Goal: Transaction & Acquisition: Purchase product/service

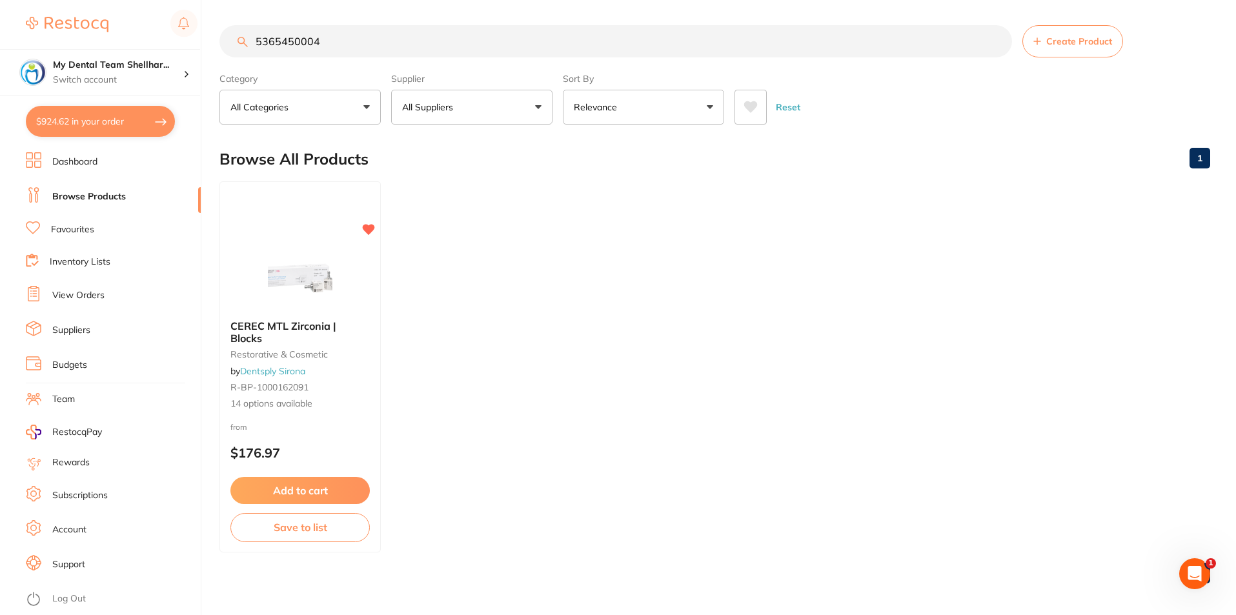
scroll to position [1420, 0]
click at [334, 29] on input "5365450004" at bounding box center [615, 41] width 793 height 32
paste input "CD6630"
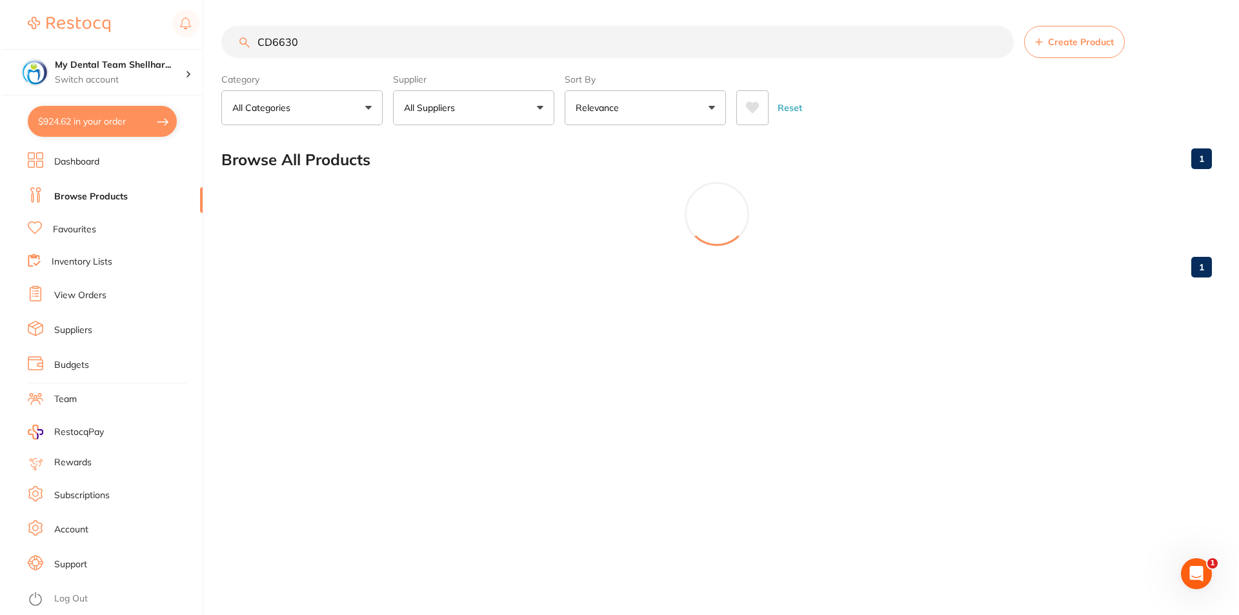
scroll to position [0, 0]
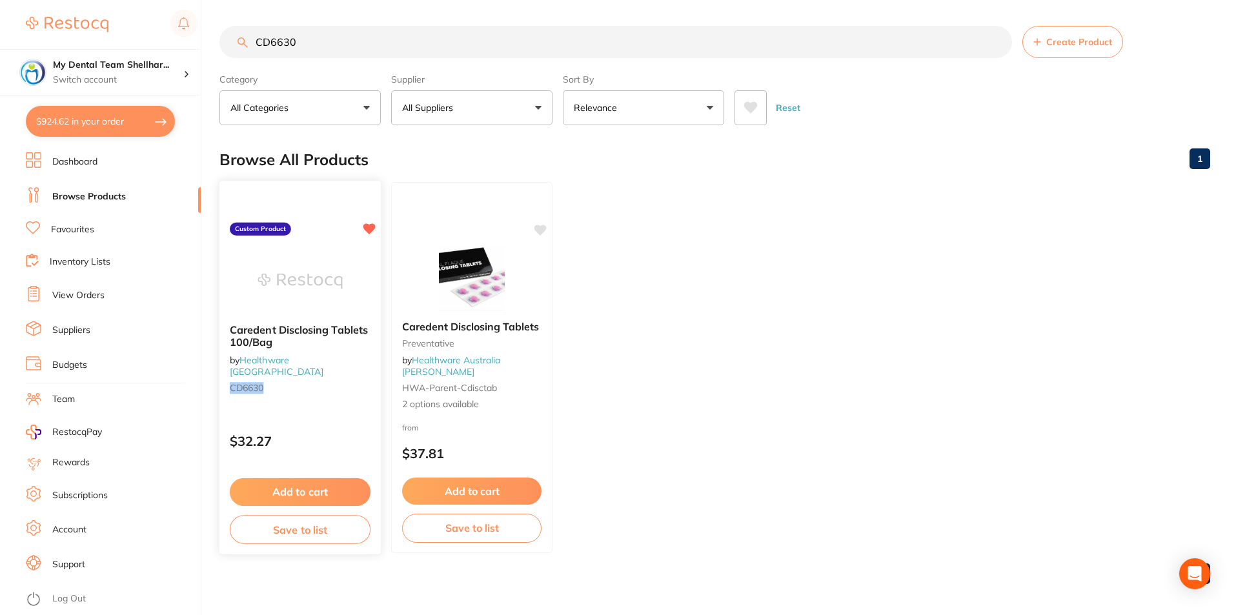
type input "CD6630"
click at [312, 267] on img at bounding box center [300, 280] width 85 height 65
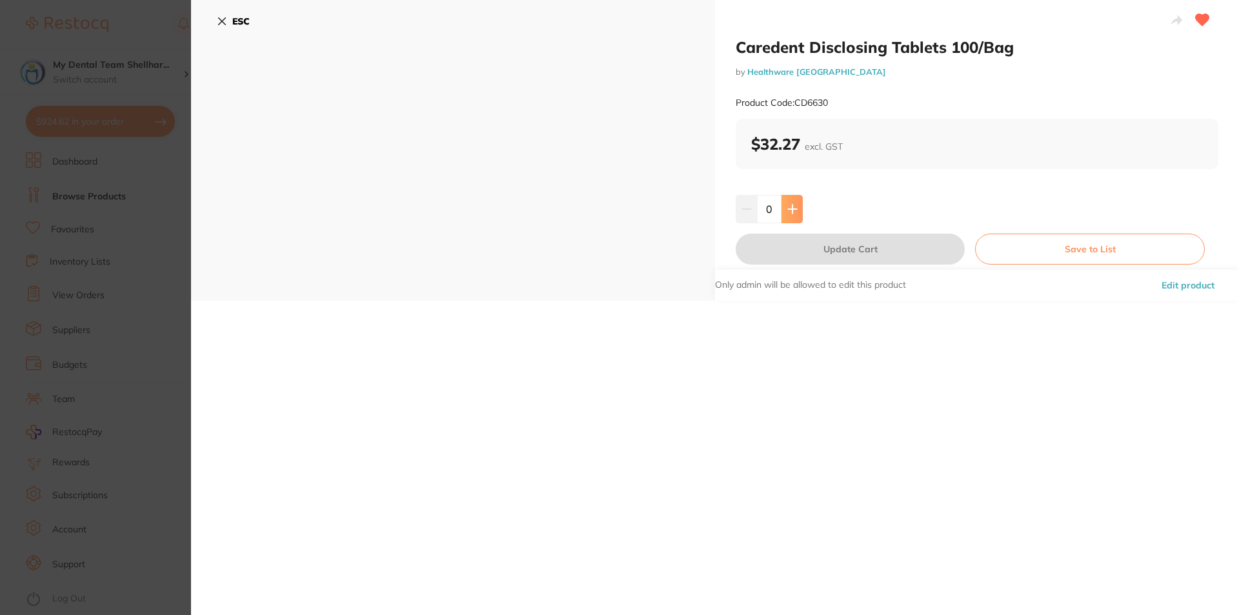
click at [796, 210] on button at bounding box center [792, 209] width 21 height 28
type input "1"
click at [796, 251] on button "Update Cart" at bounding box center [850, 249] width 229 height 31
checkbox input "false"
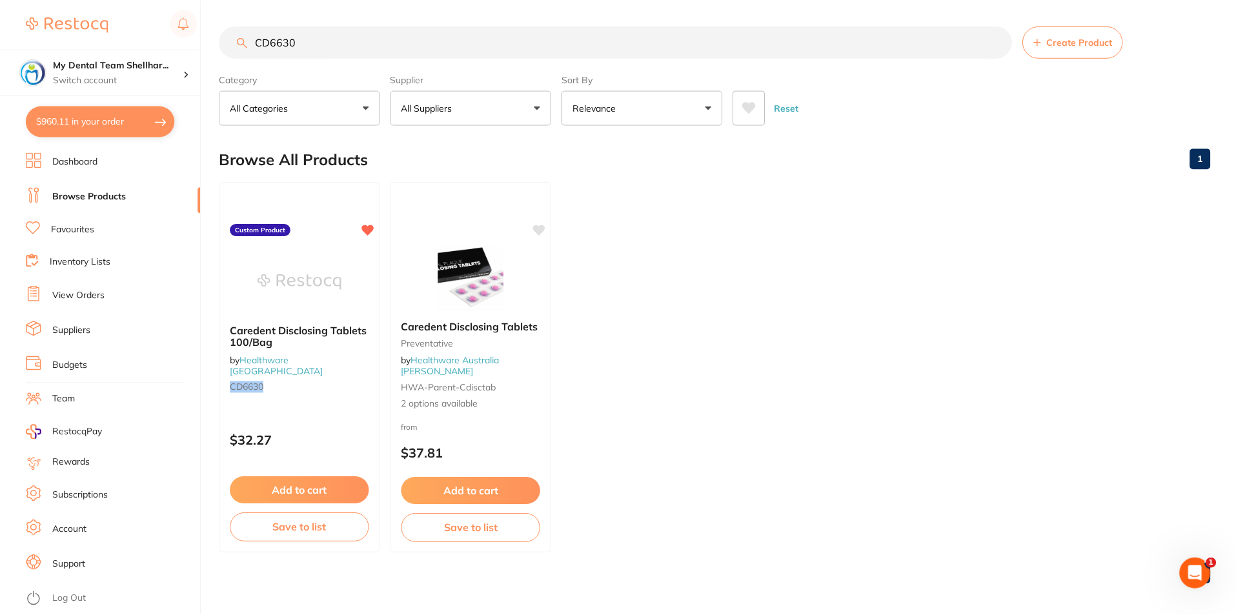
scroll to position [1, 0]
click at [628, 47] on input "CD6630" at bounding box center [615, 41] width 793 height 32
paste input "AIPP"
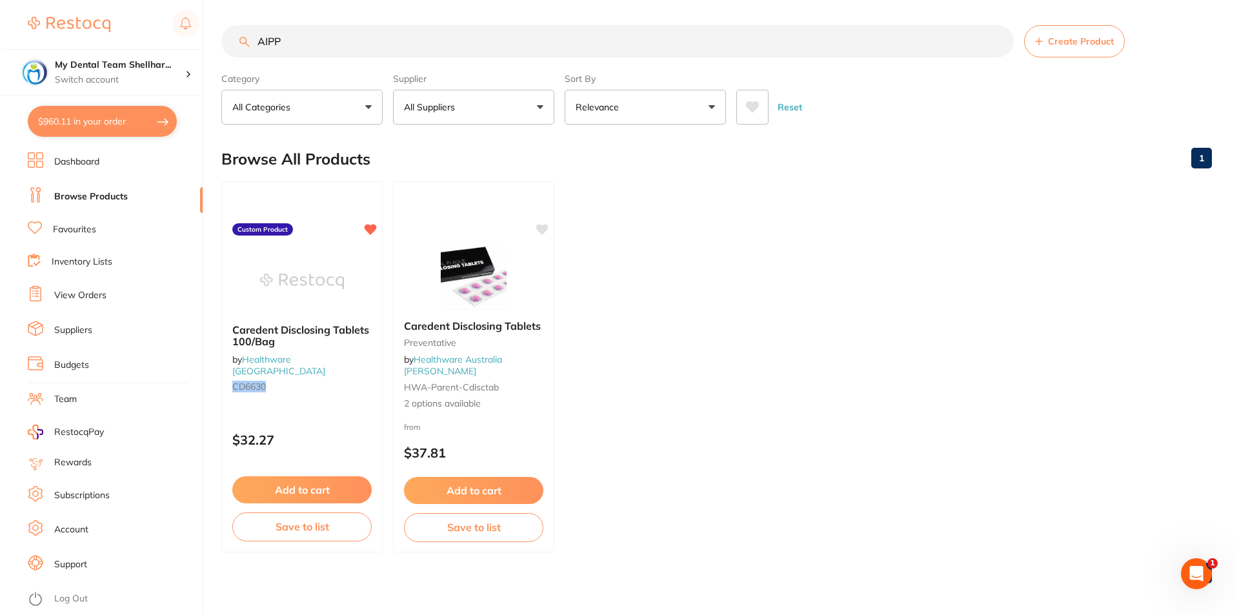
scroll to position [0, 0]
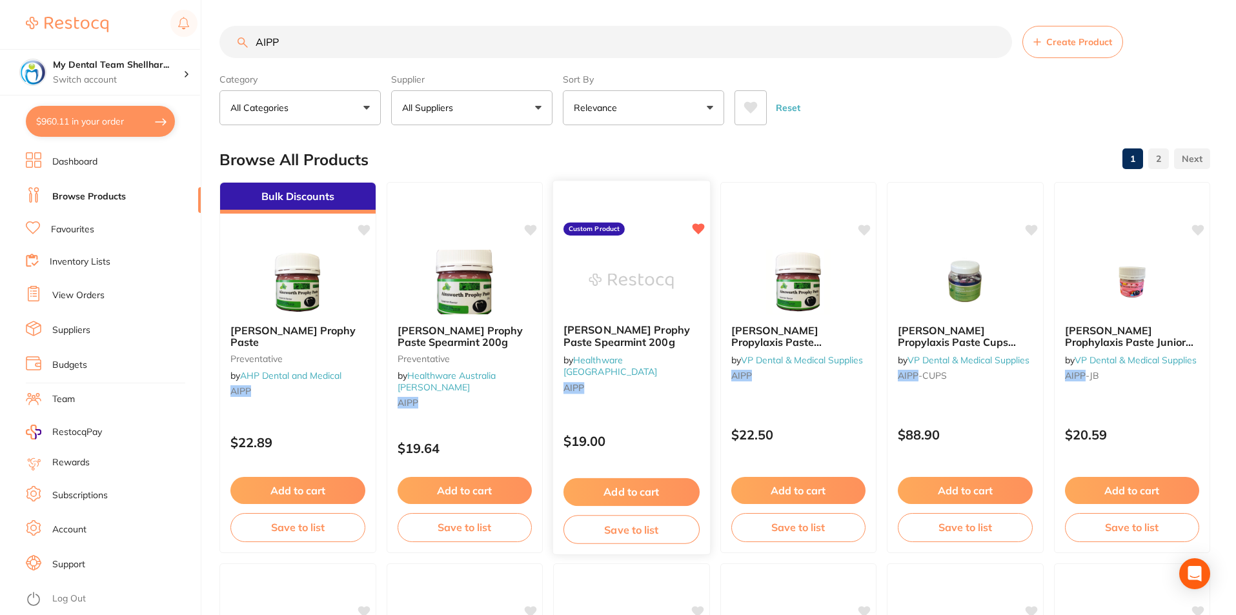
type input "AIPP"
click at [658, 269] on img at bounding box center [631, 280] width 85 height 65
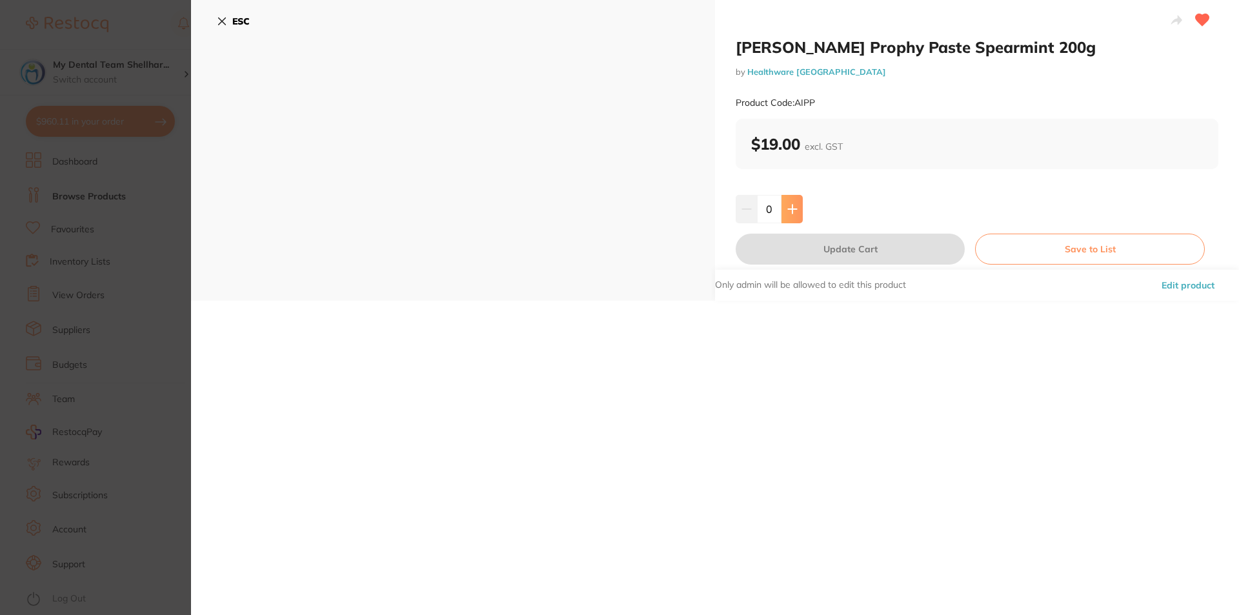
click at [793, 214] on icon at bounding box center [792, 209] width 10 height 10
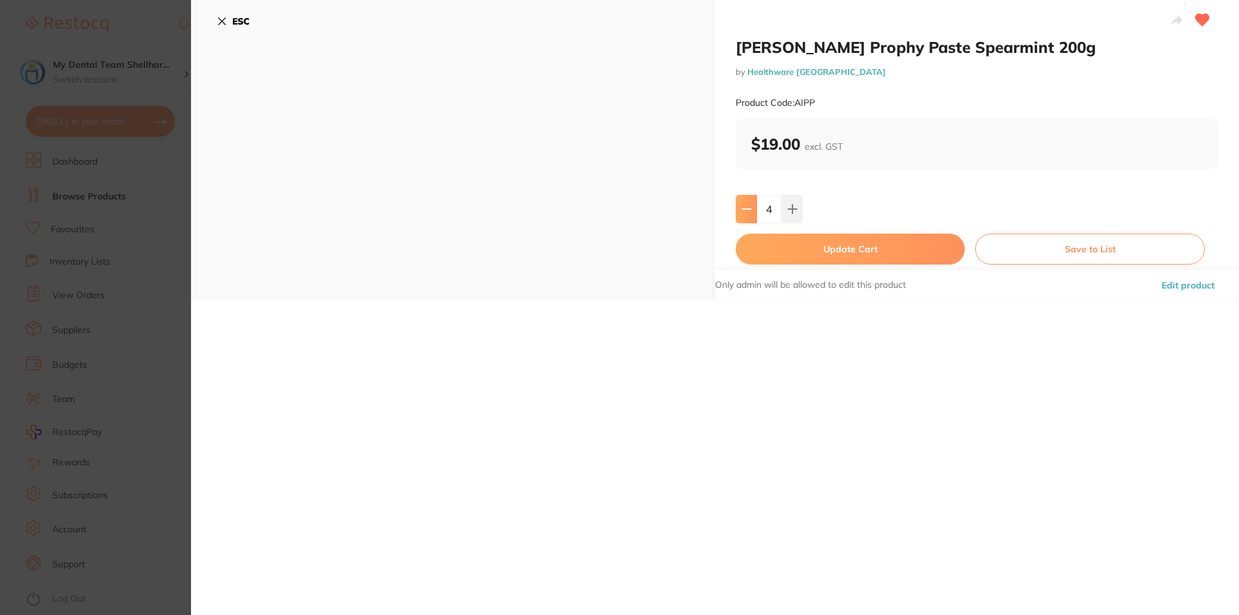
click at [739, 210] on button at bounding box center [746, 209] width 21 height 28
type input "3"
click at [760, 239] on button "Update Cart" at bounding box center [850, 249] width 229 height 31
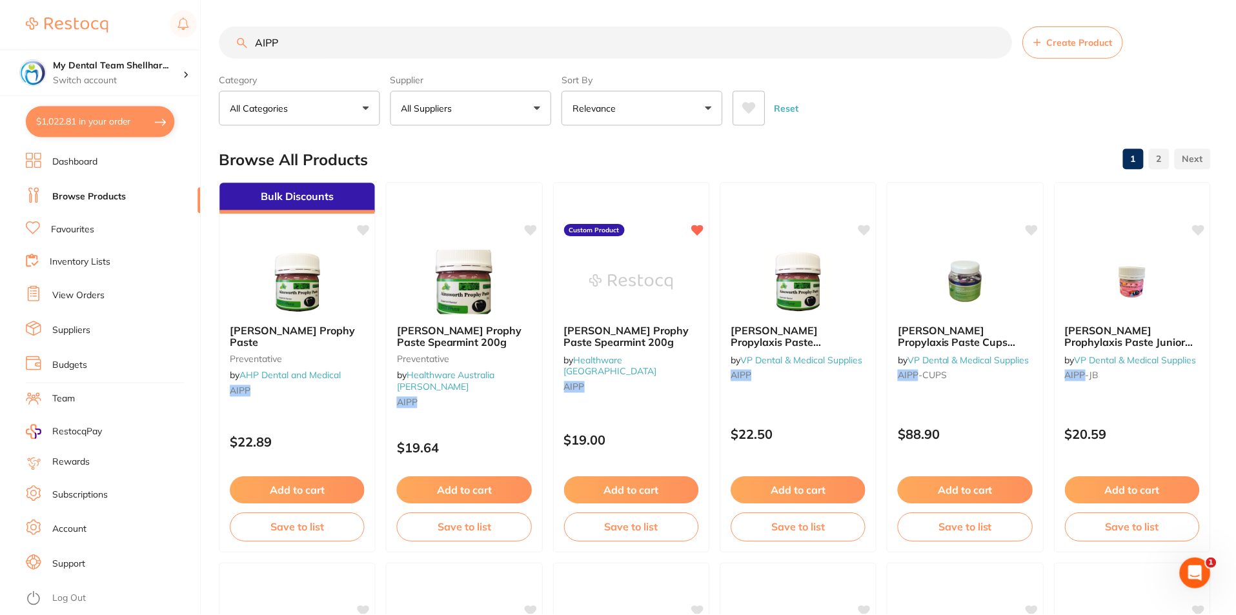
scroll to position [1, 0]
click at [309, 45] on input "AIPP" at bounding box center [615, 41] width 793 height 32
paste input "DMPC4R"
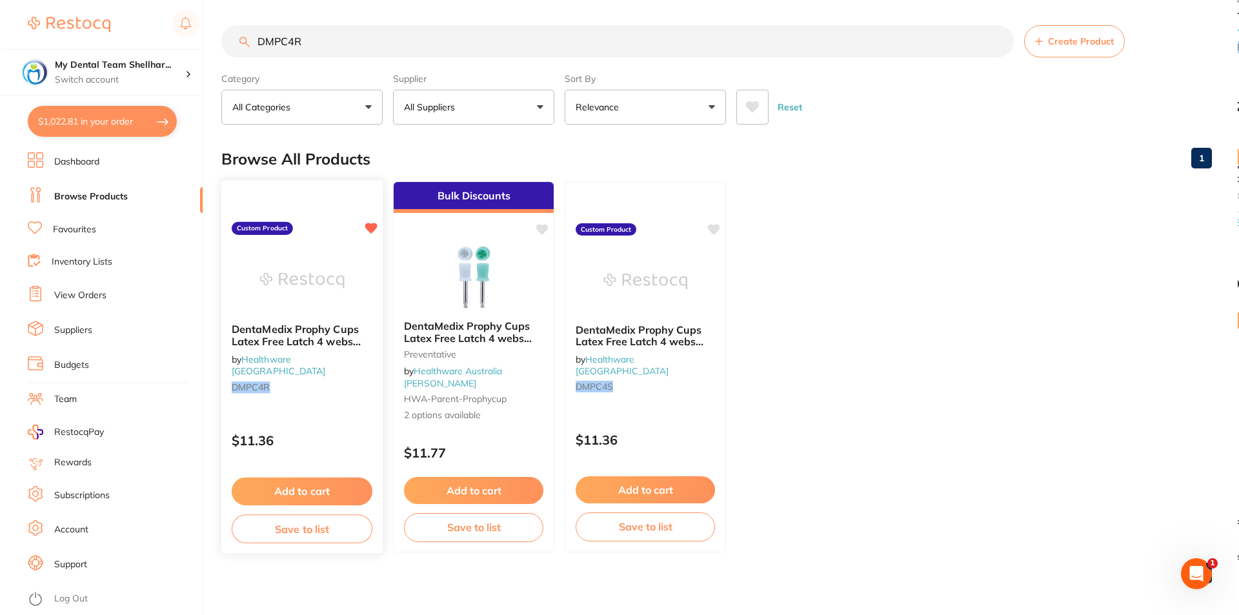
scroll to position [0, 0]
type input "DMPC4R"
click at [332, 280] on img at bounding box center [300, 280] width 85 height 65
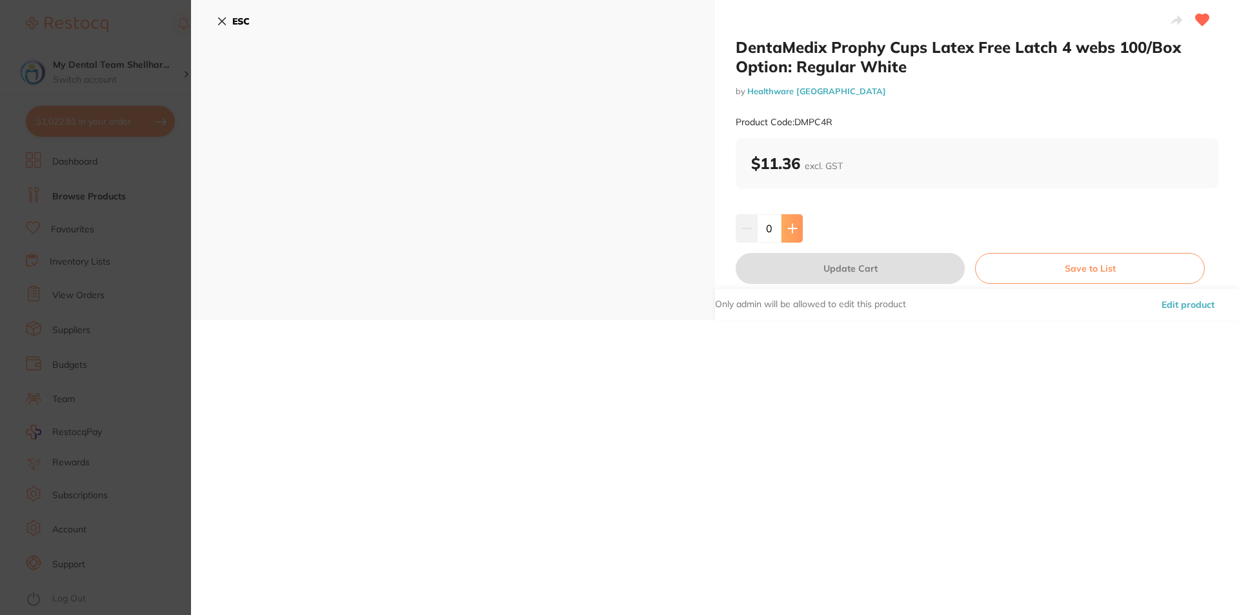
click at [795, 234] on button at bounding box center [792, 228] width 21 height 28
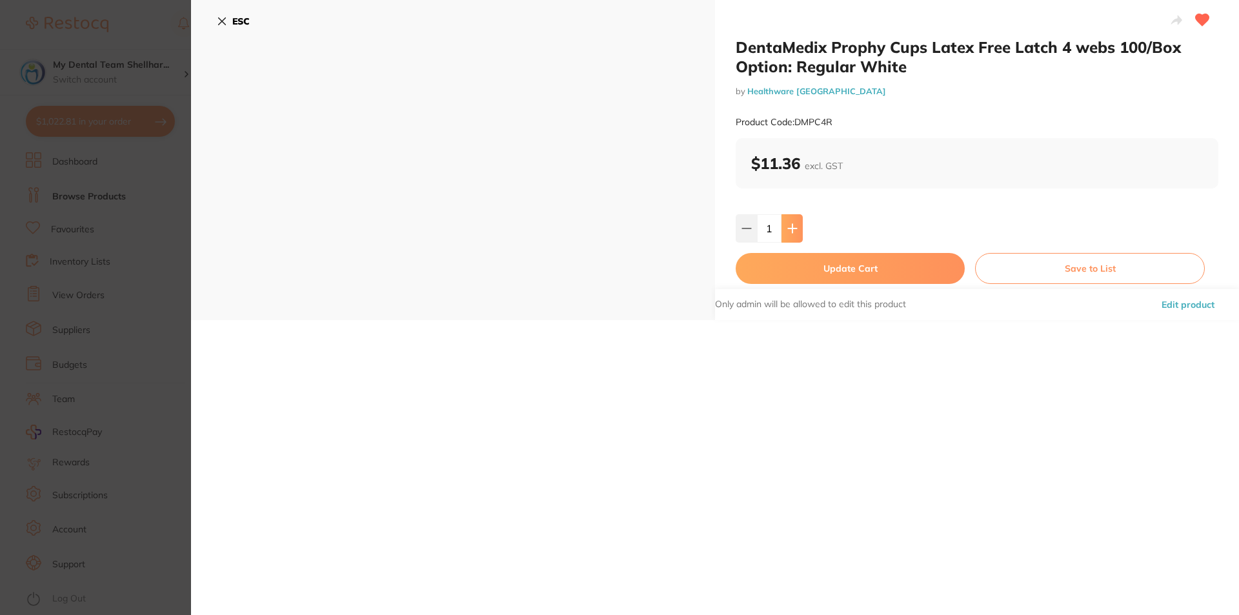
click at [795, 234] on button at bounding box center [792, 228] width 21 height 28
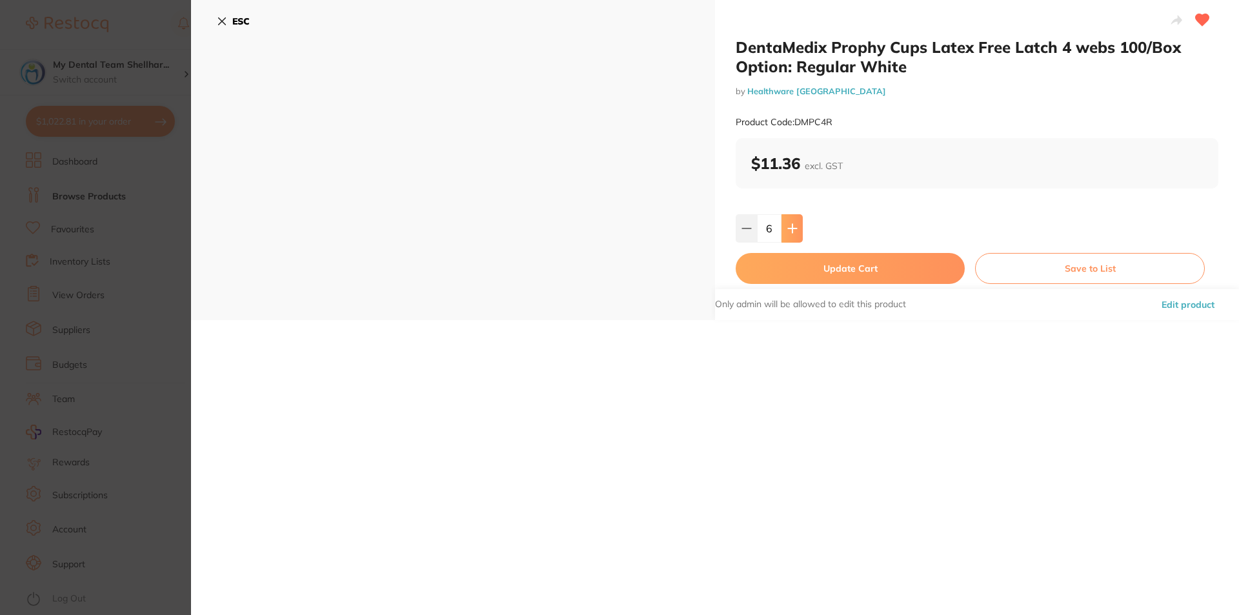
click at [795, 234] on button at bounding box center [792, 228] width 21 height 28
type input "10"
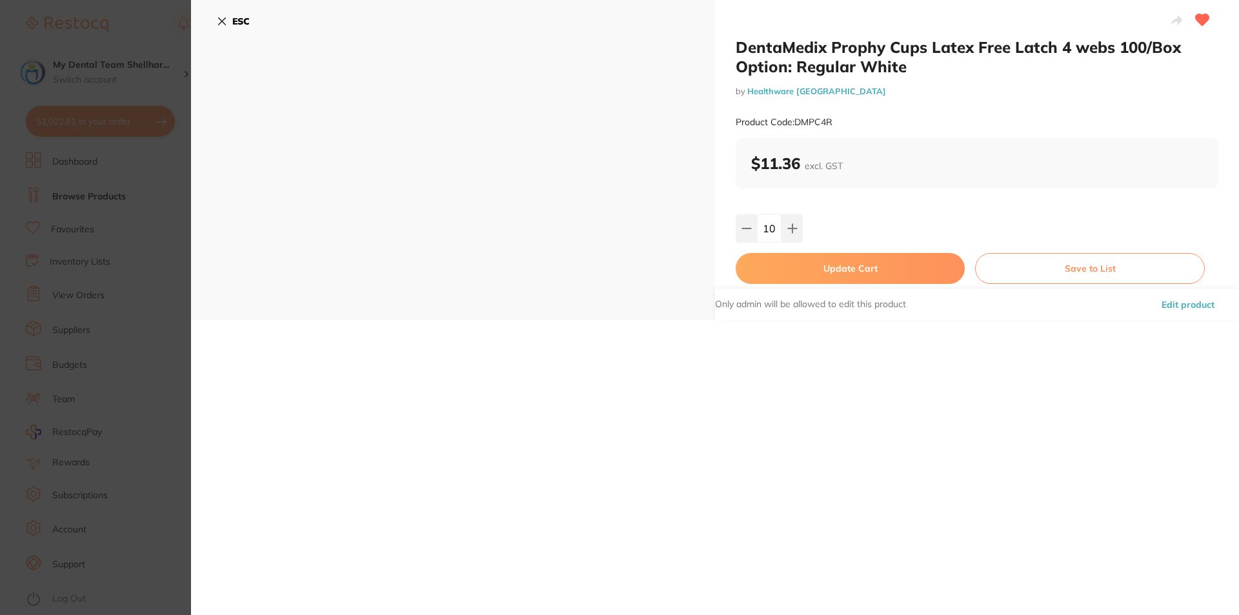
click at [806, 272] on button "Update Cart" at bounding box center [850, 268] width 229 height 31
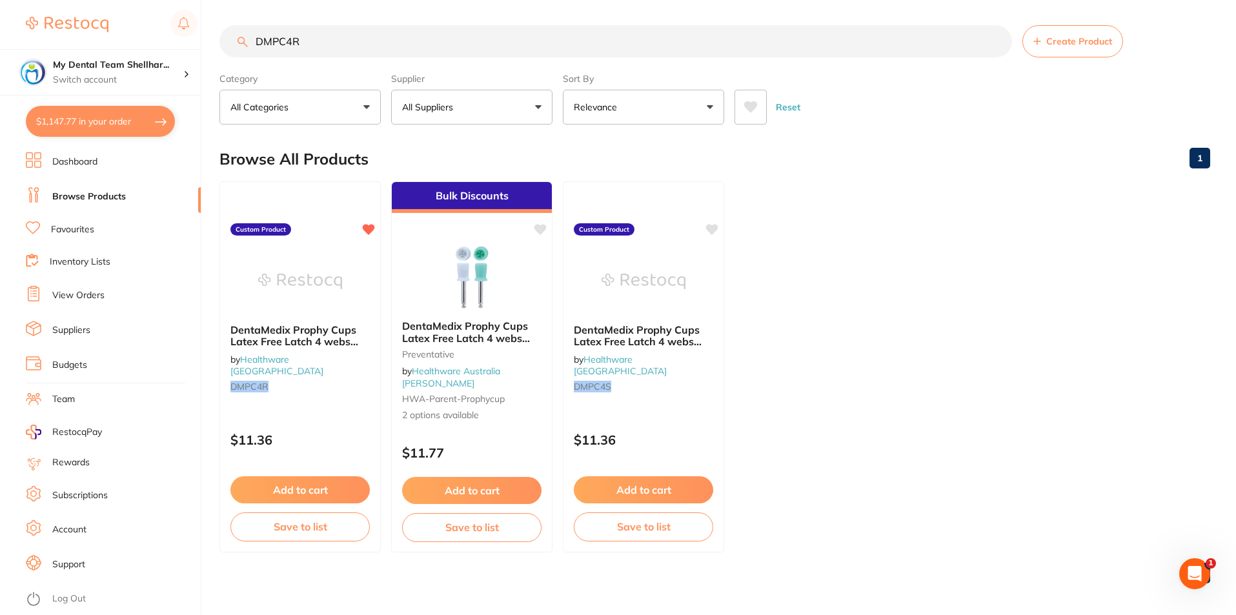
click at [310, 46] on input "DMPC4R" at bounding box center [615, 41] width 793 height 32
click at [309, 46] on input "DMPC4R" at bounding box center [615, 41] width 793 height 32
paste input "G-220411"
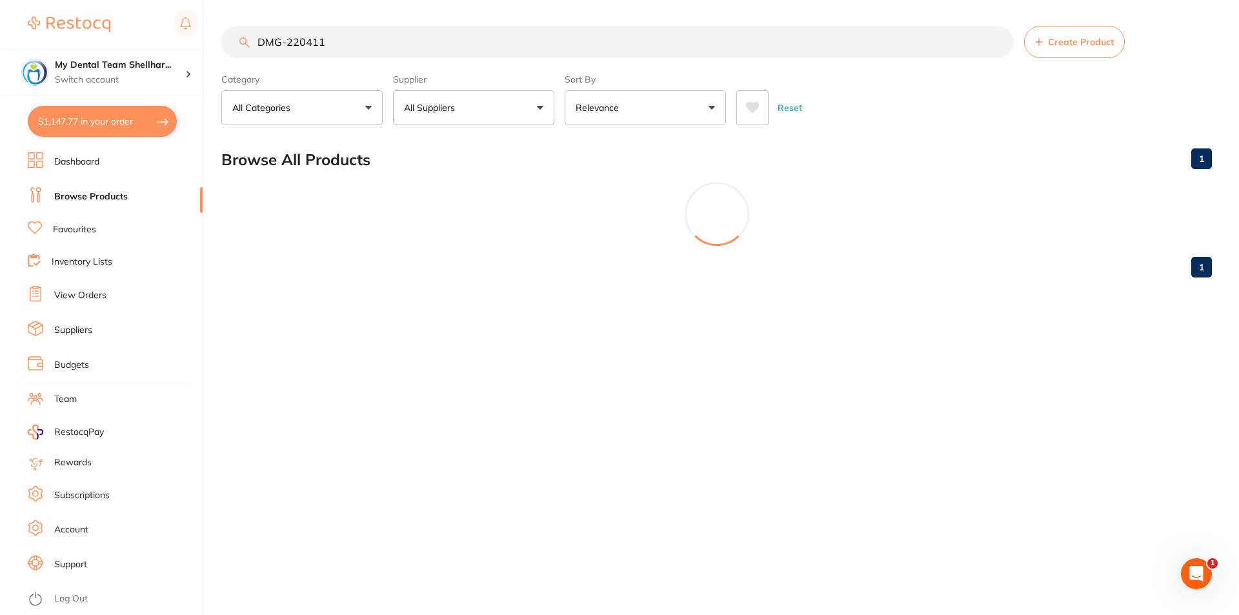
scroll to position [0, 0]
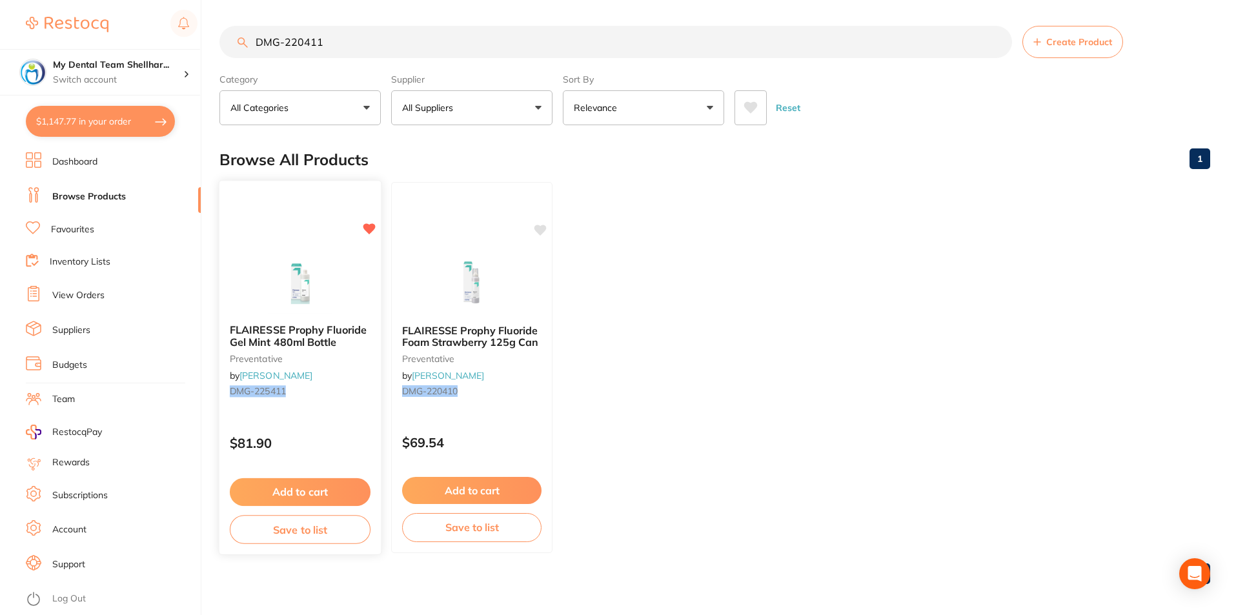
type input "DMG-220411"
click at [330, 262] on img at bounding box center [300, 280] width 85 height 65
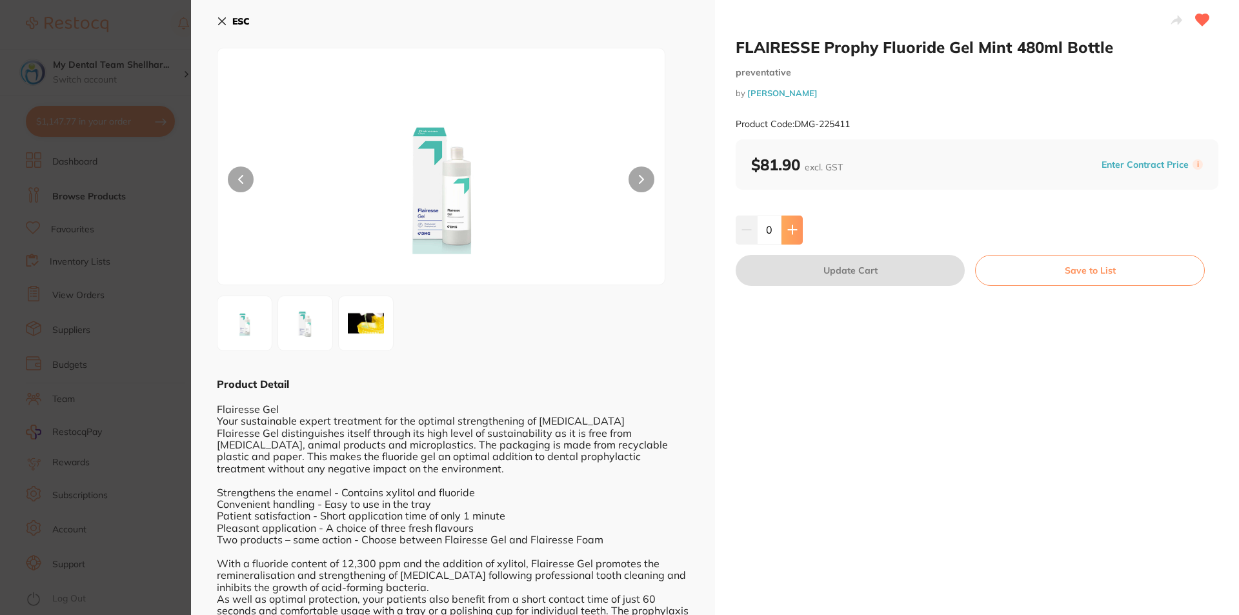
click at [787, 231] on icon at bounding box center [792, 230] width 10 height 10
type input "2"
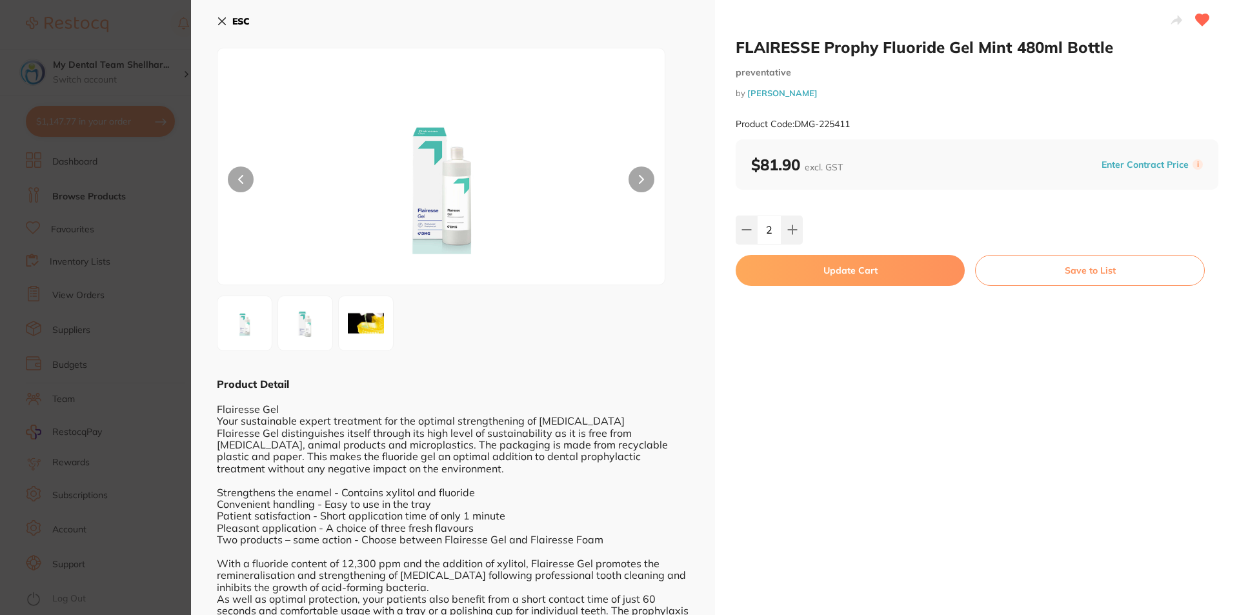
click at [788, 280] on button "Update Cart" at bounding box center [850, 270] width 229 height 31
checkbox input "false"
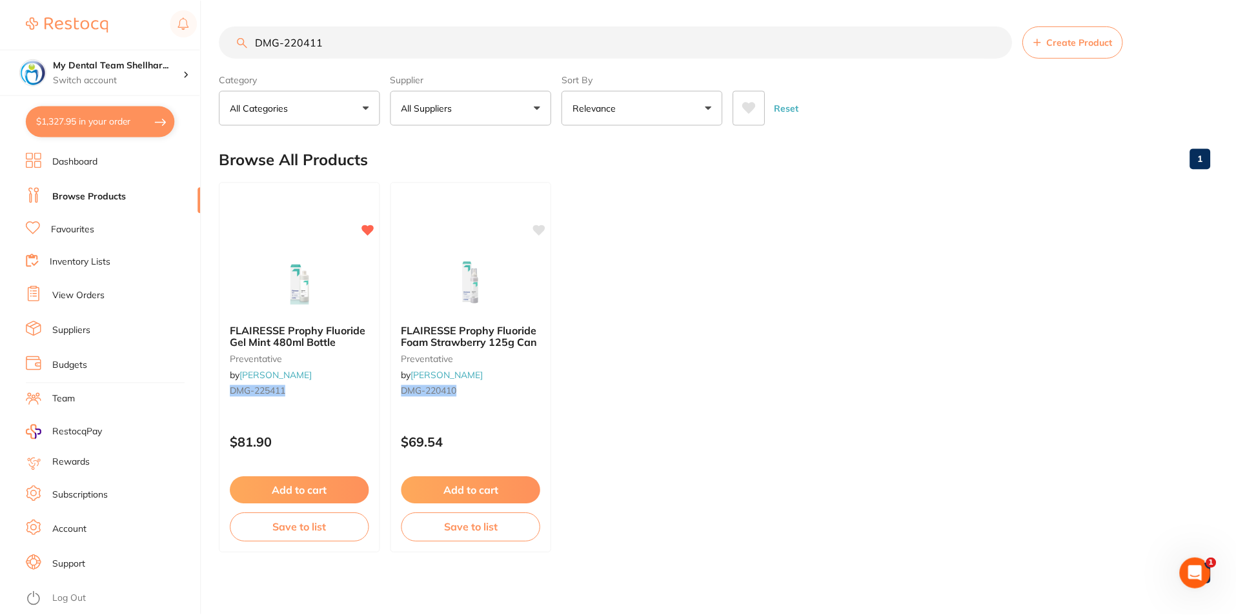
scroll to position [1, 0]
click at [505, 296] on img at bounding box center [472, 281] width 84 height 65
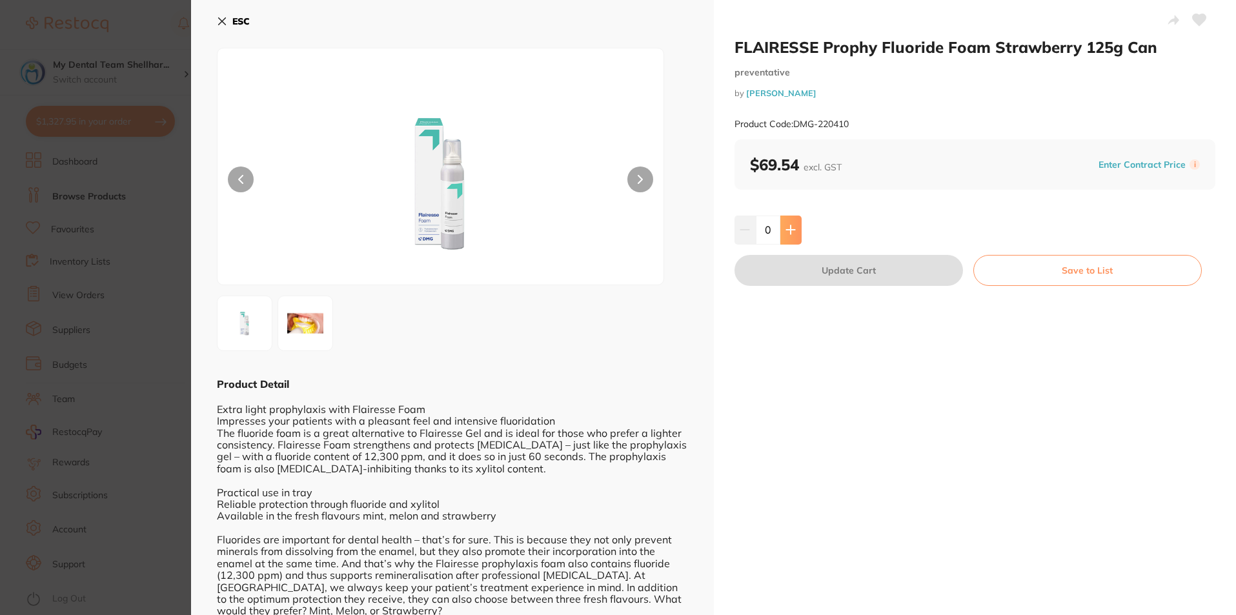
click at [792, 230] on icon at bounding box center [790, 230] width 8 height 8
type input "2"
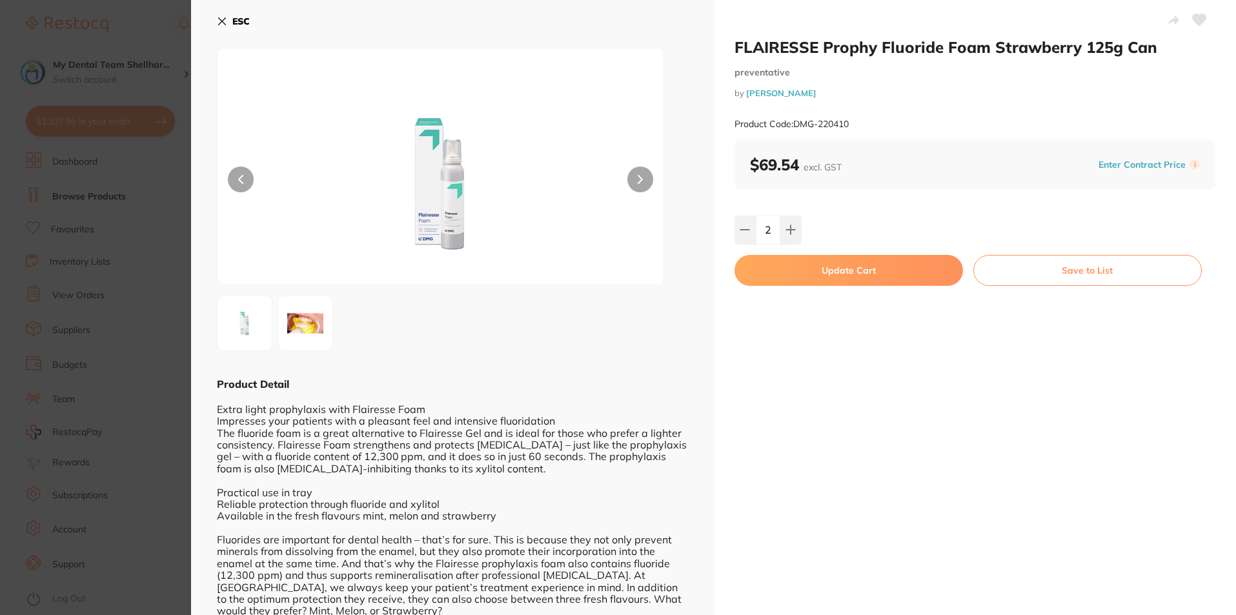
click at [793, 276] on button "Update Cart" at bounding box center [849, 270] width 228 height 31
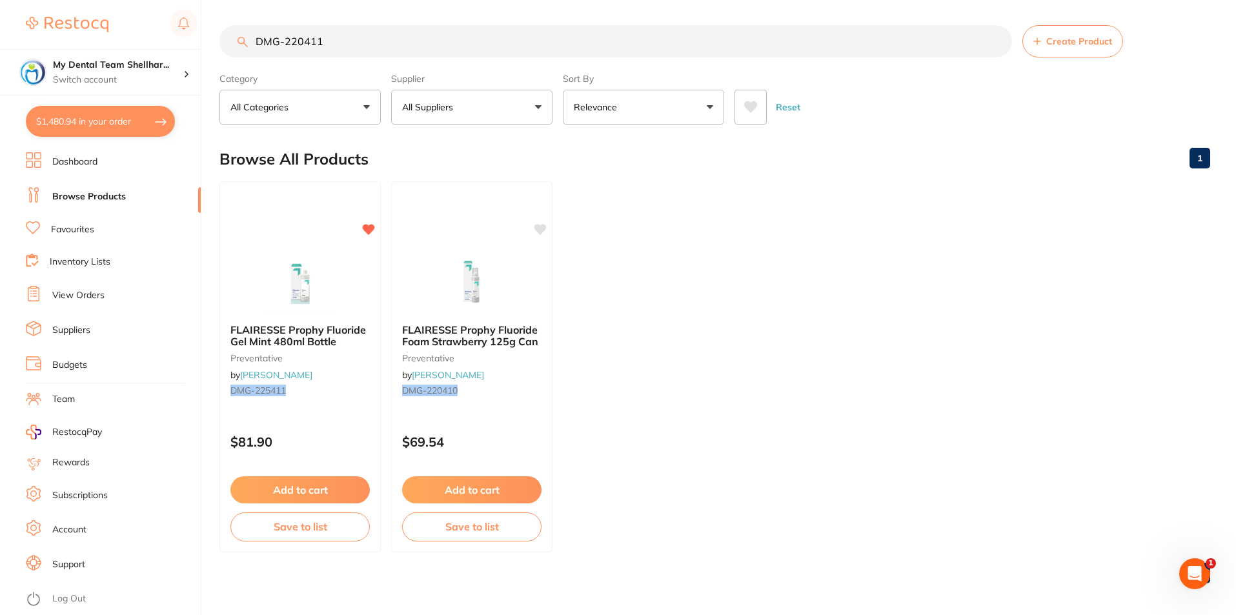
click at [119, 109] on button "$1,480.94 in your order" at bounding box center [100, 121] width 149 height 31
checkbox input "true"
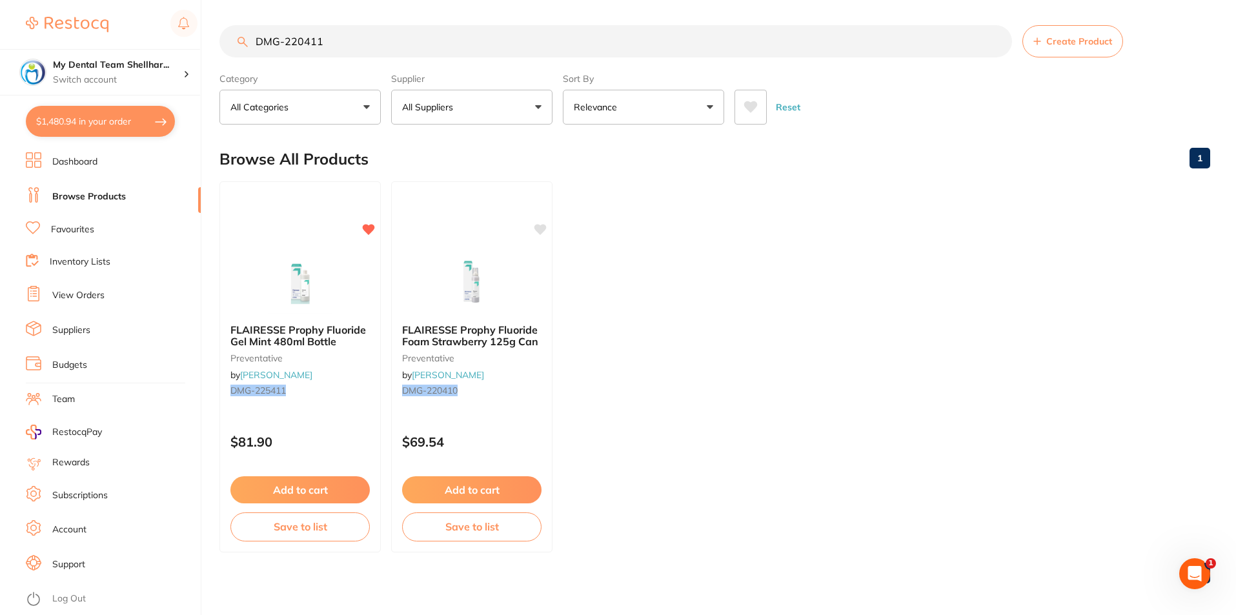
checkbox input "true"
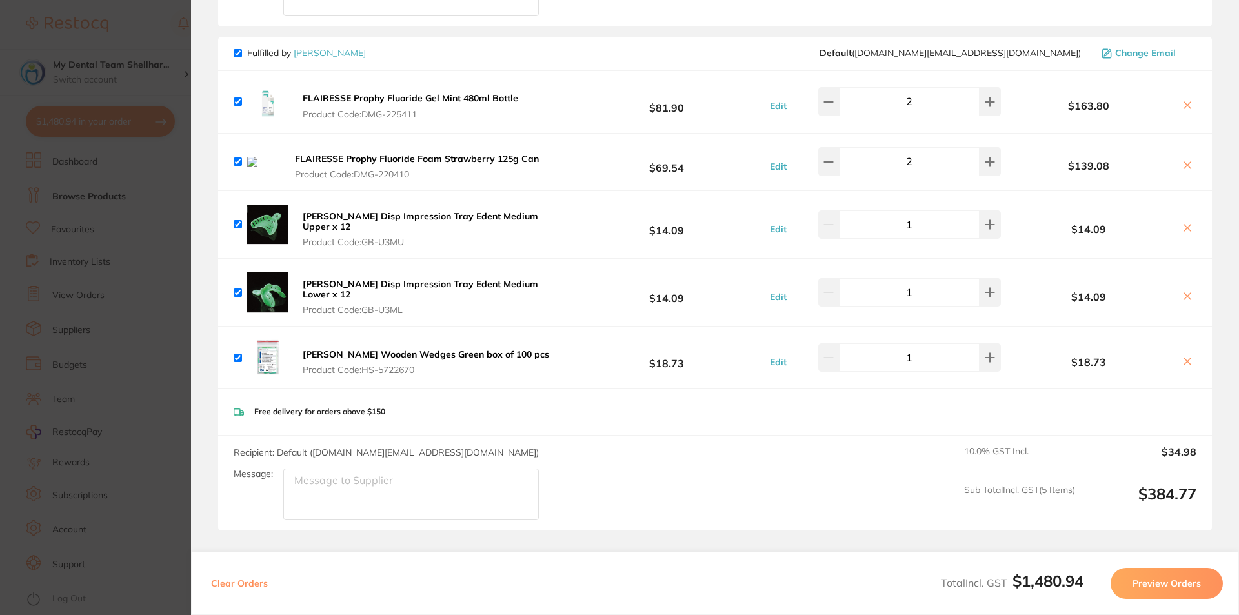
scroll to position [2133, 0]
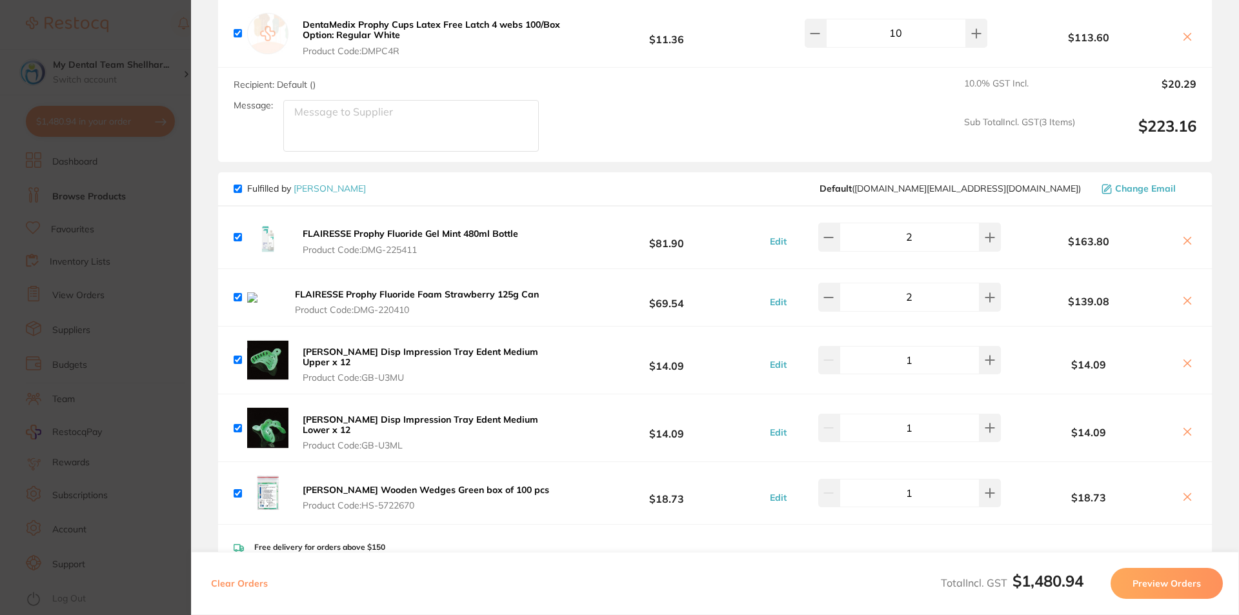
click at [1184, 298] on icon at bounding box center [1187, 301] width 7 height 7
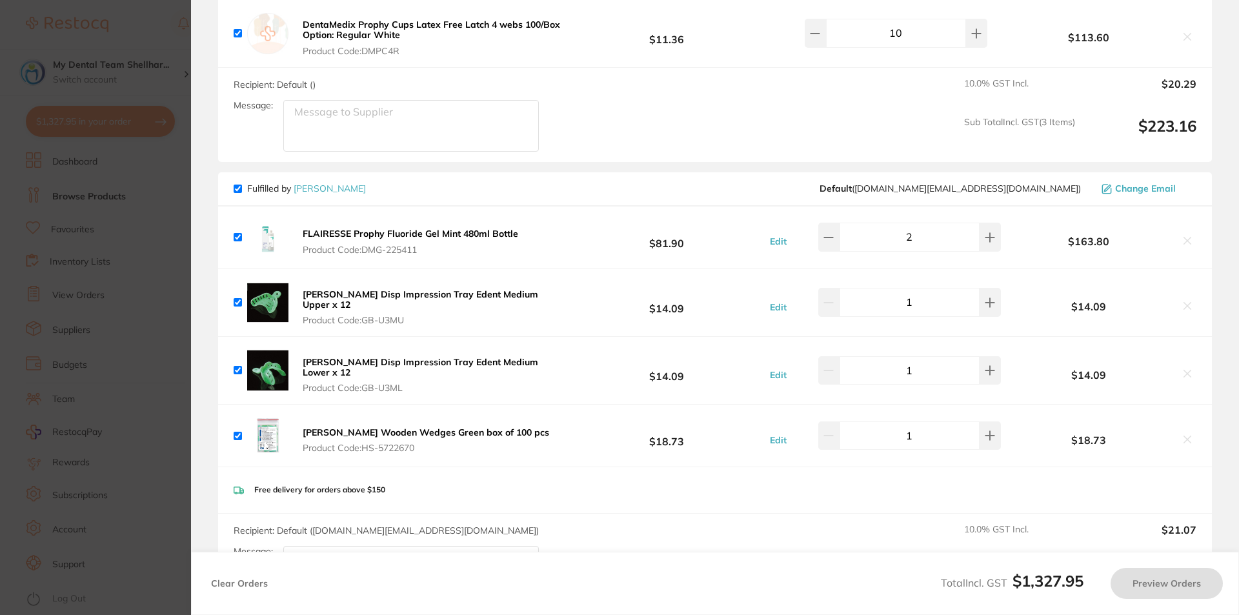
click at [103, 275] on section "Update RRP Set your pre negotiated price for this item. Item Agreed RRP (excl. …" at bounding box center [619, 307] width 1239 height 615
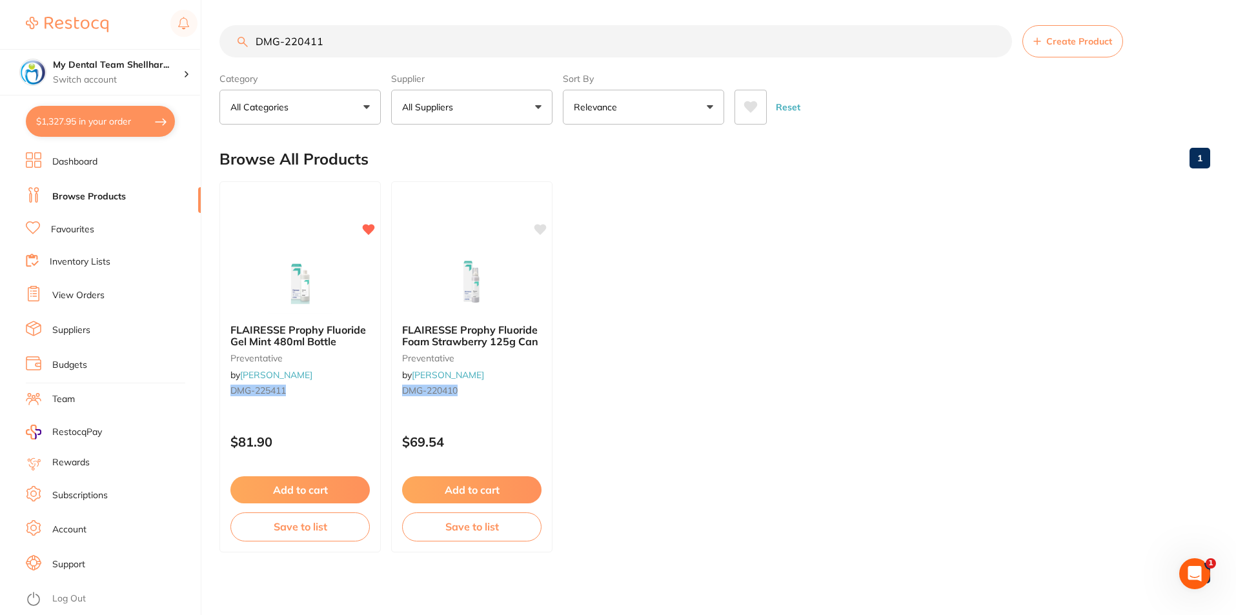
click at [63, 134] on button "$1,327.95 in your order" at bounding box center [100, 121] width 149 height 31
checkbox input "true"
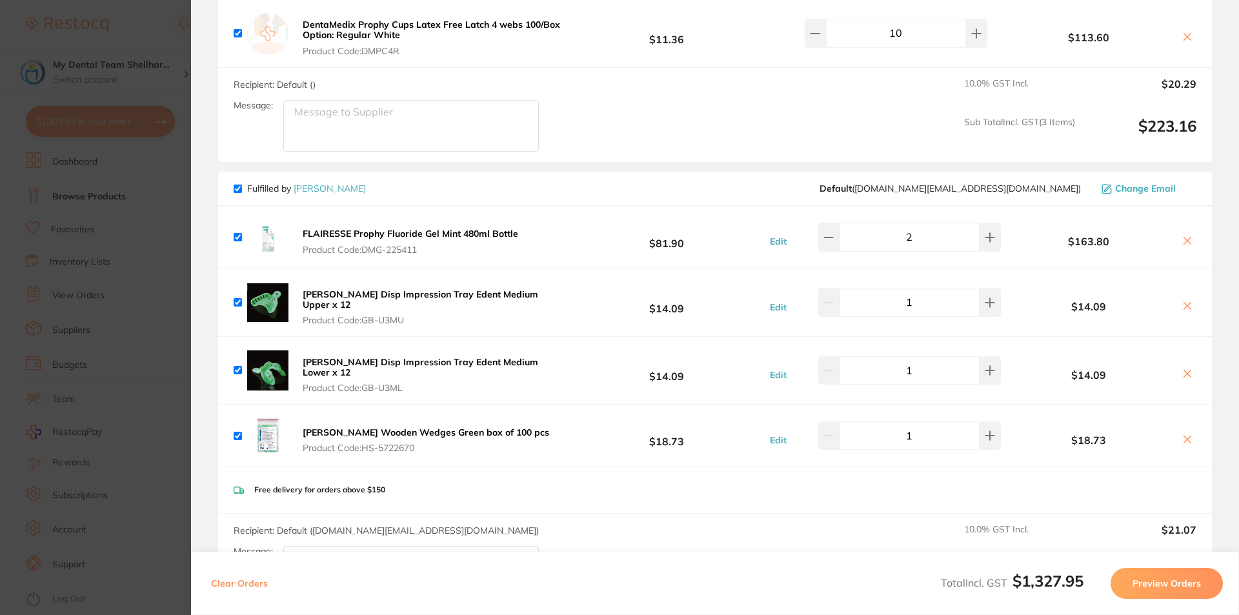
click at [112, 299] on section "Update RRP Set your pre negotiated price for this item. Item Agreed RRP (excl. …" at bounding box center [619, 307] width 1239 height 615
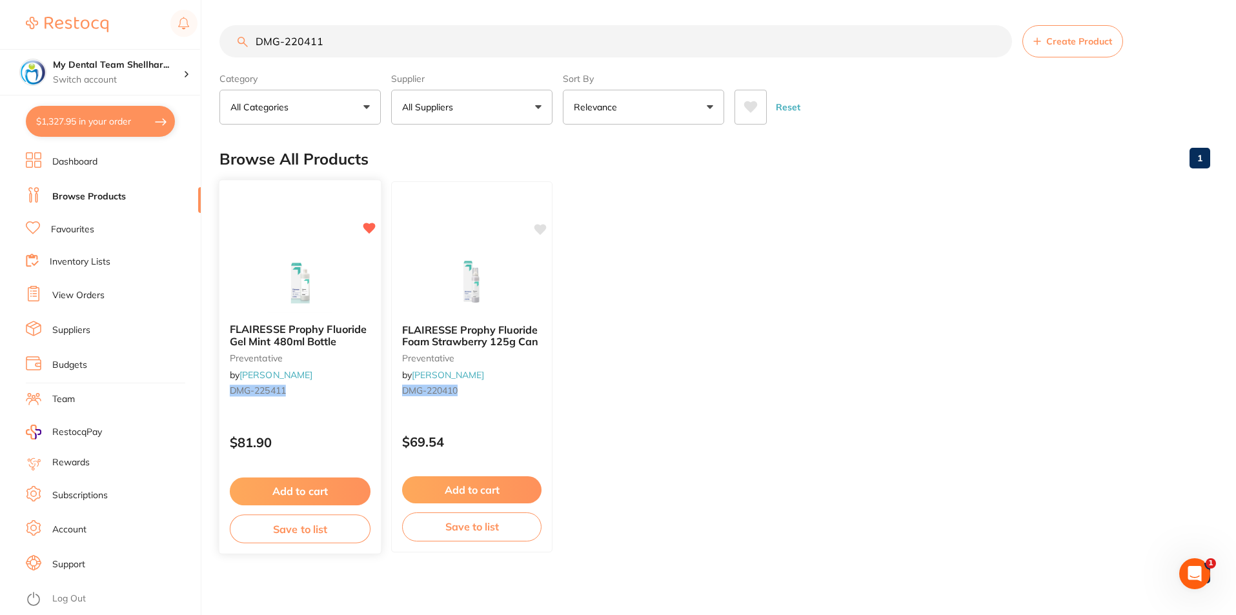
click at [299, 281] on img at bounding box center [300, 280] width 85 height 65
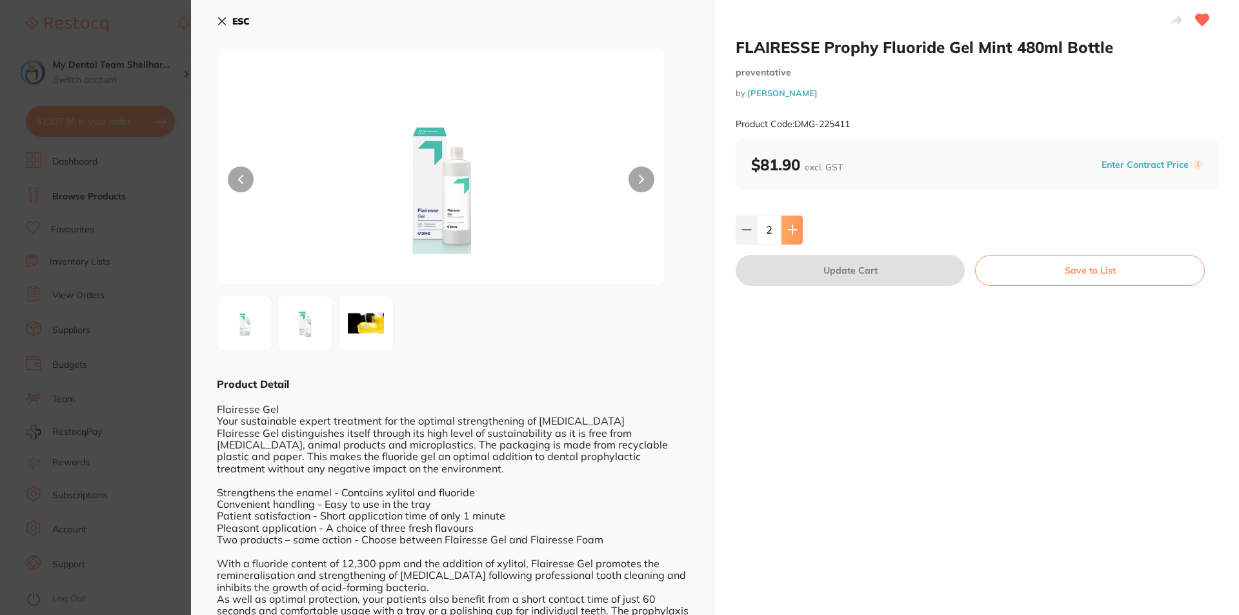
click at [787, 233] on icon at bounding box center [792, 230] width 10 height 10
type input "4"
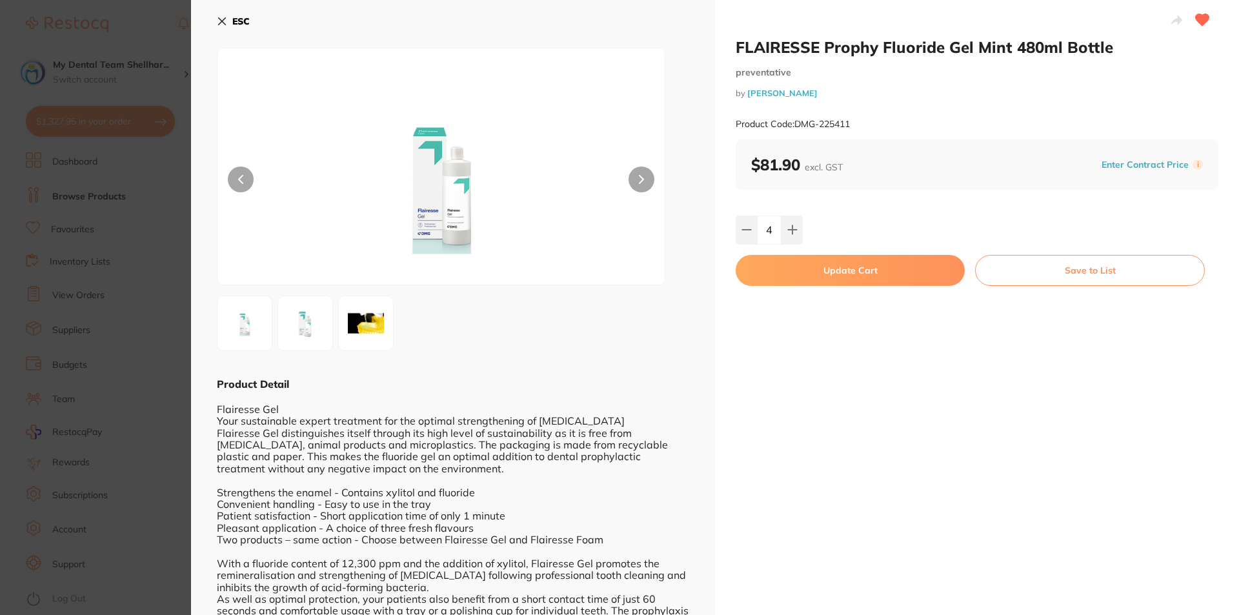
click at [800, 265] on button "Update Cart" at bounding box center [850, 270] width 229 height 31
type input "4"
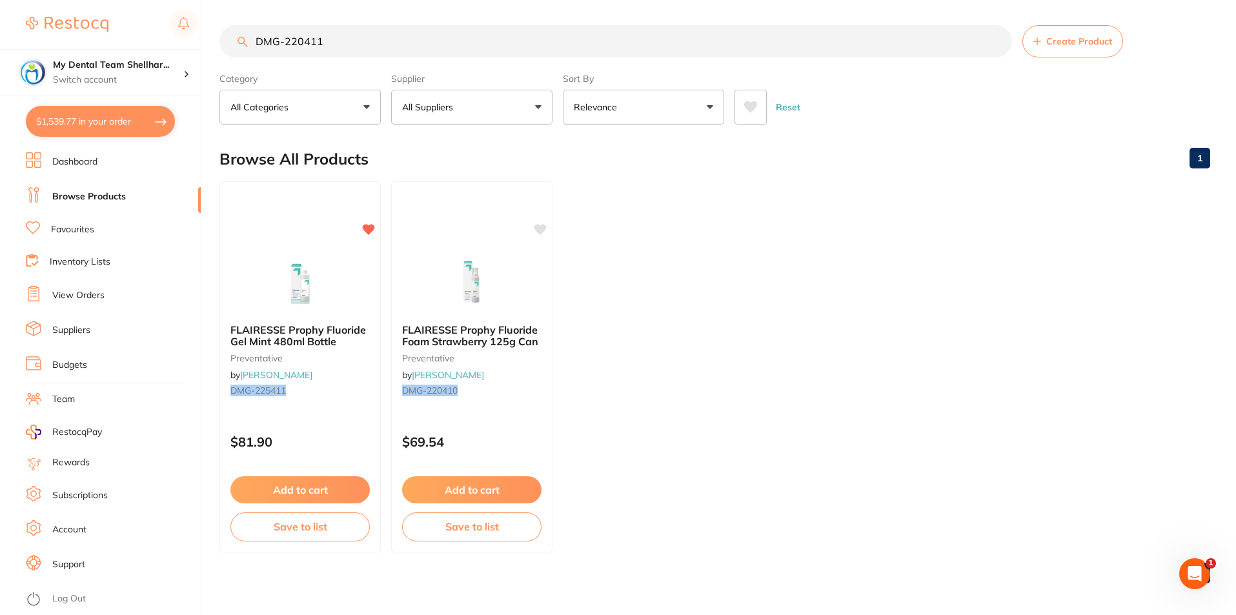
click at [296, 36] on input "DMG-220411" at bounding box center [615, 41] width 793 height 32
paste input "SG608"
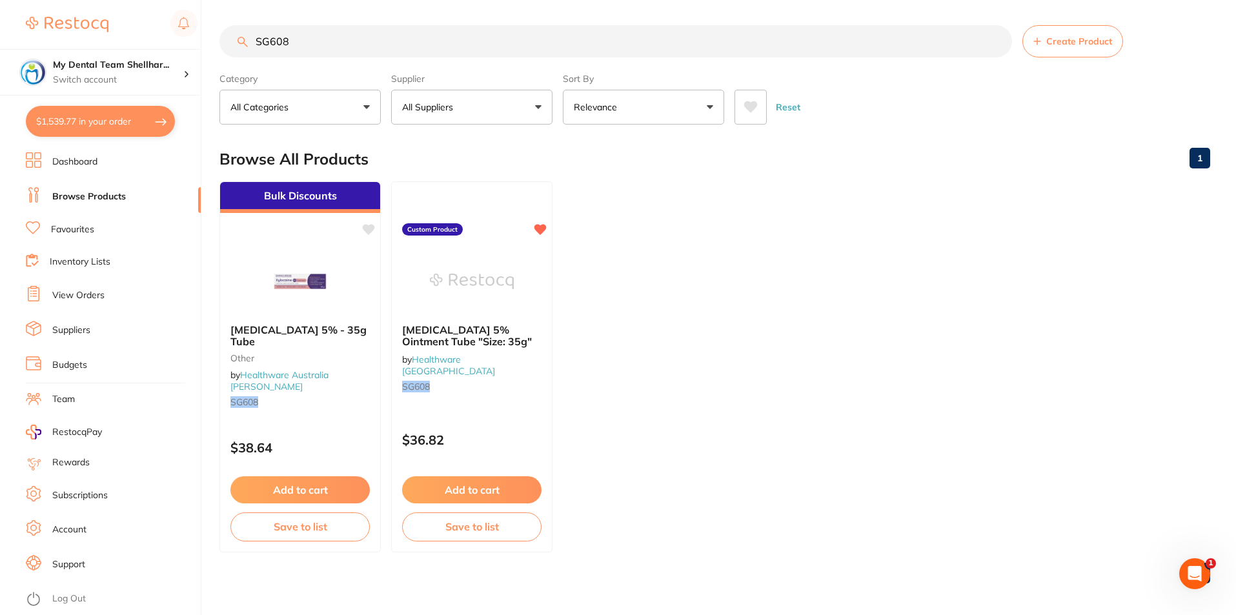
scroll to position [0, 0]
type input "SG608"
click at [471, 294] on img at bounding box center [471, 280] width 85 height 65
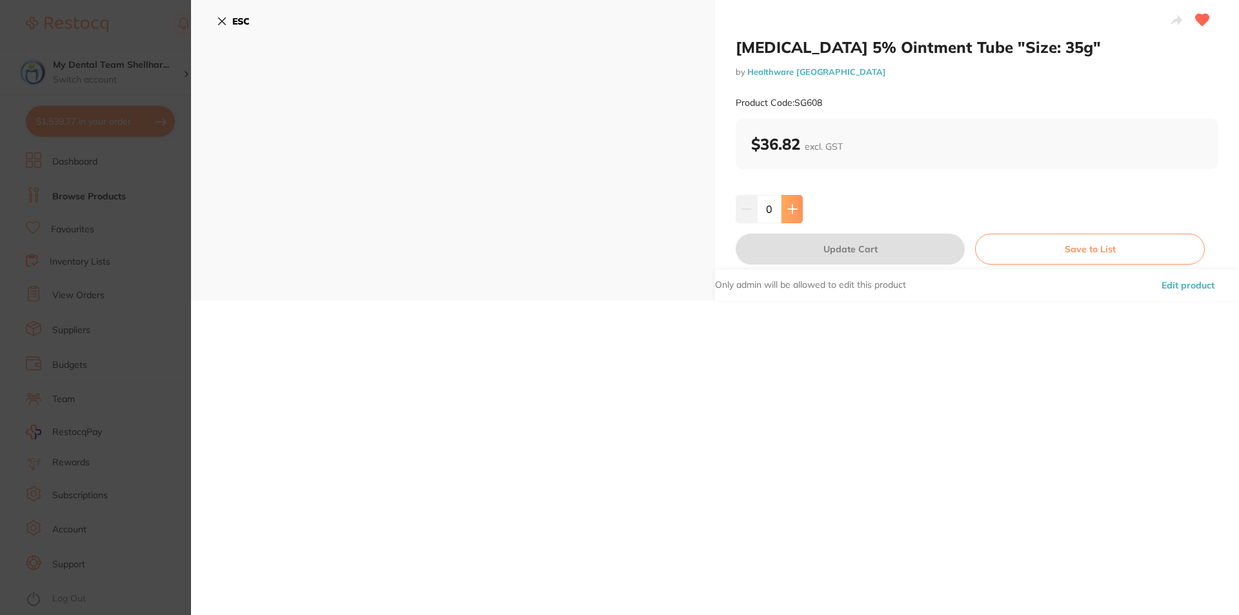
click at [796, 214] on button at bounding box center [792, 209] width 21 height 28
type input "2"
click at [803, 249] on button "Update Cart" at bounding box center [850, 249] width 229 height 31
checkbox input "false"
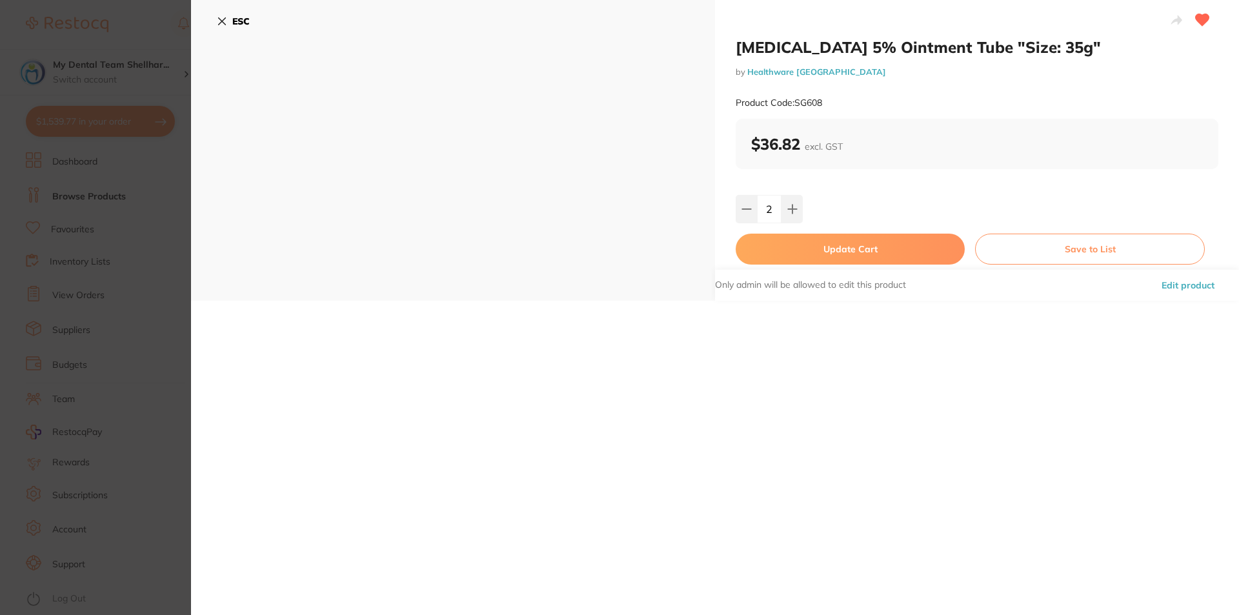
checkbox input "false"
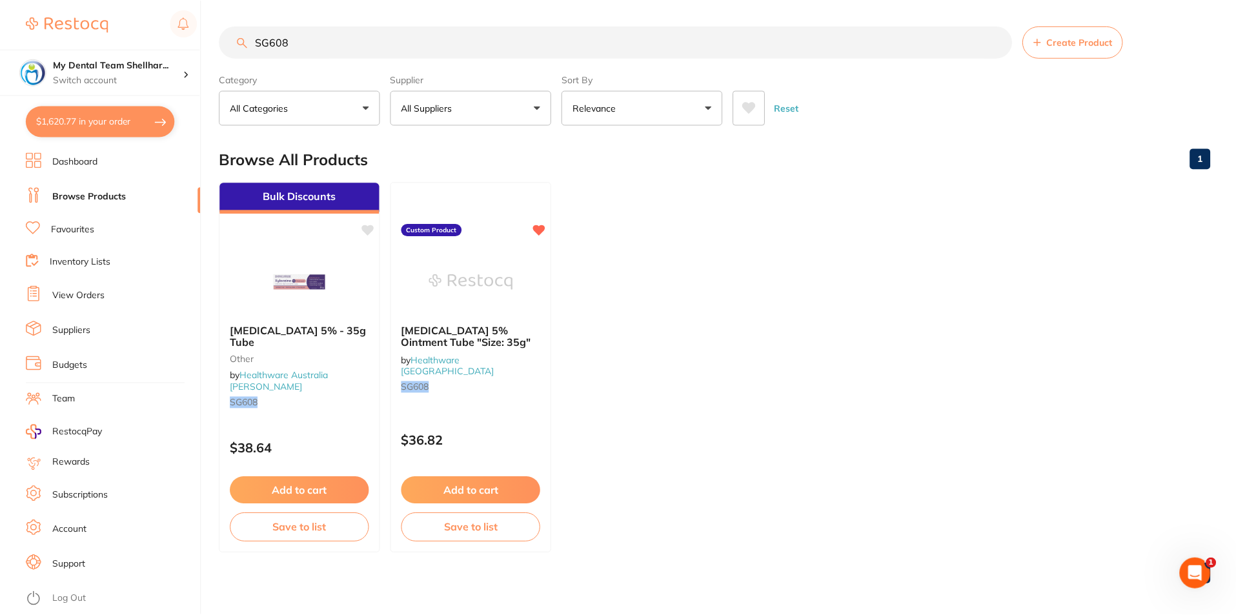
scroll to position [1, 0]
click at [756, 110] on icon at bounding box center [751, 107] width 14 height 13
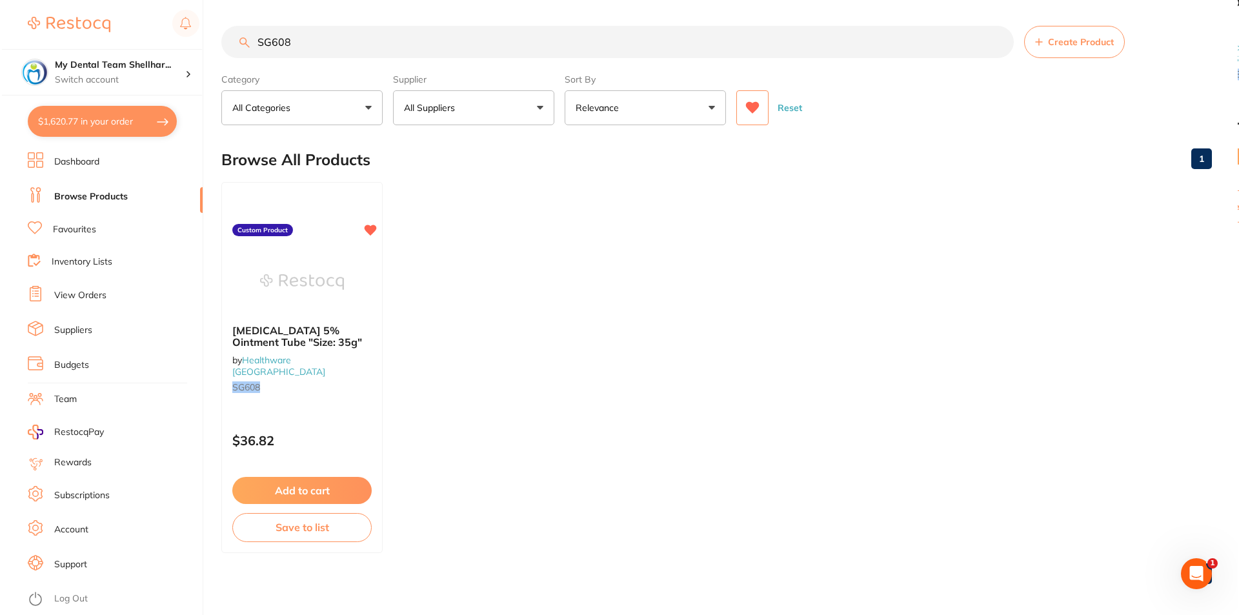
scroll to position [0, 0]
click at [285, 26] on input "SG608" at bounding box center [615, 42] width 793 height 32
paste input "P-4090-100"
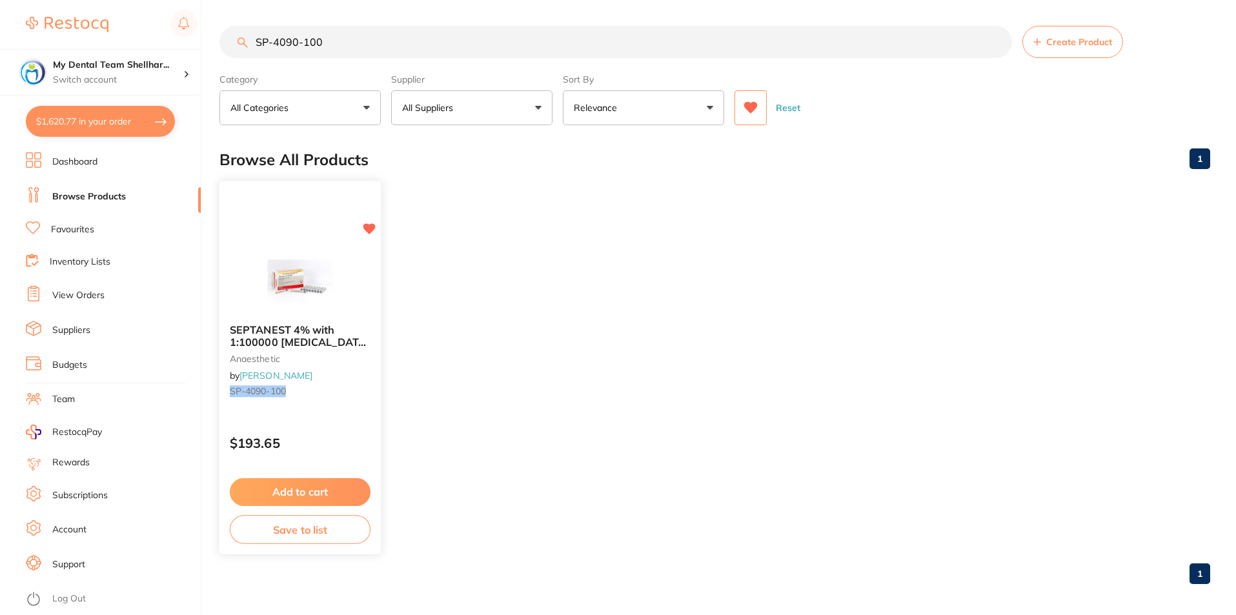
type input "SP-4090-100"
click at [278, 281] on img at bounding box center [300, 280] width 85 height 65
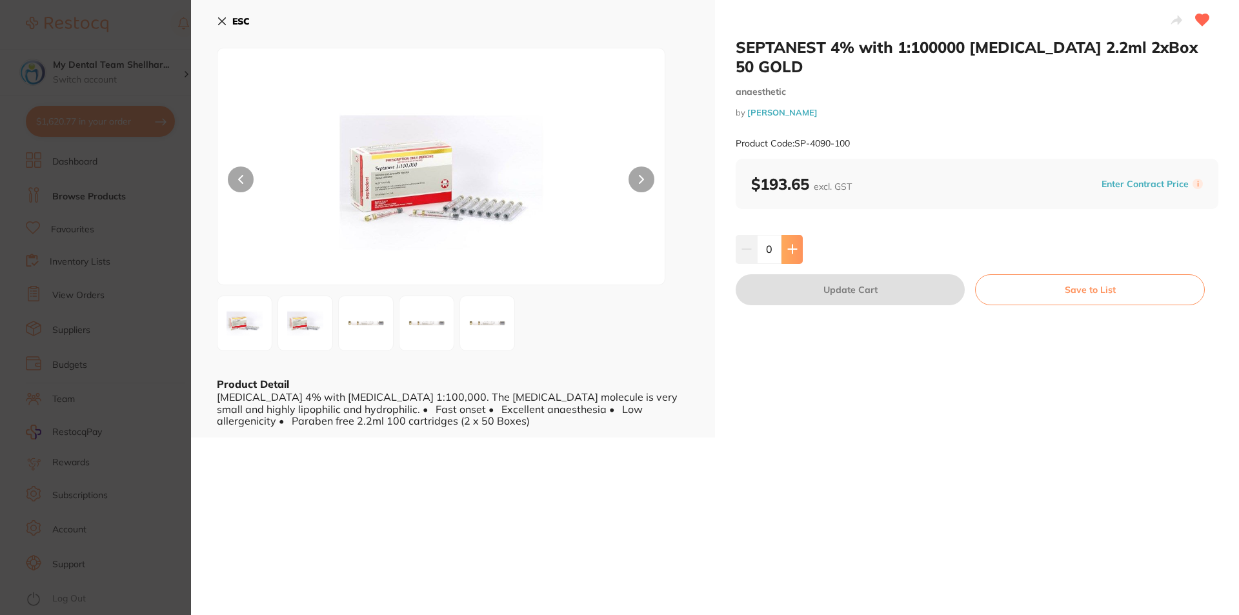
click at [785, 235] on button at bounding box center [792, 249] width 21 height 28
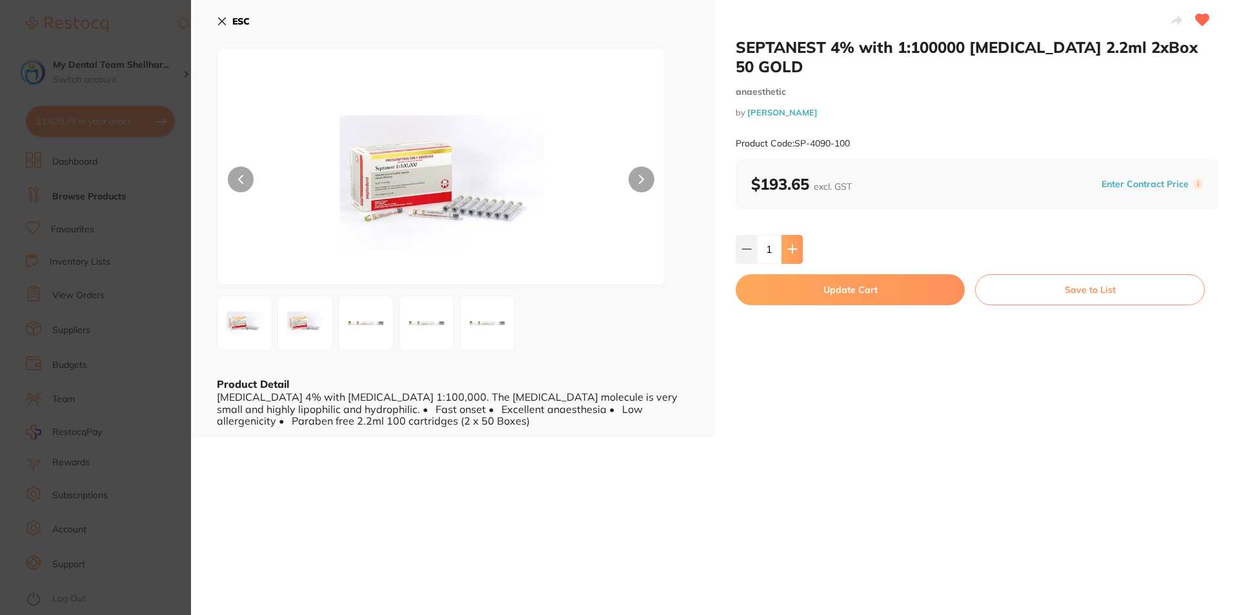
click at [785, 235] on button at bounding box center [792, 249] width 21 height 28
type input "4"
click at [799, 274] on button "Update Cart" at bounding box center [850, 289] width 229 height 31
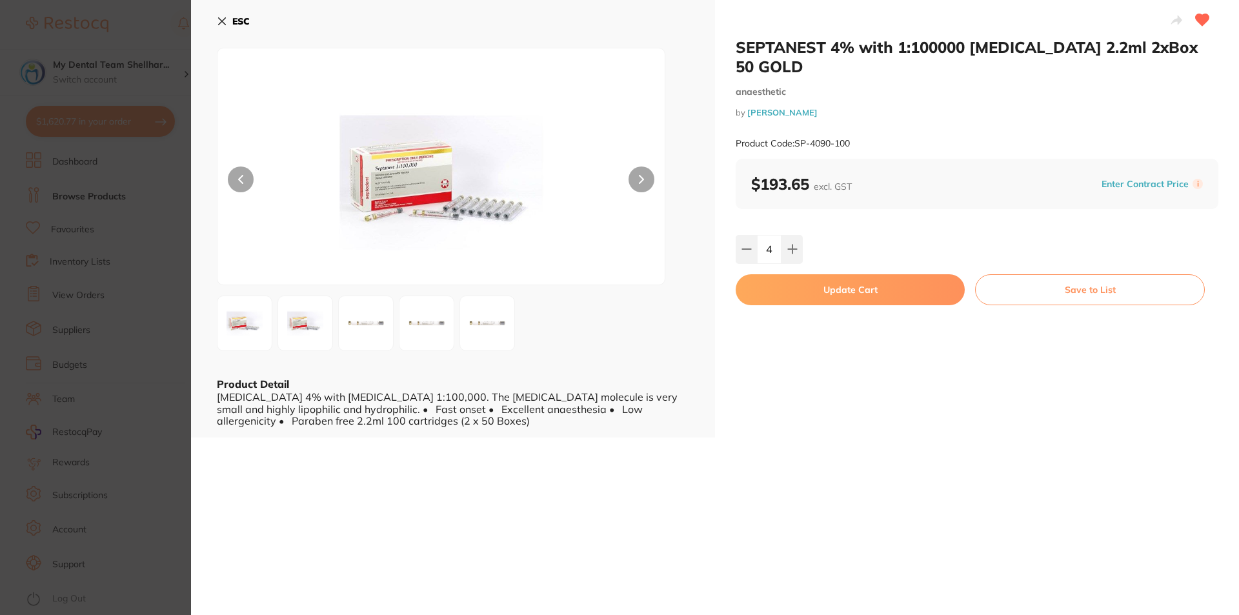
checkbox input "false"
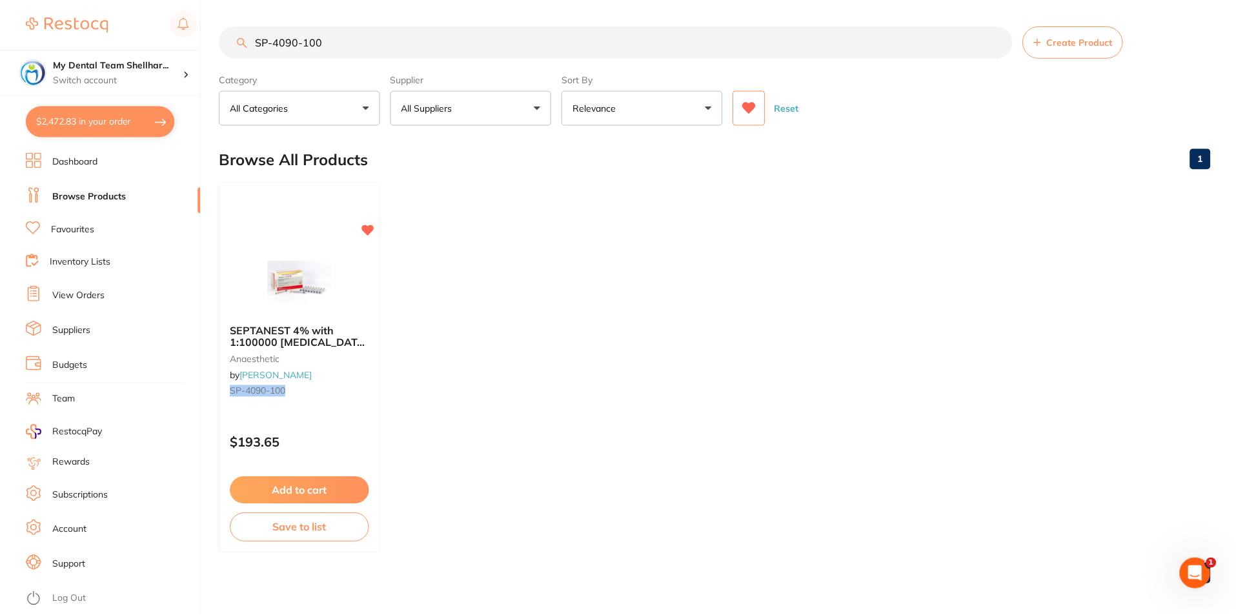
scroll to position [1, 0]
click at [279, 50] on input "SP-4090-100" at bounding box center [615, 41] width 793 height 32
paste input "36"
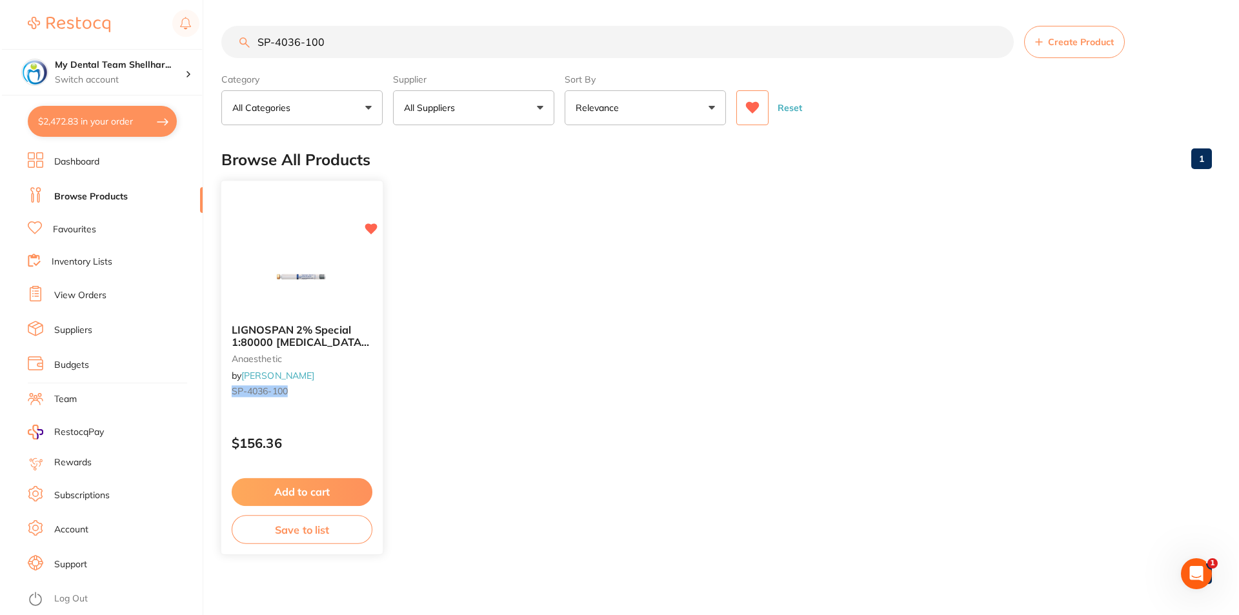
scroll to position [0, 0]
type input "SP-4036-100"
click at [278, 296] on img at bounding box center [300, 280] width 85 height 65
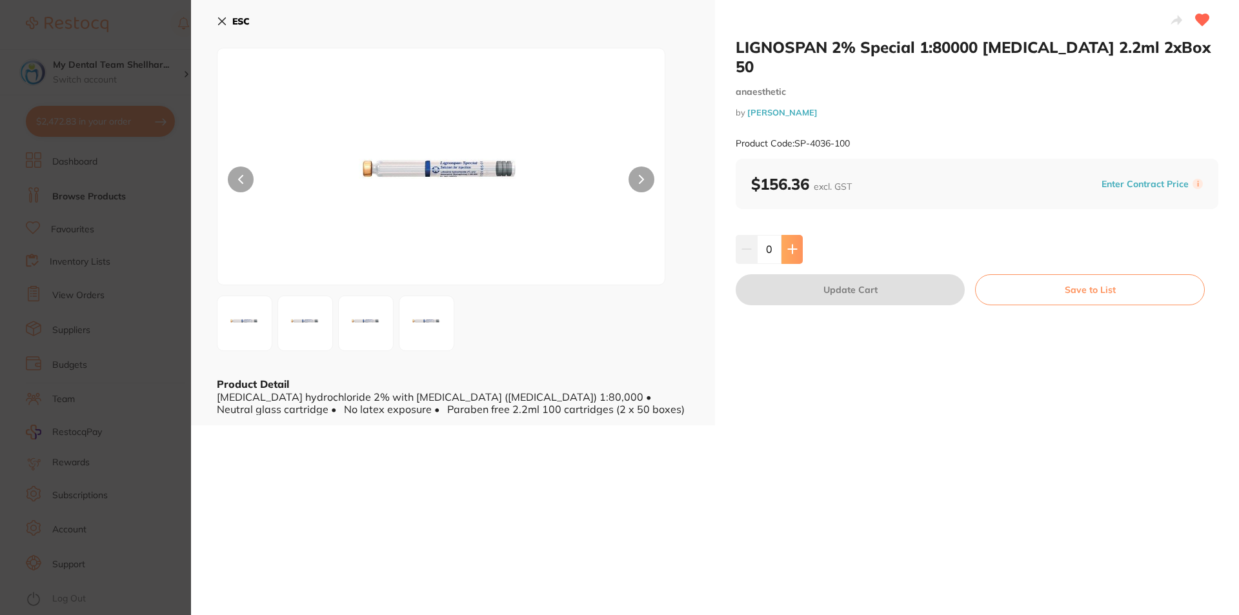
click at [796, 239] on button at bounding box center [792, 249] width 21 height 28
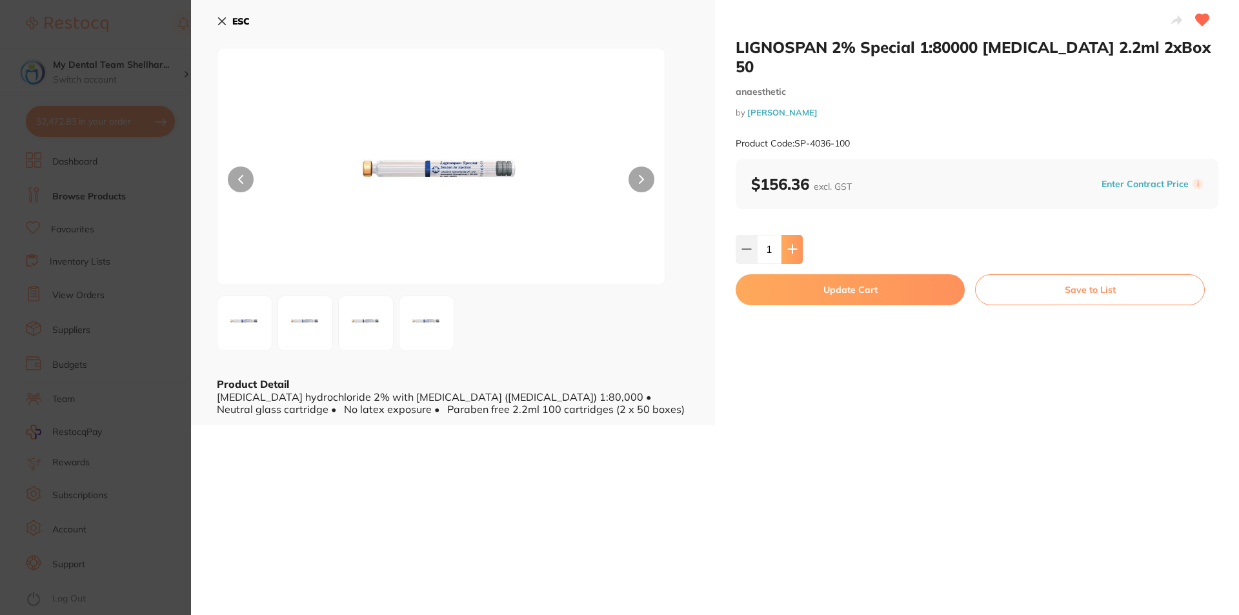
click at [796, 239] on button at bounding box center [792, 249] width 21 height 28
type input "3"
click at [817, 276] on button "Update Cart" at bounding box center [850, 289] width 229 height 31
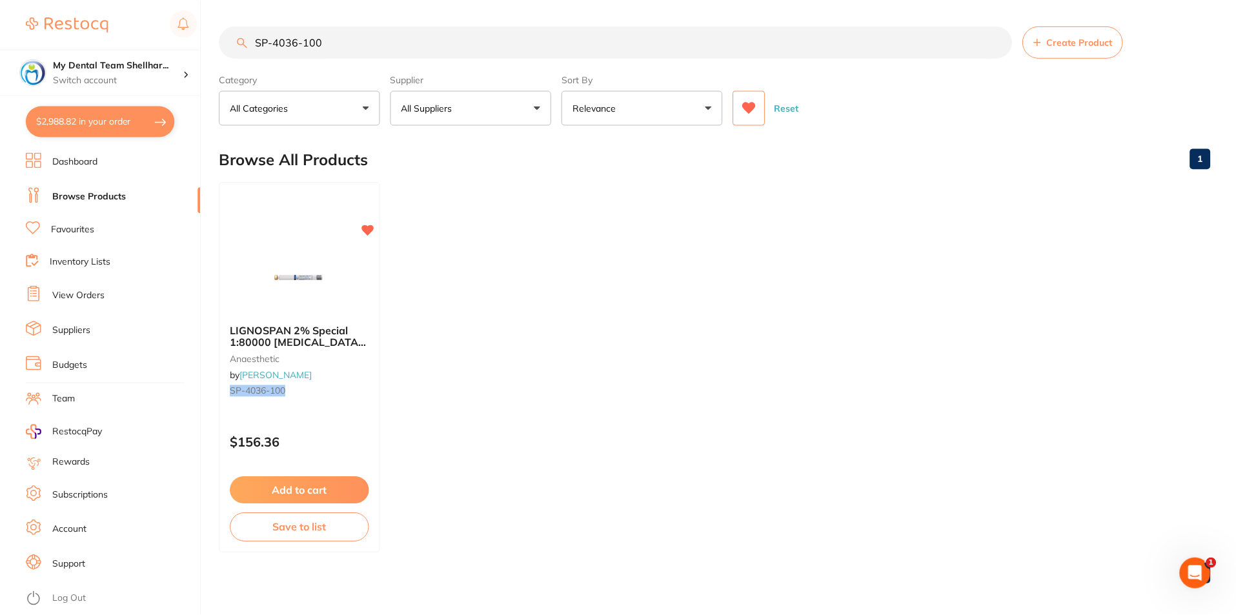
scroll to position [1, 0]
click at [432, 30] on input "SP-4036-100" at bounding box center [615, 41] width 793 height 32
paste input "11616N"
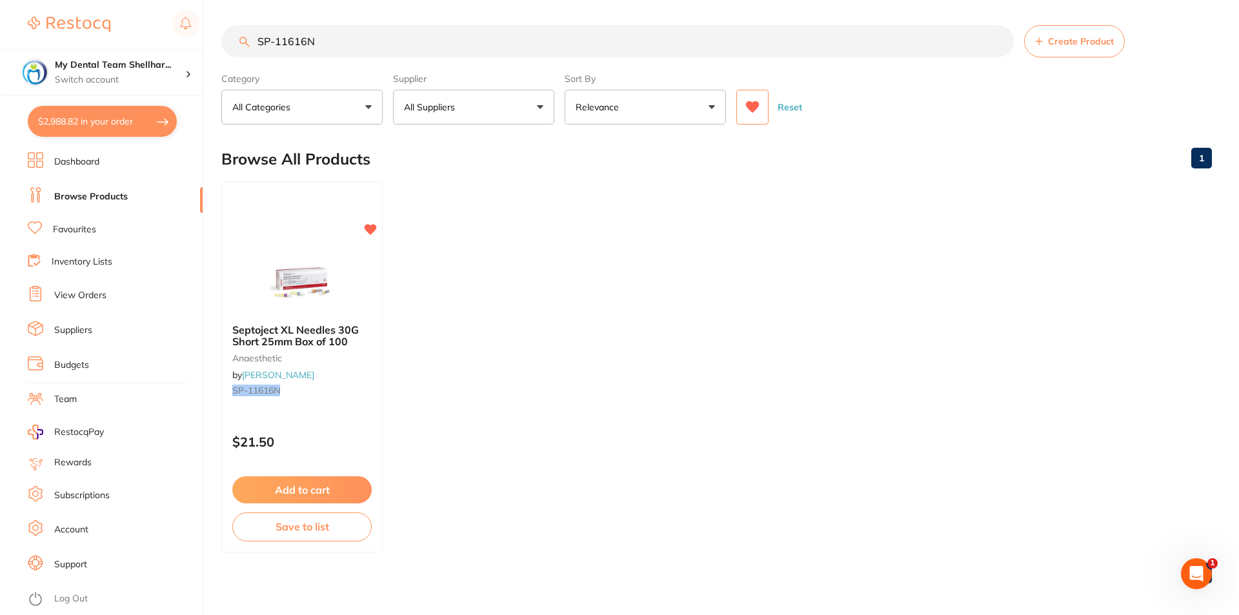
scroll to position [0, 0]
type input "SP-11616N"
click at [323, 208] on div at bounding box center [300, 199] width 160 height 32
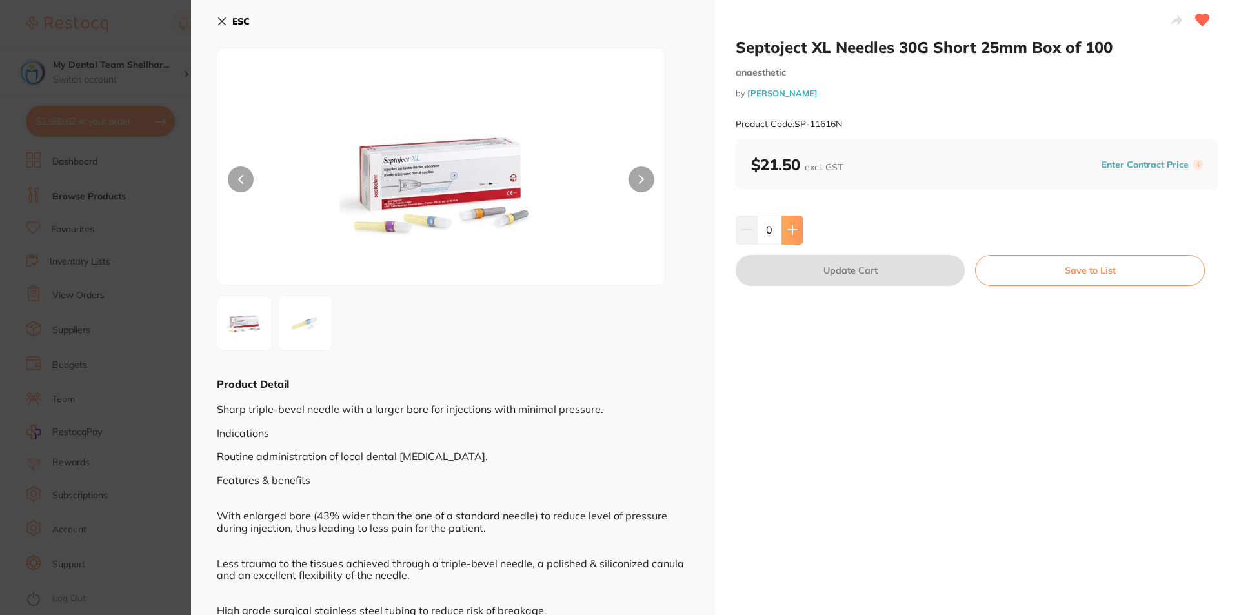
click at [787, 226] on icon at bounding box center [792, 230] width 10 height 10
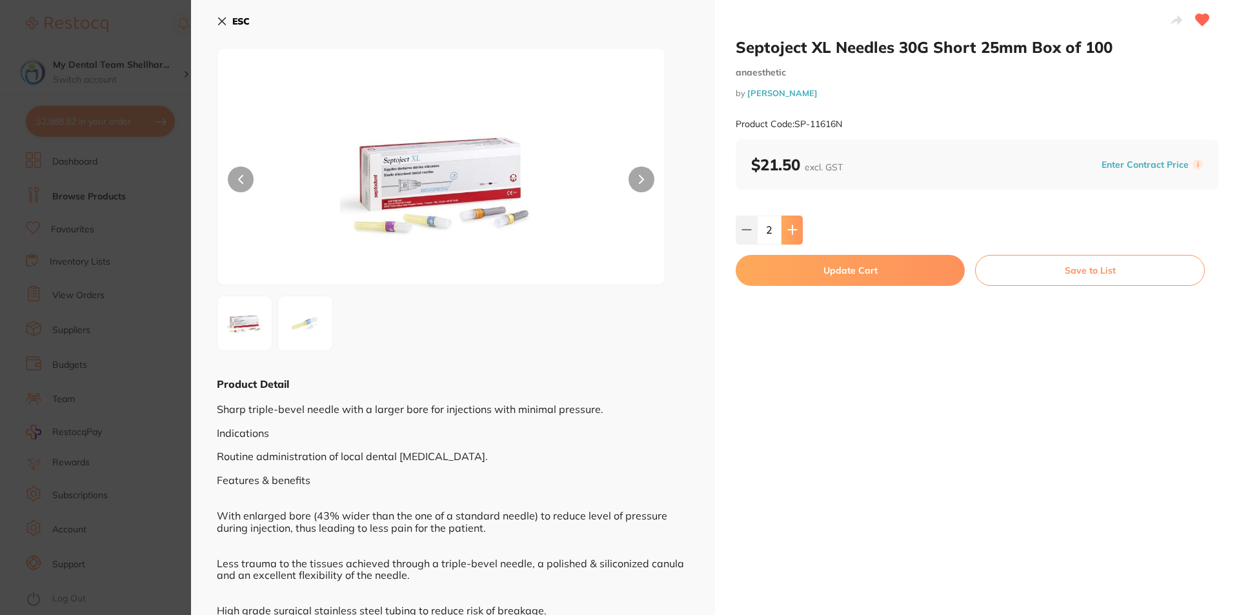
click at [787, 226] on icon at bounding box center [792, 230] width 10 height 10
type input "3"
click at [815, 267] on button "Update Cart" at bounding box center [850, 270] width 229 height 31
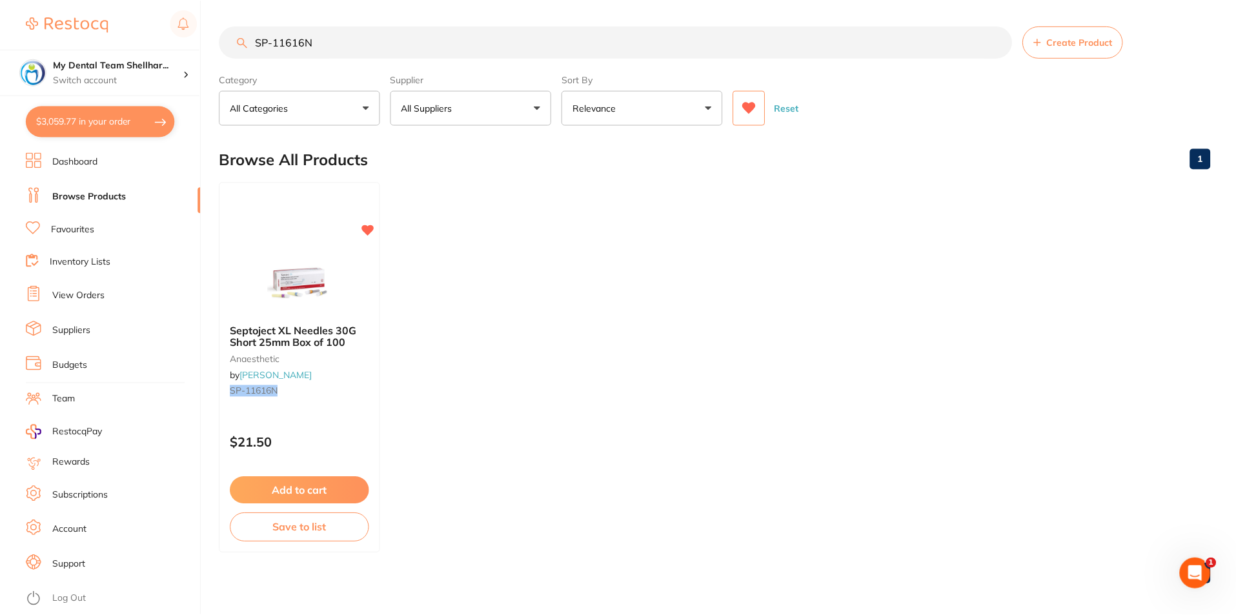
scroll to position [1, 0]
click at [280, 34] on input "SP-11616N" at bounding box center [615, 41] width 793 height 32
paste input "JJMS0005"
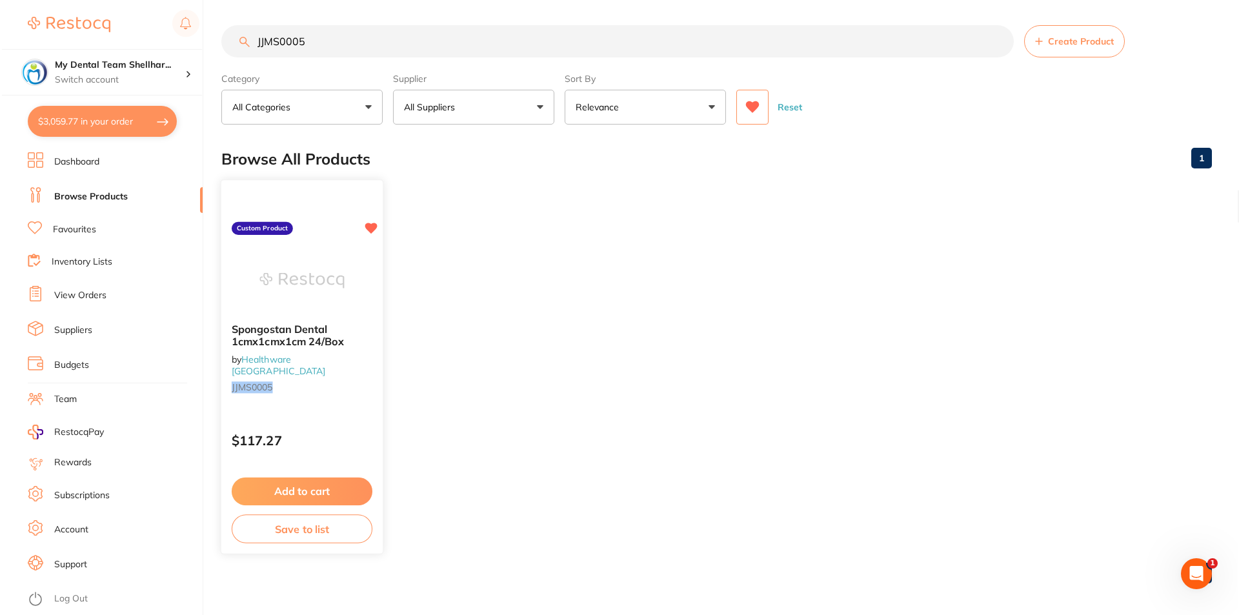
scroll to position [0, 0]
type input "JJMS0005"
click at [288, 232] on label "Custom Product" at bounding box center [260, 229] width 61 height 13
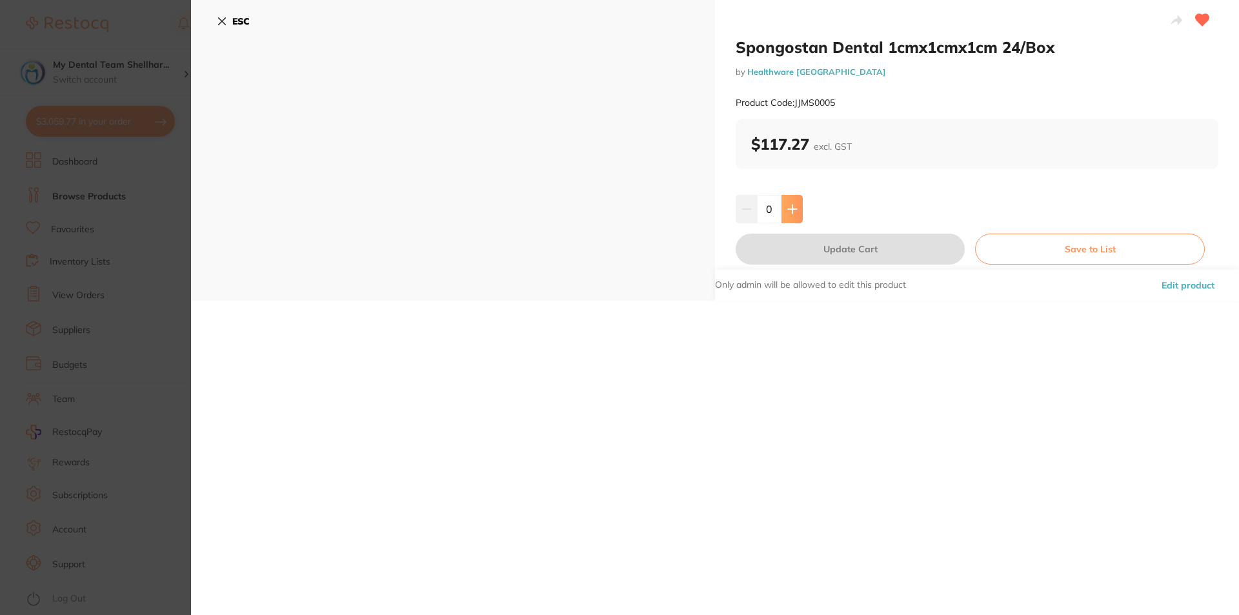
click at [789, 218] on button at bounding box center [792, 209] width 21 height 28
type input "2"
click at [800, 252] on button "Update Cart" at bounding box center [850, 249] width 229 height 31
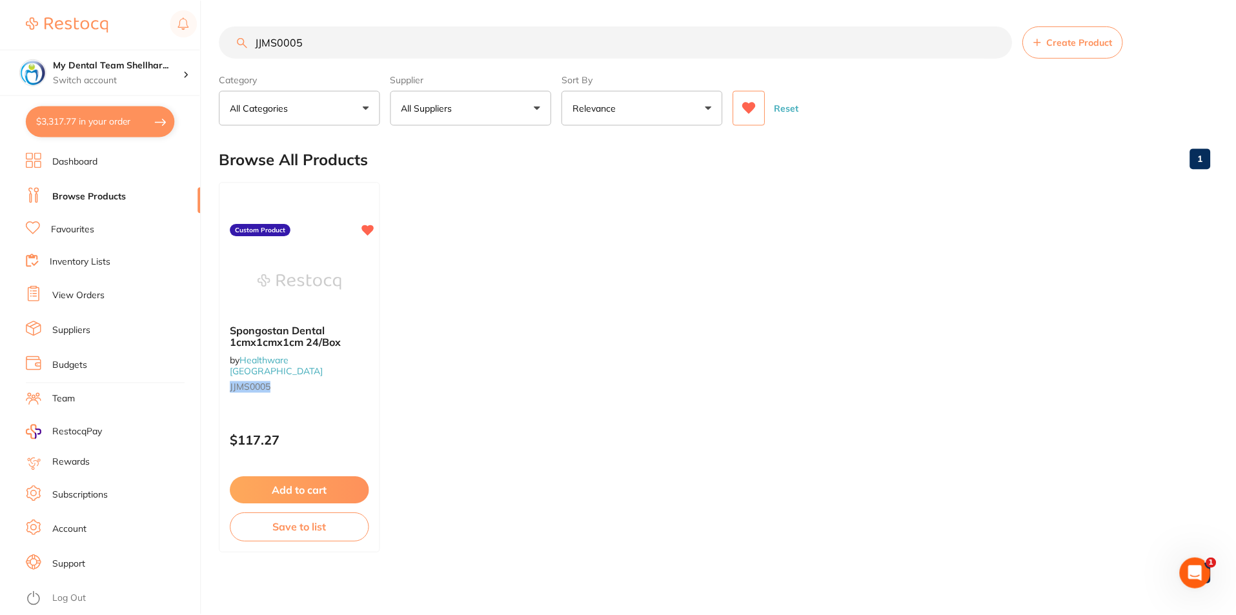
scroll to position [1, 0]
click at [340, 25] on main "JJMS0005 Create Product Category All Categories All Categories No categories fo…" at bounding box center [727, 309] width 1017 height 620
click at [337, 48] on input "JJMS0005" at bounding box center [615, 41] width 793 height 32
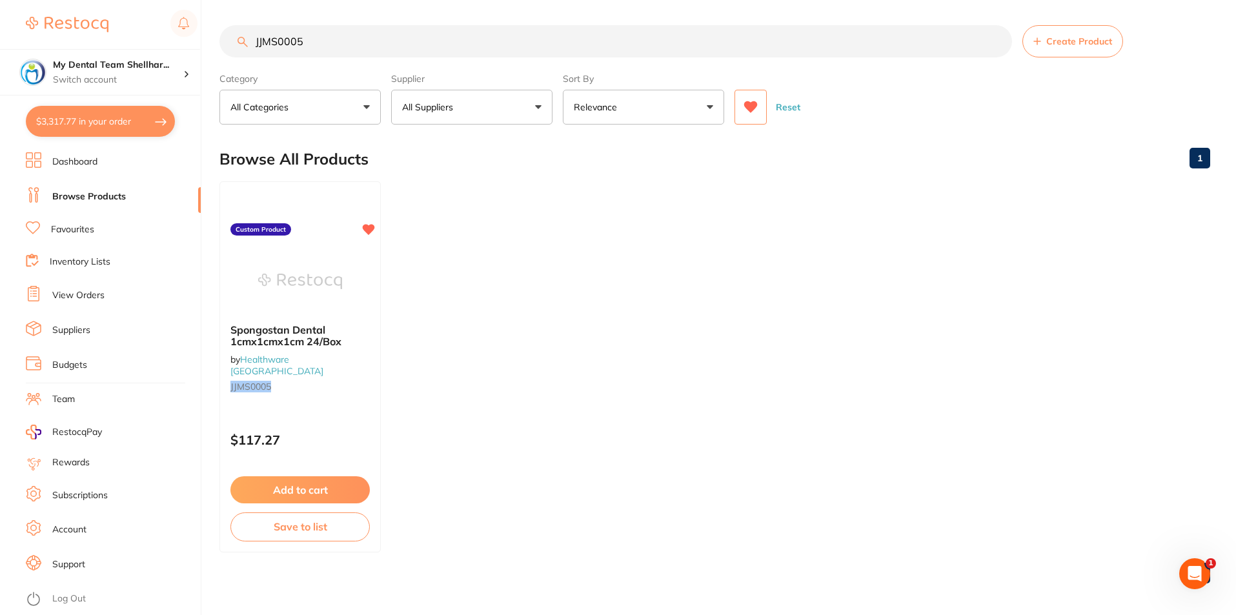
paste input "BRISC305075S"
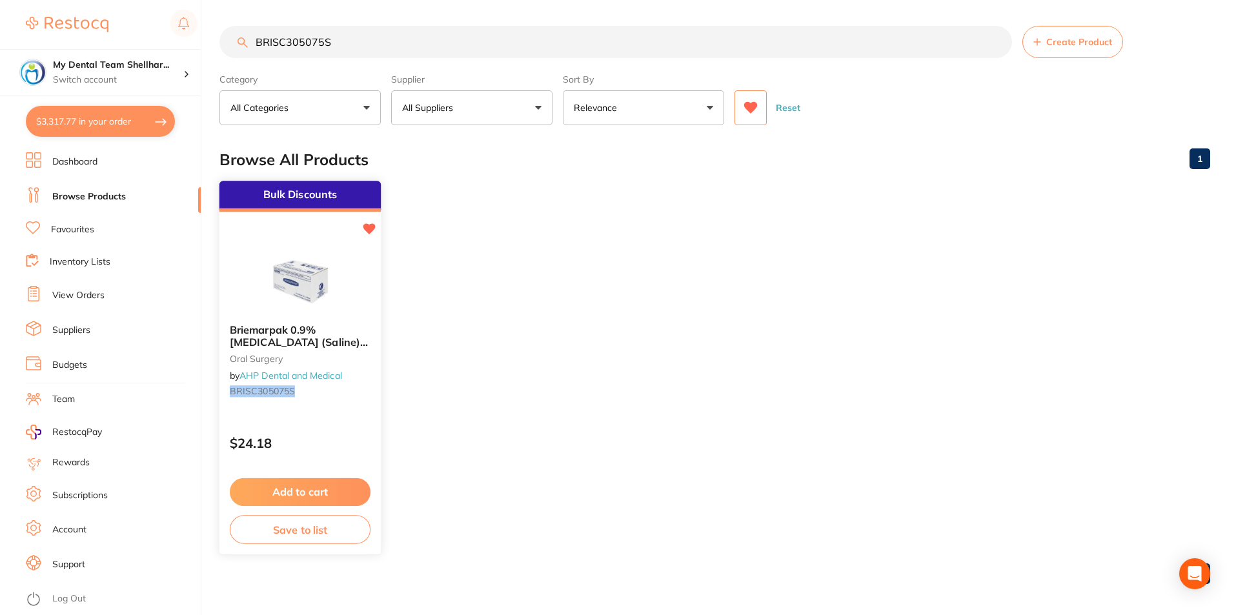
type input "BRISC305075S"
click at [313, 296] on img at bounding box center [300, 280] width 85 height 65
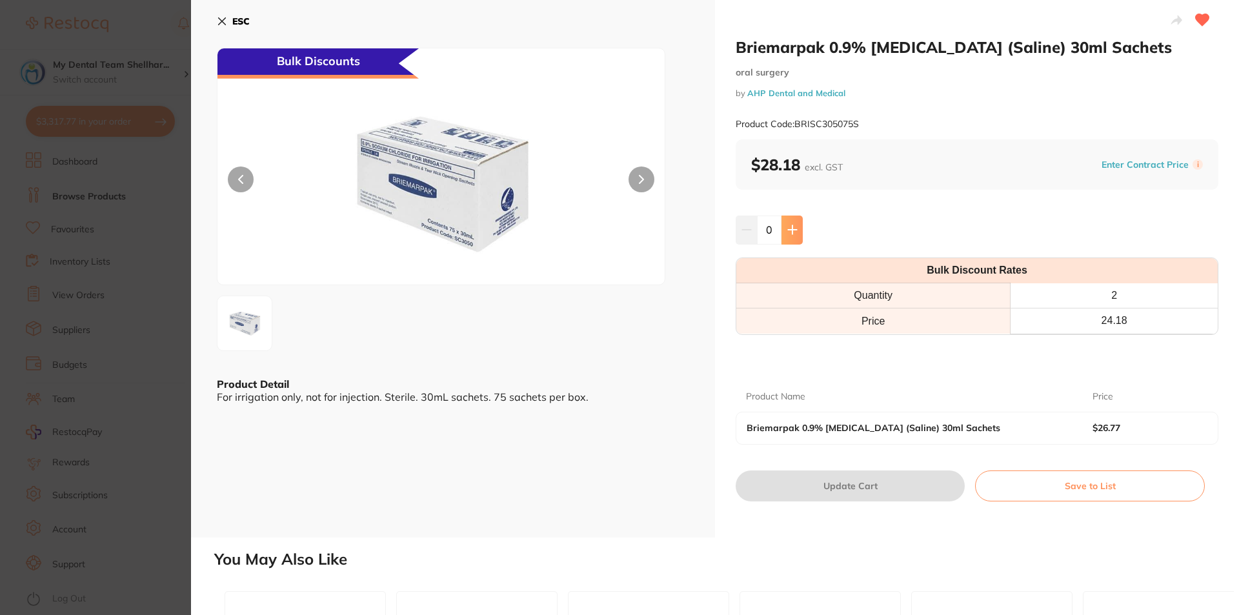
click at [789, 229] on icon at bounding box center [792, 230] width 10 height 10
type input "1"
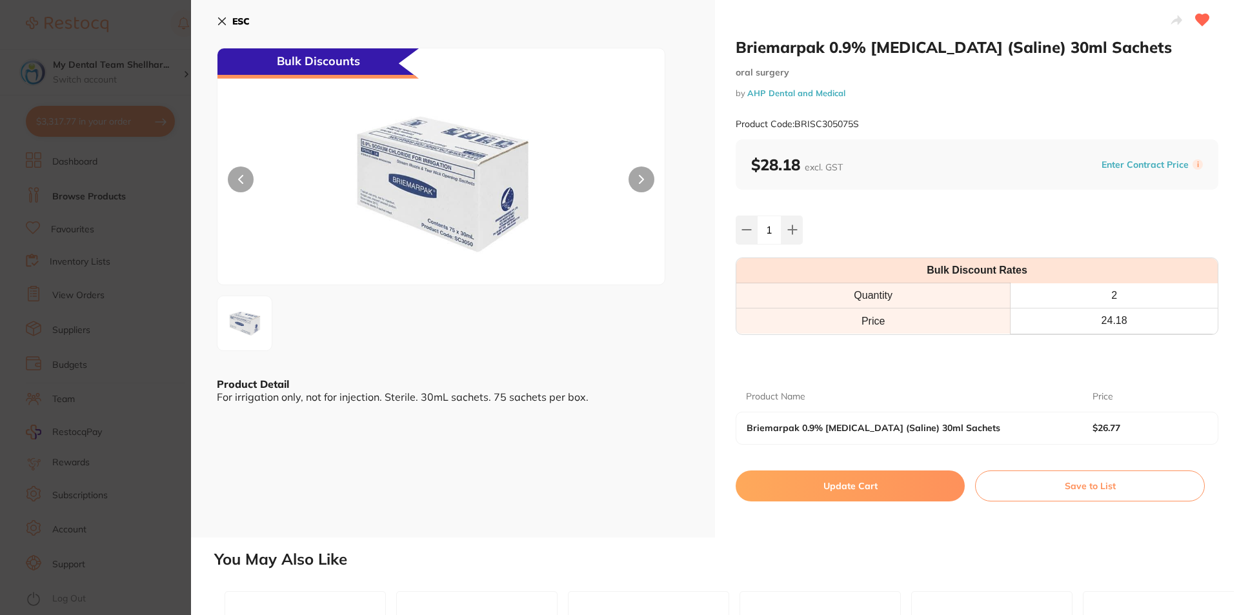
click at [871, 489] on button "Update Cart" at bounding box center [850, 486] width 229 height 31
checkbox input "false"
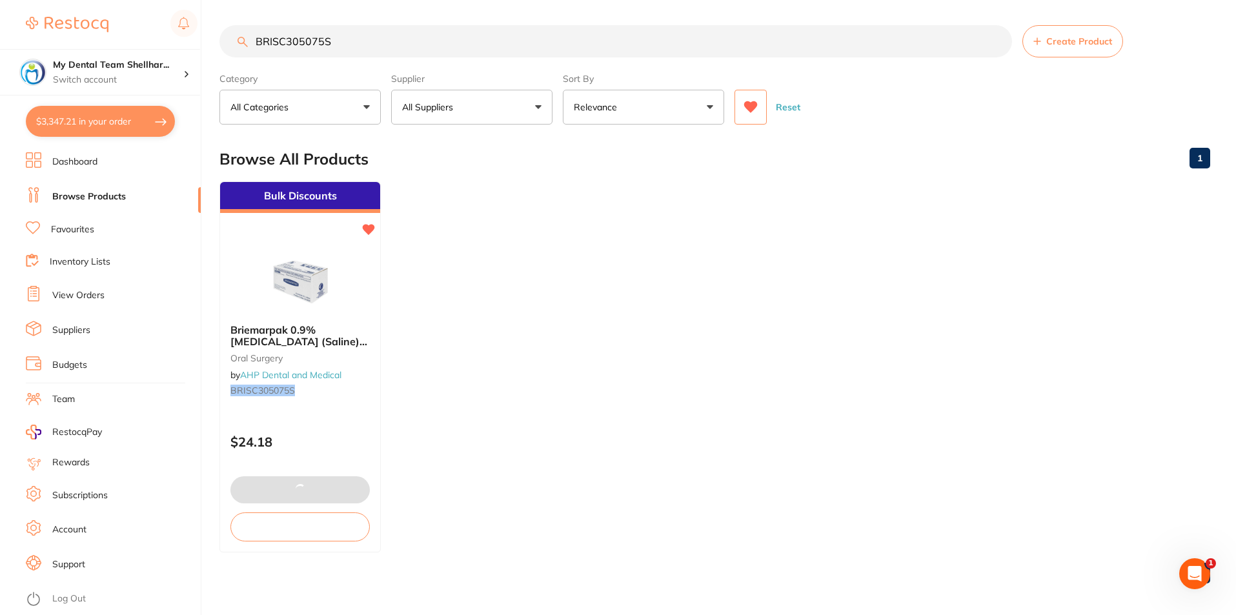
scroll to position [2195, 0]
click at [394, 43] on input "BRISC305075S" at bounding box center [615, 41] width 793 height 32
paste input "DMUSC"
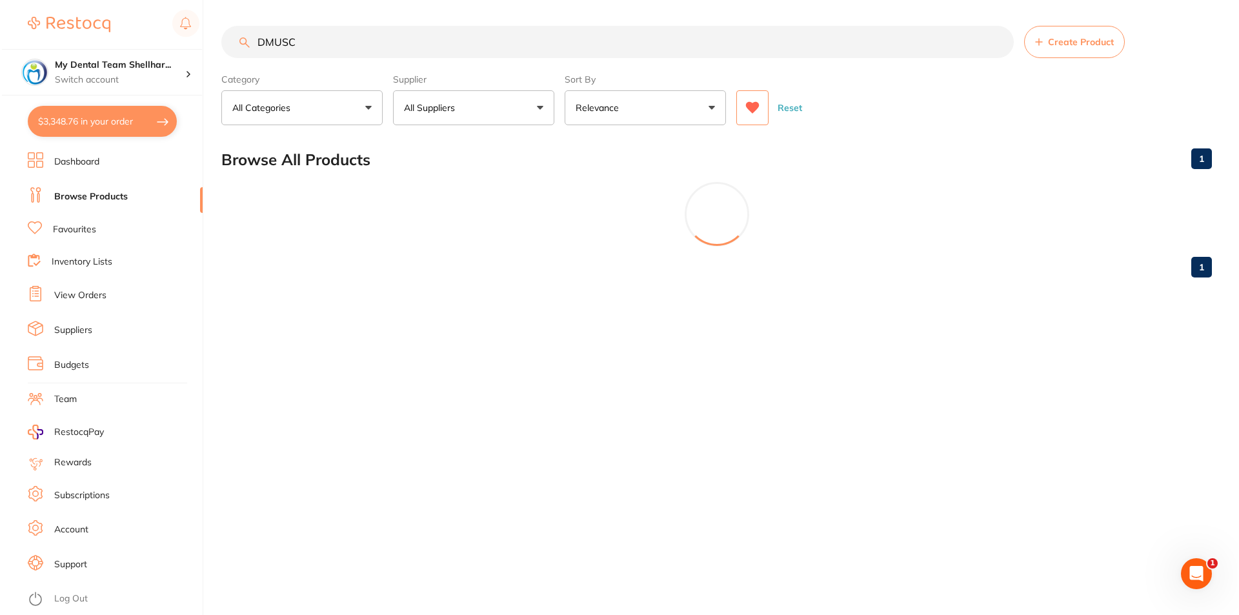
scroll to position [0, 0]
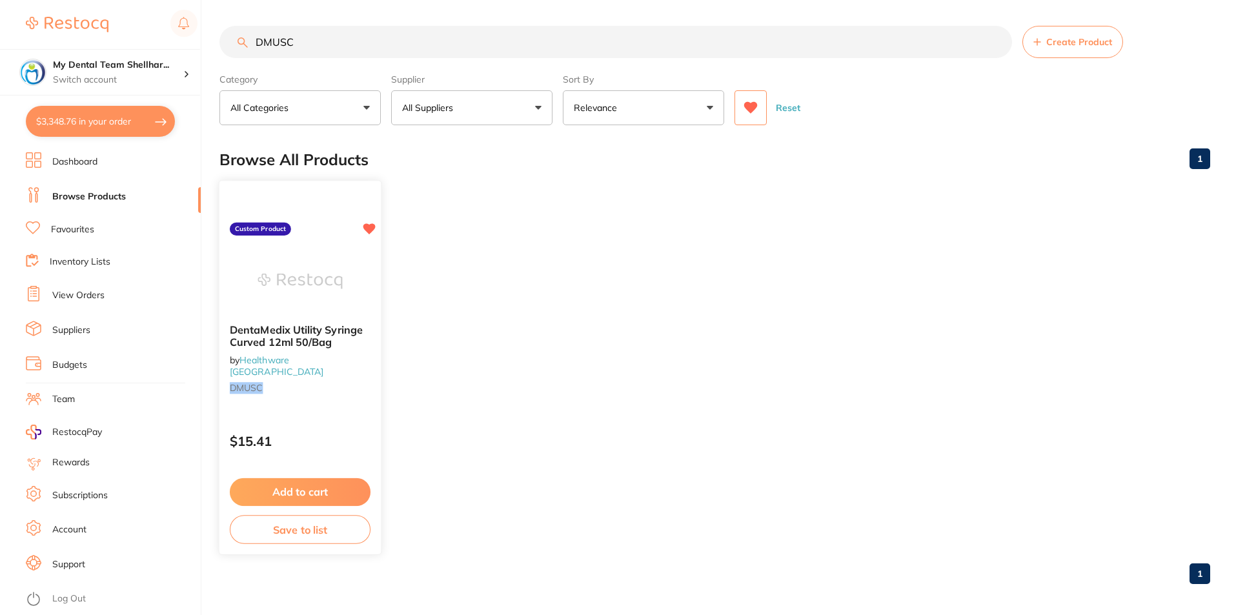
type input "DMUSC"
click at [252, 276] on div at bounding box center [299, 280] width 161 height 65
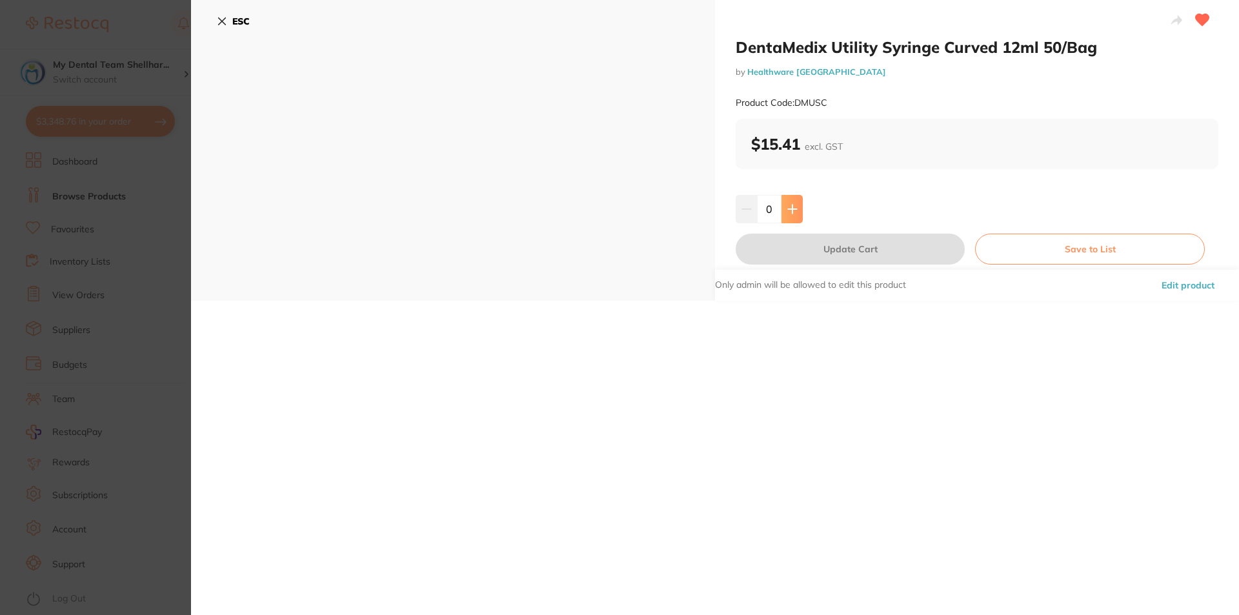
click at [791, 210] on icon at bounding box center [792, 209] width 8 height 8
type input "1"
click at [801, 248] on button "Update Cart" at bounding box center [850, 249] width 229 height 31
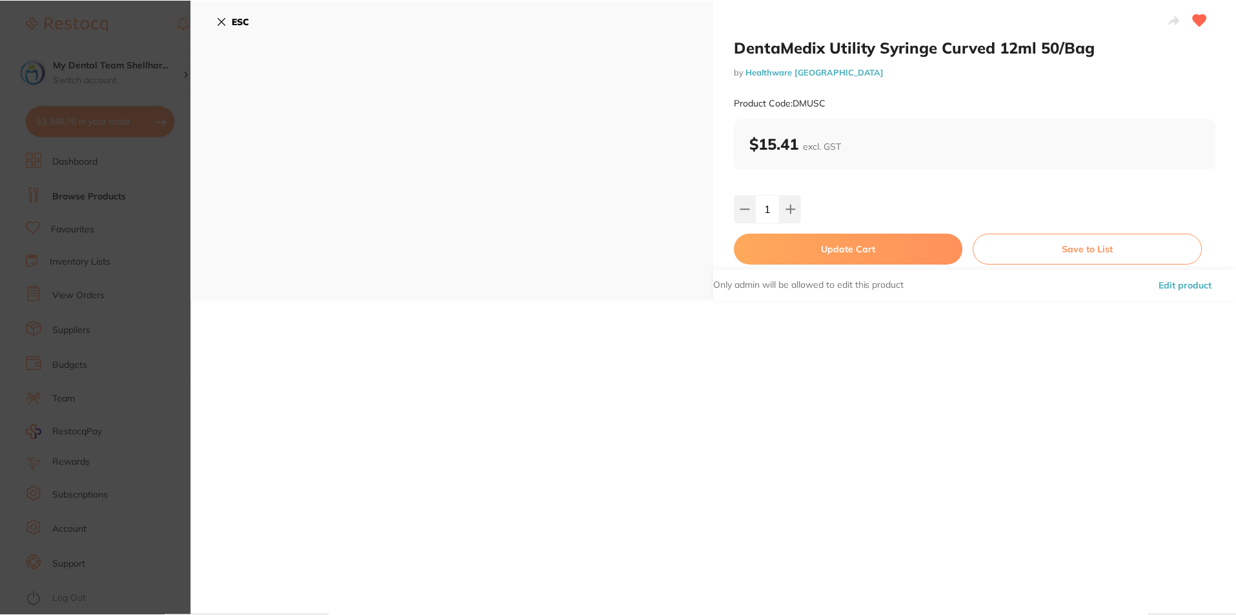
scroll to position [1, 0]
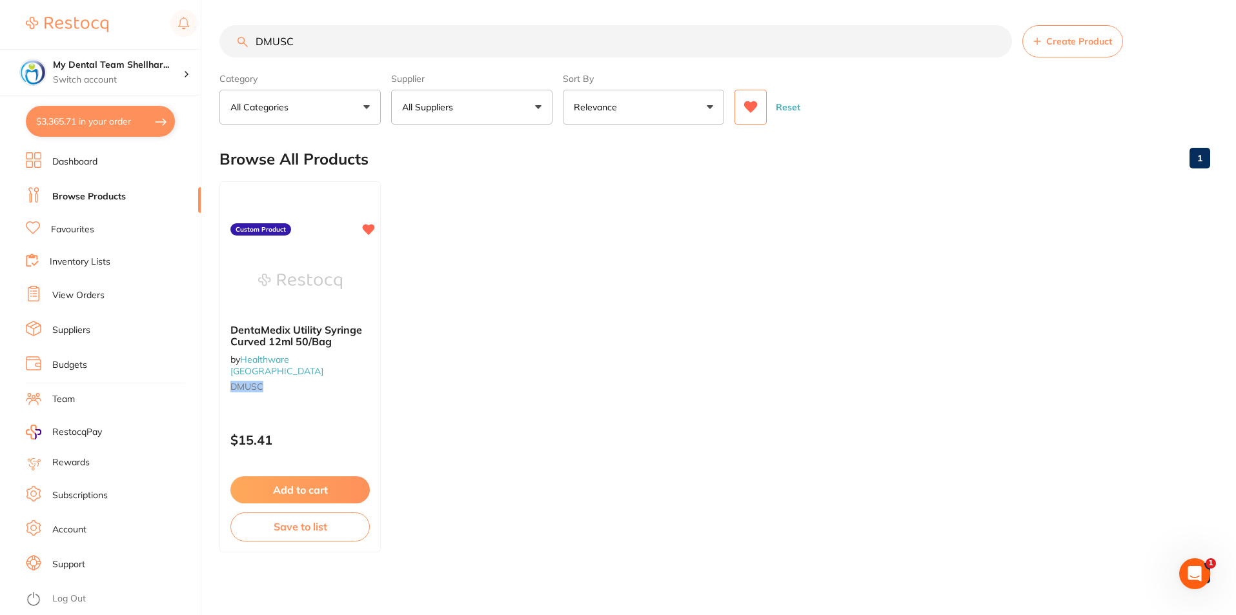
click at [263, 37] on input "DMUSC" at bounding box center [615, 41] width 793 height 32
paste input "KY-281220"
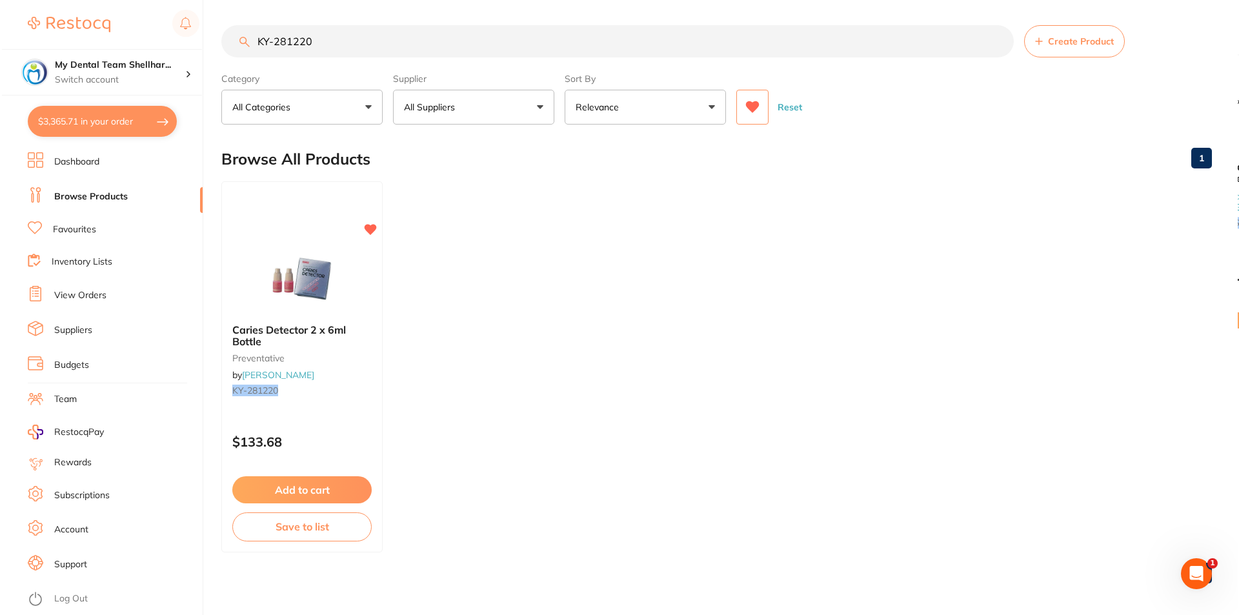
scroll to position [0, 0]
type input "KY-281220"
click at [266, 261] on img at bounding box center [300, 280] width 85 height 65
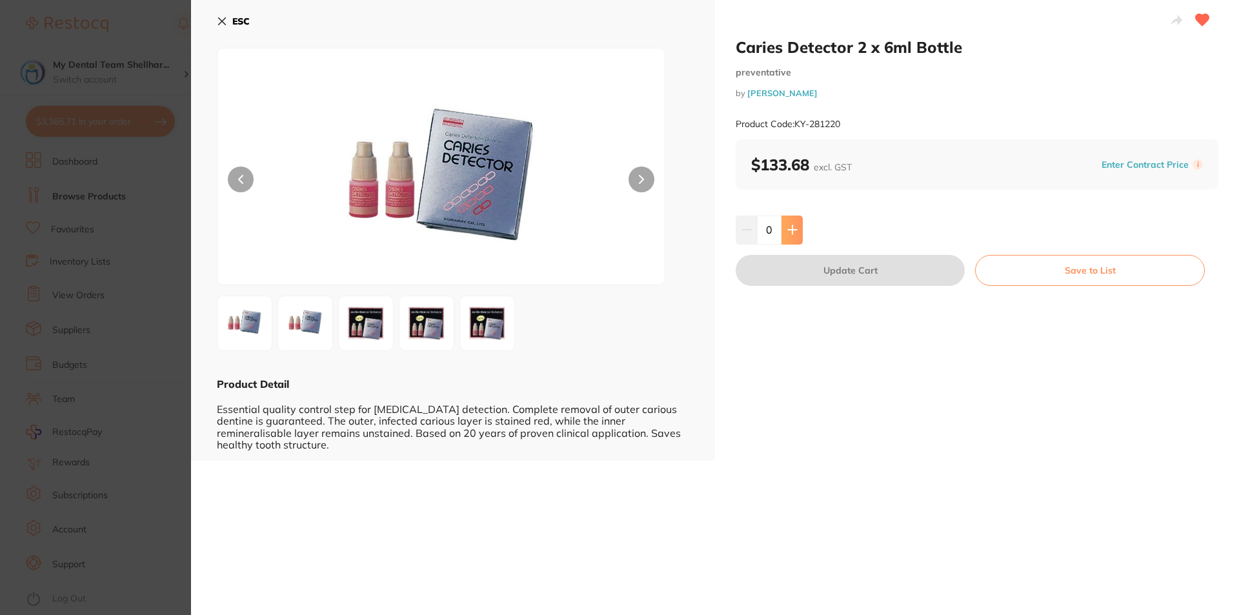
click at [795, 234] on icon at bounding box center [792, 230] width 10 height 10
type input "1"
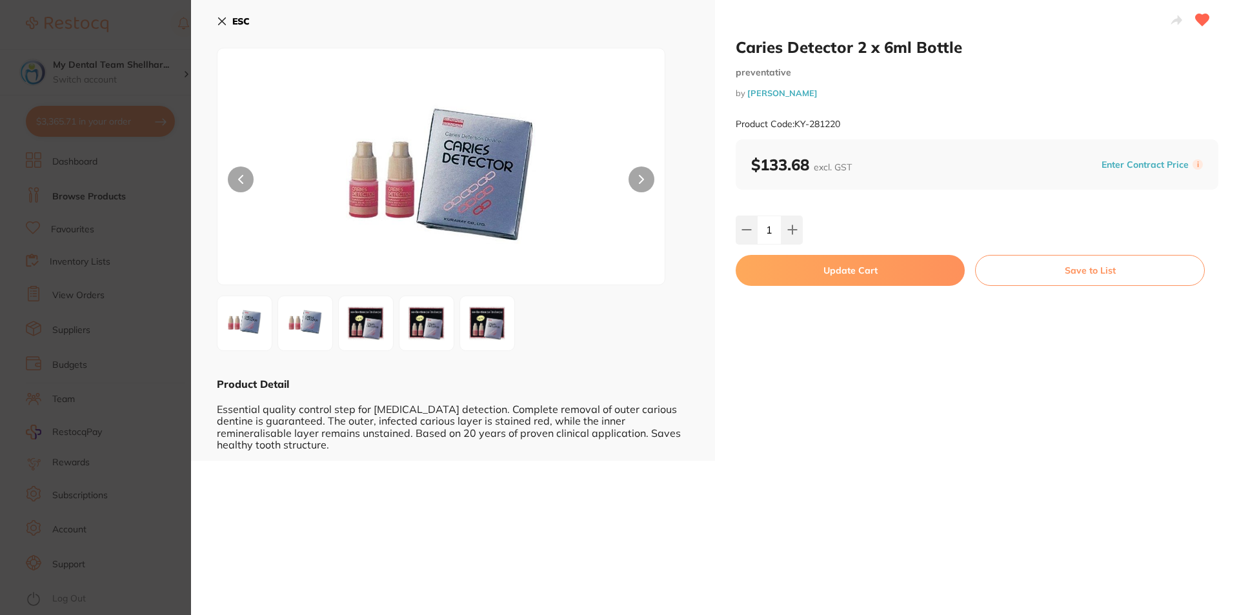
click at [809, 265] on button "Update Cart" at bounding box center [850, 270] width 229 height 31
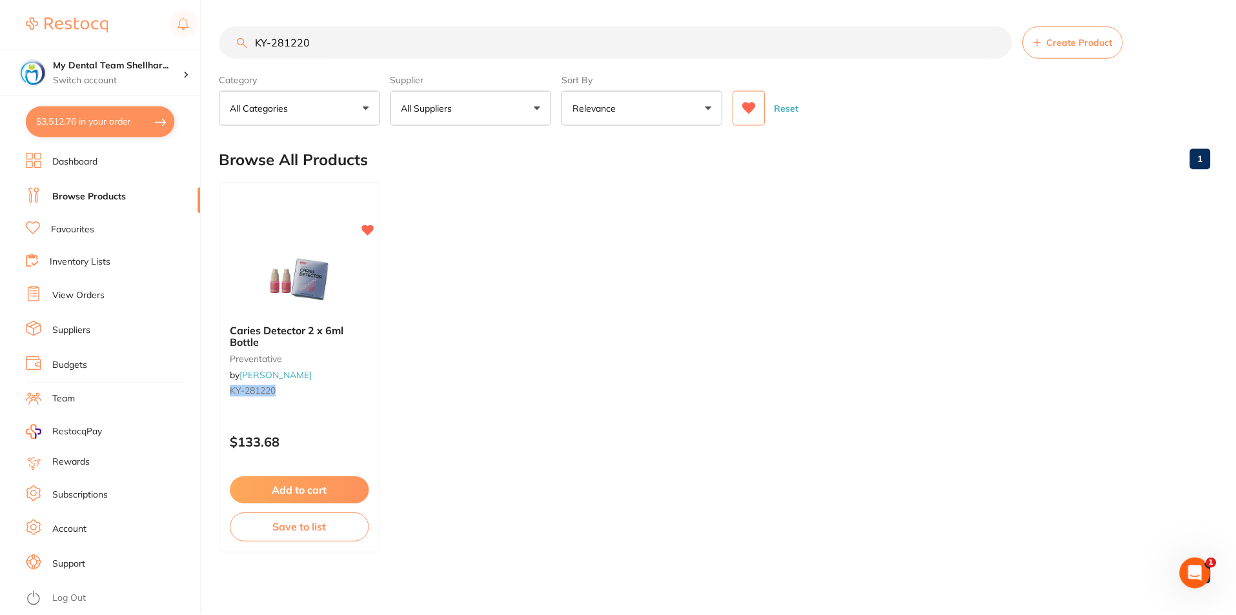
scroll to position [1, 0]
click at [510, 48] on input "KY-281220" at bounding box center [615, 41] width 793 height 32
click at [509, 45] on input "KY-281220" at bounding box center [615, 41] width 793 height 32
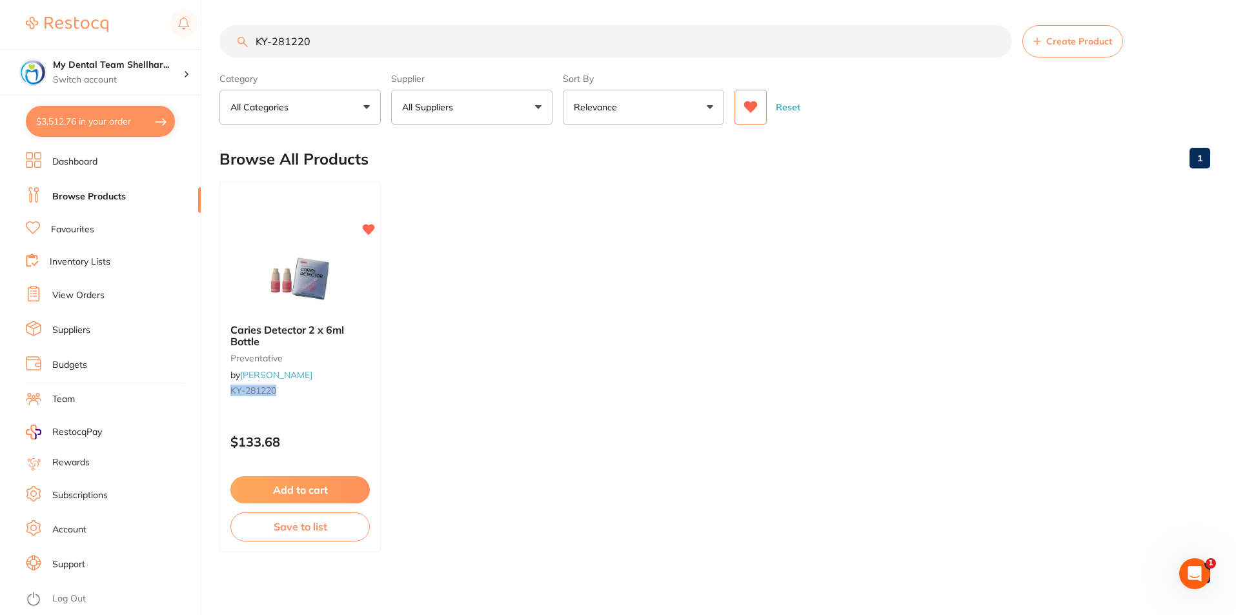
click at [509, 45] on input "KY-281220" at bounding box center [615, 41] width 793 height 32
paste input "SD-8100046"
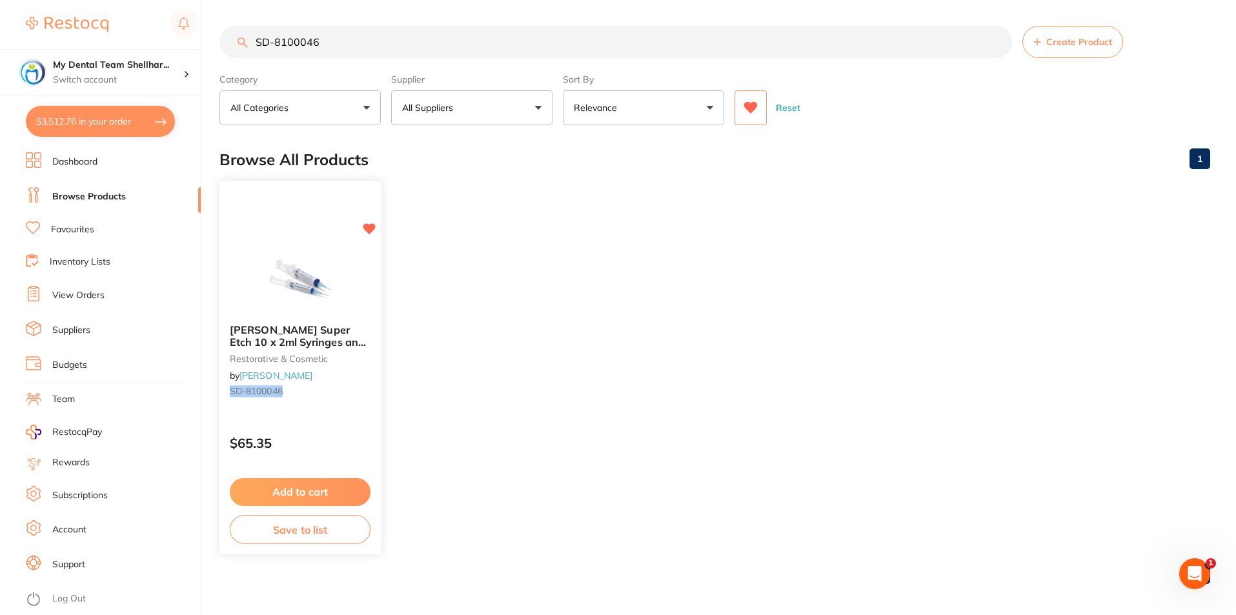
type input "SD-8100046"
click at [359, 263] on div at bounding box center [299, 280] width 161 height 65
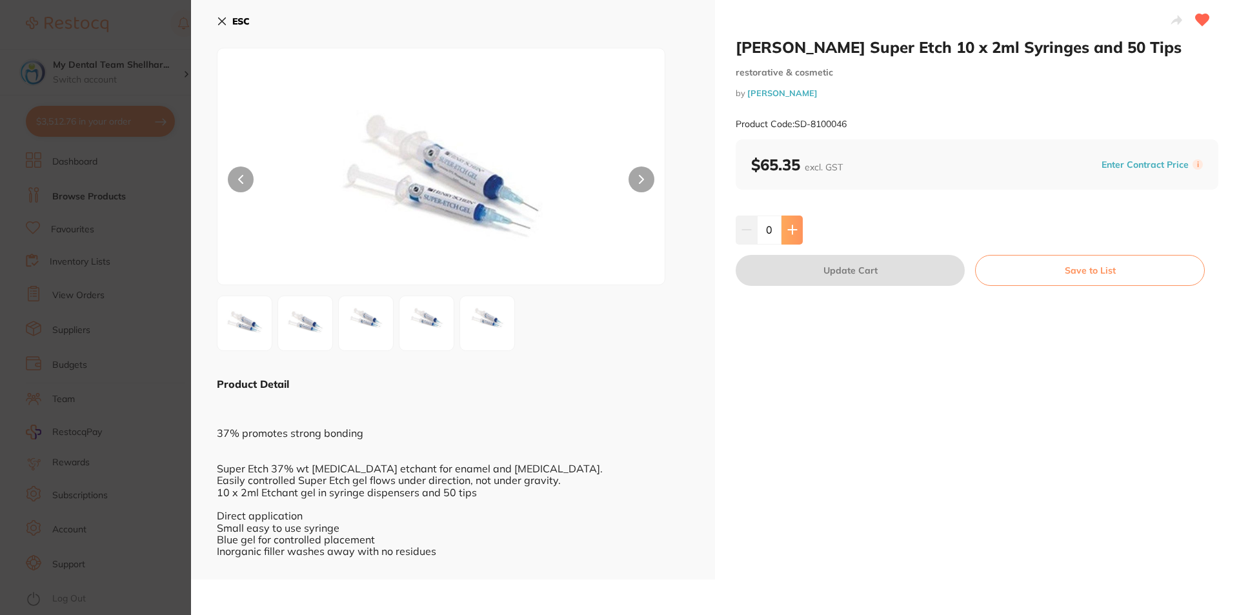
click at [798, 222] on button at bounding box center [792, 230] width 21 height 28
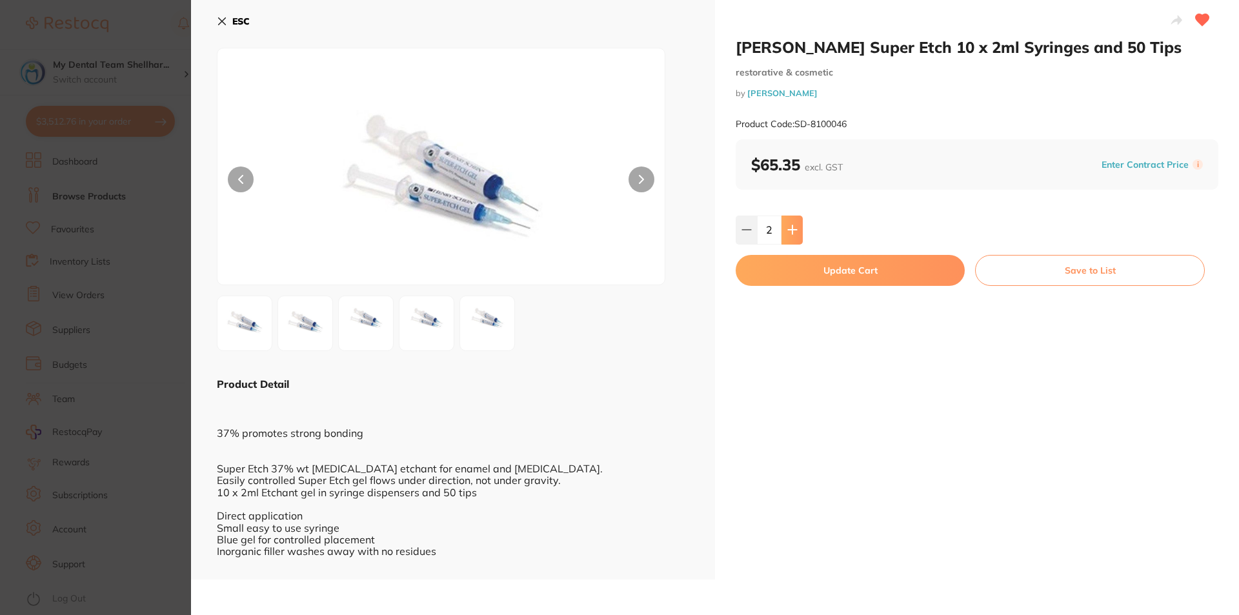
click at [798, 222] on button at bounding box center [792, 230] width 21 height 28
type input "3"
click at [811, 269] on button "Update Cart" at bounding box center [850, 270] width 229 height 31
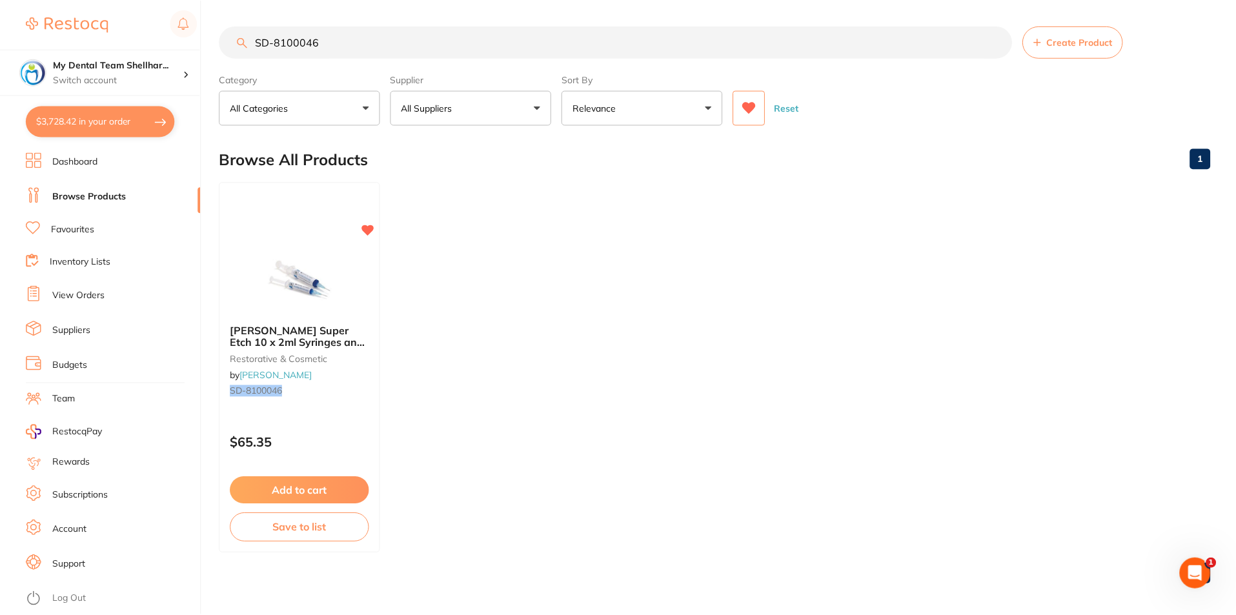
scroll to position [1, 0]
click at [358, 45] on input "SD-8100046" at bounding box center [615, 41] width 793 height 32
paste input "RMBARG"
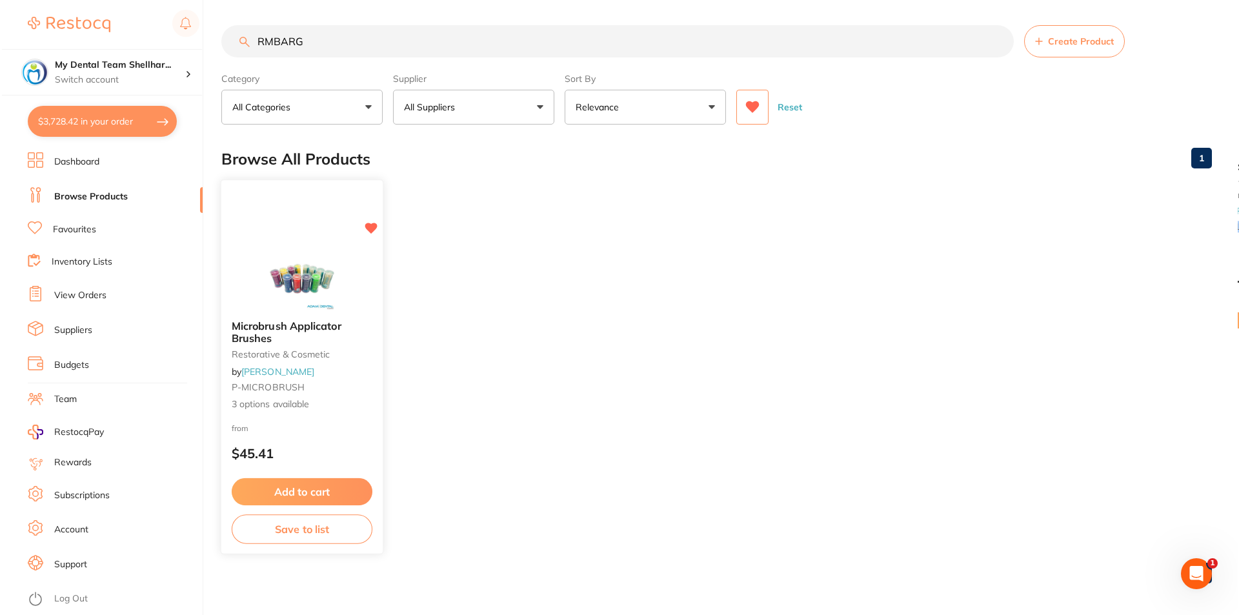
scroll to position [0, 0]
type input "RMBARG"
click at [336, 233] on div "Microbrush Applicator Brushes restorative & cosmetic by Adam Dental P-MICROBRUS…" at bounding box center [300, 367] width 163 height 375
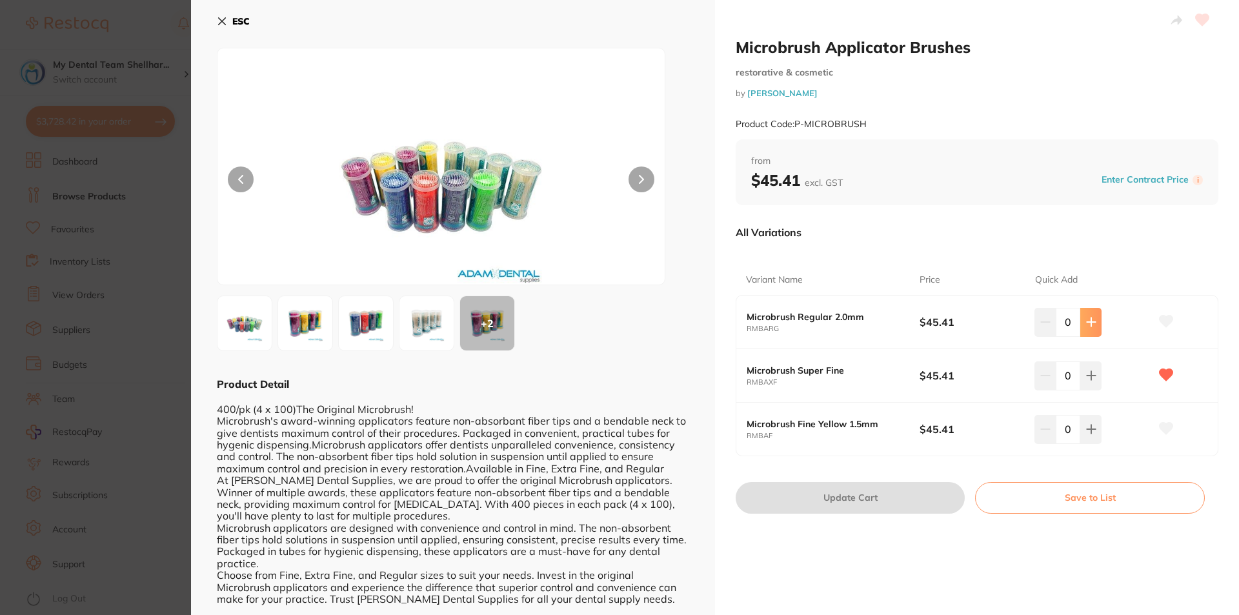
click at [1086, 319] on icon at bounding box center [1091, 322] width 10 height 10
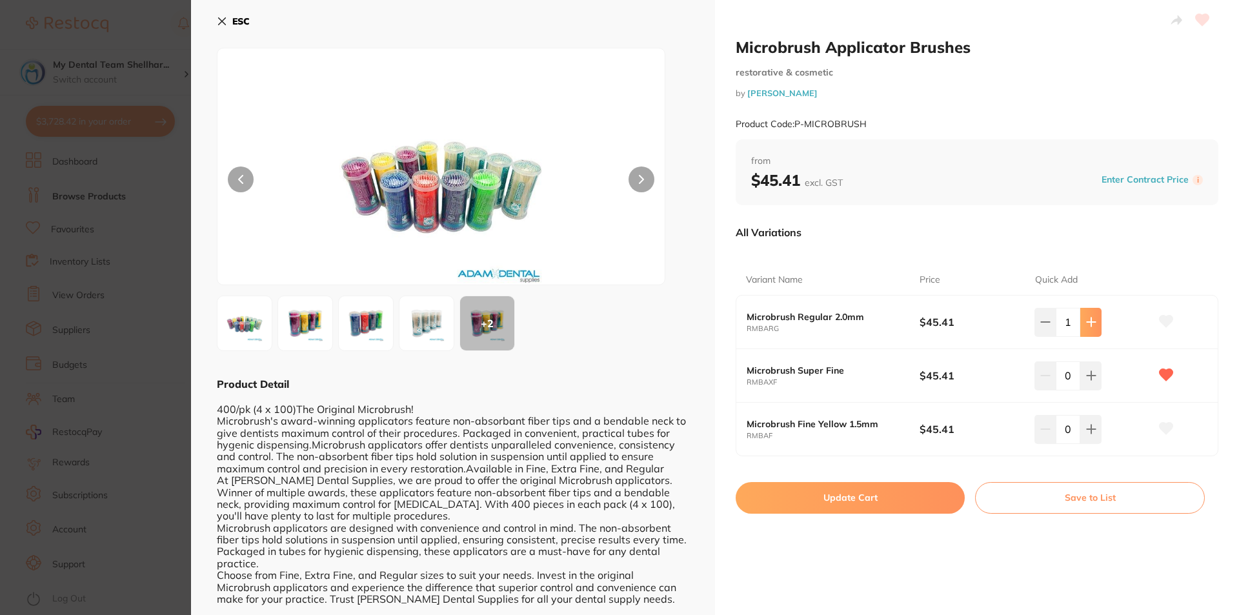
click at [1086, 319] on icon at bounding box center [1091, 322] width 10 height 10
type input "2"
click at [890, 509] on button "Update Cart" at bounding box center [850, 497] width 229 height 31
checkbox input "false"
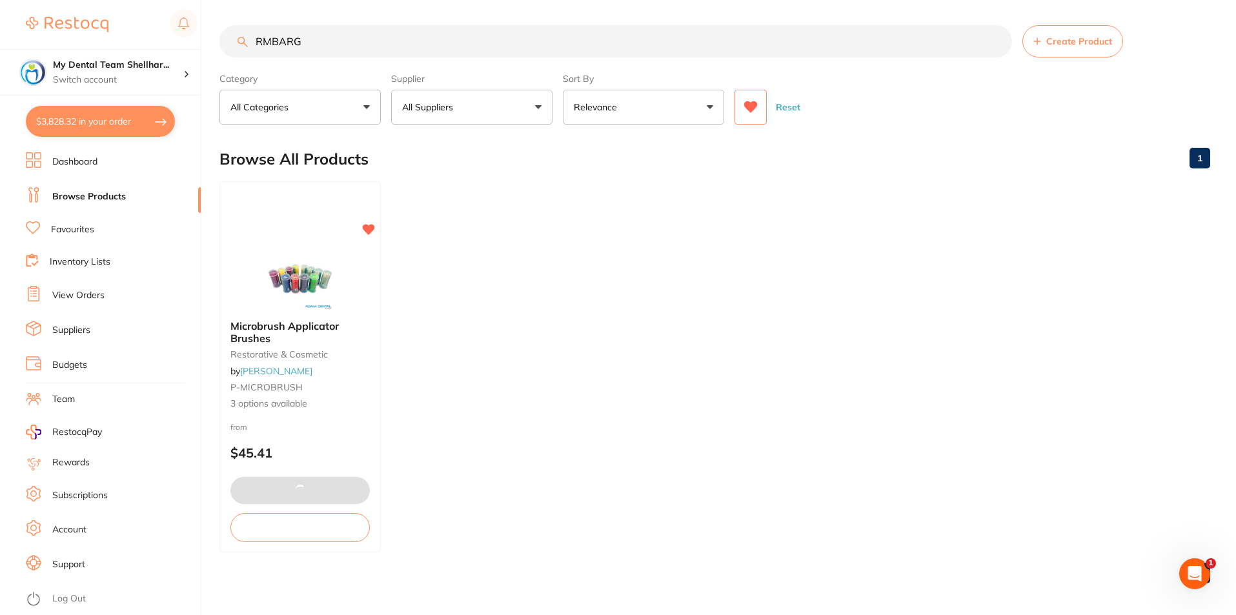
scroll to position [2258, 0]
click at [320, 43] on input "RMBARG" at bounding box center [615, 41] width 793 height 32
paste input "MCDYS"
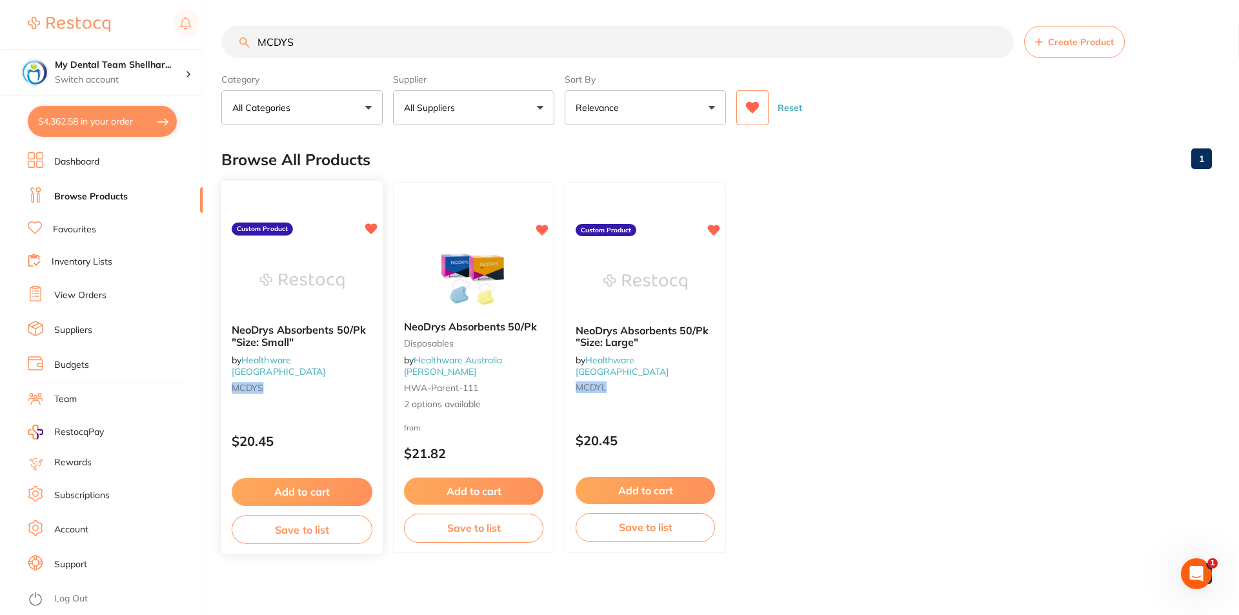
scroll to position [0, 0]
type input "MCDYS"
drag, startPoint x: 325, startPoint y: 262, endPoint x: 507, endPoint y: 265, distance: 182.0
click at [325, 262] on img at bounding box center [300, 282] width 84 height 65
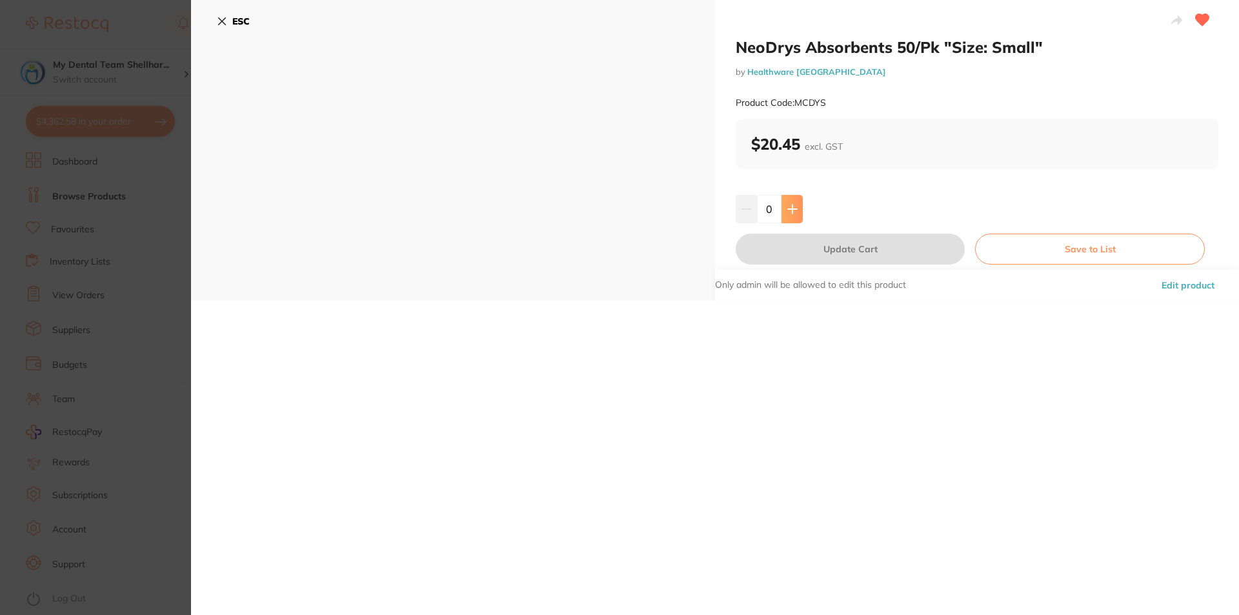
click at [800, 212] on button at bounding box center [792, 209] width 21 height 28
type input "3"
click at [818, 262] on button "Update Cart" at bounding box center [850, 249] width 229 height 31
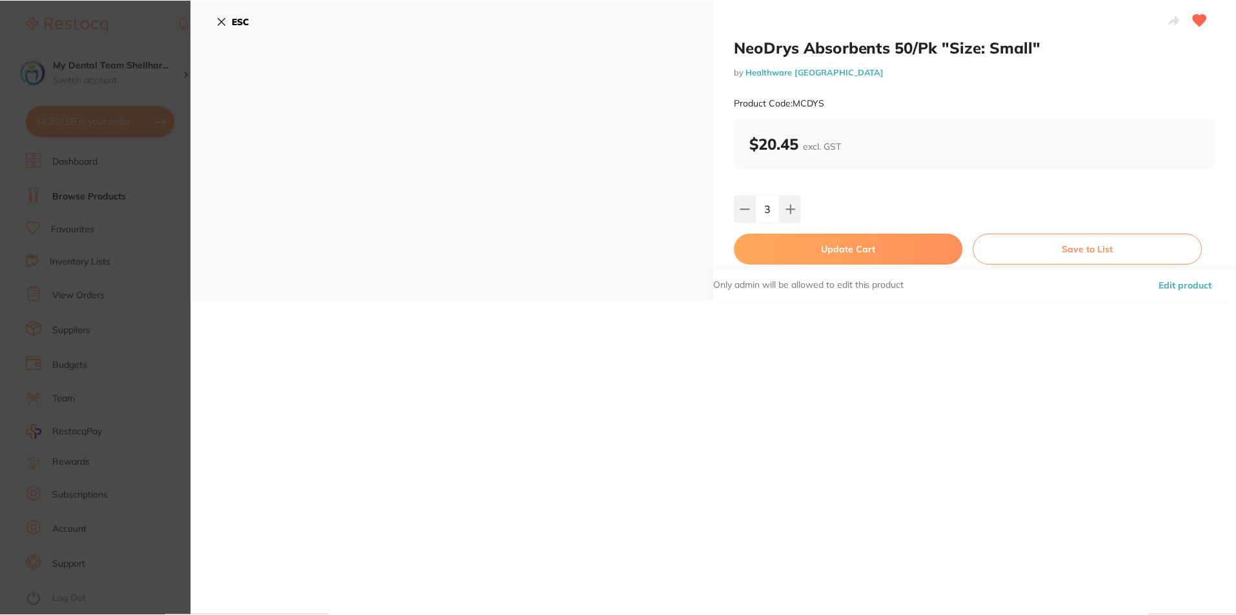
scroll to position [1, 0]
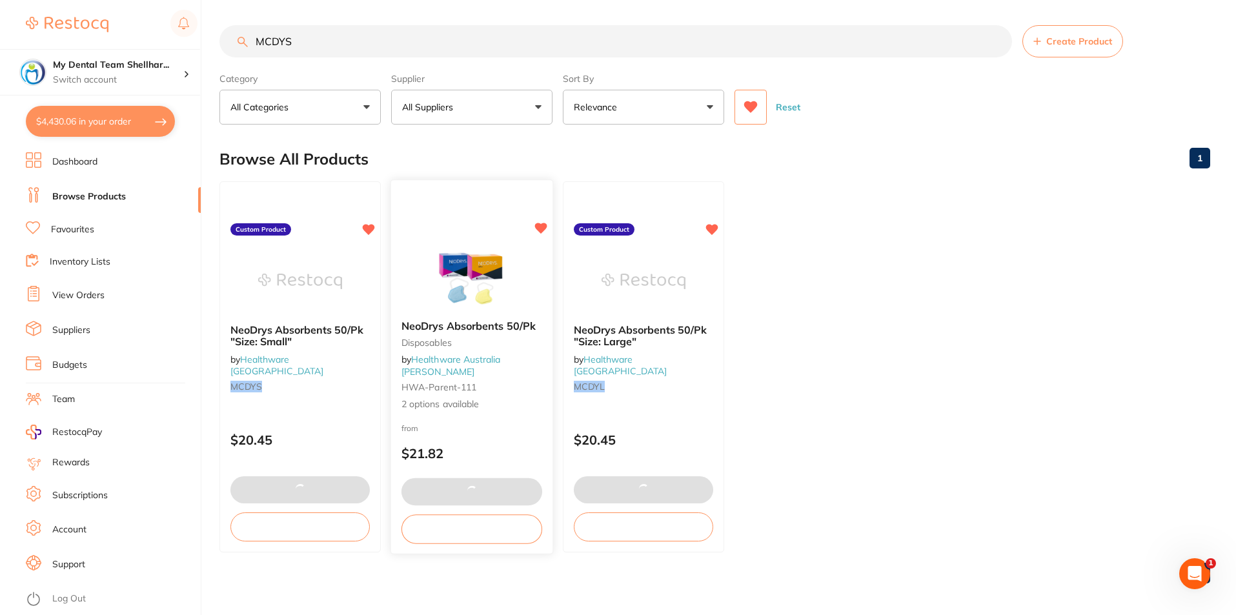
click at [535, 227] on icon at bounding box center [541, 228] width 12 height 11
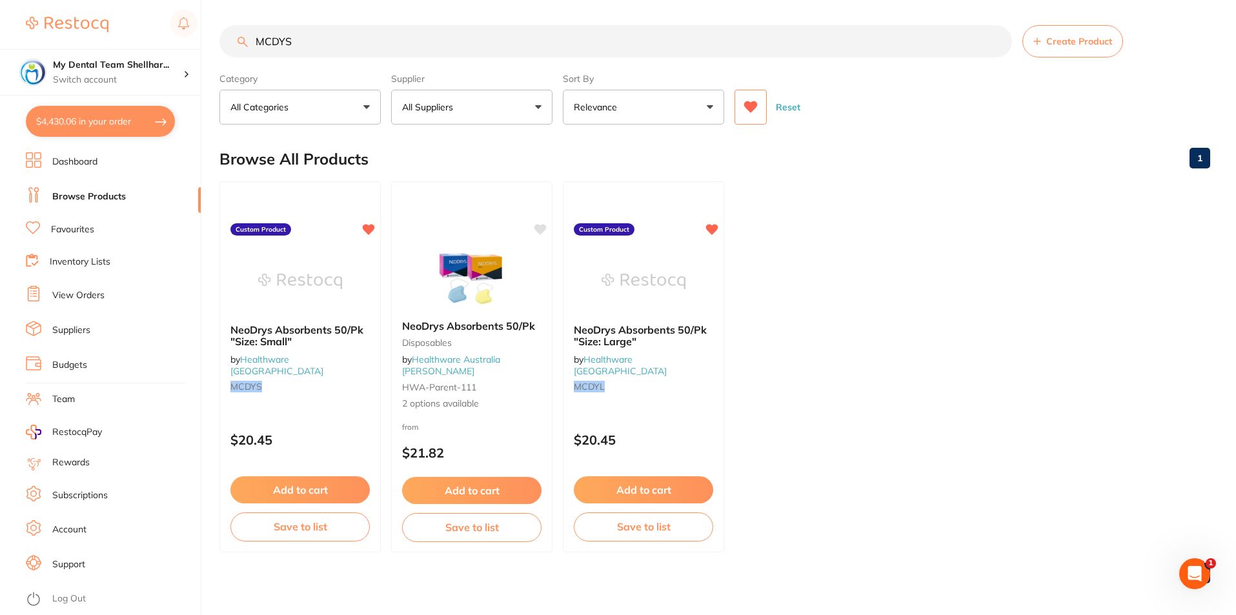
click at [647, 285] on img at bounding box center [644, 281] width 84 height 65
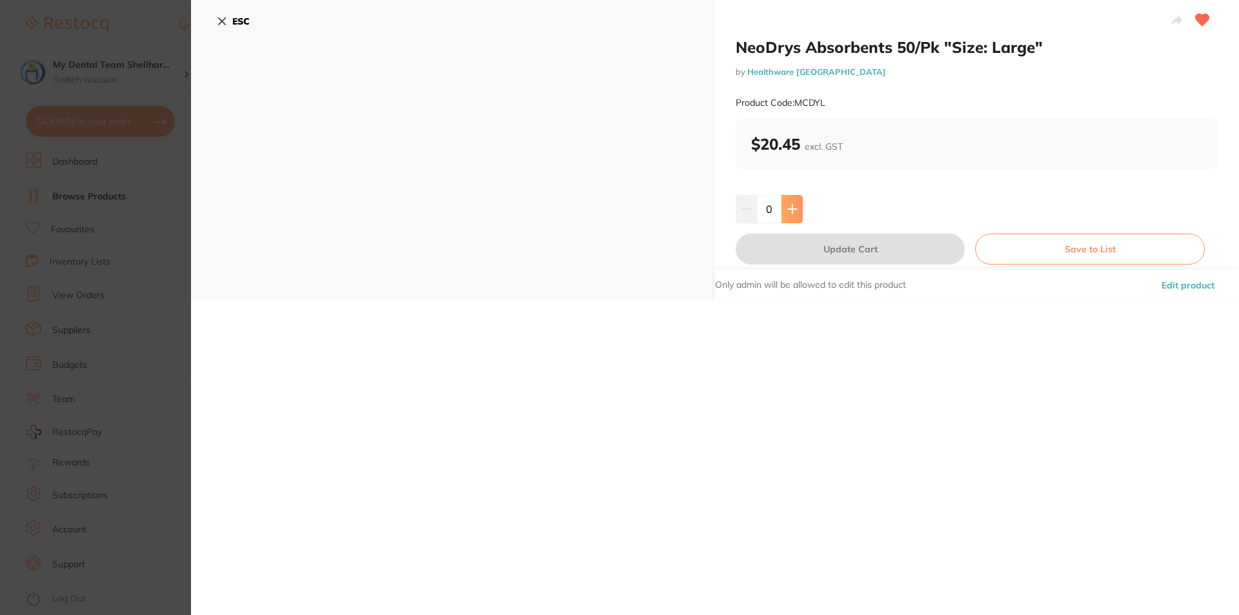
click at [791, 208] on icon at bounding box center [792, 209] width 8 height 8
type input "3"
click at [792, 248] on button "Update Cart" at bounding box center [850, 249] width 229 height 31
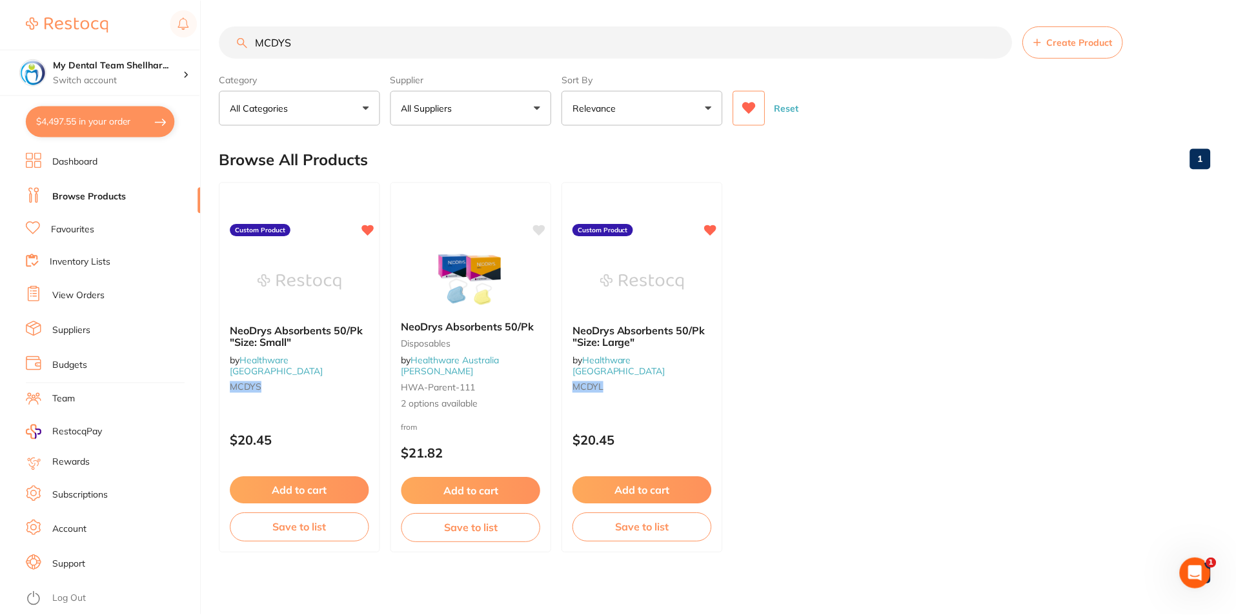
scroll to position [1, 0]
click at [443, 26] on input "MCDYS" at bounding box center [615, 41] width 793 height 32
paste input "KY-282402"
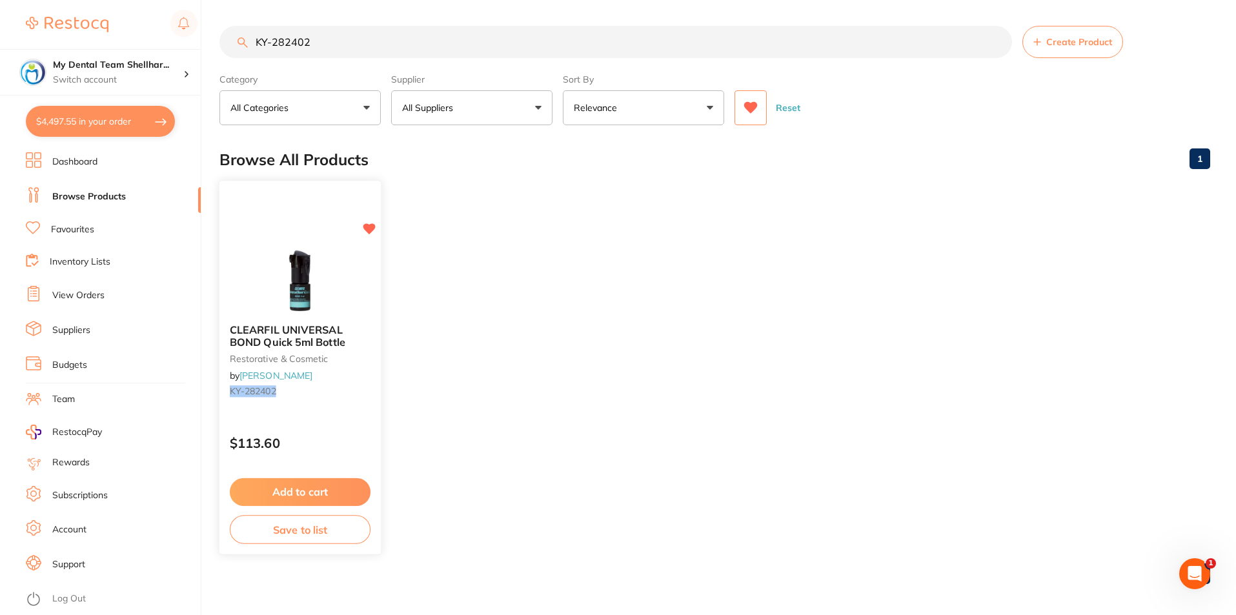
scroll to position [0, 0]
type input "KY-282402"
click at [298, 308] on img at bounding box center [300, 280] width 85 height 65
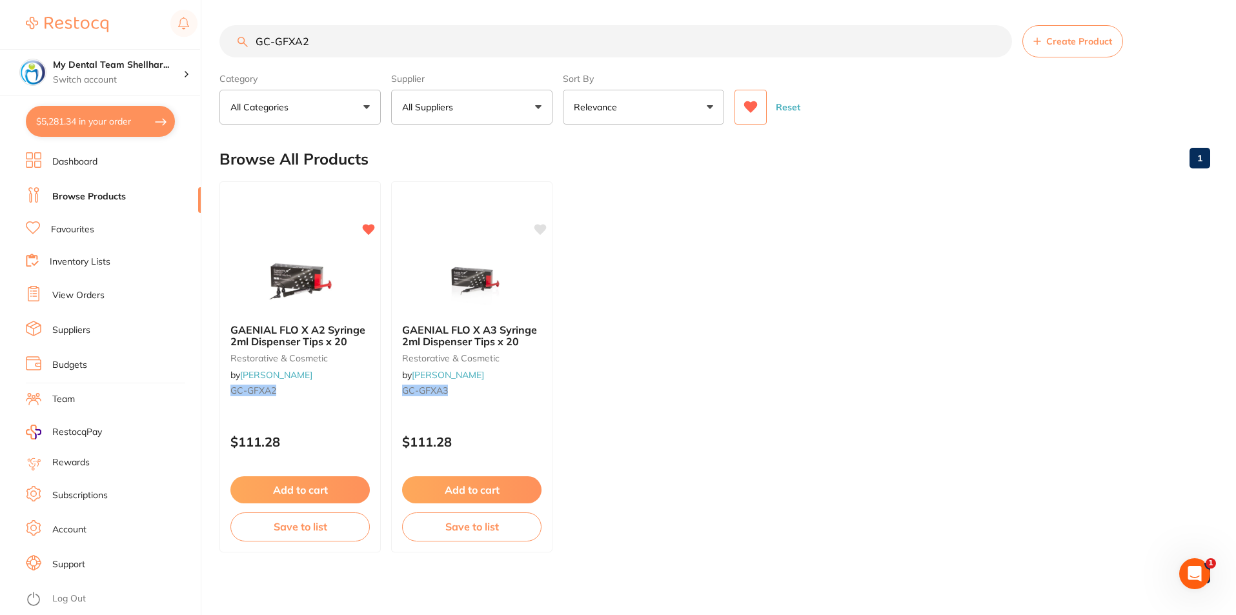
scroll to position [2258, 0]
click at [429, 49] on input "GC-GFXA2" at bounding box center [615, 41] width 793 height 32
paste input "AENIALTIP30P"
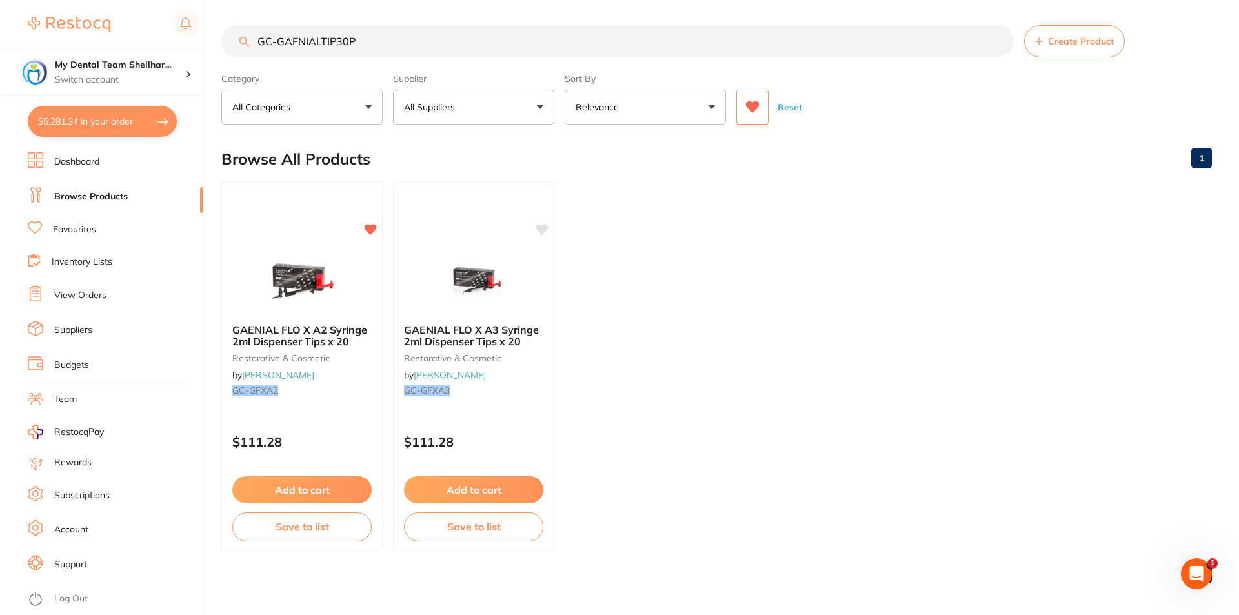
scroll to position [0, 0]
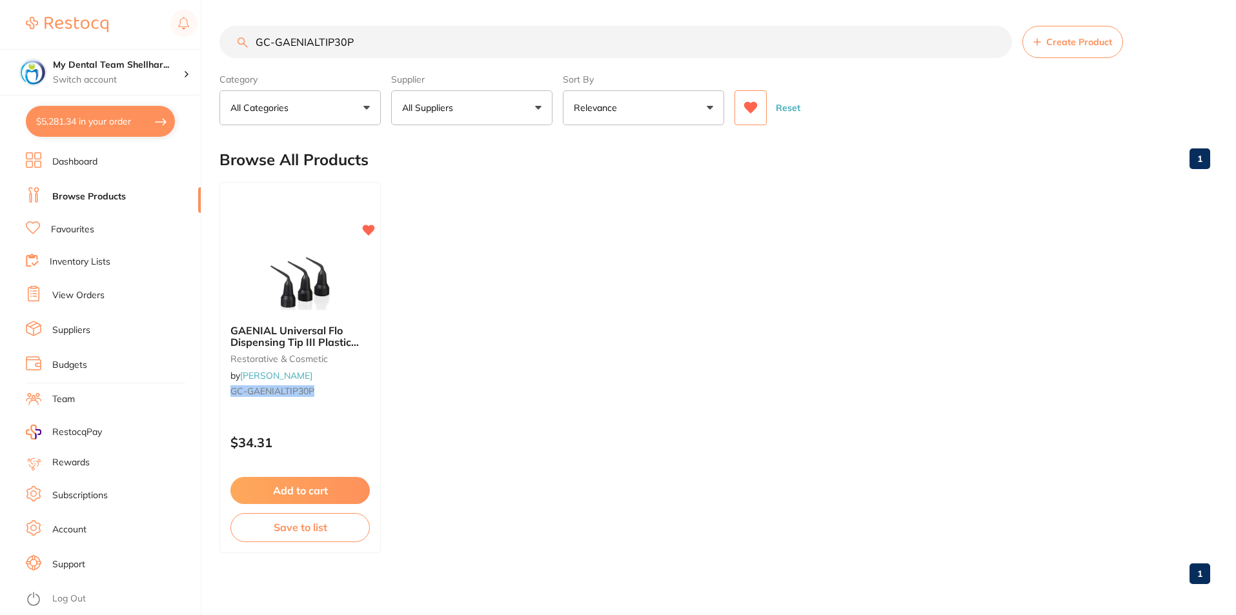
type input "GC-GAENIALTIP30P"
click at [327, 259] on img at bounding box center [300, 282] width 84 height 65
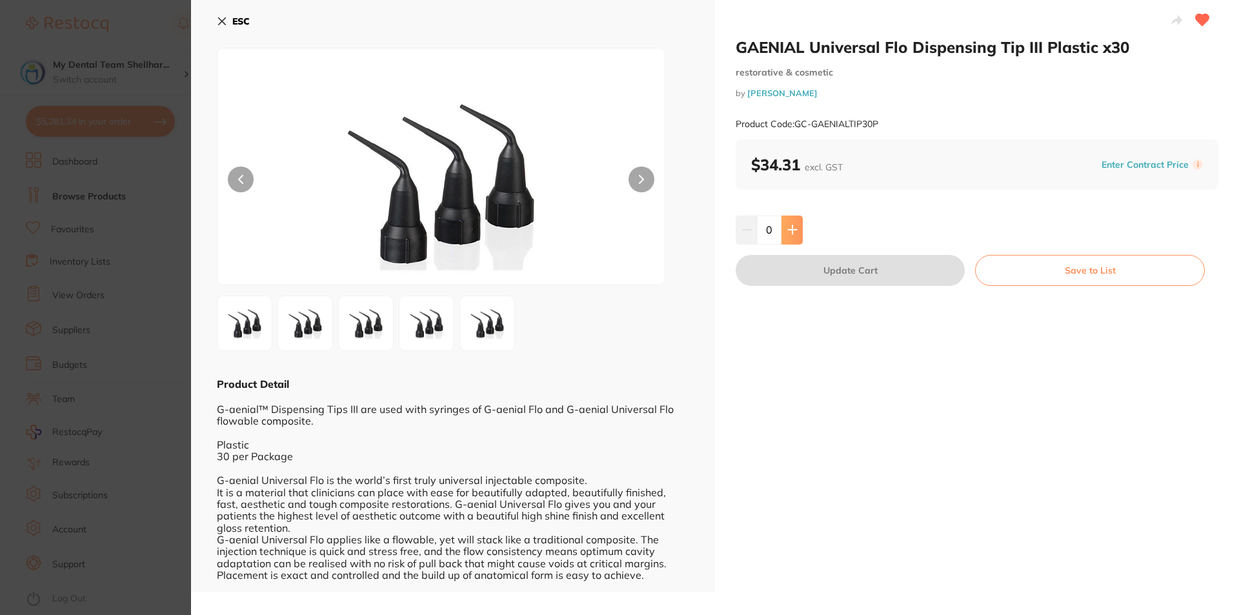
click at [801, 238] on button at bounding box center [792, 230] width 21 height 28
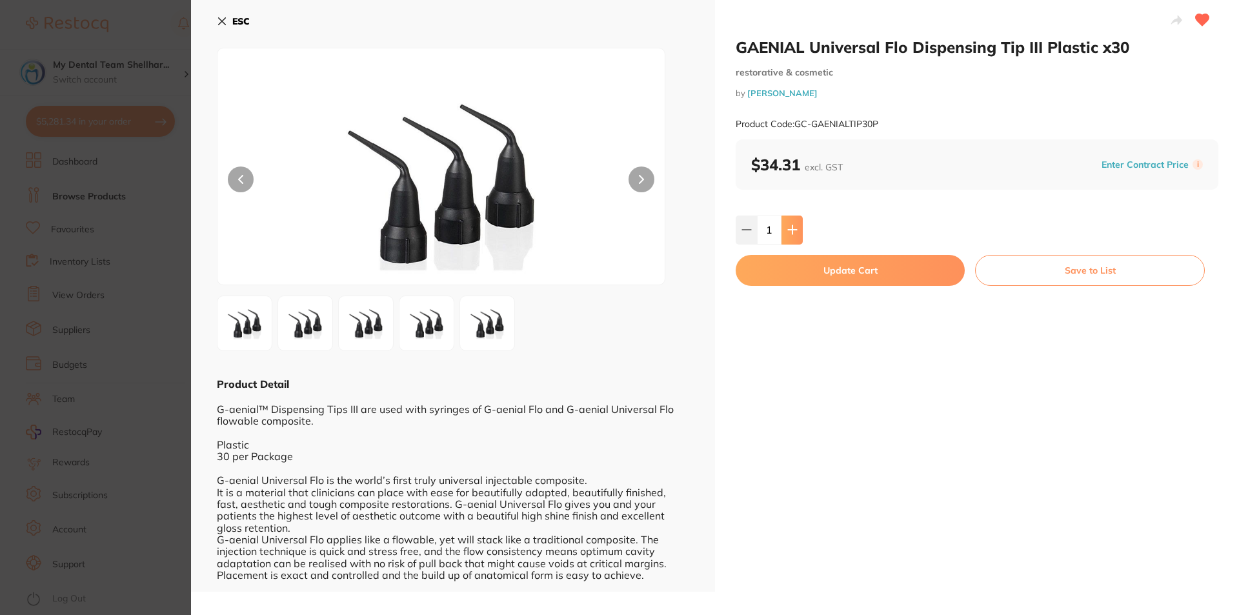
click at [801, 238] on button at bounding box center [792, 230] width 21 height 28
type input "2"
click at [810, 261] on button "Update Cart" at bounding box center [850, 270] width 229 height 31
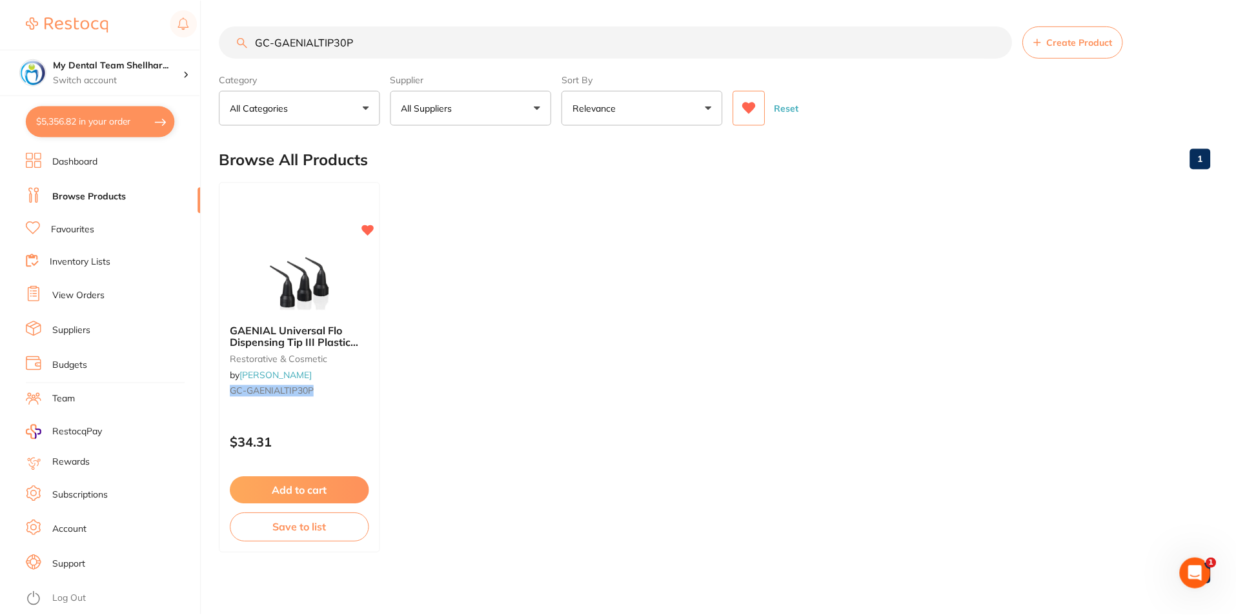
scroll to position [1, 0]
click at [314, 39] on input "GC-GAENIALTIP30P" at bounding box center [615, 41] width 793 height 32
paste input "TM-5914XWB"
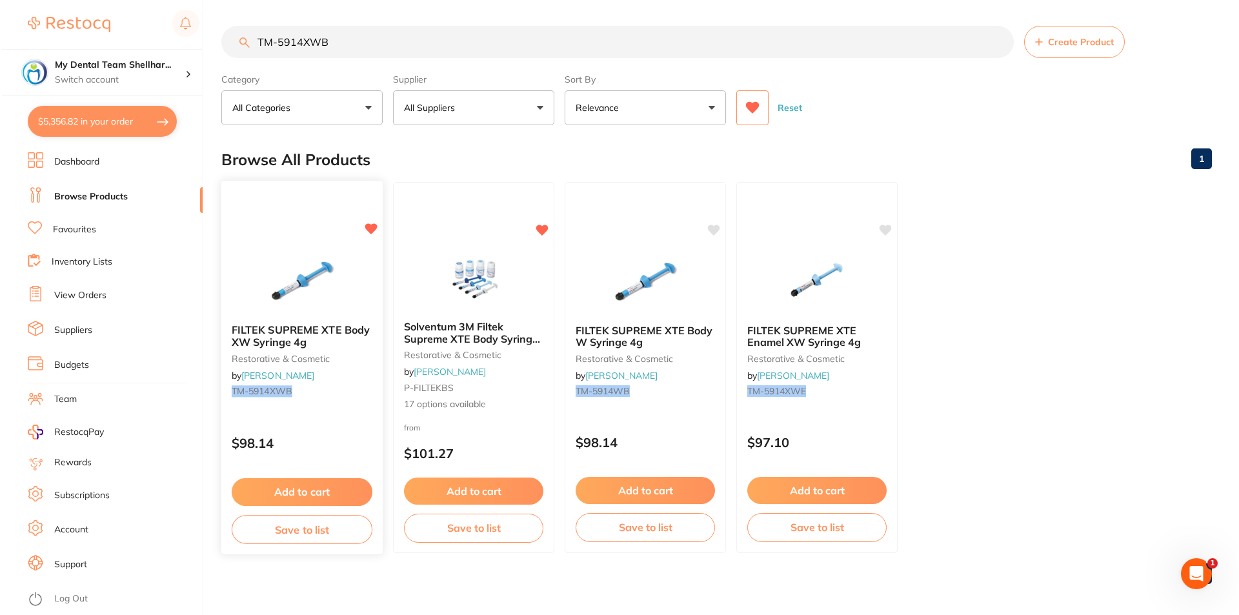
scroll to position [0, 0]
type input "TM-5914XWB"
click at [299, 289] on img at bounding box center [300, 280] width 85 height 65
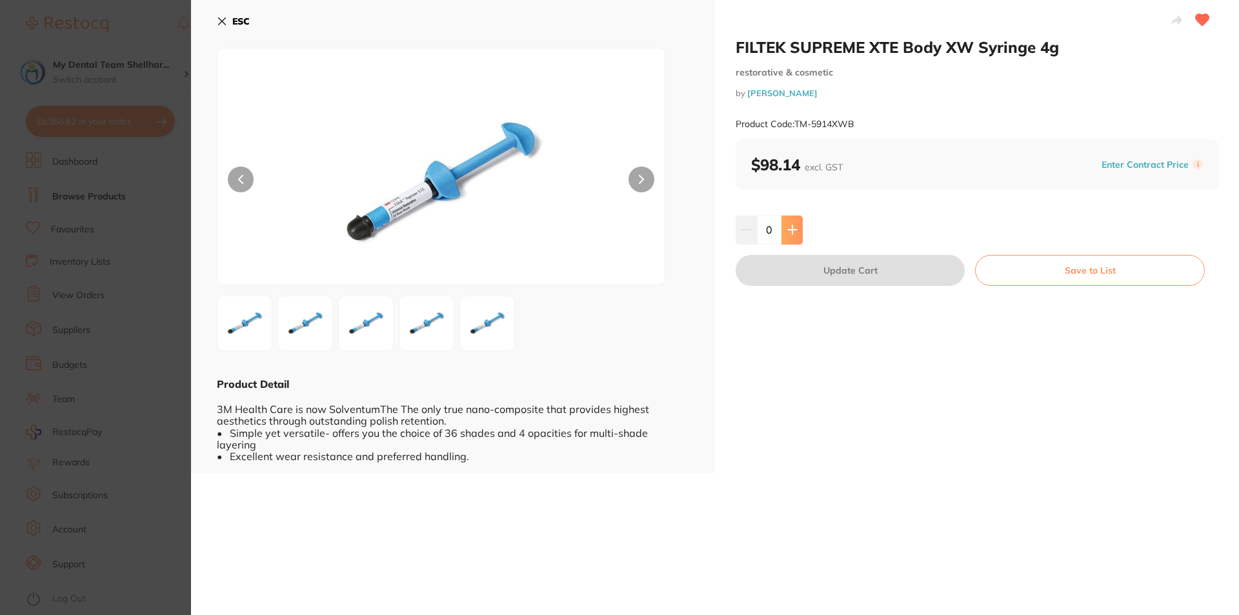
click at [789, 239] on button at bounding box center [792, 230] width 21 height 28
type input "1"
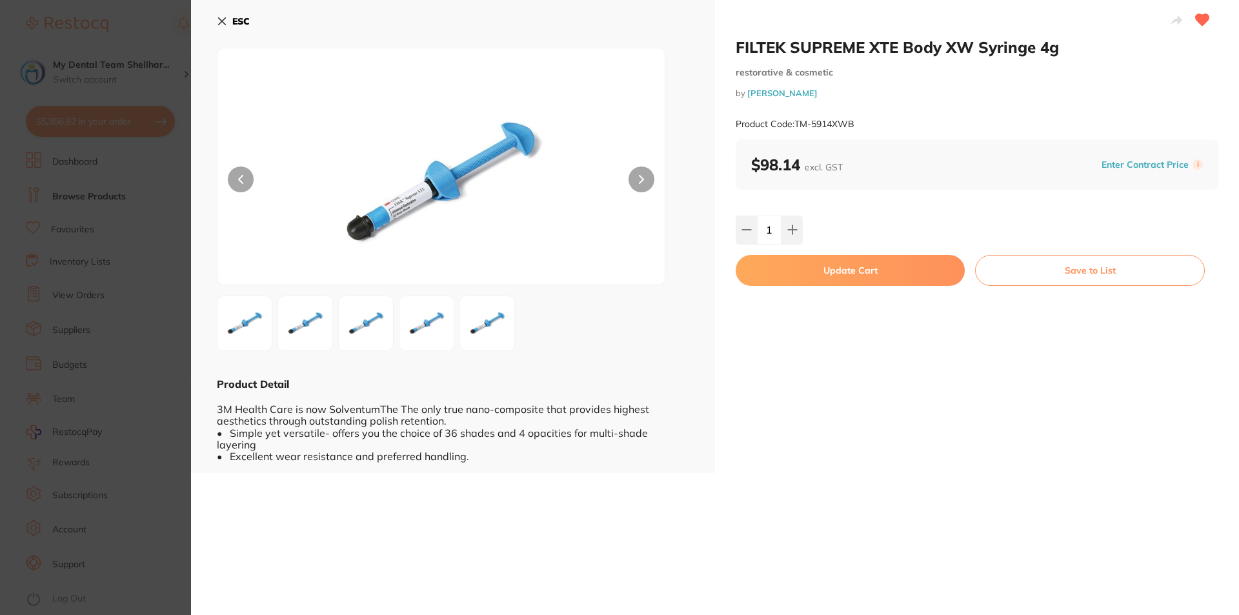
click at [815, 281] on button "Update Cart" at bounding box center [850, 270] width 229 height 31
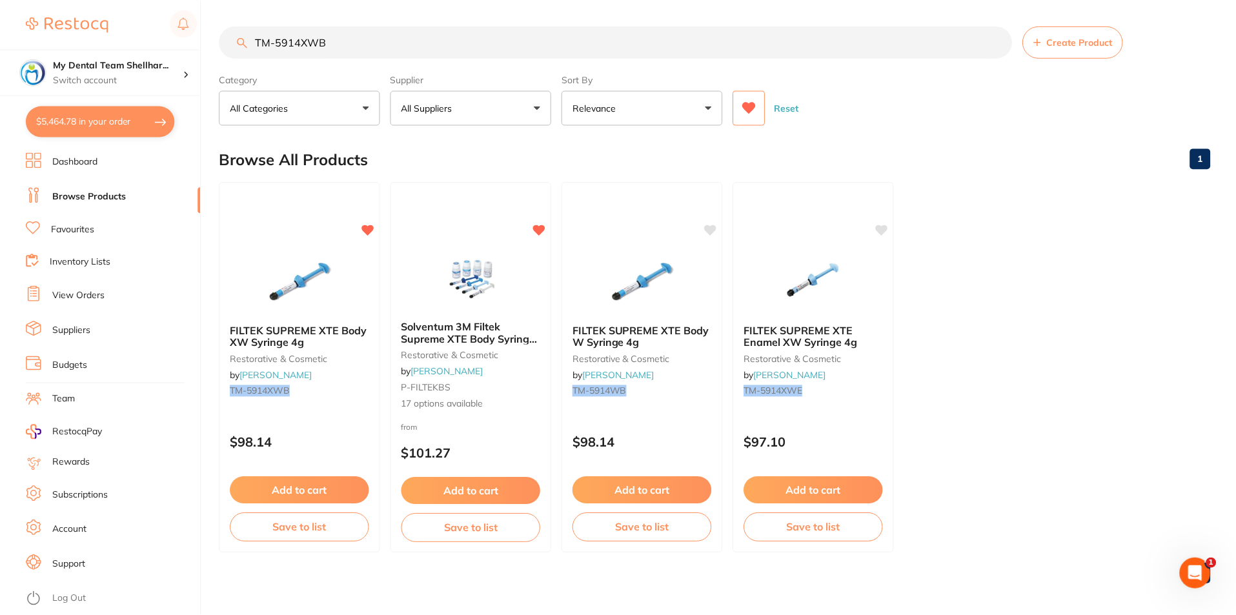
scroll to position [1, 0]
click at [529, 48] on input "TM-5914XWB" at bounding box center [615, 41] width 793 height 32
paste input "R-BP-1000189032"
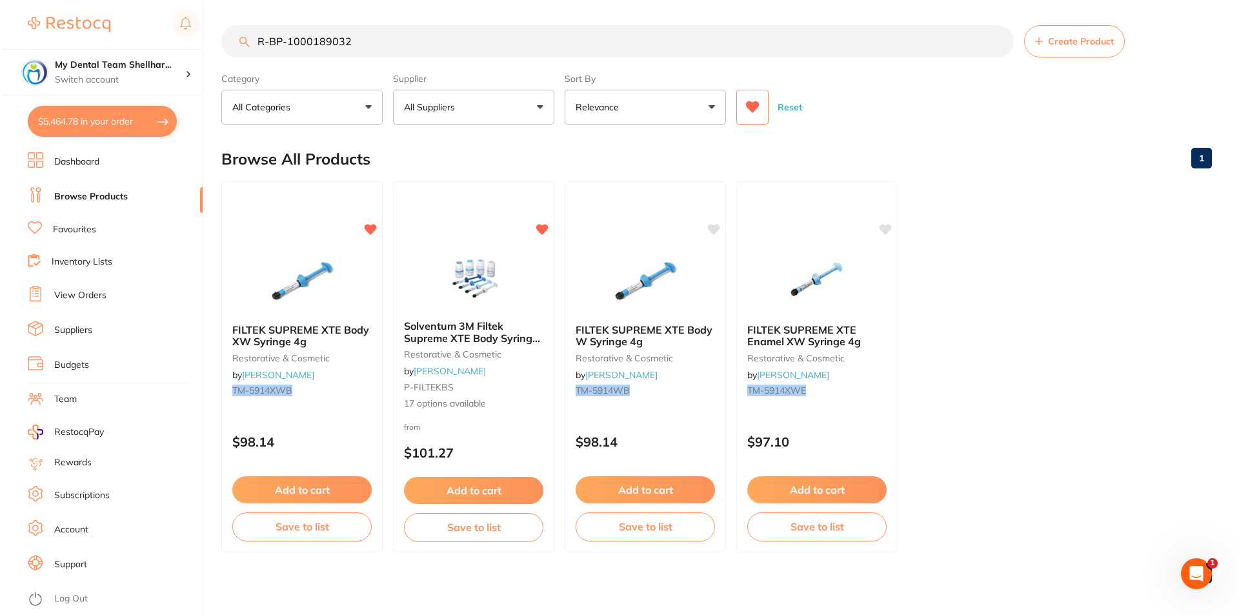
scroll to position [0, 0]
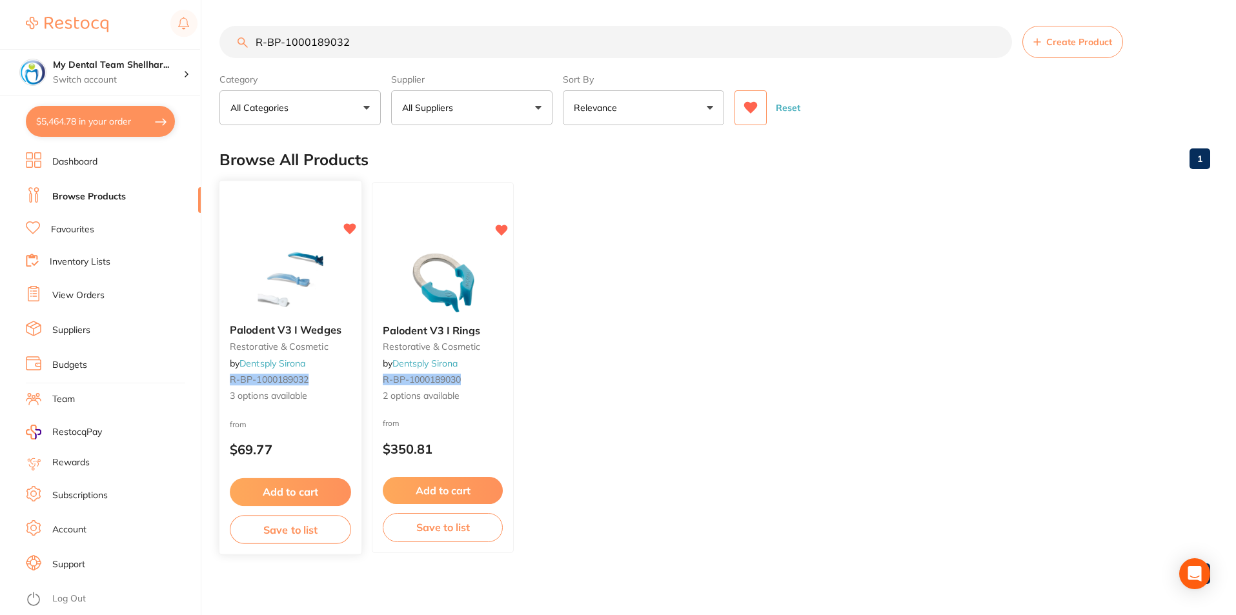
type input "R-BP-1000189032"
click at [338, 269] on div at bounding box center [290, 280] width 142 height 65
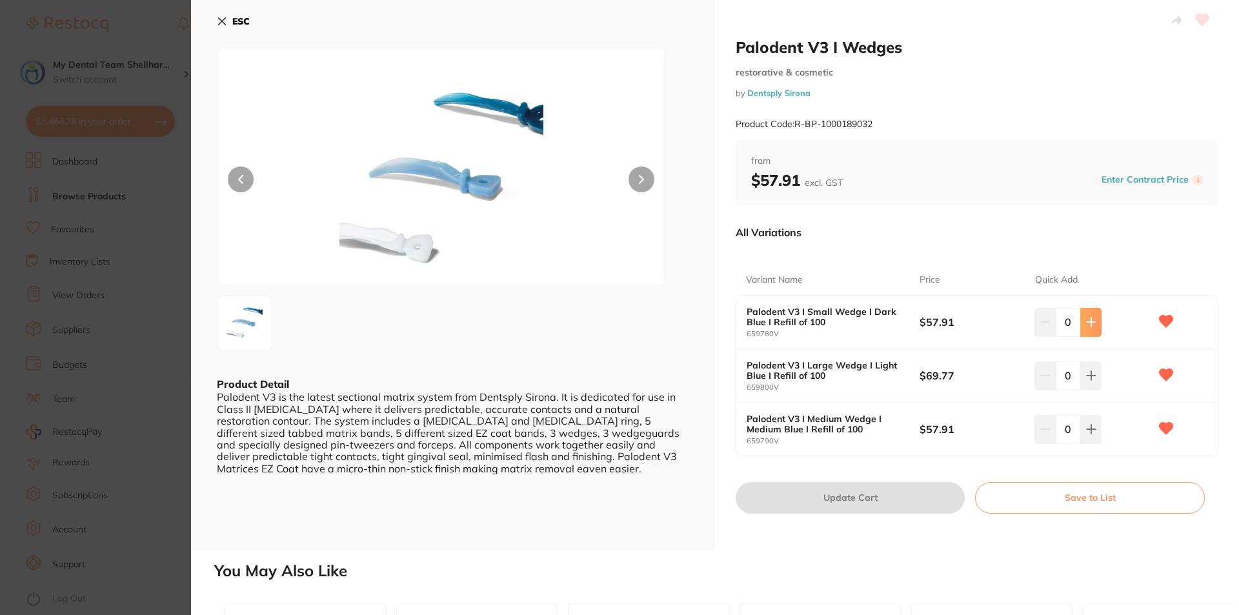
click at [1084, 330] on button at bounding box center [1090, 322] width 21 height 28
type input "1"
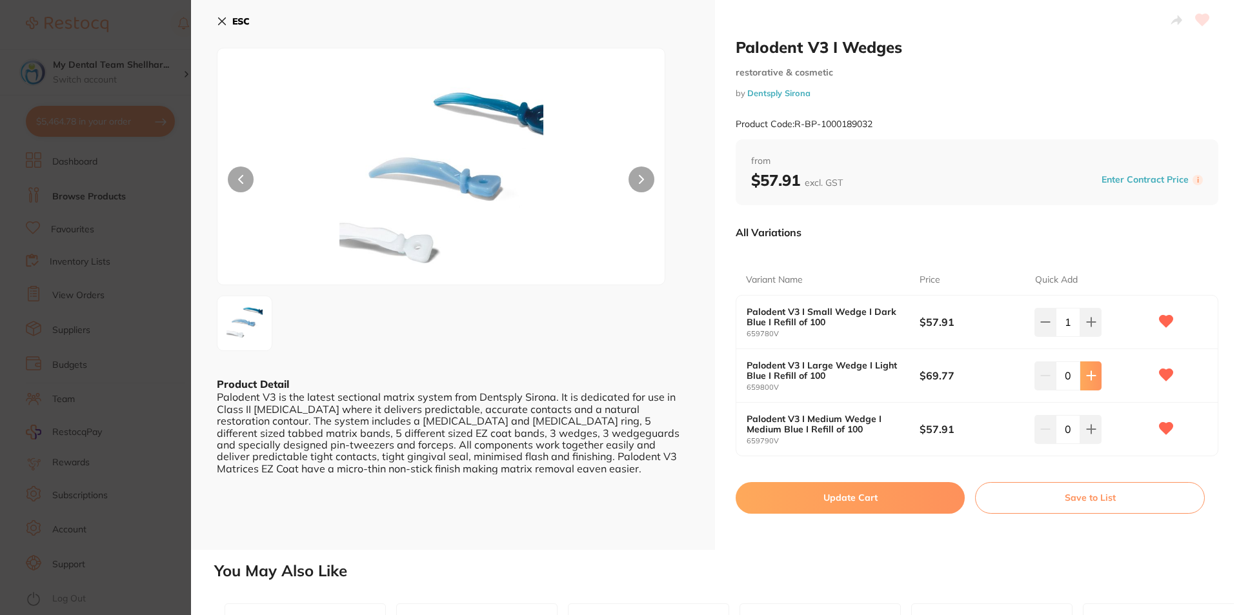
click at [1093, 374] on icon at bounding box center [1091, 375] width 10 height 10
type input "1"
click at [1091, 423] on button at bounding box center [1090, 429] width 21 height 28
type input "1"
click at [869, 498] on button "Update Cart" at bounding box center [850, 497] width 229 height 31
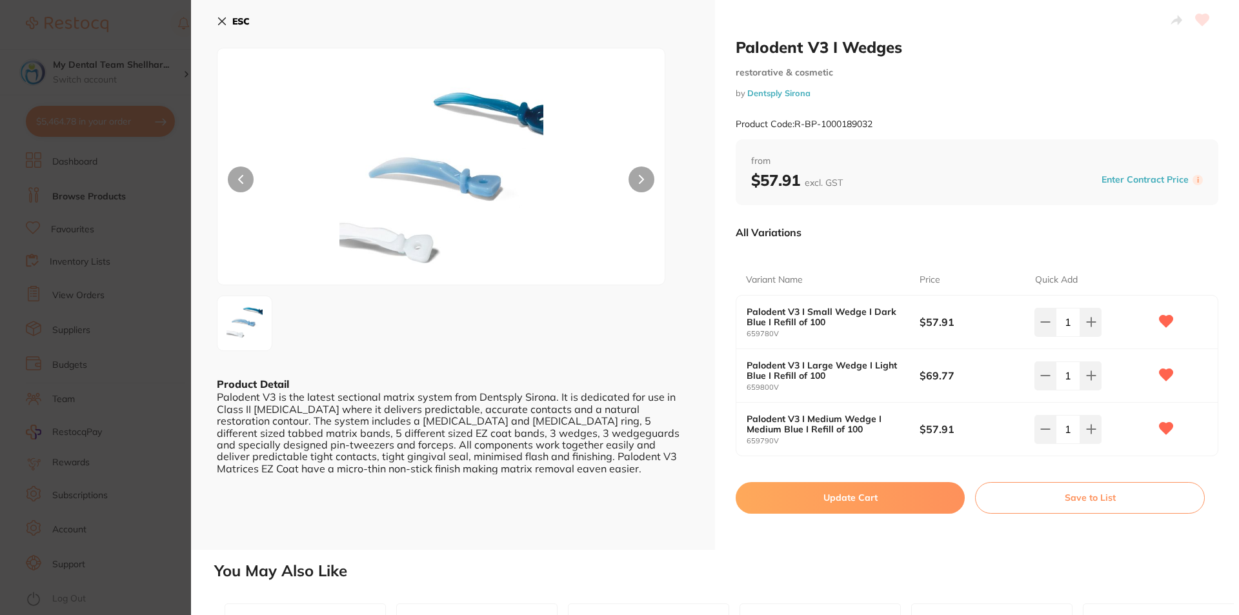
checkbox input "false"
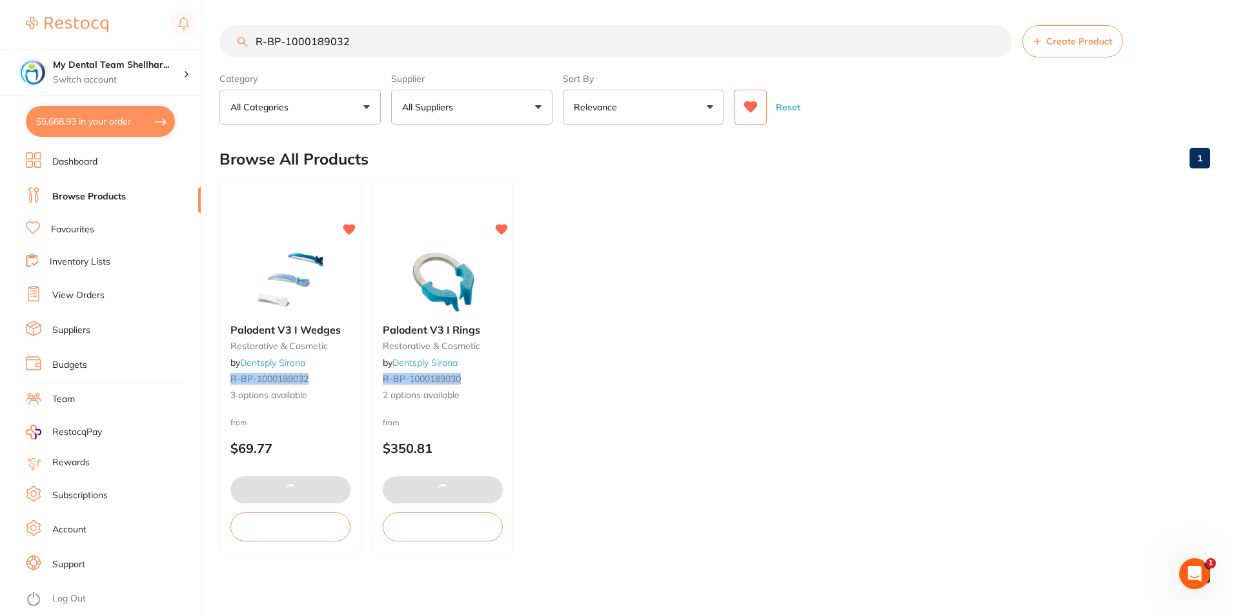
scroll to position [2446, 0]
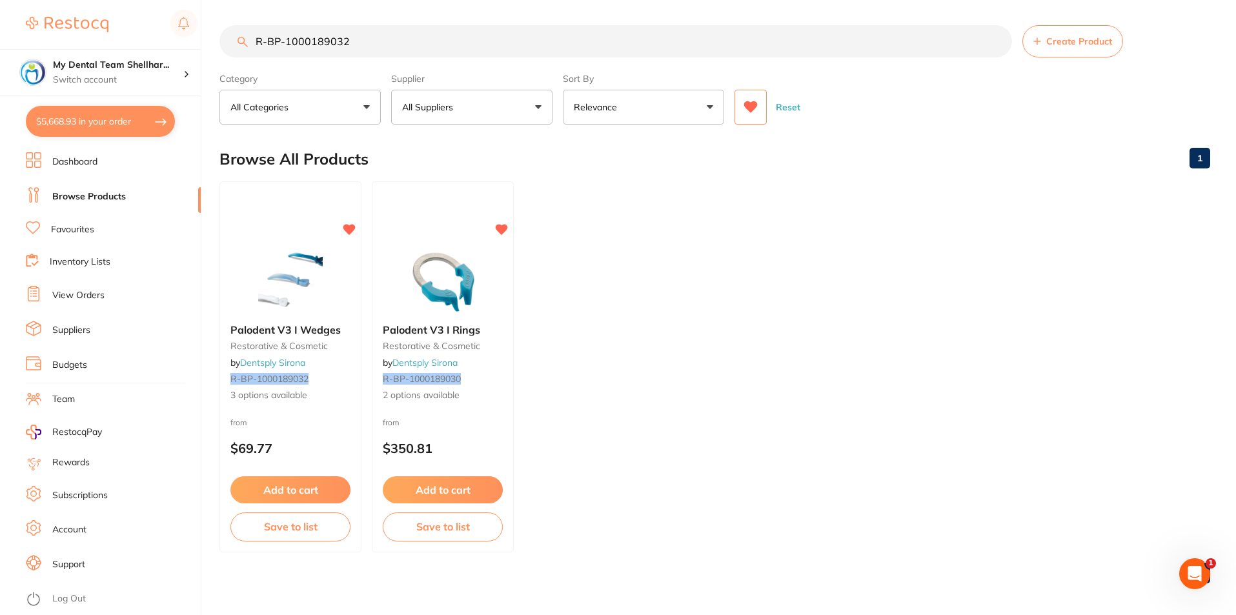
click at [296, 46] on input "R-BP-1000189032" at bounding box center [615, 41] width 793 height 32
paste input "29"
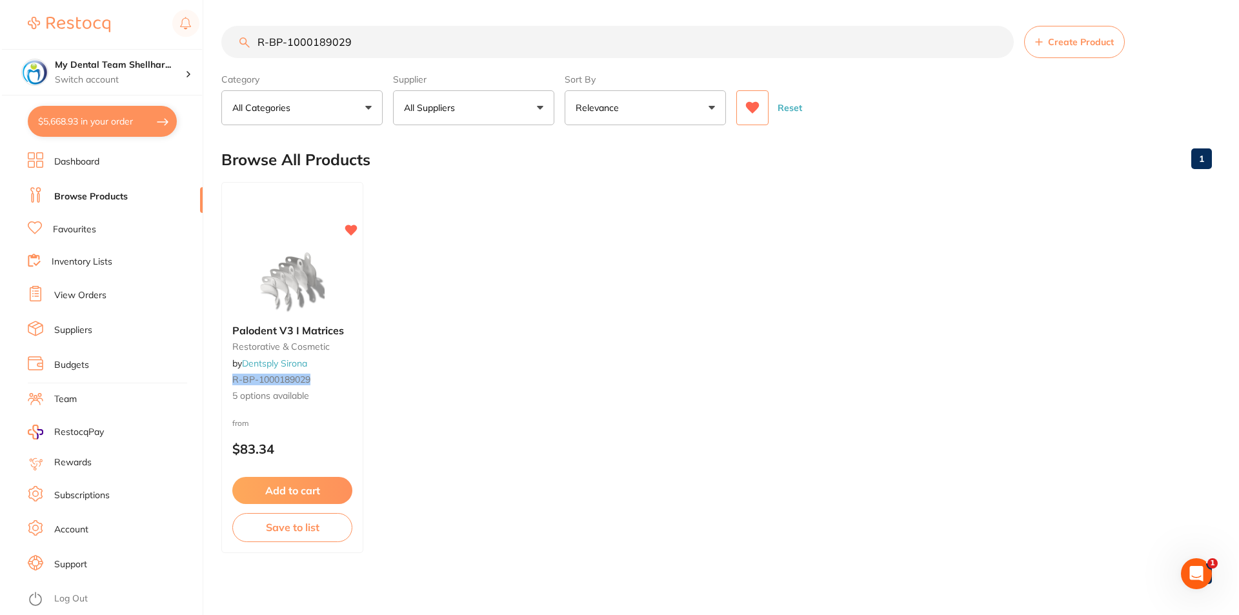
scroll to position [0, 0]
type input "R-BP-1000189029"
click at [288, 251] on img at bounding box center [290, 280] width 85 height 65
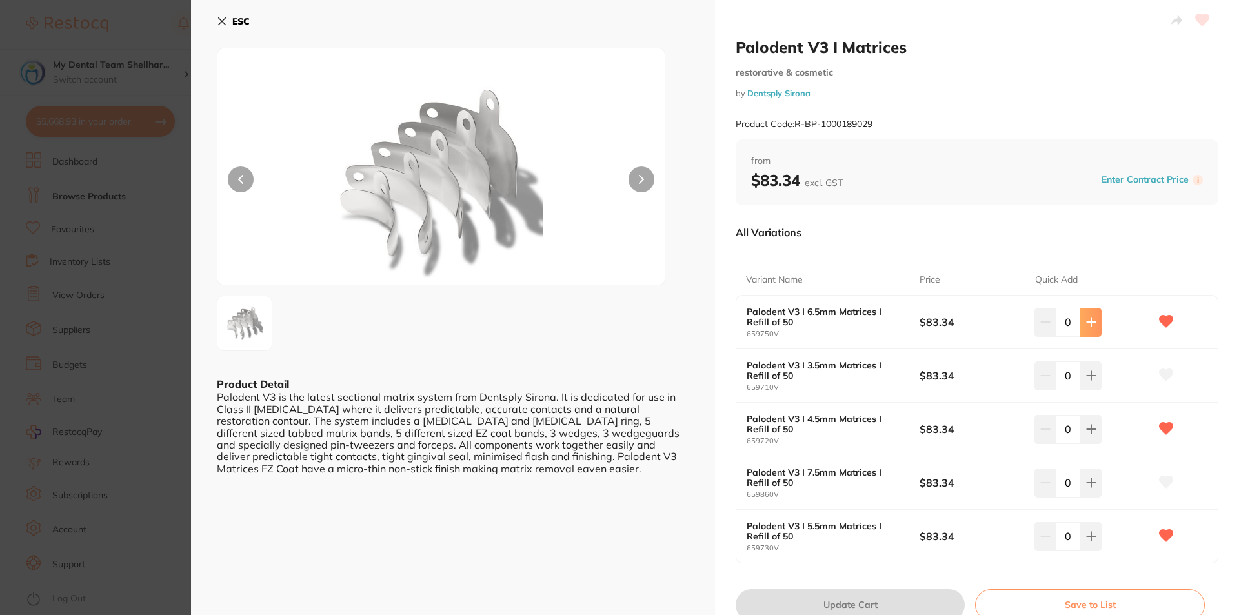
click at [1092, 321] on icon at bounding box center [1091, 322] width 10 height 10
type input "1"
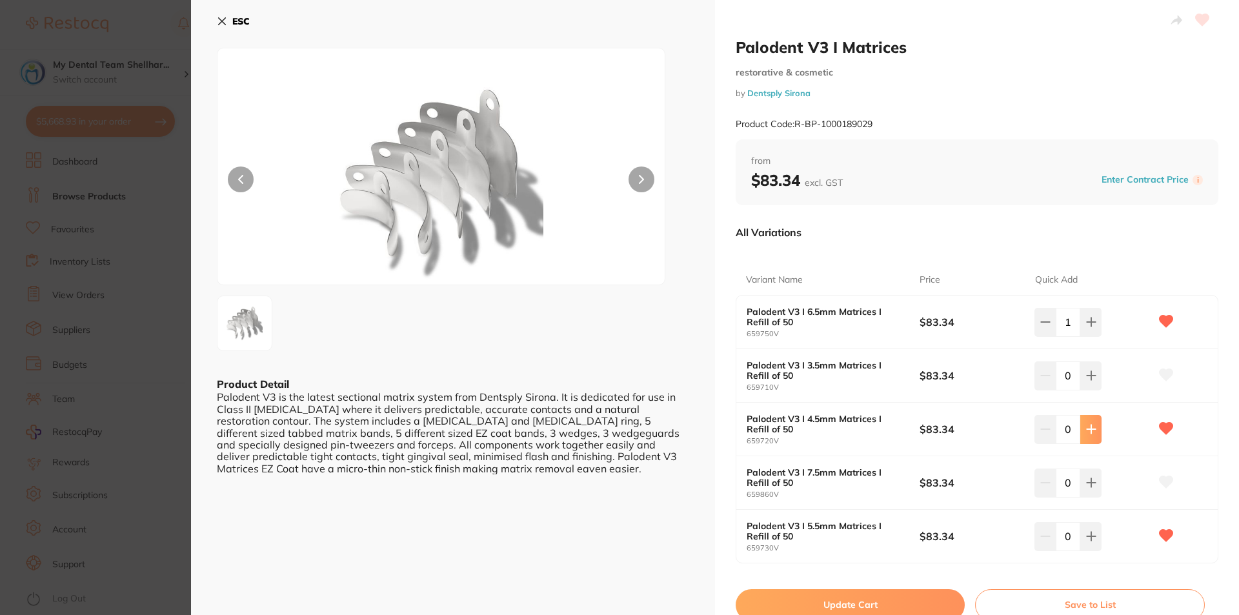
click at [1088, 428] on icon at bounding box center [1091, 429] width 8 height 8
type input "1"
click at [1094, 540] on button at bounding box center [1090, 536] width 21 height 28
type input "1"
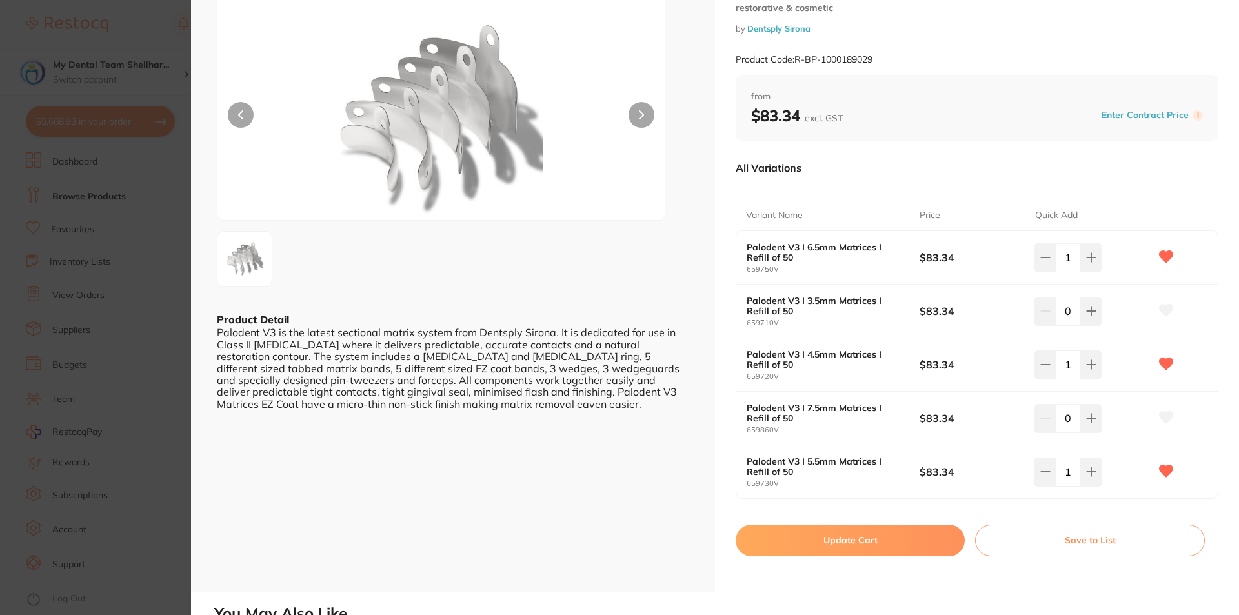
click at [897, 537] on button "Update Cart" at bounding box center [850, 540] width 229 height 31
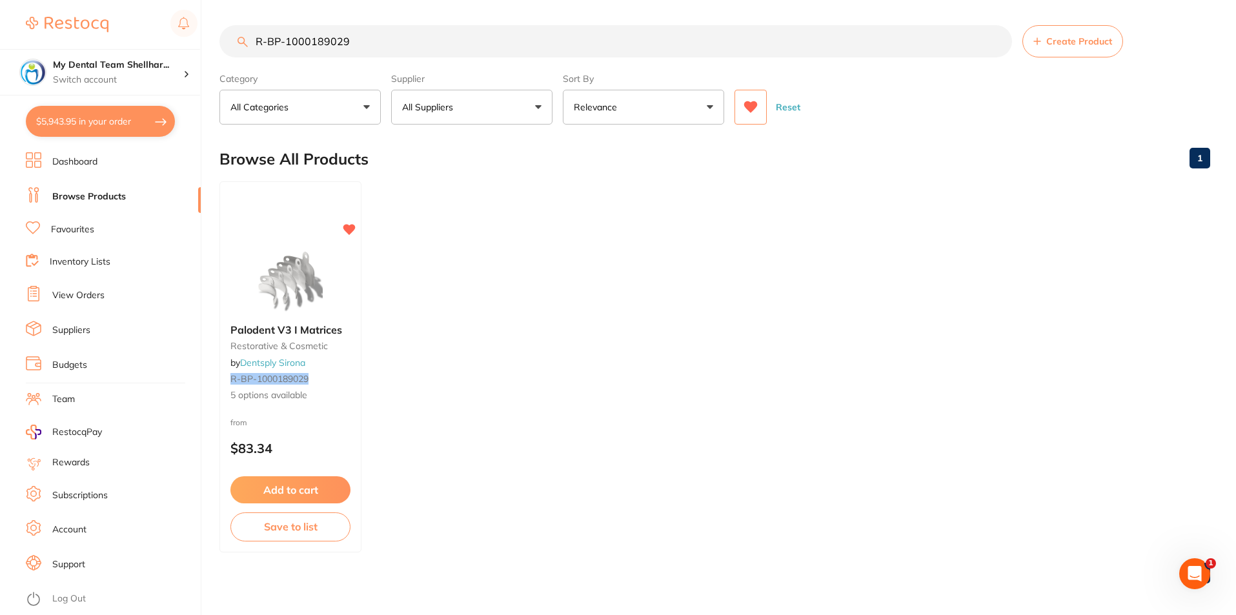
scroll to position [2633, 0]
click at [691, 36] on input "R-BP-1000189029" at bounding box center [615, 41] width 793 height 32
paste input "32"
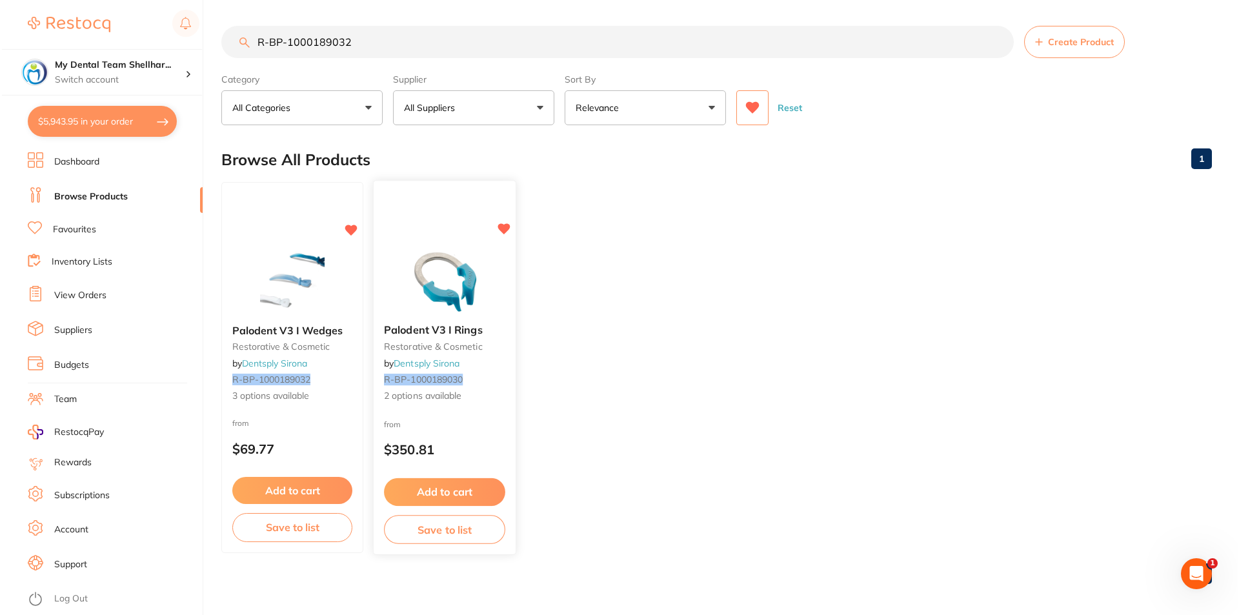
scroll to position [0, 0]
type input "R-BP-1000189032"
click at [464, 261] on img at bounding box center [442, 280] width 85 height 65
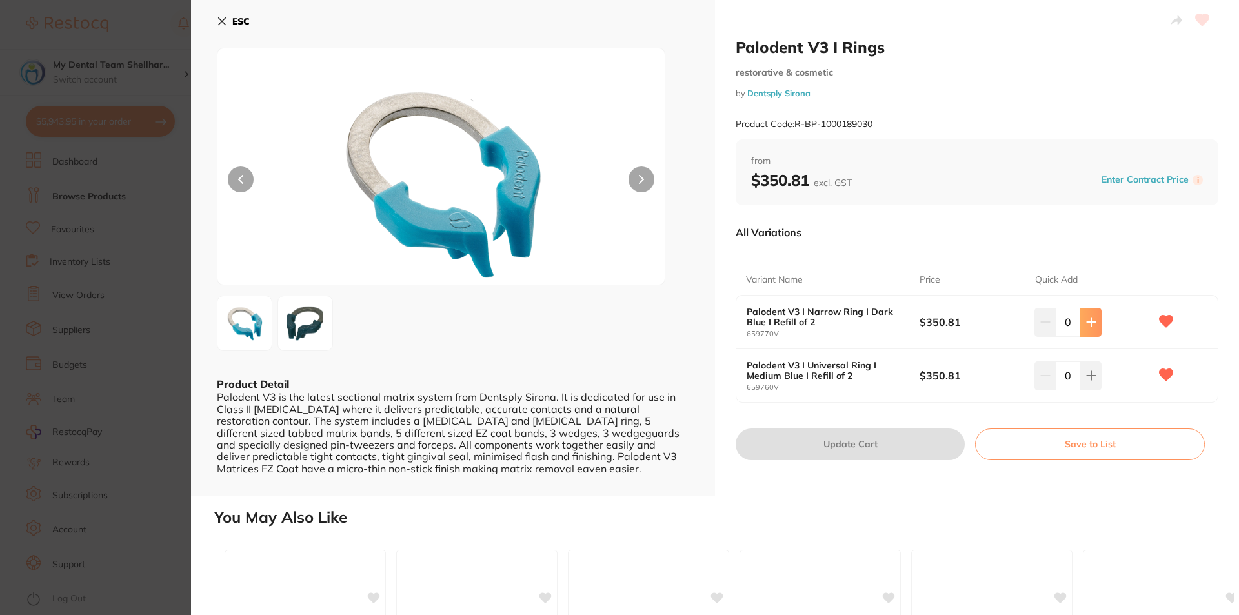
click at [1086, 325] on icon at bounding box center [1091, 322] width 10 height 10
type input "1"
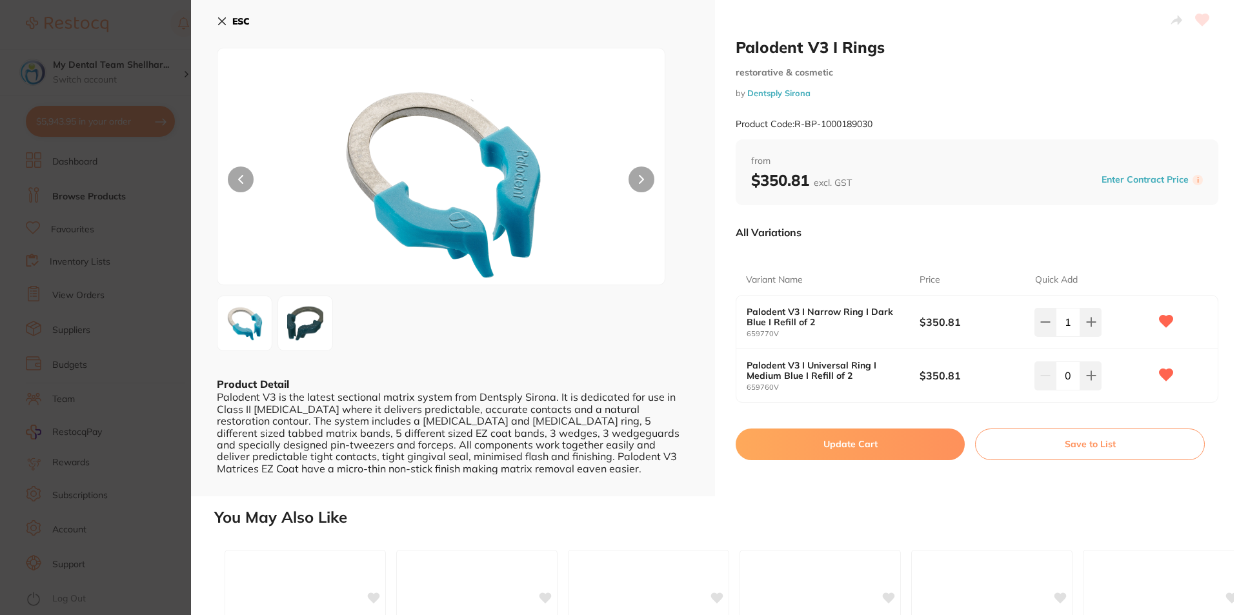
click at [938, 447] on button "Update Cart" at bounding box center [850, 444] width 229 height 31
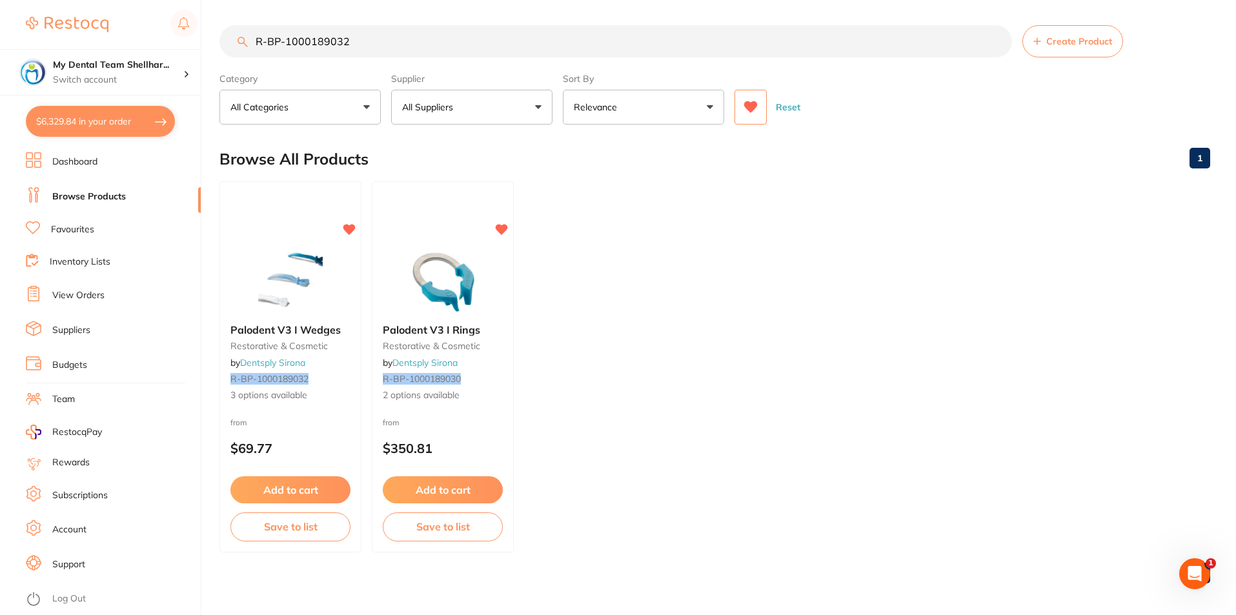
scroll to position [2696, 0]
click at [45, 120] on button "$6,329.84 in your order" at bounding box center [100, 121] width 149 height 31
checkbox input "true"
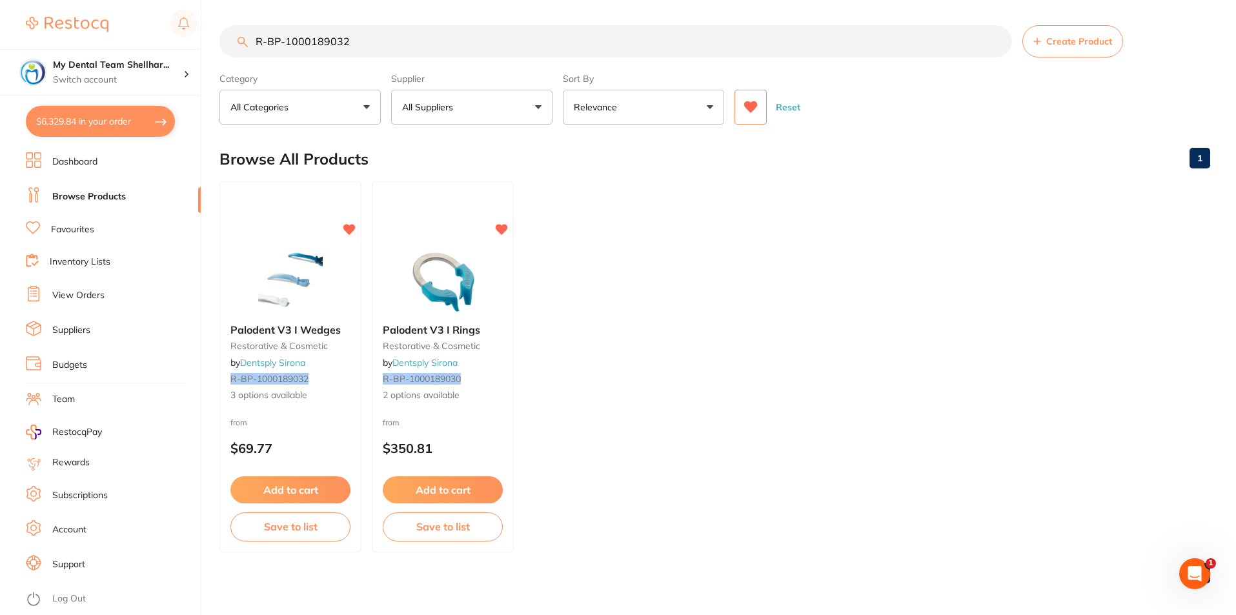
checkbox input "true"
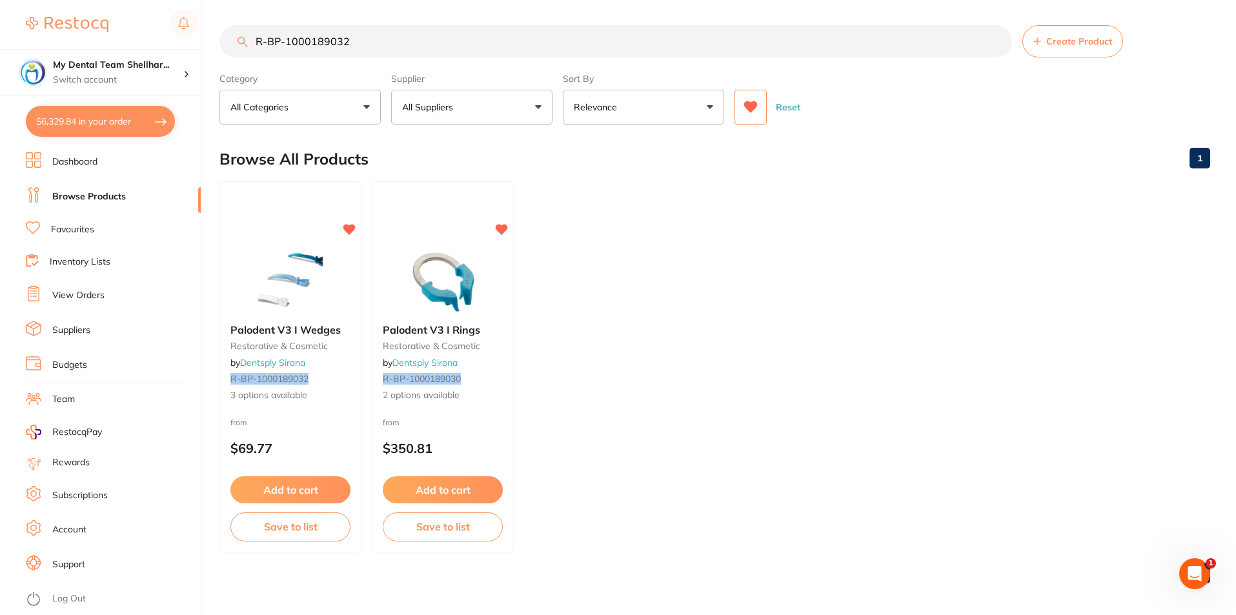
checkbox input "true"
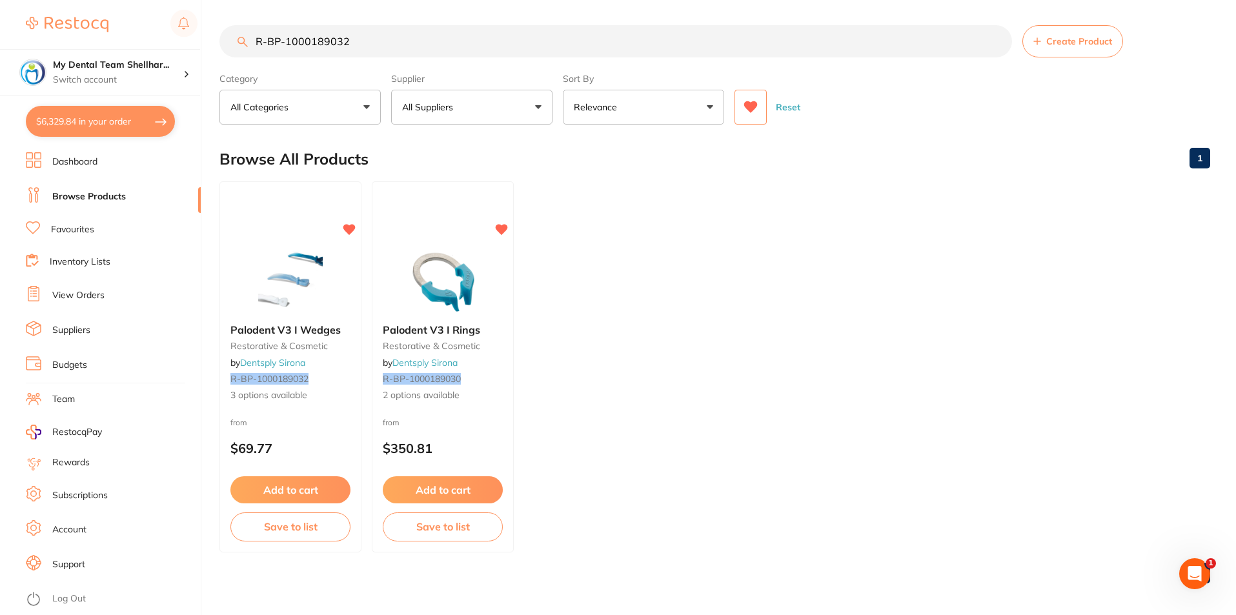
checkbox input "true"
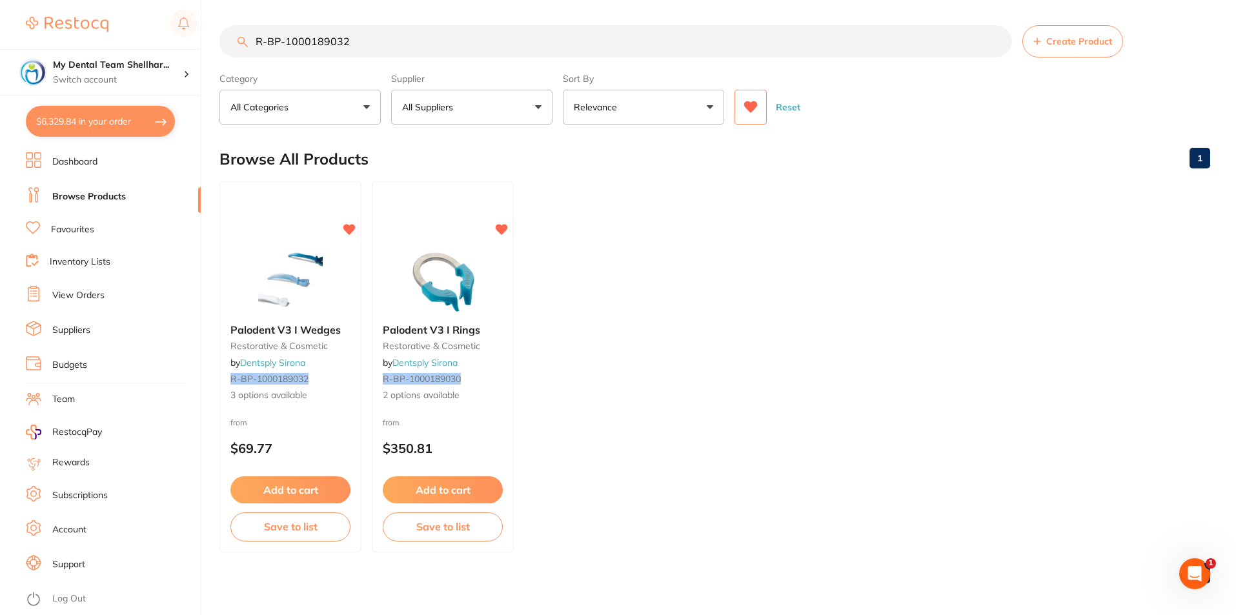
checkbox input "true"
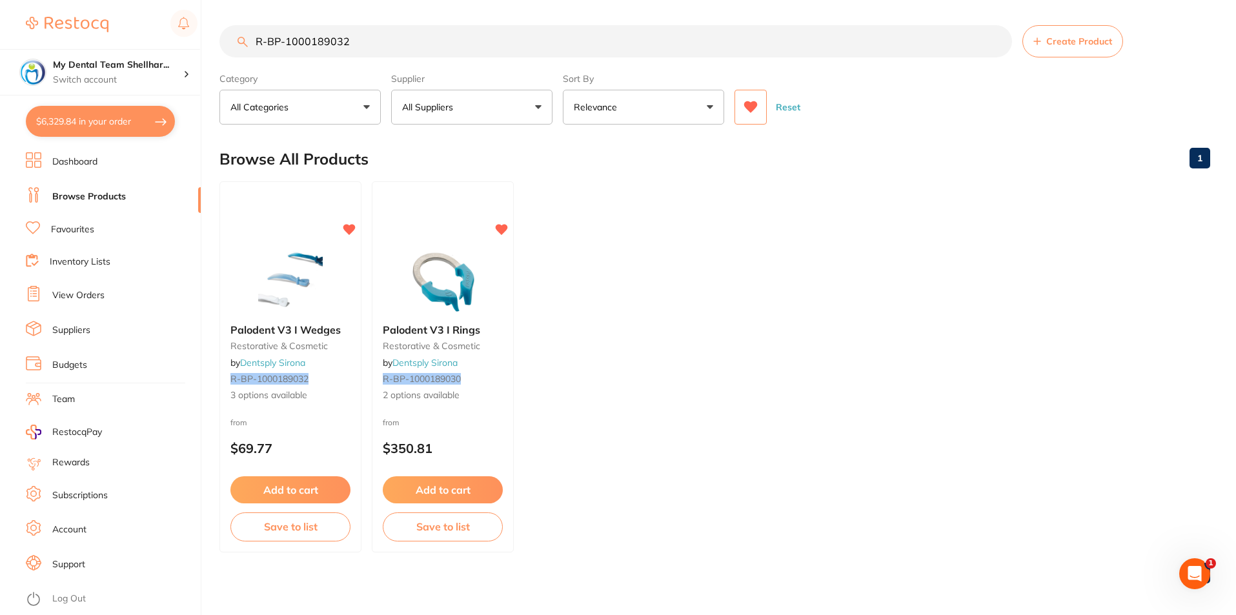
checkbox input "true"
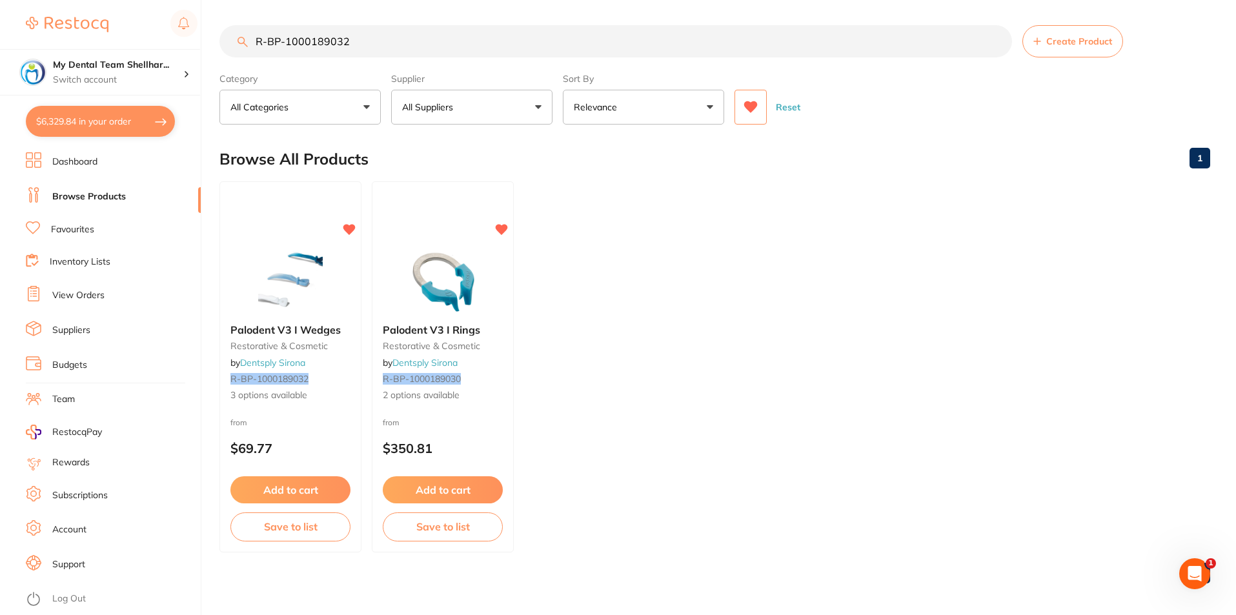
checkbox input "true"
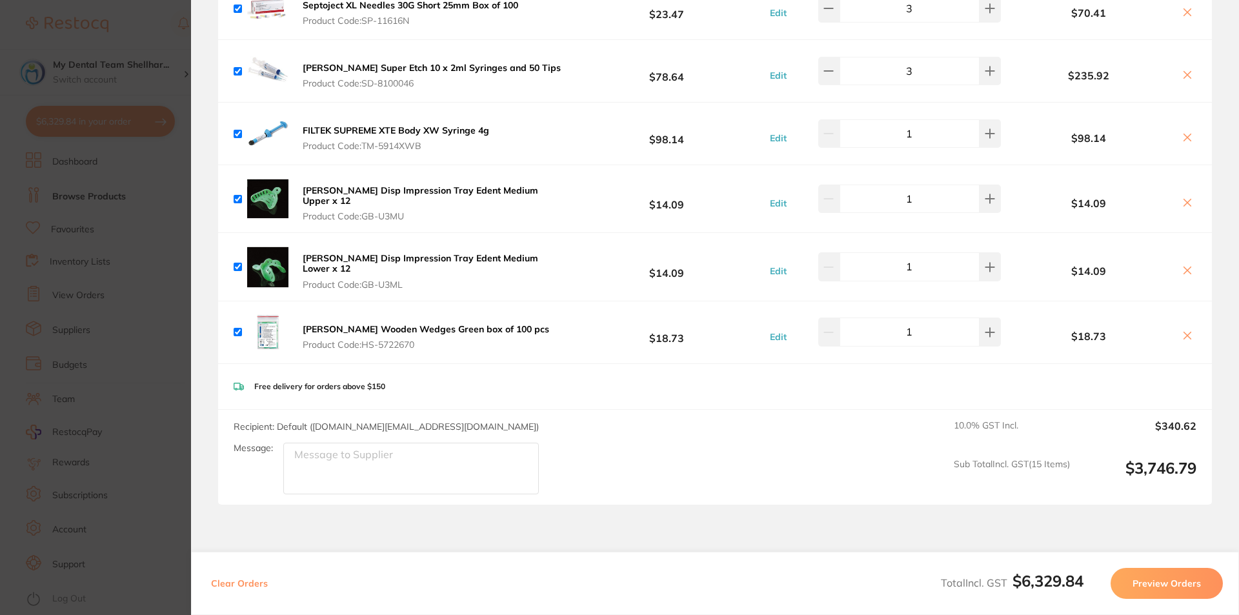
scroll to position [3705, 0]
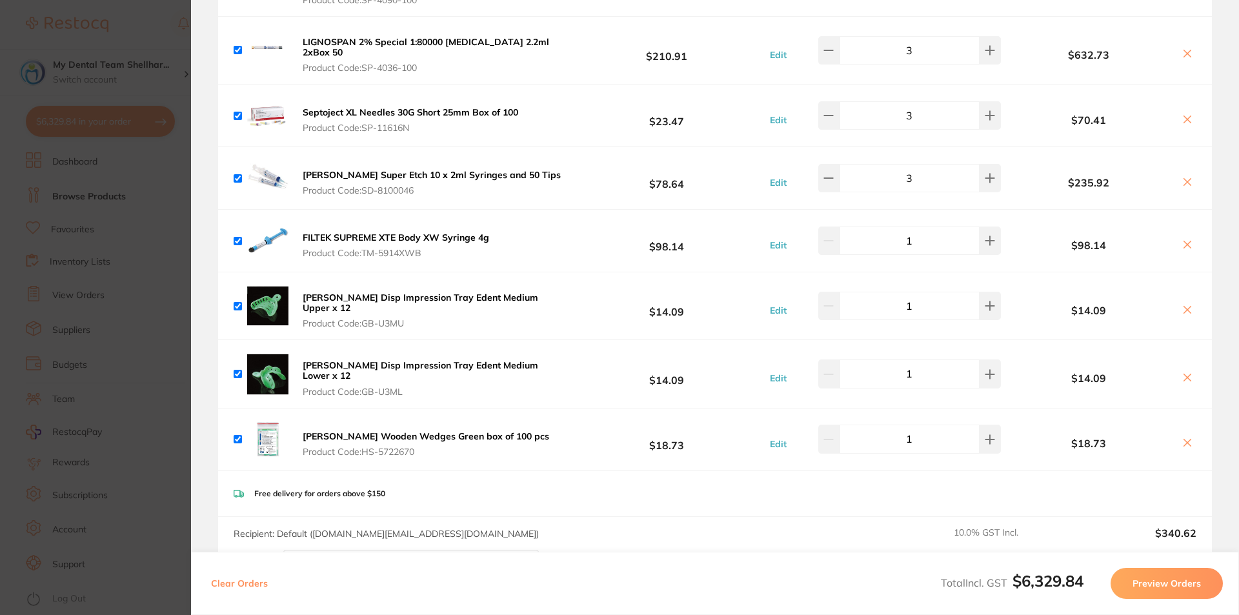
click at [456, 431] on b "[PERSON_NAME] Wooden Wedges Green box of 100 pcs" at bounding box center [426, 437] width 247 height 12
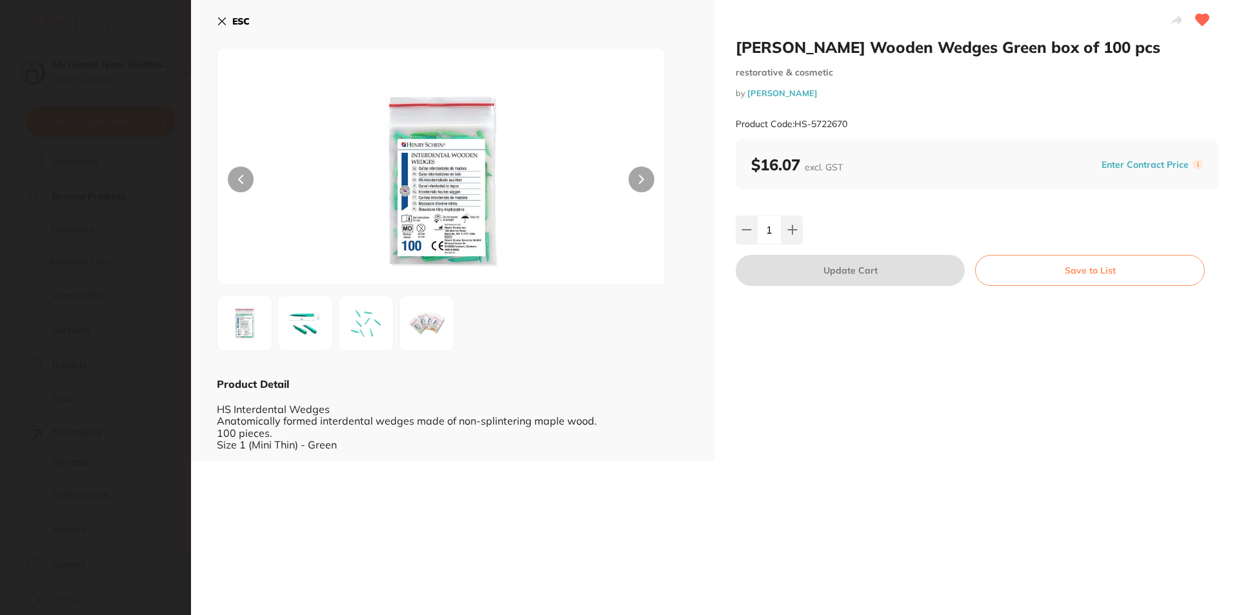
scroll to position [0, 0]
drag, startPoint x: 144, startPoint y: 238, endPoint x: 251, endPoint y: 101, distance: 173.3
click at [144, 238] on section "Henry Schein Wooden Wedges Green box of 100 pcs restorative & cosmetic by Henry…" at bounding box center [619, 307] width 1239 height 615
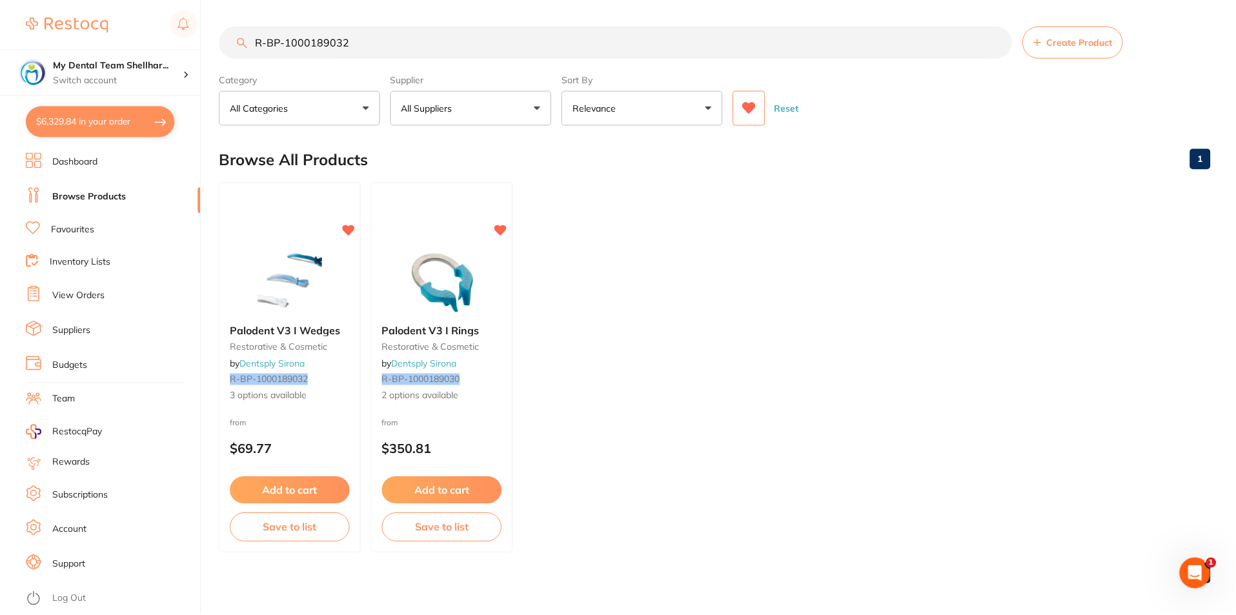
scroll to position [1, 0]
click at [283, 39] on input "R-BP-1000189032" at bounding box center [615, 41] width 793 height 32
paste input "HWA-parent-125"
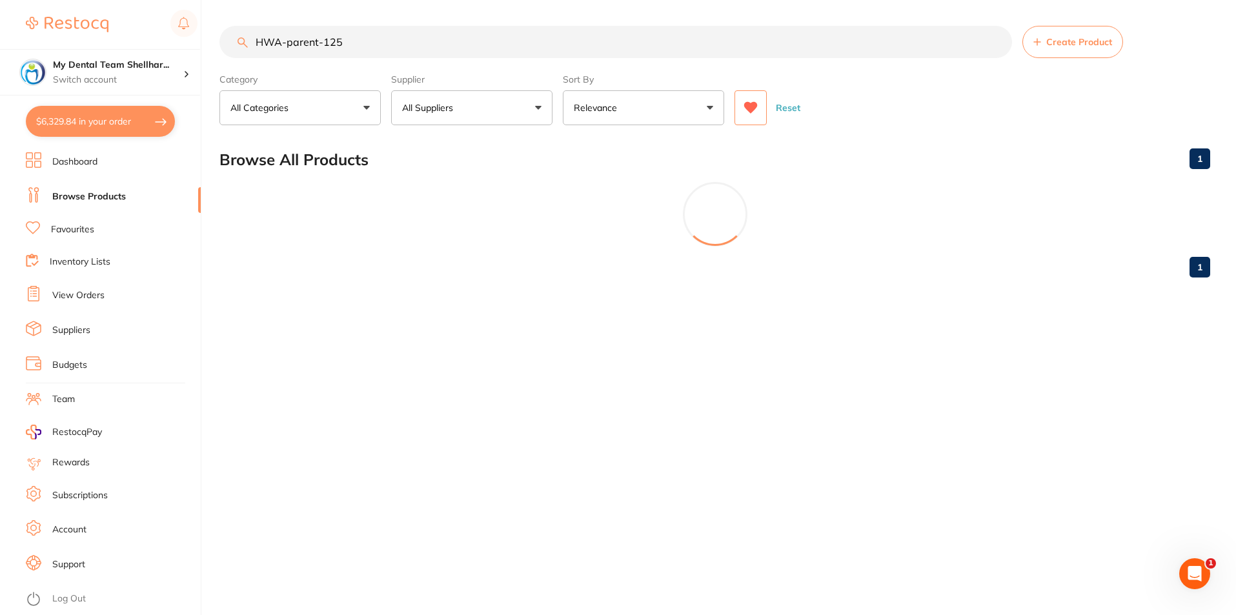
scroll to position [0, 0]
click at [744, 112] on icon at bounding box center [751, 107] width 14 height 13
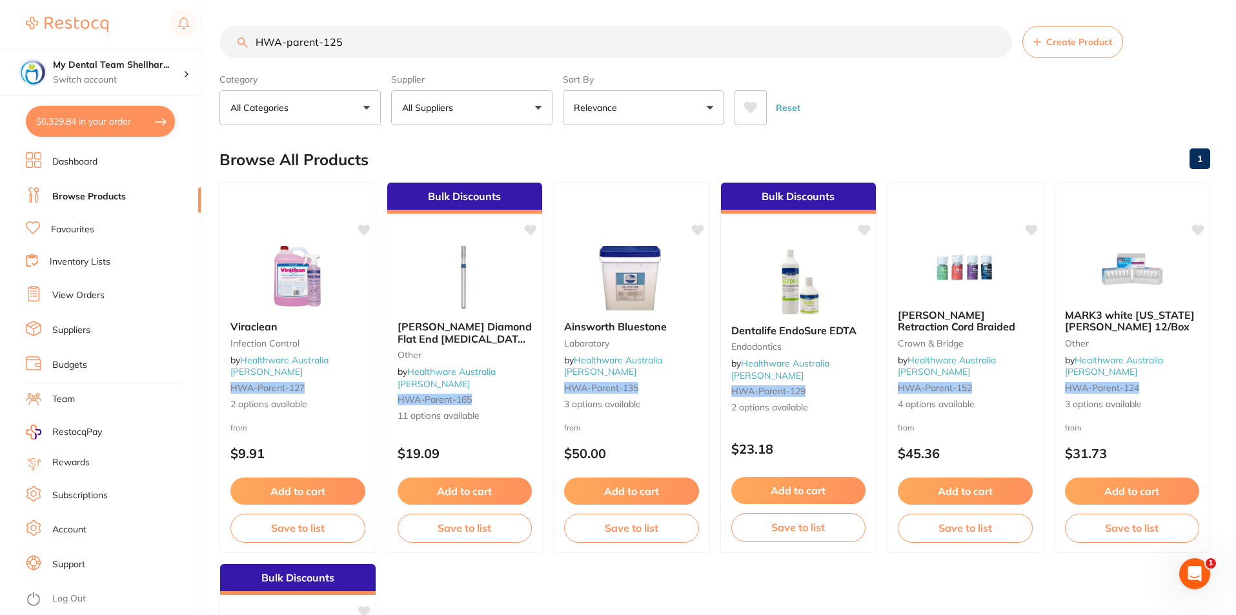
click at [61, 116] on button "$6,329.84 in your order" at bounding box center [100, 121] width 149 height 31
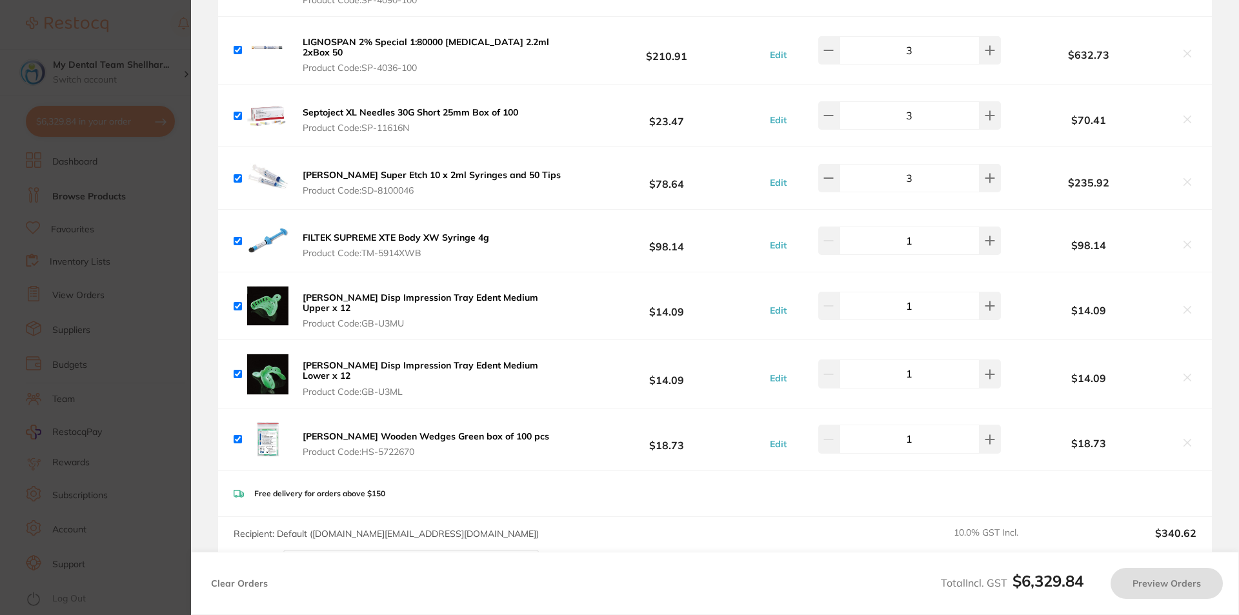
click at [520, 419] on div "Henry Schein Wooden Wedges Green box of 100 pcs Product Code: HS-5722670" at bounding box center [393, 439] width 319 height 41
click at [517, 431] on b "[PERSON_NAME] Wooden Wedges Green box of 100 pcs" at bounding box center [426, 437] width 247 height 12
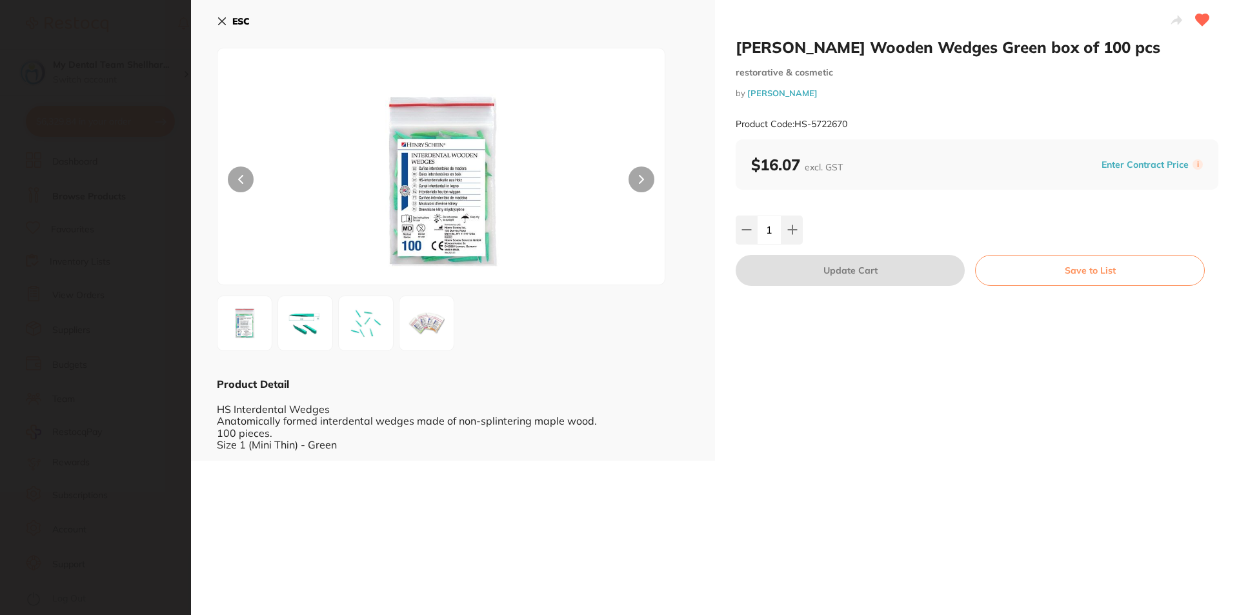
drag, startPoint x: 152, startPoint y: 184, endPoint x: 200, endPoint y: 117, distance: 82.8
click at [151, 185] on section "Henry Schein Wooden Wedges Green box of 100 pcs restorative & cosmetic by Henry…" at bounding box center [619, 307] width 1239 height 615
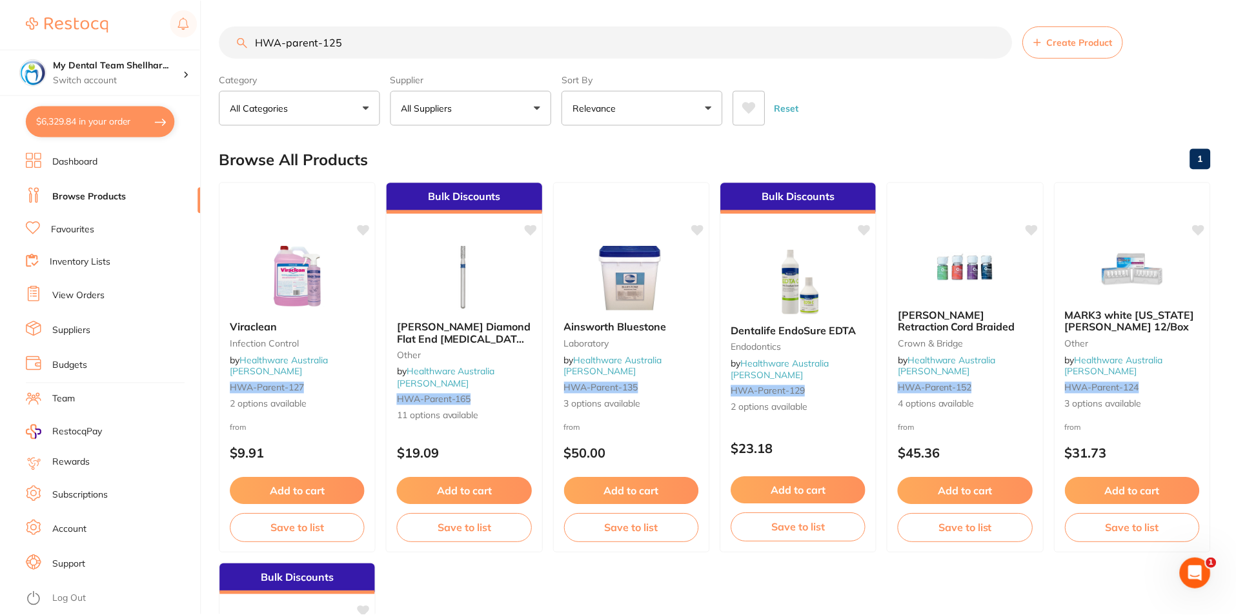
scroll to position [1, 0]
click at [265, 42] on input "HWA-parent-125" at bounding box center [615, 41] width 793 height 32
paste input "TM-2381SF"
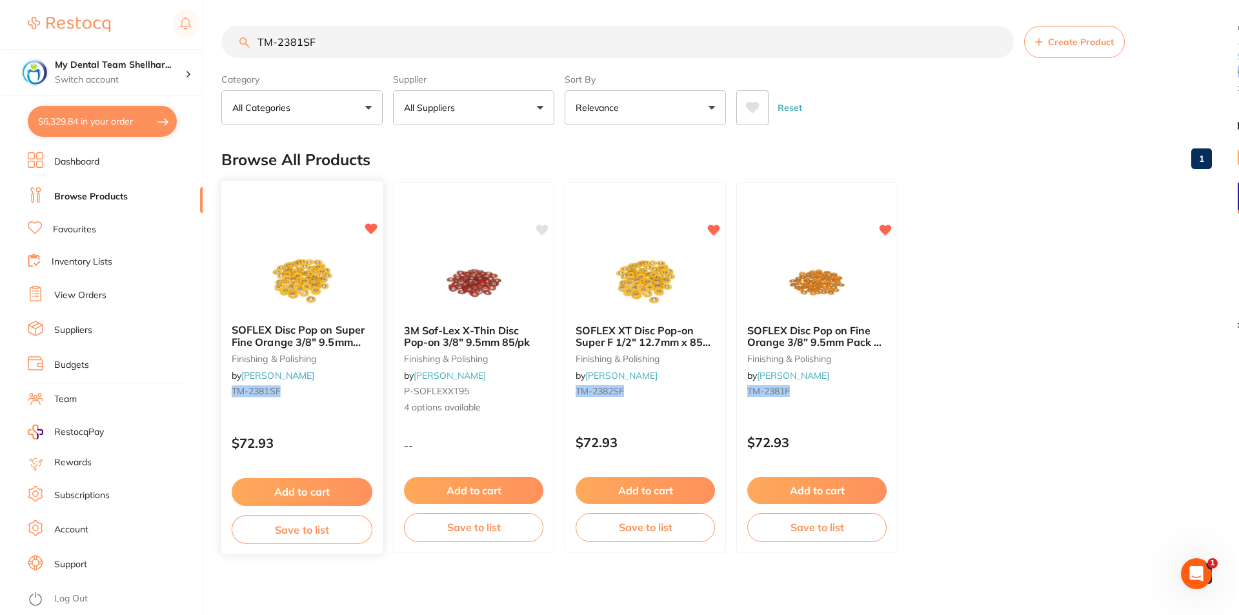
scroll to position [0, 0]
type input "TM-2381SF"
click at [312, 300] on img at bounding box center [300, 280] width 85 height 65
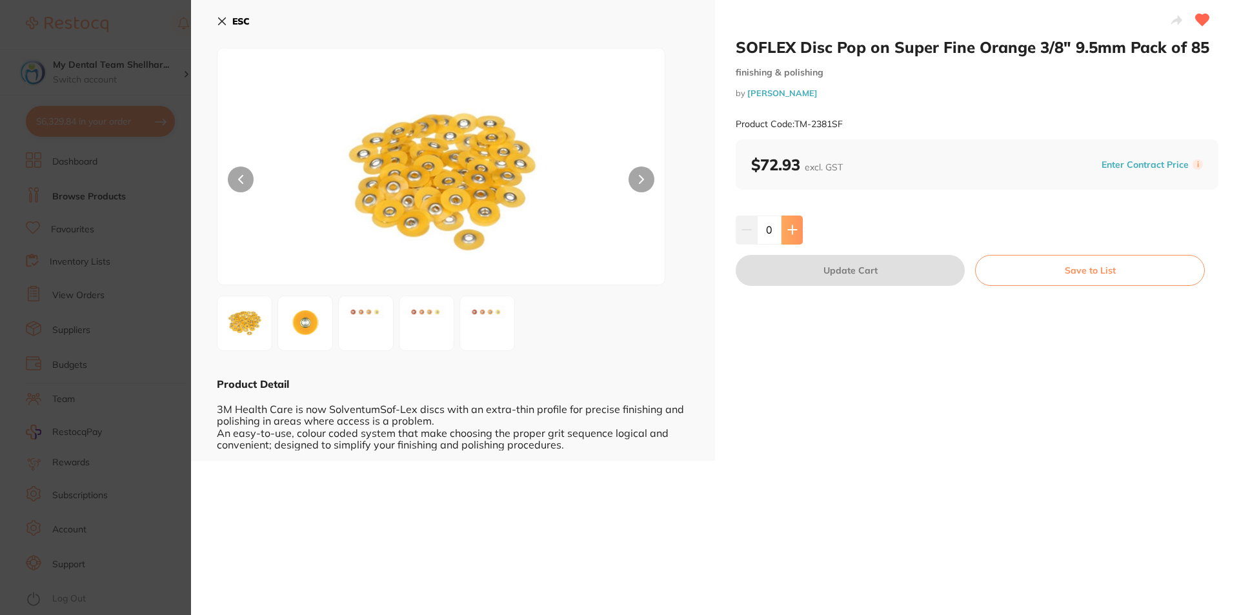
click at [791, 234] on icon at bounding box center [792, 230] width 8 height 8
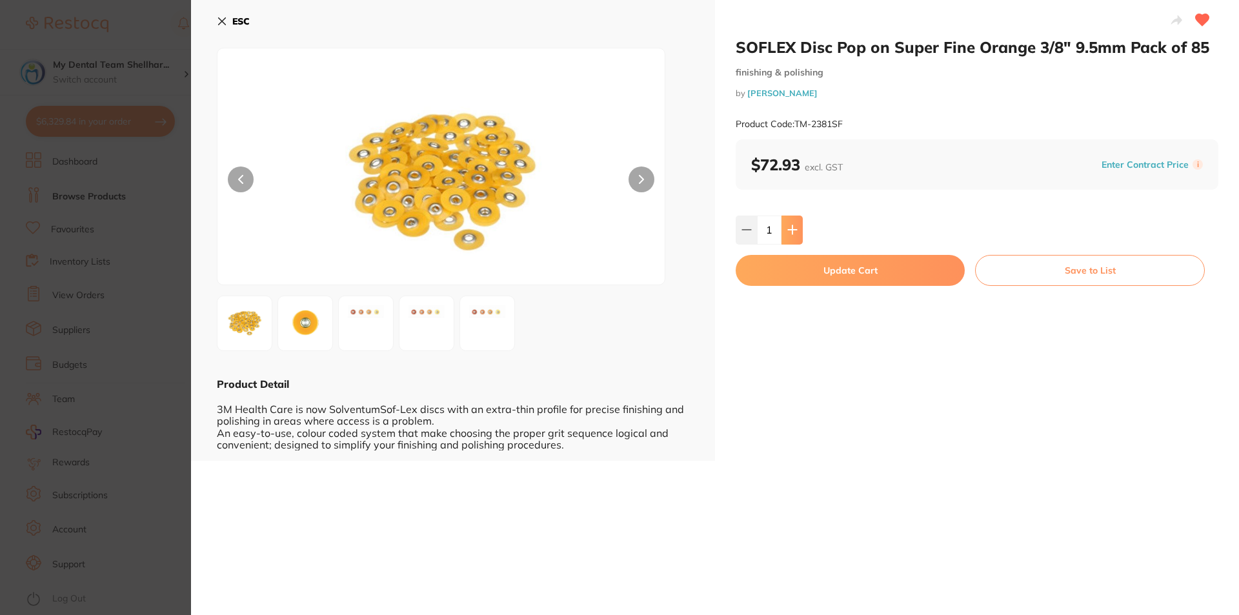
type input "1"
click at [806, 262] on button "Update Cart" at bounding box center [850, 270] width 229 height 31
checkbox input "false"
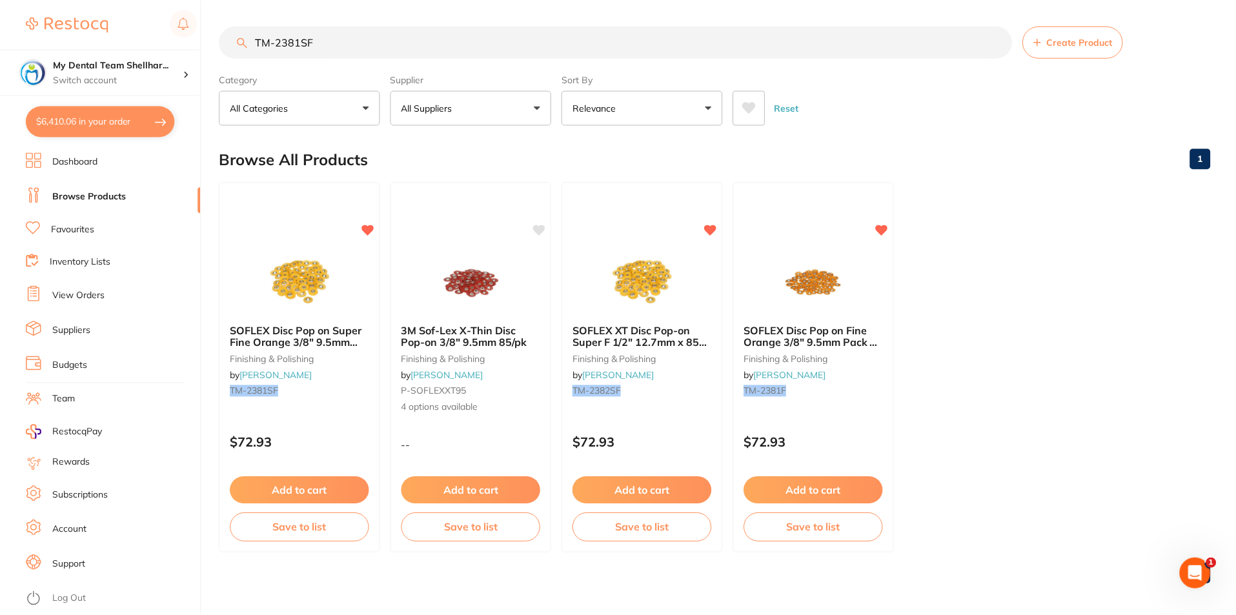
scroll to position [1, 0]
click at [293, 46] on input "TM-2381SF" at bounding box center [615, 41] width 793 height 32
paste input "search"
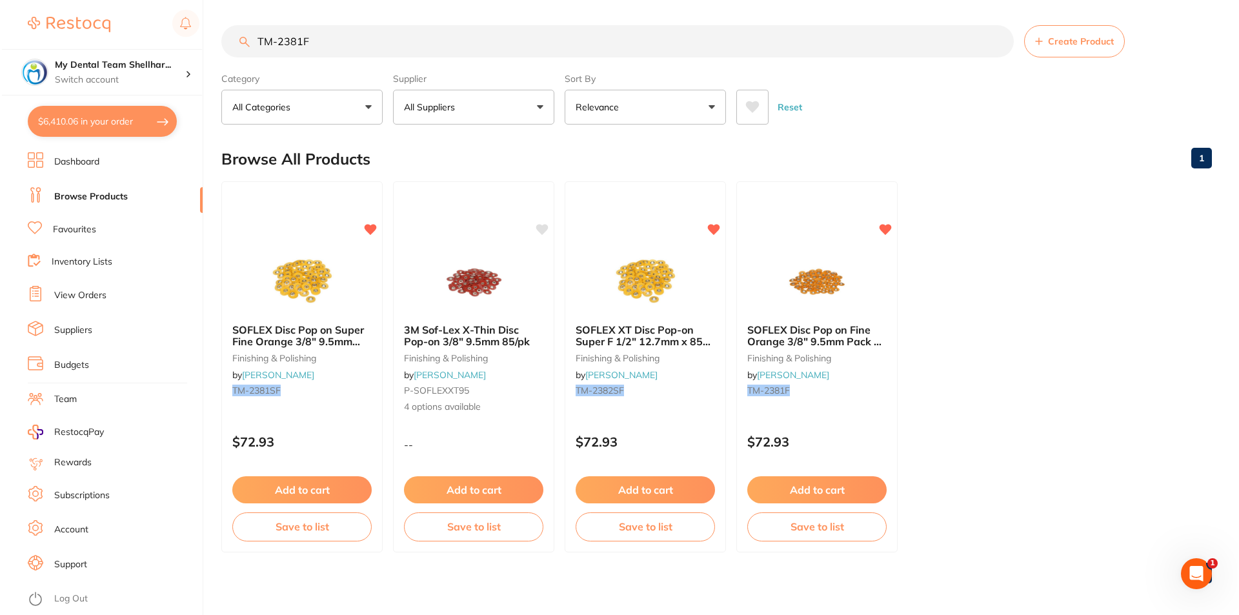
scroll to position [0, 0]
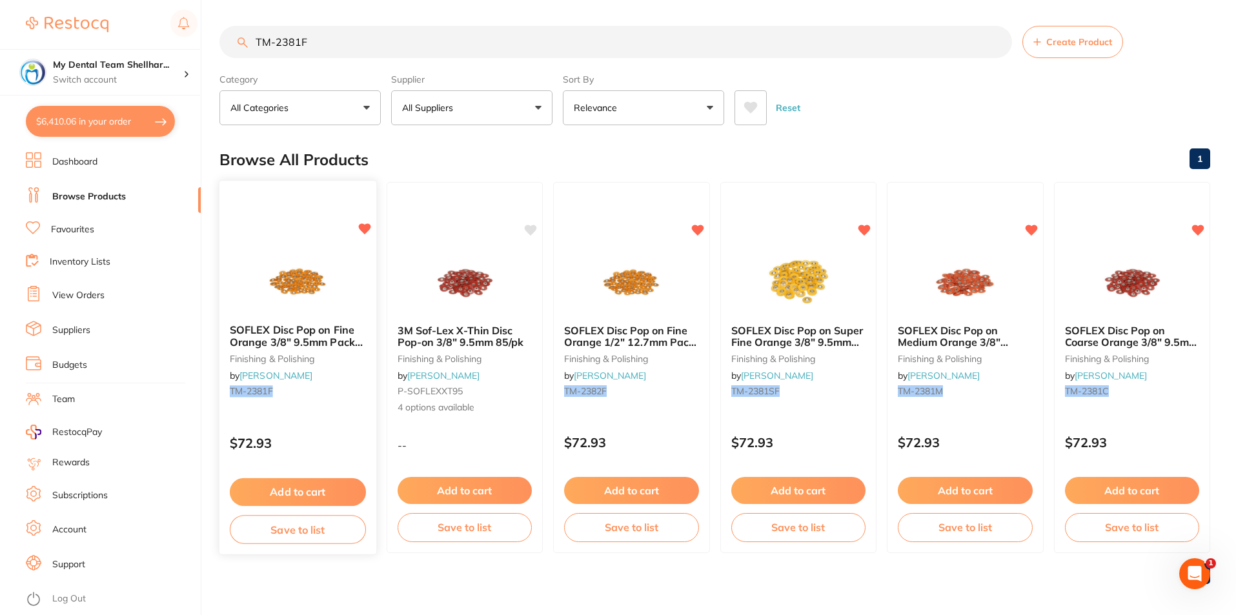
type input "TM-2381F"
click at [334, 283] on img at bounding box center [298, 280] width 85 height 65
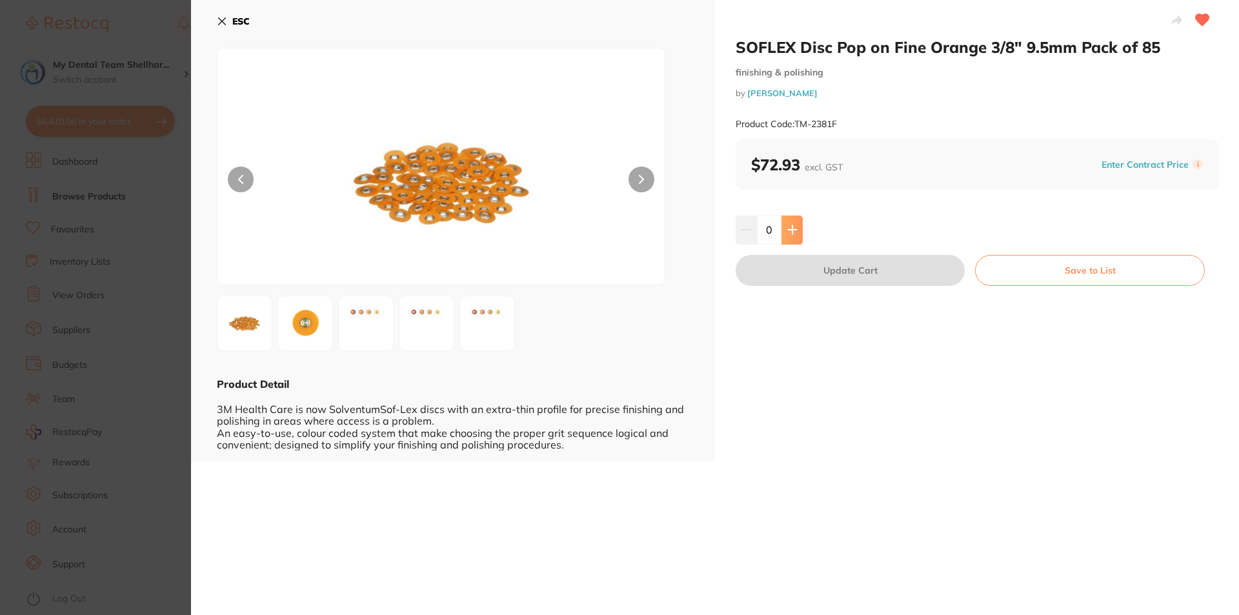
click at [788, 235] on icon at bounding box center [792, 230] width 10 height 10
type input "1"
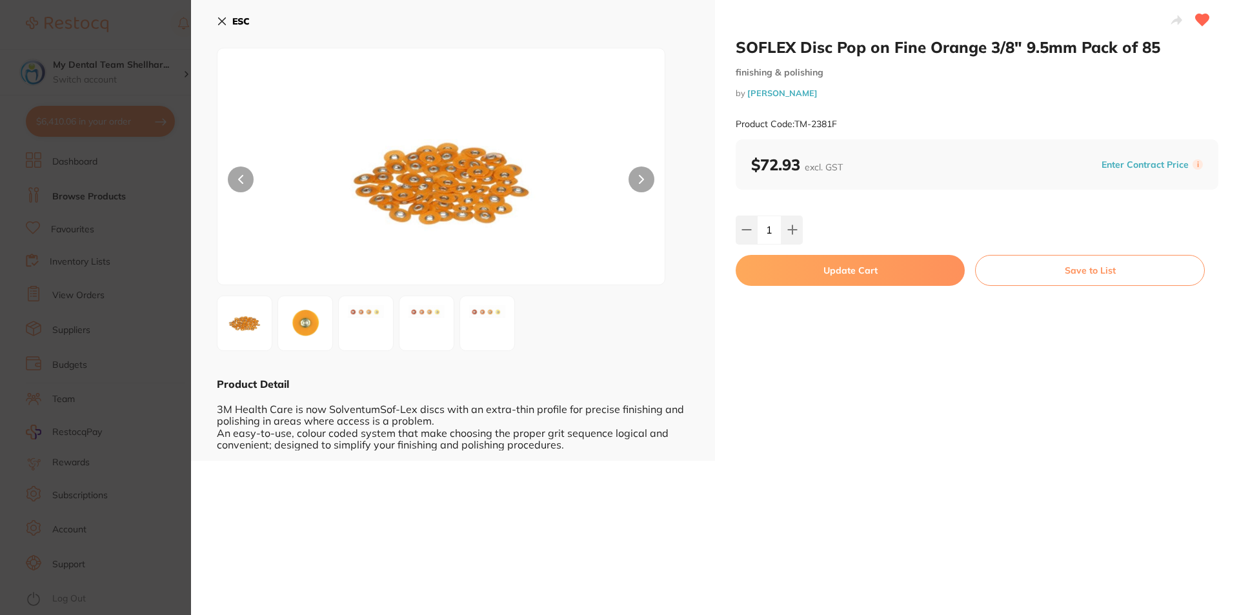
click at [828, 276] on button "Update Cart" at bounding box center [850, 270] width 229 height 31
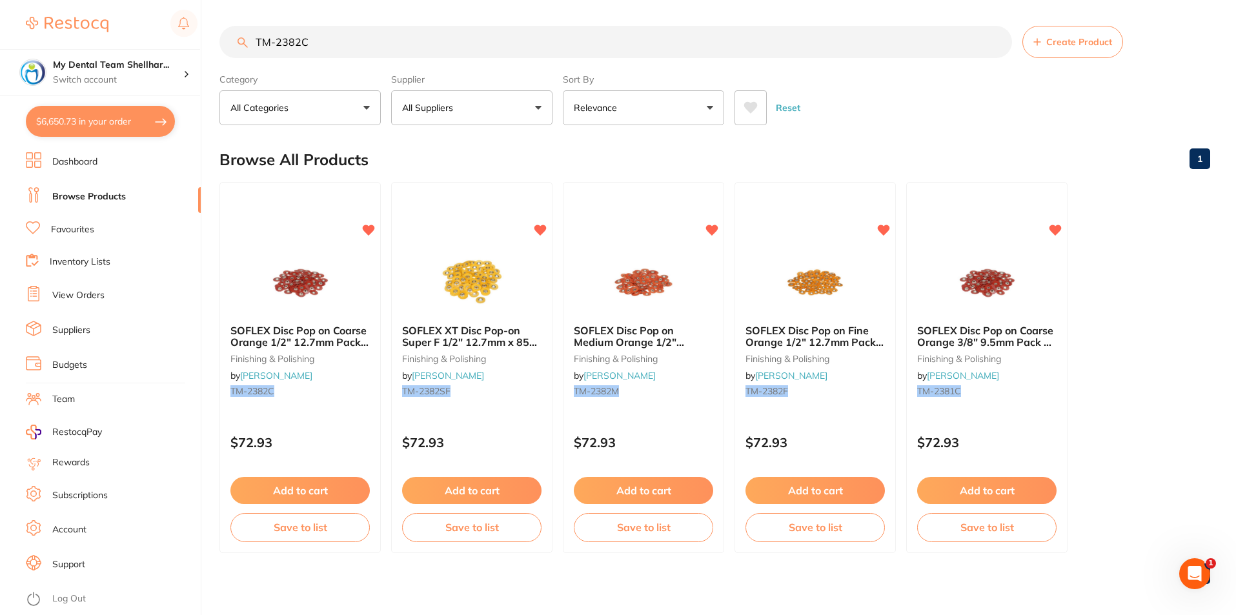
type input "TM-2382C"
click at [310, 287] on img at bounding box center [300, 282] width 84 height 65
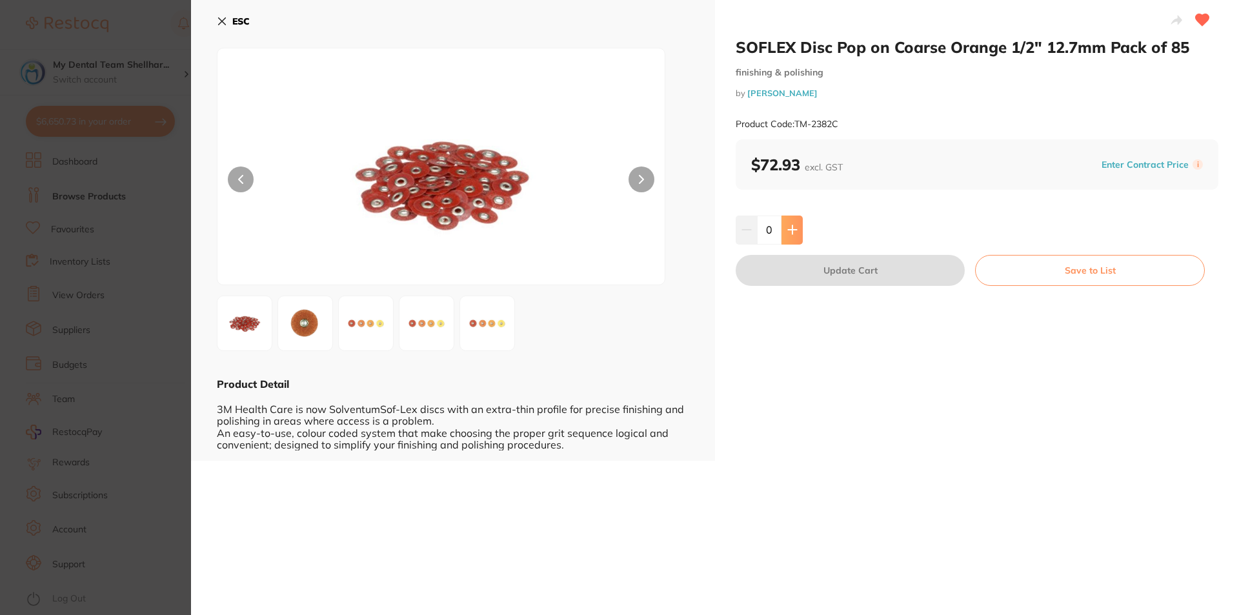
click at [793, 243] on button at bounding box center [792, 230] width 21 height 28
type input "1"
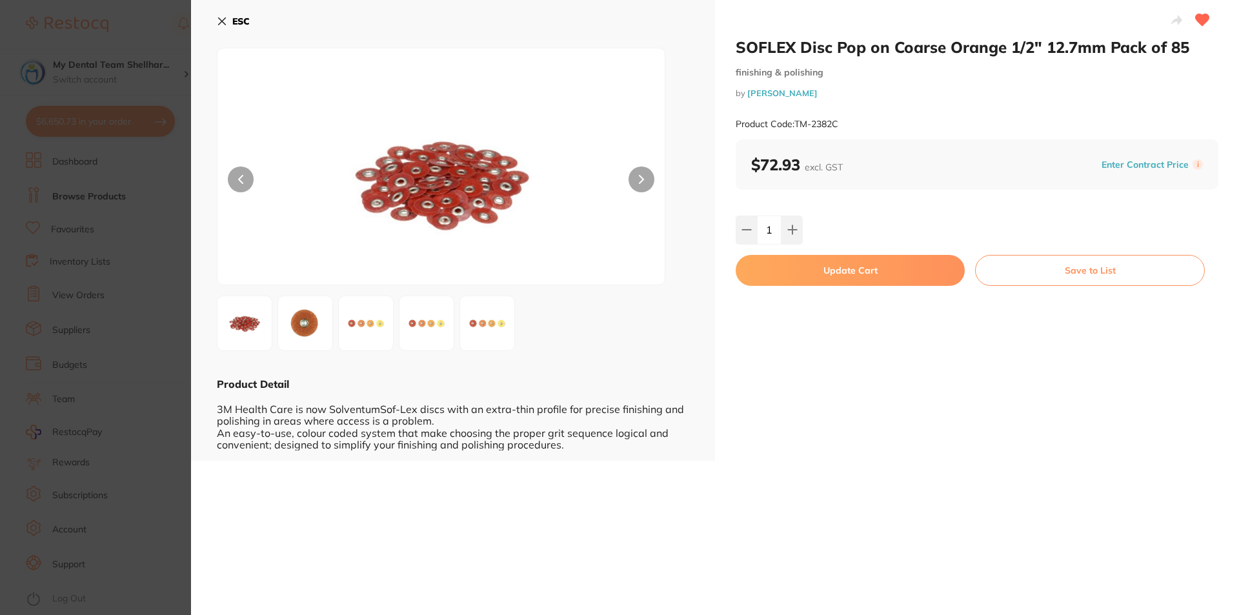
click at [801, 274] on button "Update Cart" at bounding box center [850, 270] width 229 height 31
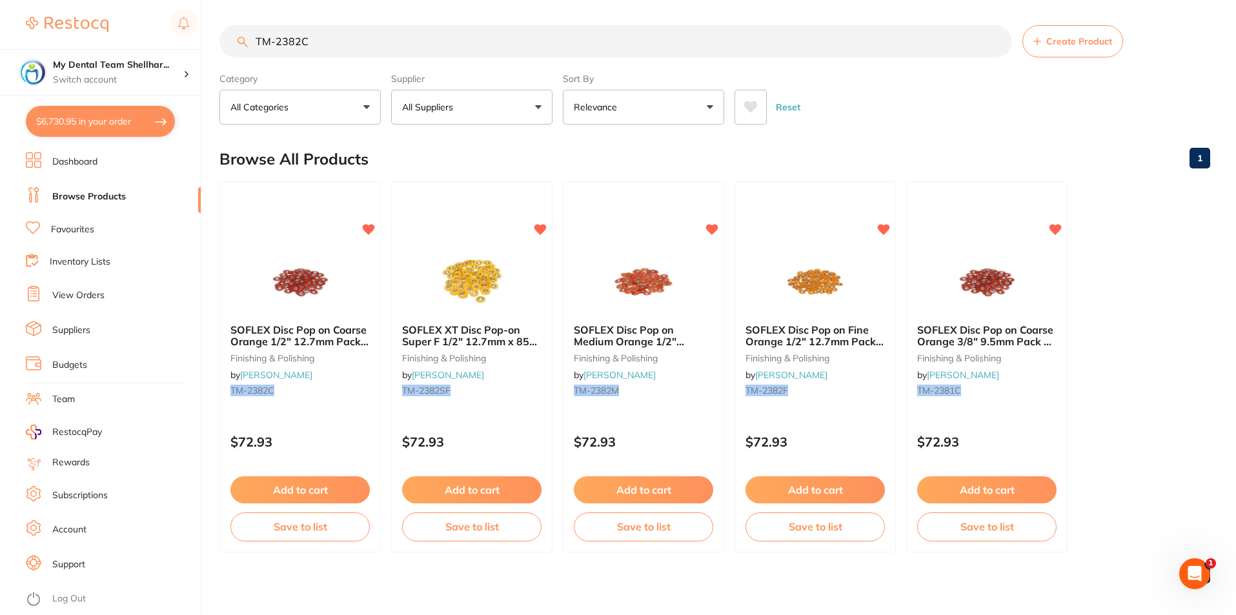
scroll to position [3705, 0]
click at [296, 38] on input "TM-2382C" at bounding box center [615, 41] width 793 height 32
paste input "M"
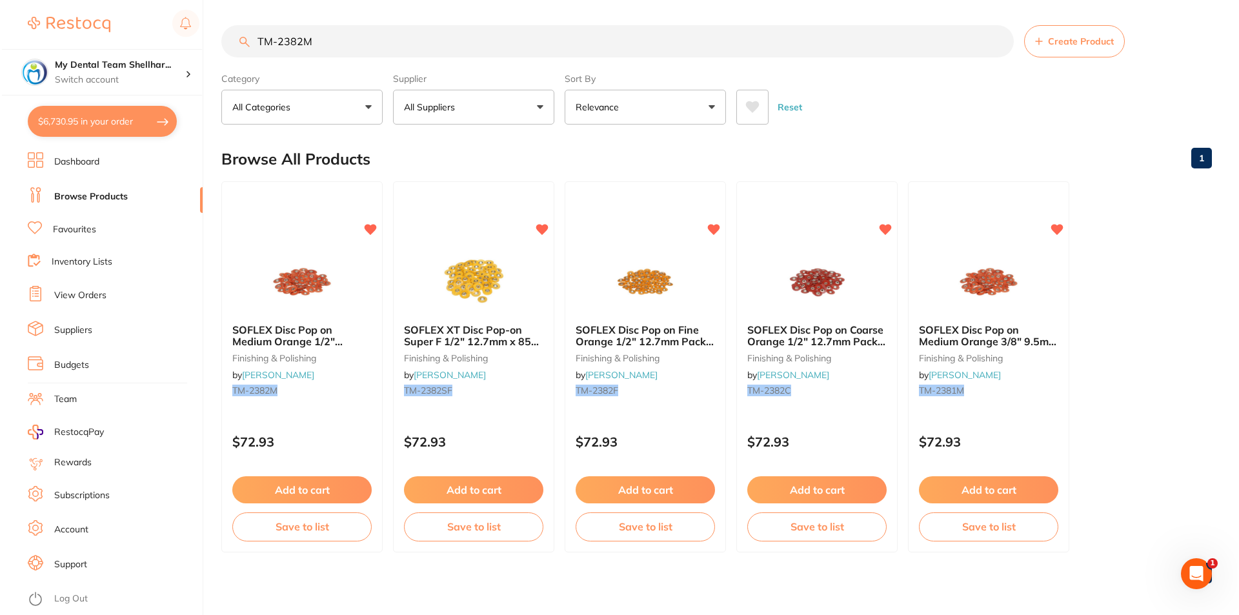
scroll to position [0, 0]
type input "TM-2382M"
click at [341, 285] on img at bounding box center [300, 280] width 85 height 65
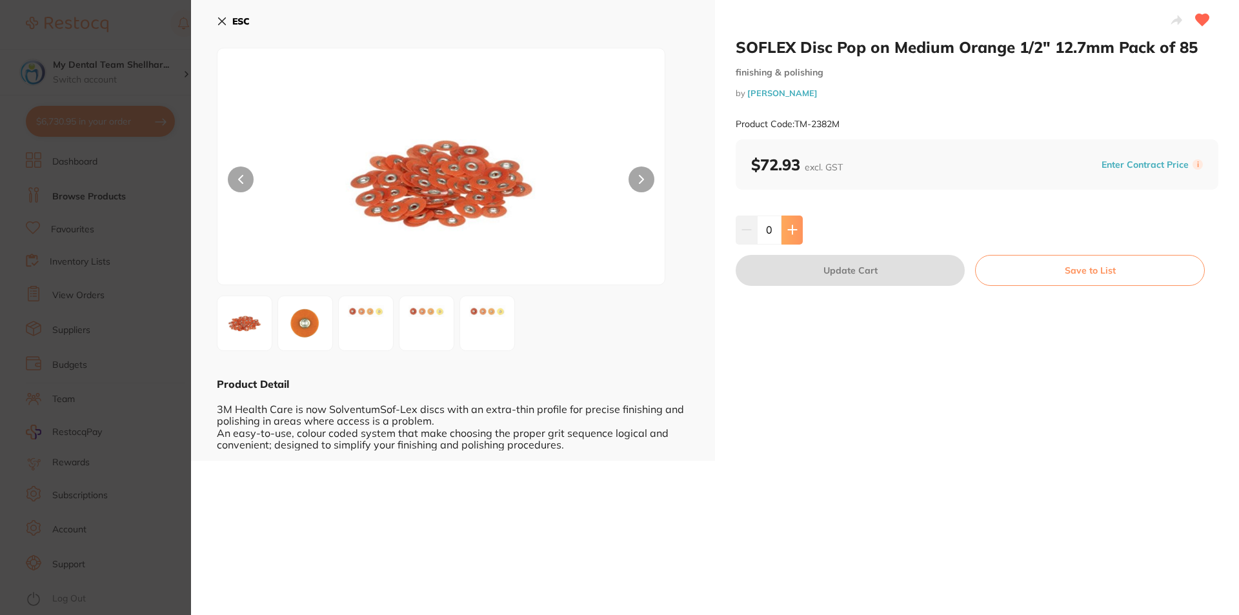
click at [793, 231] on icon at bounding box center [792, 230] width 10 height 10
type input "1"
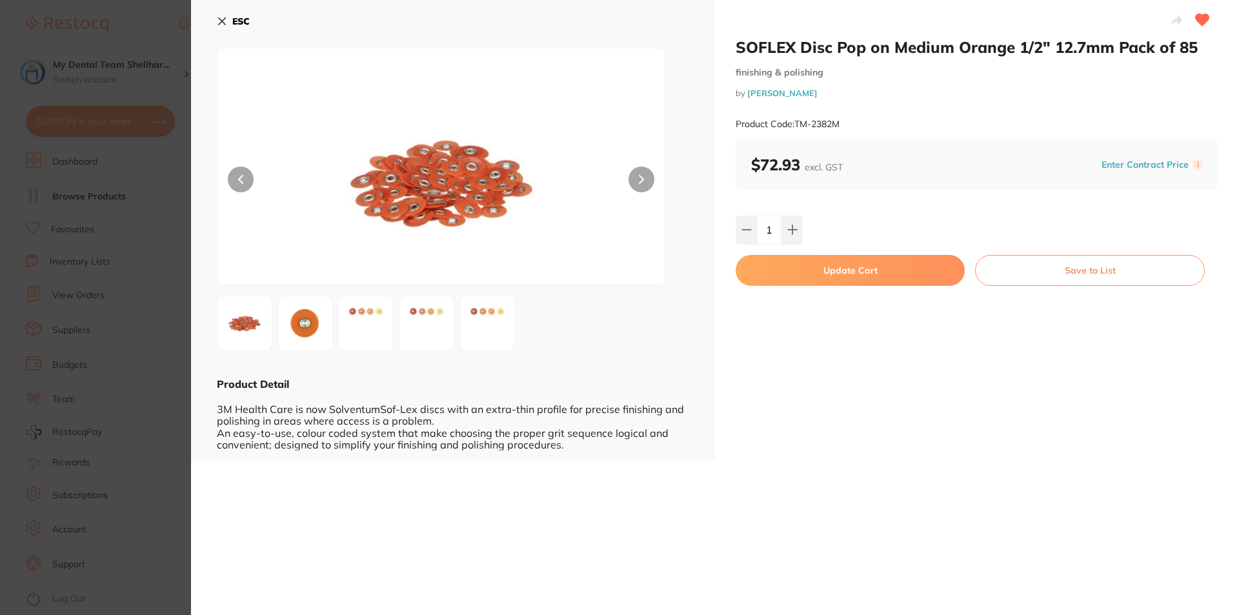
click at [807, 279] on button "Update Cart" at bounding box center [850, 270] width 229 height 31
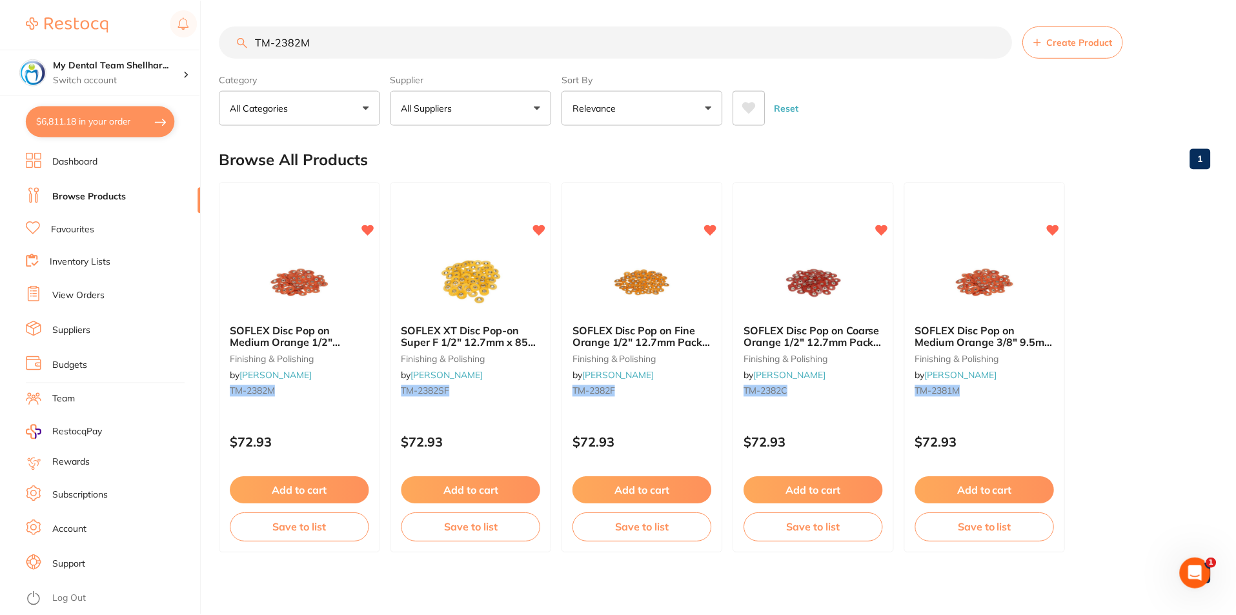
scroll to position [1, 0]
click at [398, 24] on main "TM-2382M Create Product Category All Categories All Categories finishing & poli…" at bounding box center [727, 309] width 1017 height 620
click at [388, 42] on input "TM-2382M" at bounding box center [615, 41] width 793 height 32
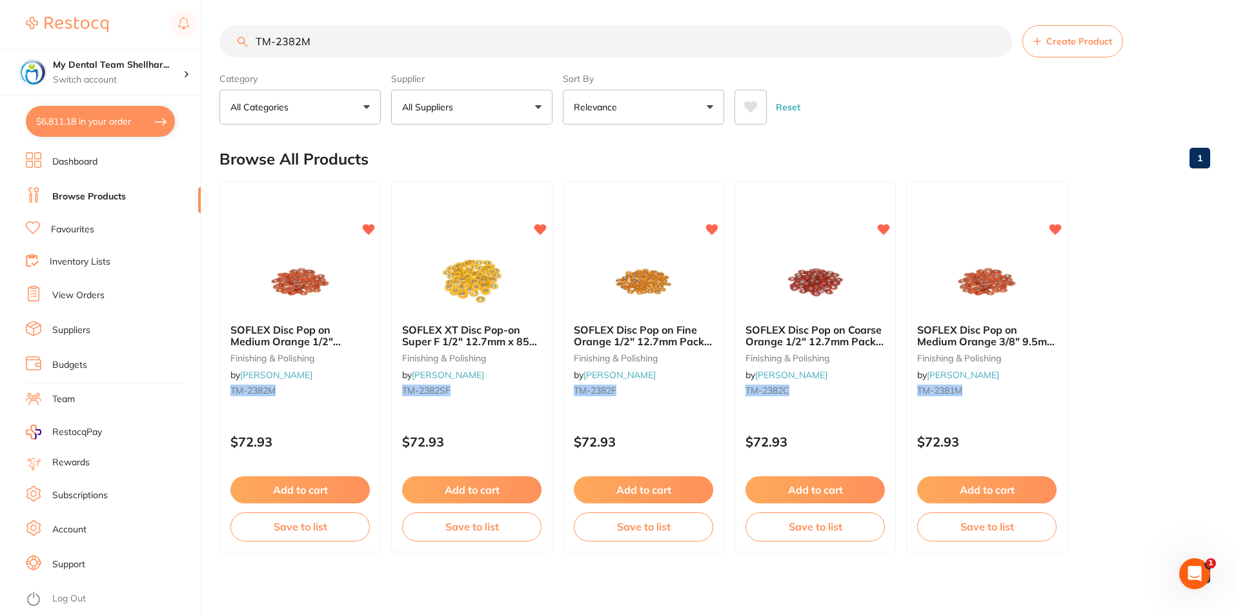
paste input "ADMFB248"
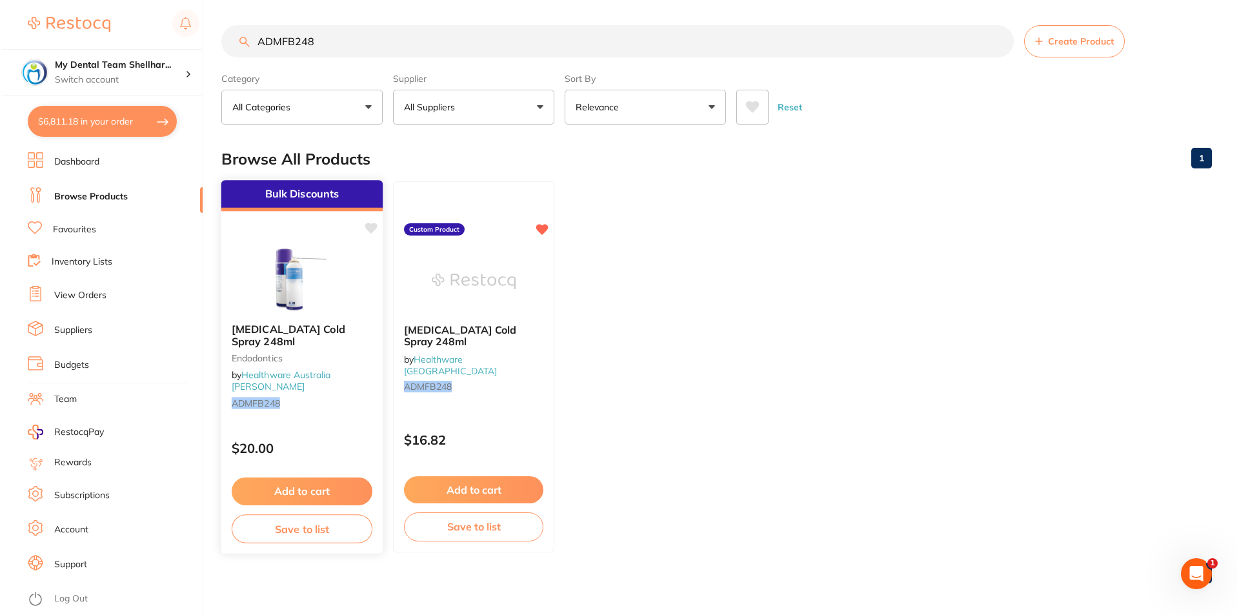
scroll to position [0, 0]
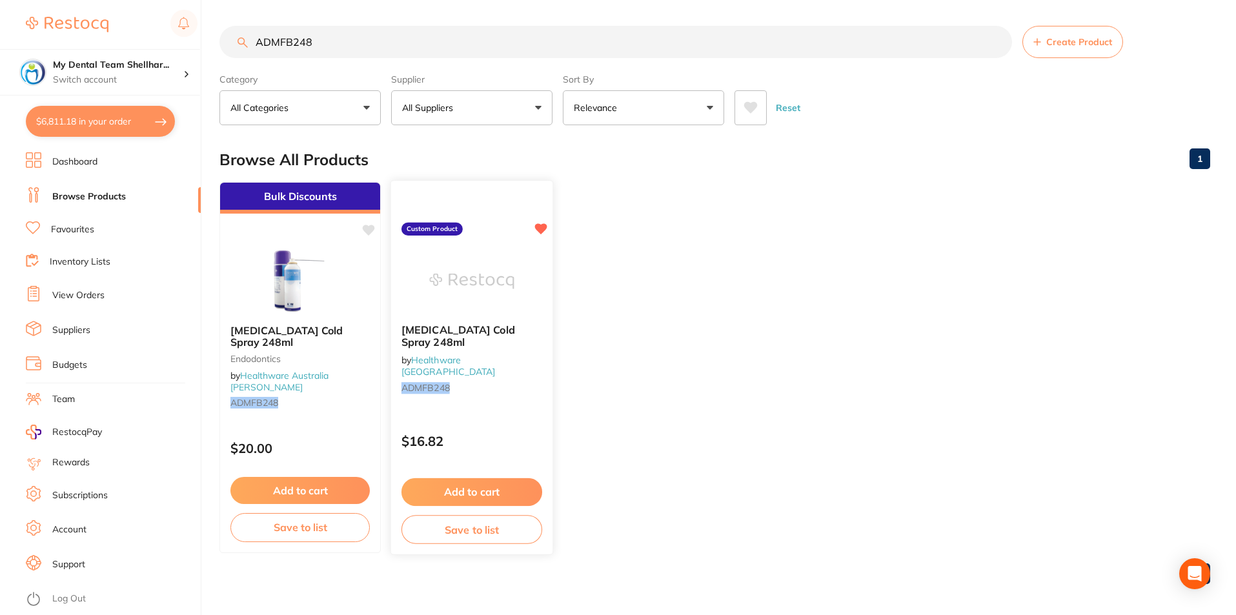
type input "ADMFB248"
click at [510, 292] on div at bounding box center [471, 280] width 161 height 65
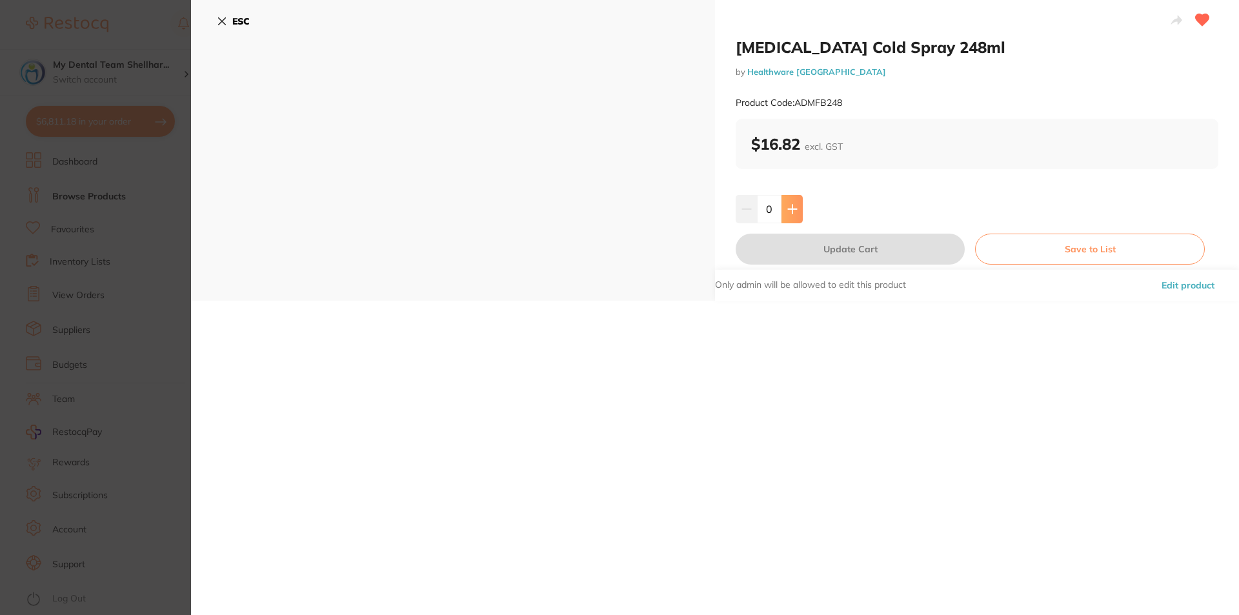
click at [790, 216] on button at bounding box center [792, 209] width 21 height 28
type input "2"
click at [799, 250] on button "Update Cart" at bounding box center [850, 249] width 229 height 31
checkbox input "false"
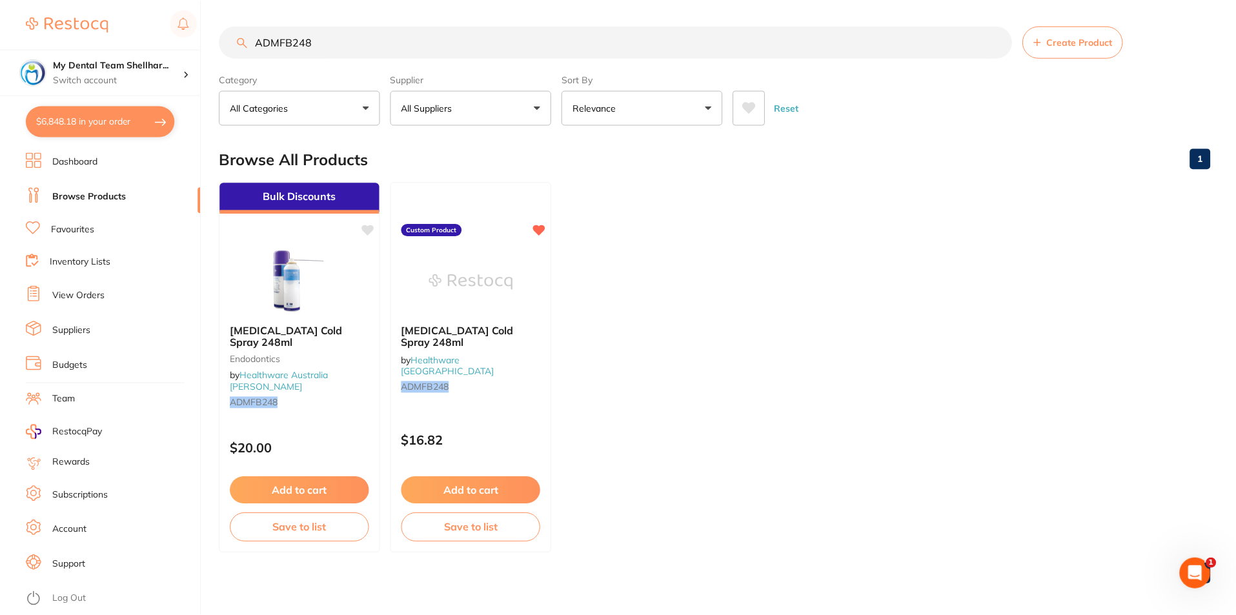
scroll to position [3767, 0]
click at [744, 109] on icon at bounding box center [751, 107] width 14 height 13
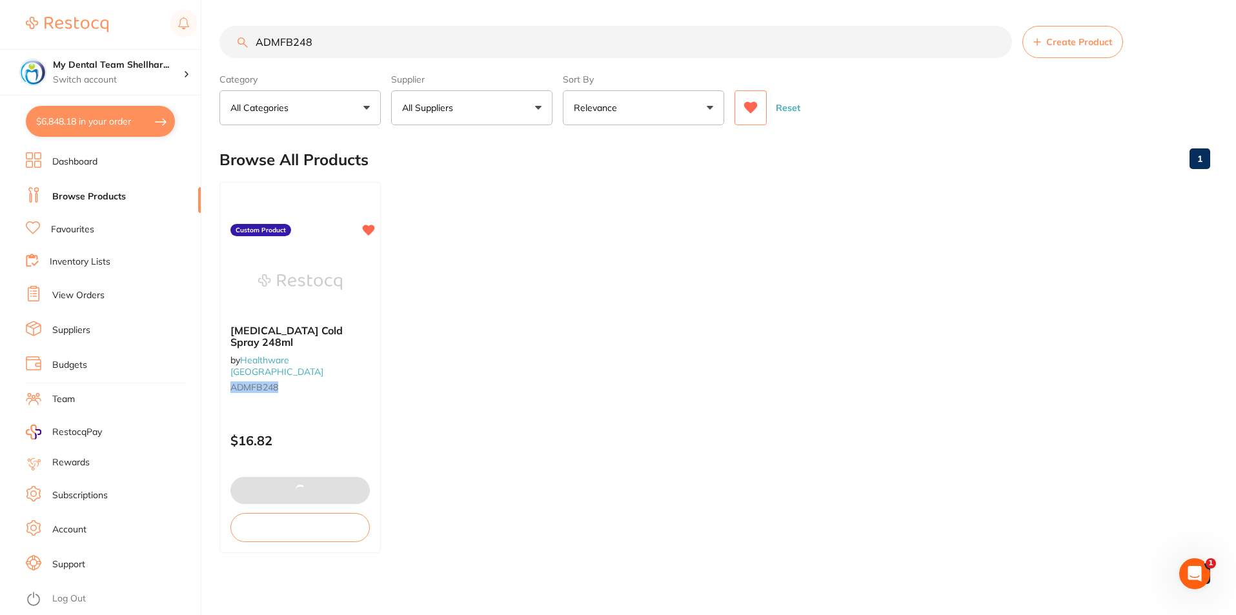
scroll to position [0, 0]
click at [491, 41] on input "ADMFB248" at bounding box center [615, 42] width 793 height 32
paste input ".PKRP0040"
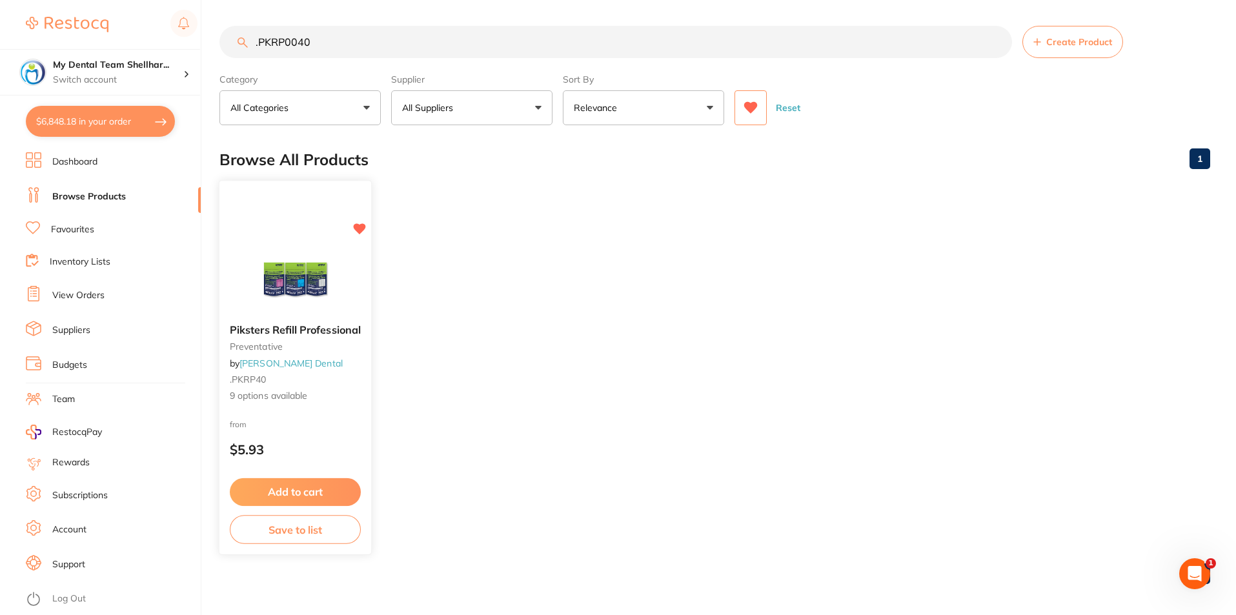
type input ".PKRP0040"
click at [336, 262] on img at bounding box center [295, 280] width 85 height 65
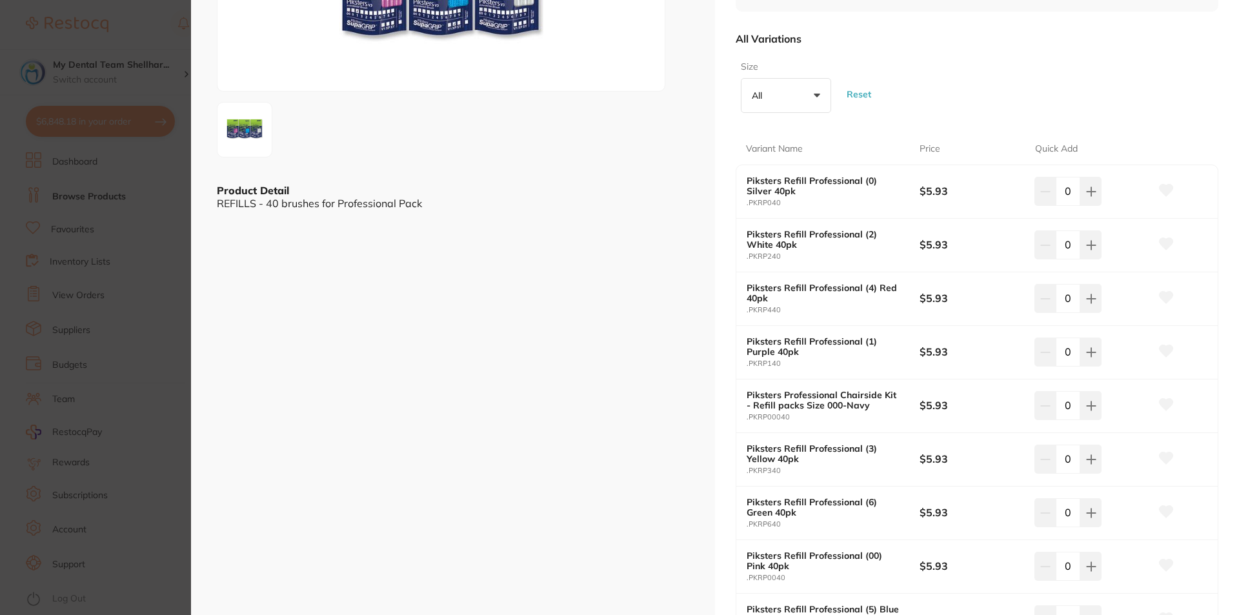
scroll to position [258, 0]
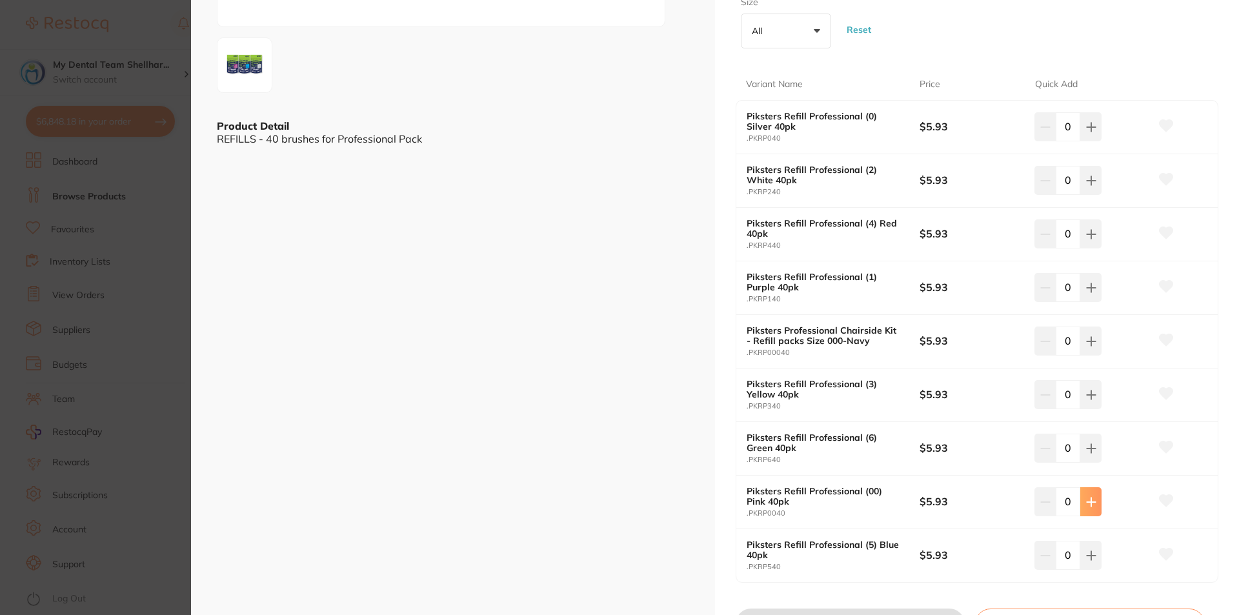
click at [1086, 503] on icon at bounding box center [1091, 502] width 10 height 10
type input "2"
click at [1087, 130] on icon at bounding box center [1091, 127] width 10 height 10
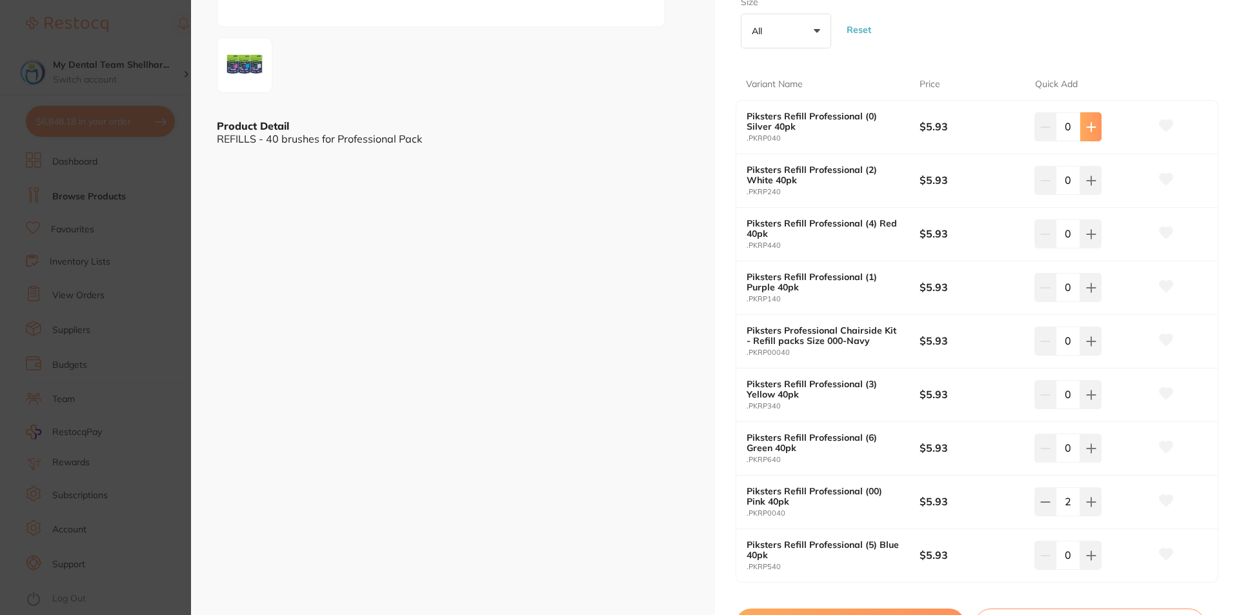
click at [1087, 130] on icon at bounding box center [1091, 127] width 10 height 10
type input "2"
click at [1097, 291] on button at bounding box center [1090, 287] width 21 height 28
type input "2"
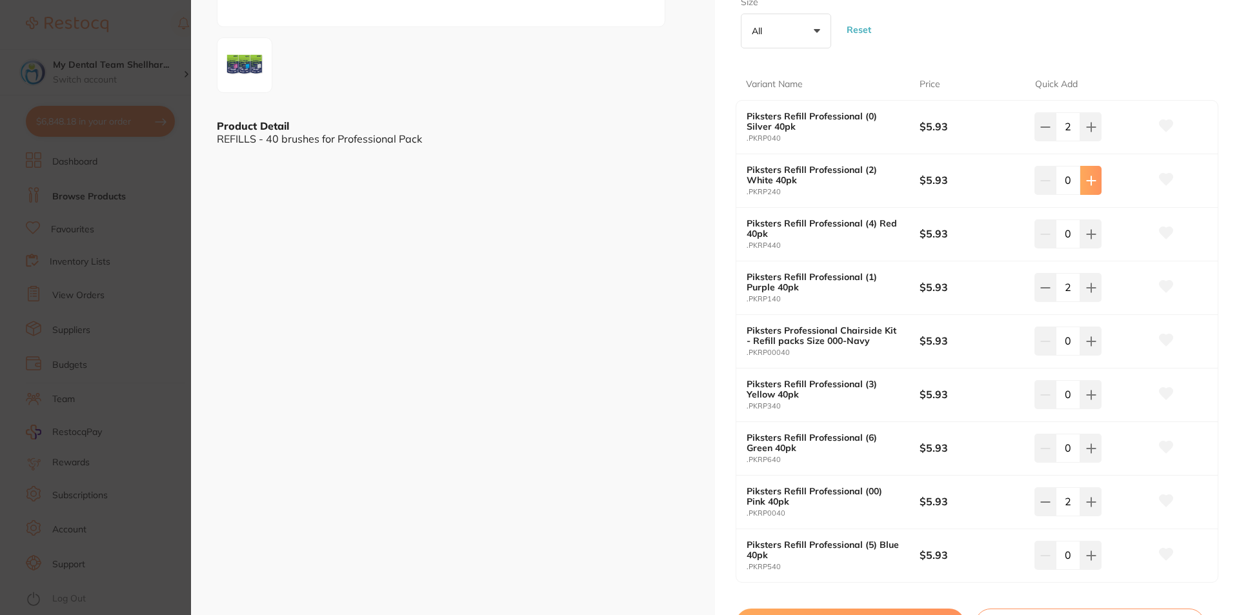
click at [1090, 186] on button at bounding box center [1090, 180] width 21 height 28
type input "1"
click at [1091, 556] on icon at bounding box center [1091, 555] width 8 height 8
type input "1"
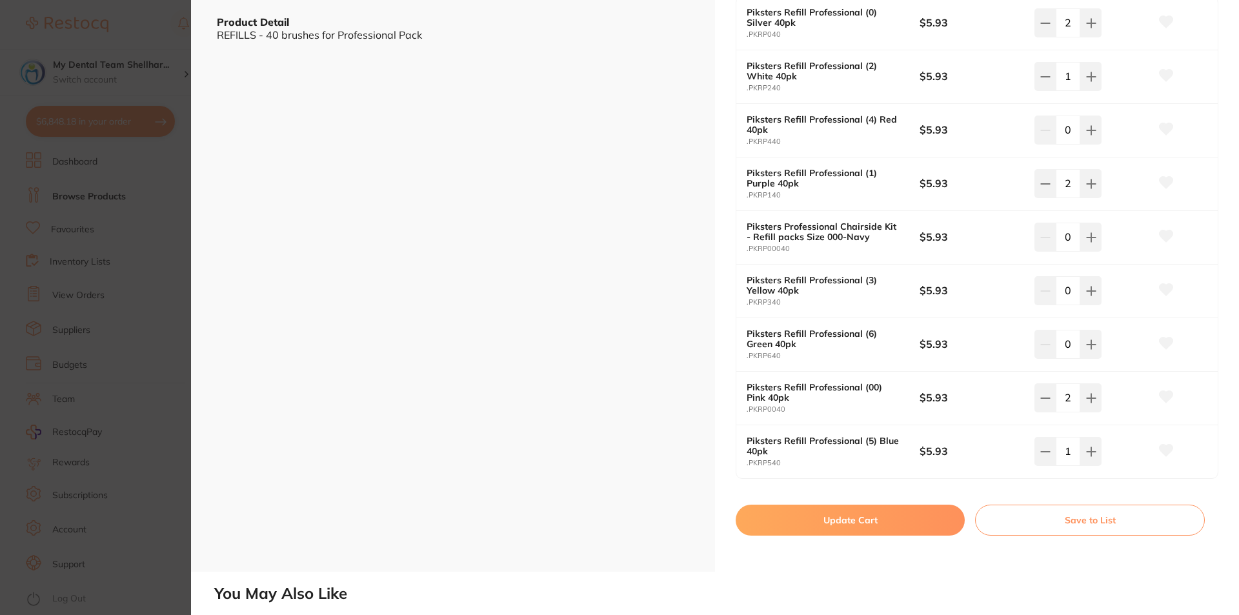
scroll to position [387, 0]
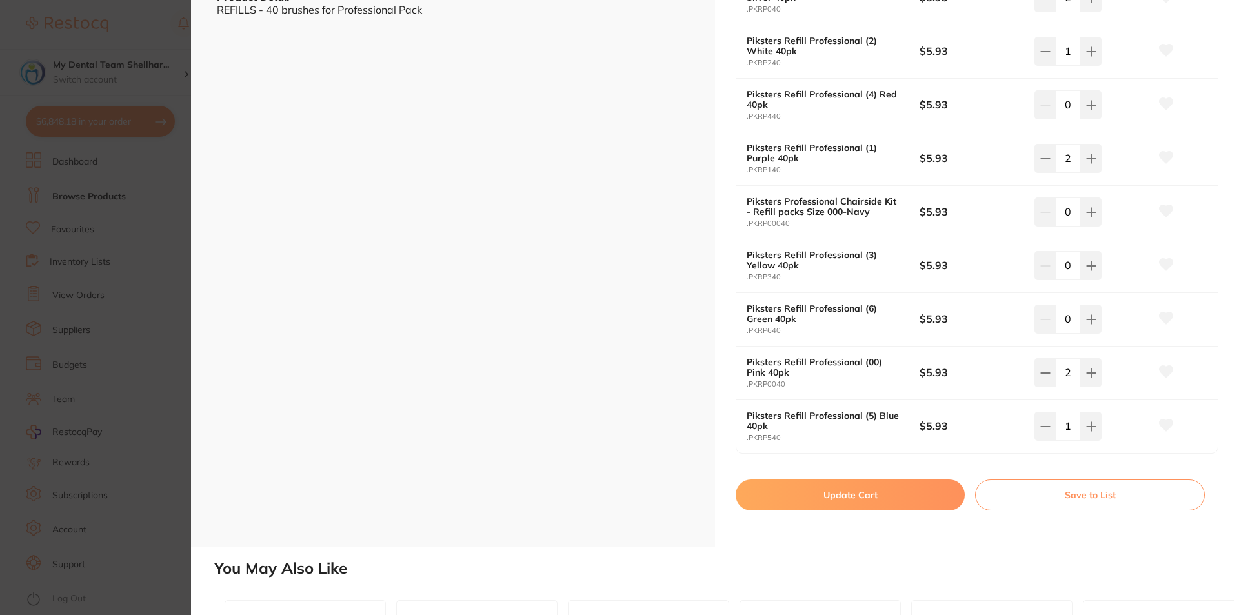
click at [871, 482] on button "Update Cart" at bounding box center [850, 495] width 229 height 31
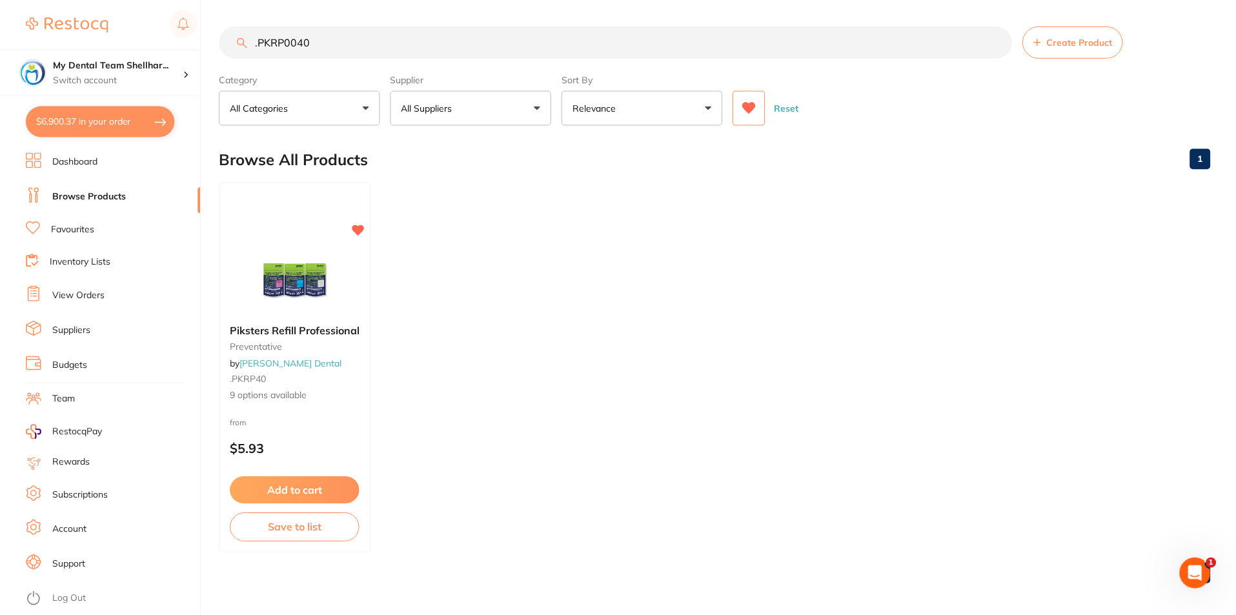
scroll to position [1, 0]
click at [515, 34] on input ".PKRP0040" at bounding box center [615, 41] width 793 height 32
paste input "CG-1224451"
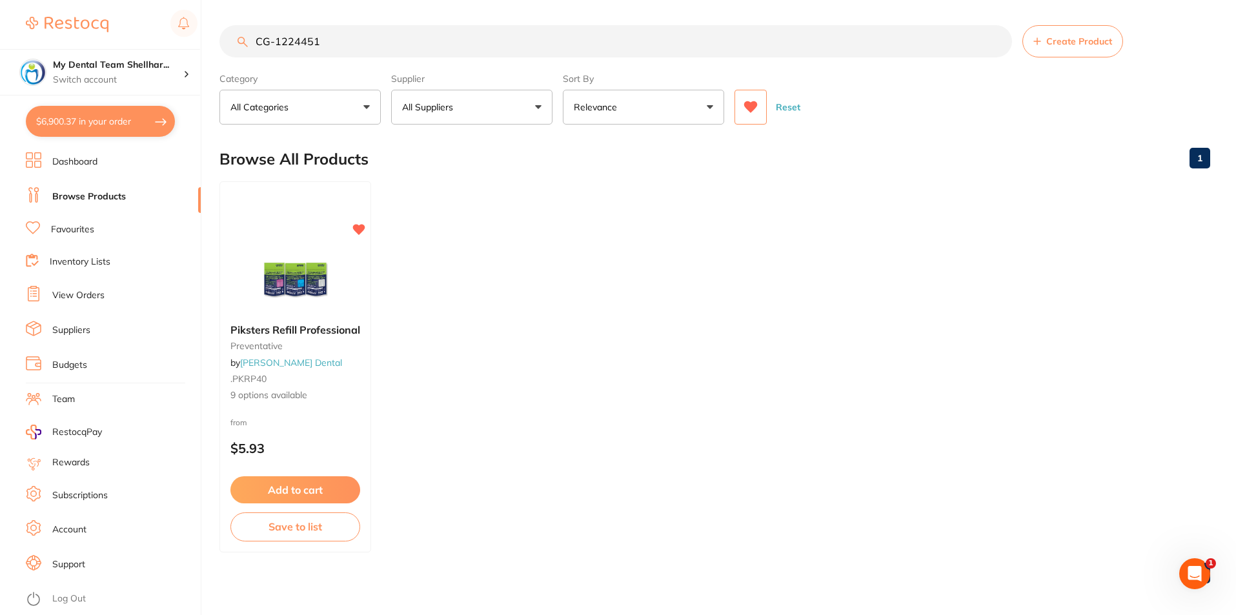
scroll to position [0, 0]
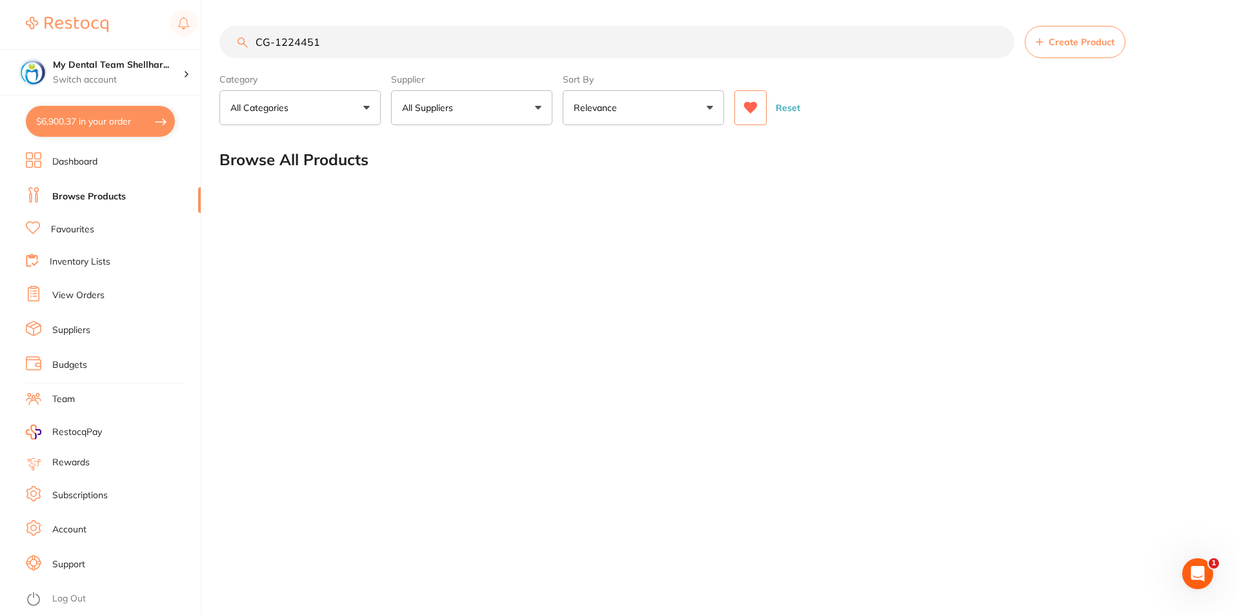
type input "CG-1224451"
click at [754, 108] on icon at bounding box center [751, 108] width 14 height 12
click at [524, 39] on input "CG-1224451" at bounding box center [616, 42] width 795 height 32
click at [592, 50] on input "CG-1224451" at bounding box center [616, 42] width 795 height 32
click at [794, 110] on button "Reset" at bounding box center [788, 107] width 32 height 35
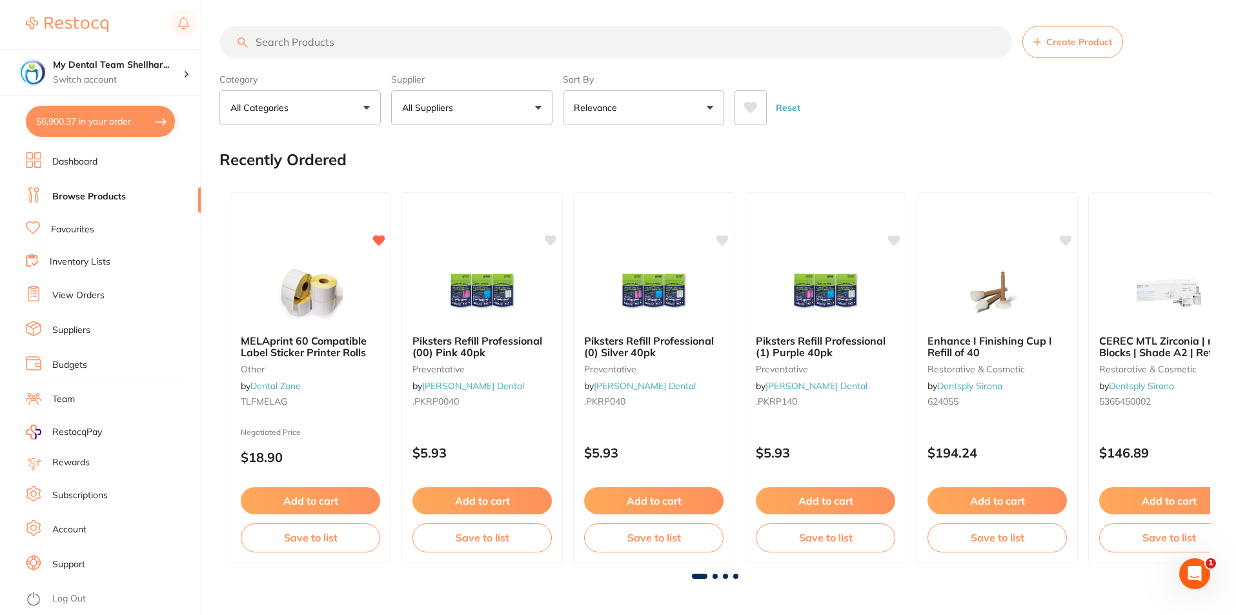
click at [731, 49] on input "search" at bounding box center [615, 42] width 793 height 32
paste input "CG-1224451"
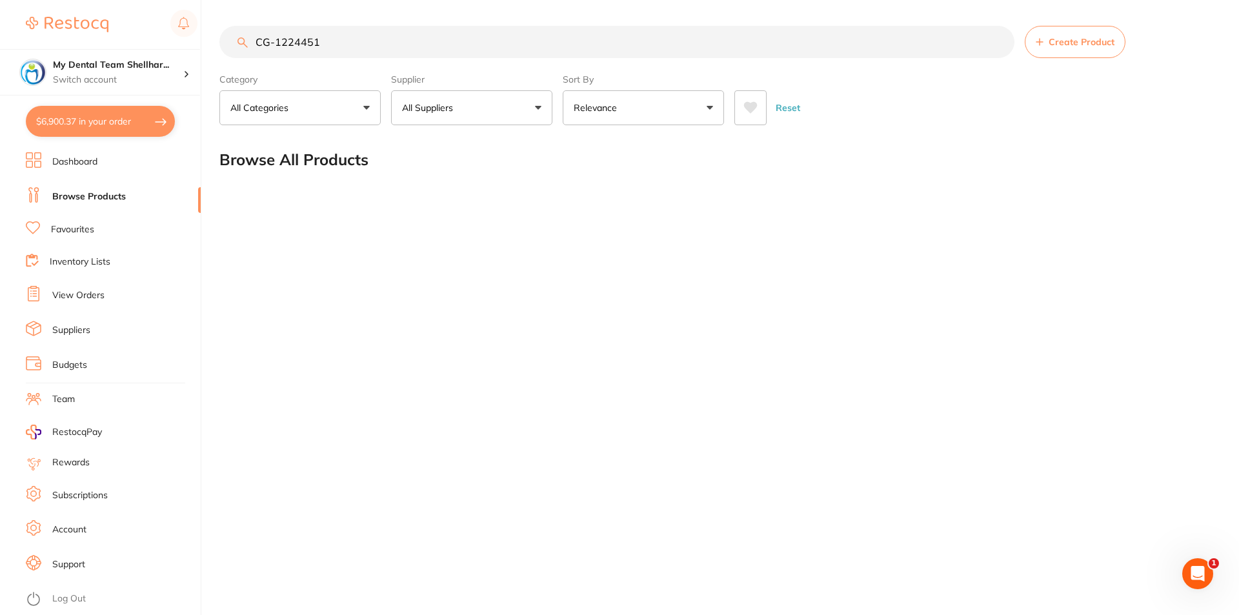
click at [467, 40] on input "CG-1224451" at bounding box center [616, 42] width 795 height 32
click at [590, 45] on input "CG-1224451" at bounding box center [616, 42] width 795 height 32
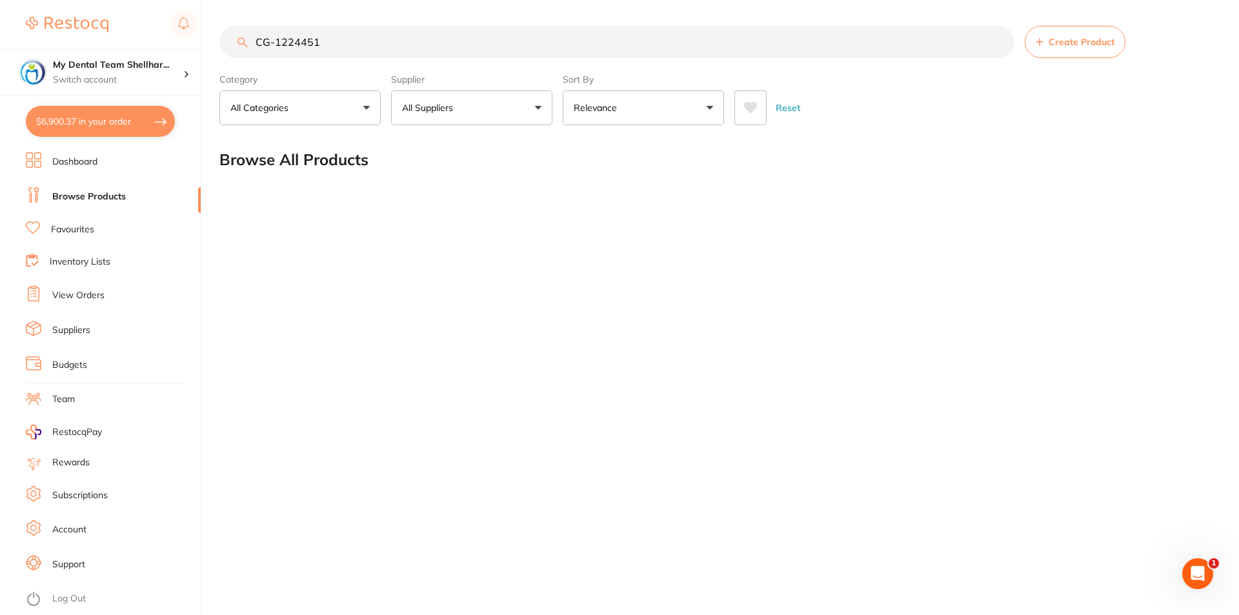
click at [590, 45] on input "CG-1224451" at bounding box center [616, 42] width 795 height 32
paste input "DFTDAY4"
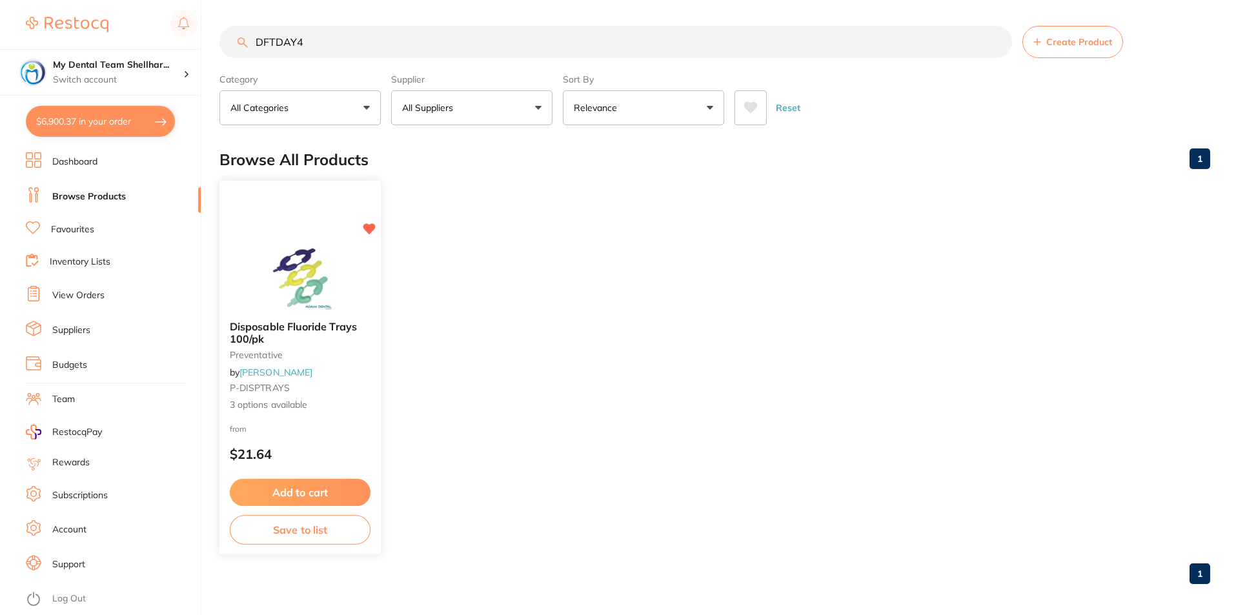
type input "DFTDAY4"
click at [284, 252] on img at bounding box center [300, 277] width 85 height 65
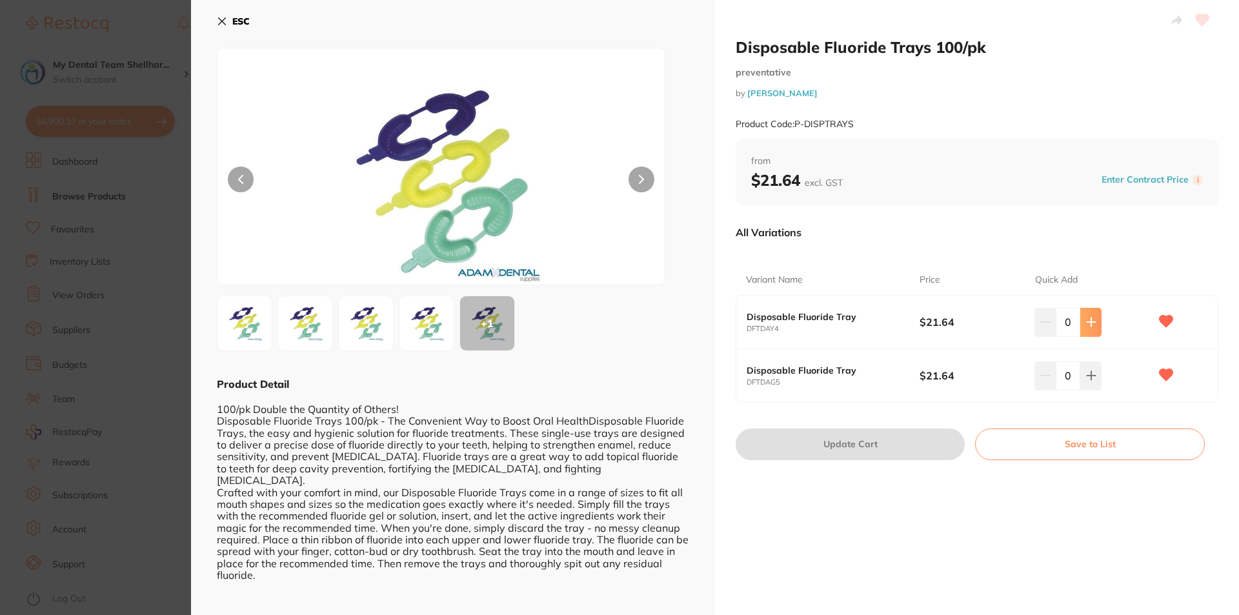
click at [1088, 327] on icon at bounding box center [1091, 322] width 10 height 10
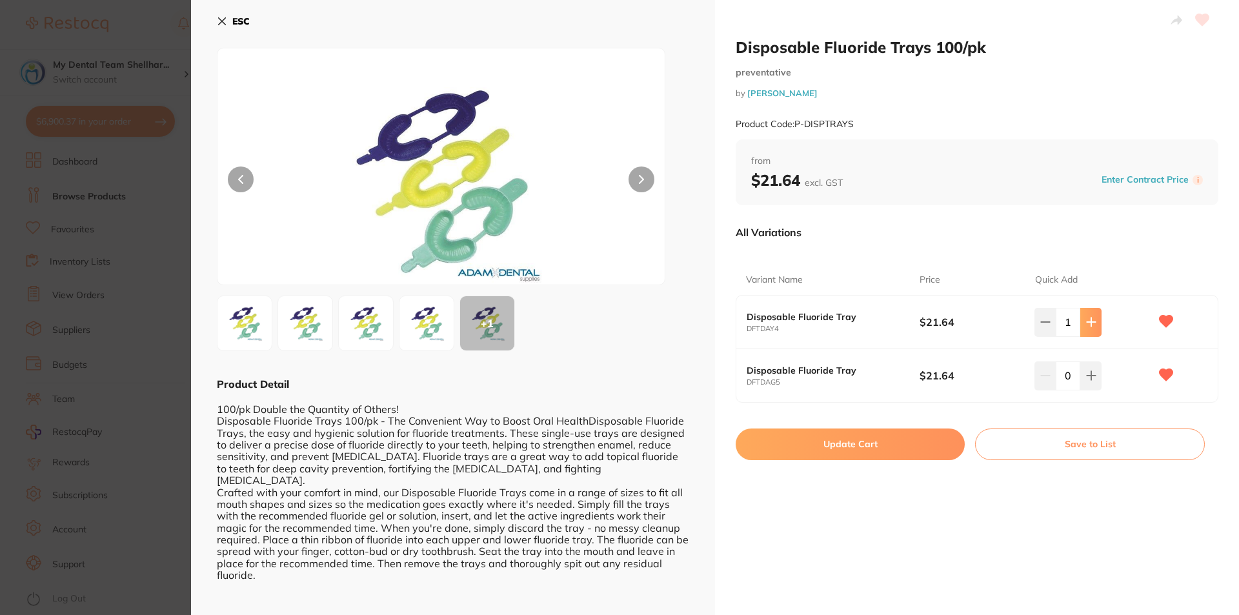
click at [1088, 327] on icon at bounding box center [1091, 322] width 10 height 10
type input "4"
click at [847, 449] on button "Update Cart" at bounding box center [850, 444] width 229 height 31
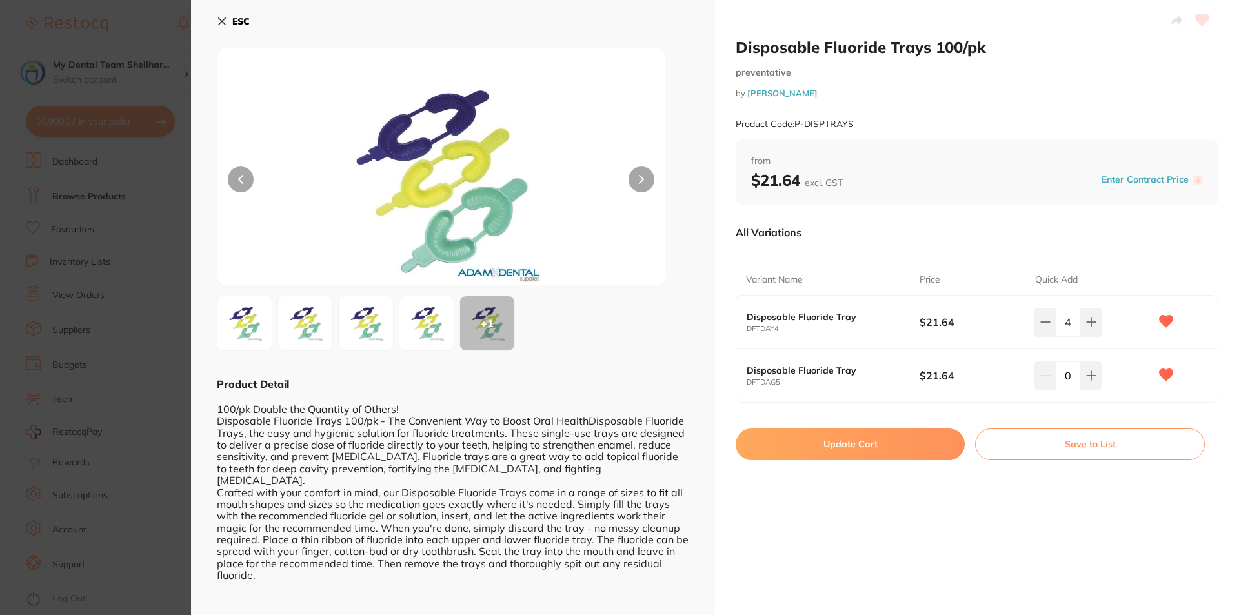
checkbox input "false"
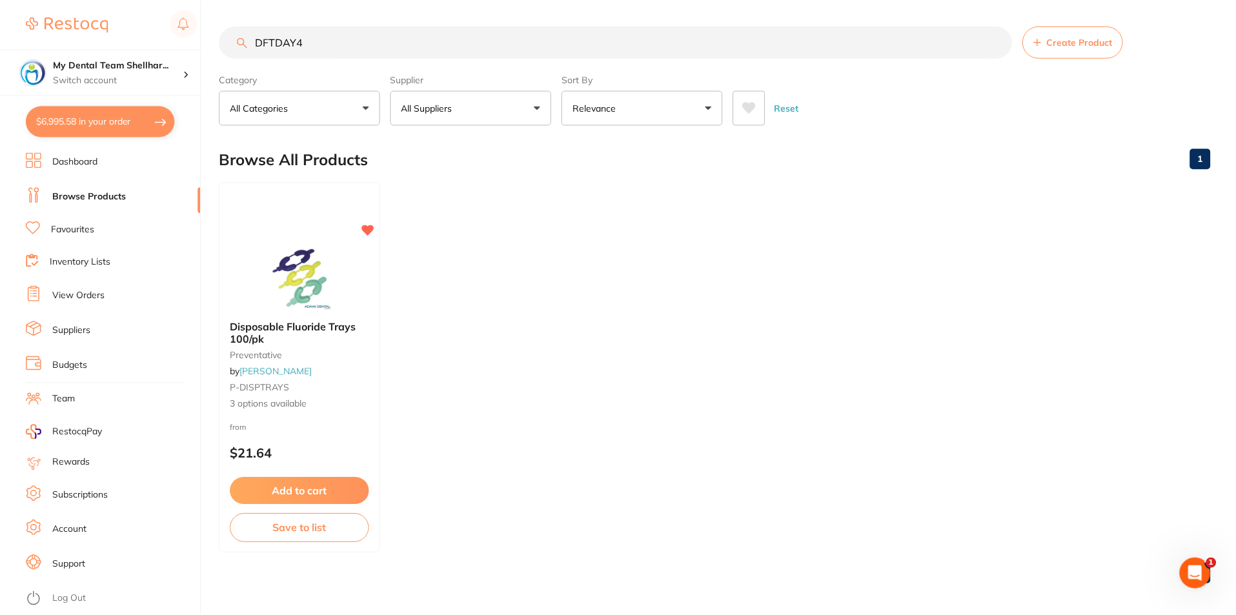
scroll to position [1, 0]
drag, startPoint x: 753, startPoint y: 104, endPoint x: 691, endPoint y: 47, distance: 83.6
click at [753, 104] on icon at bounding box center [751, 107] width 14 height 12
click at [640, 43] on input "DFTDAY4" at bounding box center [615, 42] width 793 height 32
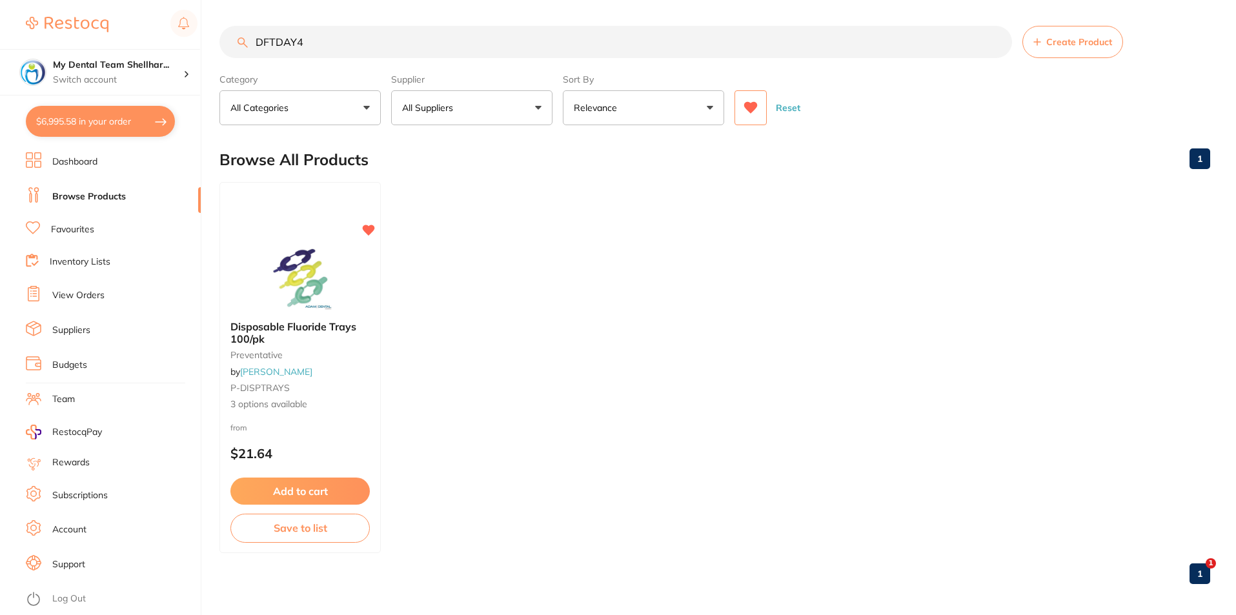
click at [640, 43] on input "DFTDAY4" at bounding box center [615, 42] width 793 height 32
paste input "SCH0373"
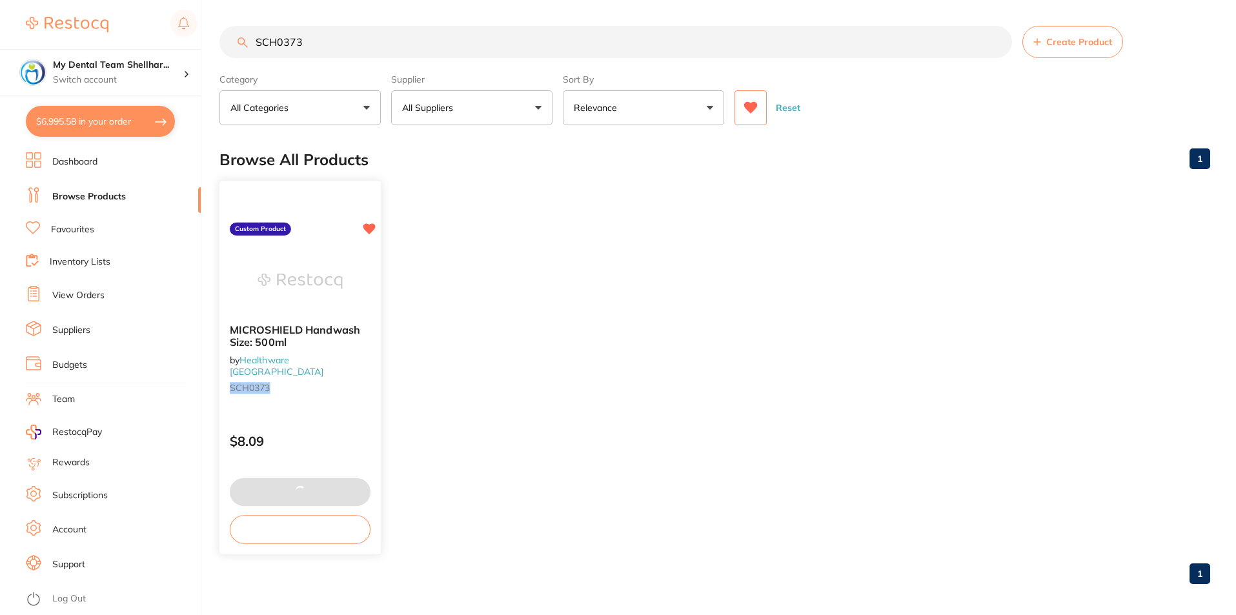
type input "SCH0373"
click at [310, 295] on img at bounding box center [300, 280] width 85 height 65
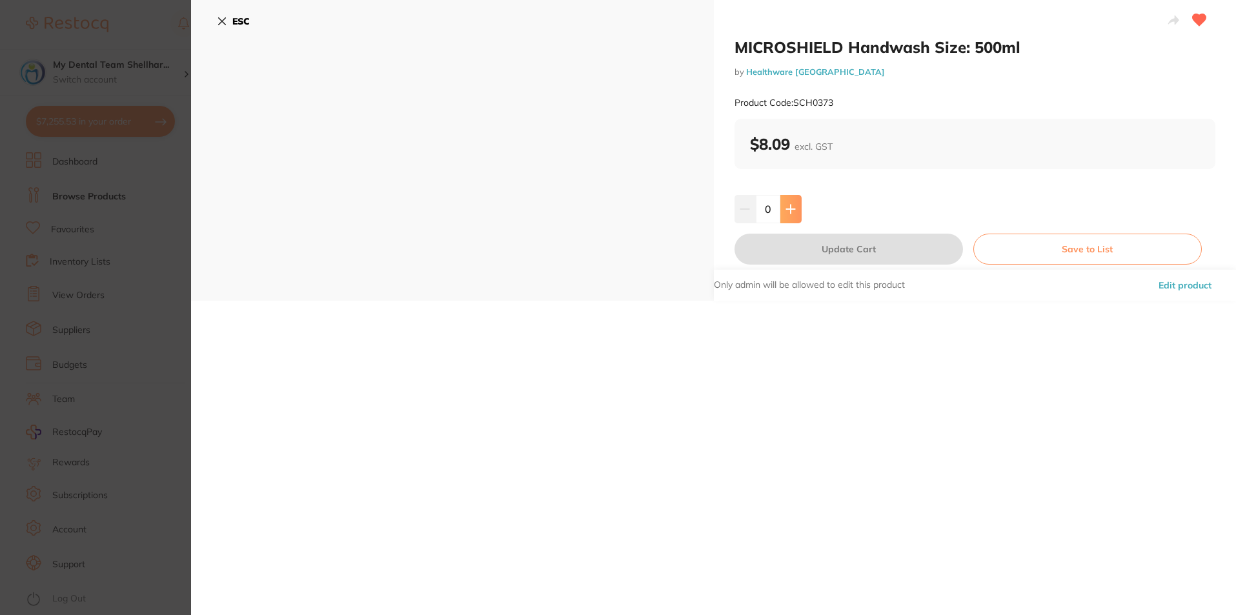
click at [791, 213] on icon at bounding box center [790, 209] width 10 height 10
type input "3"
click at [813, 251] on button "Update Cart" at bounding box center [849, 249] width 228 height 31
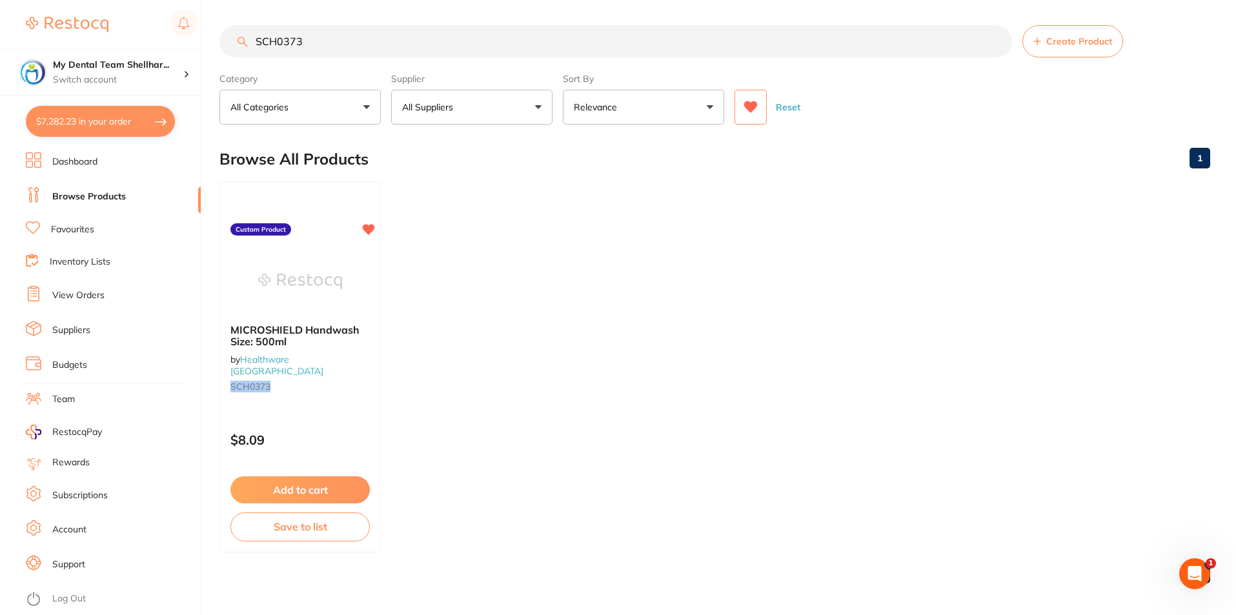
click at [426, 45] on input "SCH0373" at bounding box center [615, 41] width 793 height 32
paste input "DNLDL1409"
type input "DNLDL1409"
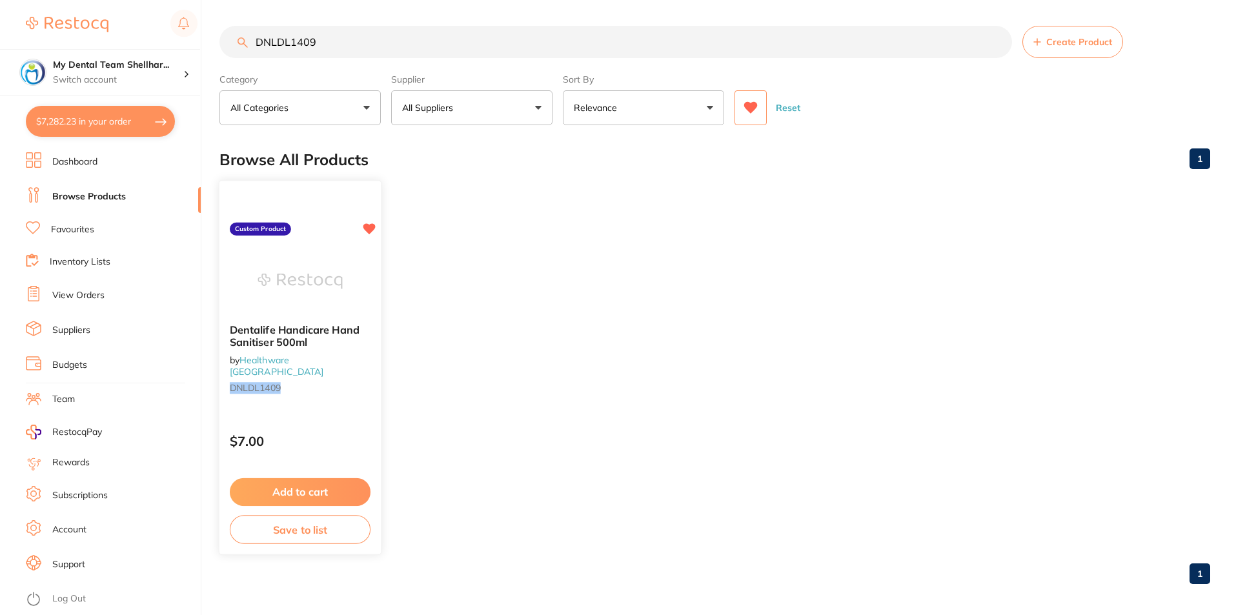
click at [360, 269] on div at bounding box center [299, 280] width 161 height 65
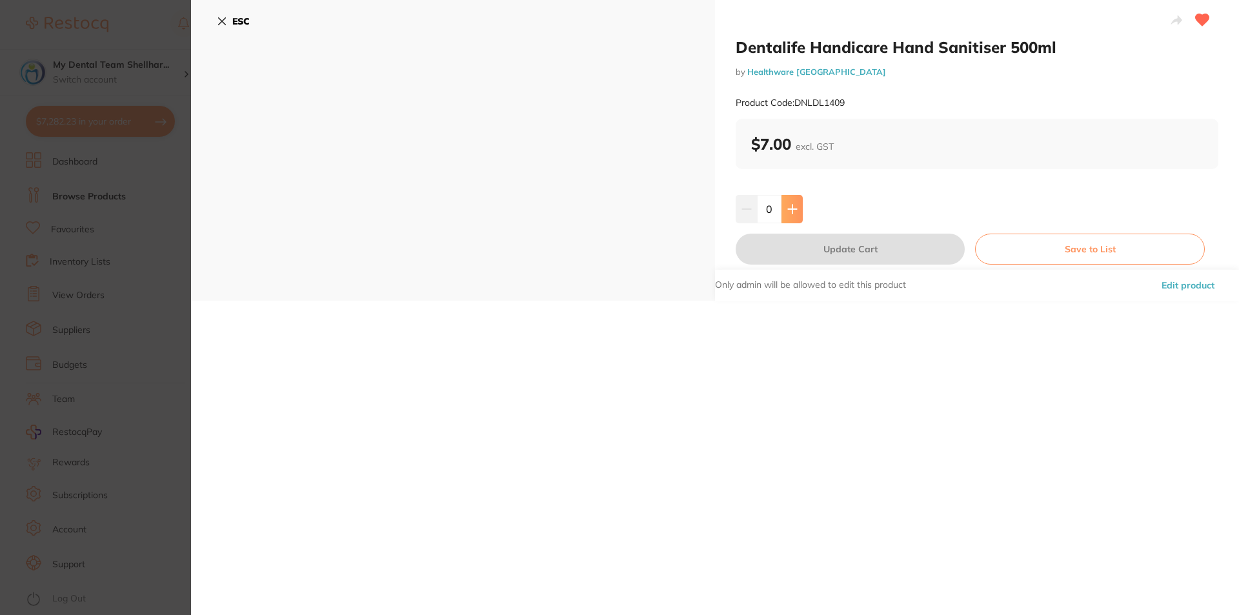
click at [793, 212] on icon at bounding box center [792, 209] width 10 height 10
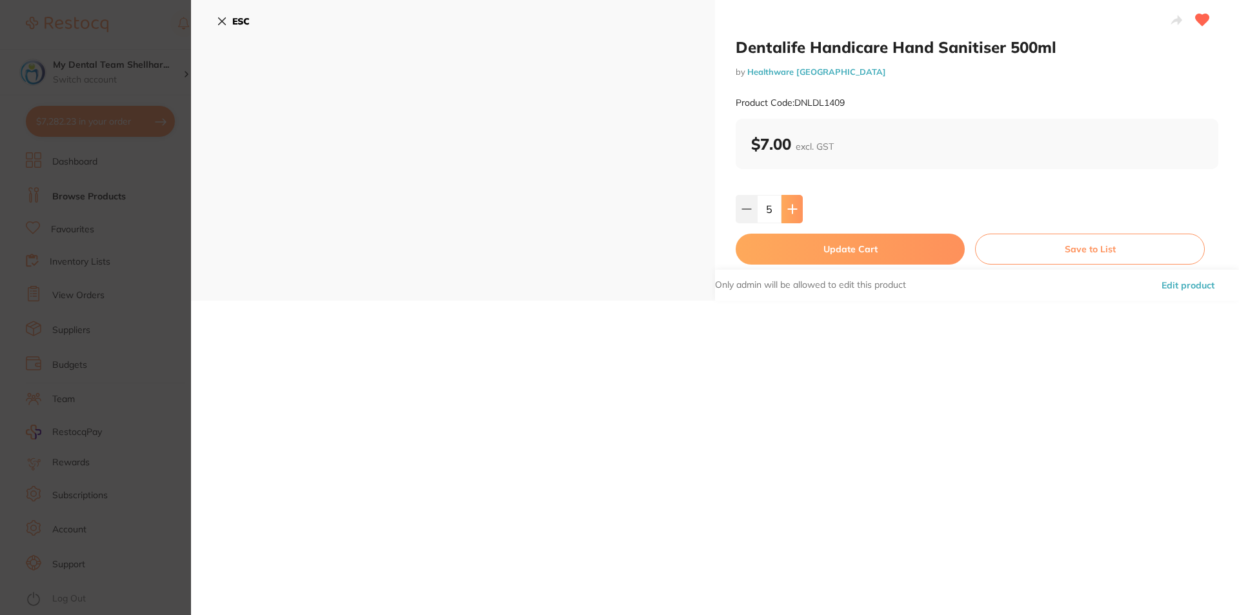
click at [793, 212] on icon at bounding box center [792, 209] width 10 height 10
type input "7"
click at [811, 256] on button "Update Cart" at bounding box center [850, 249] width 229 height 31
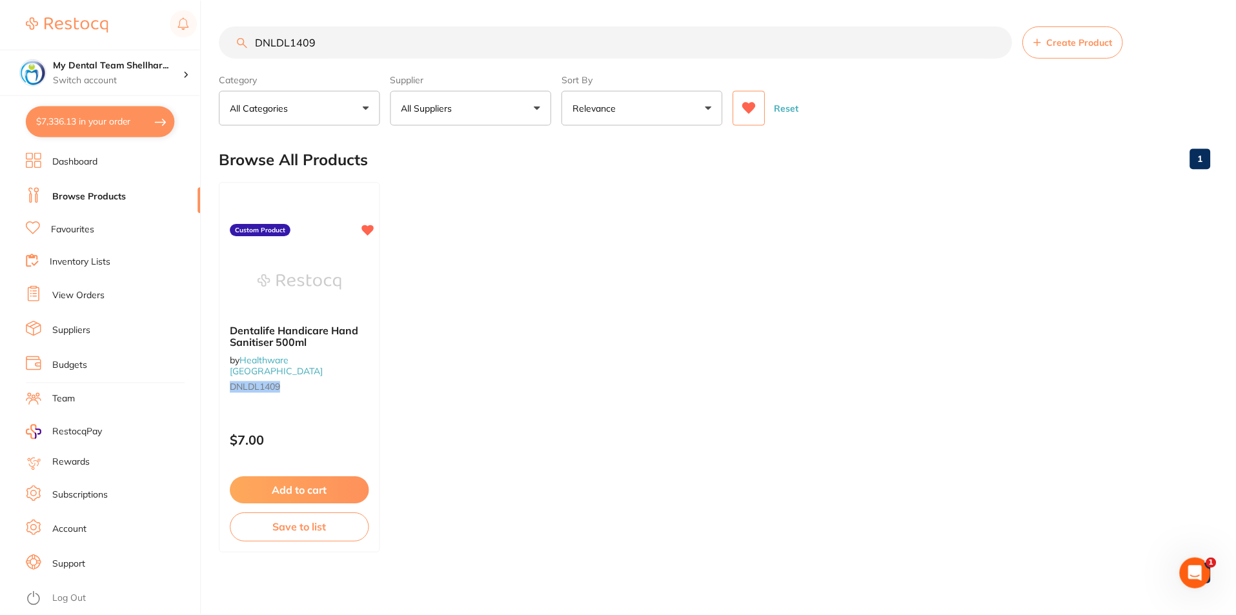
scroll to position [1, 0]
click at [393, 45] on input "DNLDL1409" at bounding box center [615, 41] width 793 height 32
paste input "MSAT116"
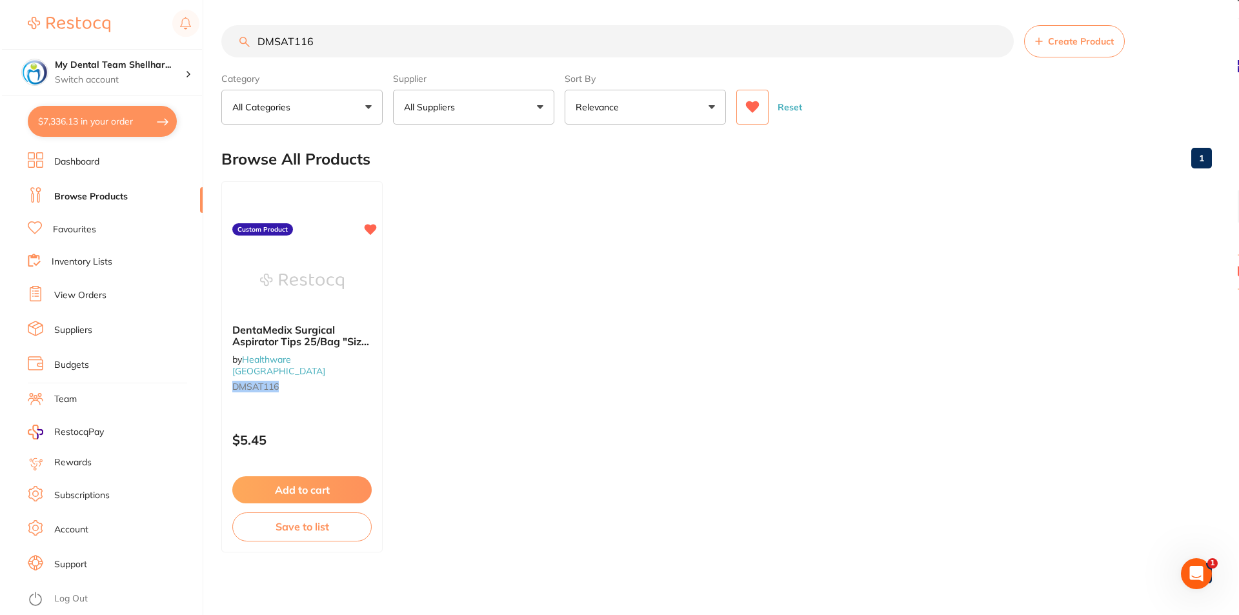
scroll to position [0, 0]
type input "DMSAT116"
click at [300, 309] on img at bounding box center [300, 280] width 85 height 65
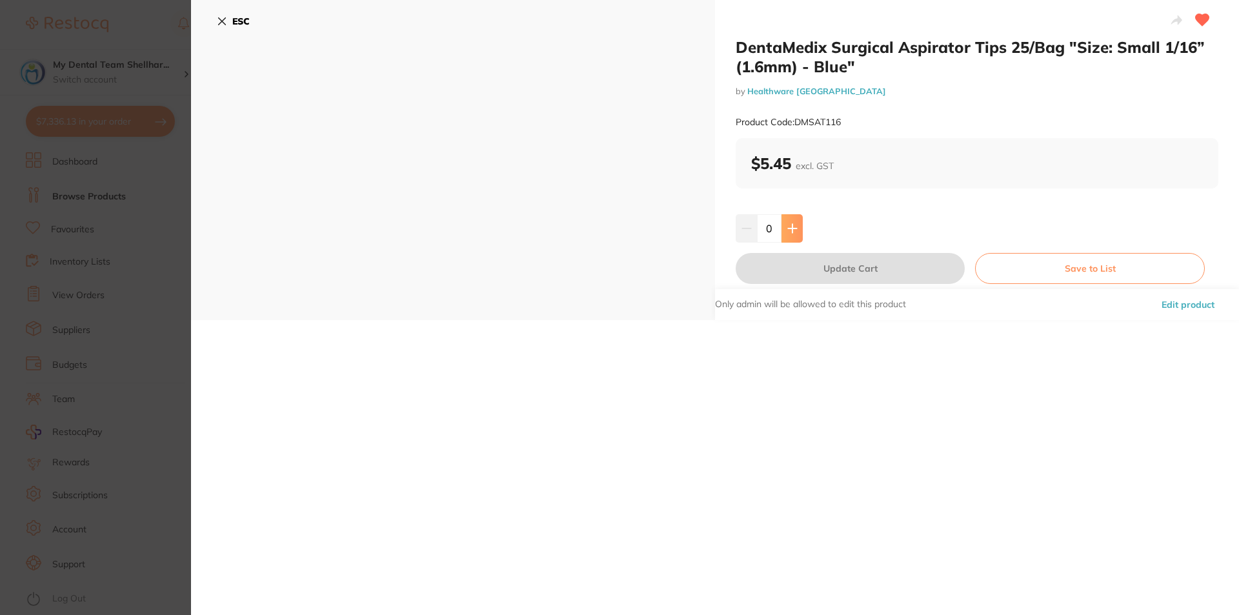
click at [795, 226] on icon at bounding box center [792, 228] width 10 height 10
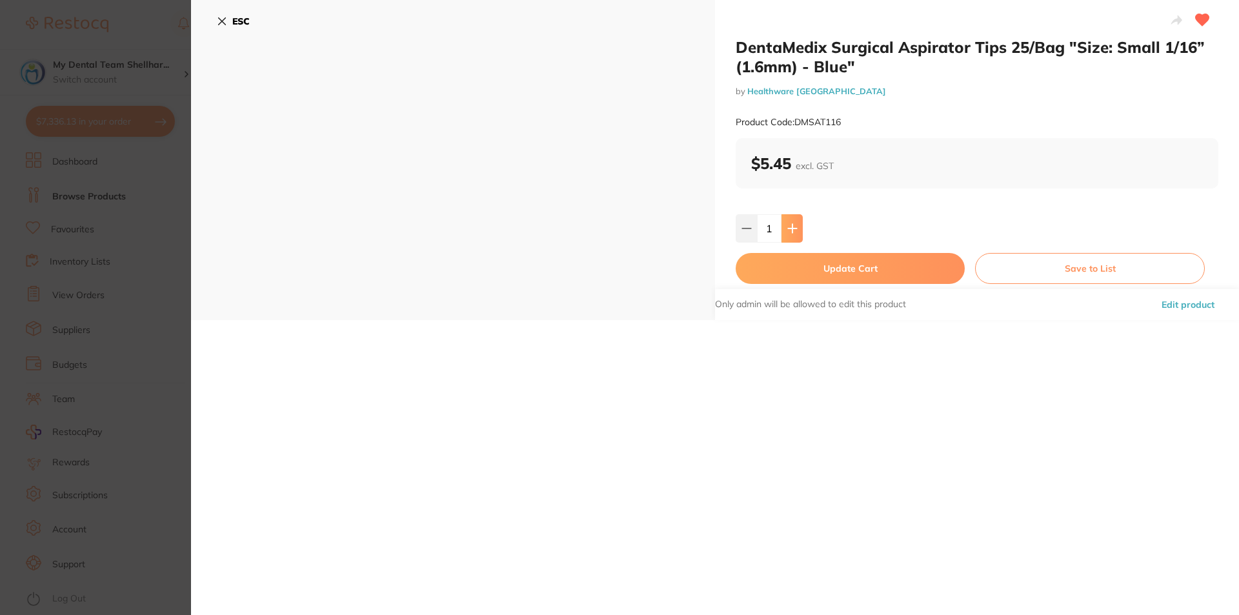
click at [795, 226] on icon at bounding box center [792, 228] width 10 height 10
type input "2"
click at [820, 266] on button "Update Cart" at bounding box center [850, 268] width 229 height 31
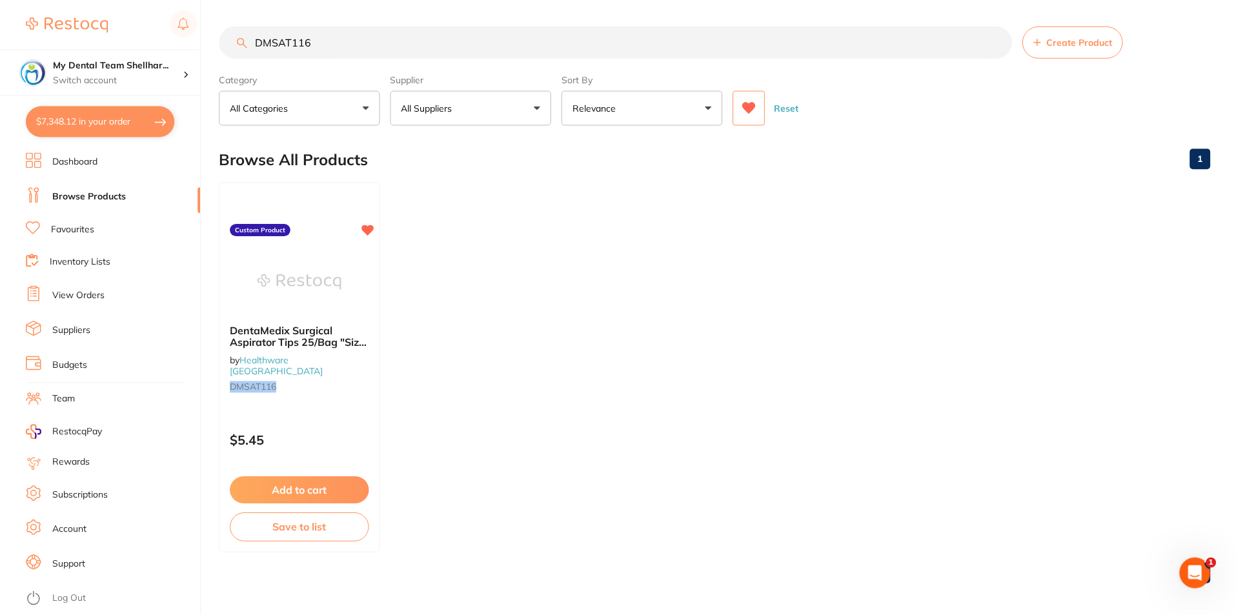
scroll to position [1, 0]
click at [359, 46] on input "DMSAT116" at bounding box center [615, 41] width 793 height 32
paste input "E"
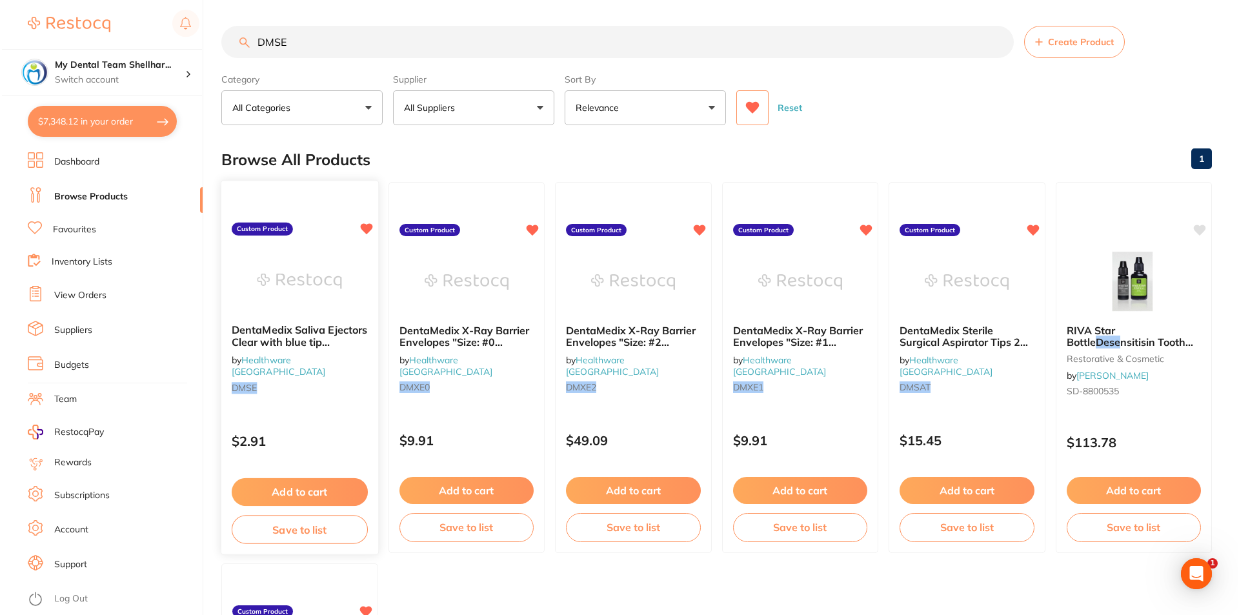
scroll to position [0, 0]
type input "DMSE"
click at [317, 280] on img at bounding box center [298, 280] width 85 height 65
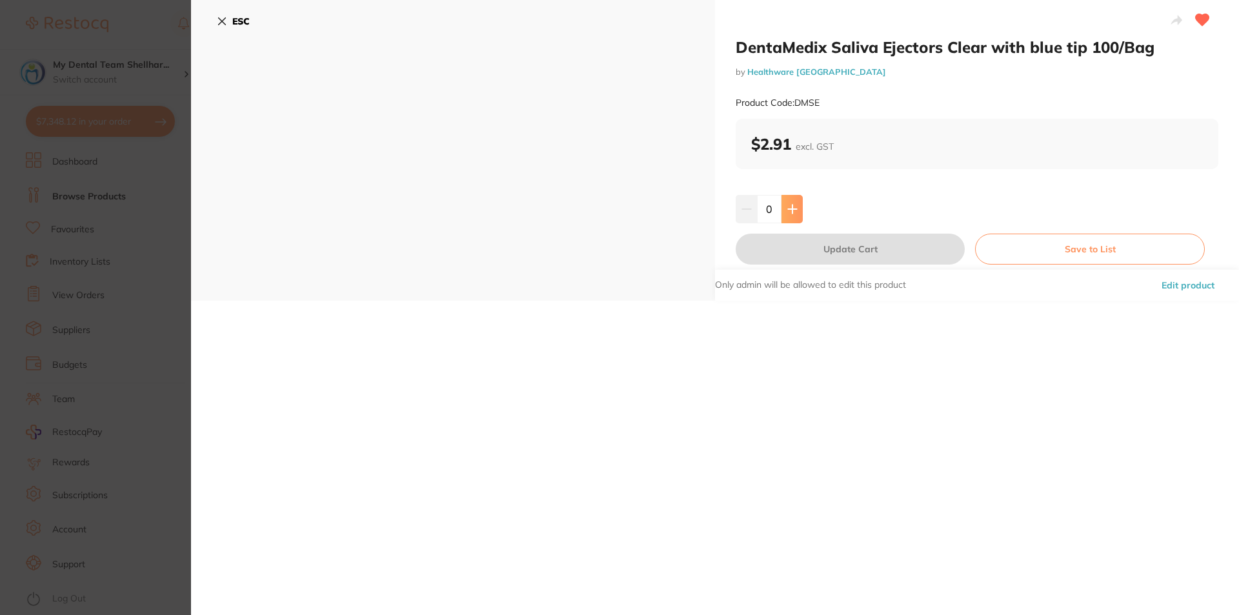
click at [798, 211] on button at bounding box center [792, 209] width 21 height 28
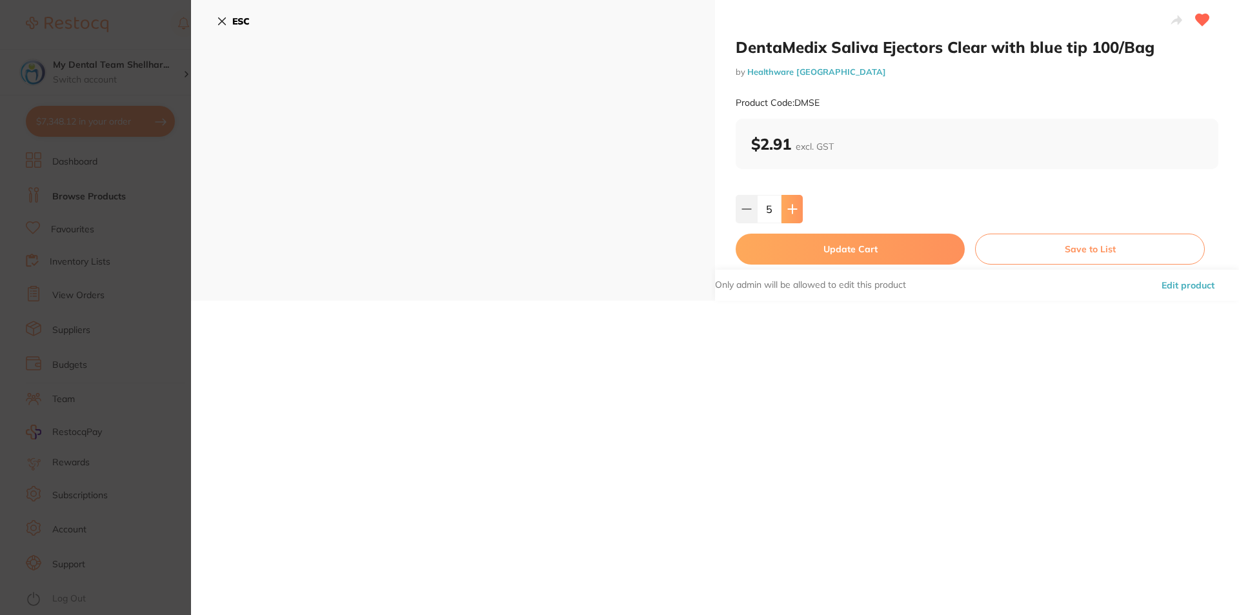
click at [798, 211] on button at bounding box center [792, 209] width 21 height 28
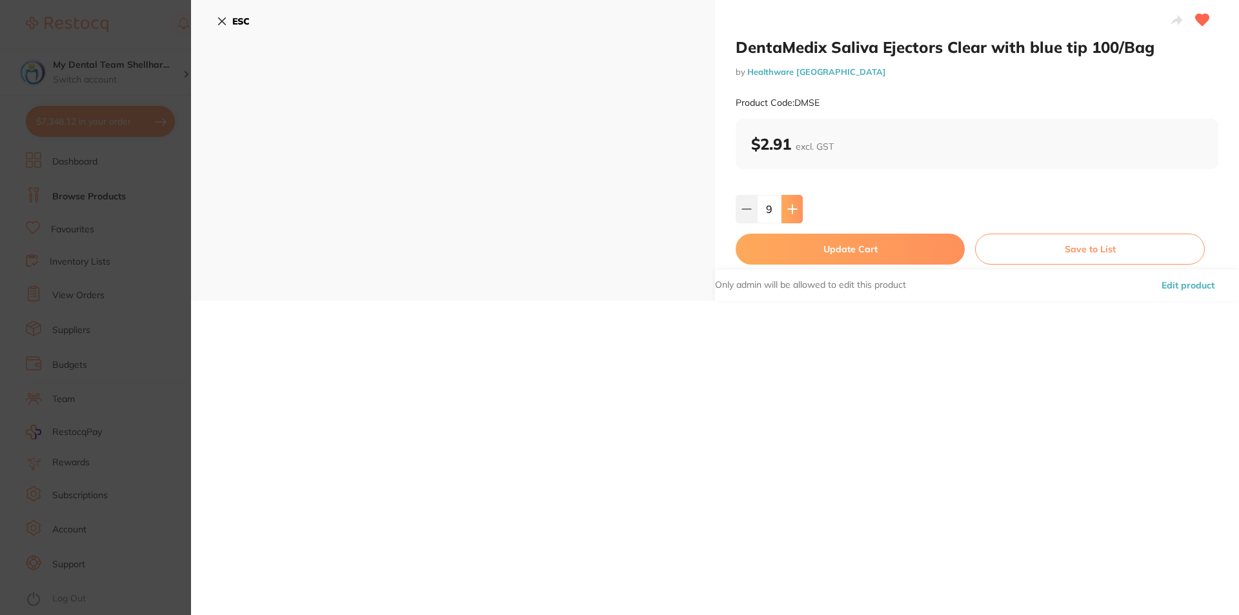
type input "10"
click at [814, 248] on button "Update Cart" at bounding box center [850, 249] width 229 height 31
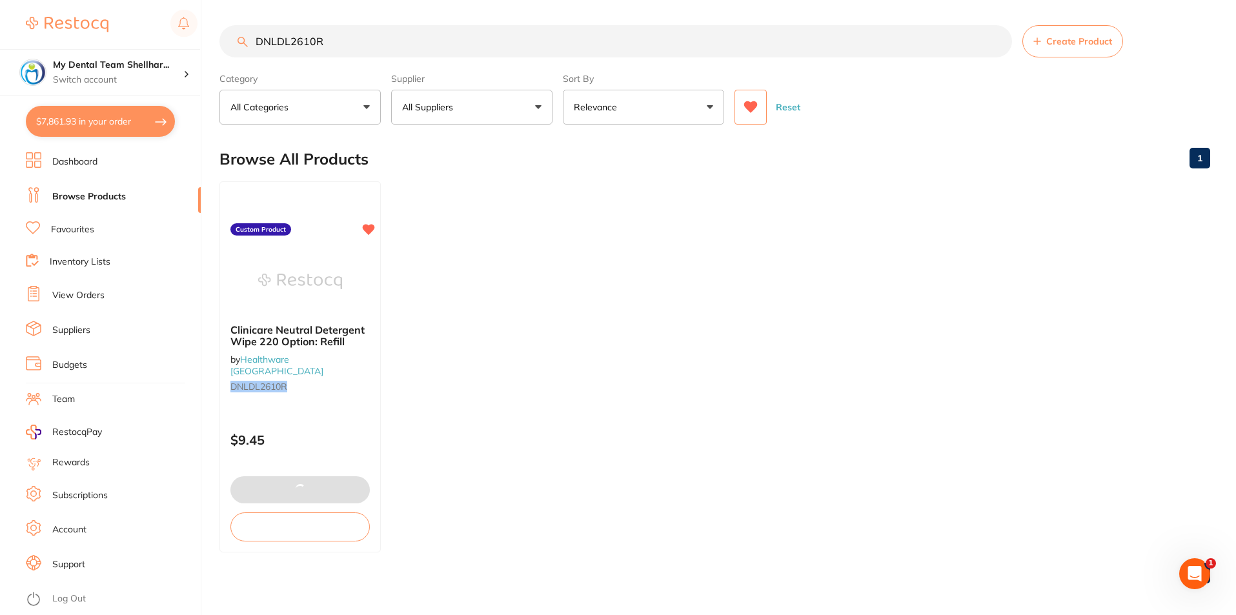
scroll to position [3767, 0]
click at [551, 41] on input "DNLDL2610R" at bounding box center [615, 41] width 793 height 32
paste input "MDD"
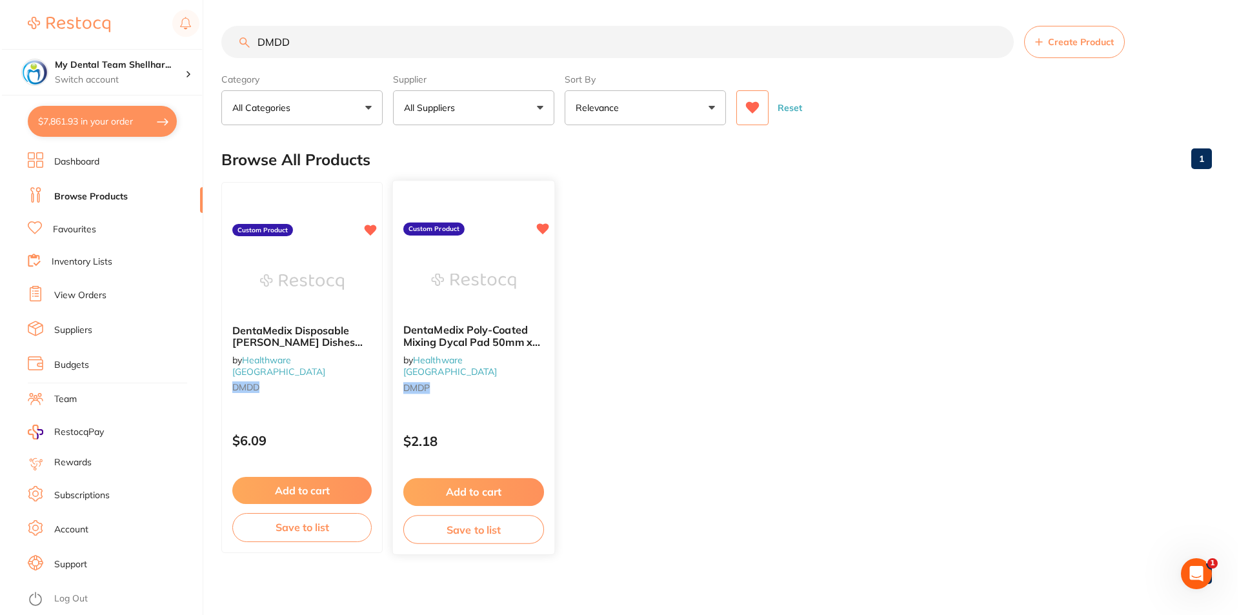
scroll to position [0, 0]
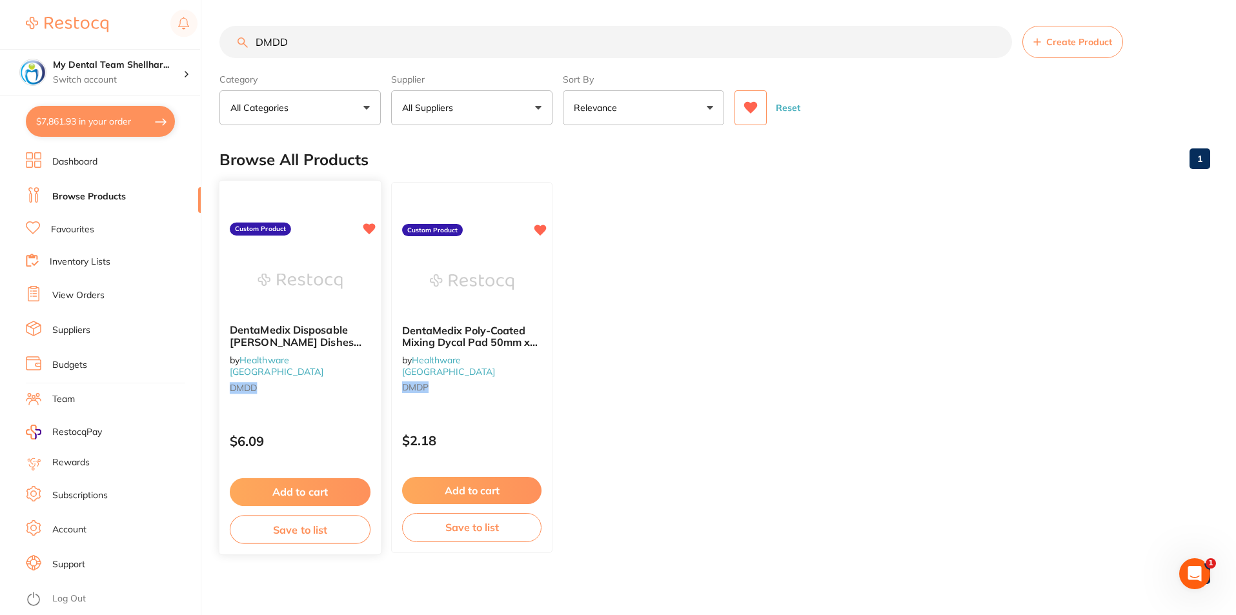
type input "DMDD"
click at [321, 282] on img at bounding box center [300, 280] width 85 height 65
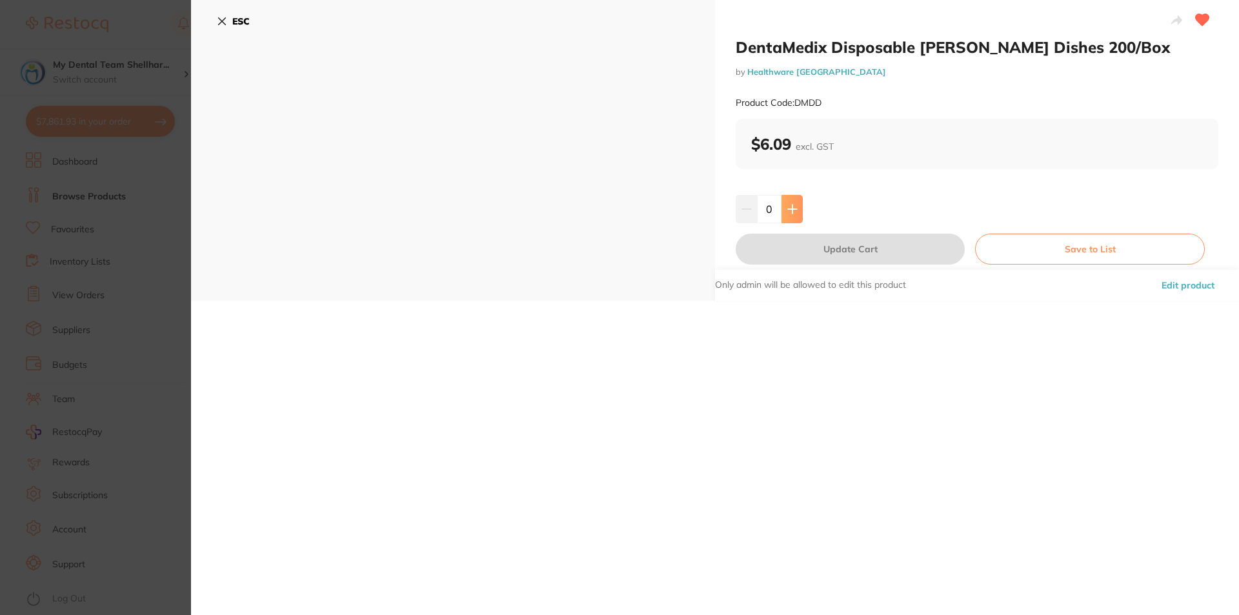
click at [795, 205] on icon at bounding box center [792, 209] width 10 height 10
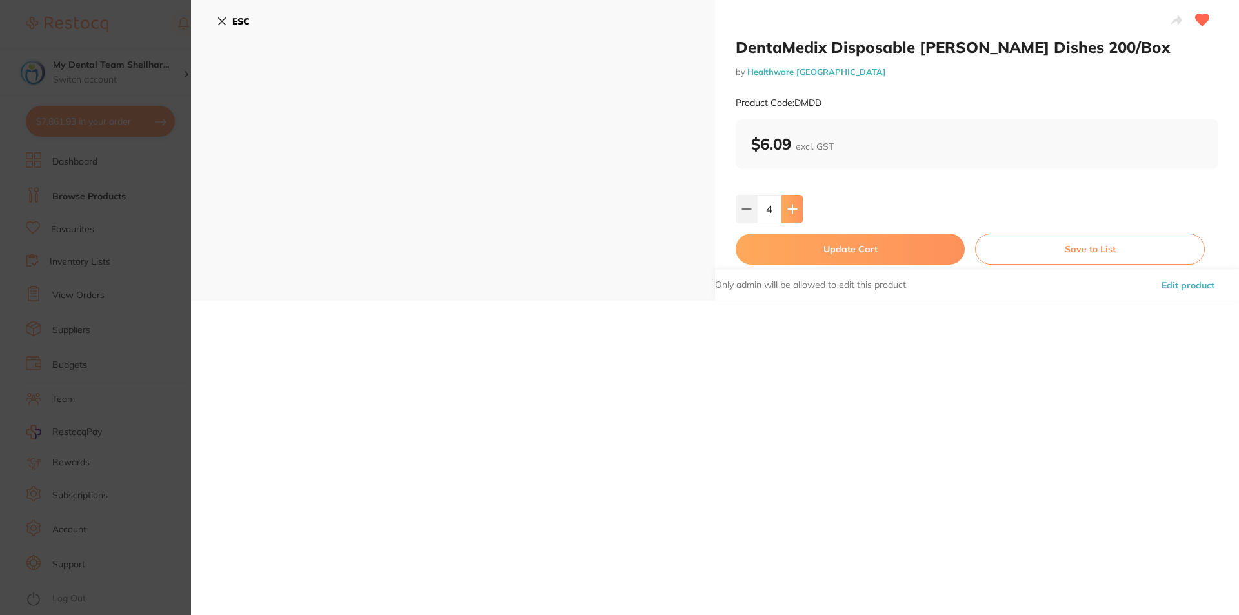
type input "5"
click at [807, 247] on button "Update Cart" at bounding box center [850, 249] width 229 height 31
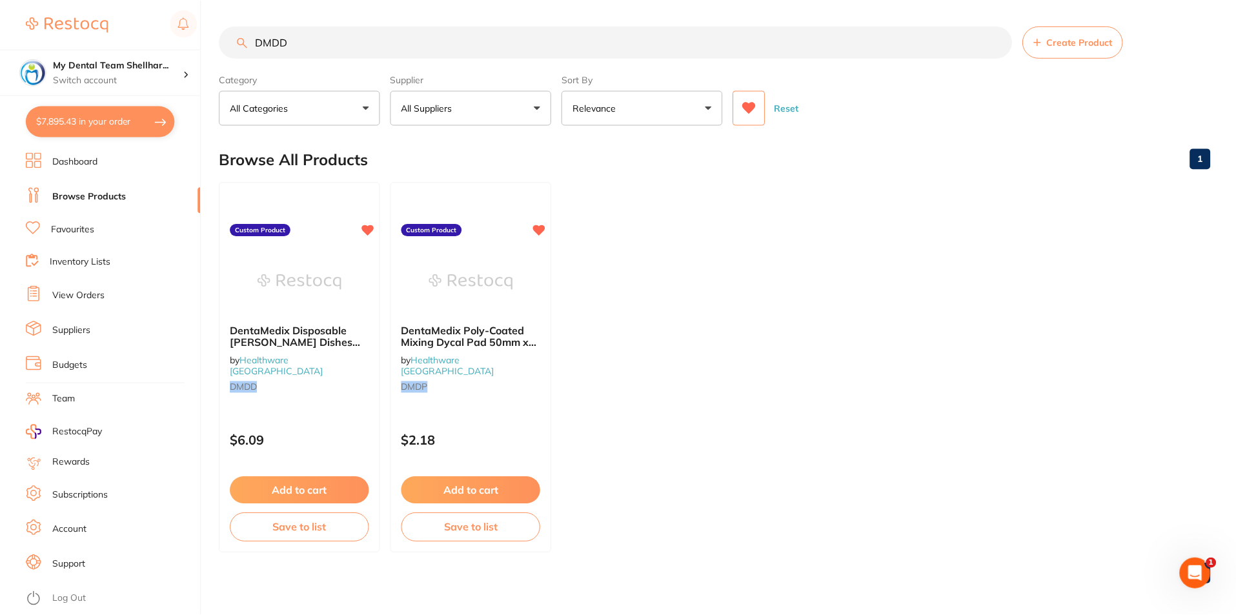
scroll to position [1, 0]
click at [326, 420] on div "$6.09" at bounding box center [299, 437] width 161 height 35
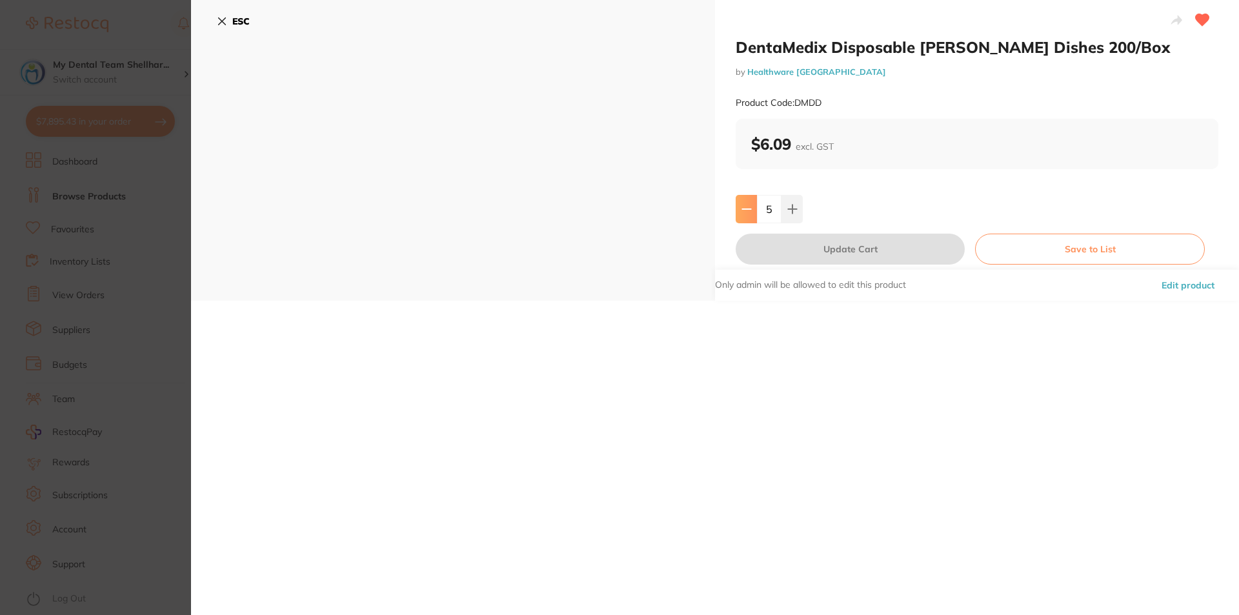
click at [749, 218] on button at bounding box center [746, 209] width 21 height 28
type input "3"
click at [770, 252] on button "Update Cart" at bounding box center [850, 249] width 229 height 31
type input "3"
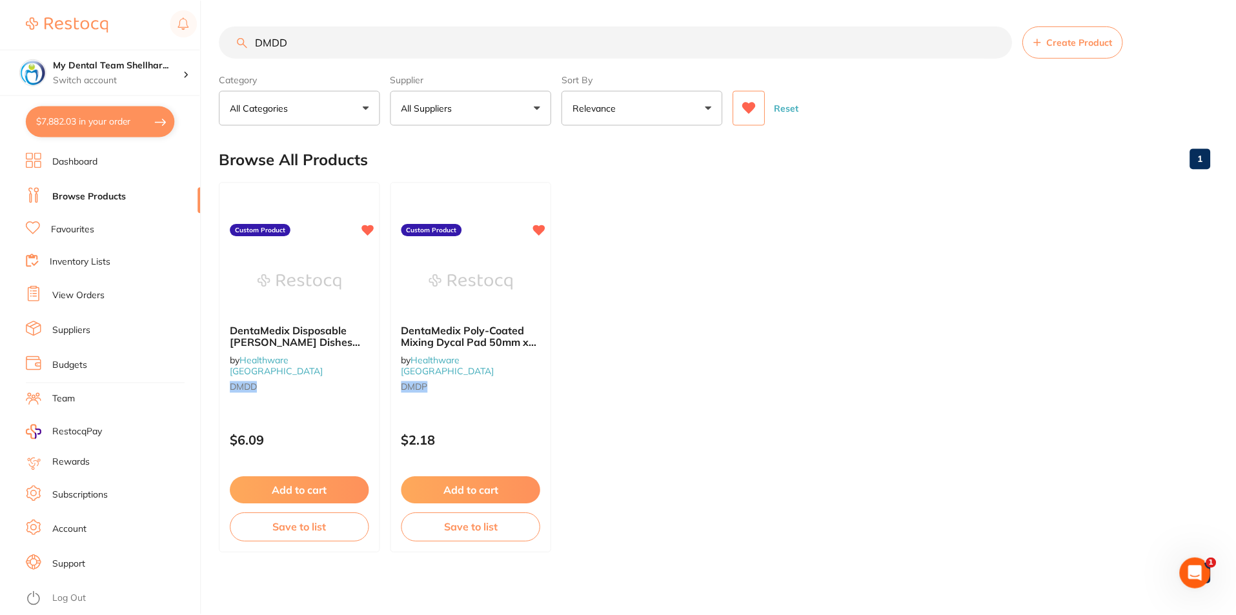
scroll to position [1, 0]
click at [358, 33] on input "DMDD" at bounding box center [615, 41] width 793 height 32
paste input "PN6PP"
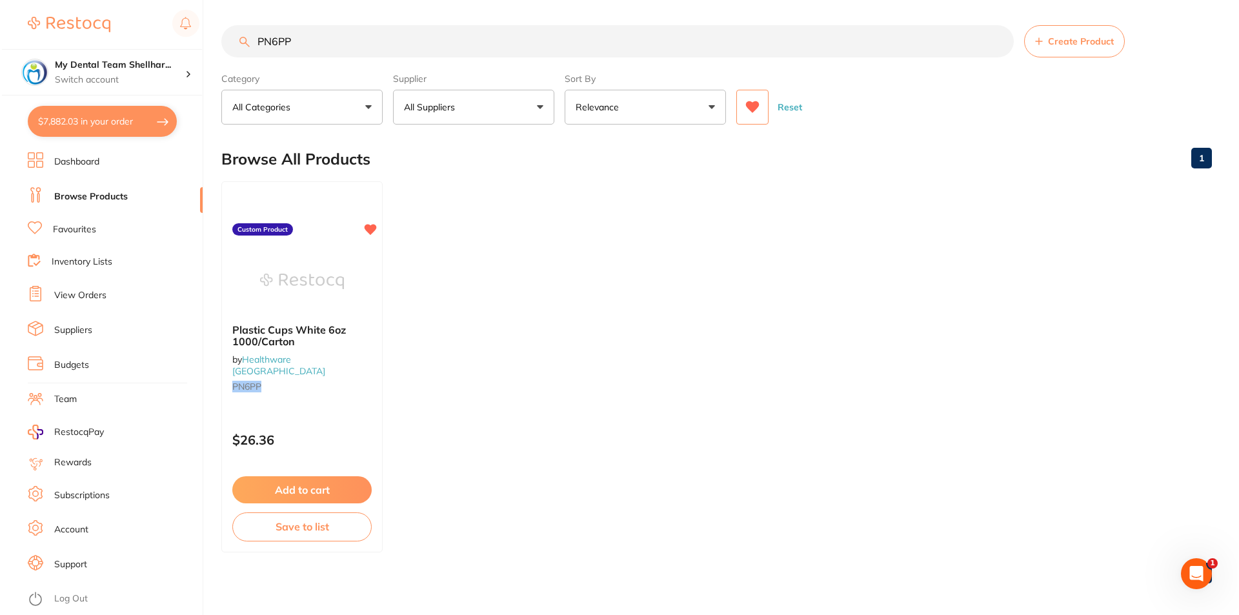
scroll to position [0, 0]
type input "PN6PP"
click at [319, 264] on img at bounding box center [300, 280] width 85 height 65
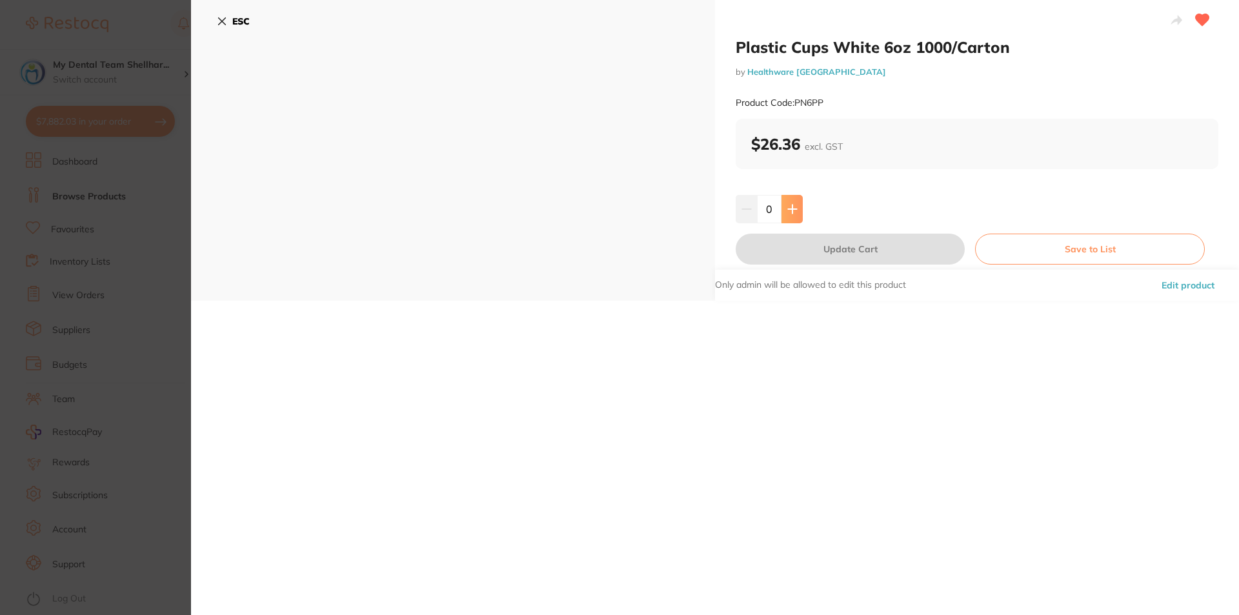
click at [788, 215] on button at bounding box center [792, 209] width 21 height 28
type input "1"
click at [801, 254] on button "Update Cart" at bounding box center [850, 249] width 229 height 31
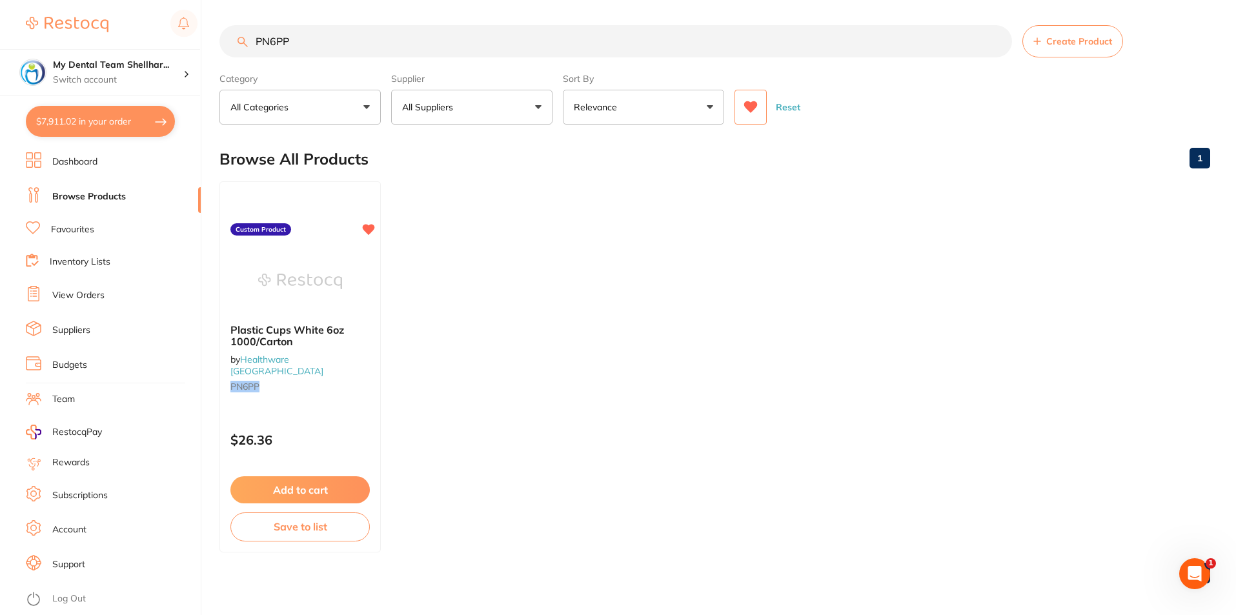
click at [405, 32] on input "PN6PP" at bounding box center [615, 41] width 793 height 32
paste input "HS-9009370"
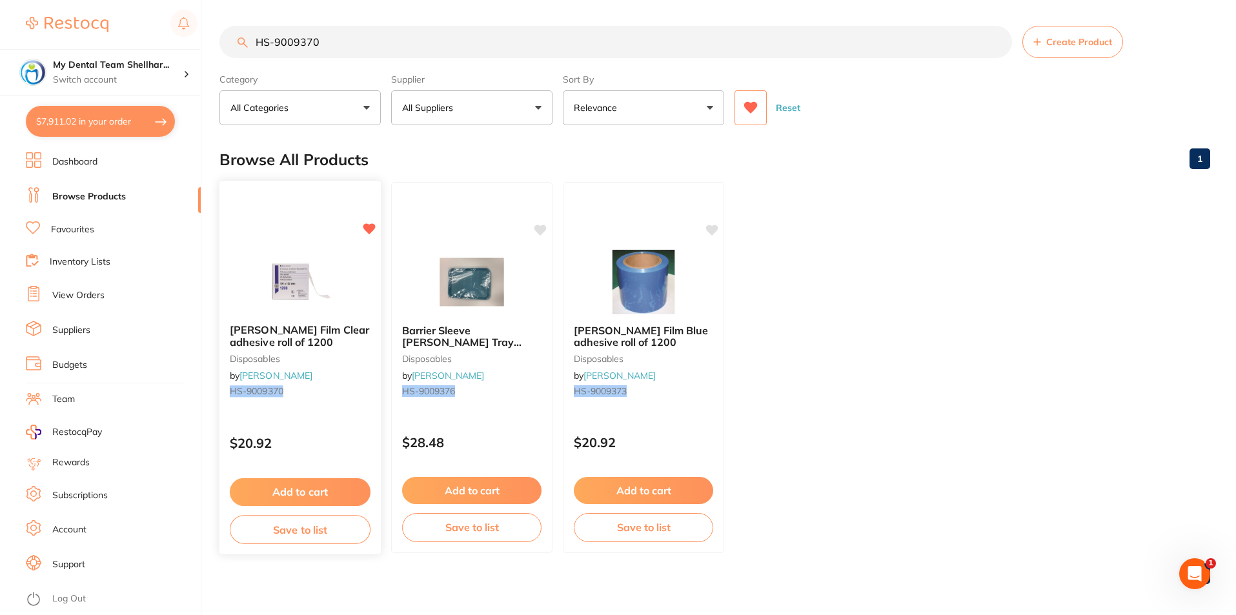
type input "HS-9009370"
click at [303, 293] on img at bounding box center [300, 280] width 85 height 65
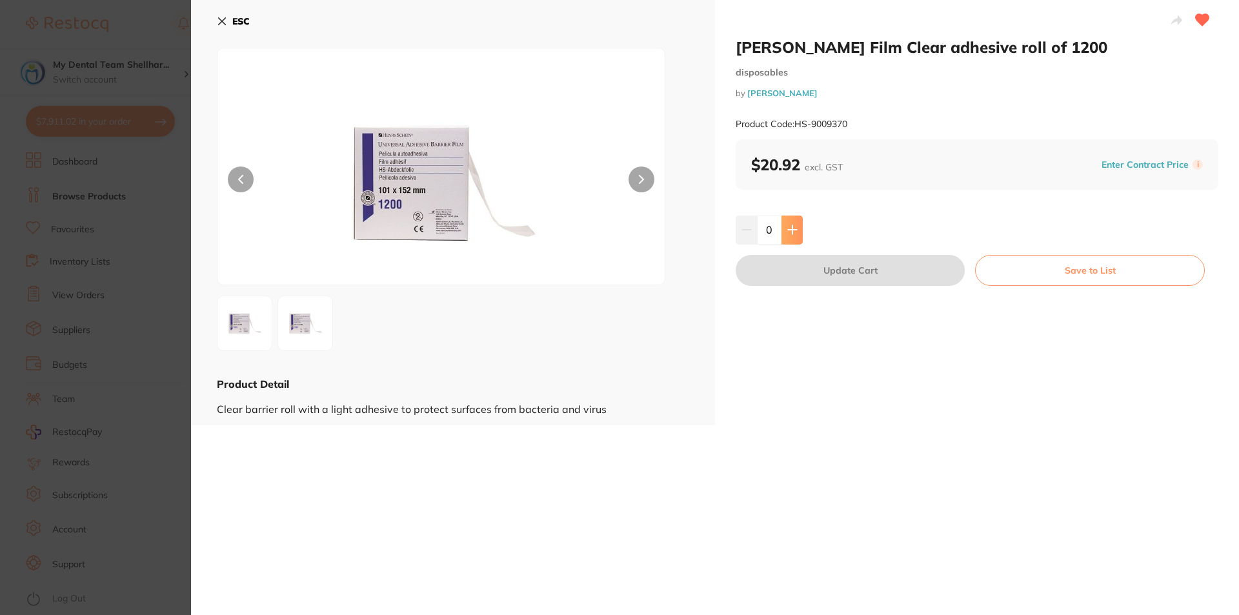
click at [792, 228] on icon at bounding box center [792, 230] width 10 height 10
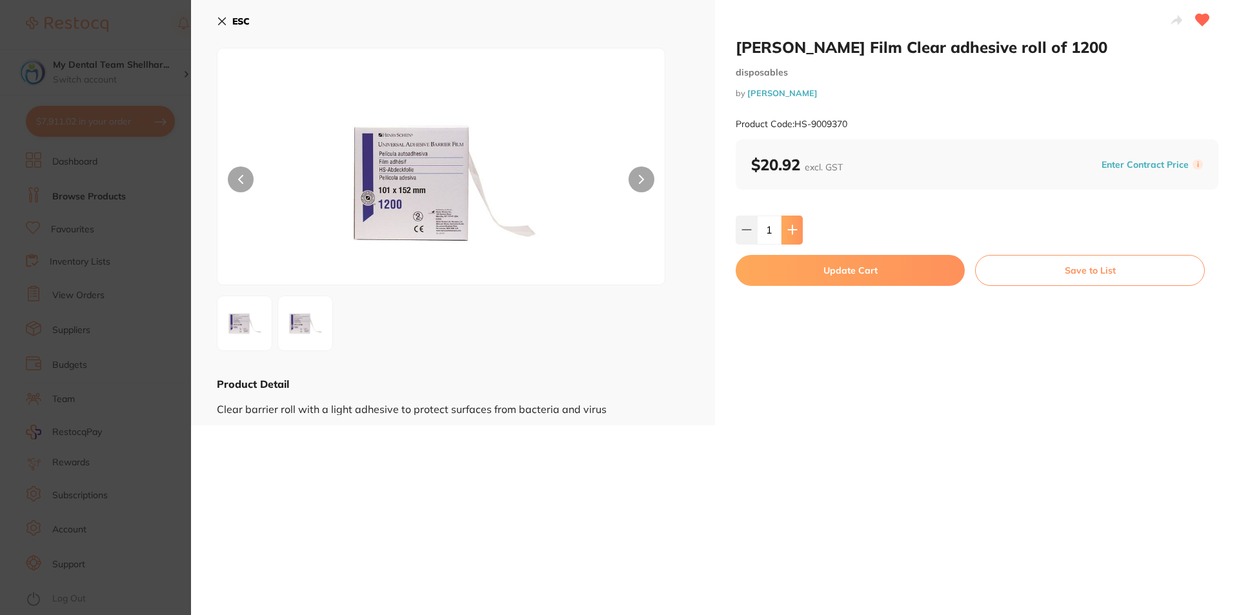
click at [792, 228] on icon at bounding box center [792, 230] width 10 height 10
type input "2"
click at [795, 265] on button "Update Cart" at bounding box center [850, 270] width 229 height 31
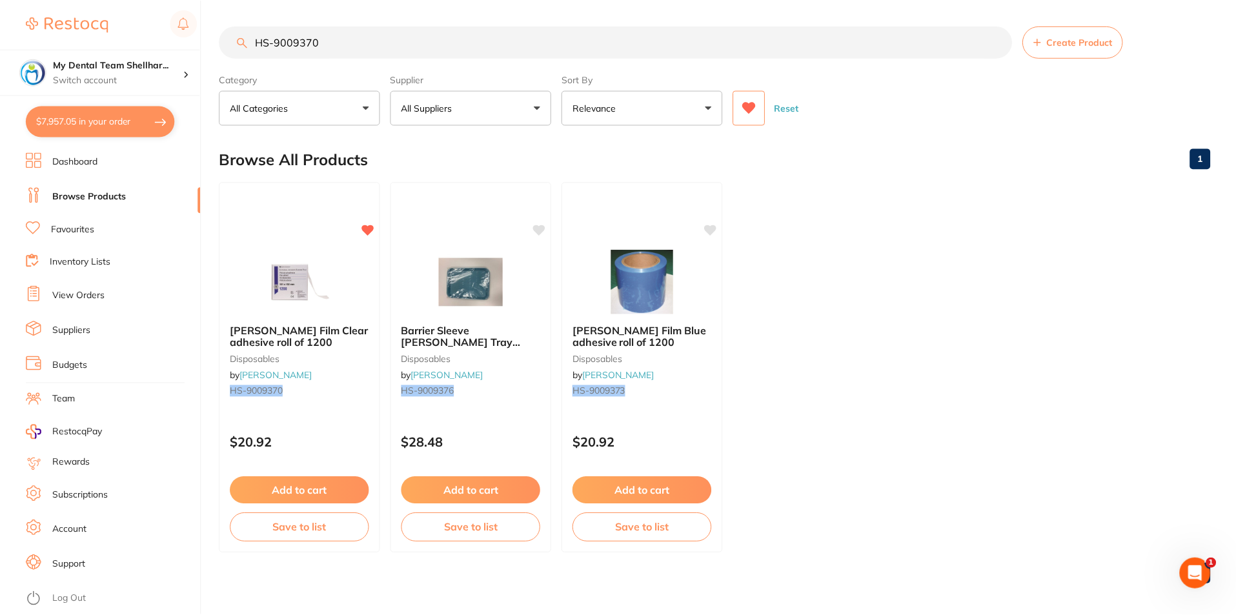
scroll to position [1, 0]
click at [713, 230] on icon at bounding box center [713, 228] width 12 height 11
click at [370, 228] on icon at bounding box center [369, 228] width 12 height 11
click at [621, 494] on button "Add to cart" at bounding box center [643, 492] width 141 height 28
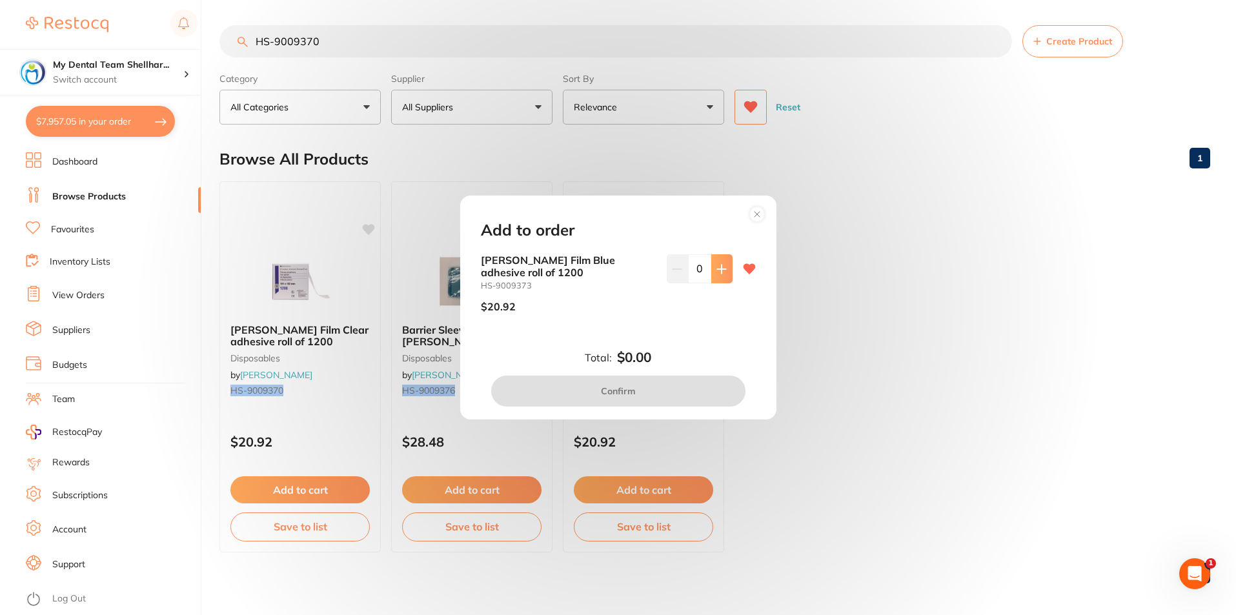
scroll to position [0, 0]
click at [713, 271] on button at bounding box center [721, 268] width 21 height 28
type input "2"
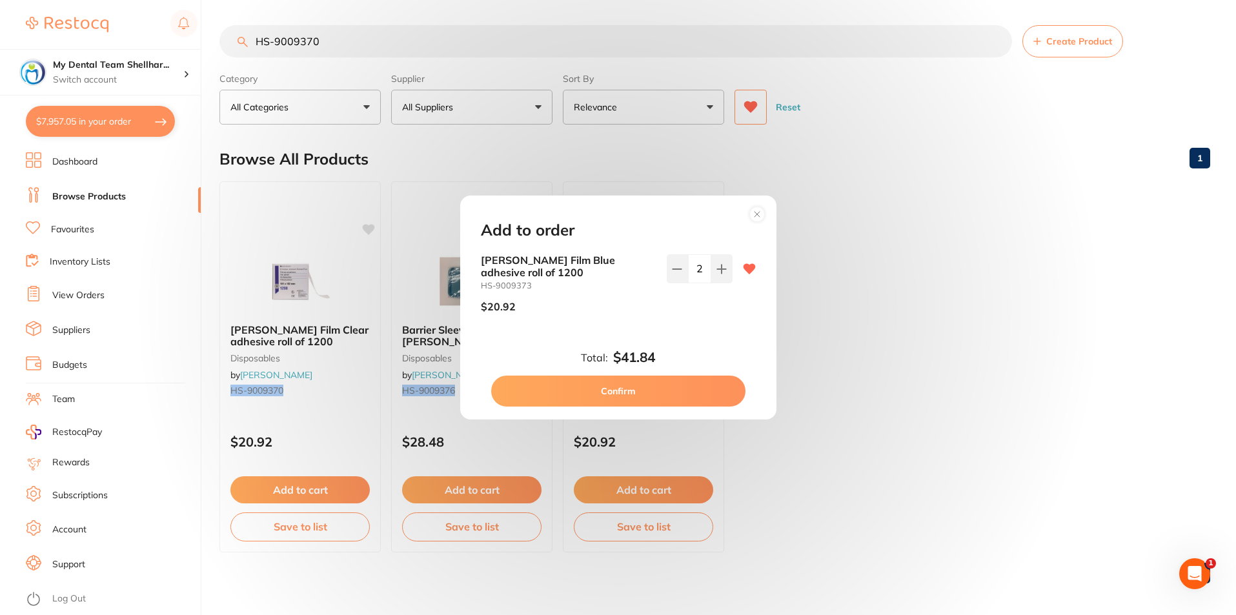
click at [685, 387] on button "Confirm" at bounding box center [618, 391] width 254 height 31
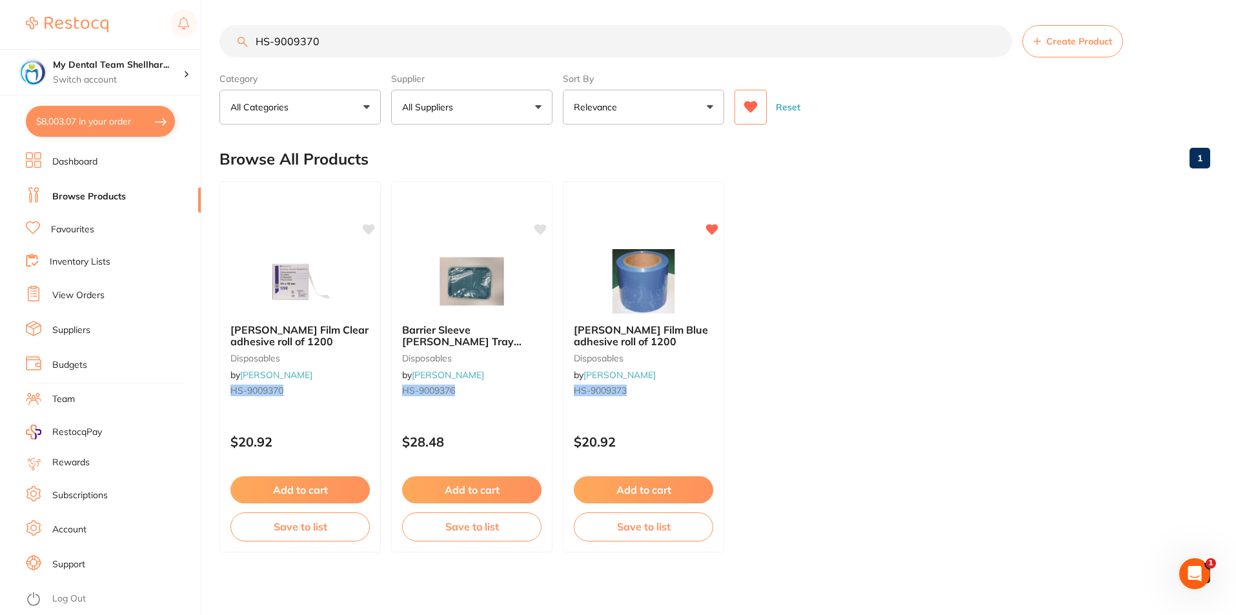
click at [126, 123] on button "$8,003.07 in your order" at bounding box center [100, 121] width 149 height 31
checkbox input "true"
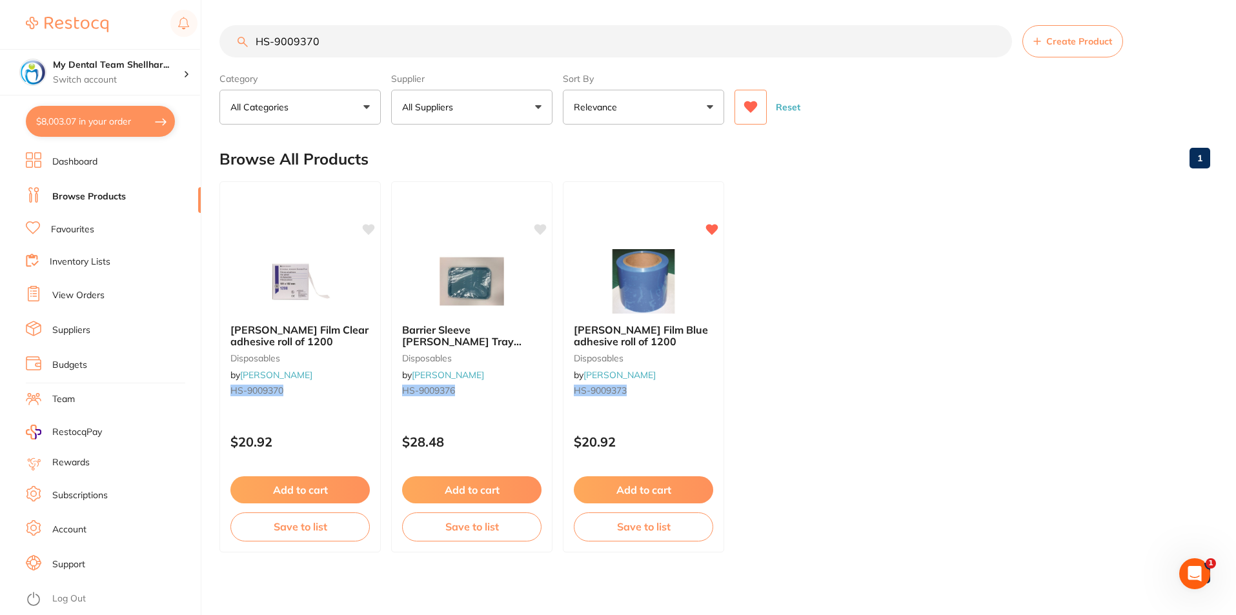
checkbox input "true"
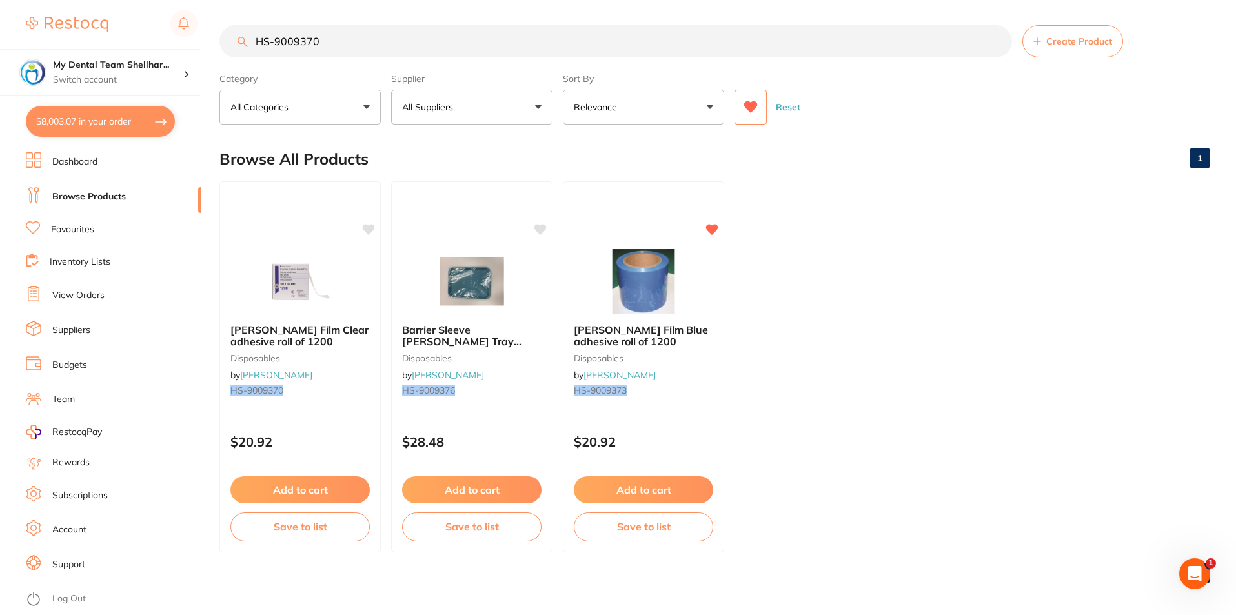
checkbox input "true"
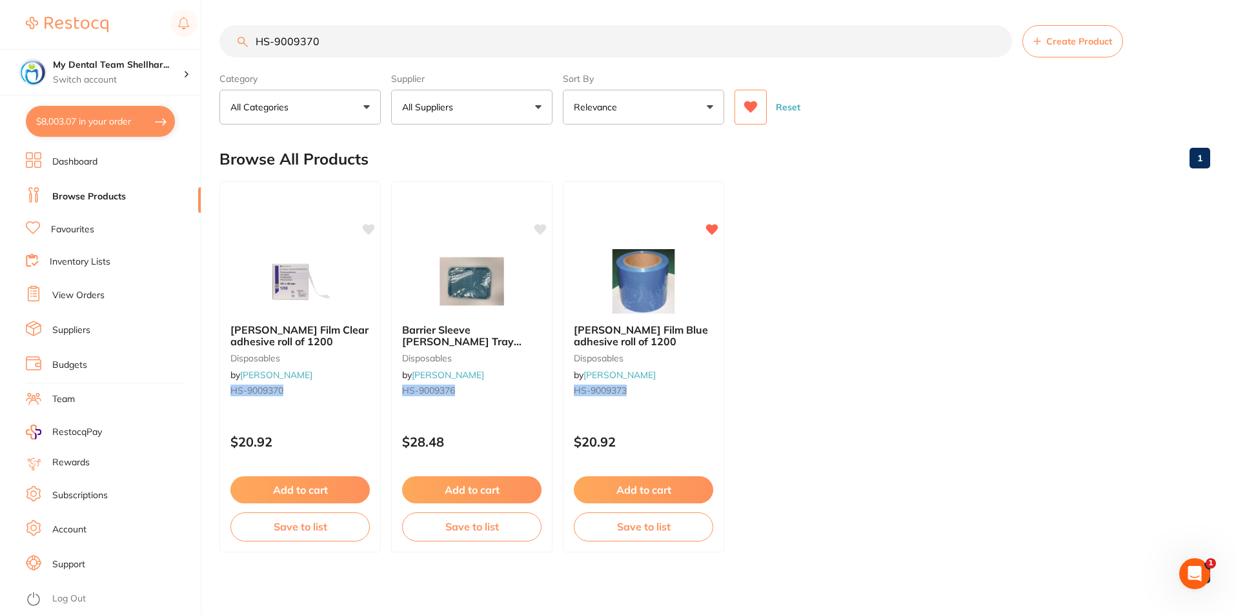
checkbox input "true"
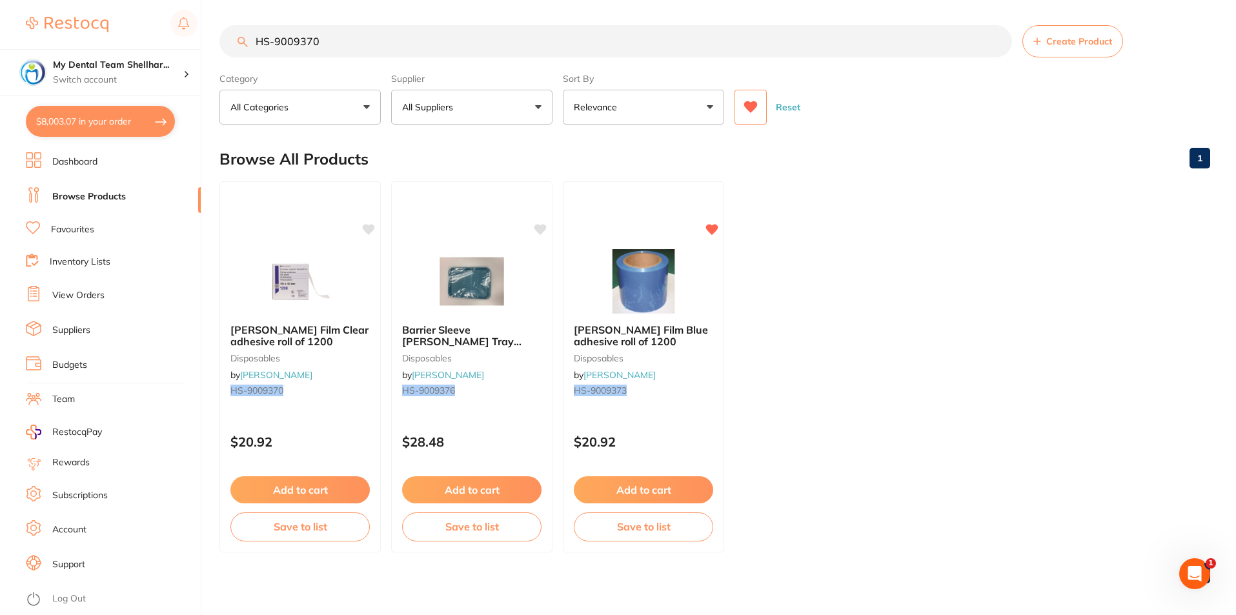
checkbox input "true"
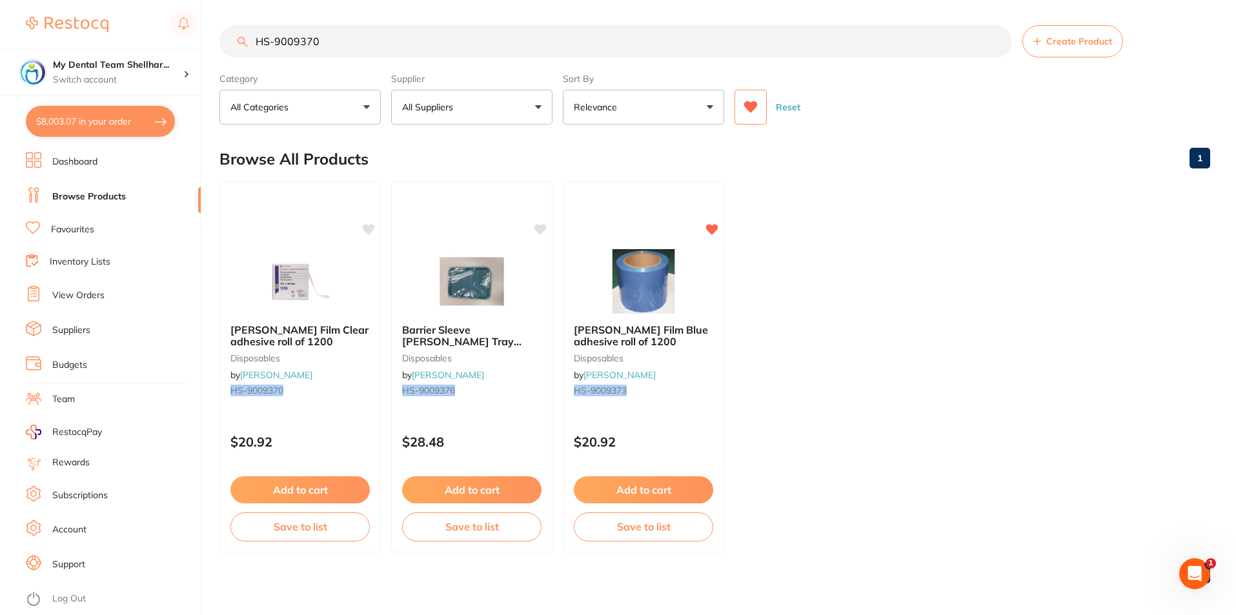
checkbox input "true"
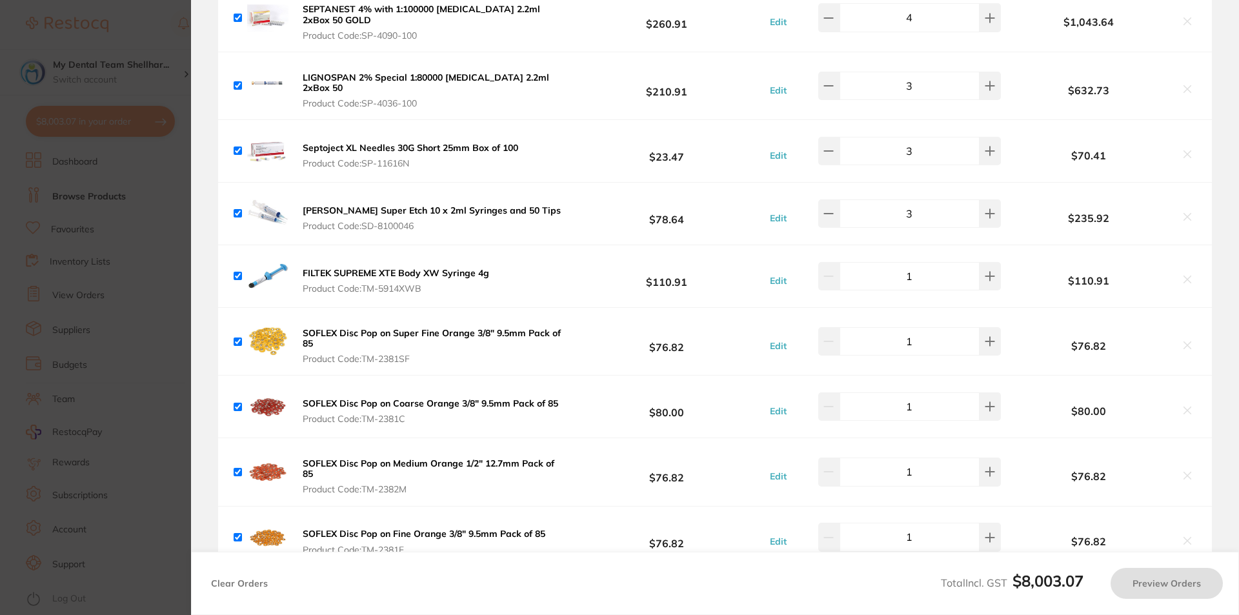
checkbox input "true"
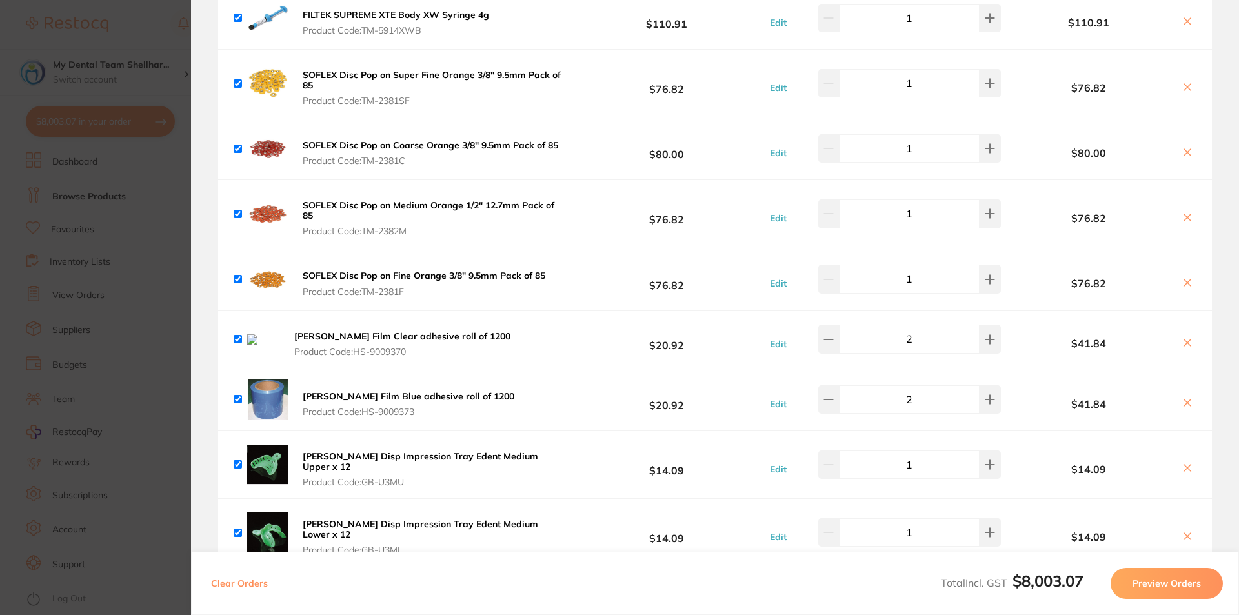
scroll to position [5446, 0]
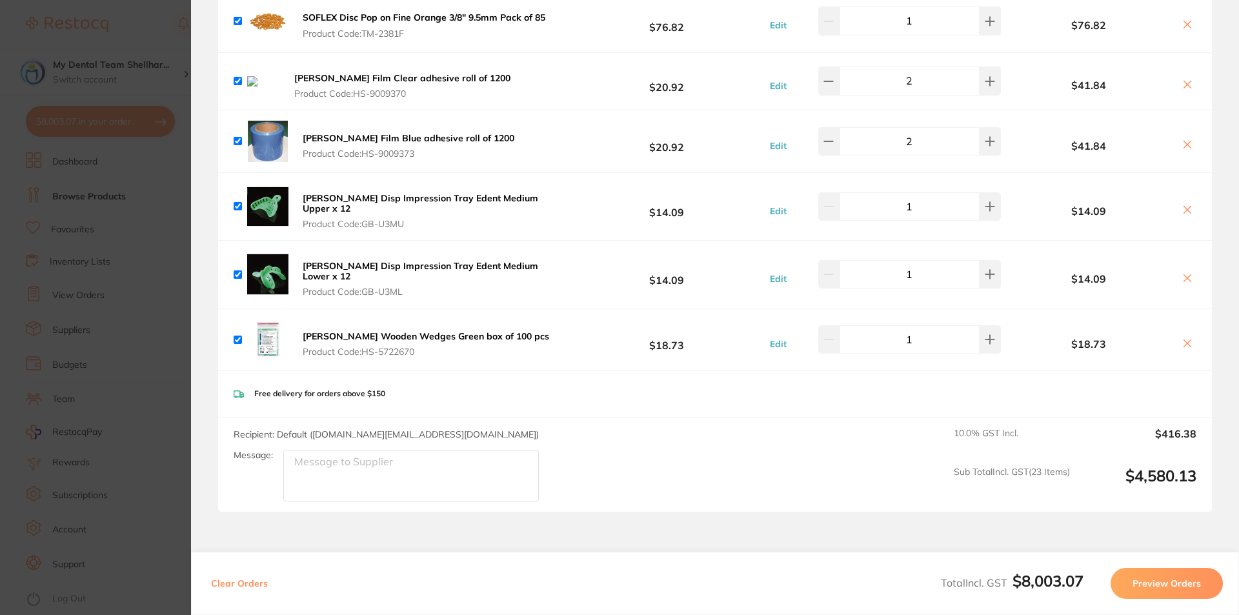
click at [1184, 79] on icon at bounding box center [1187, 84] width 10 height 10
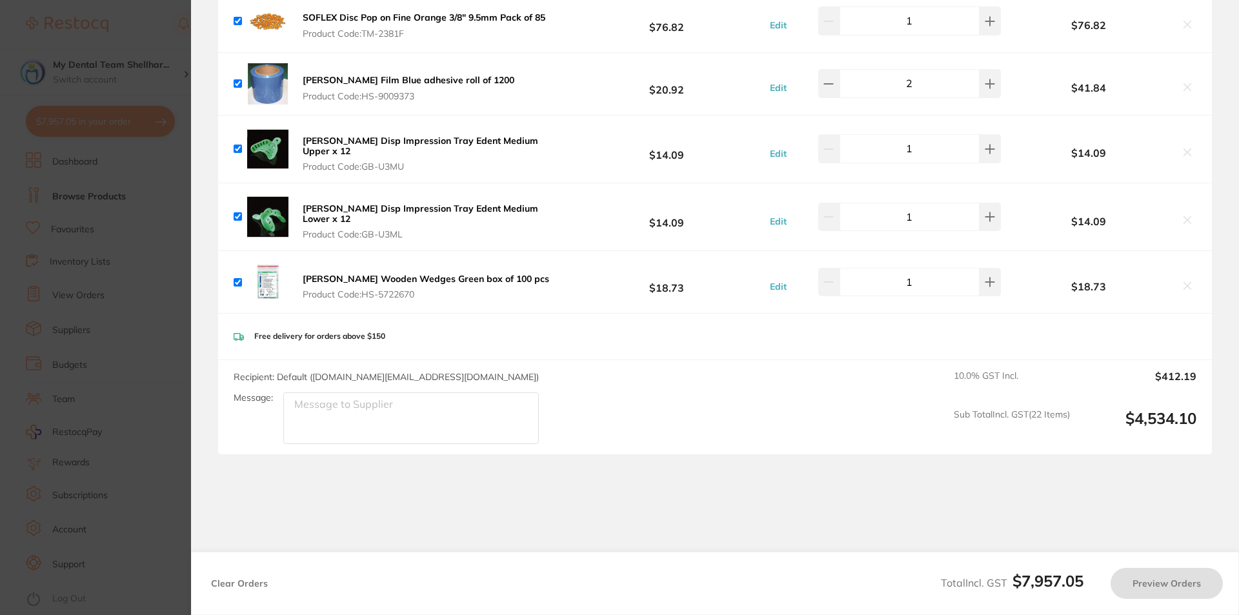
checkbox input "true"
drag, startPoint x: 181, startPoint y: 210, endPoint x: 221, endPoint y: 154, distance: 69.9
click at [181, 210] on section "Update RRP Set your pre negotiated price for this item. Item Agreed RRP (excl. …" at bounding box center [619, 307] width 1239 height 615
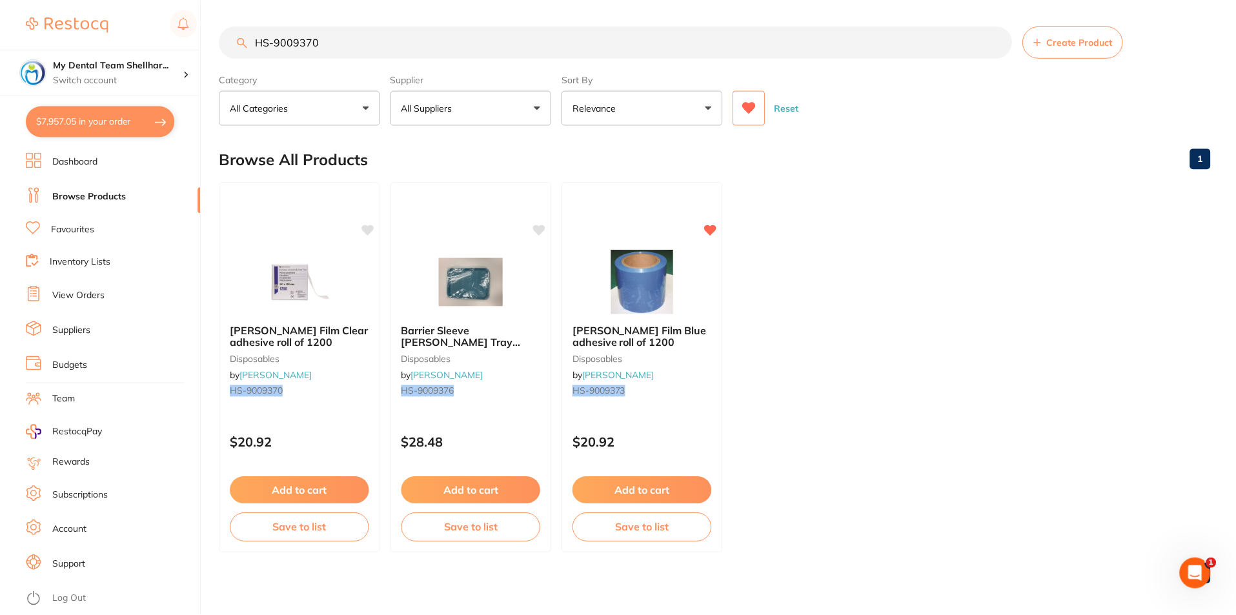
scroll to position [1, 0]
click at [332, 40] on input "HS-9009370" at bounding box center [615, 41] width 793 height 32
paste input "D-9796094"
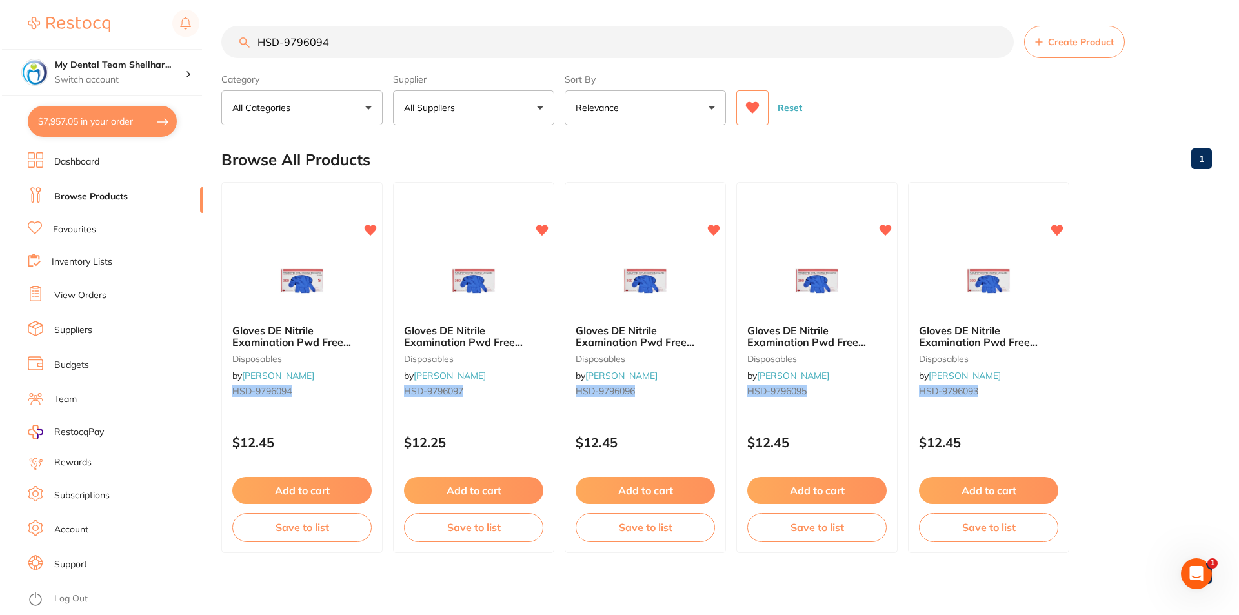
scroll to position [0, 0]
type input "HSD-9796094"
click at [114, 113] on button "$7,957.05 in your order" at bounding box center [100, 121] width 149 height 31
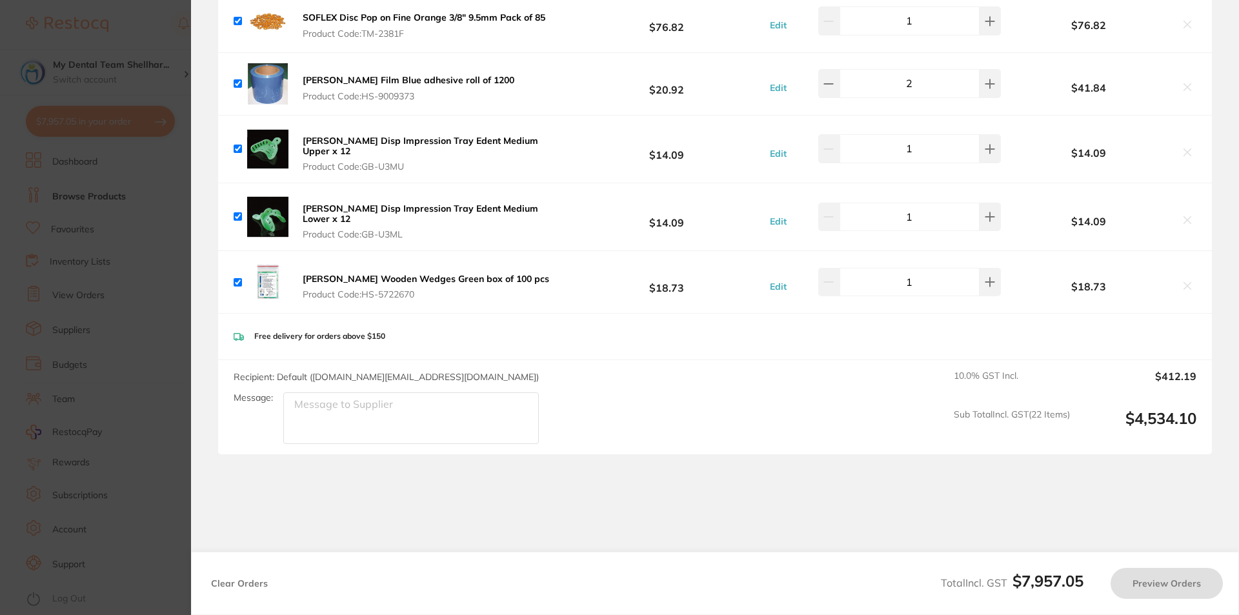
click at [411, 74] on b "[PERSON_NAME] Film Blue adhesive roll of 1200" at bounding box center [409, 80] width 212 height 12
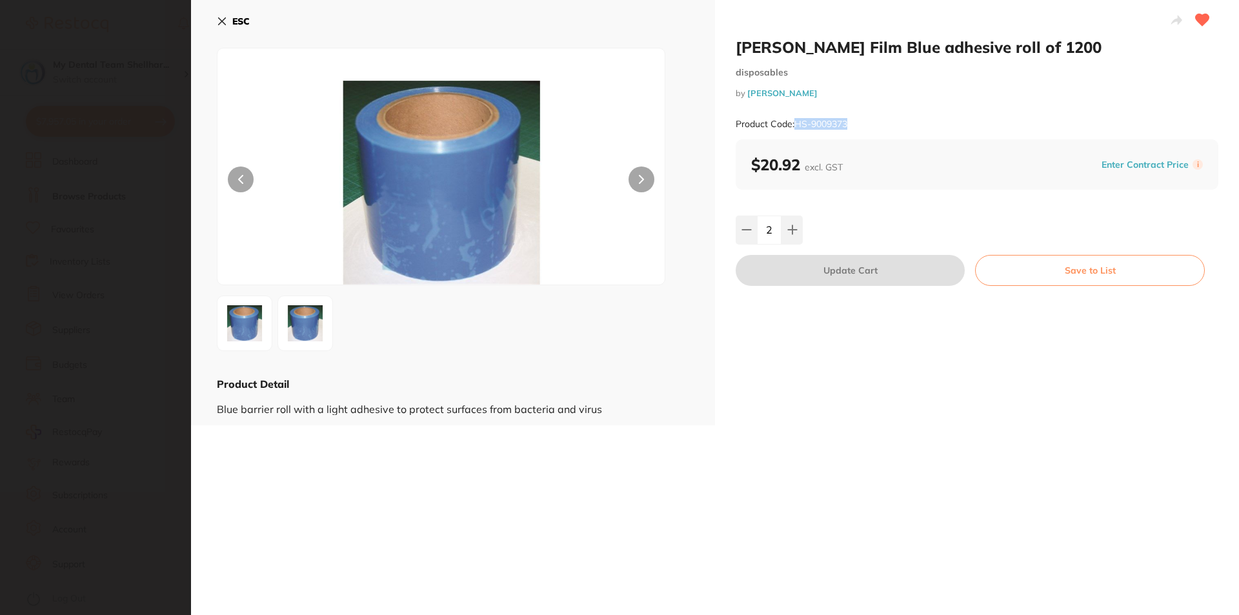
drag, startPoint x: 853, startPoint y: 127, endPoint x: 796, endPoint y: 123, distance: 56.9
click at [796, 123] on div "Product Code: HS-9009373" at bounding box center [977, 124] width 483 height 32
copy small "HS-9009373"
click at [149, 168] on section "HENRY SCHEIN Barrier Film Blue adhesive roll of 1200 disposables by Henry Schei…" at bounding box center [619, 307] width 1239 height 615
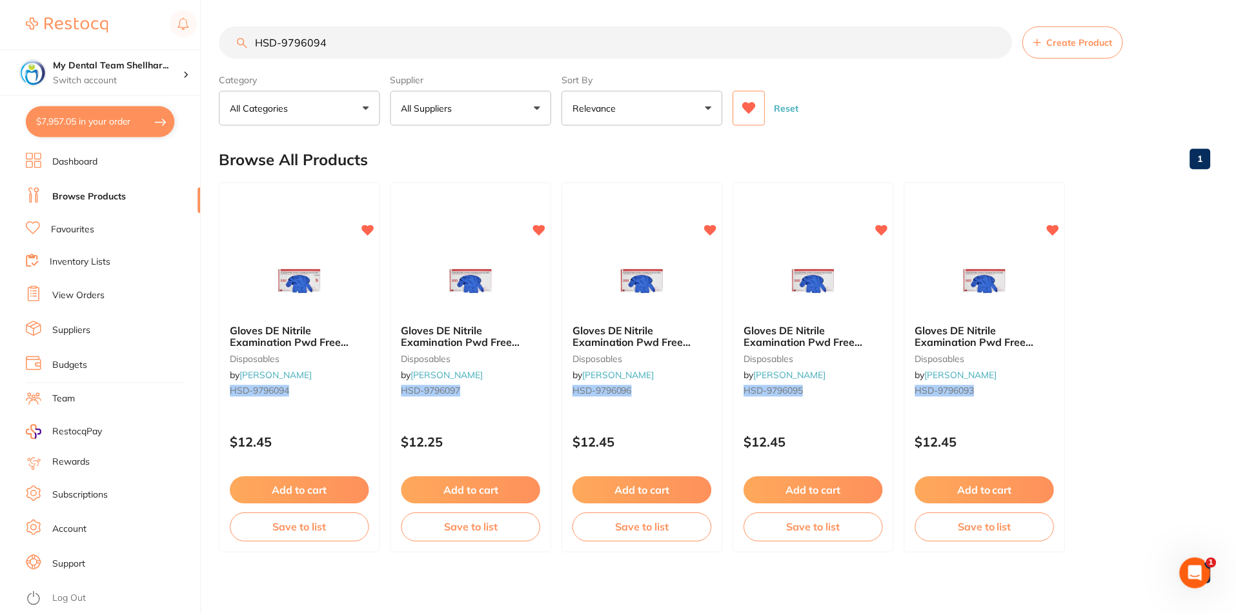
scroll to position [1, 0]
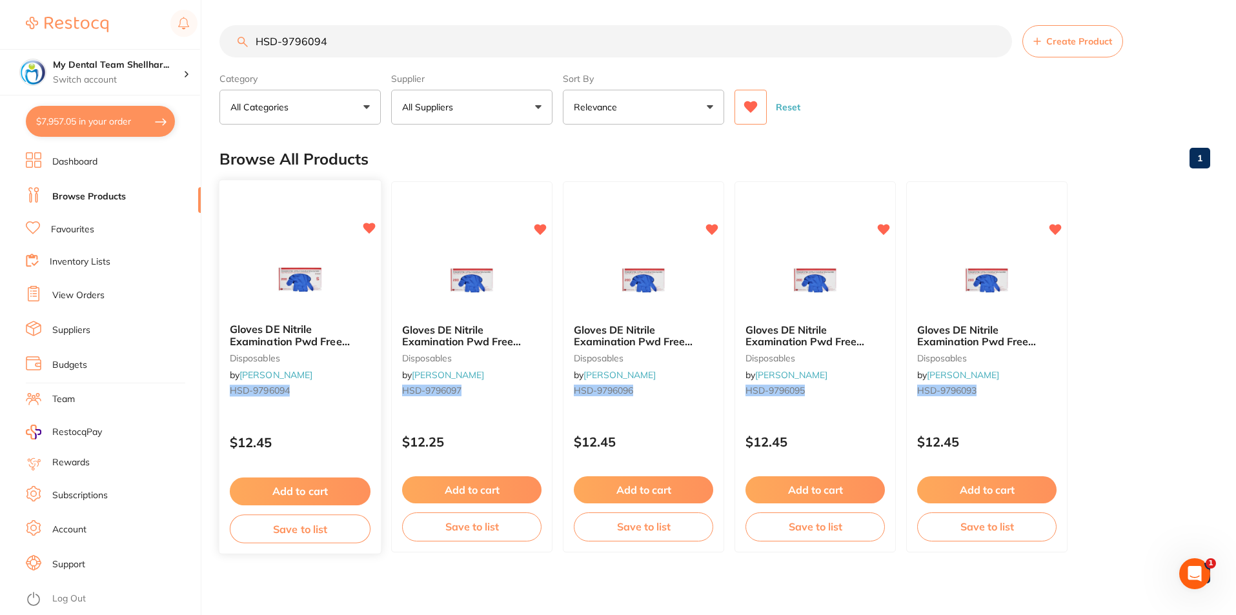
click at [320, 290] on img at bounding box center [300, 280] width 85 height 65
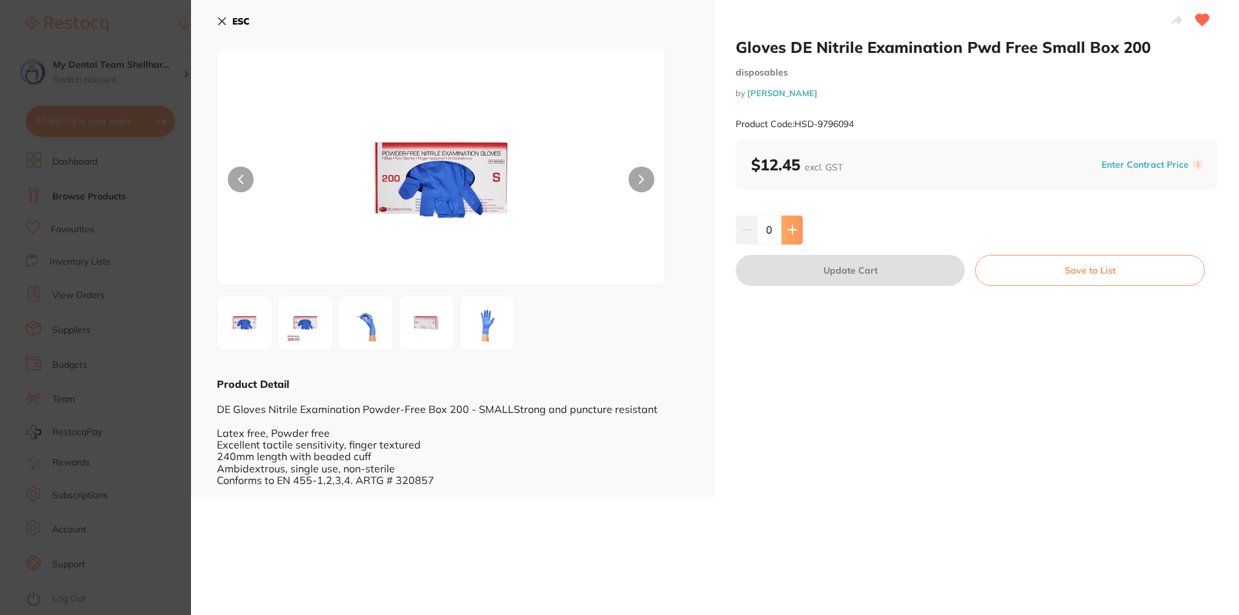
click at [791, 225] on icon at bounding box center [792, 230] width 10 height 10
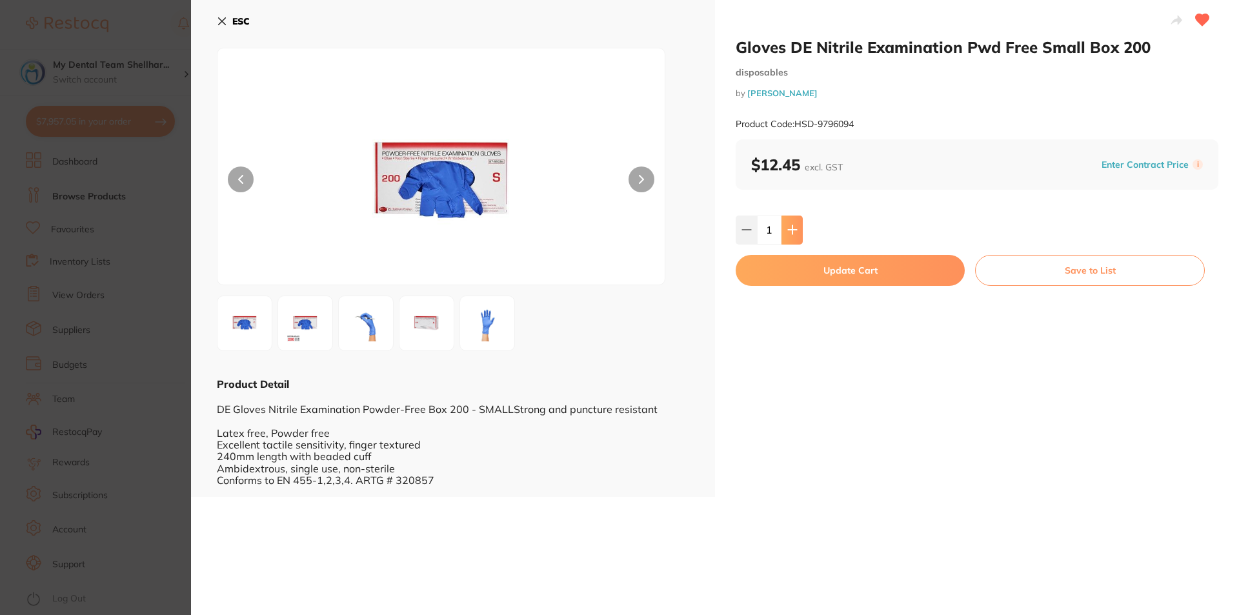
click at [791, 225] on icon at bounding box center [792, 230] width 10 height 10
click at [791, 226] on icon at bounding box center [792, 230] width 8 height 8
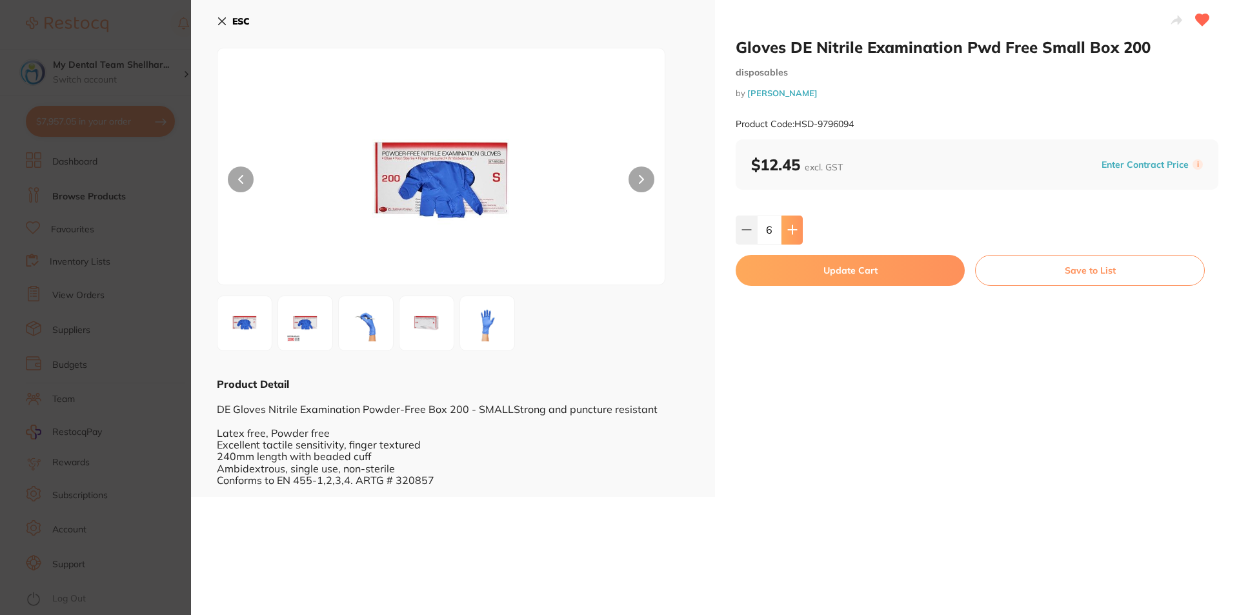
click at [791, 226] on icon at bounding box center [792, 230] width 8 height 8
click at [790, 225] on icon at bounding box center [792, 230] width 10 height 10
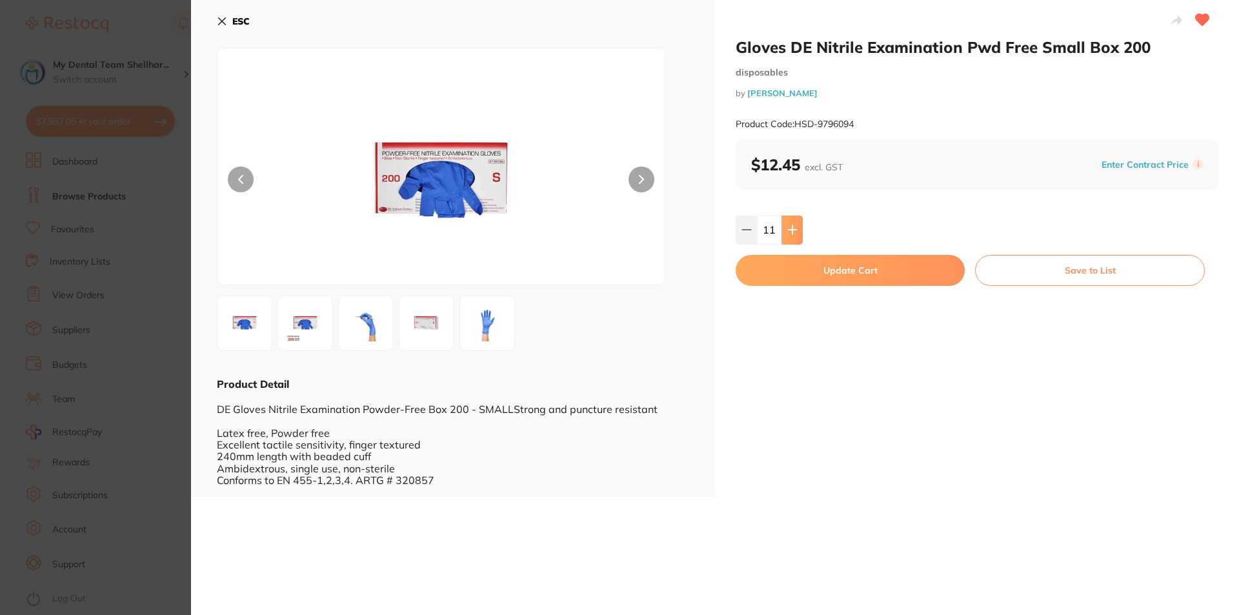
click at [790, 225] on icon at bounding box center [792, 230] width 10 height 10
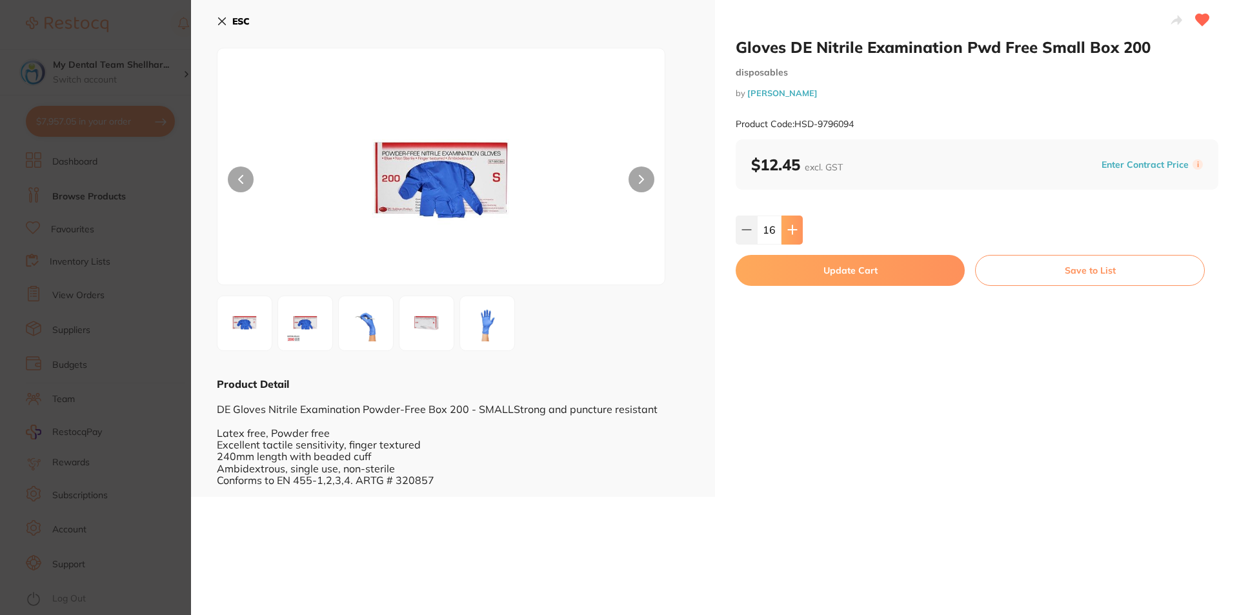
click at [790, 225] on icon at bounding box center [792, 230] width 10 height 10
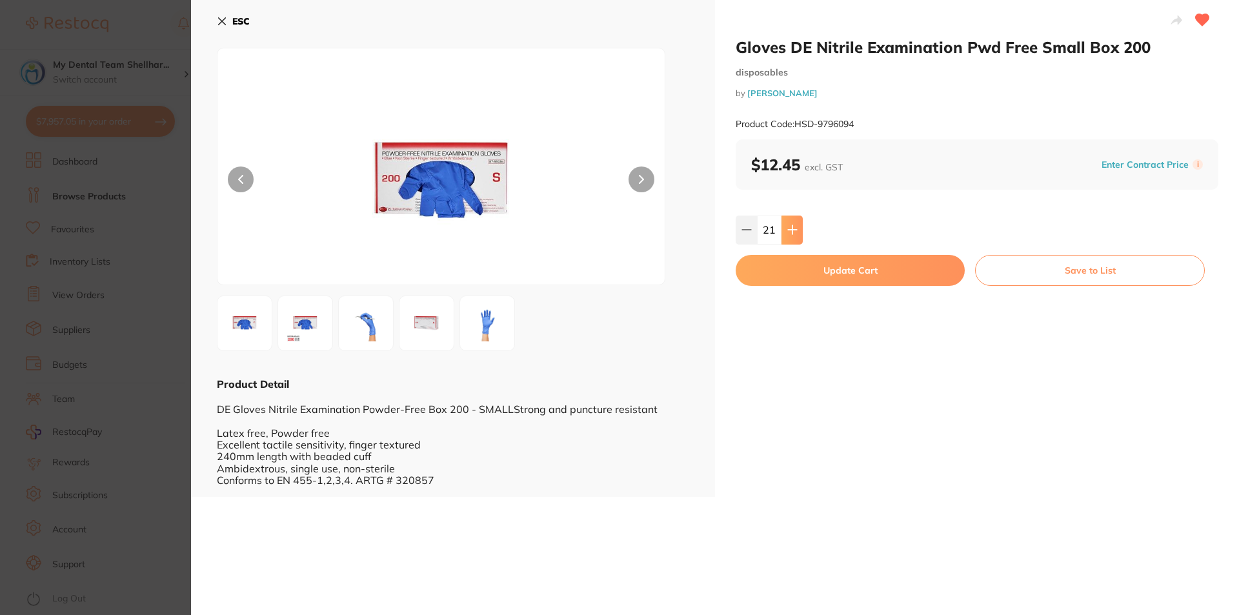
click at [790, 225] on icon at bounding box center [792, 230] width 10 height 10
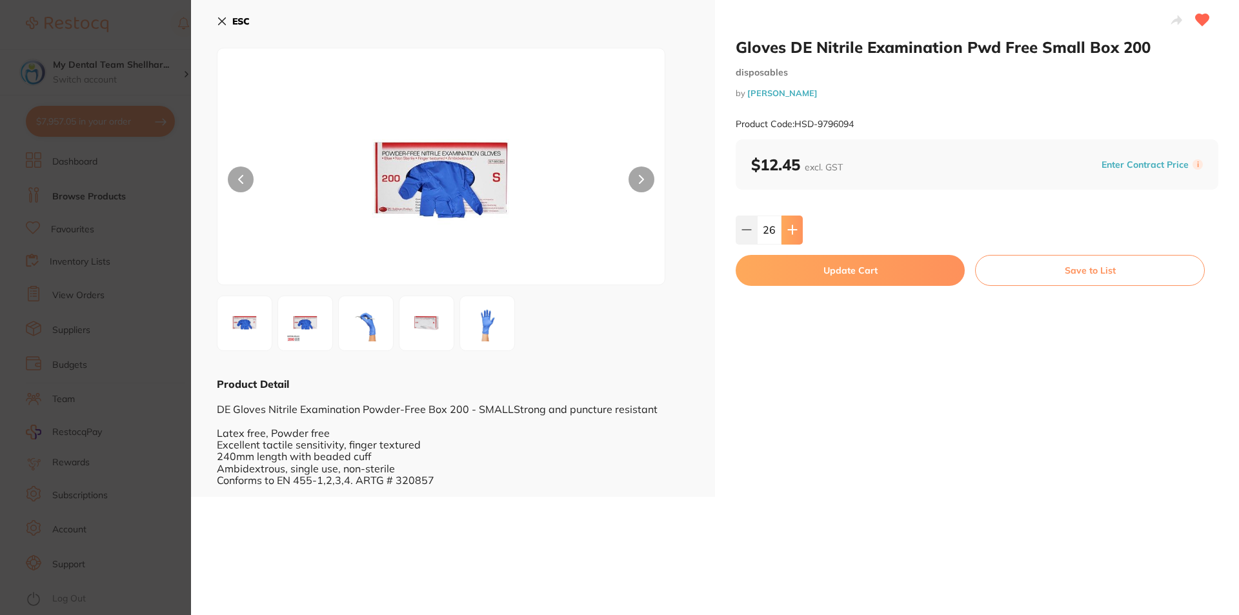
click at [790, 225] on icon at bounding box center [792, 230] width 10 height 10
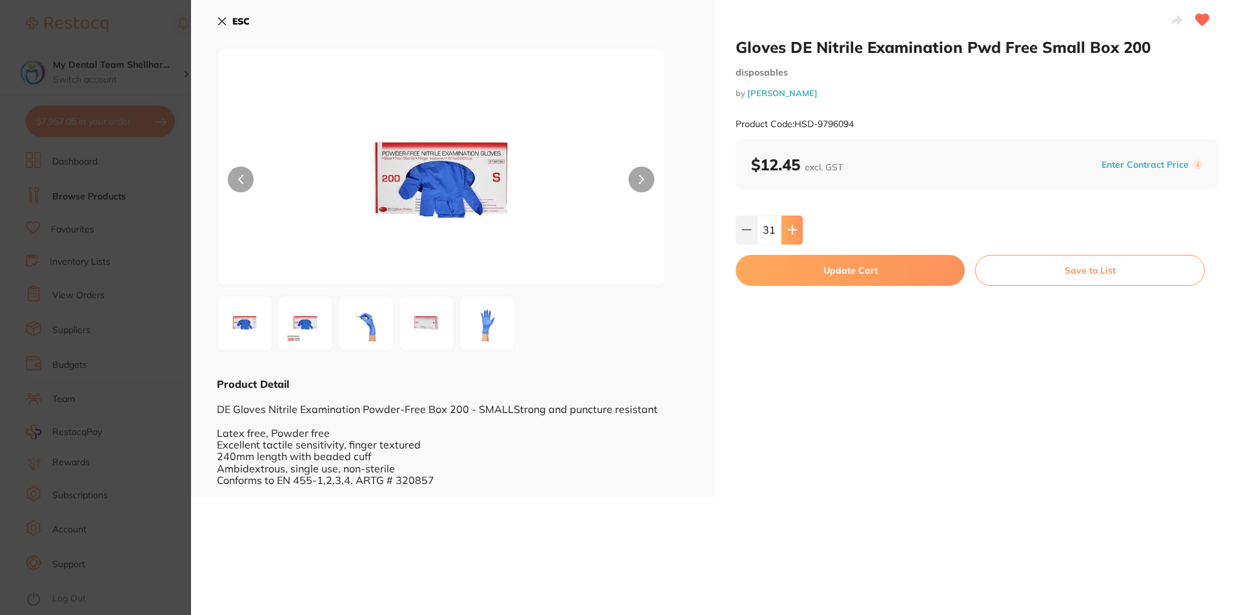
click at [790, 225] on icon at bounding box center [792, 230] width 10 height 10
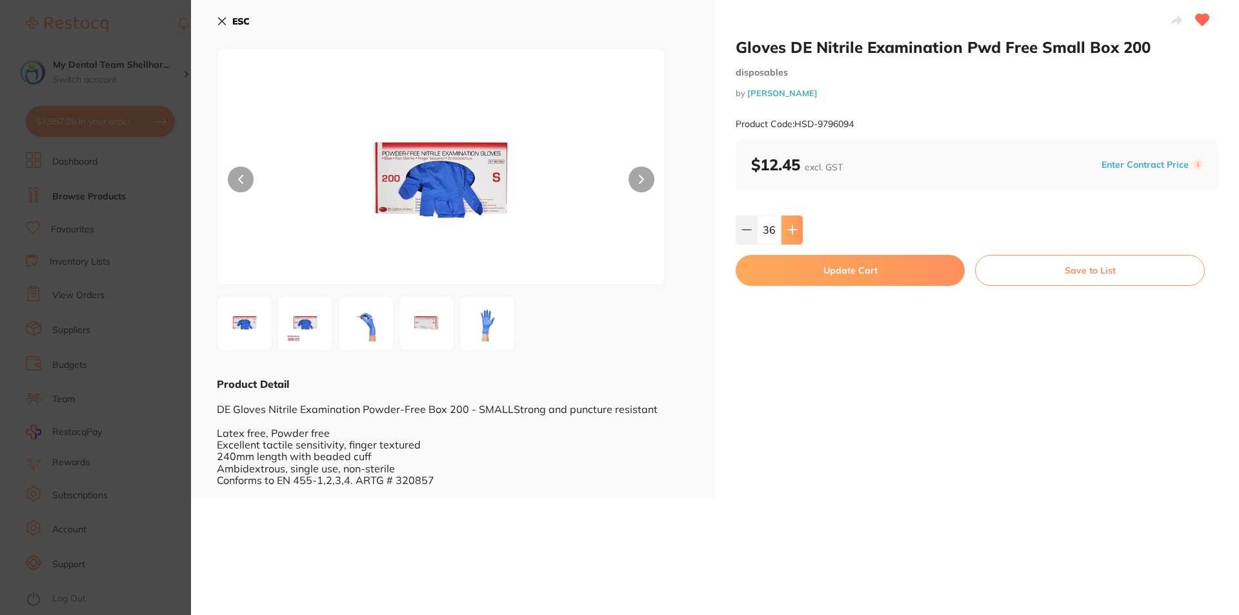
click at [790, 225] on icon at bounding box center [792, 230] width 10 height 10
type input "40"
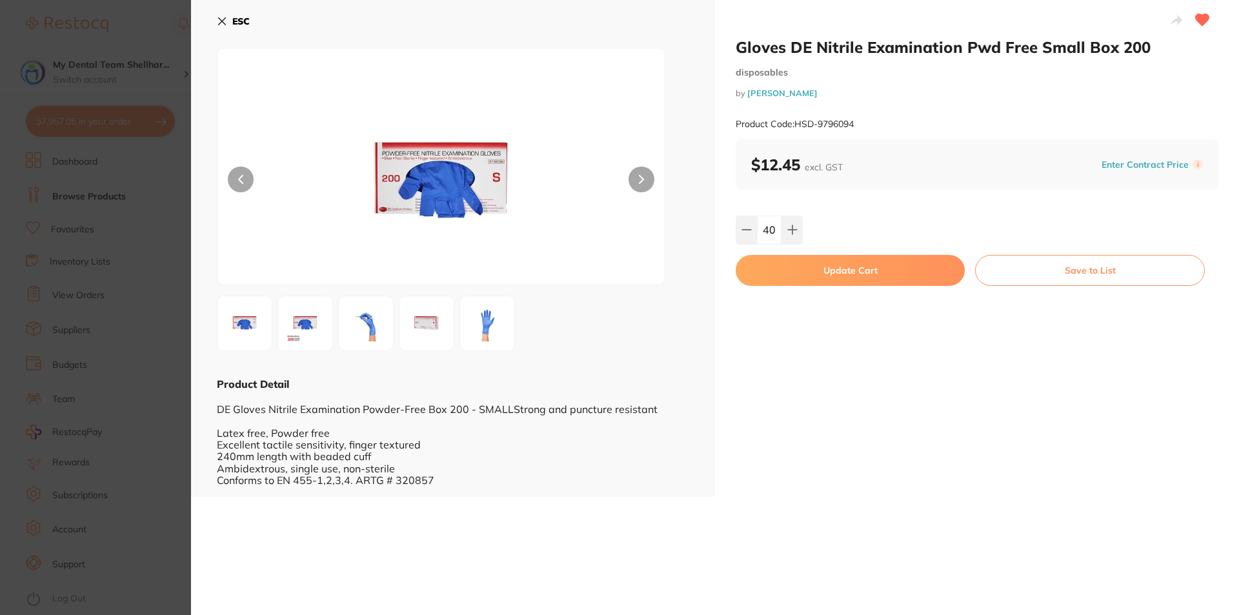
click at [800, 262] on button "Update Cart" at bounding box center [850, 270] width 229 height 31
checkbox input "false"
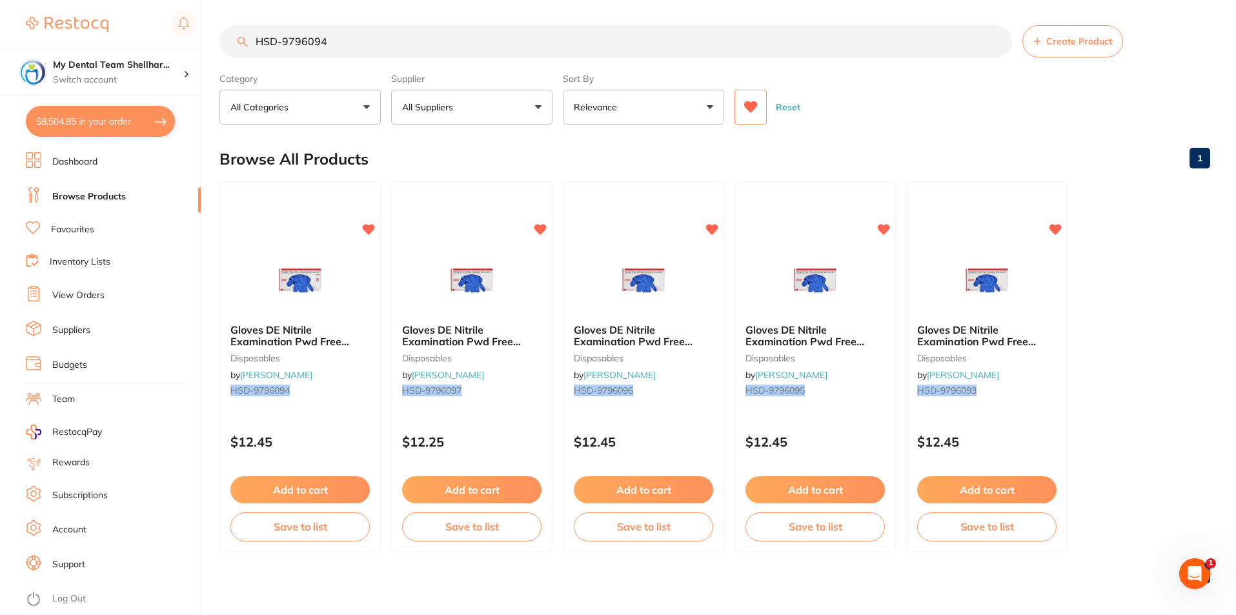
click at [421, 43] on input "HSD-9796094" at bounding box center [615, 41] width 793 height 32
paste input "5"
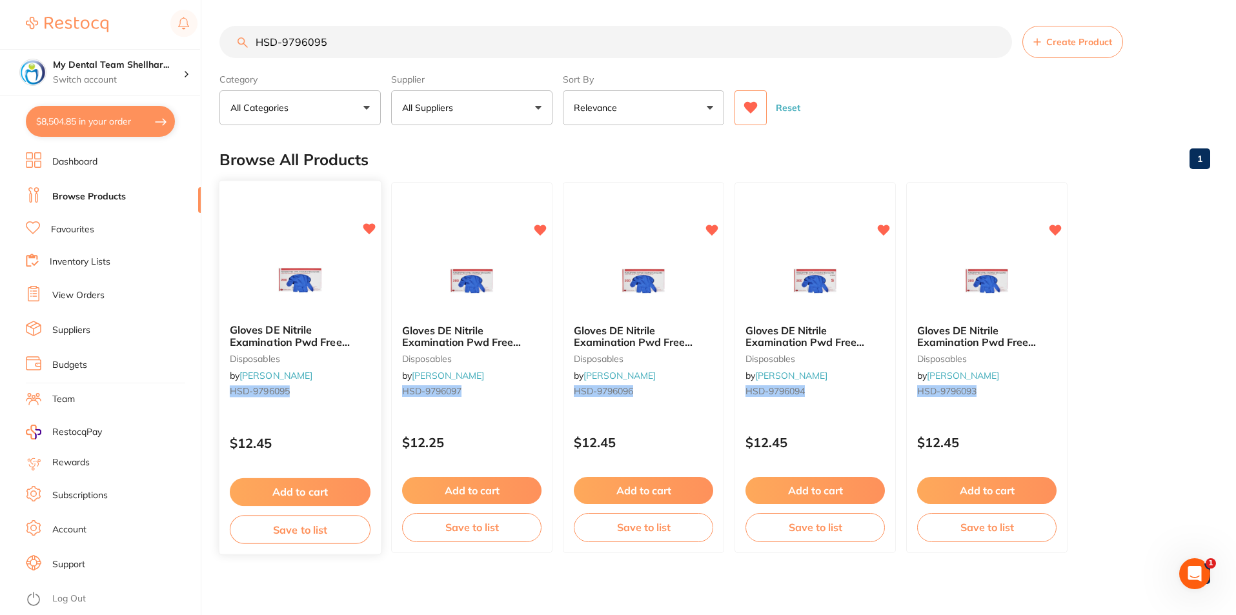
type input "HSD-9796095"
click at [343, 290] on div at bounding box center [299, 280] width 161 height 65
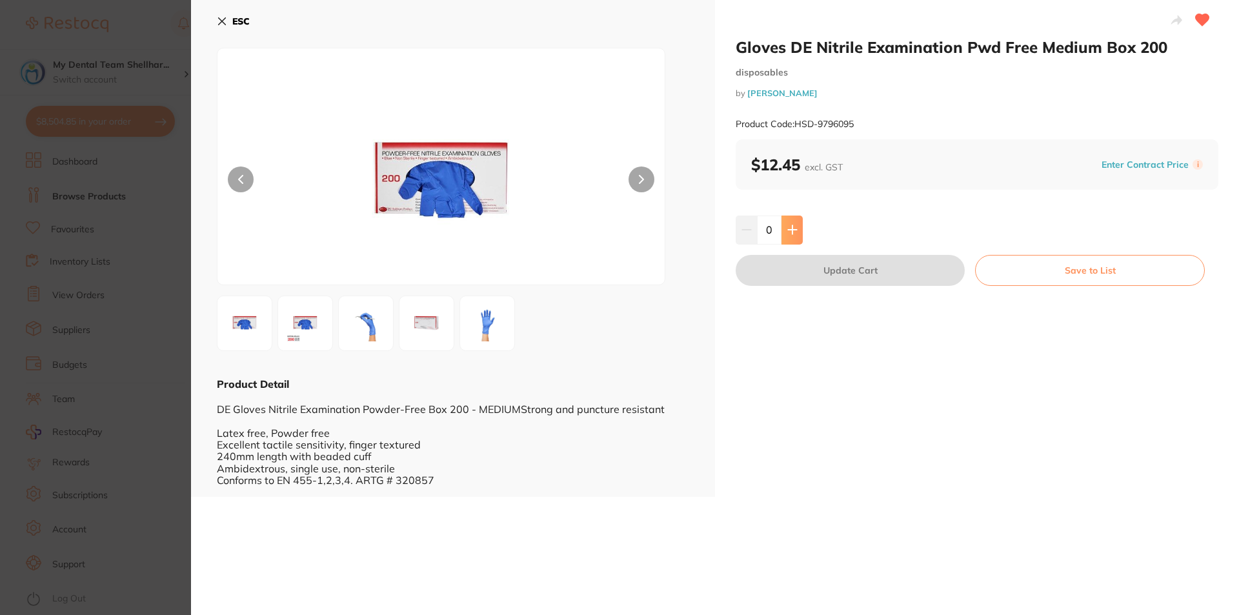
click at [791, 228] on icon at bounding box center [792, 230] width 8 height 8
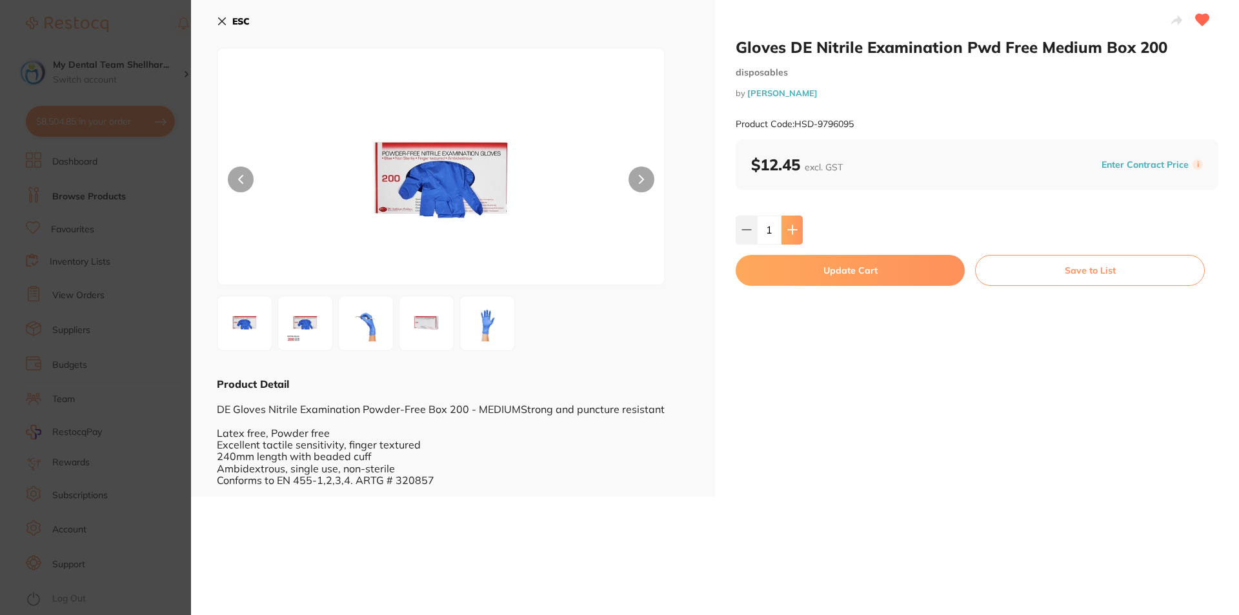
click at [791, 228] on icon at bounding box center [792, 230] width 8 height 8
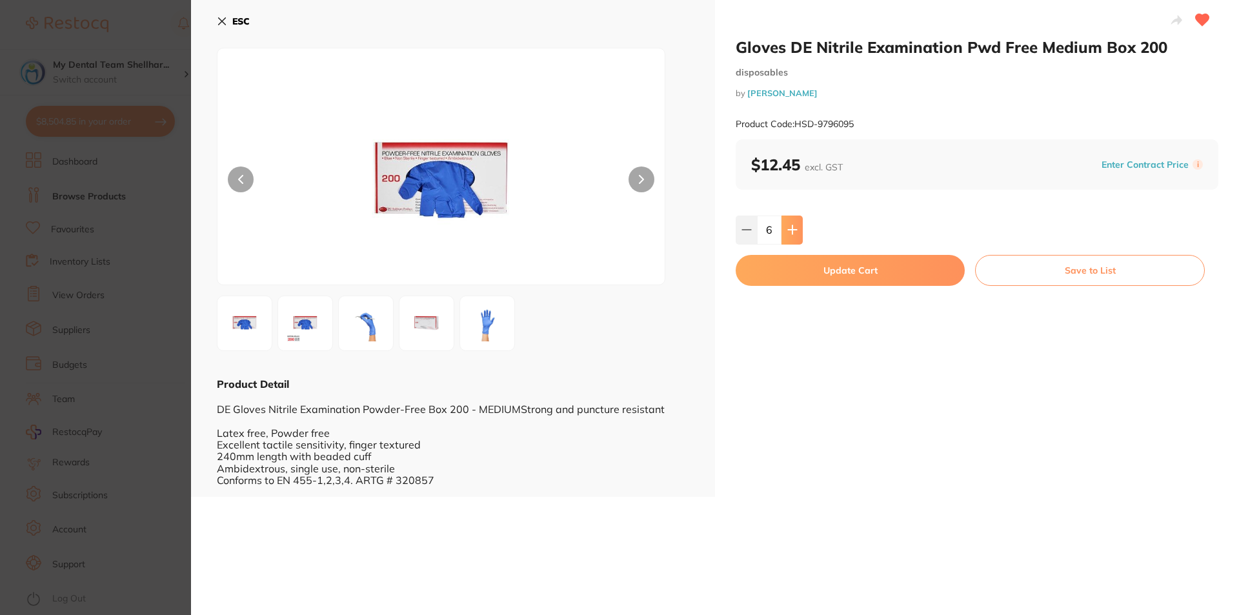
click at [791, 228] on icon at bounding box center [792, 230] width 8 height 8
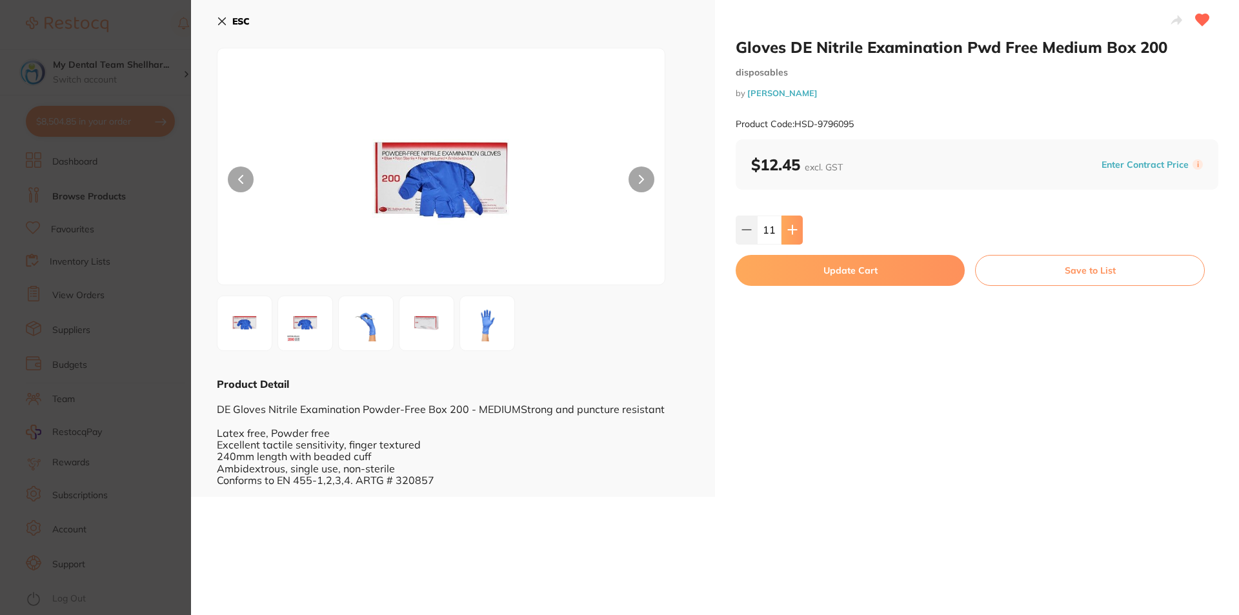
click at [792, 228] on icon at bounding box center [792, 230] width 10 height 10
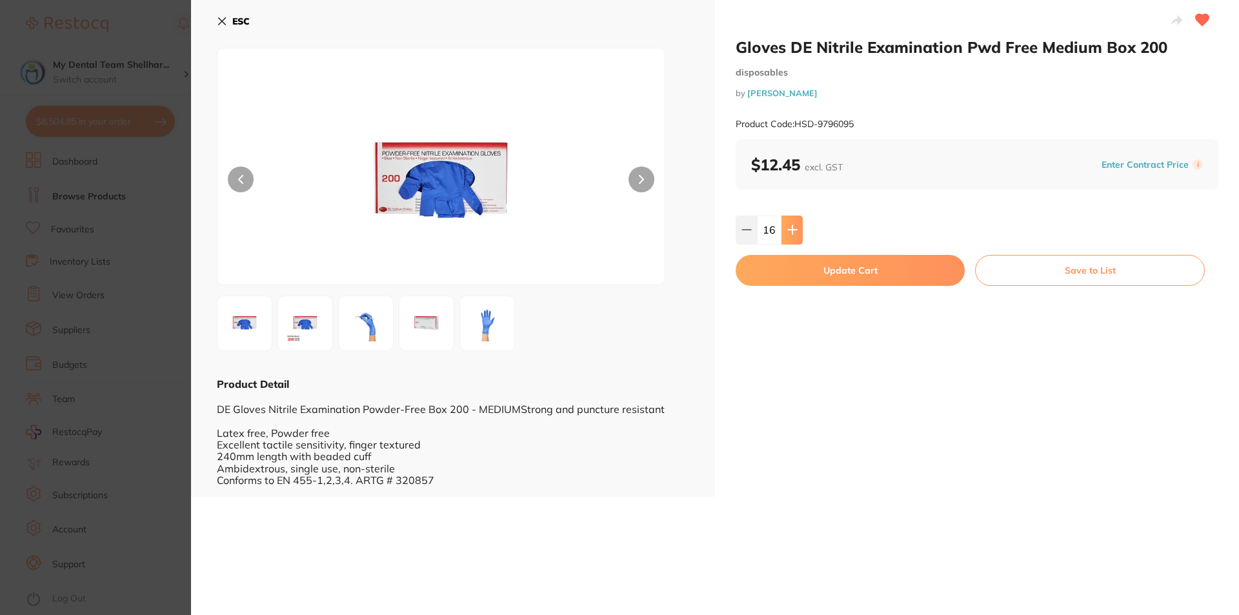
click at [792, 228] on icon at bounding box center [792, 230] width 10 height 10
type input "20"
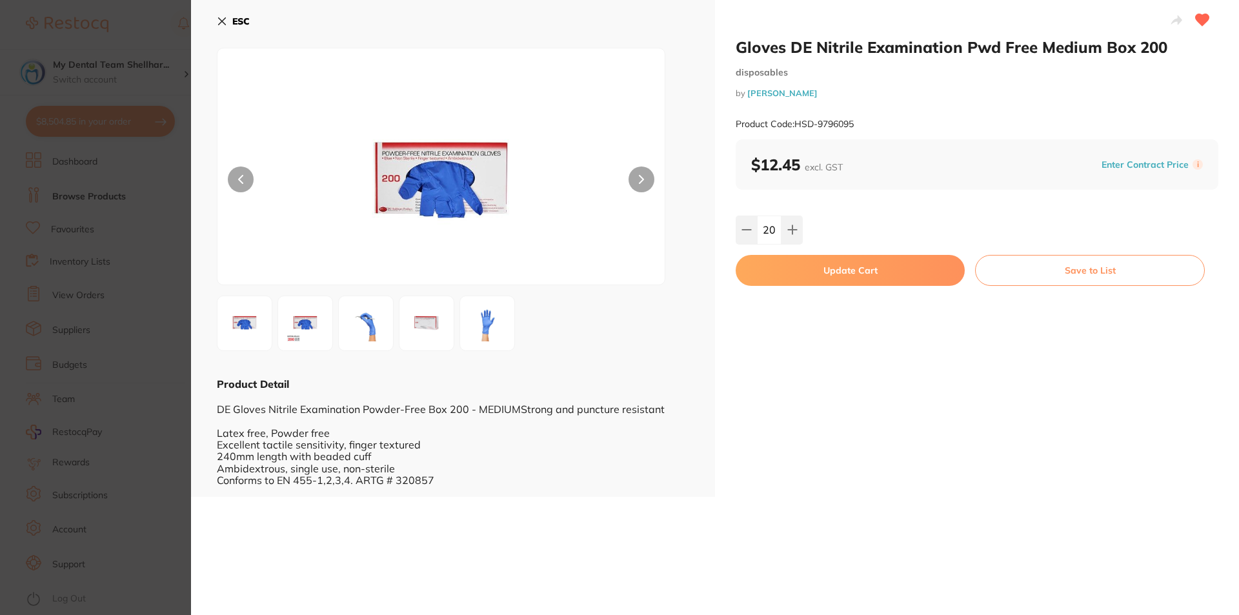
click at [791, 274] on button "Update Cart" at bounding box center [850, 270] width 229 height 31
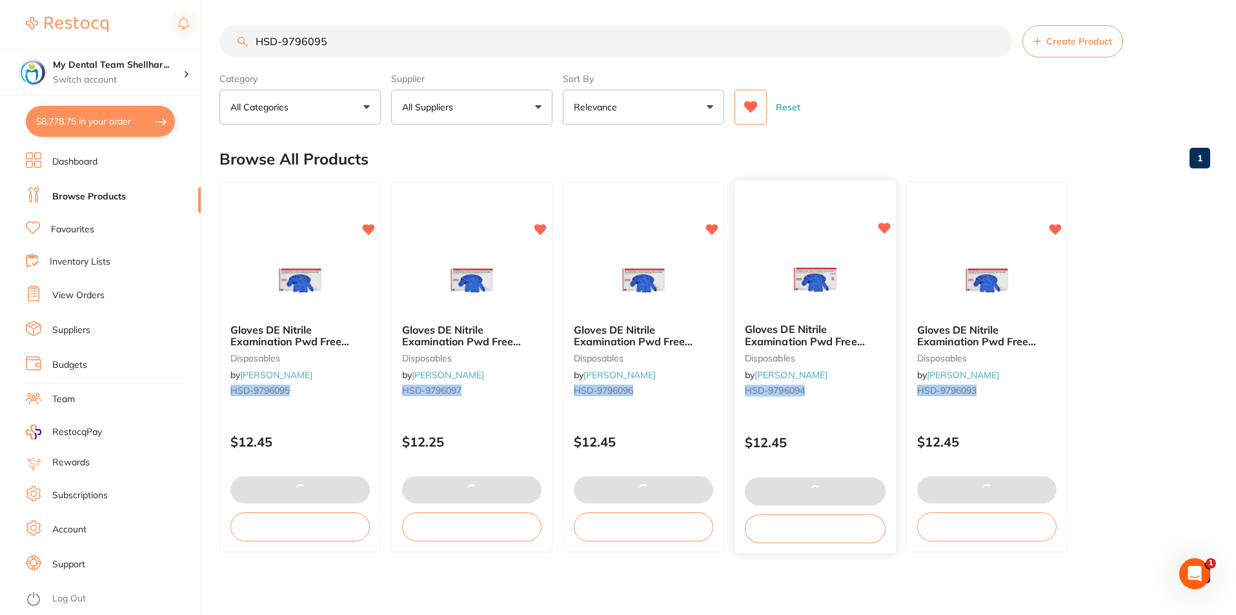
scroll to position [5440, 0]
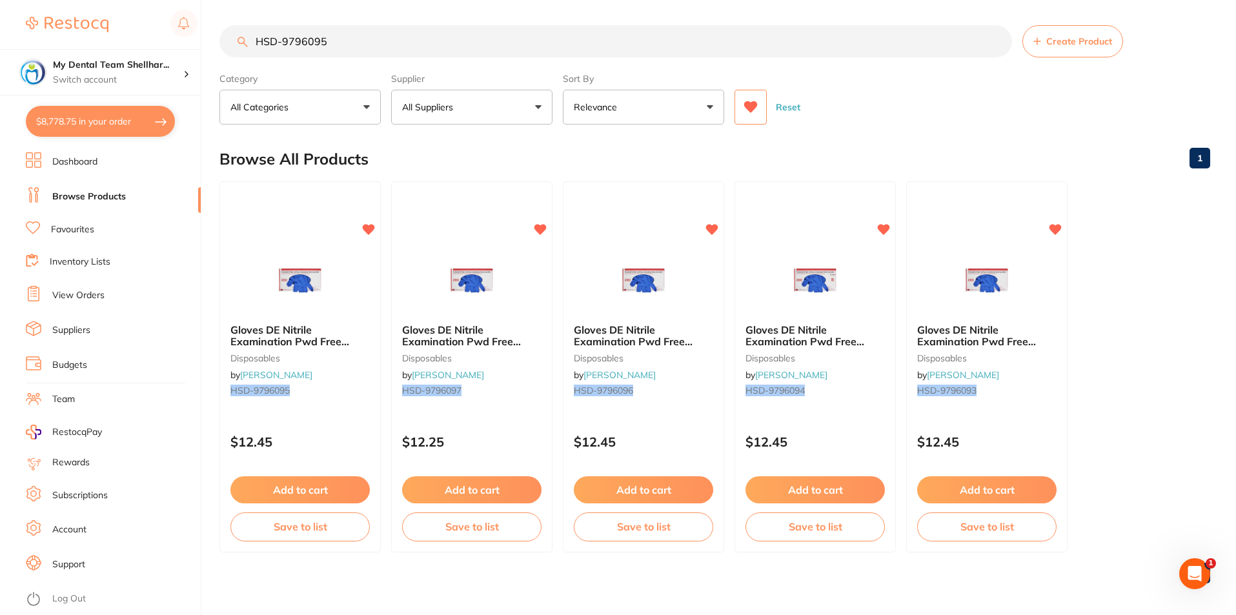
click at [505, 50] on input "HSD-9796095" at bounding box center [615, 41] width 793 height 32
click at [505, 48] on input "HSD-9796095" at bounding box center [615, 41] width 793 height 32
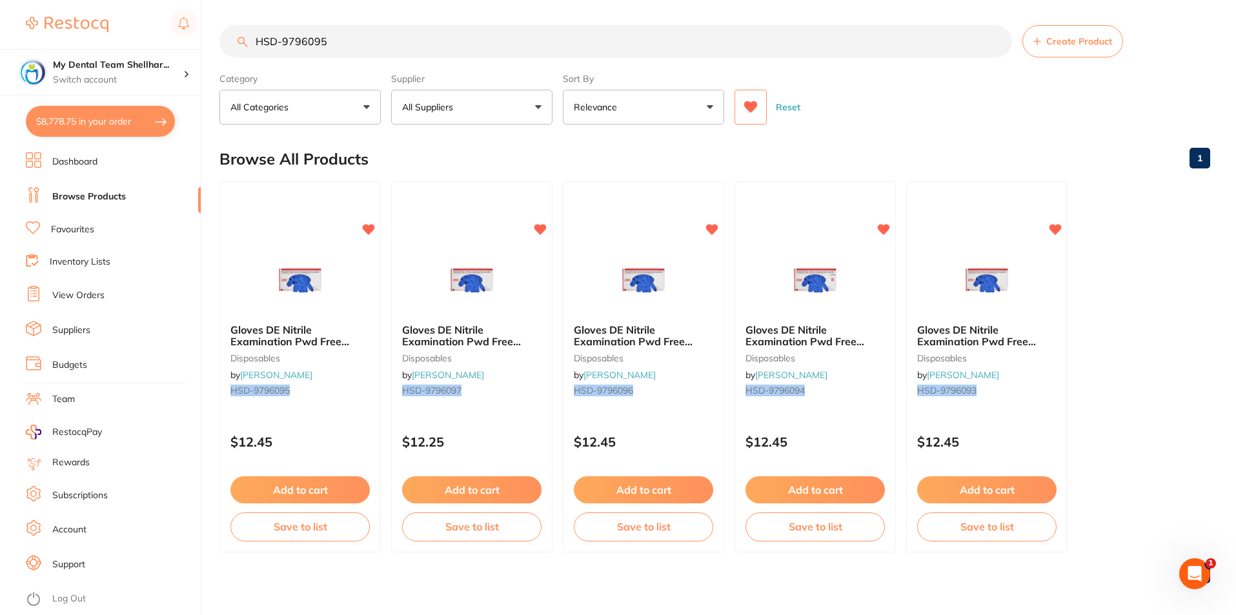
click at [505, 48] on input "HSD-9796095" at bounding box center [615, 41] width 793 height 32
paste input "EN-SX7200421RF"
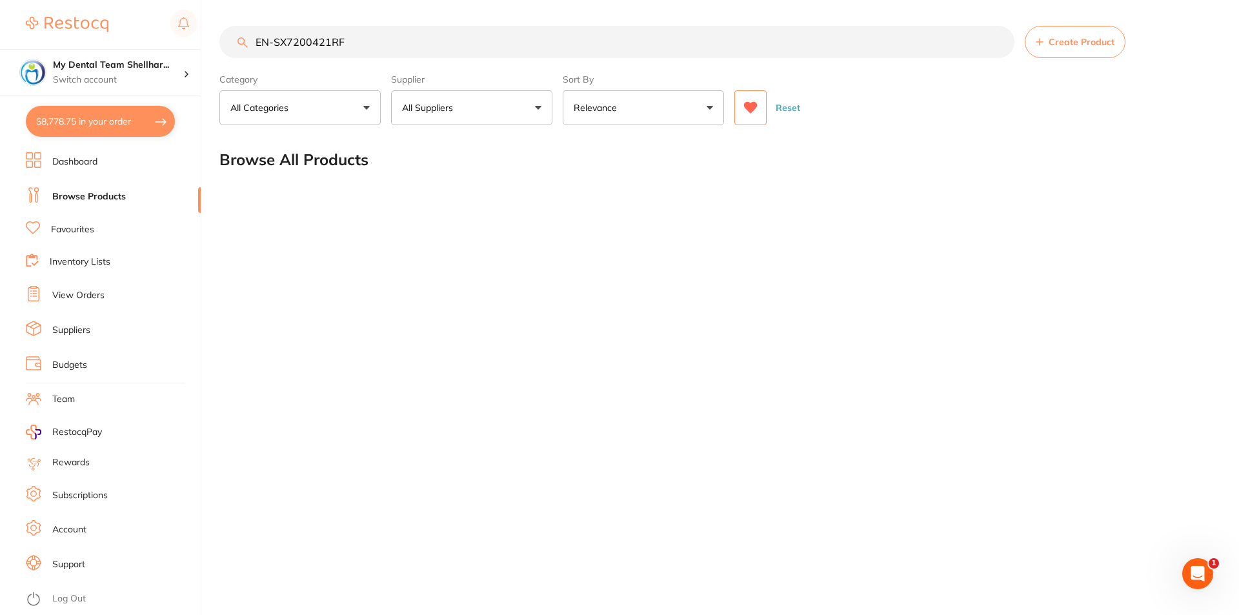
type input "EN-SX7200421RF"
click at [753, 107] on icon at bounding box center [751, 108] width 14 height 12
click at [785, 106] on button "Reset" at bounding box center [788, 107] width 32 height 35
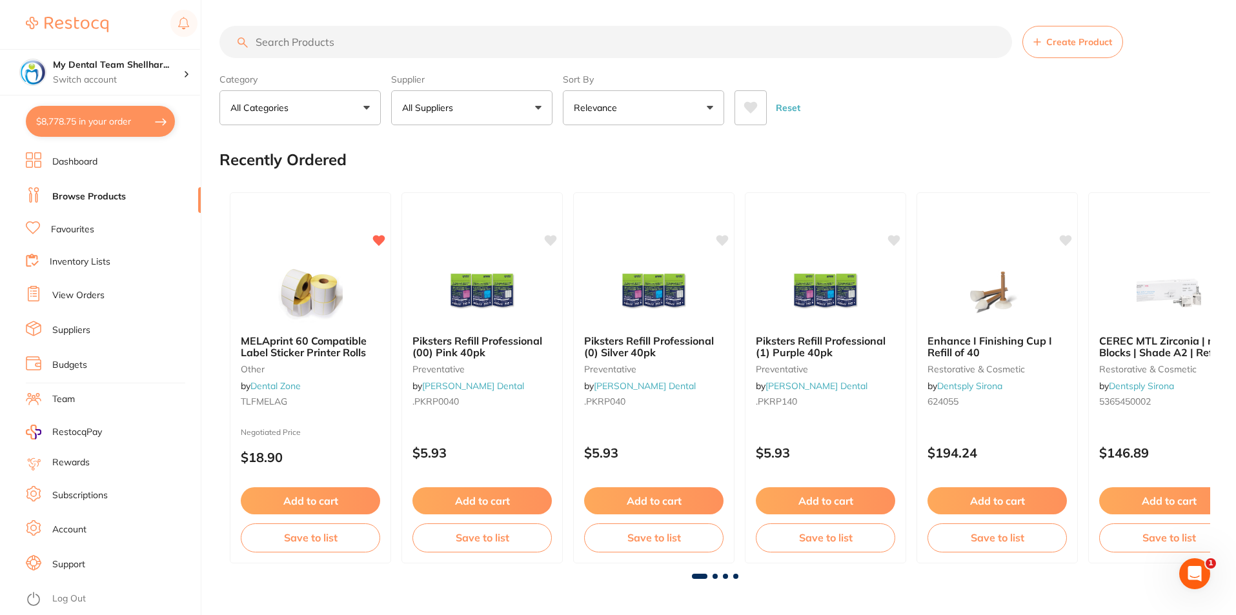
click at [446, 30] on input "search" at bounding box center [615, 42] width 793 height 32
paste input "EN-SX7200421RF"
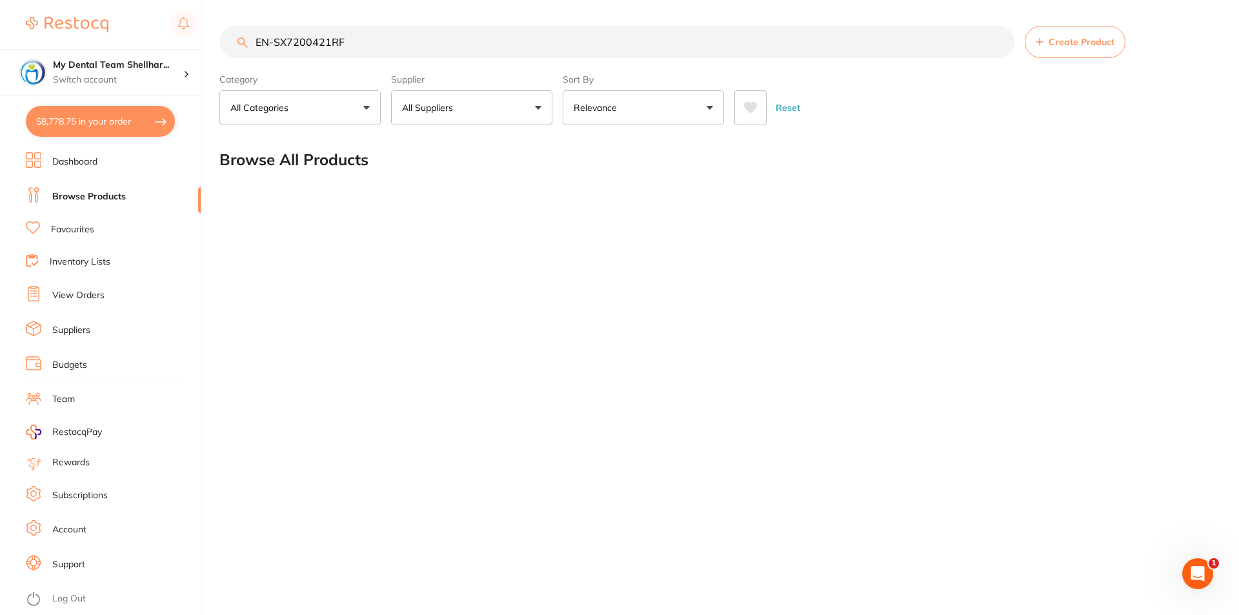
click at [676, 54] on input "EN-SX7200421RF" at bounding box center [616, 42] width 795 height 32
paste input "350425"
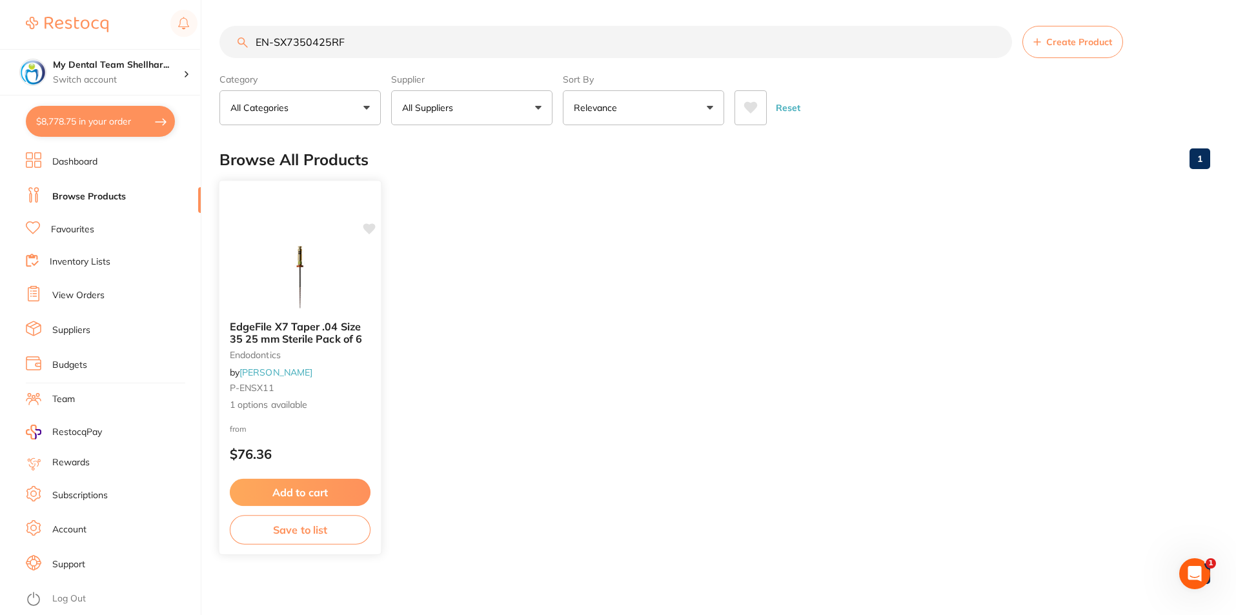
type input "EN-SX7350425RF"
click at [328, 262] on img at bounding box center [300, 277] width 85 height 65
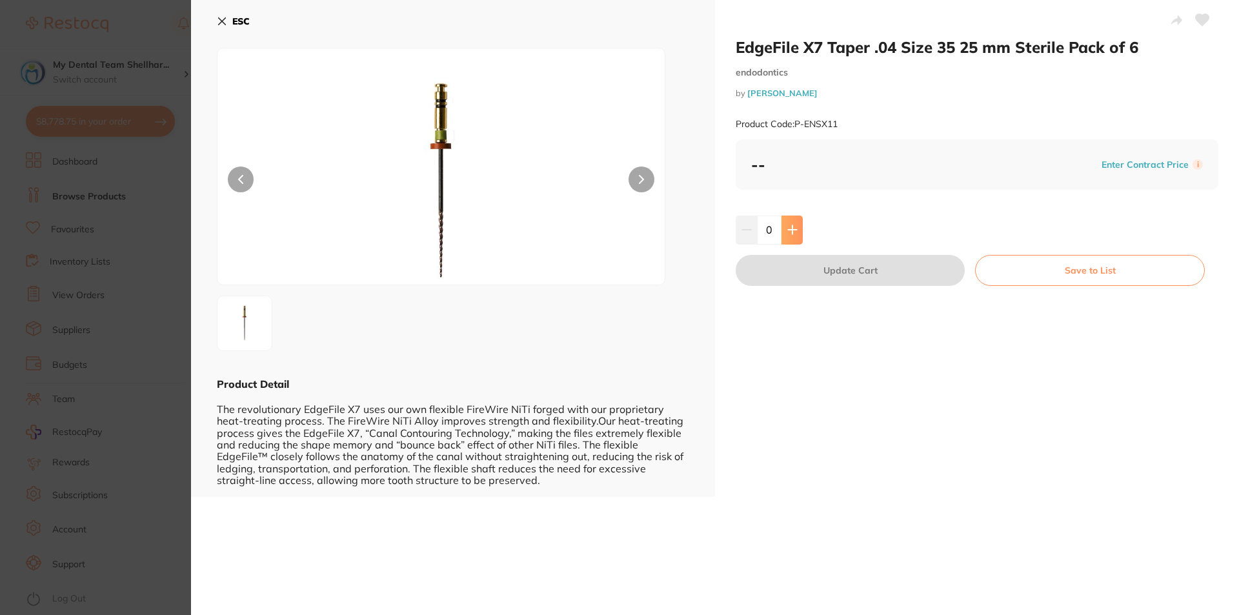
click at [800, 223] on button at bounding box center [792, 230] width 21 height 28
type input "1"
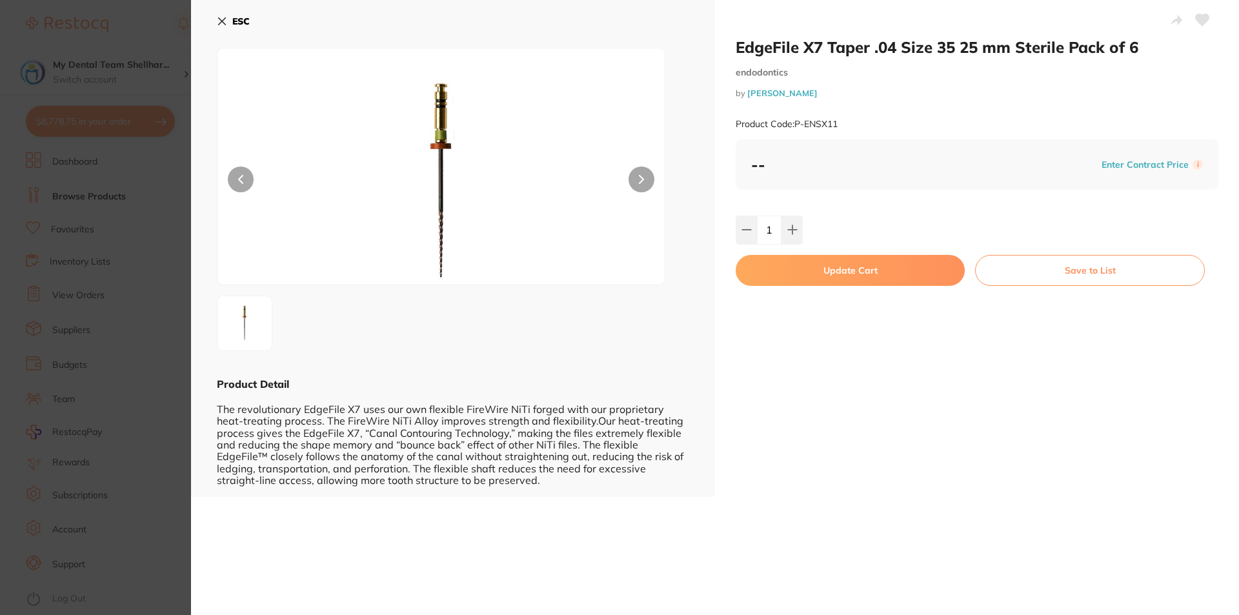
click at [838, 274] on button "Update Cart" at bounding box center [850, 270] width 229 height 31
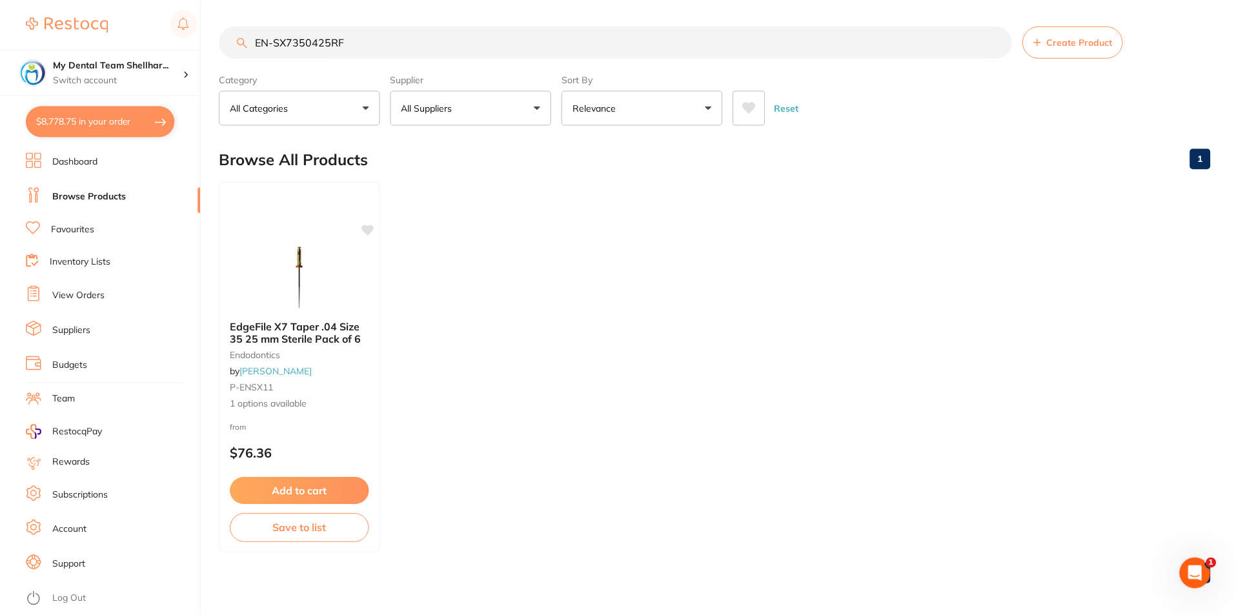
scroll to position [1, 0]
click at [79, 123] on button "$8,778.75 in your order" at bounding box center [100, 121] width 149 height 31
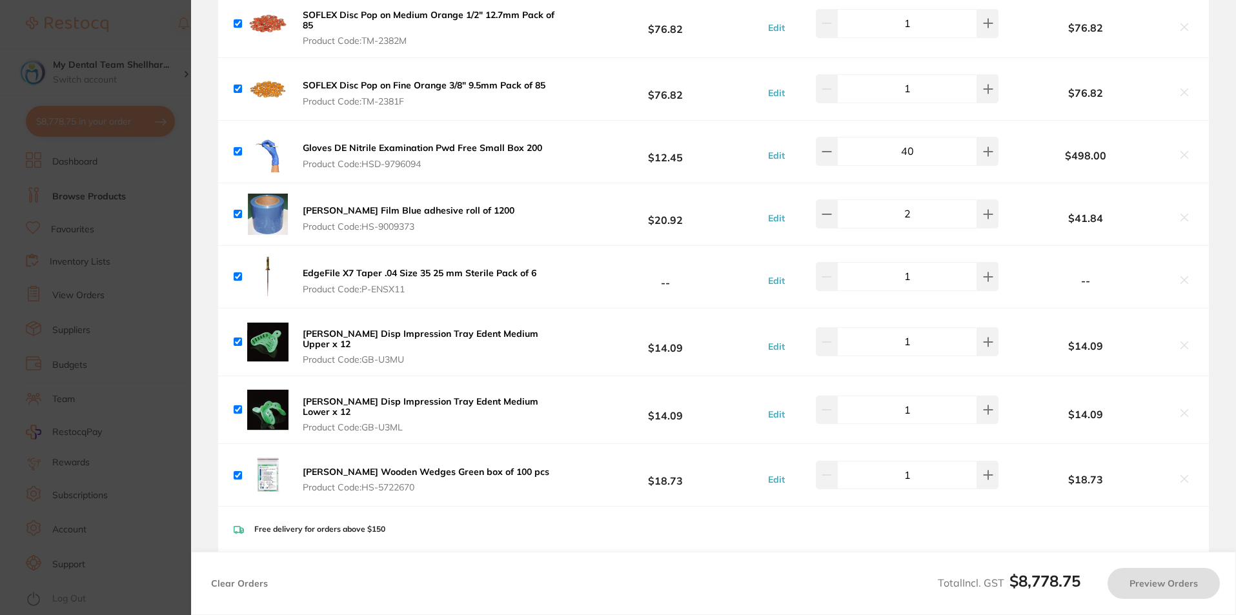
checkbox input "true"
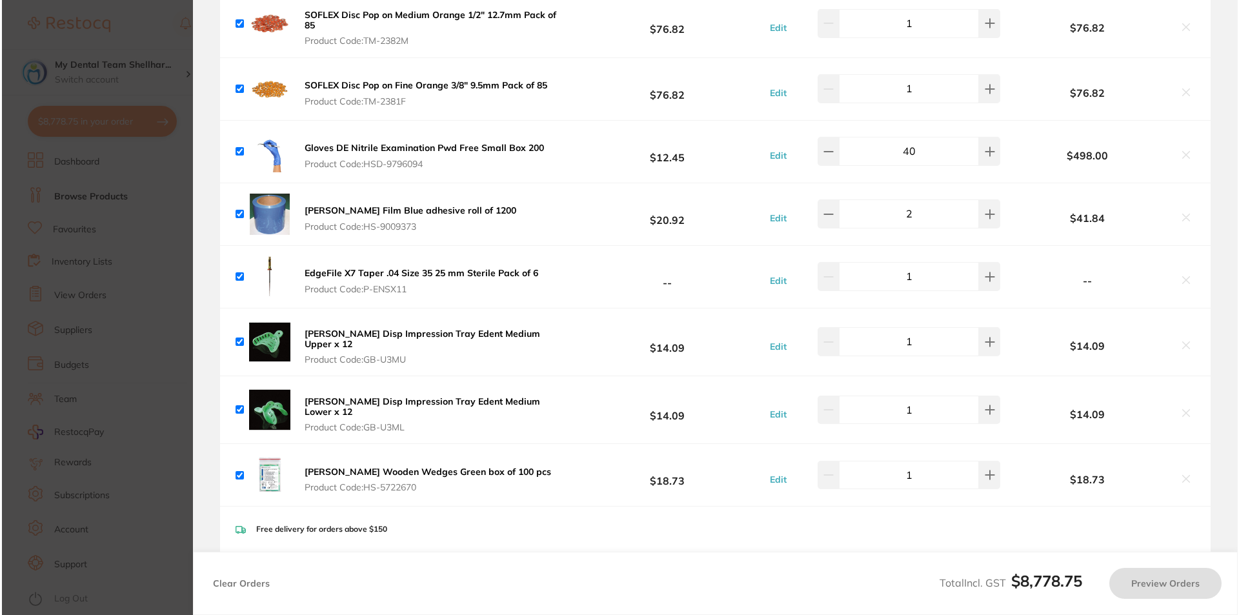
scroll to position [0, 0]
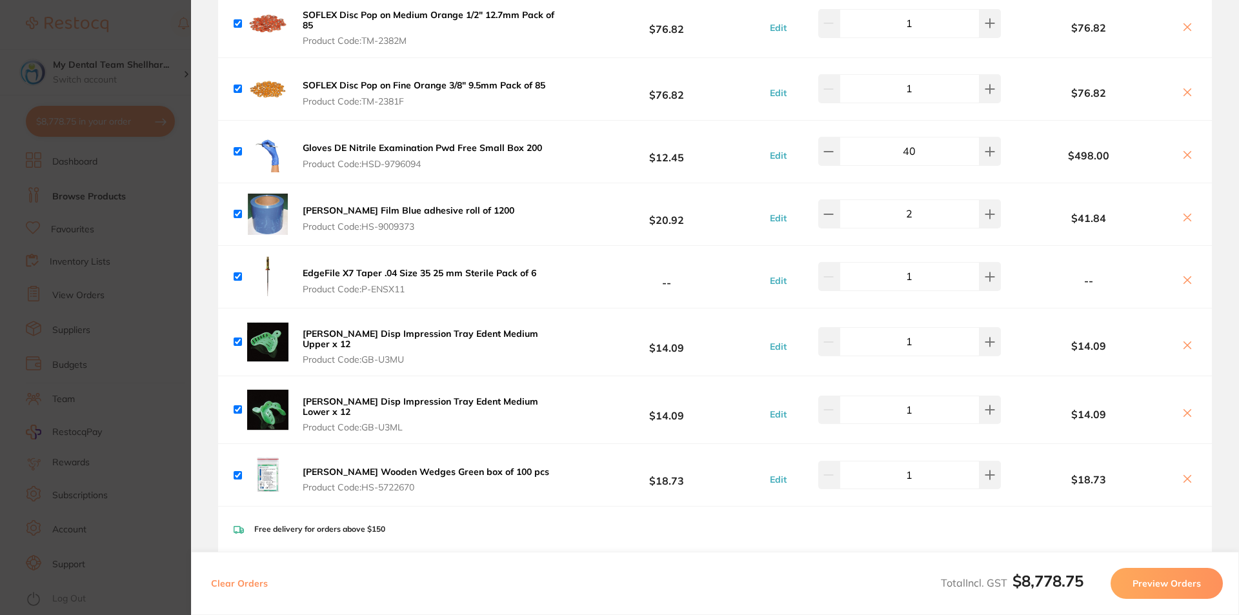
drag, startPoint x: 85, startPoint y: 231, endPoint x: 181, endPoint y: 151, distance: 125.1
click at [85, 231] on section "Update RRP Set your pre negotiated price for this item. Item Agreed RRP (excl. …" at bounding box center [619, 307] width 1239 height 615
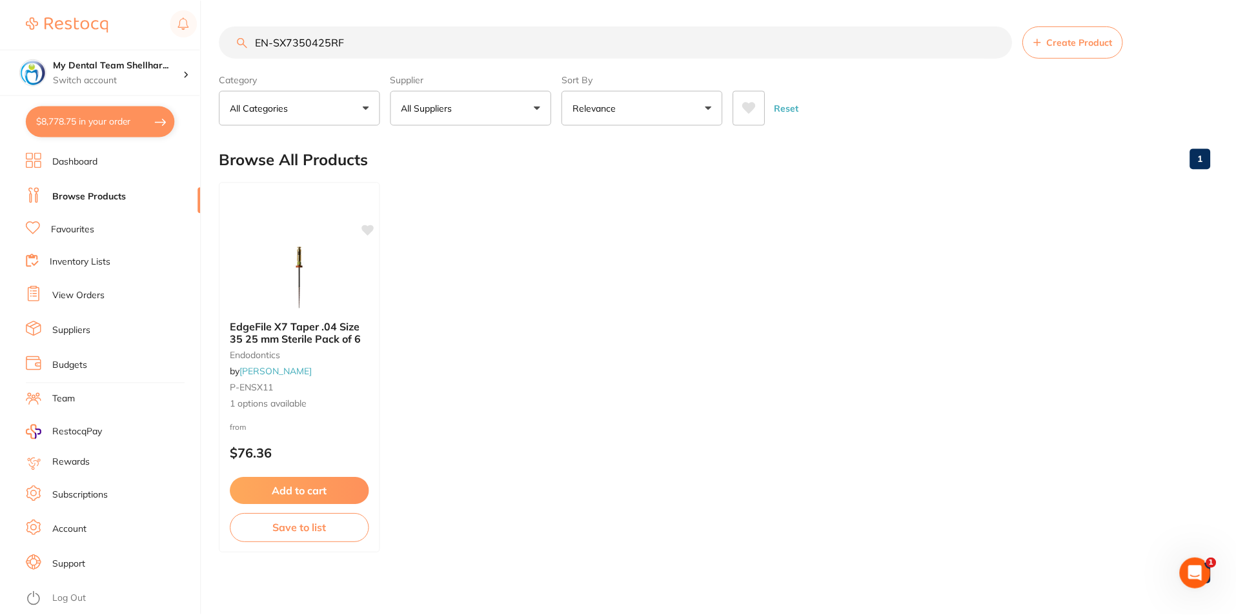
scroll to position [1, 0]
click at [335, 44] on input "EN-SX7350425RF" at bounding box center [615, 41] width 793 height 32
paste input "DMKF0825"
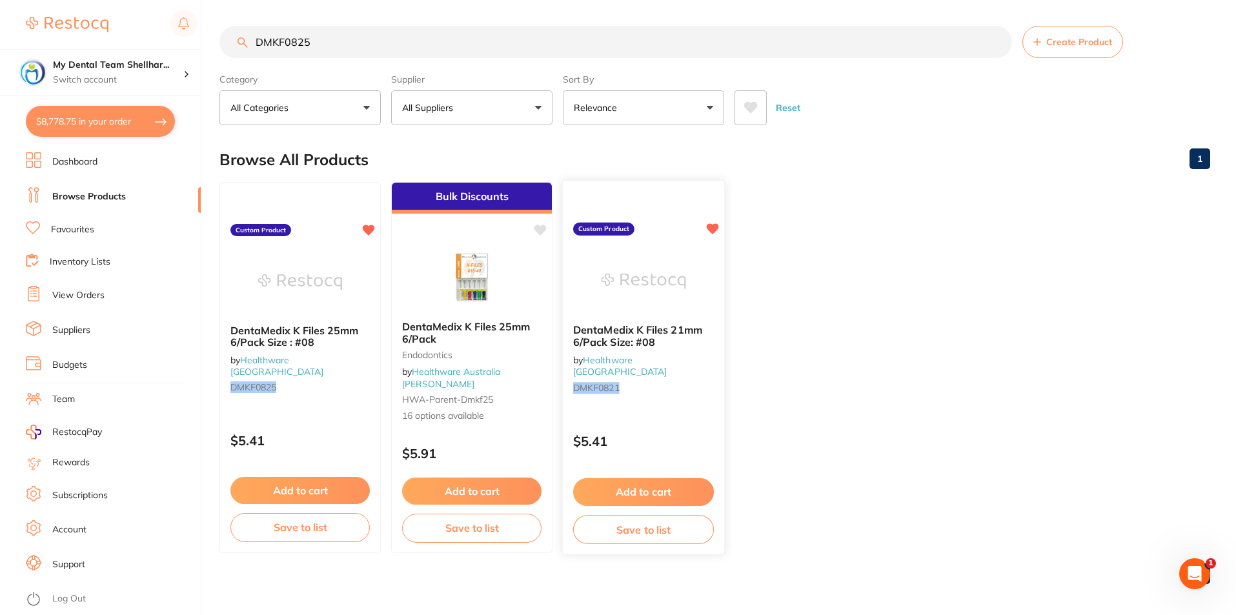
scroll to position [0, 0]
type input "DMKF0825"
click at [756, 110] on icon at bounding box center [751, 107] width 14 height 13
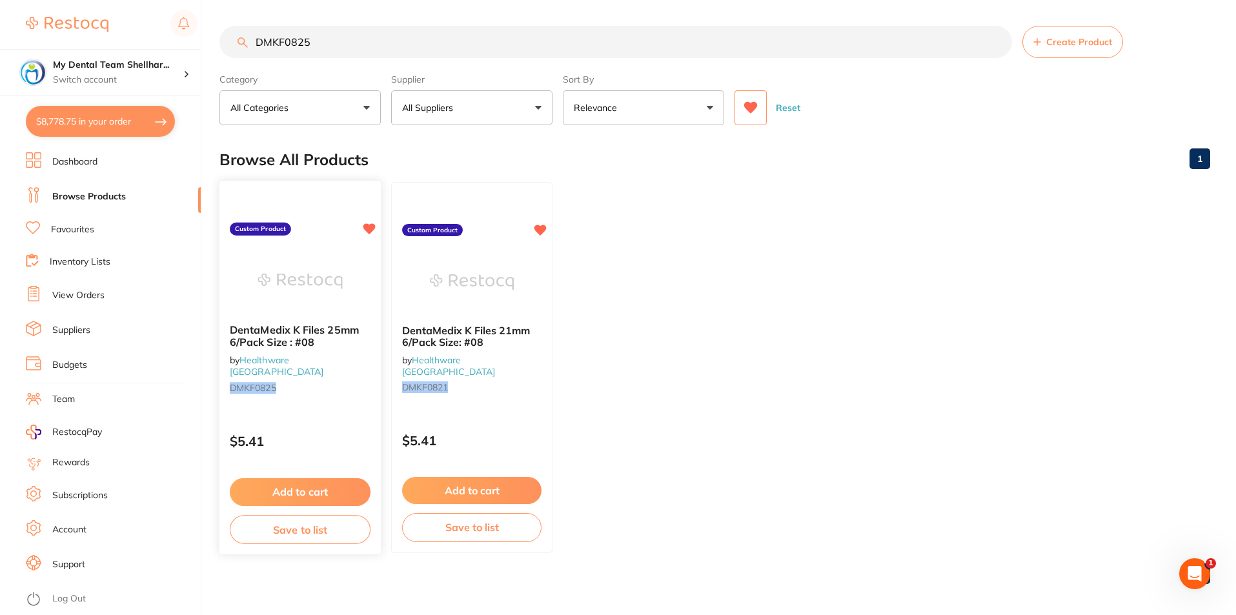
click at [318, 279] on img at bounding box center [300, 280] width 85 height 65
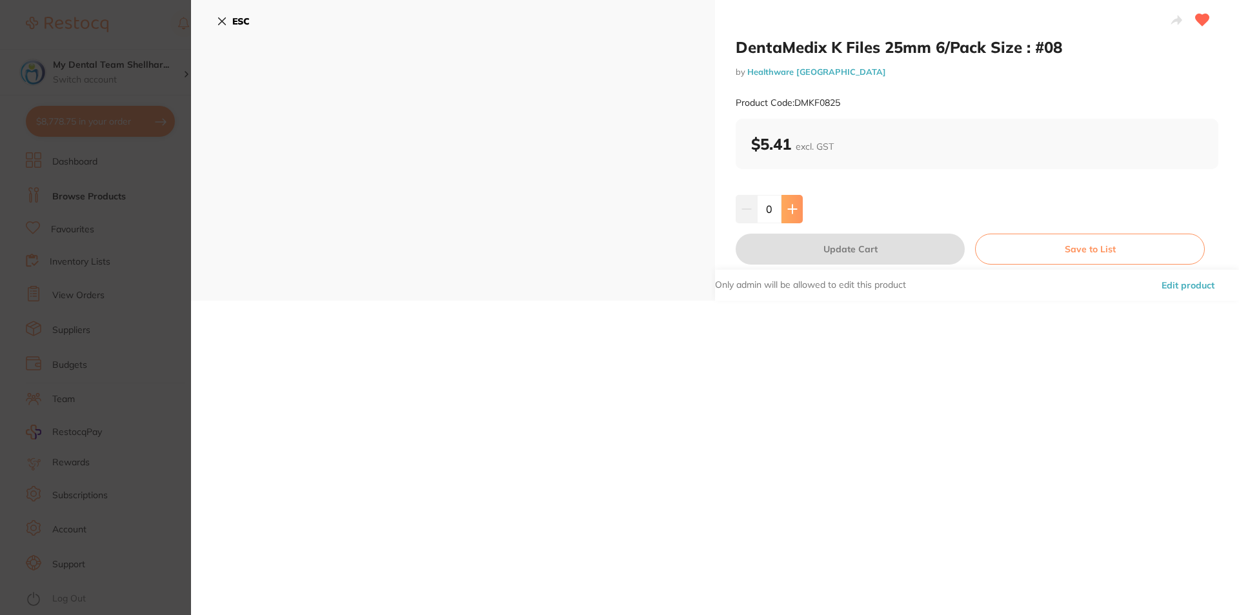
click at [793, 214] on button at bounding box center [792, 209] width 21 height 28
type input "2"
click at [798, 263] on button "Update Cart" at bounding box center [850, 249] width 229 height 31
checkbox input "false"
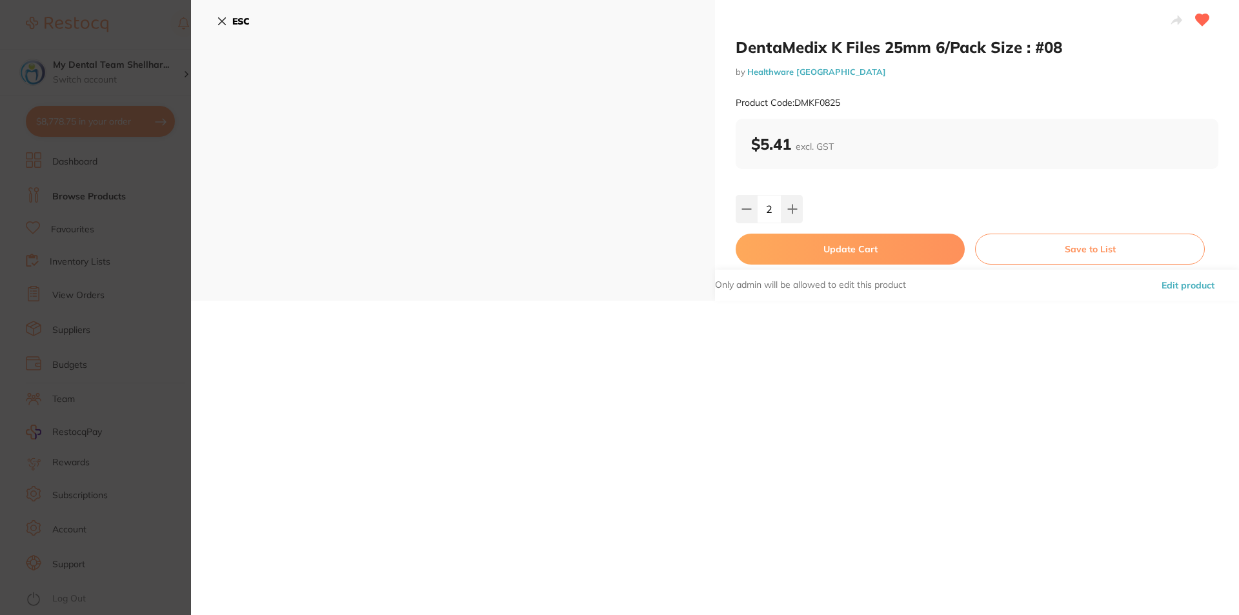
checkbox input "false"
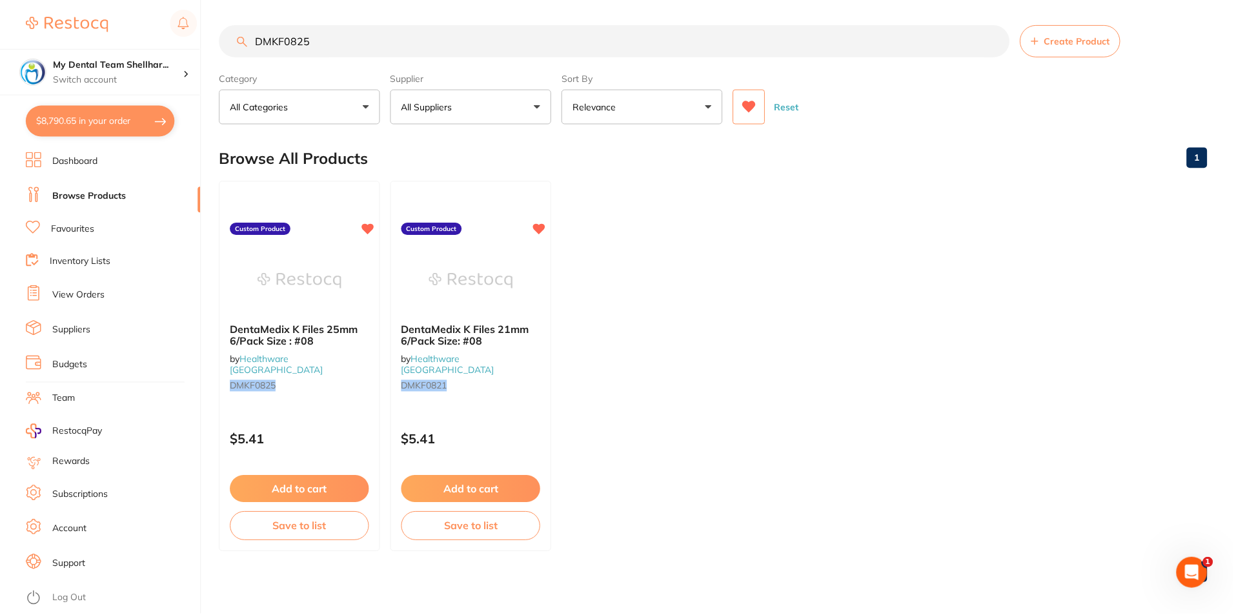
scroll to position [5503, 0]
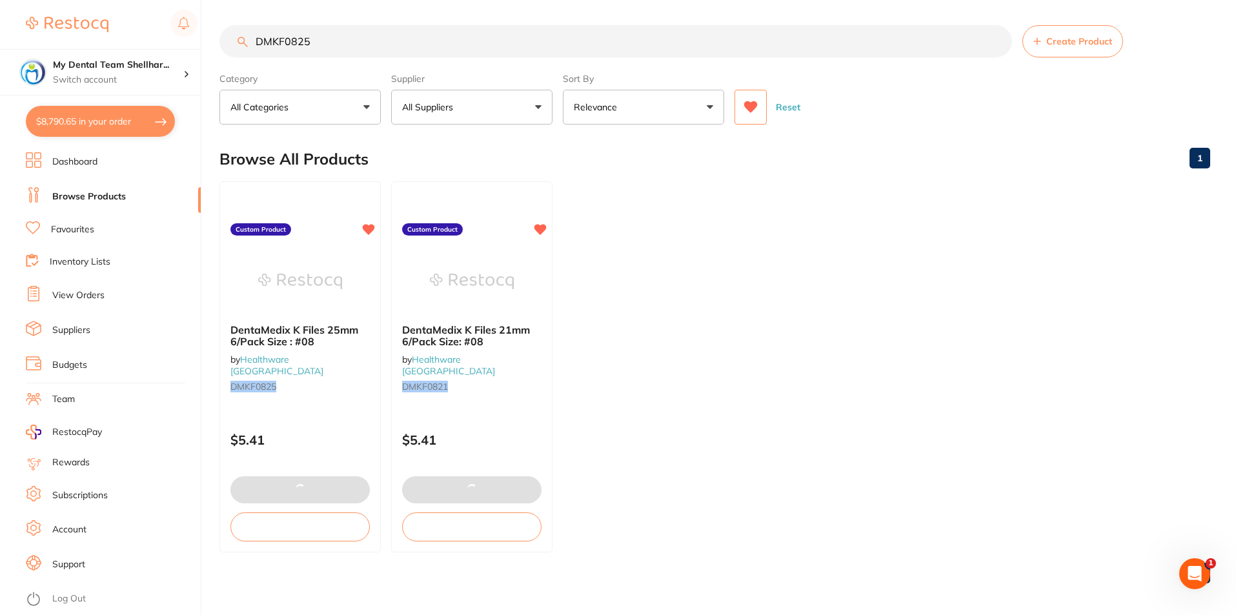
scroll to position [5503, 0]
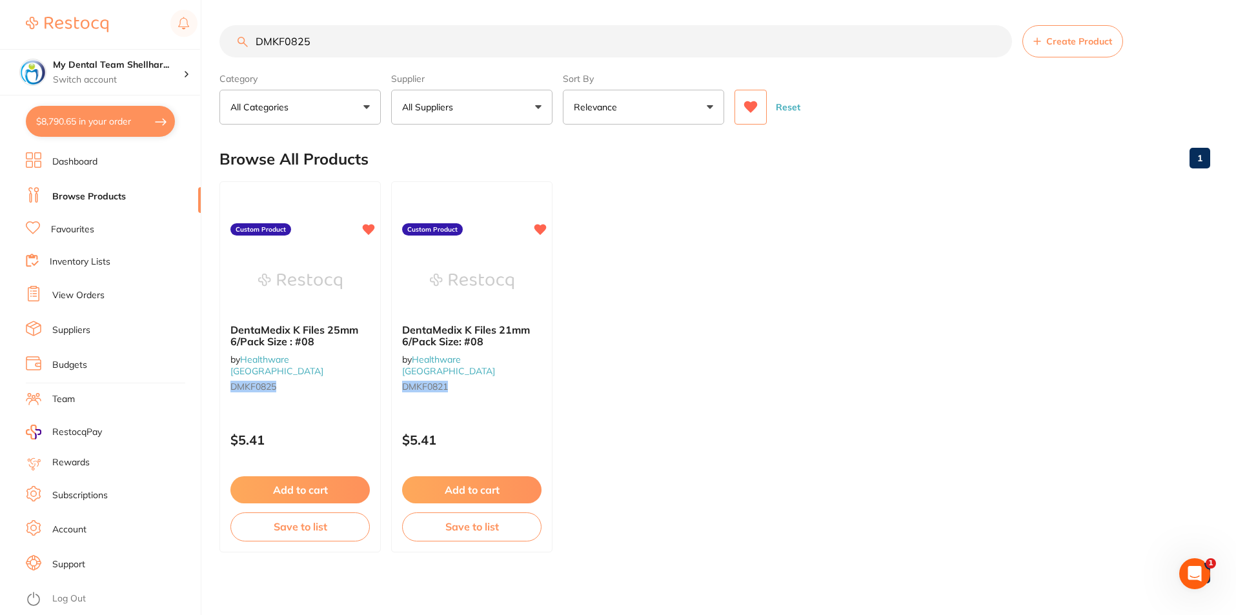
click at [428, 39] on input "DMKF0825" at bounding box center [615, 41] width 793 height 32
paste input "15"
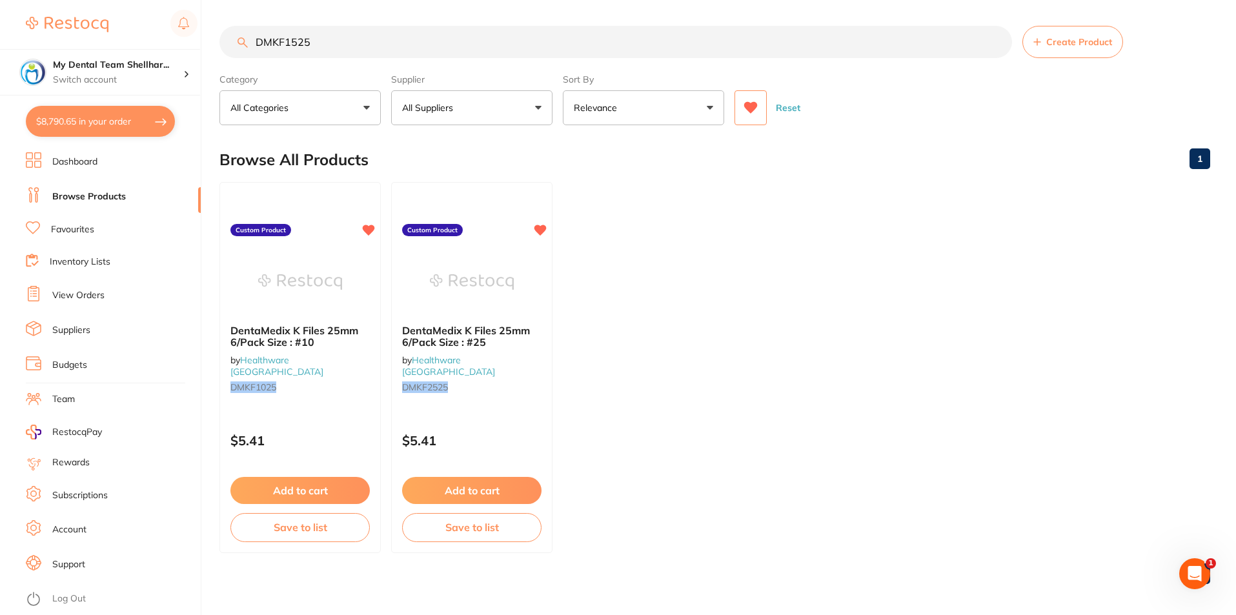
type input "DMKF1525"
click at [740, 101] on button at bounding box center [751, 107] width 32 height 35
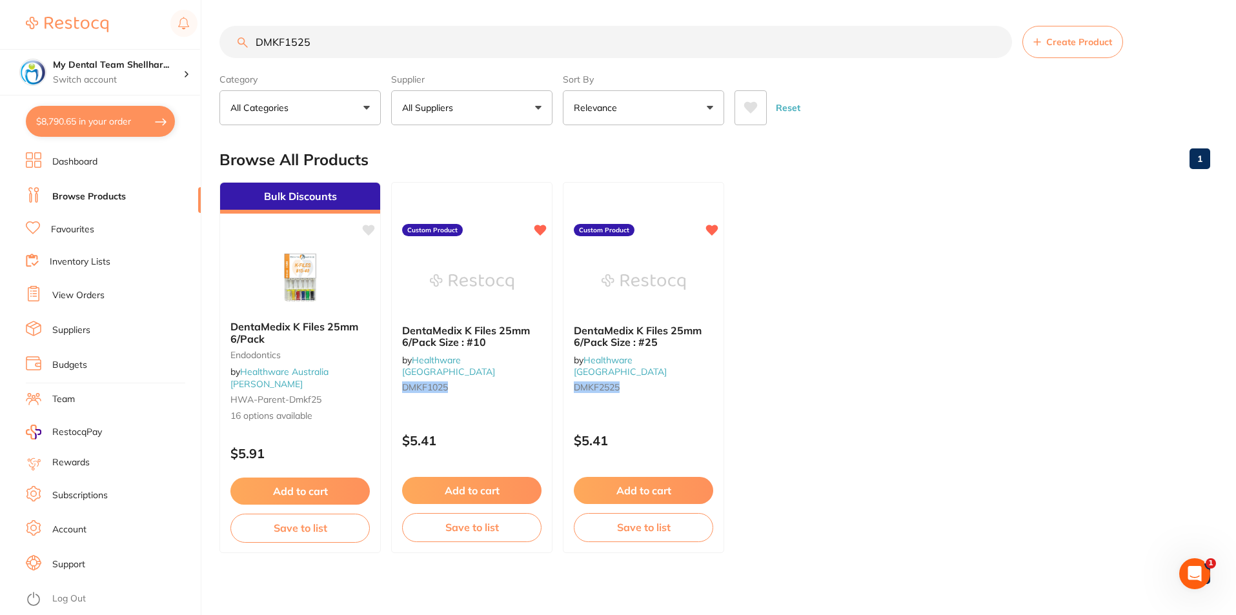
click at [274, 256] on img at bounding box center [300, 278] width 84 height 65
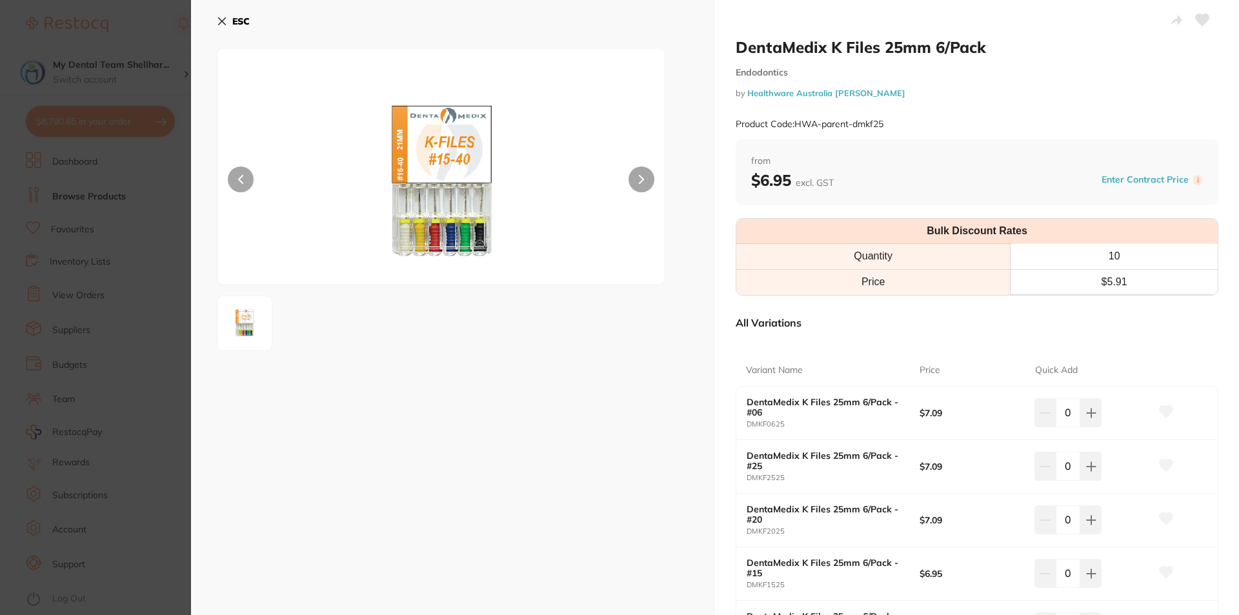
click at [1197, 23] on icon at bounding box center [1203, 20] width 14 height 12
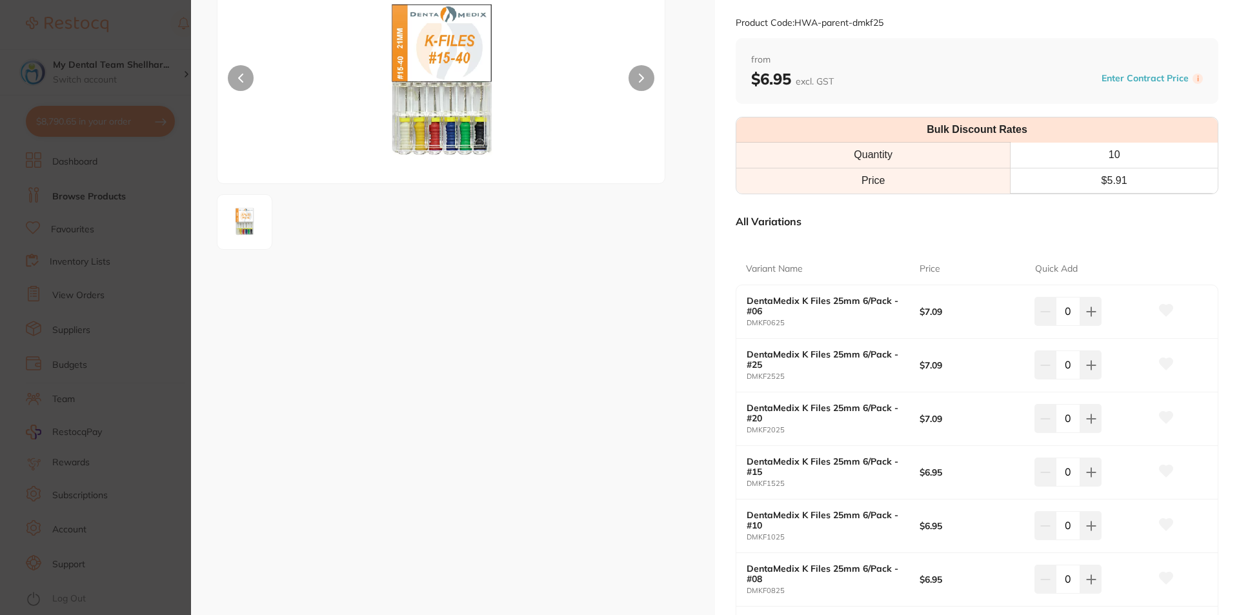
scroll to position [129, 0]
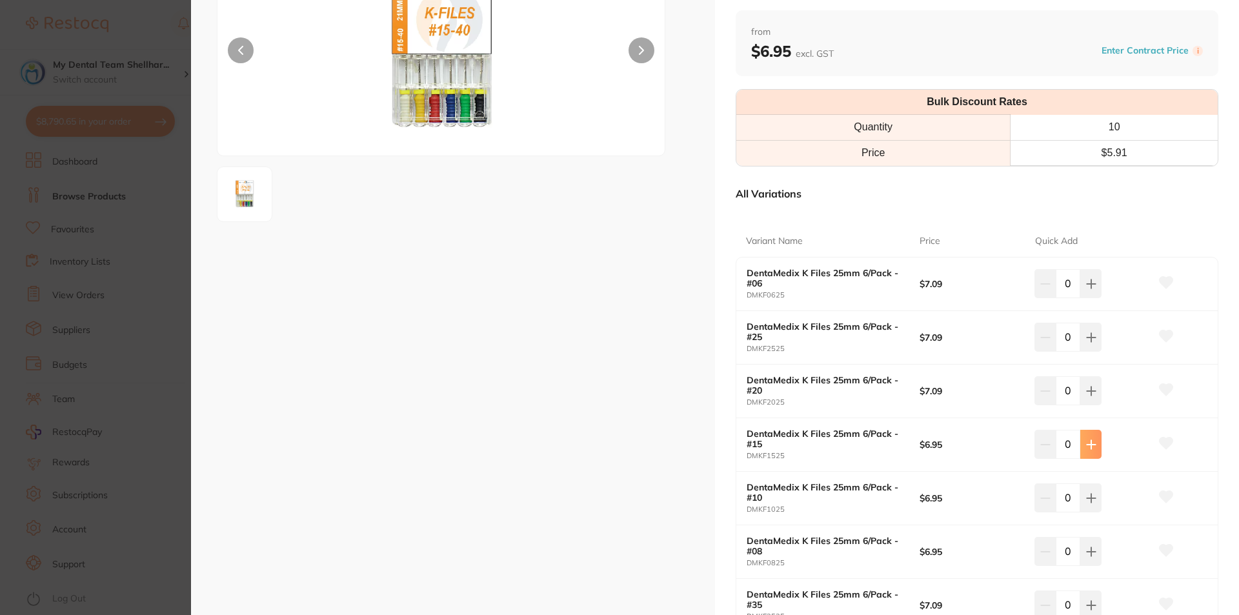
click at [1086, 449] on icon at bounding box center [1091, 445] width 10 height 10
type input "2"
click at [1086, 392] on icon at bounding box center [1091, 391] width 10 height 10
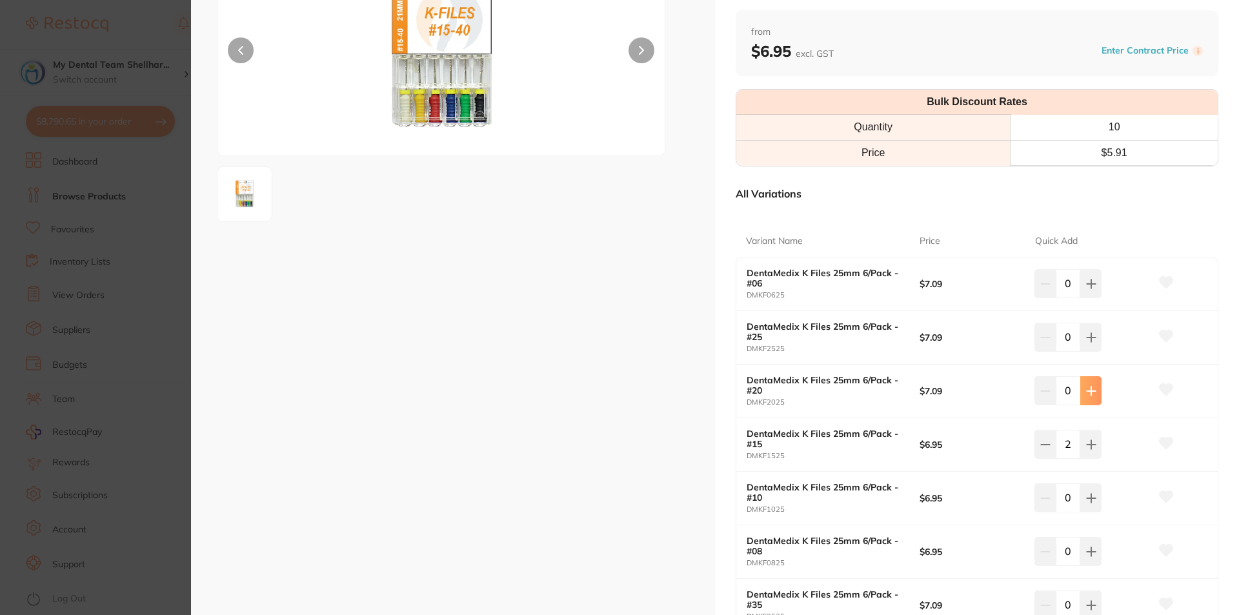
type input "1"
click at [1093, 338] on icon at bounding box center [1091, 337] width 10 height 10
type input "1"
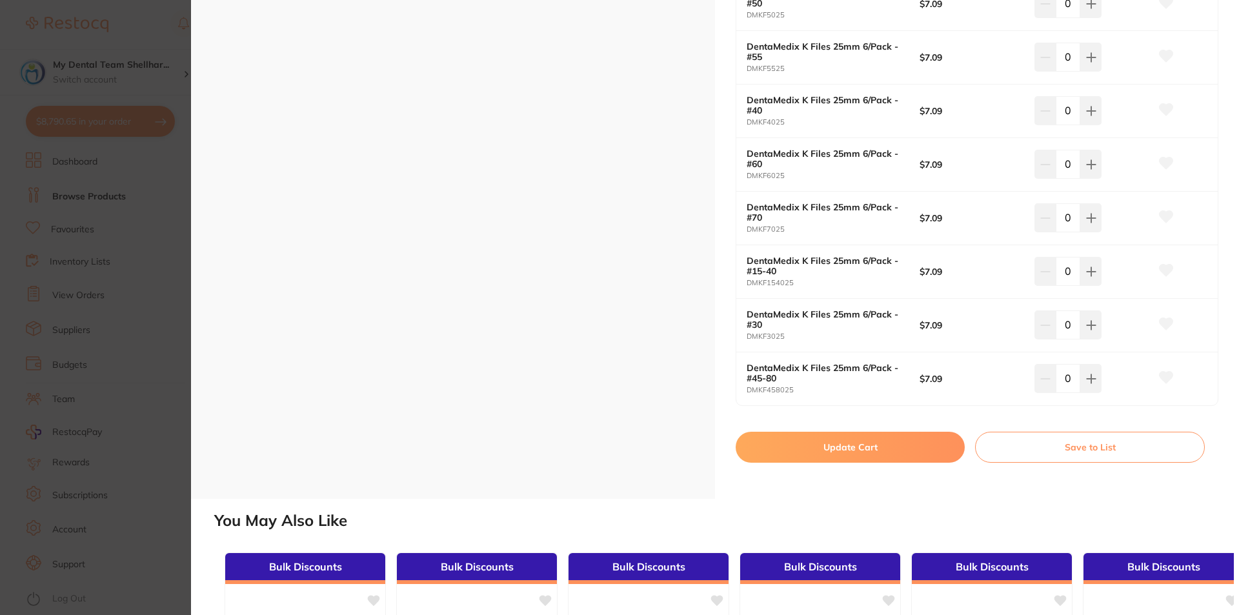
scroll to position [1033, 0]
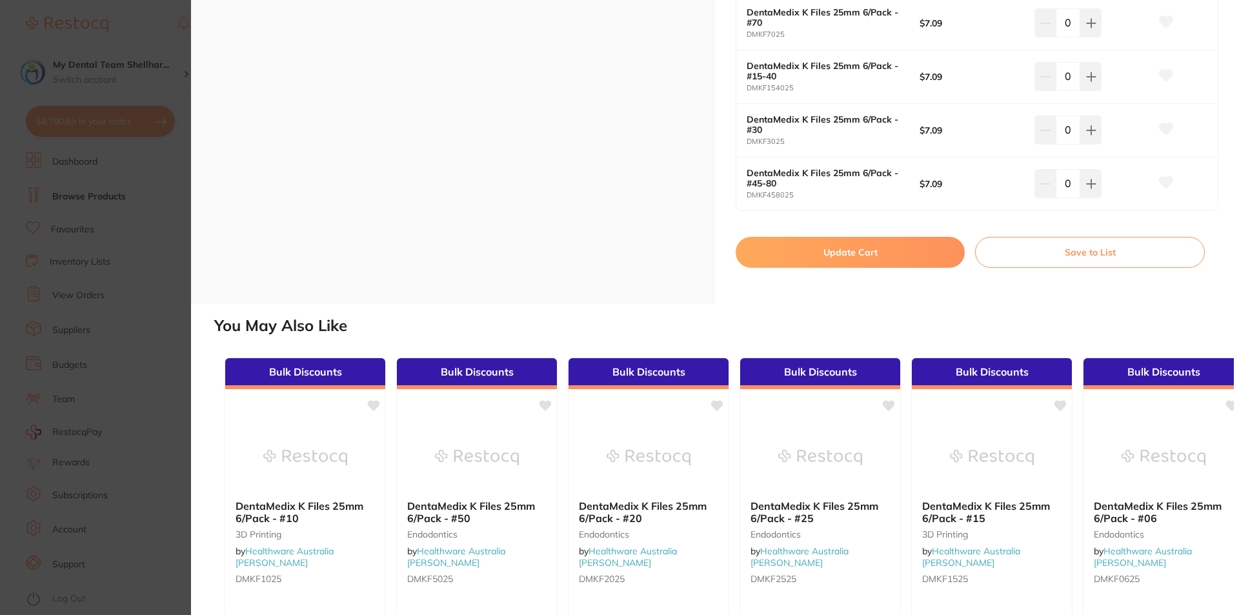
click at [861, 265] on button "Update Cart" at bounding box center [850, 252] width 229 height 31
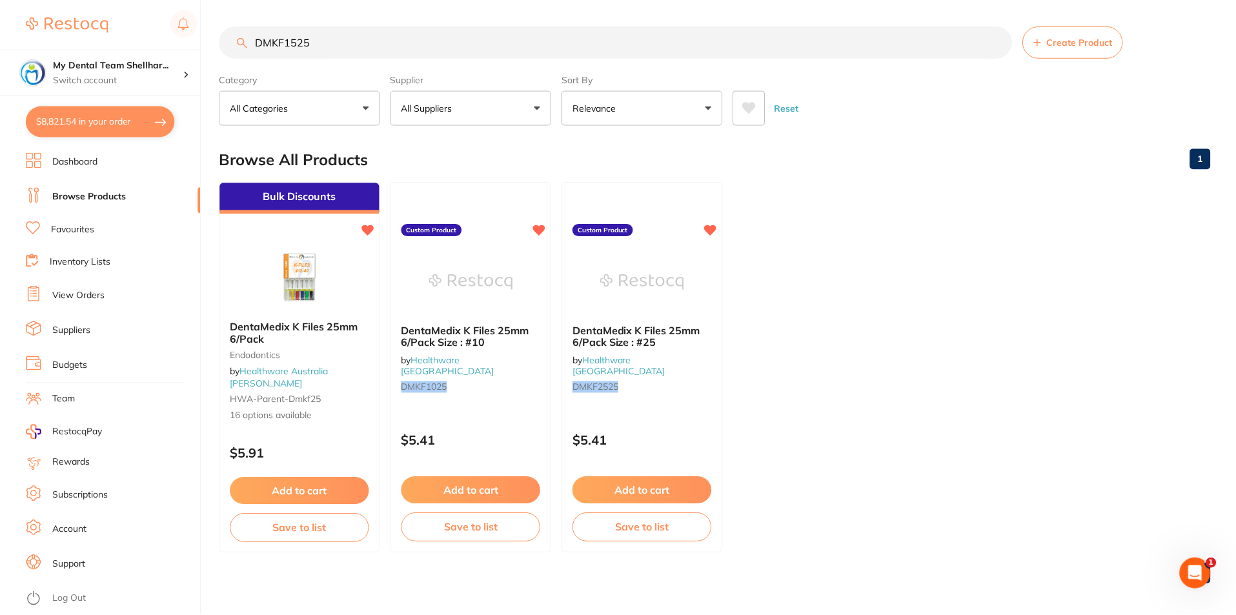
scroll to position [1, 0]
click at [498, 40] on input "DMKF1525" at bounding box center [615, 41] width 793 height 32
paste input "ULT-0136"
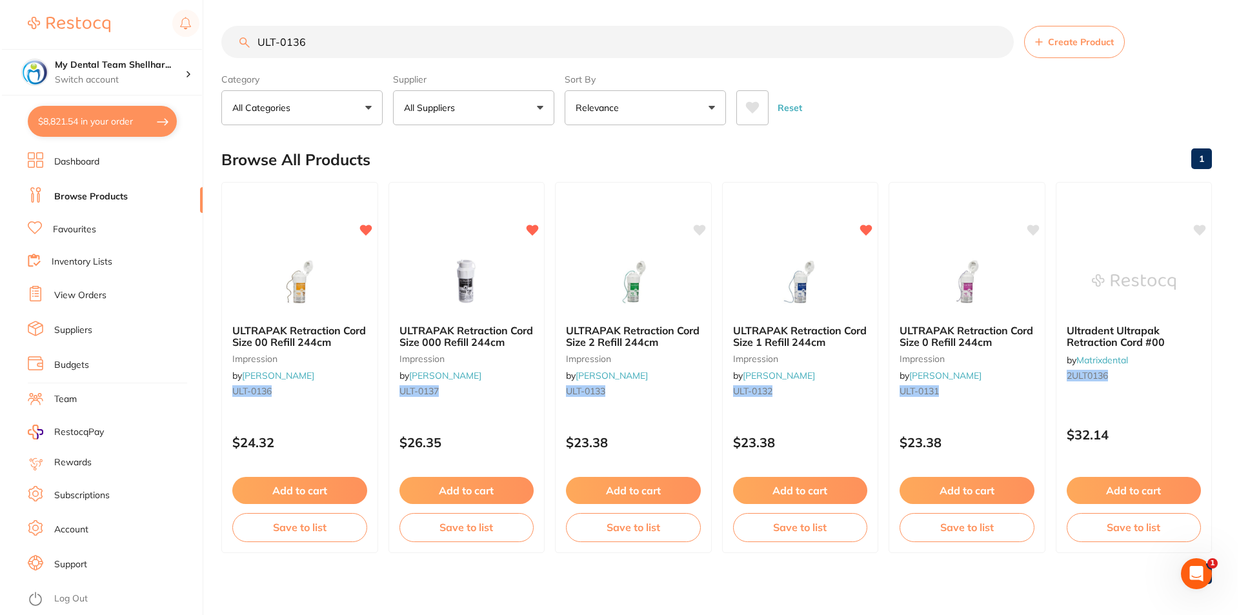
scroll to position [0, 0]
type input "ULT-0136"
click at [285, 263] on img at bounding box center [298, 280] width 85 height 65
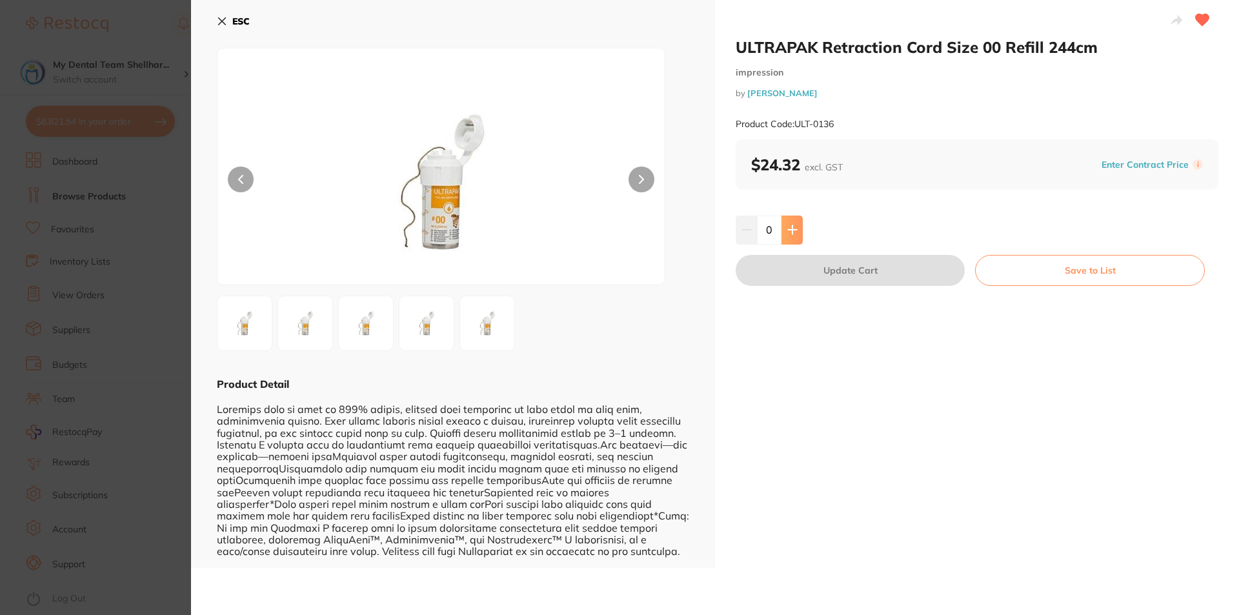
click at [793, 235] on icon at bounding box center [792, 230] width 10 height 10
type input "1"
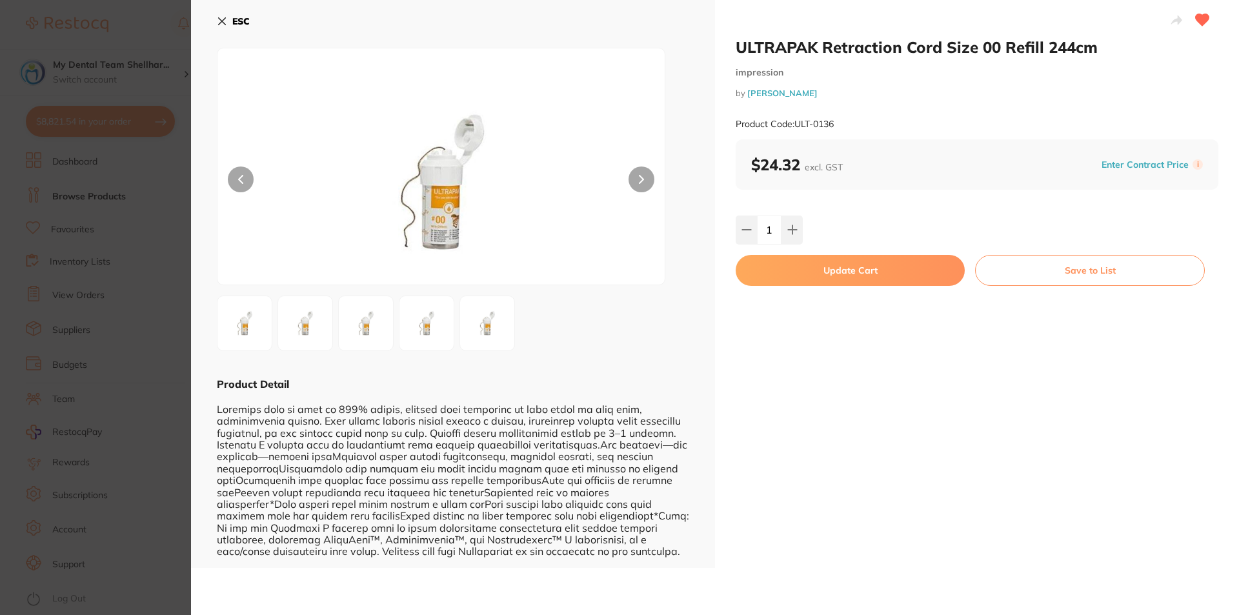
click at [820, 274] on button "Update Cart" at bounding box center [850, 270] width 229 height 31
checkbox input "false"
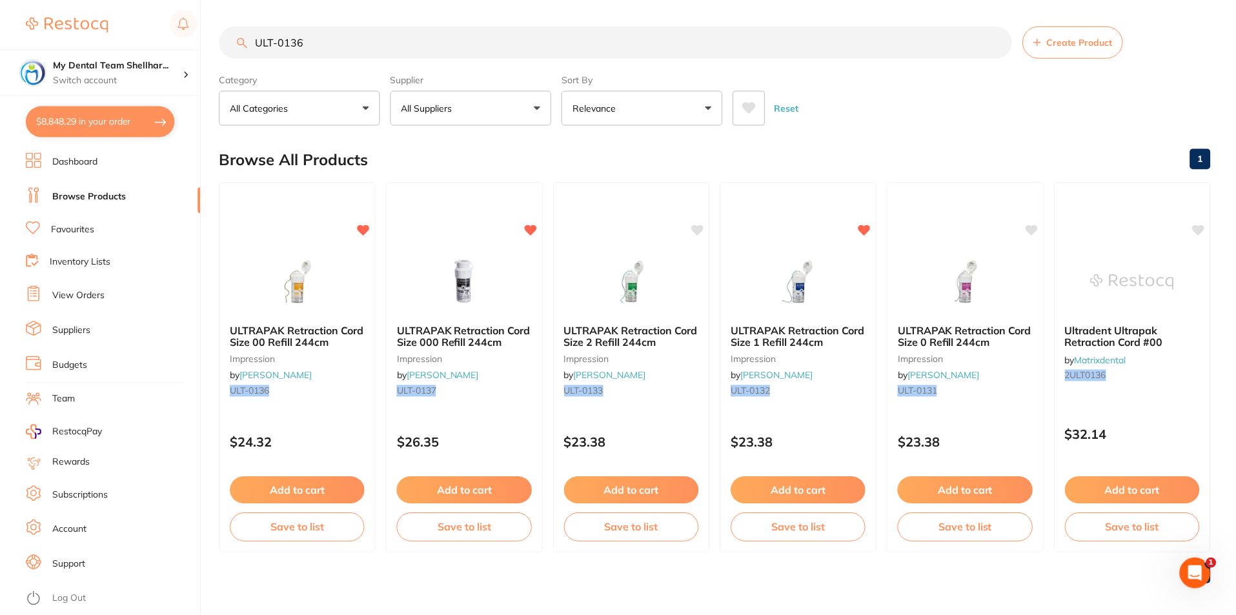
scroll to position [1, 0]
click at [465, 35] on input "ULT-0136" at bounding box center [615, 41] width 793 height 32
paste input "DMTULLR"
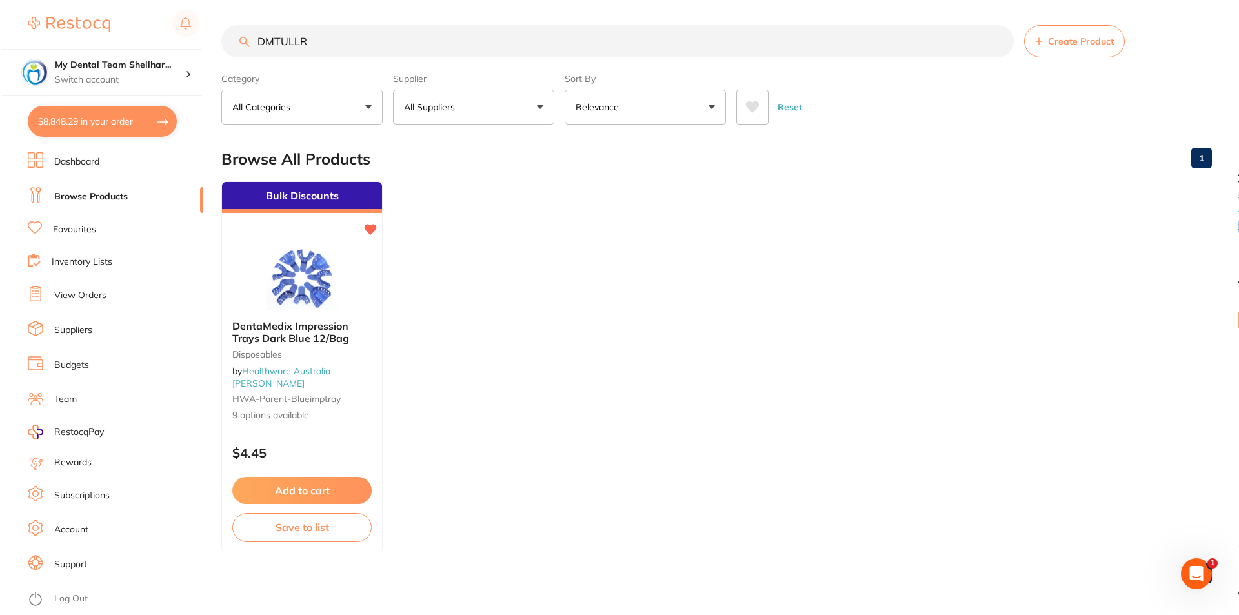
scroll to position [0, 0]
type input "DMTULLR"
click at [245, 284] on div at bounding box center [300, 278] width 160 height 65
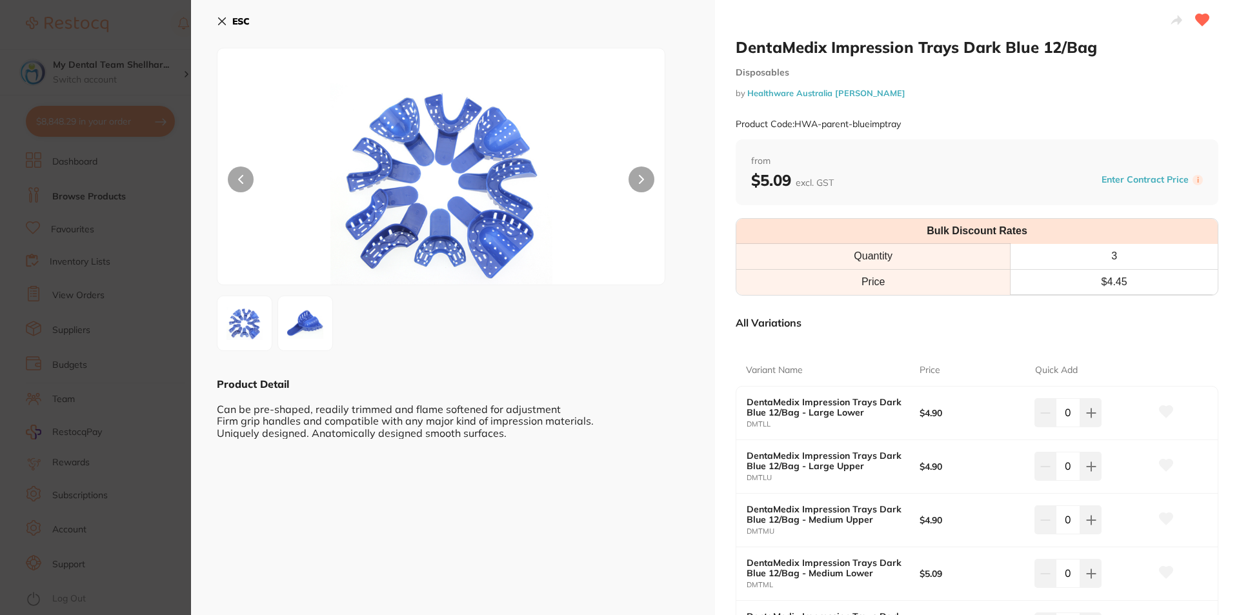
drag, startPoint x: 835, startPoint y: 206, endPoint x: 1190, endPoint y: 345, distance: 382.0
click at [1190, 345] on div "Variant Name Price Quick Add DentaMedix Impression Trays Dark Blue 12/Bag - Lar…" at bounding box center [977, 604] width 483 height 529
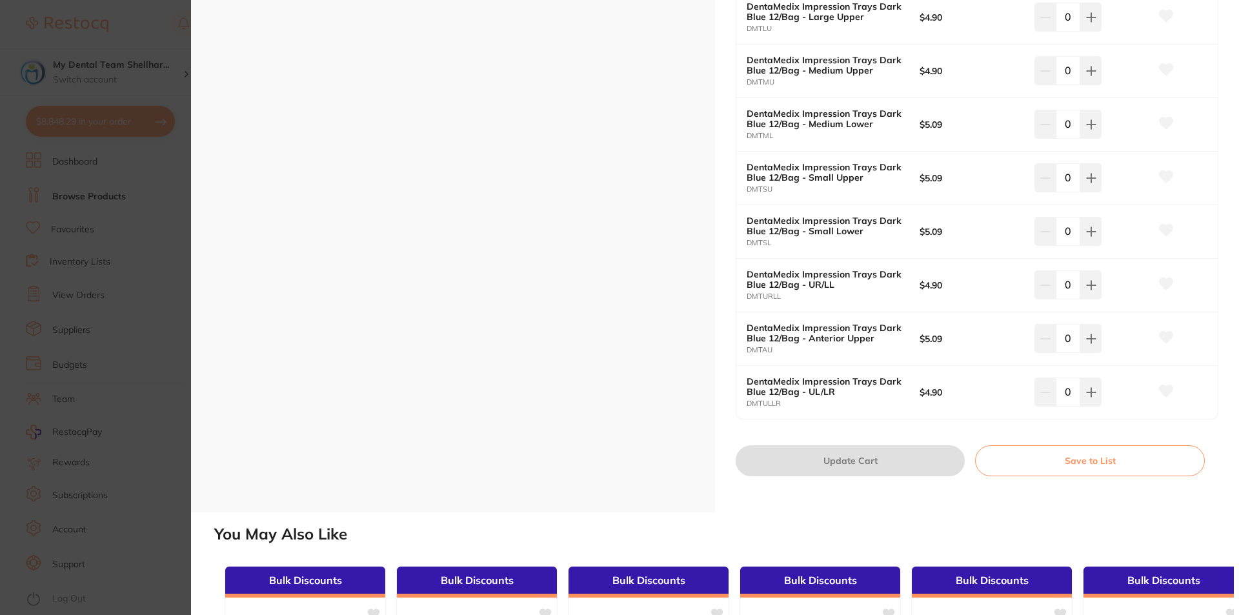
scroll to position [452, 0]
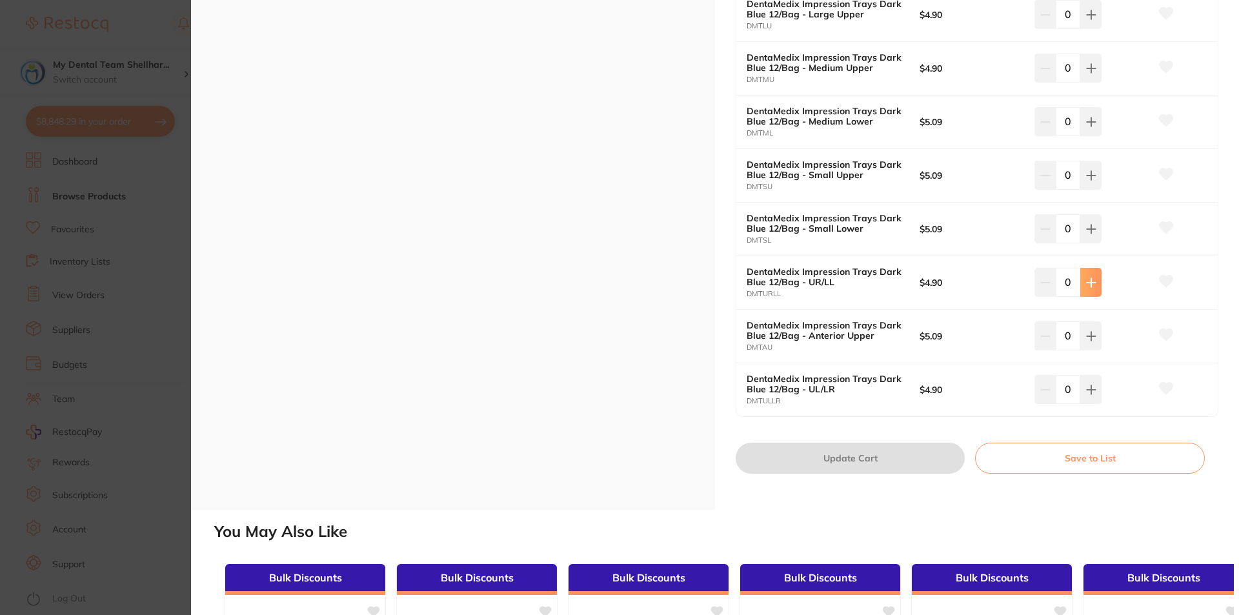
click at [1091, 287] on icon at bounding box center [1091, 283] width 10 height 10
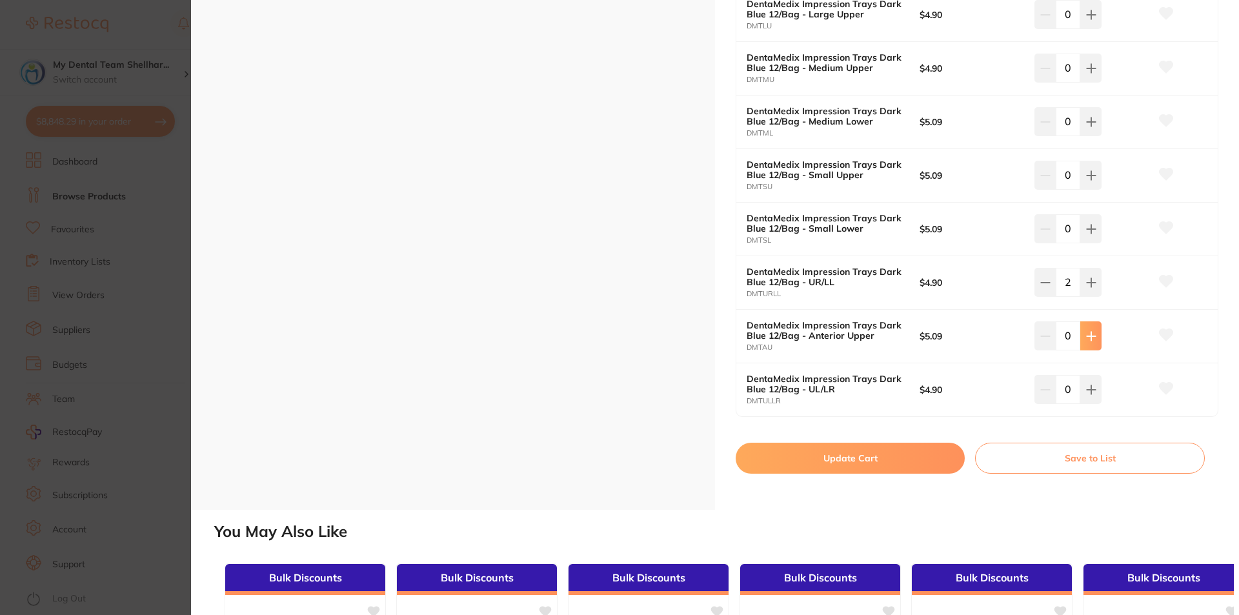
type input "2"
click at [1087, 390] on icon at bounding box center [1091, 389] width 8 height 8
type input "2"
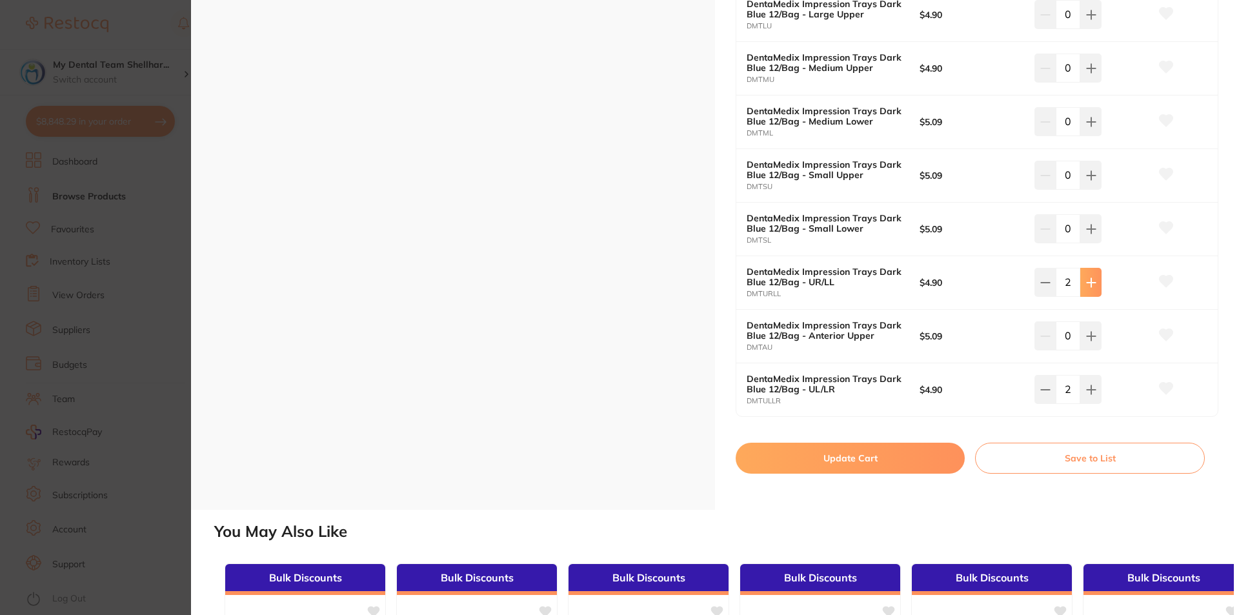
click at [1082, 286] on button at bounding box center [1090, 282] width 21 height 28
type input "3"
click at [918, 456] on button "Update Cart" at bounding box center [850, 458] width 229 height 31
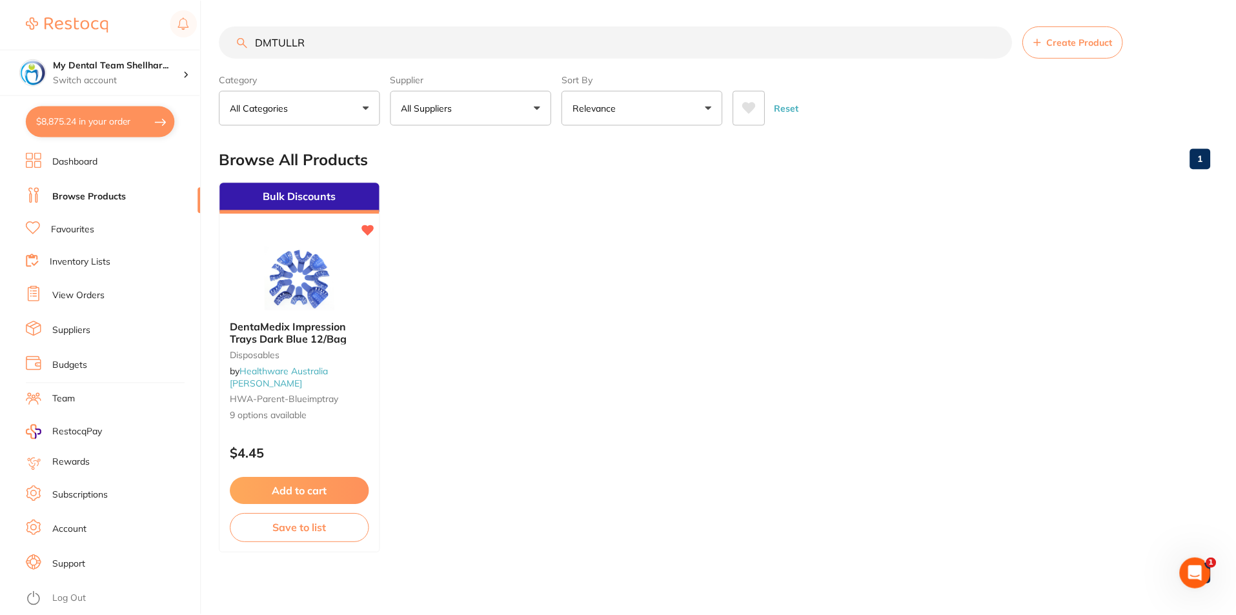
scroll to position [1, 0]
click at [532, 51] on input "DMTULLR" at bounding box center [615, 41] width 793 height 32
click at [532, 50] on input "DMTULLR" at bounding box center [615, 41] width 793 height 32
paste input "TM-71505"
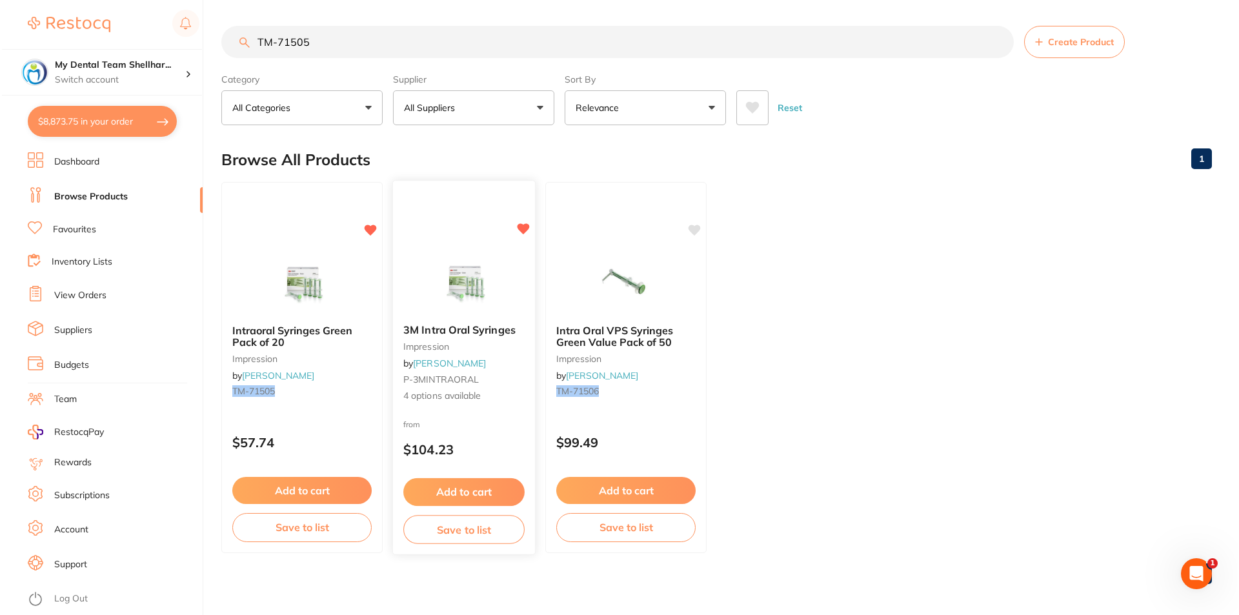
scroll to position [0, 0]
click at [457, 259] on img at bounding box center [462, 280] width 85 height 65
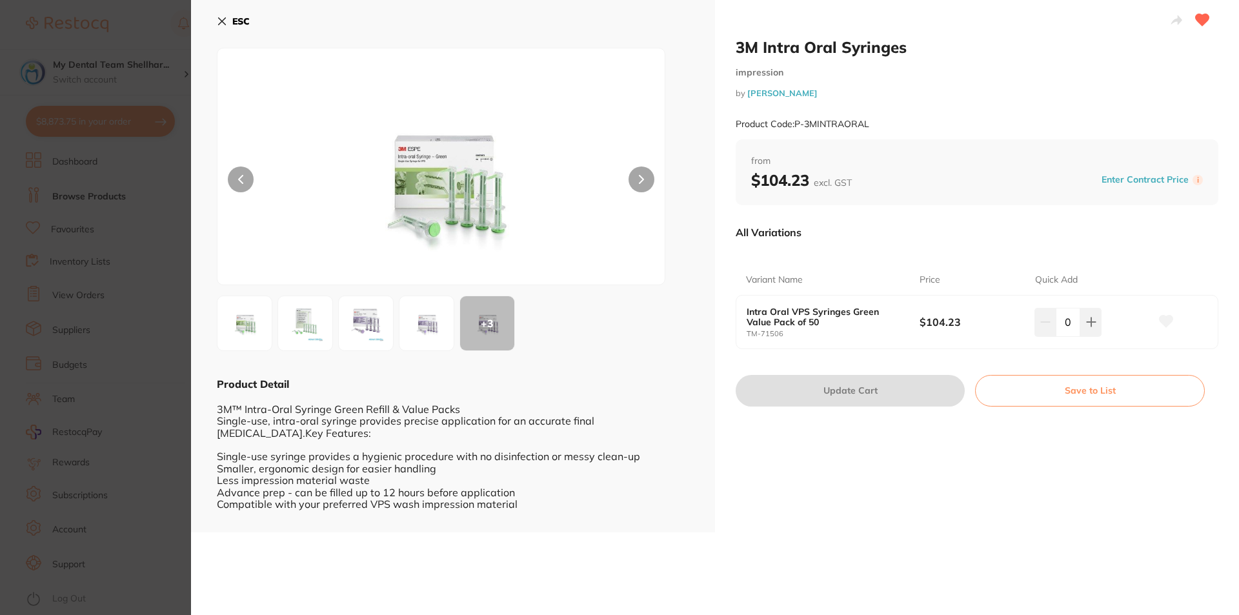
click at [150, 219] on section "3M Intra Oral Syringes impression by Adam Dental Product Code: P-3MINTRAORAL ES…" at bounding box center [619, 307] width 1239 height 615
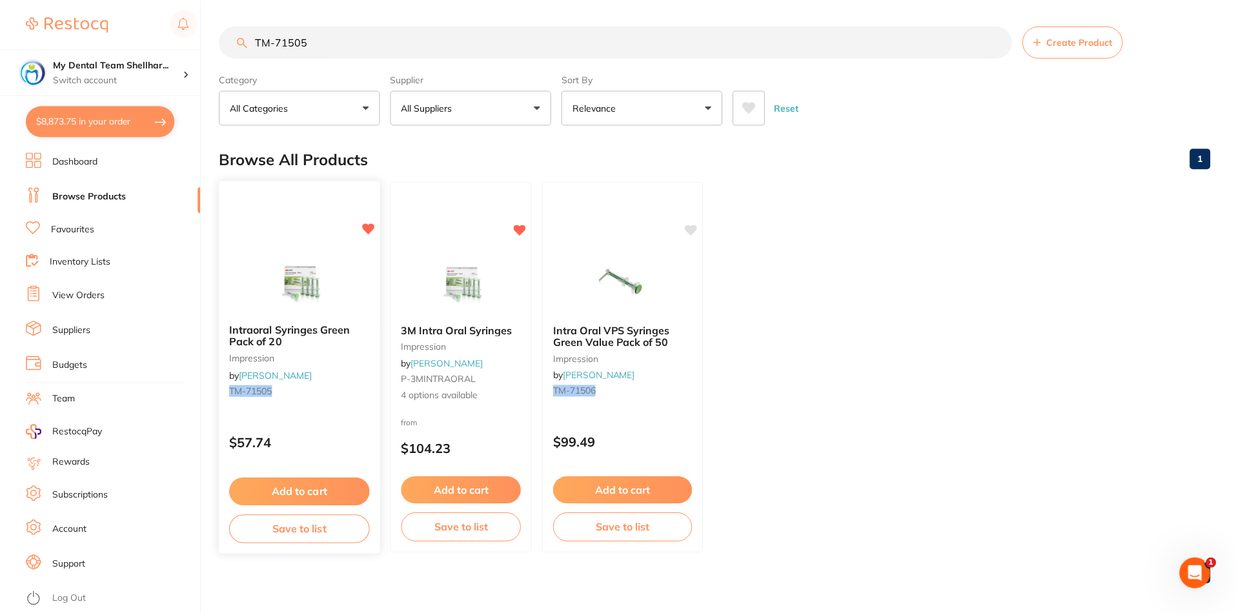
scroll to position [1, 0]
click at [288, 293] on img at bounding box center [300, 280] width 85 height 65
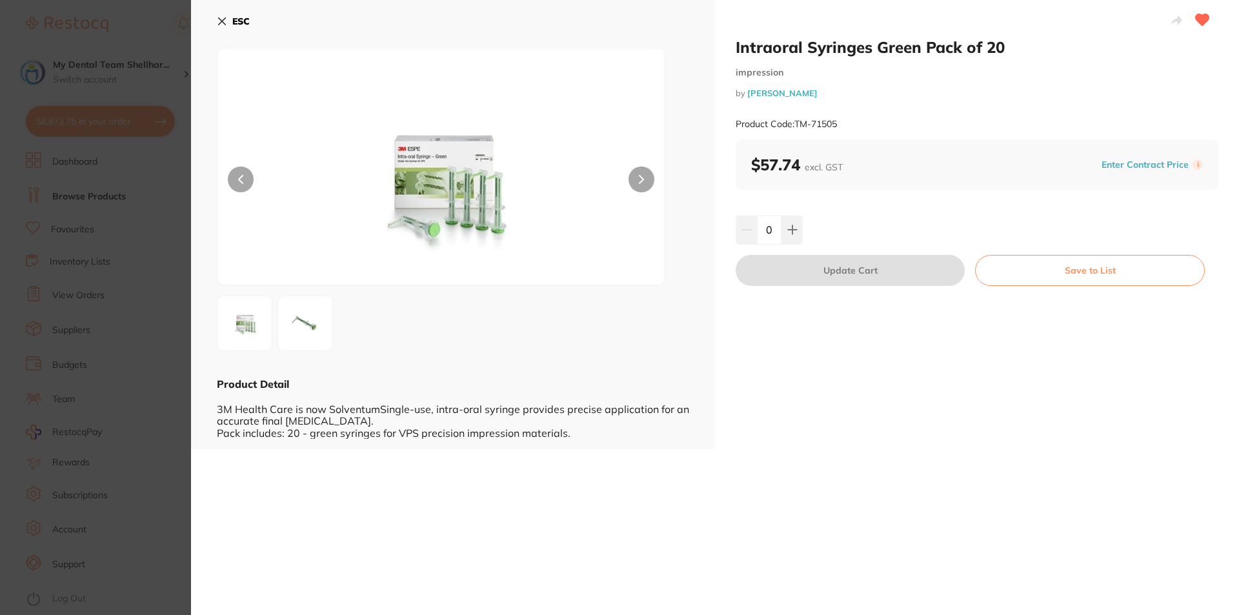
click at [174, 280] on section "Intraoral Syringes Green Pack of 20 impression by Henry Schein Halas Product Co…" at bounding box center [619, 307] width 1239 height 615
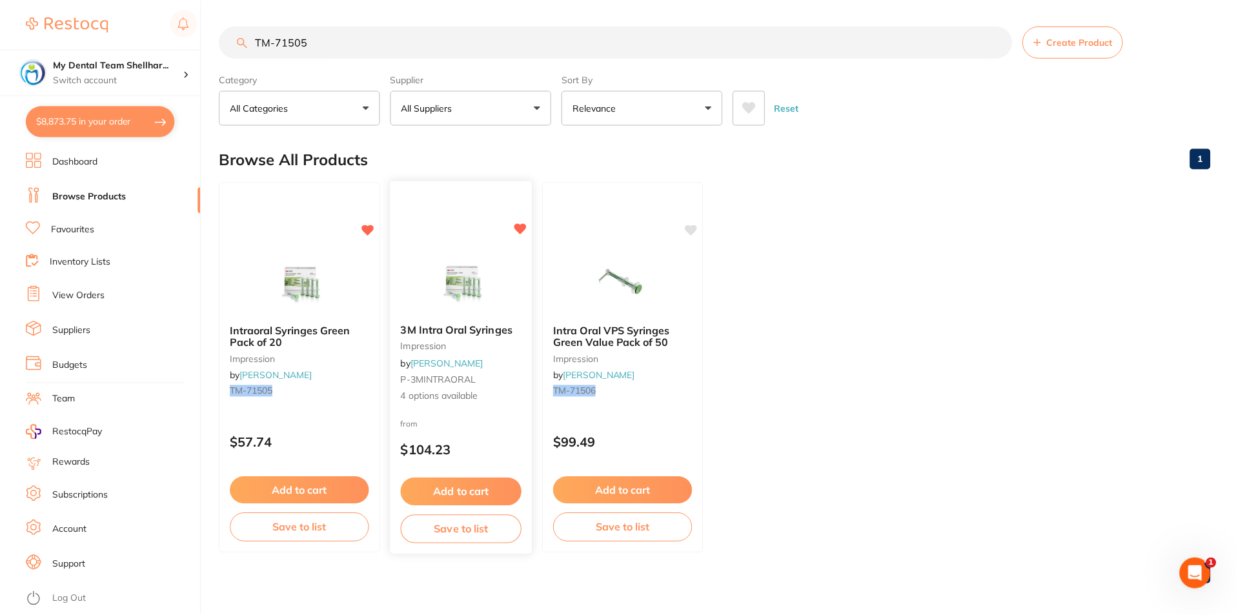
scroll to position [1, 0]
click at [461, 280] on img at bounding box center [462, 280] width 85 height 65
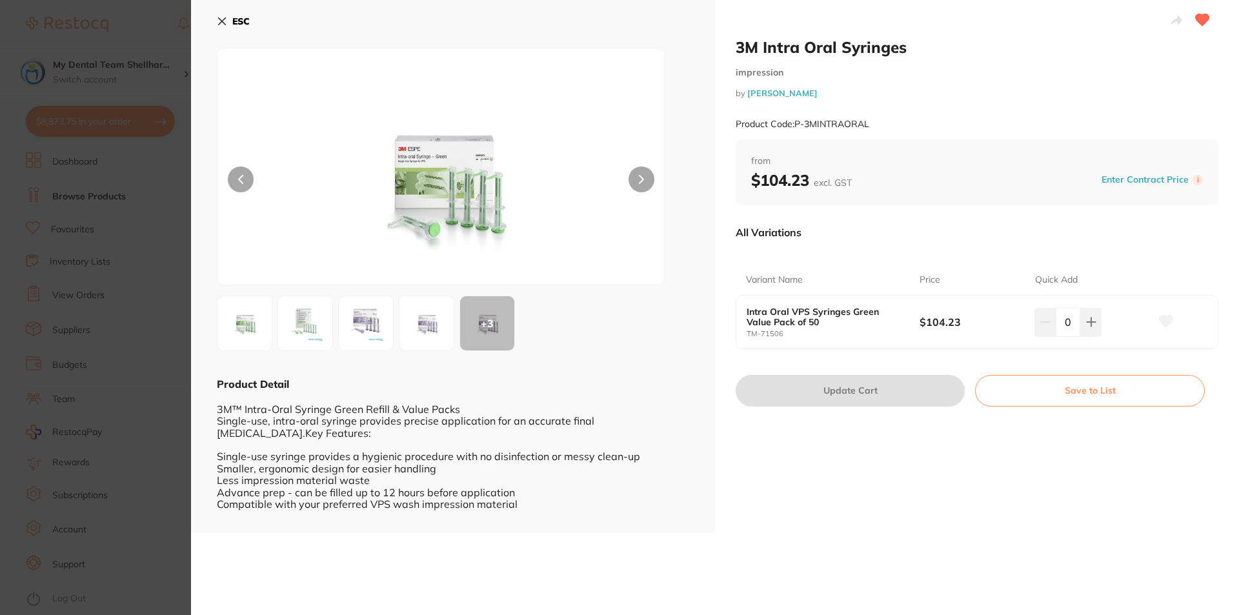
click at [136, 187] on section "3M Intra Oral Syringes impression by Adam Dental Product Code: P-3MINTRAORAL ES…" at bounding box center [619, 307] width 1239 height 615
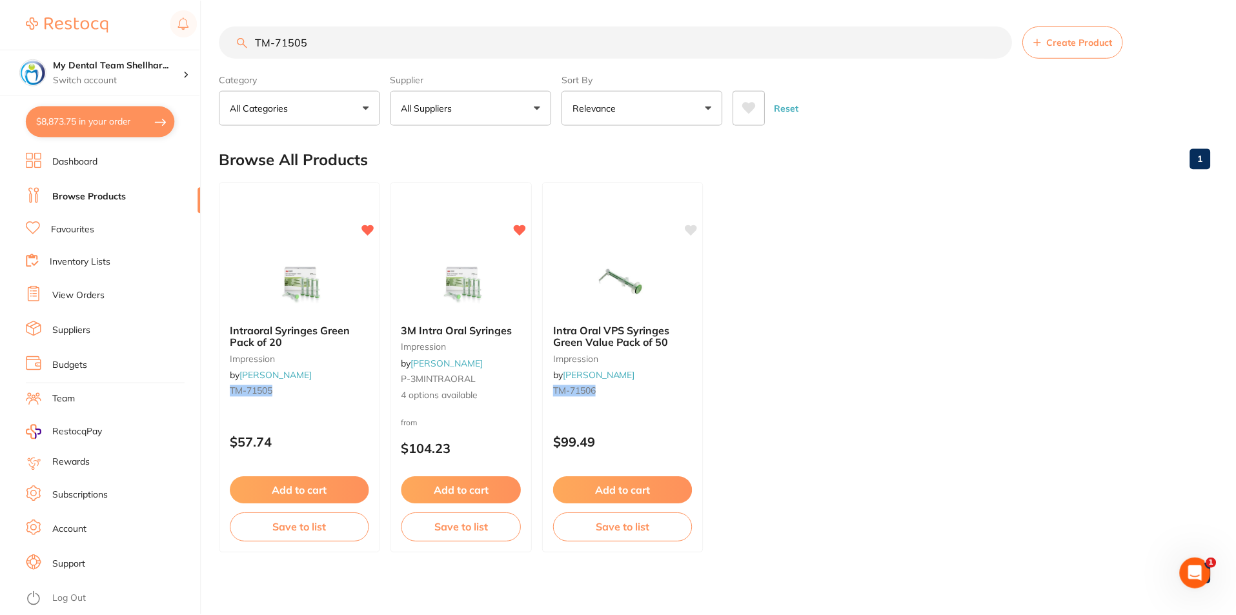
scroll to position [1, 0]
click at [318, 46] on input "TM-71505" at bounding box center [615, 41] width 793 height 32
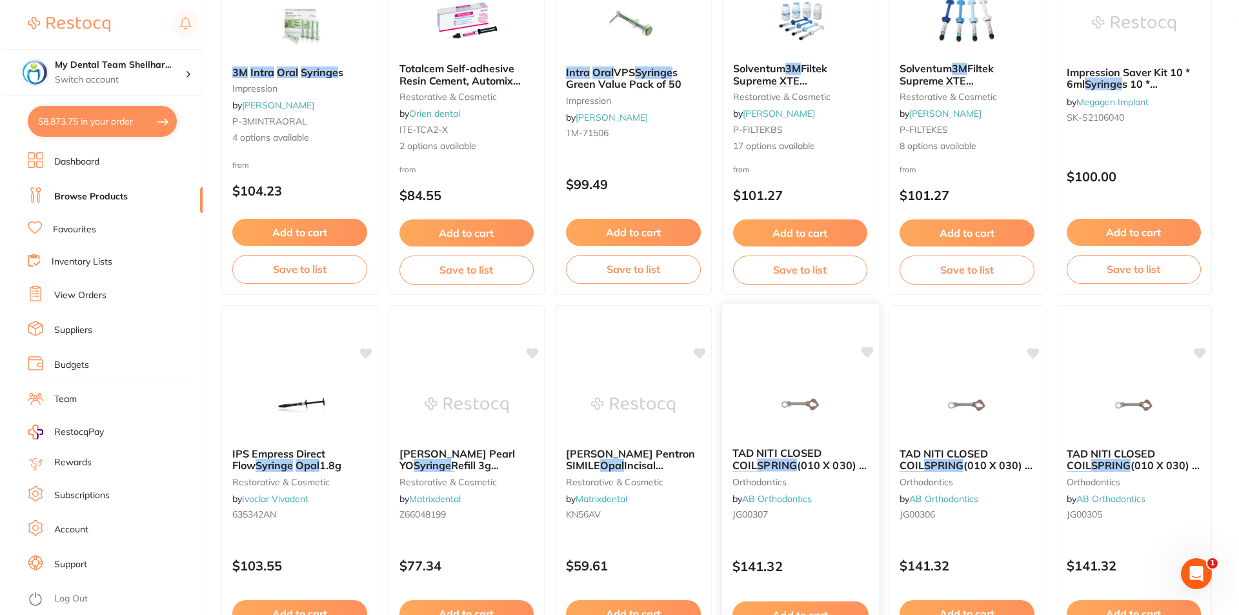
scroll to position [0, 0]
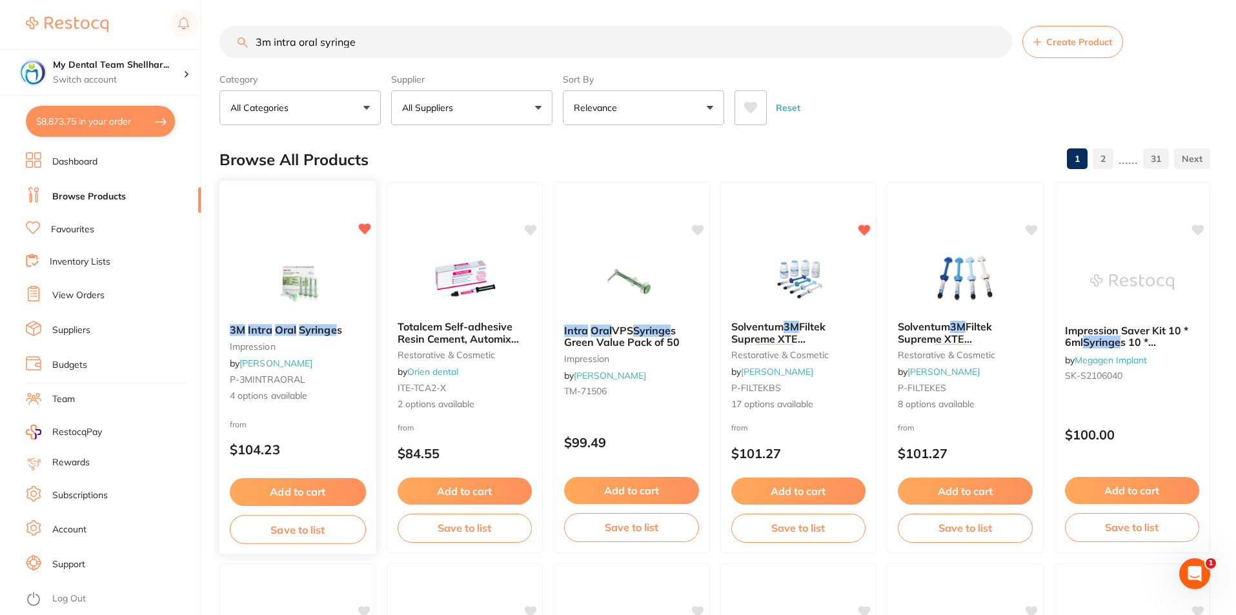
click at [295, 252] on img at bounding box center [298, 280] width 85 height 65
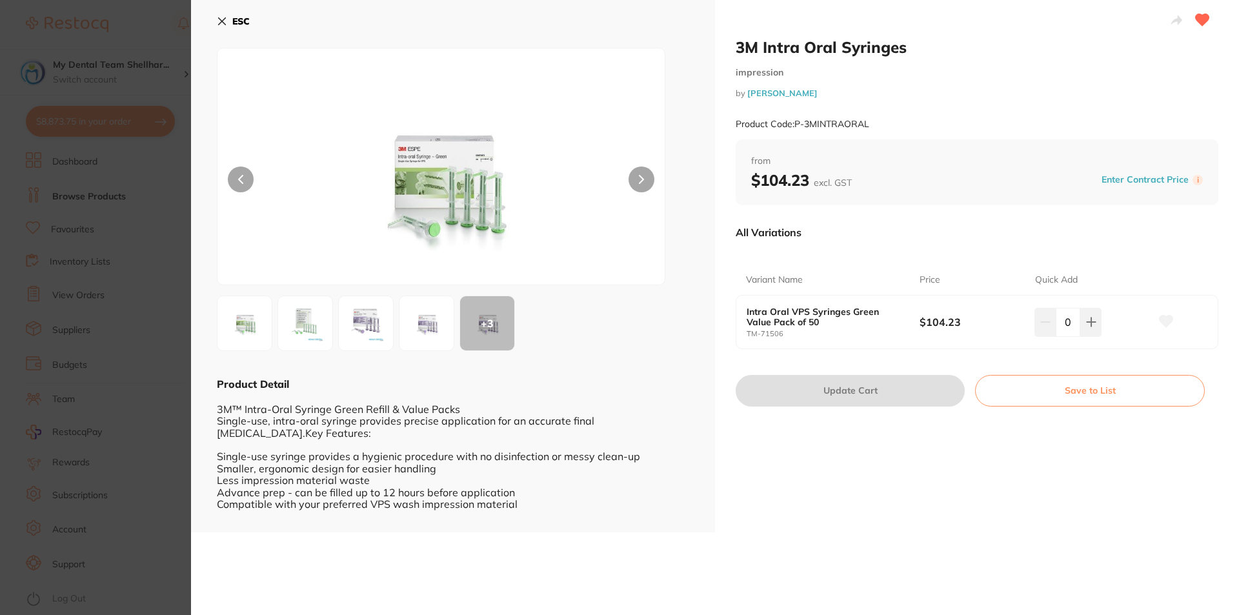
click at [158, 189] on section "3M Intra Oral Syringes impression by Adam Dental Product Code: P-3MINTRAORAL ES…" at bounding box center [619, 307] width 1239 height 615
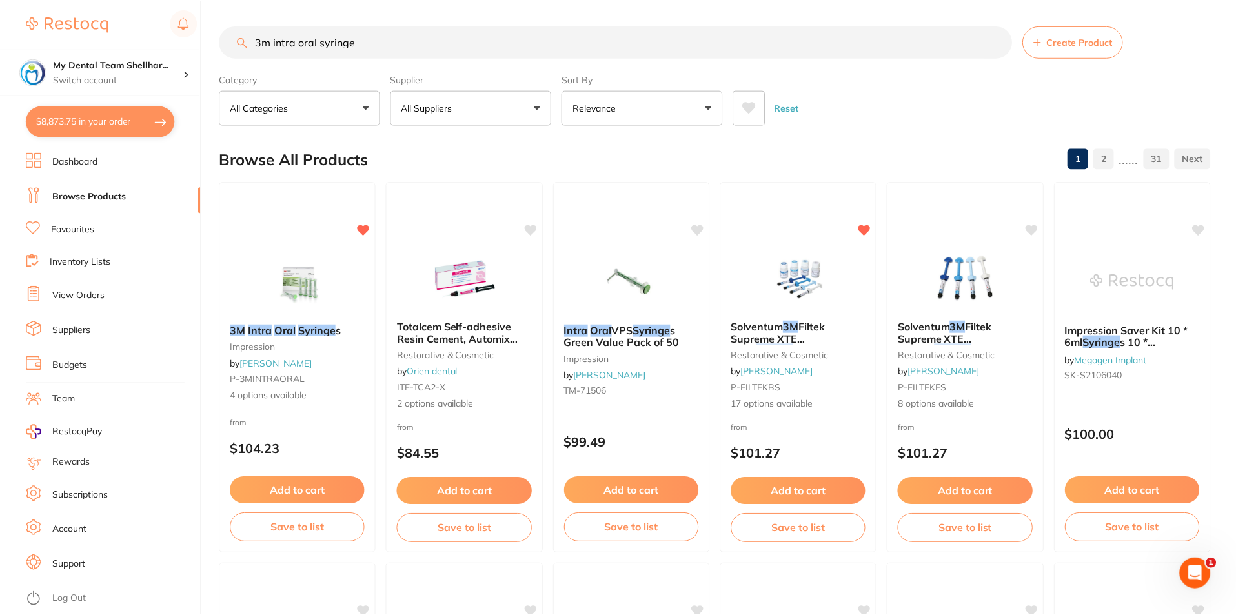
scroll to position [1, 0]
click at [290, 48] on input "3m intra oral syringe" at bounding box center [615, 41] width 793 height 32
click at [290, 47] on input "3m intra oral syringe" at bounding box center [615, 41] width 793 height 32
paste input "KE-Q34H"
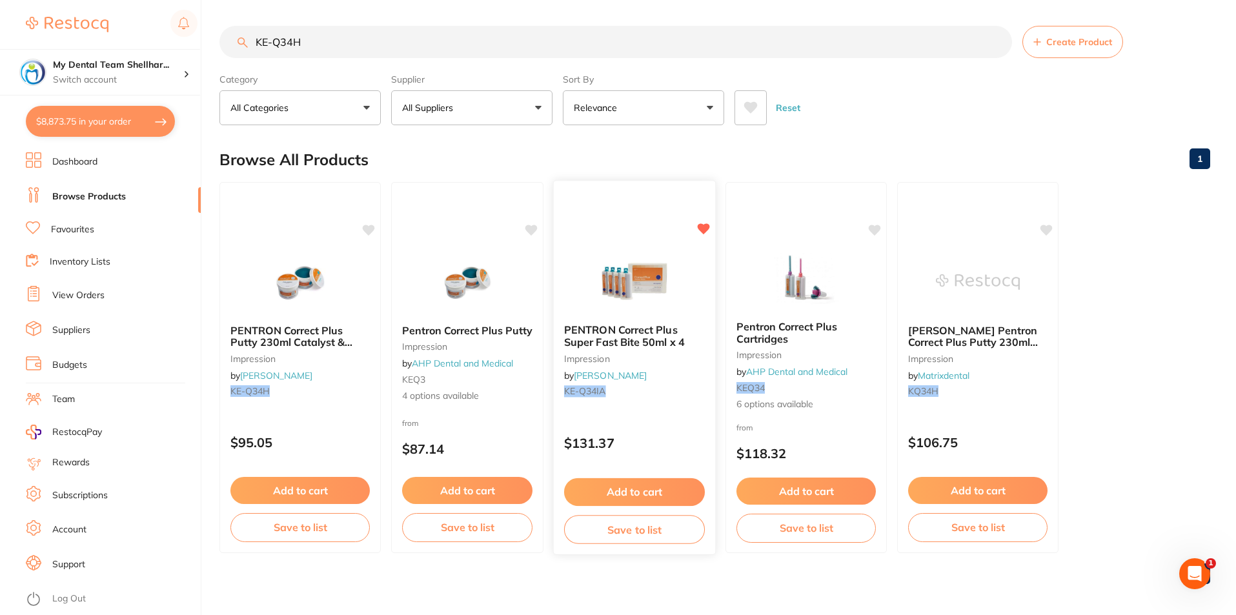
scroll to position [0, 0]
type input "KE-Q34H"
click at [745, 107] on icon at bounding box center [751, 108] width 14 height 12
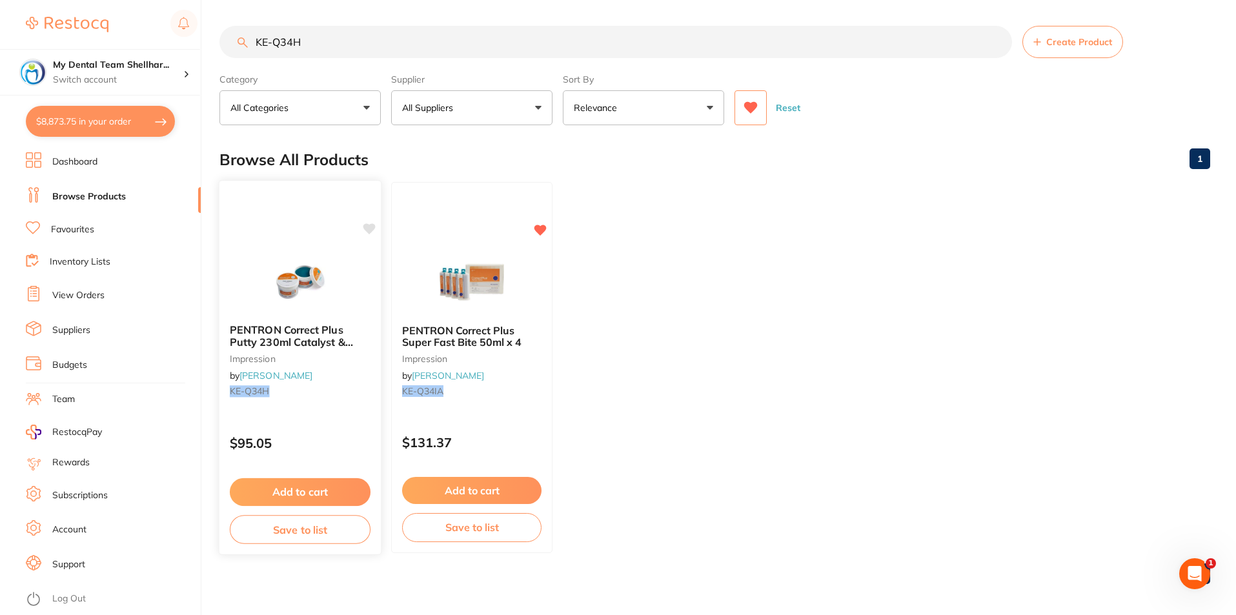
click at [371, 229] on icon at bounding box center [369, 228] width 12 height 11
click at [346, 274] on div at bounding box center [299, 280] width 161 height 65
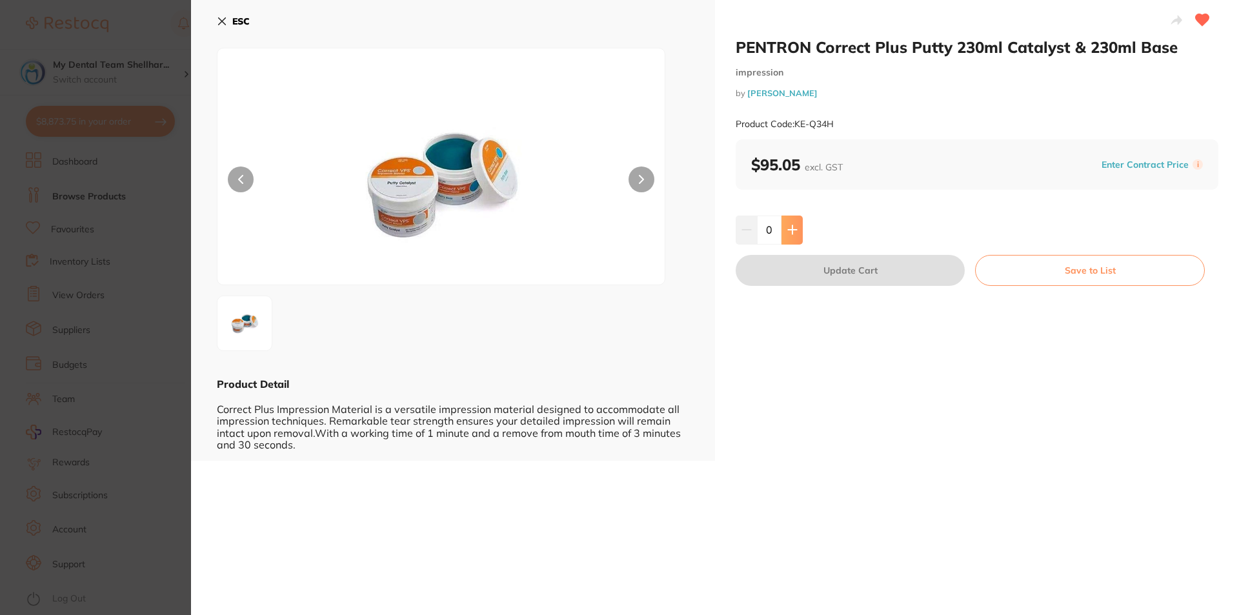
click at [794, 233] on icon at bounding box center [792, 230] width 10 height 10
type input "1"
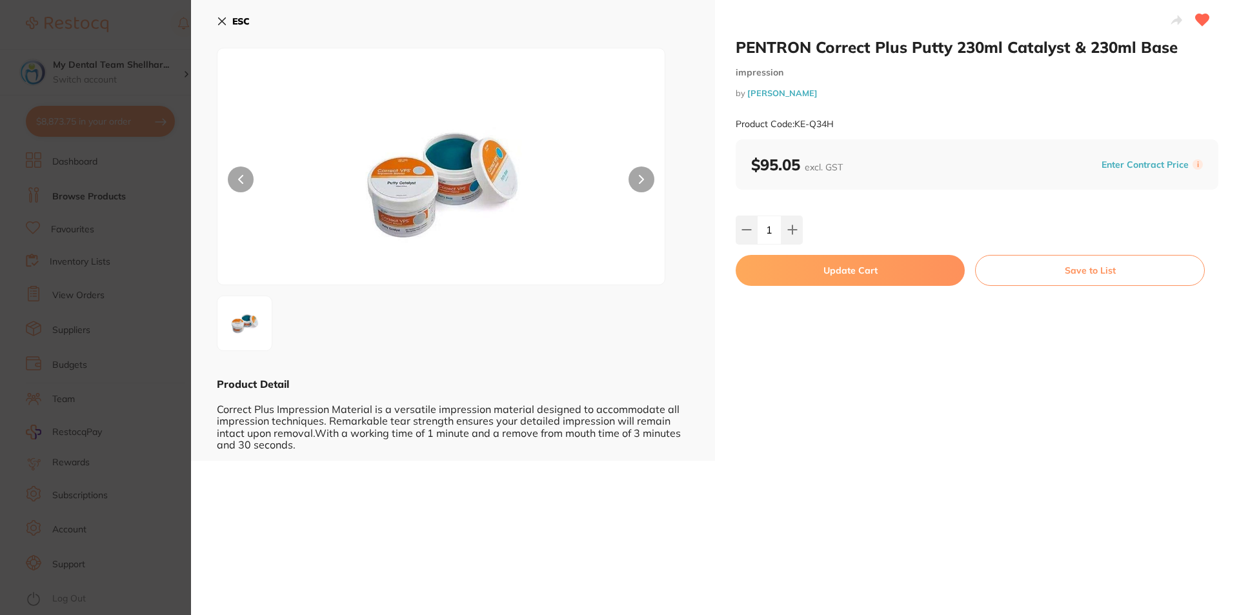
click at [824, 279] on button "Update Cart" at bounding box center [850, 270] width 229 height 31
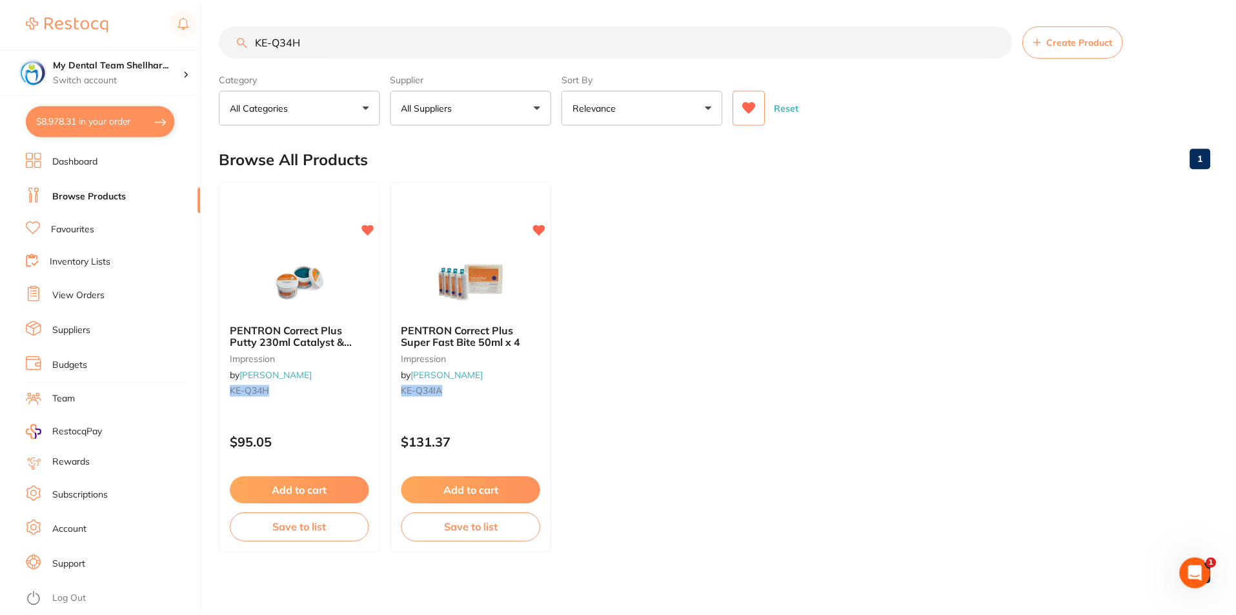
scroll to position [1, 0]
click at [644, 32] on input "KE-Q34H" at bounding box center [615, 41] width 793 height 32
paste input "33957"
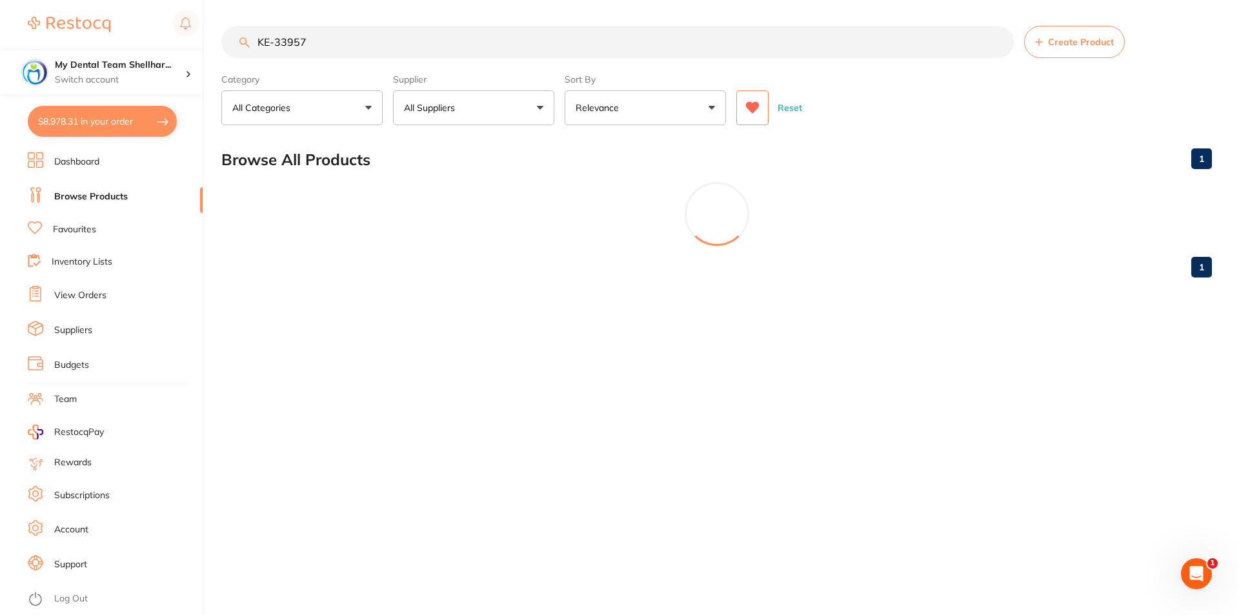
scroll to position [0, 0]
click at [340, 41] on input "KE-33957" at bounding box center [616, 42] width 795 height 32
paste input "Q34IA"
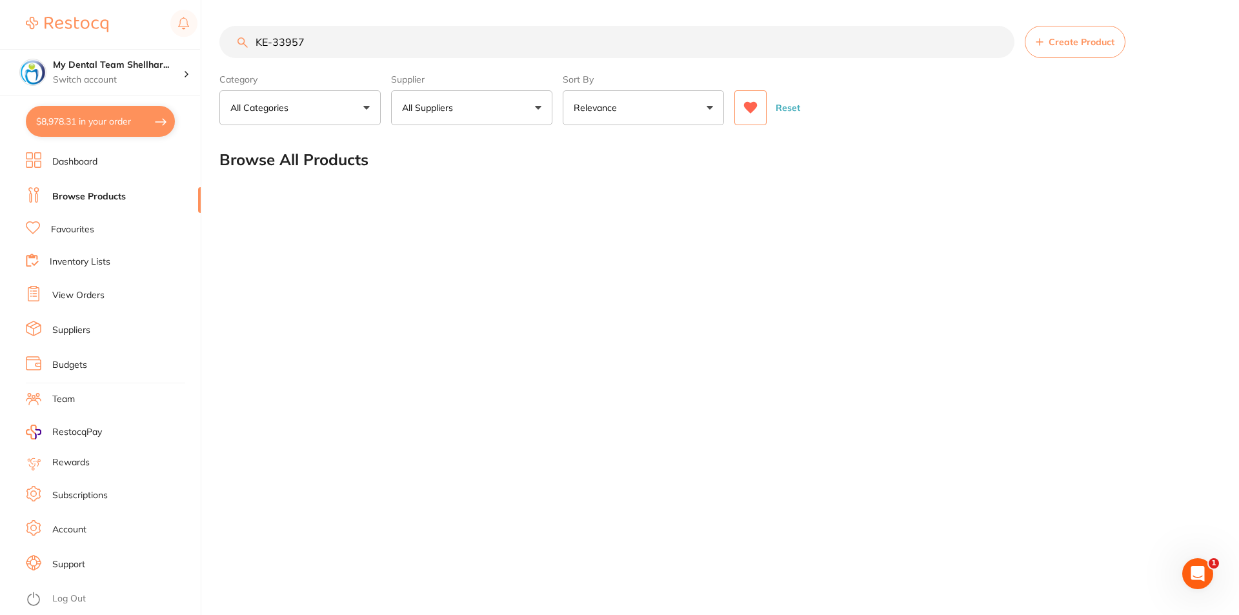
type input "KE-Q34IA"
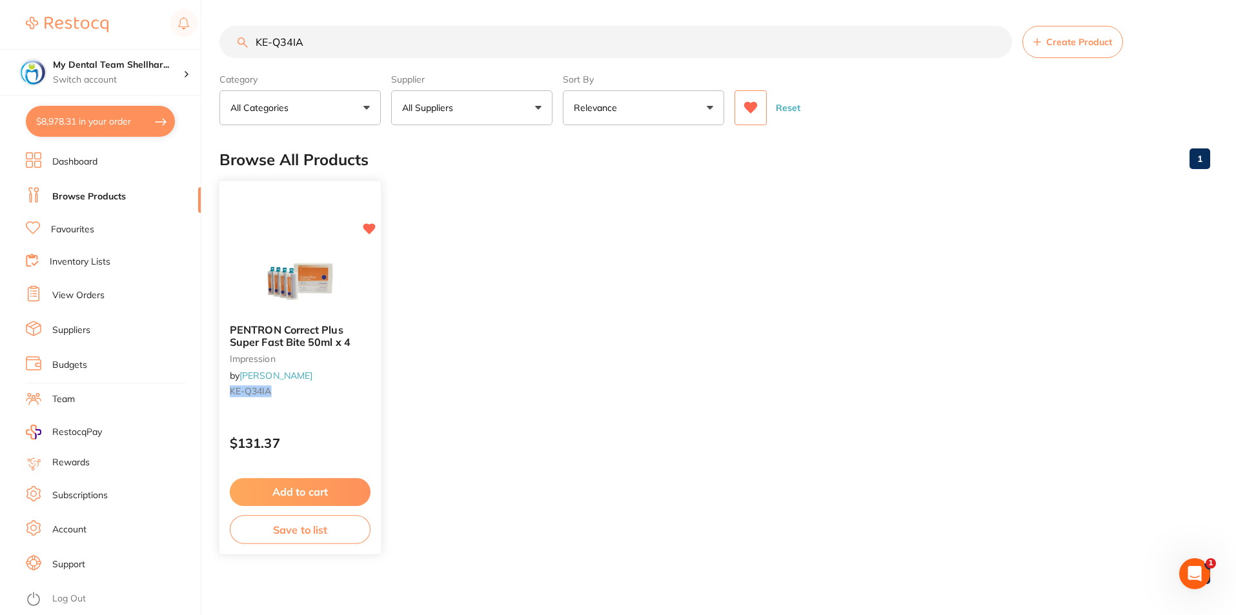
type input "KE-Q34IA"
click at [334, 289] on img at bounding box center [300, 280] width 85 height 65
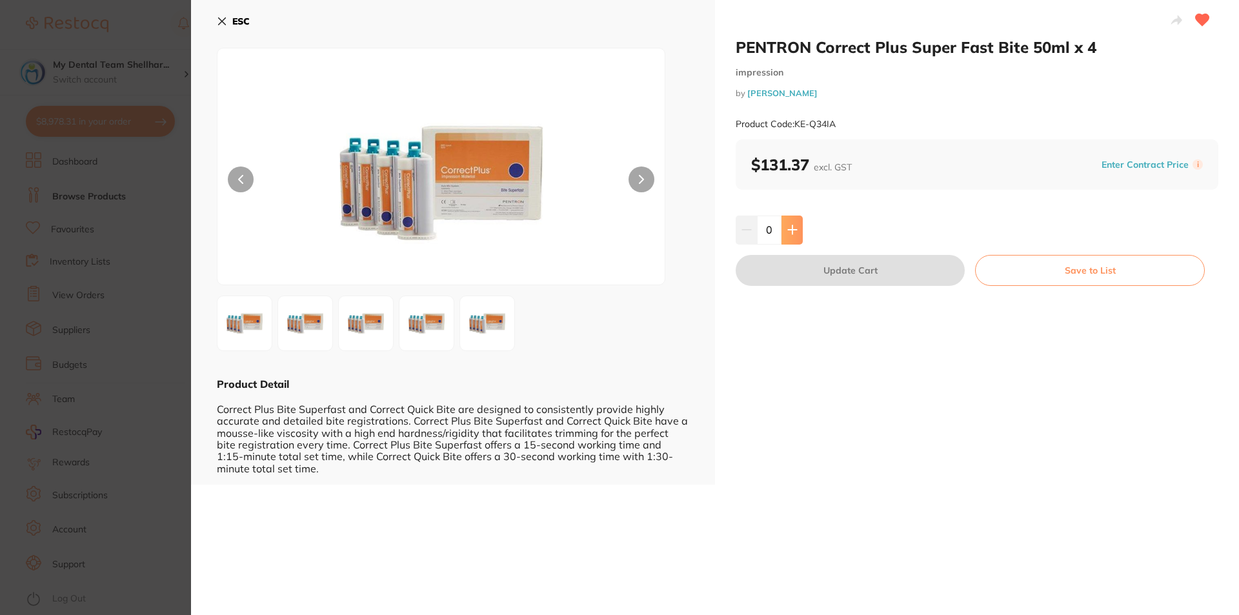
click at [790, 230] on icon at bounding box center [792, 230] width 8 height 8
type input "1"
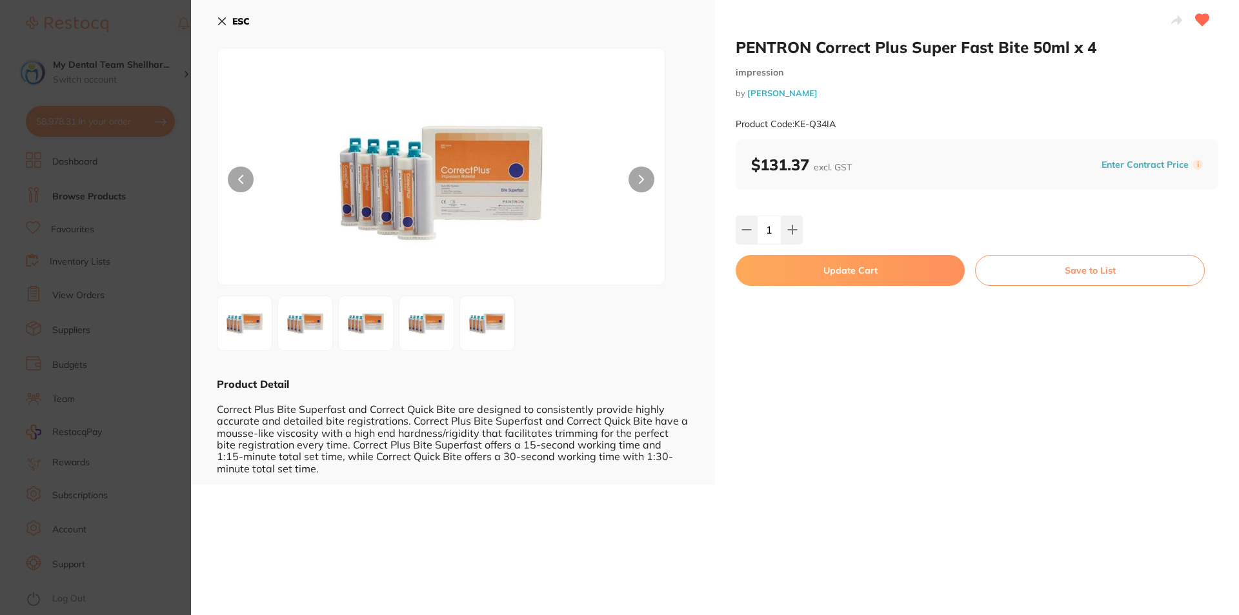
click at [806, 261] on button "Update Cart" at bounding box center [850, 270] width 229 height 31
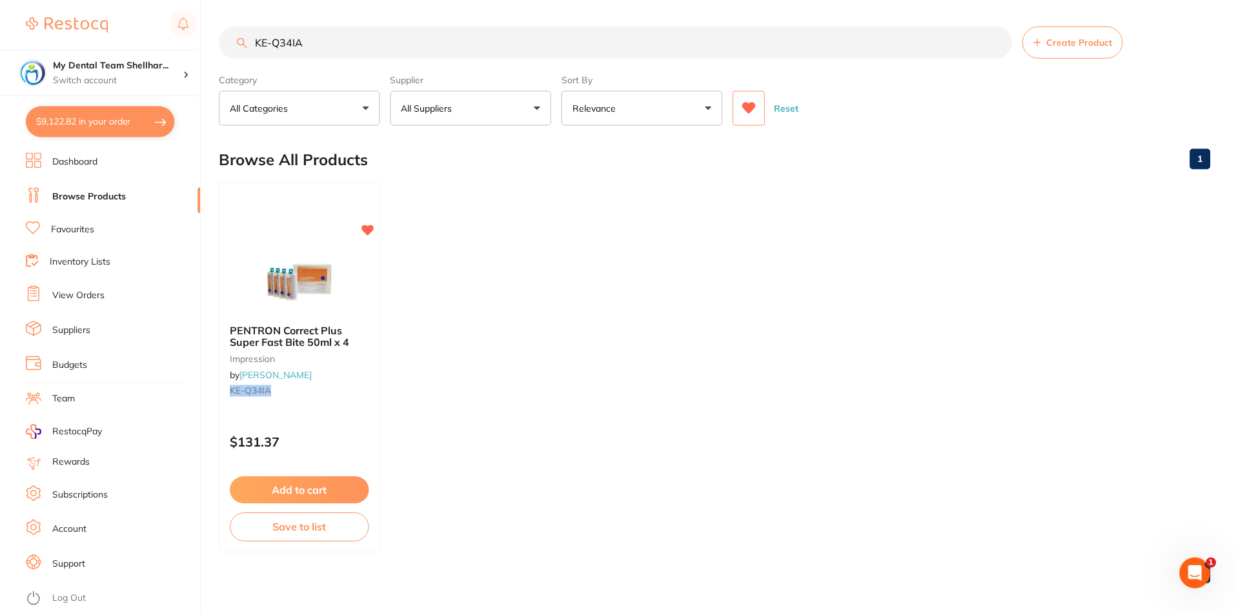
scroll to position [1, 0]
click at [267, 44] on input "KE-Q34IA" at bounding box center [615, 41] width 793 height 32
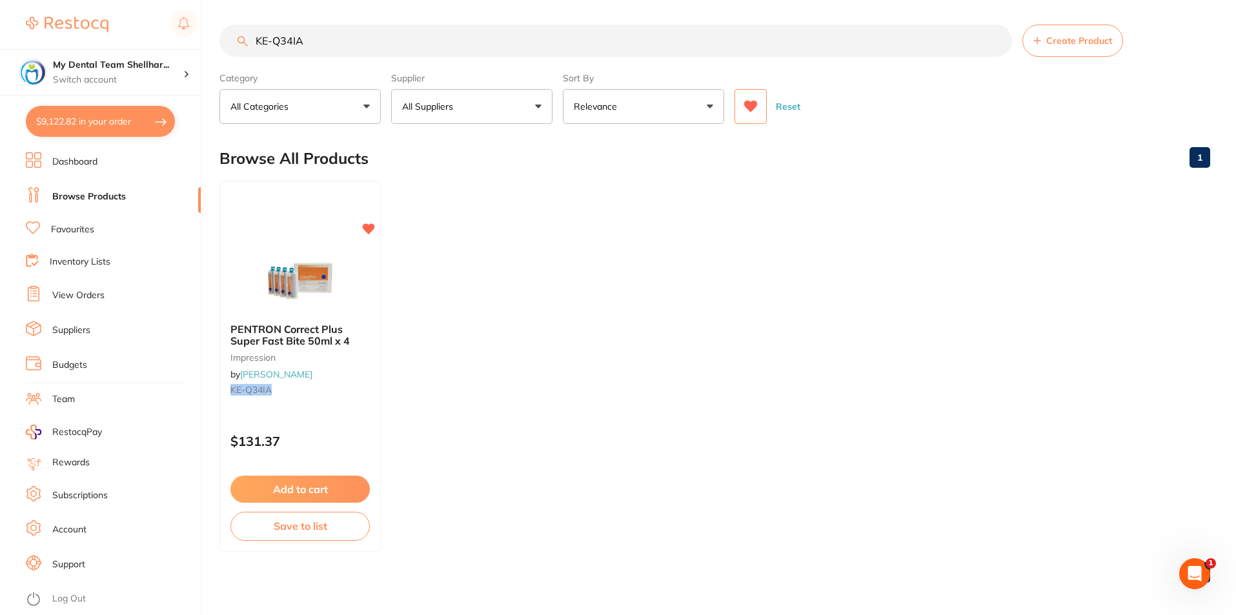
paste input "TM-71492"
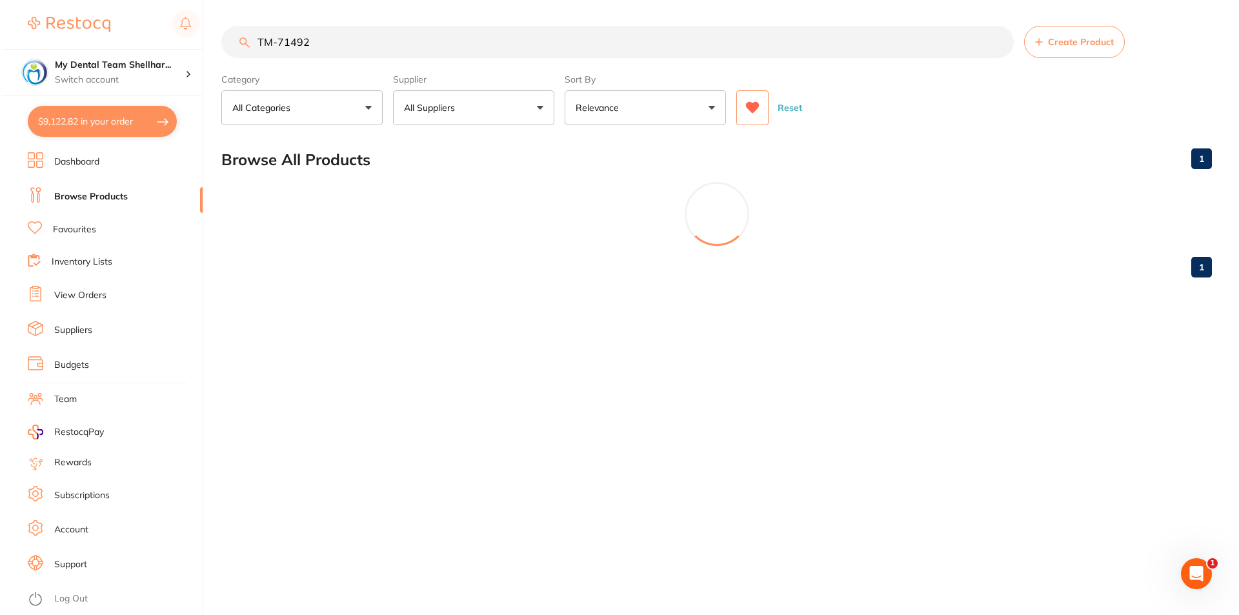
scroll to position [0, 0]
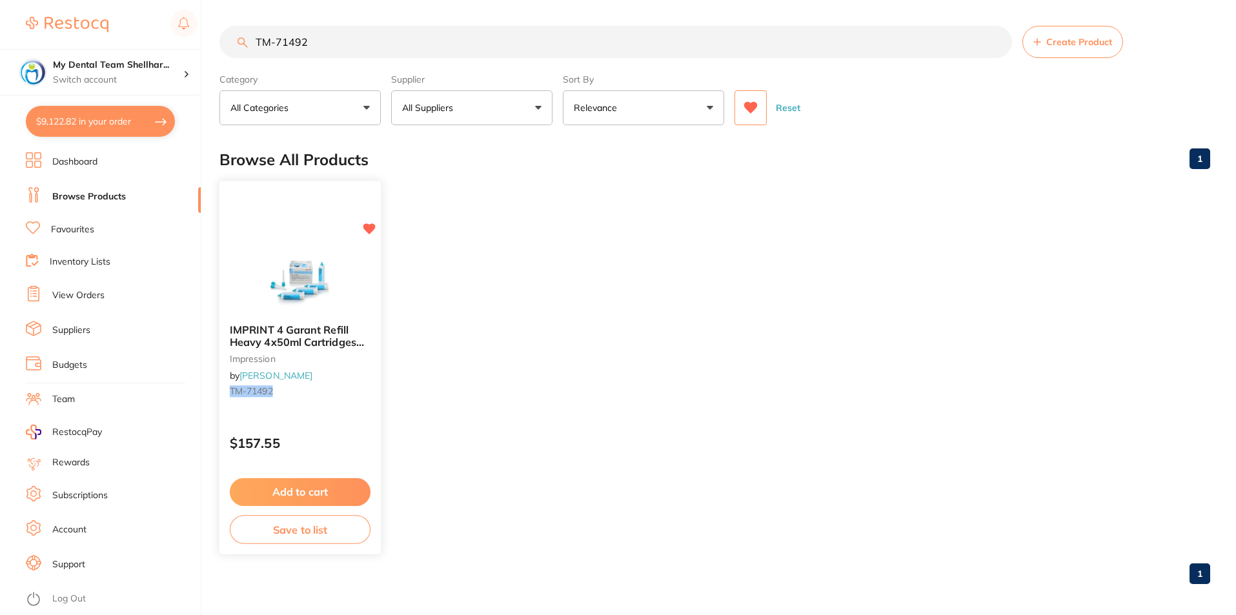
type input "TM-71492"
click at [331, 276] on img at bounding box center [300, 280] width 85 height 65
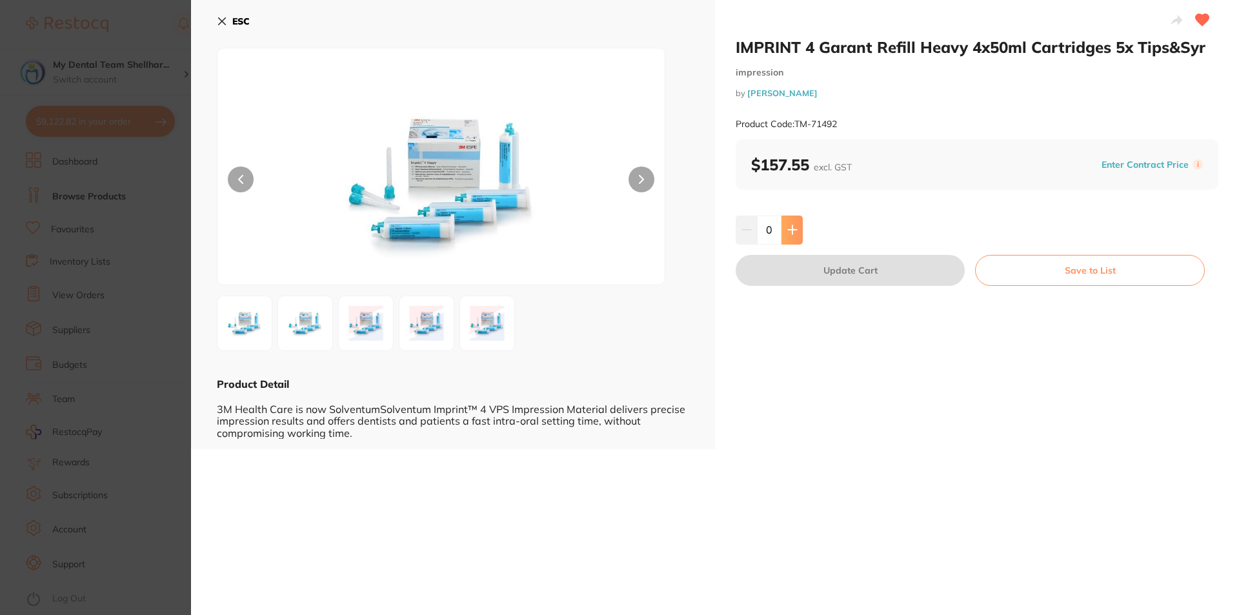
click at [789, 240] on button at bounding box center [792, 230] width 21 height 28
type input "1"
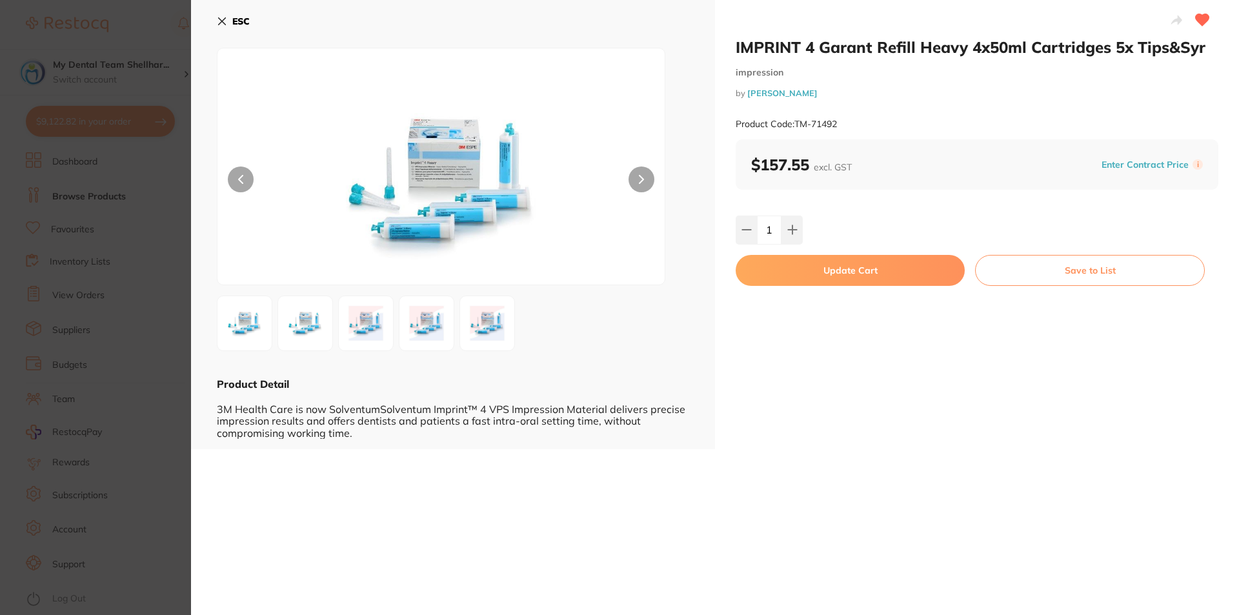
click at [793, 262] on button "Update Cart" at bounding box center [850, 270] width 229 height 31
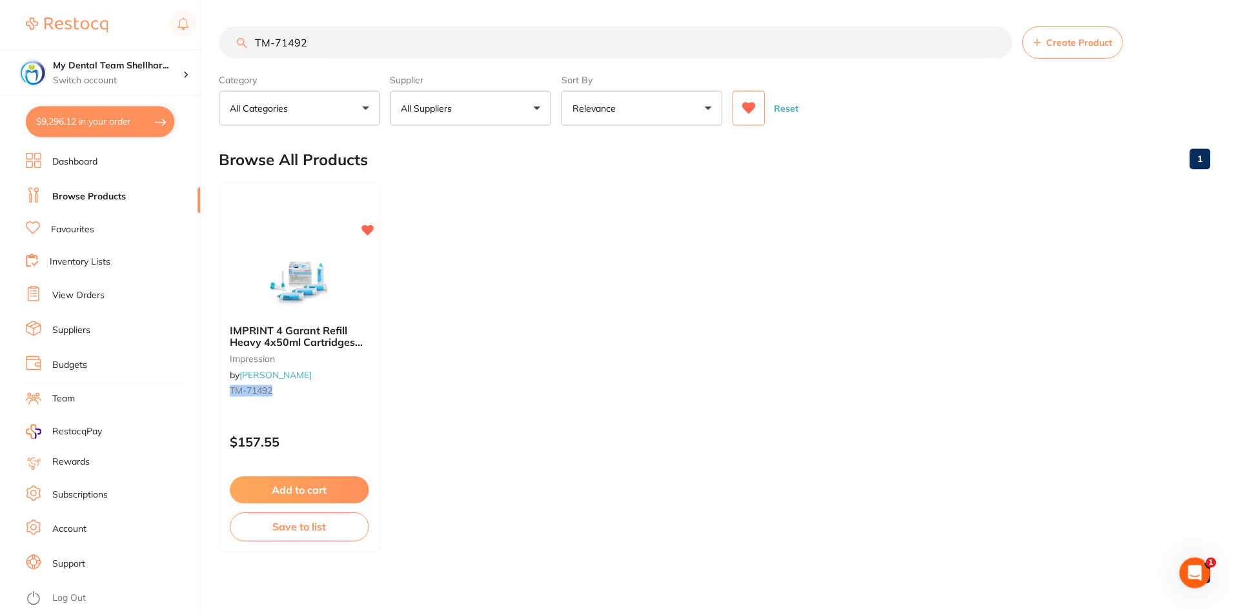
scroll to position [1, 0]
click at [127, 128] on button "$9,296.12 in your order" at bounding box center [100, 121] width 149 height 31
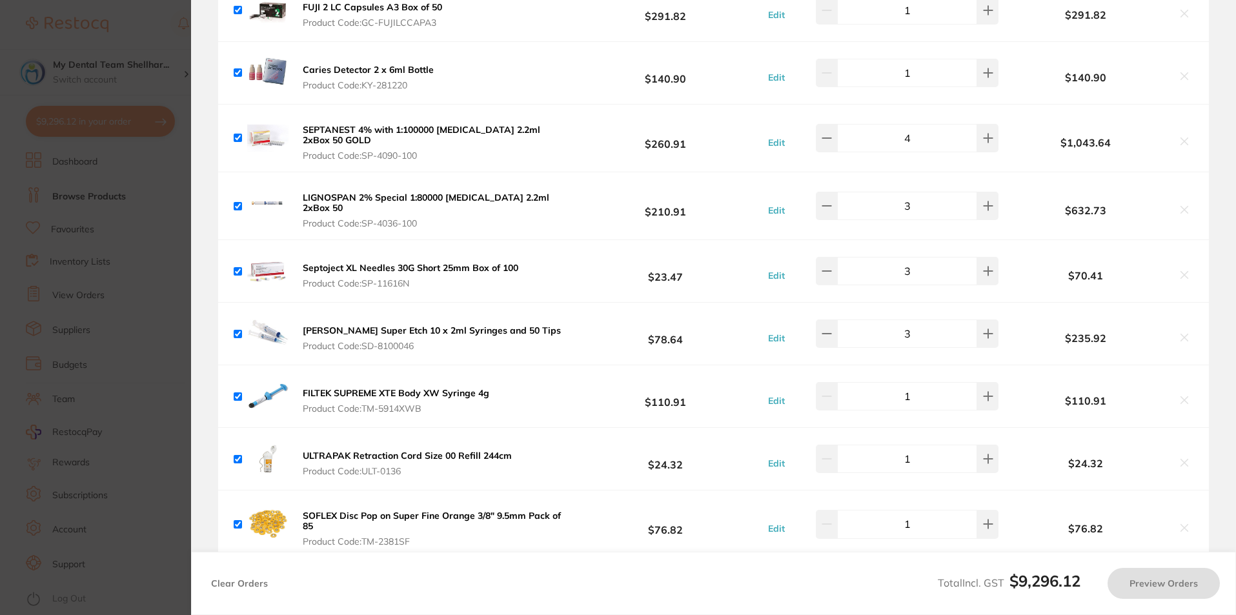
checkbox input "true"
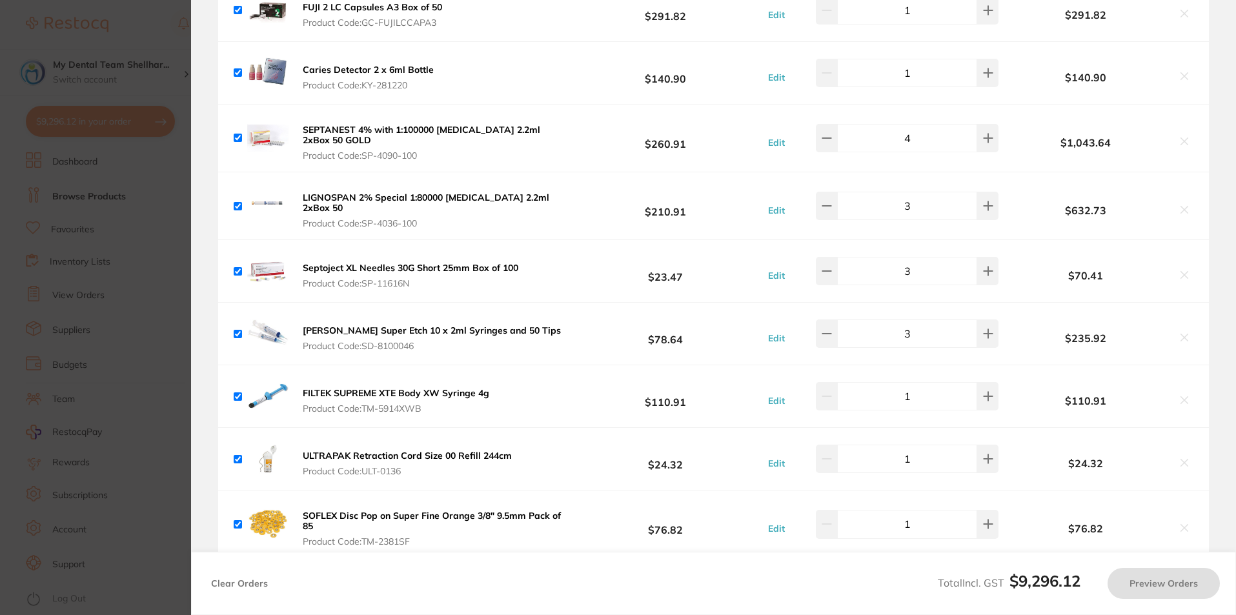
checkbox input "true"
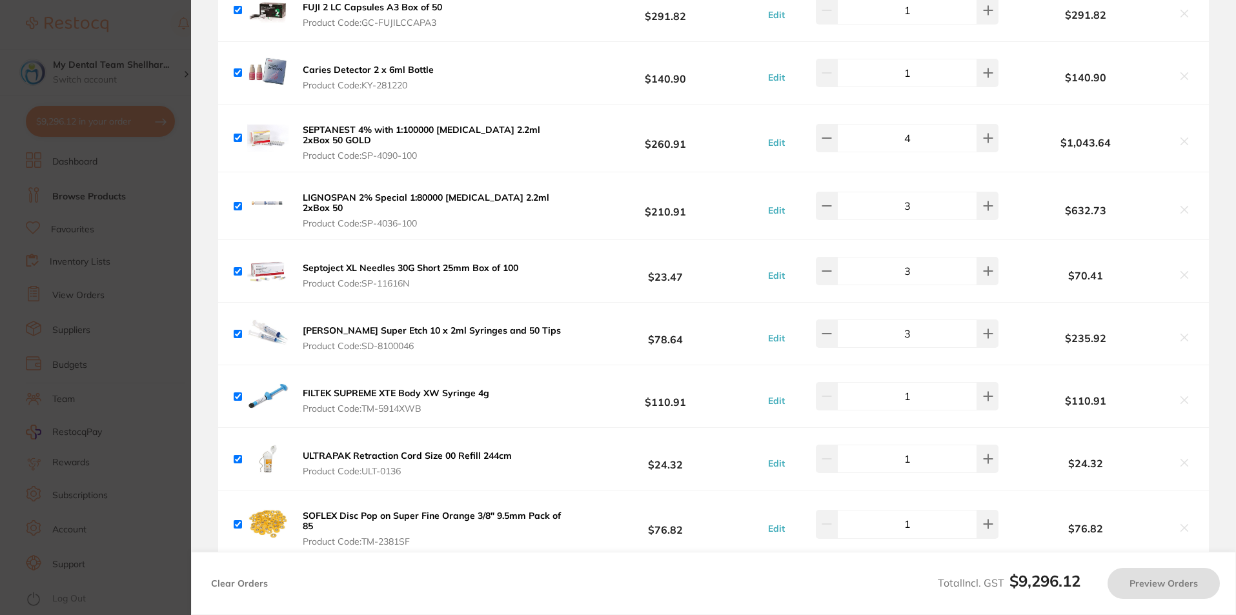
checkbox input "true"
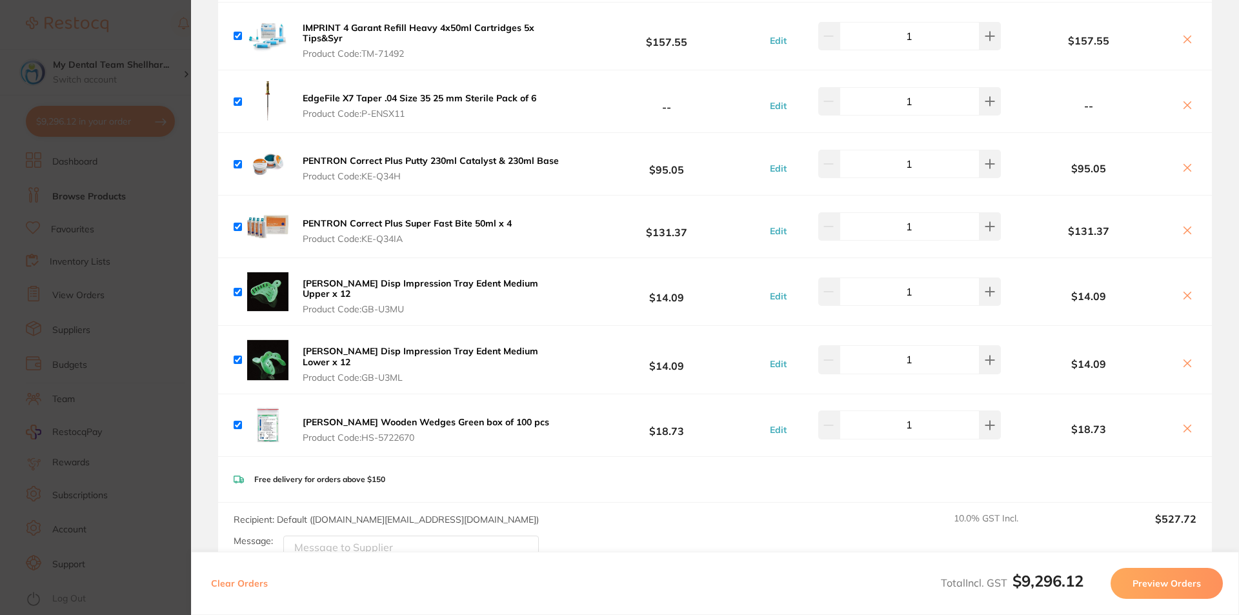
scroll to position [6471, 0]
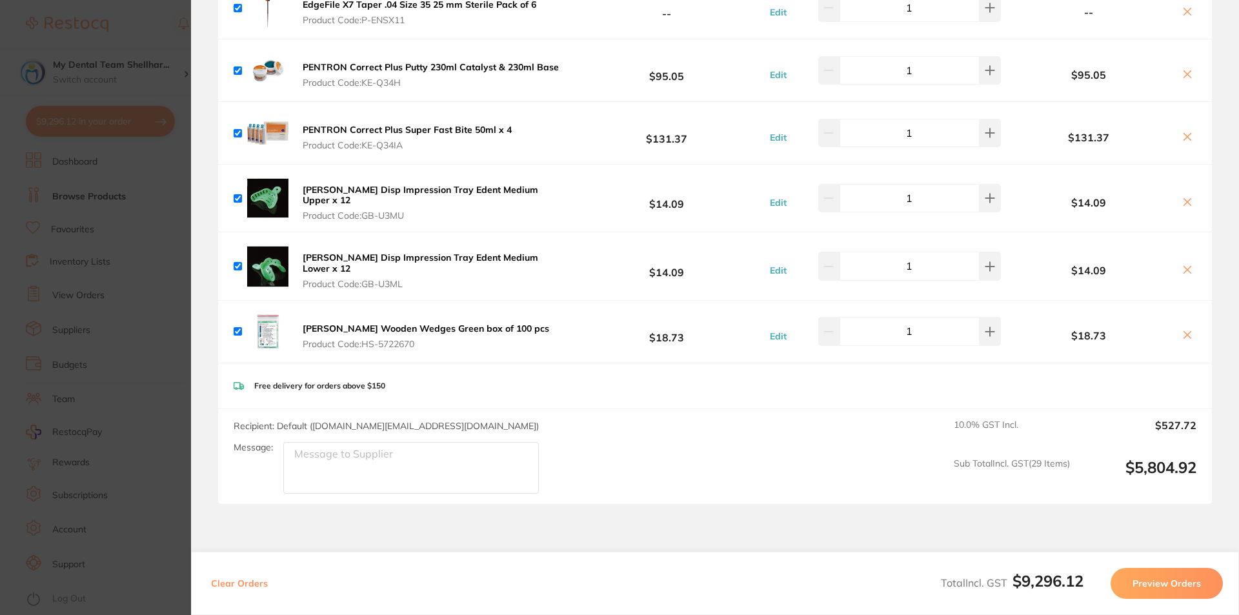
drag, startPoint x: 92, startPoint y: 256, endPoint x: 274, endPoint y: 81, distance: 251.5
click at [92, 256] on section "Update RRP Set your pre negotiated price for this item. Item Agreed RRP (excl. …" at bounding box center [619, 307] width 1239 height 615
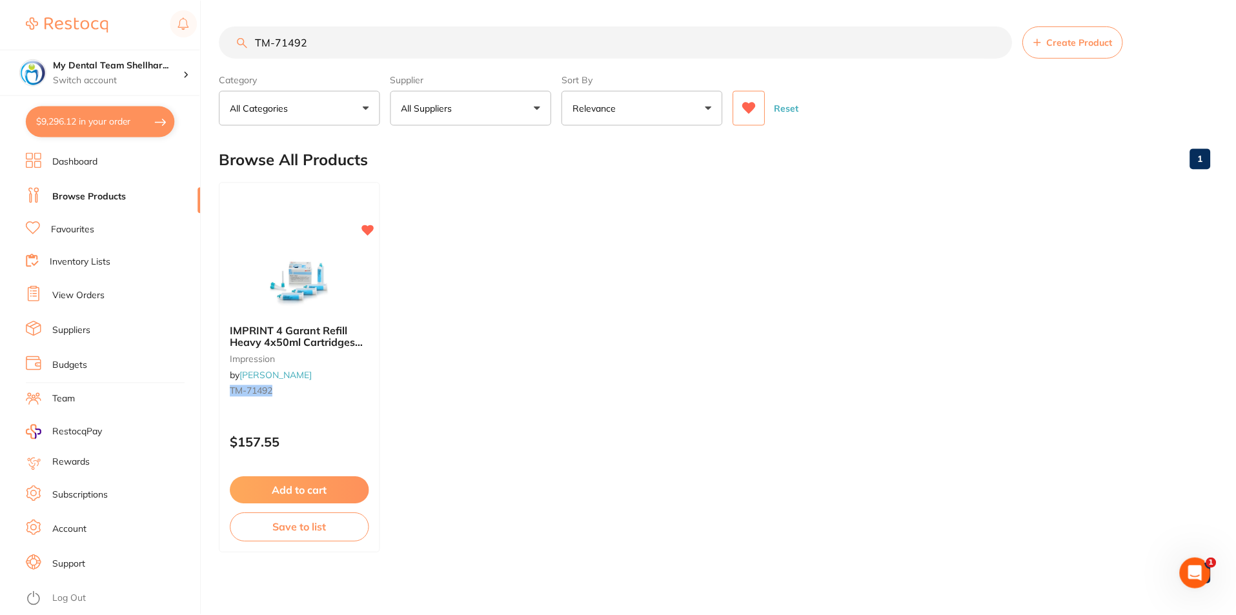
scroll to position [1, 0]
click at [285, 47] on input "TM-71492" at bounding box center [615, 41] width 793 height 32
paste input "559224"
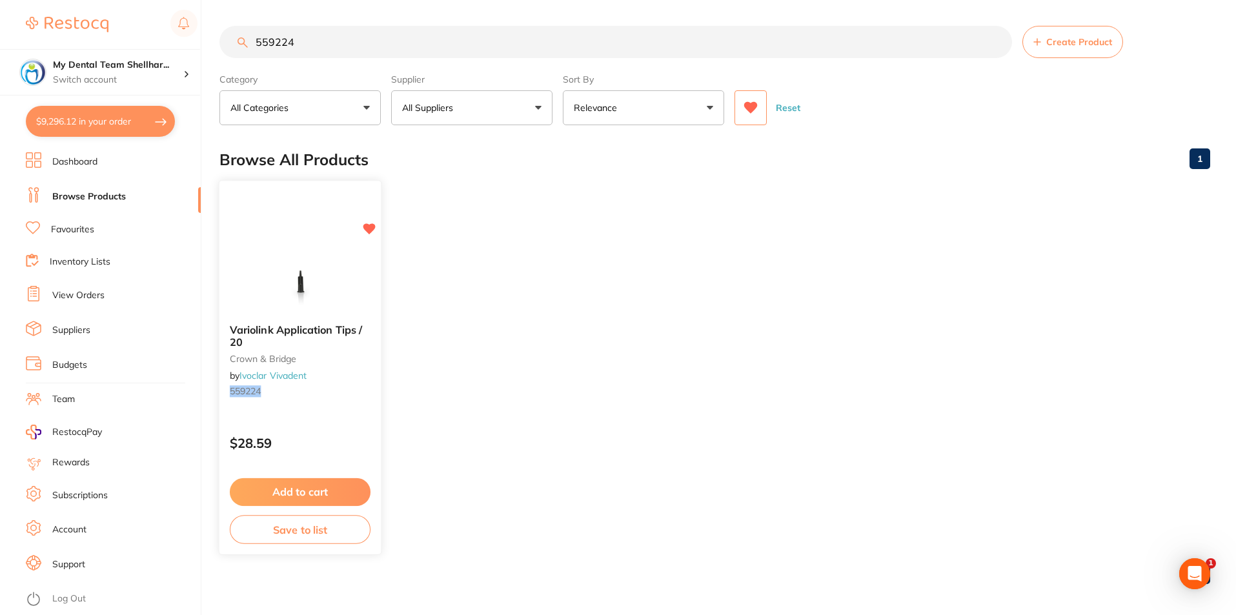
scroll to position [0, 0]
click at [753, 116] on button at bounding box center [751, 107] width 32 height 35
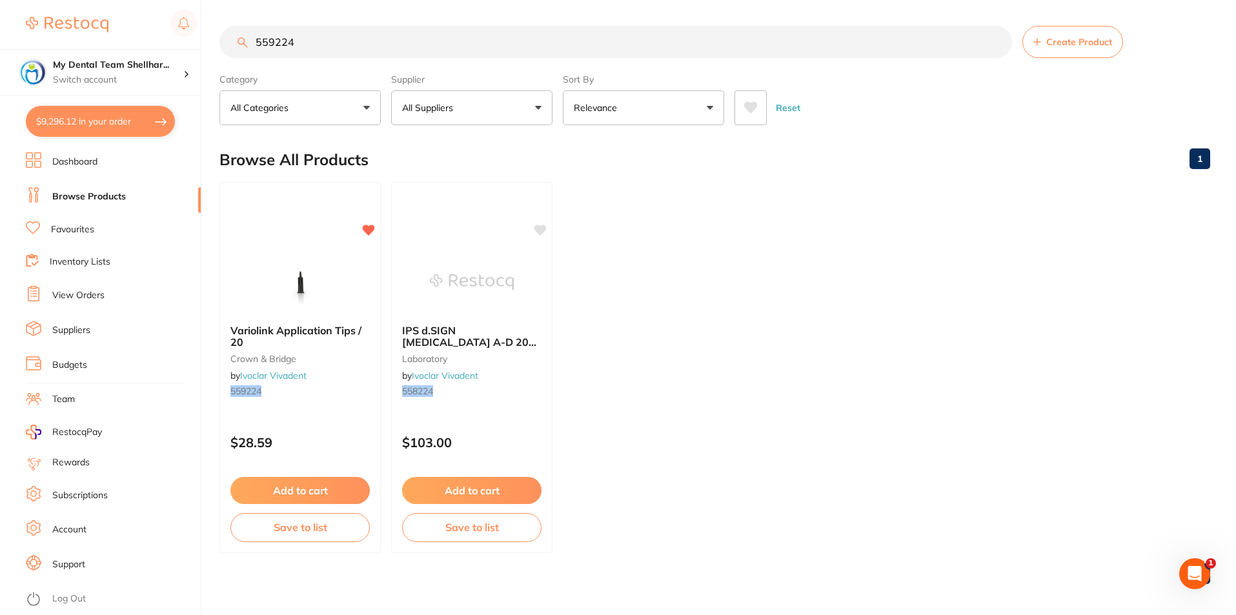
click at [393, 47] on input "559224" at bounding box center [615, 42] width 793 height 32
click at [381, 41] on input "559224" at bounding box center [615, 42] width 793 height 32
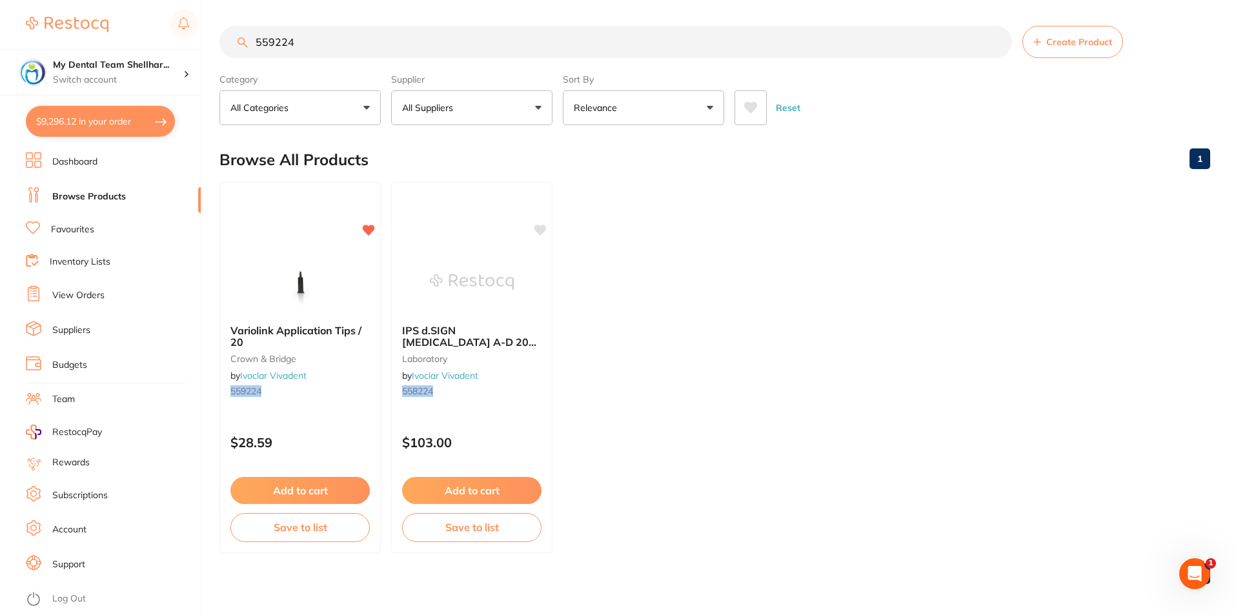
paste input "IV-"
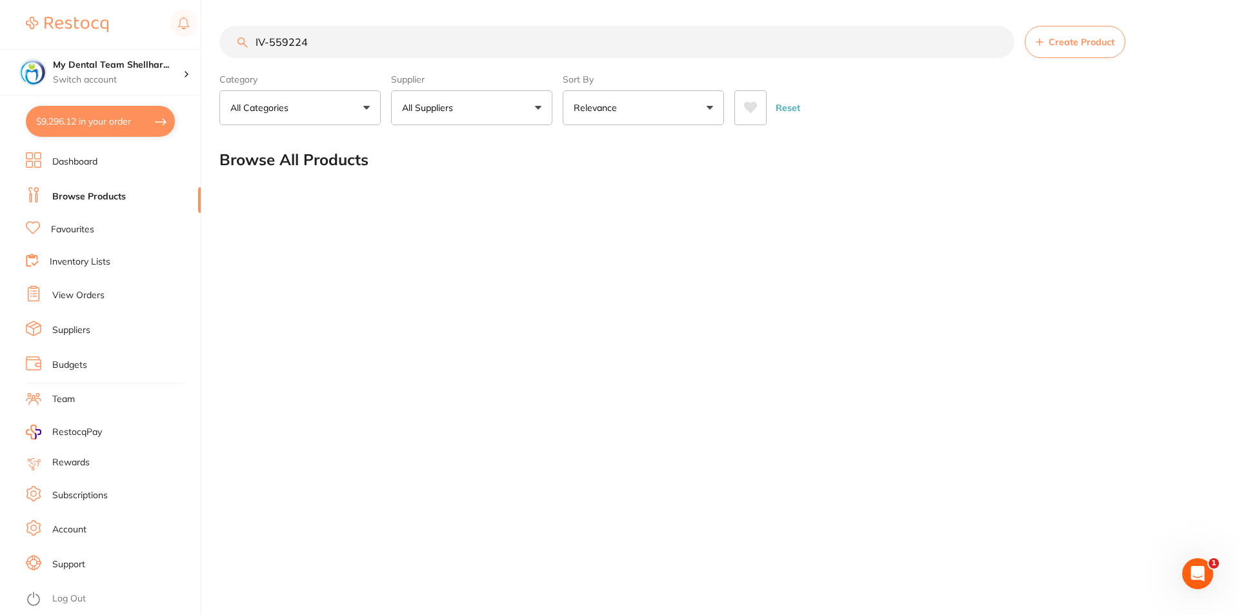
click at [560, 50] on input "IV-559224" at bounding box center [616, 42] width 795 height 32
click at [558, 48] on input "IV-559224" at bounding box center [616, 42] width 795 height 32
paste input "AUPL25"
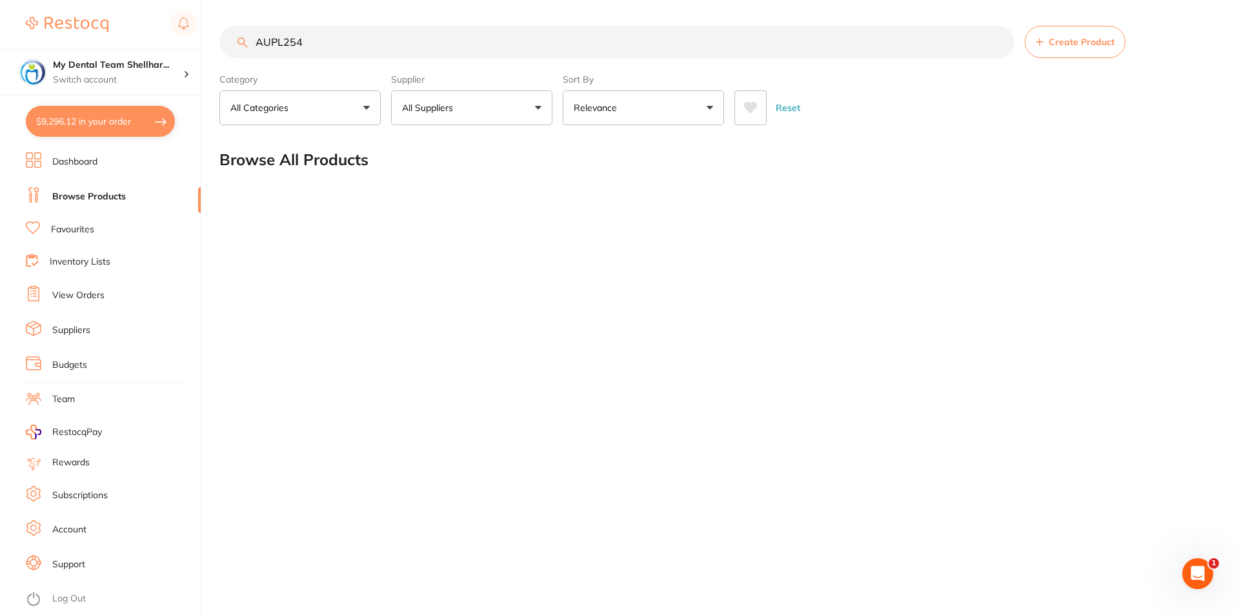
click at [556, 23] on main "AUPL254 Create Product Category All Categories All Categories No categories fou…" at bounding box center [729, 104] width 1020 height 208
click at [555, 38] on input "AUPL254" at bounding box center [616, 42] width 795 height 32
paste input "DMB3B"
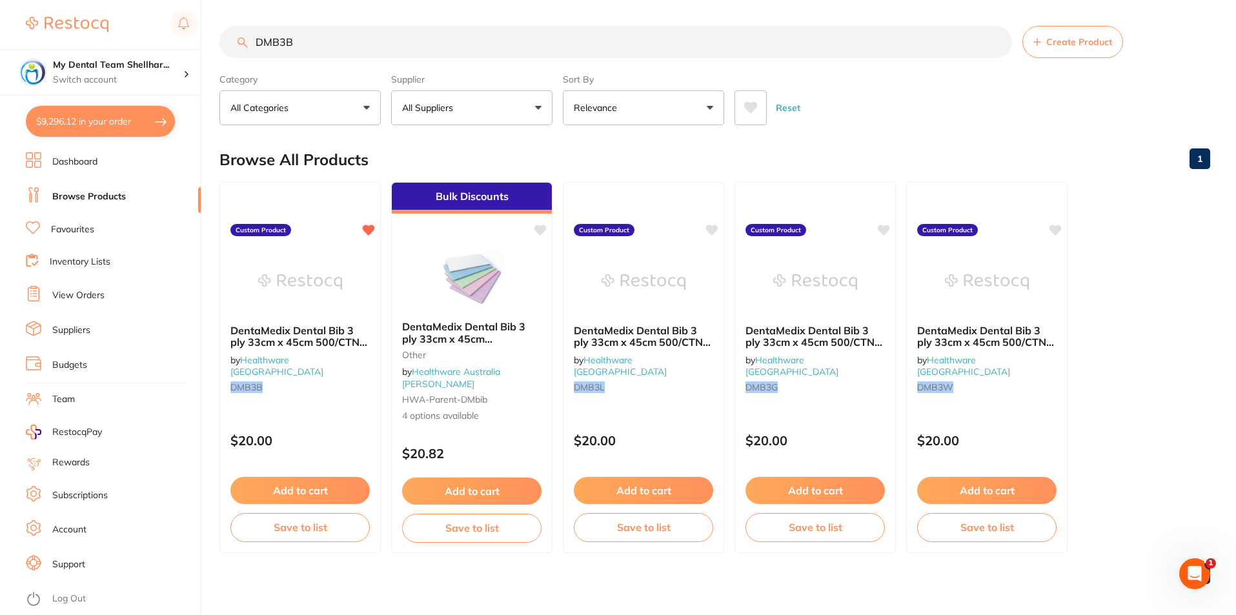
type input "DMB3B"
click at [744, 101] on icon at bounding box center [751, 107] width 14 height 13
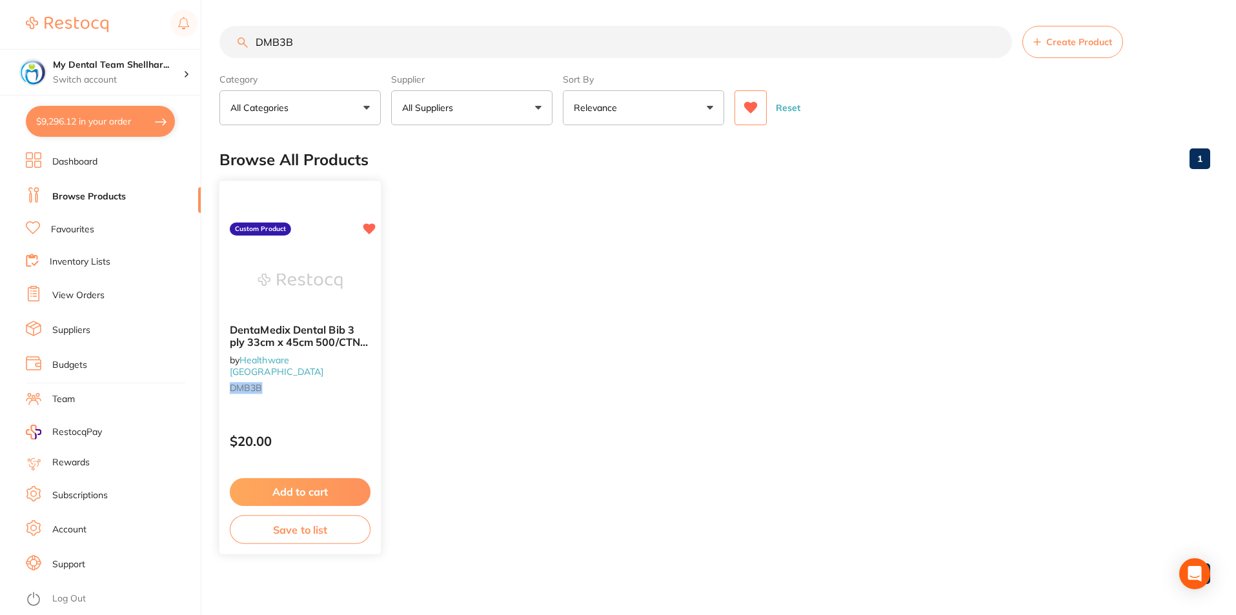
click at [278, 279] on img at bounding box center [300, 280] width 85 height 65
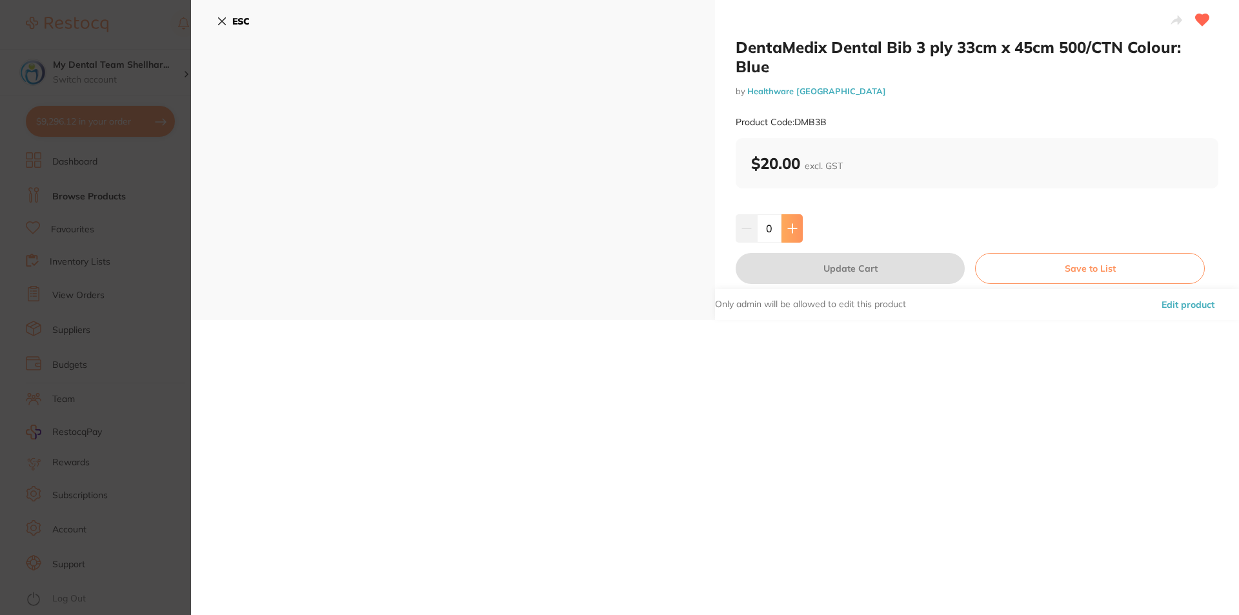
click at [791, 228] on icon at bounding box center [792, 228] width 8 height 8
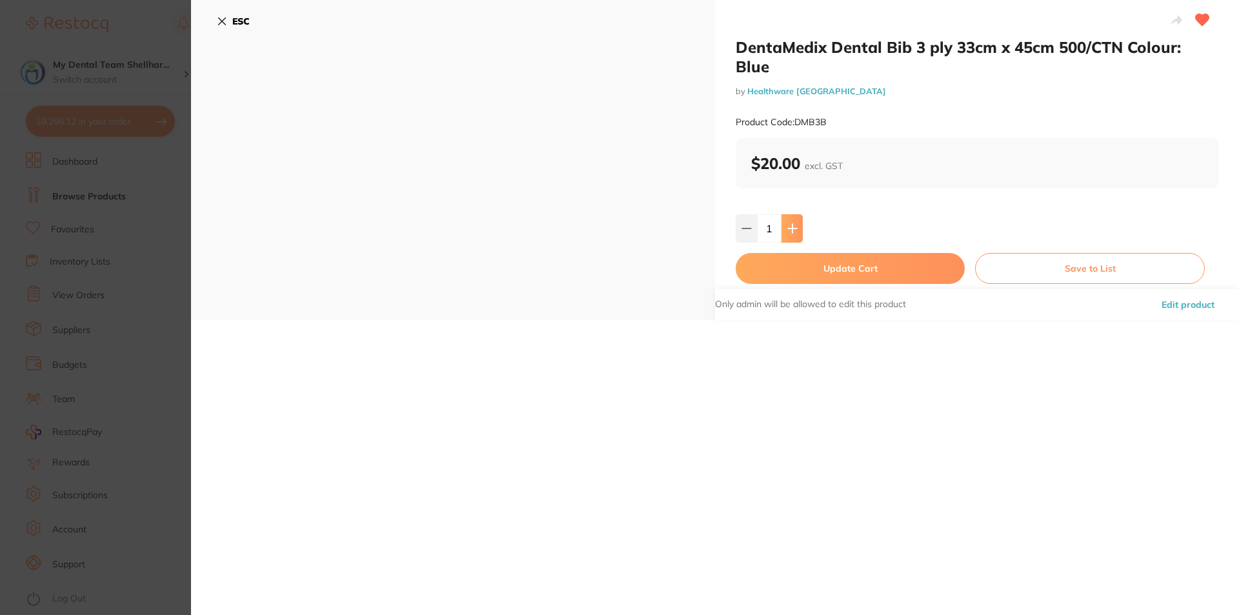
click at [791, 228] on icon at bounding box center [792, 228] width 8 height 8
type input "5"
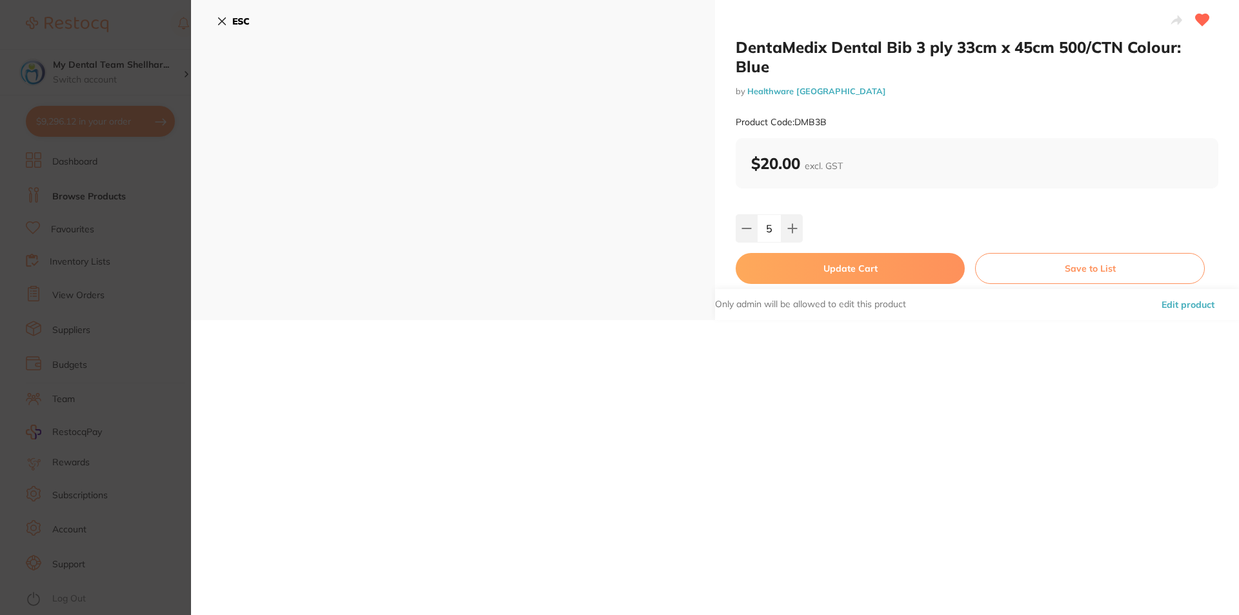
click at [797, 268] on button "Update Cart" at bounding box center [850, 268] width 229 height 31
checkbox input "false"
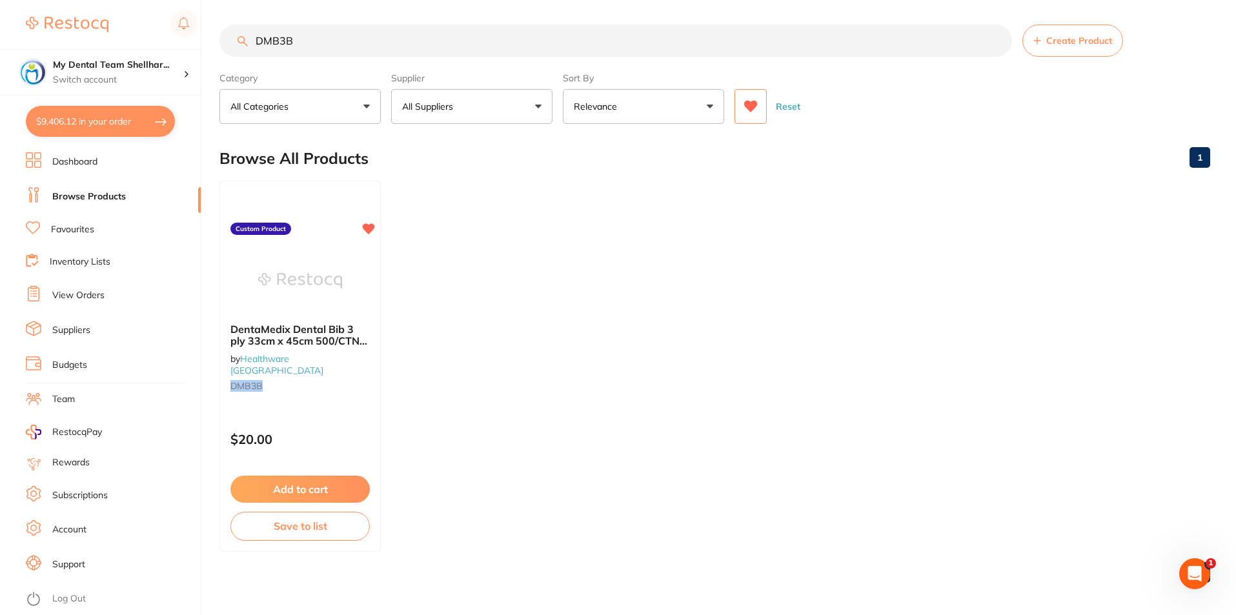
scroll to position [6540, 0]
click at [302, 43] on input "DMB3B" at bounding box center [615, 41] width 793 height 32
paste input "AXP10101562"
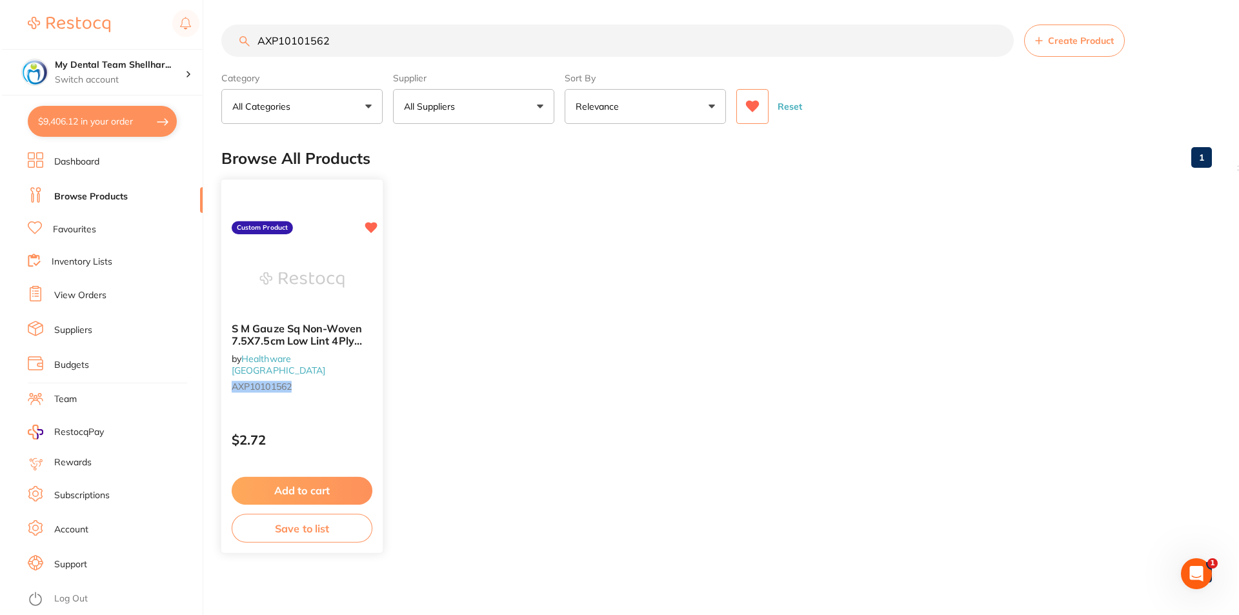
scroll to position [0, 0]
type input "AXP10101562"
click at [349, 294] on div at bounding box center [299, 280] width 161 height 65
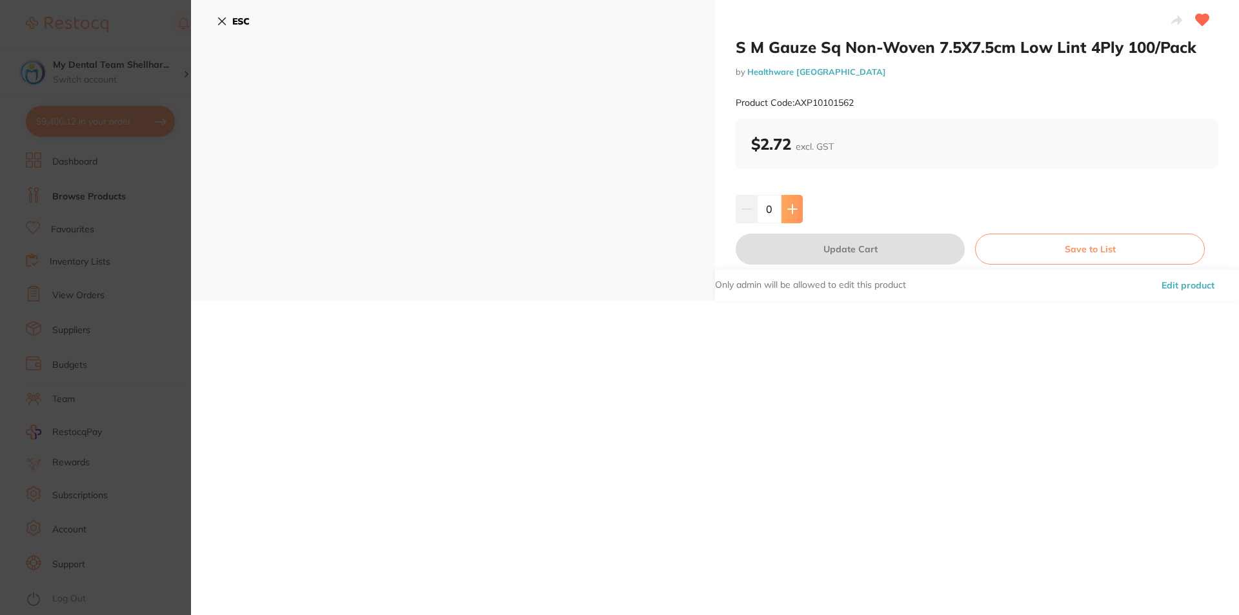
click at [789, 209] on icon at bounding box center [792, 209] width 8 height 8
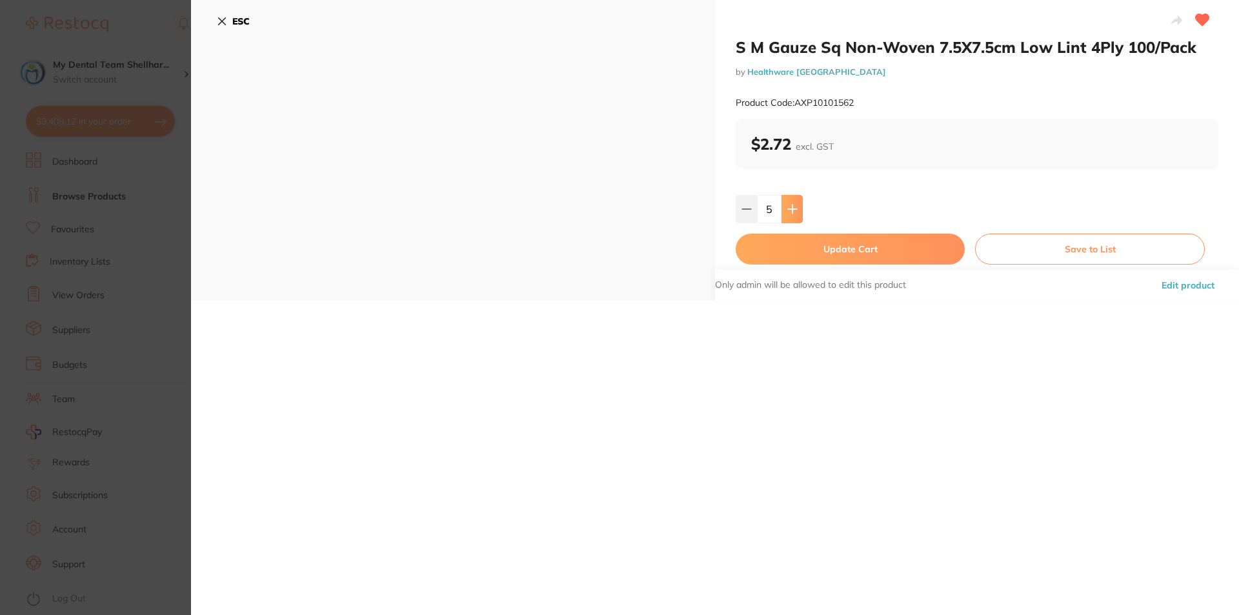
click at [789, 209] on icon at bounding box center [792, 209] width 8 height 8
click at [793, 210] on icon at bounding box center [792, 209] width 10 height 10
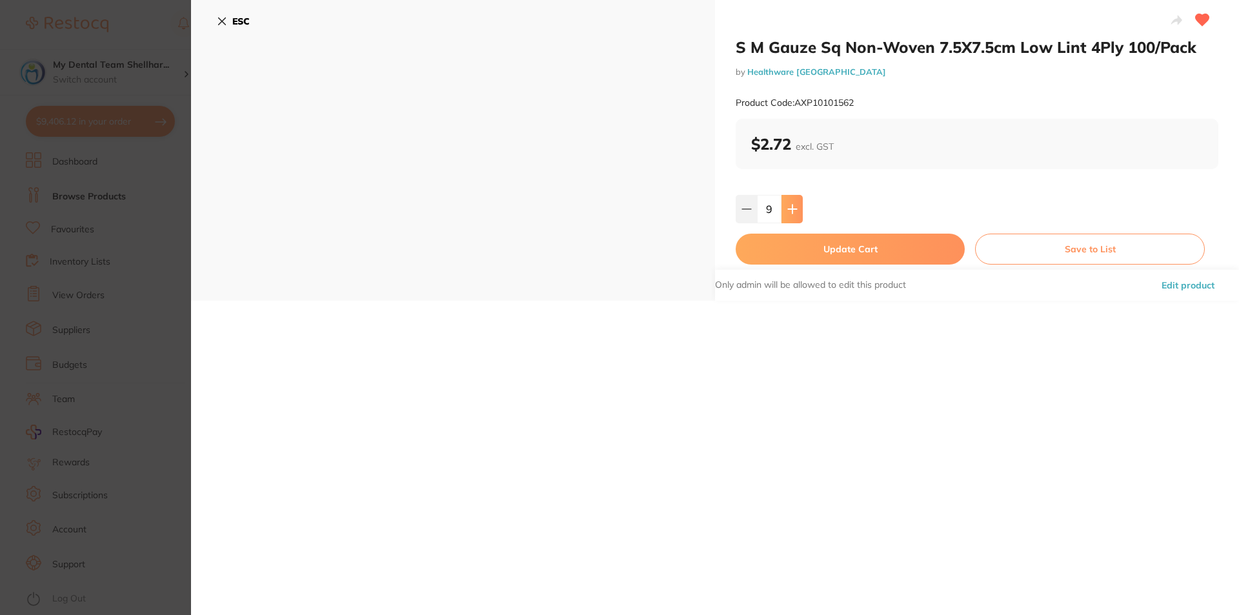
type input "10"
click at [789, 247] on button "Update Cart" at bounding box center [850, 249] width 229 height 31
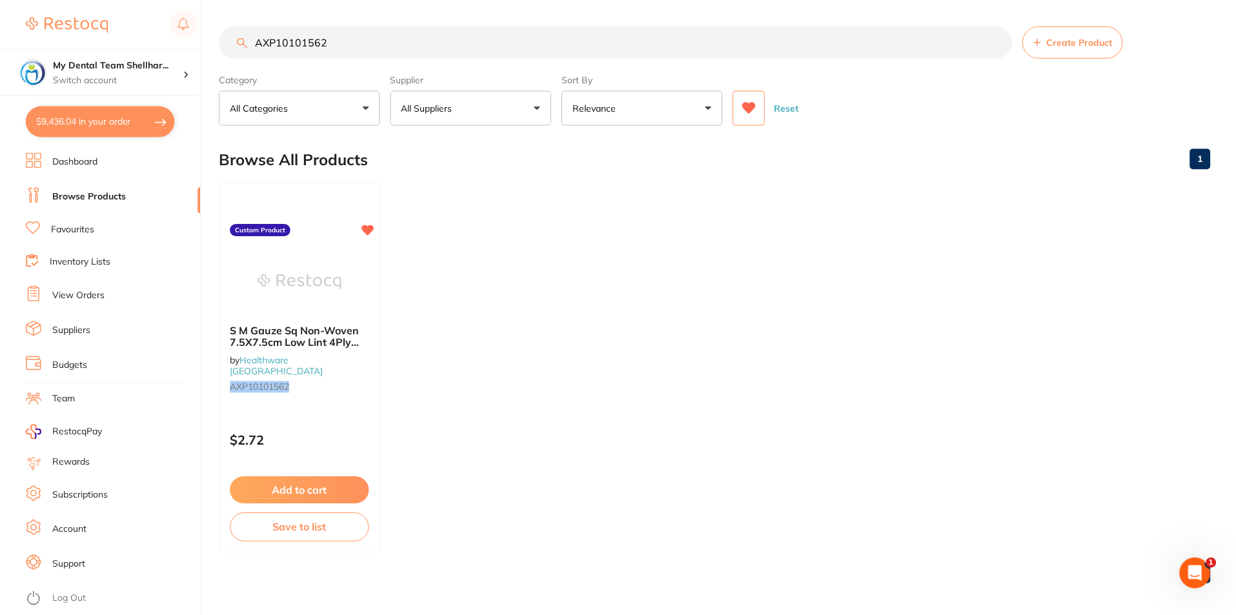
scroll to position [6607, 0]
click at [599, 38] on input "AXP10101562" at bounding box center [615, 41] width 793 height 32
paste input "DMTS"
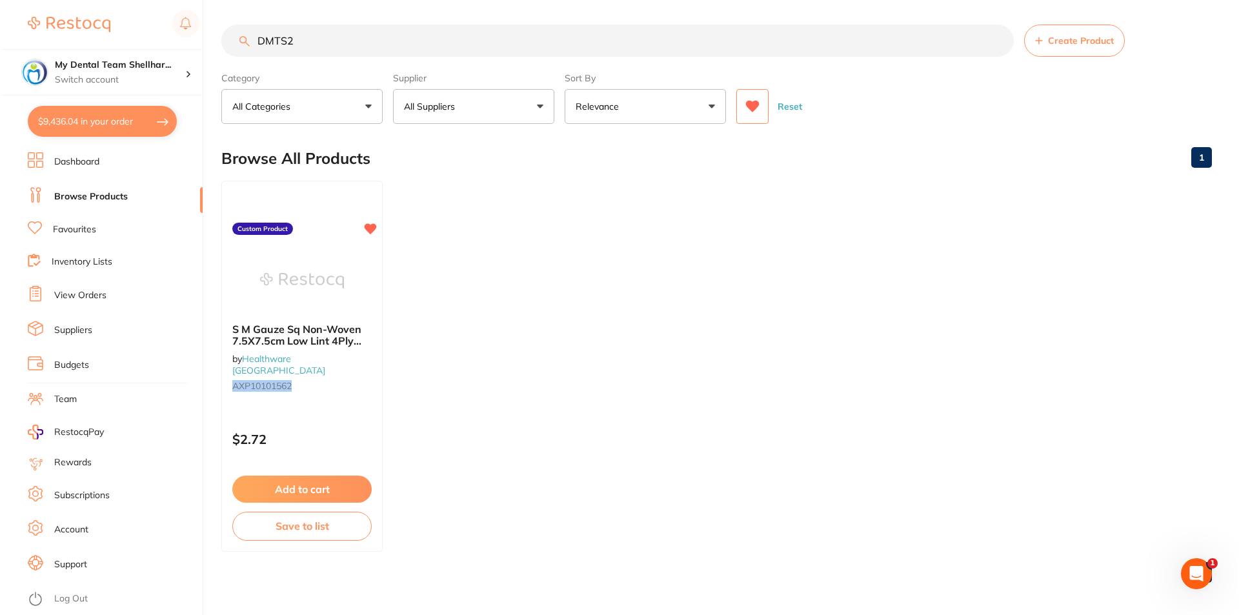
scroll to position [0, 0]
type input "DMTS2"
click at [334, 289] on img at bounding box center [300, 282] width 84 height 65
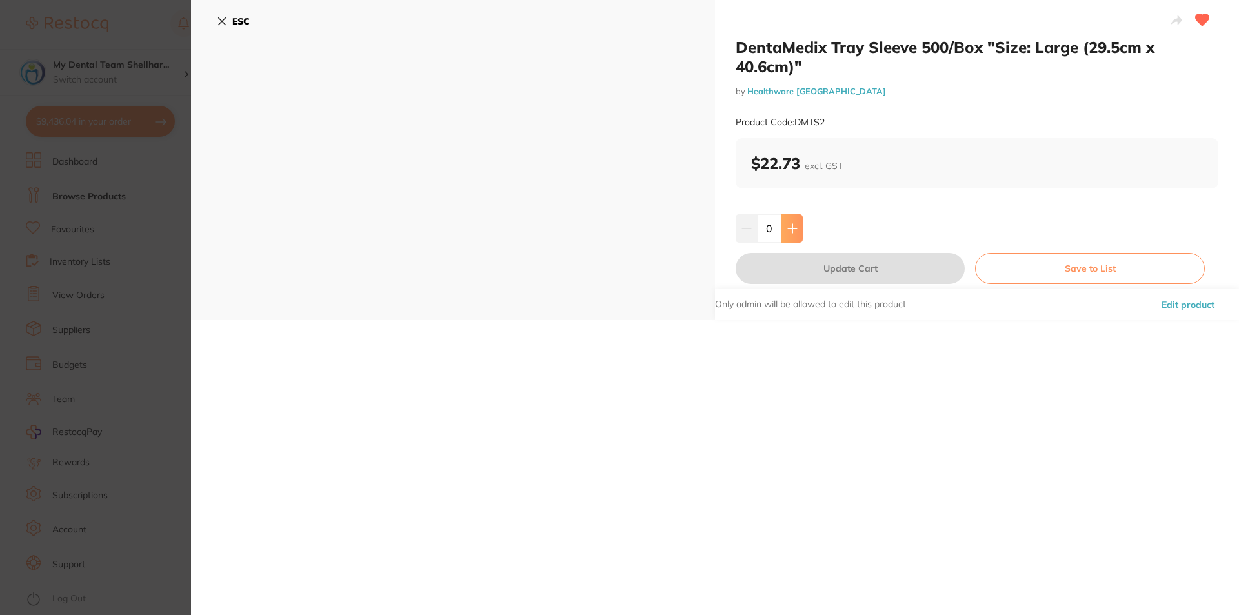
click at [791, 228] on icon at bounding box center [792, 228] width 8 height 8
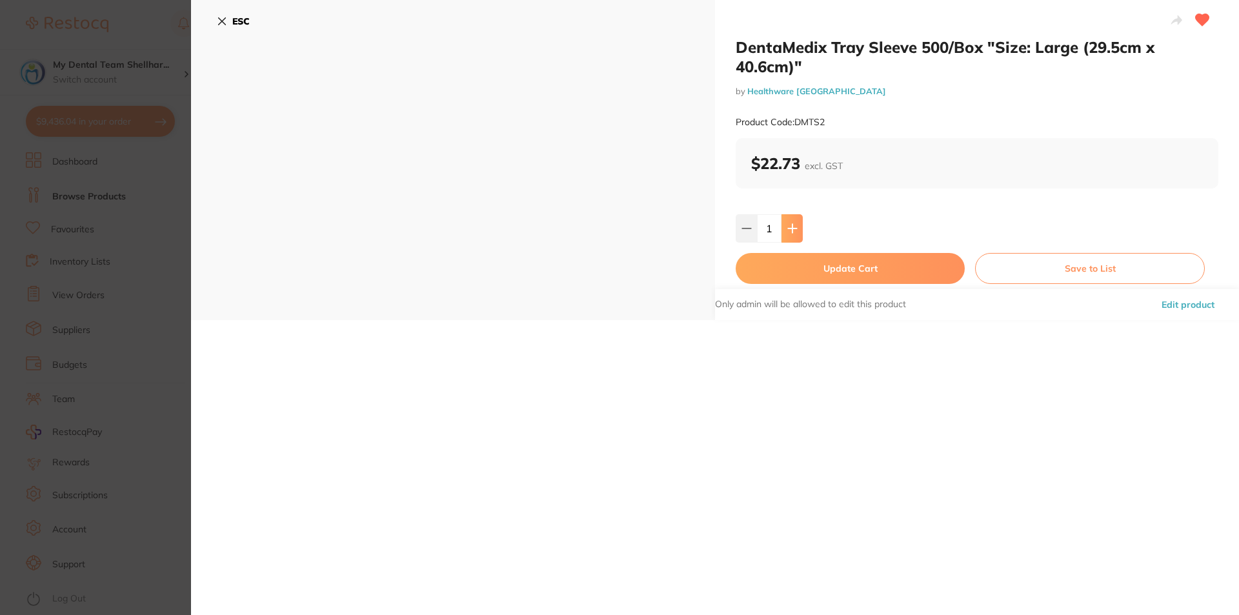
click at [791, 228] on icon at bounding box center [792, 228] width 8 height 8
type input "2"
click at [806, 277] on button "Update Cart" at bounding box center [850, 268] width 229 height 31
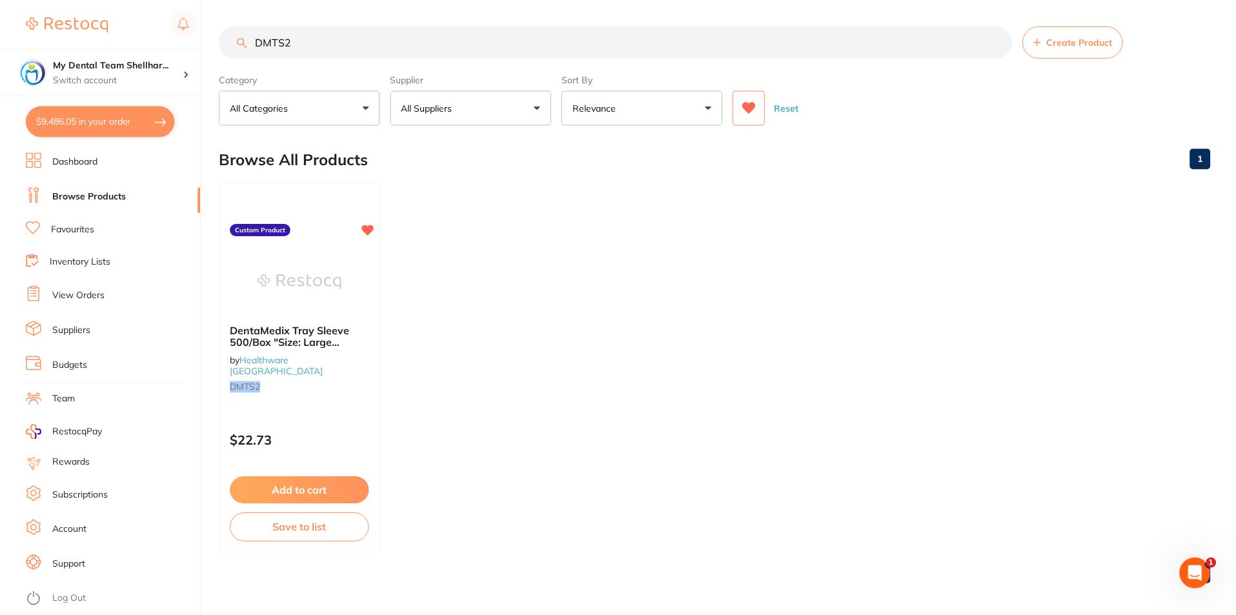
scroll to position [6675, 0]
click at [469, 30] on input "DMTS2" at bounding box center [615, 41] width 793 height 32
click at [469, 31] on input "DMTS2" at bounding box center [615, 41] width 793 height 32
paste input "6501261"
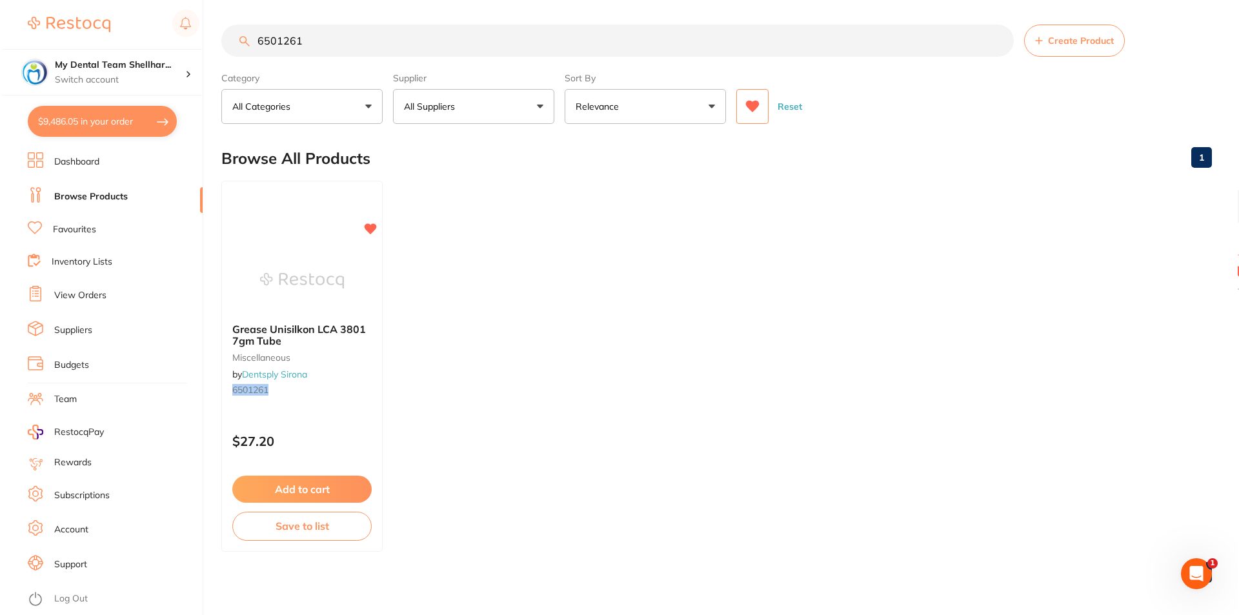
scroll to position [0, 0]
type input "6501261"
click at [305, 340] on b "Grease Unisilkon LCA 3801 7gm Tube" at bounding box center [299, 337] width 139 height 24
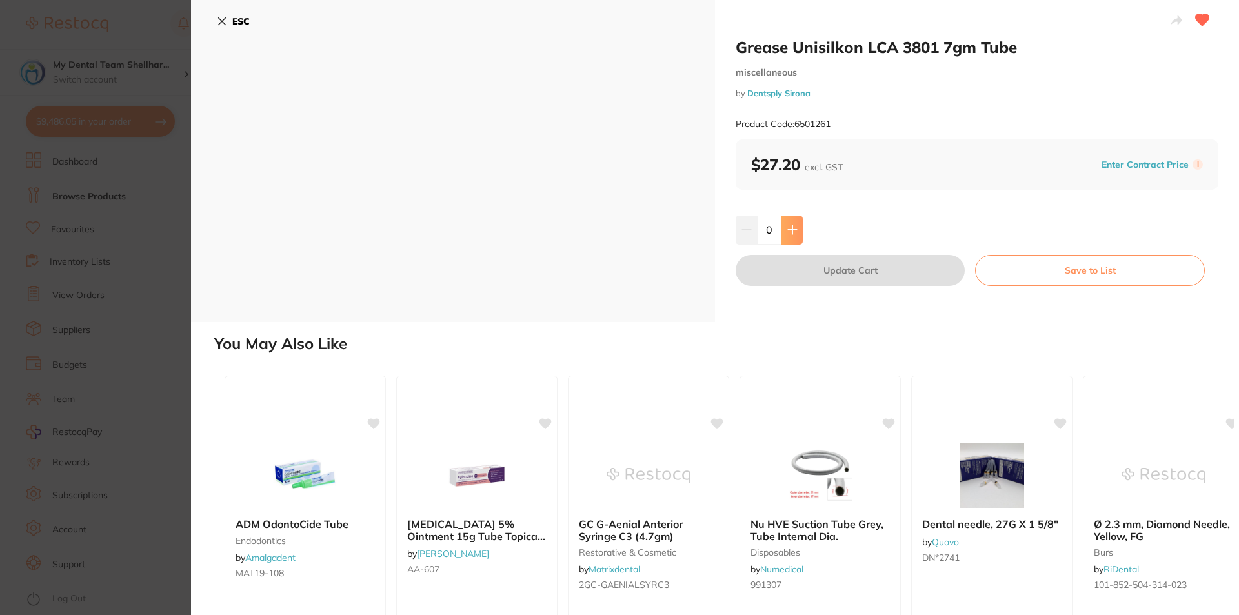
click at [793, 227] on icon at bounding box center [792, 230] width 10 height 10
type input "1"
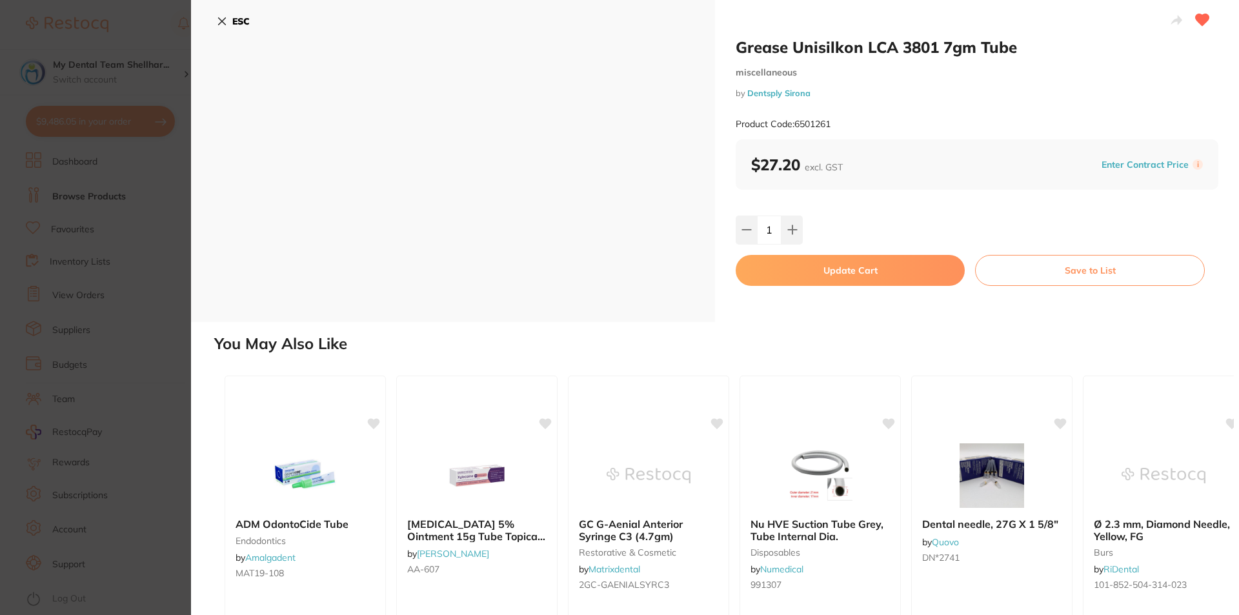
click at [797, 262] on button "Update Cart" at bounding box center [850, 270] width 229 height 31
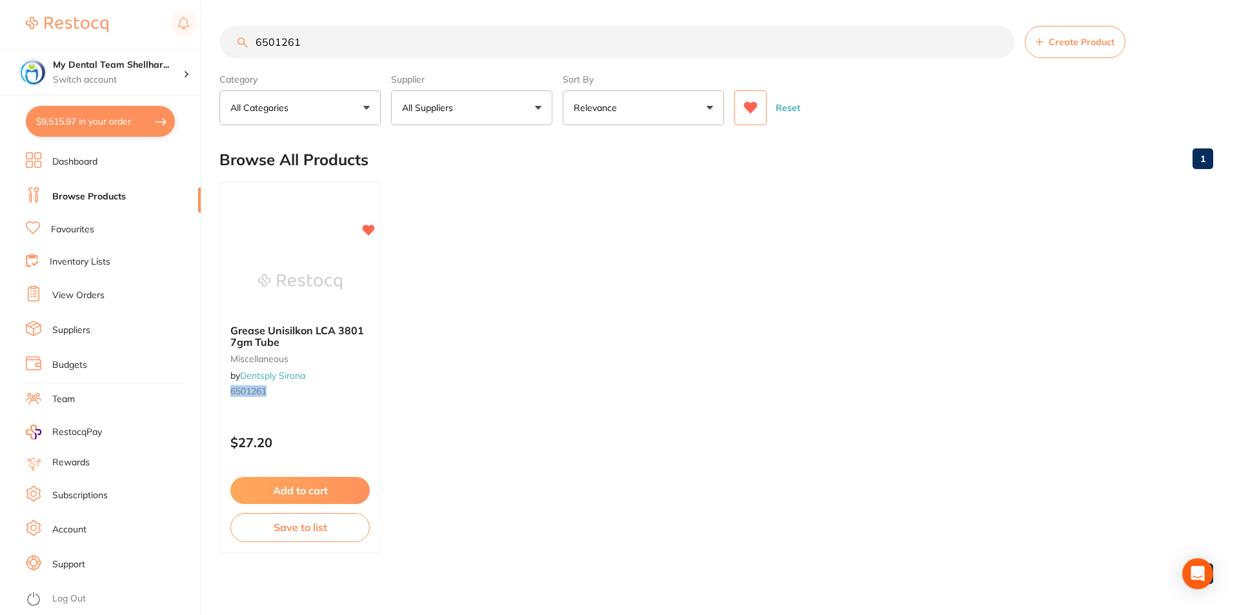
checkbox input "false"
click at [565, 54] on input "6501261" at bounding box center [615, 41] width 793 height 32
paste input "779248"
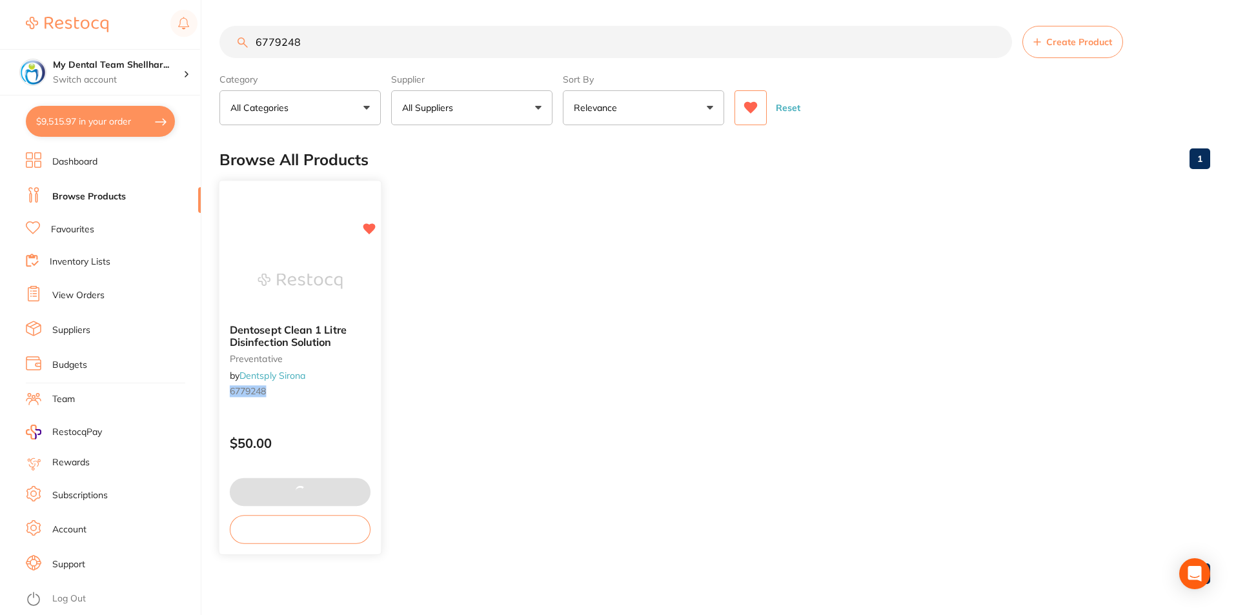
type input "6779248"
click at [285, 274] on img at bounding box center [300, 280] width 85 height 65
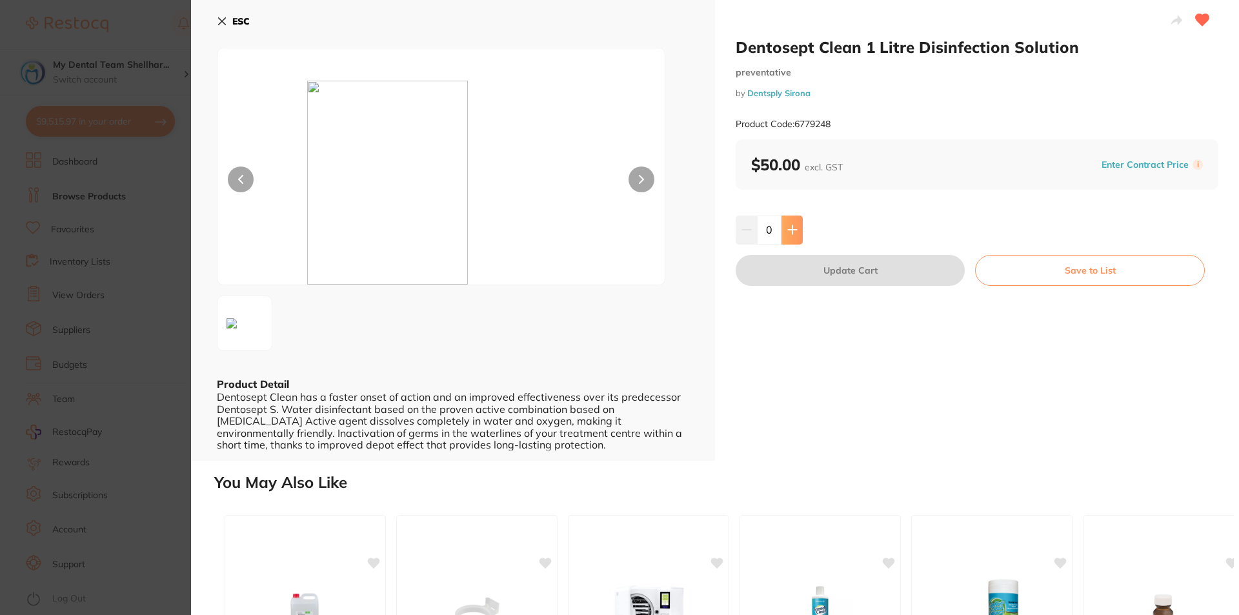
click at [789, 236] on button at bounding box center [792, 230] width 21 height 28
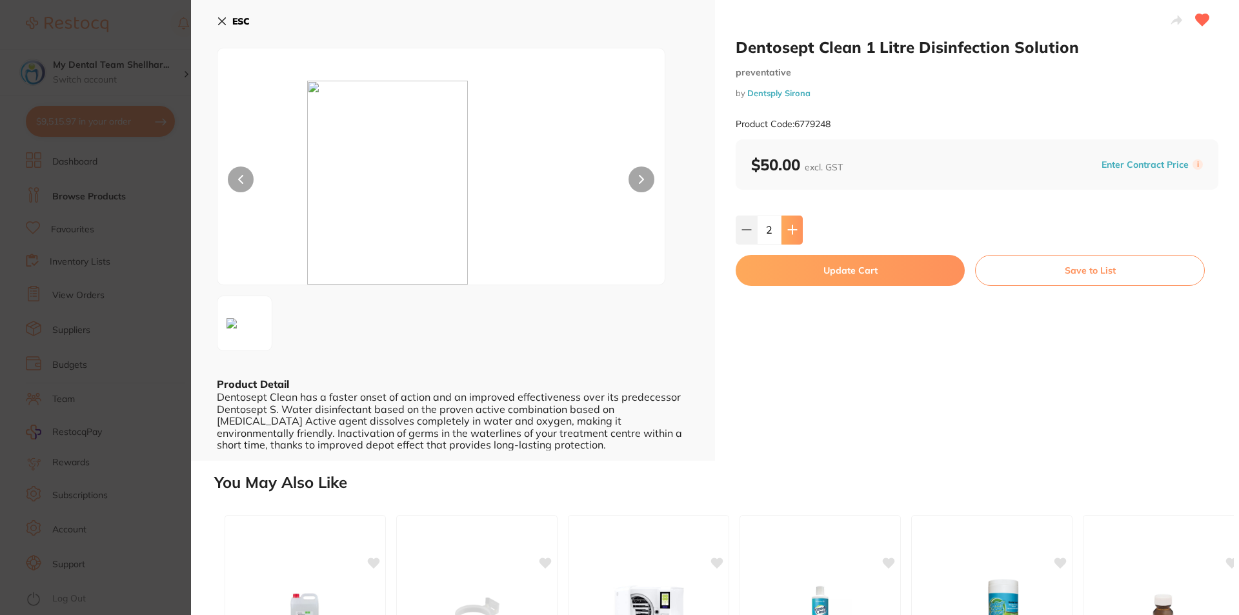
click at [789, 236] on button at bounding box center [792, 230] width 21 height 28
type input "4"
click at [808, 274] on button "Update Cart" at bounding box center [850, 270] width 229 height 31
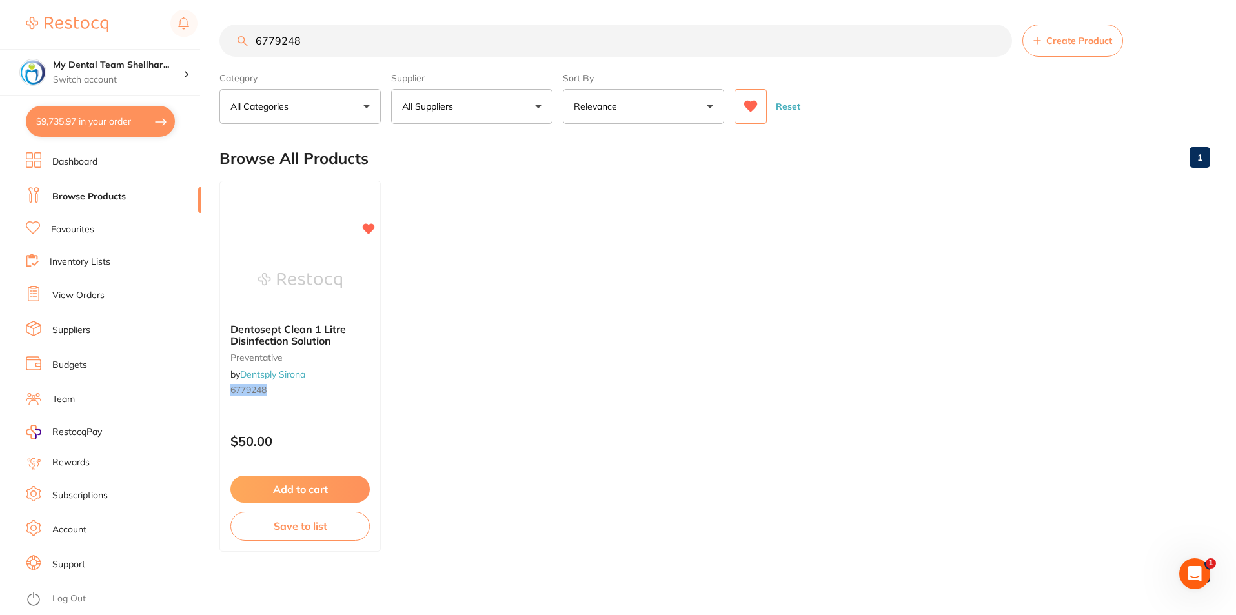
scroll to position [6800, 0]
click at [425, 48] on input "6779248" at bounding box center [615, 41] width 793 height 32
paste input "DURROROTOLPLUS"
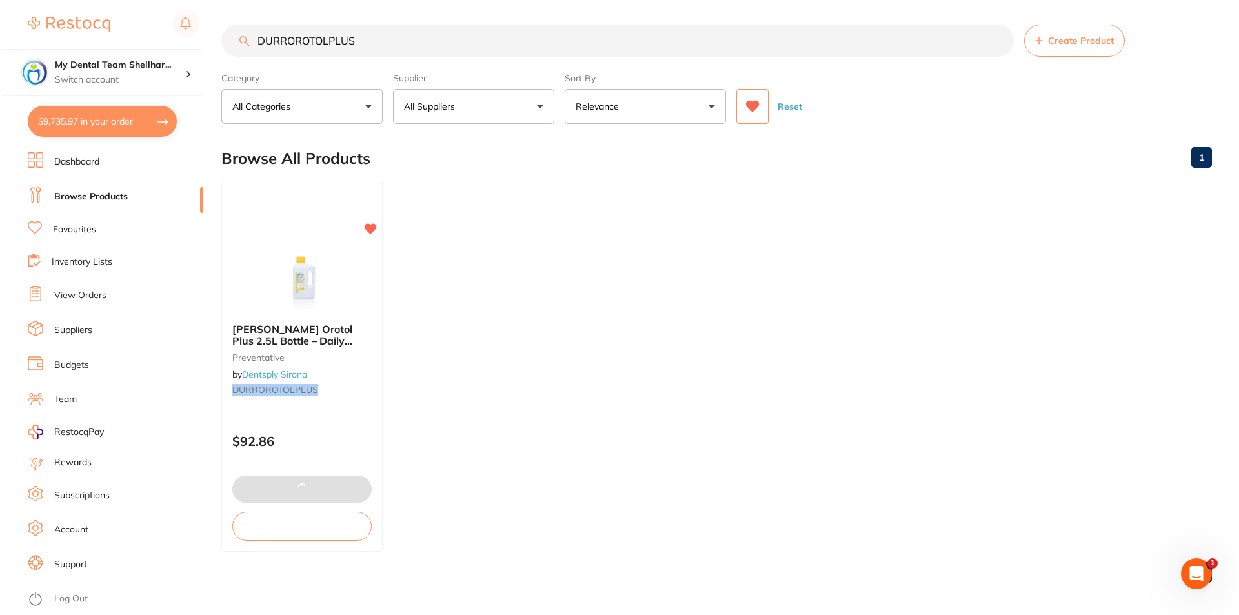
scroll to position [0, 0]
type input "DURROROTOLPLUS"
click at [309, 262] on img at bounding box center [300, 280] width 85 height 65
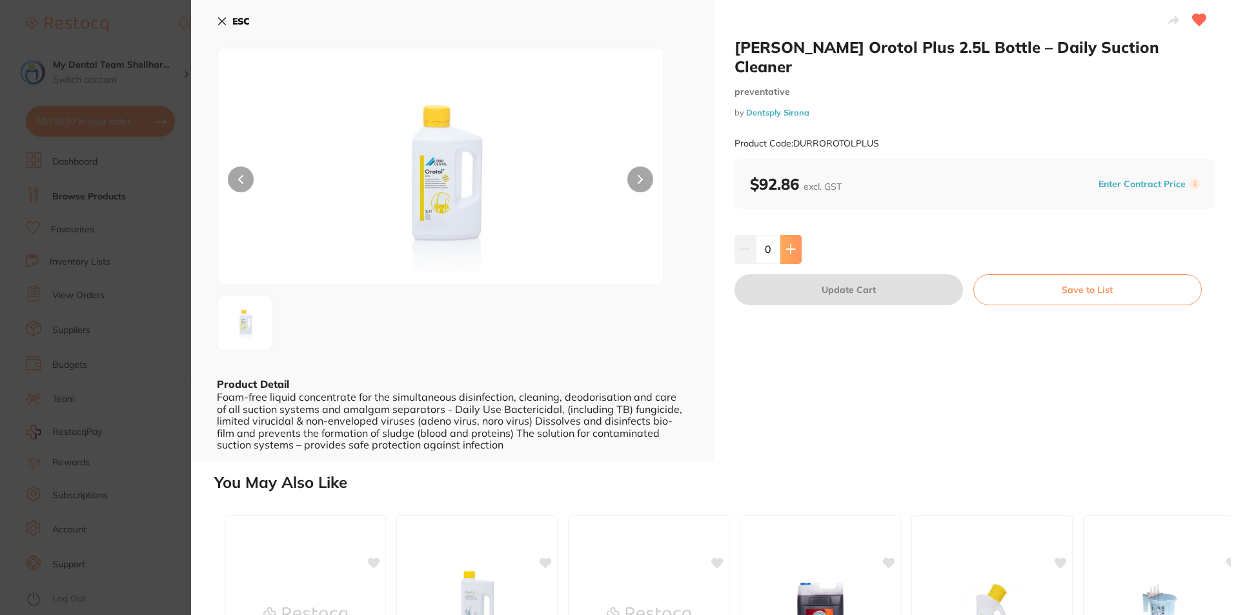
click at [785, 244] on icon at bounding box center [790, 249] width 10 height 10
type input "2"
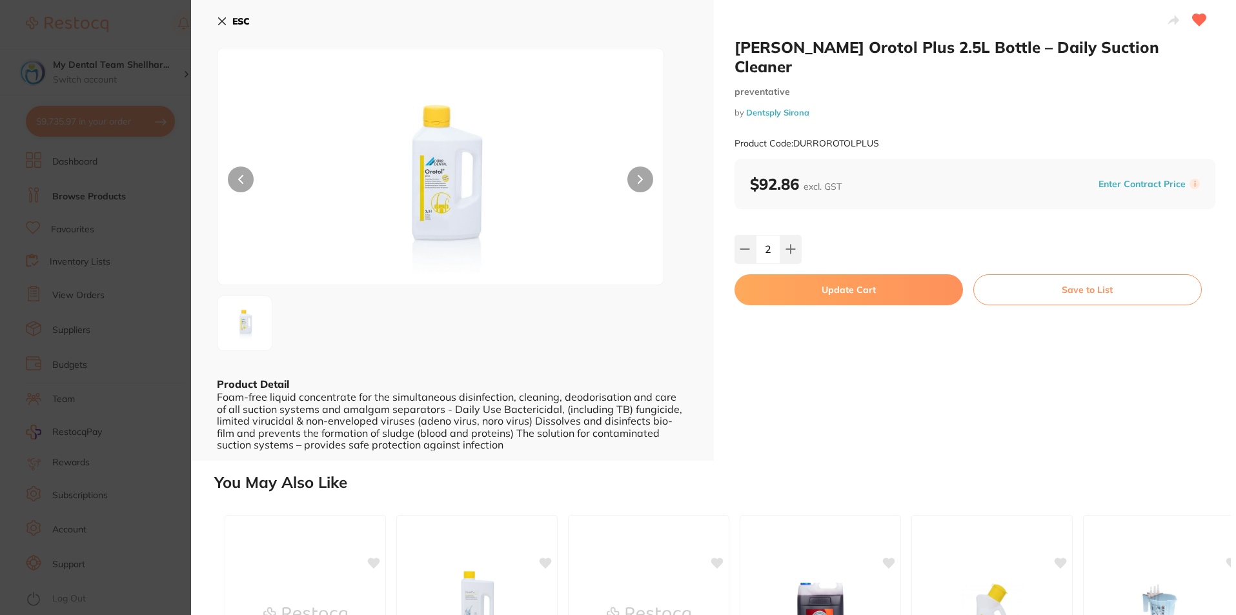
click at [796, 275] on button "Update Cart" at bounding box center [849, 289] width 228 height 31
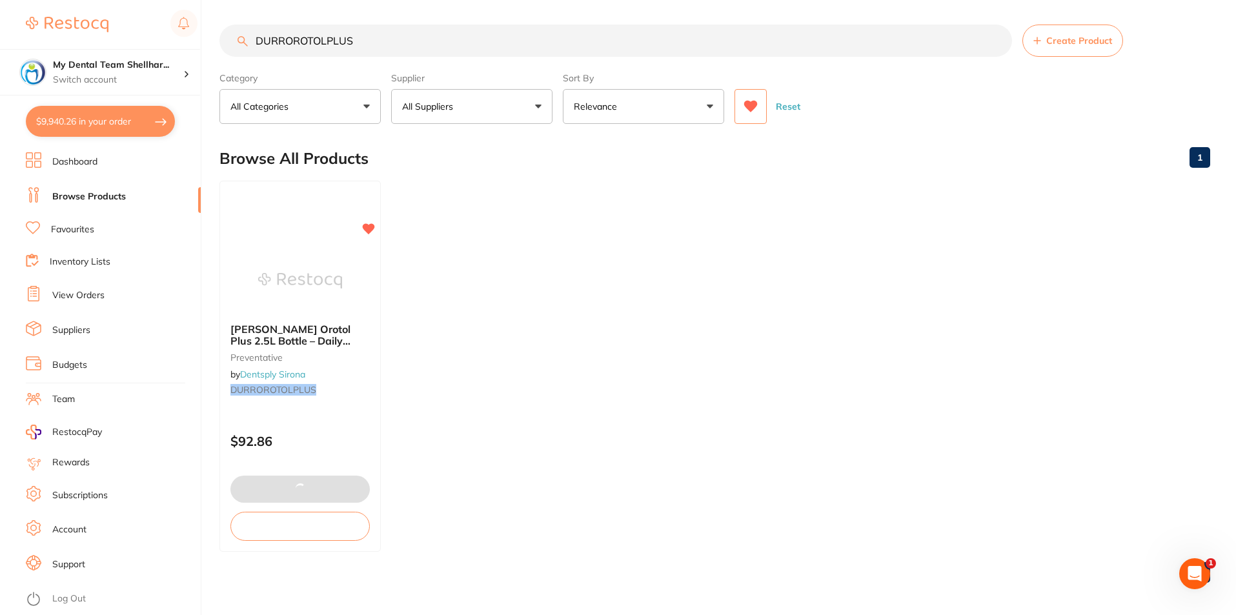
click at [332, 42] on input "DURROROTOLPLUS" at bounding box center [615, 41] width 793 height 32
paste input "MJCL5"
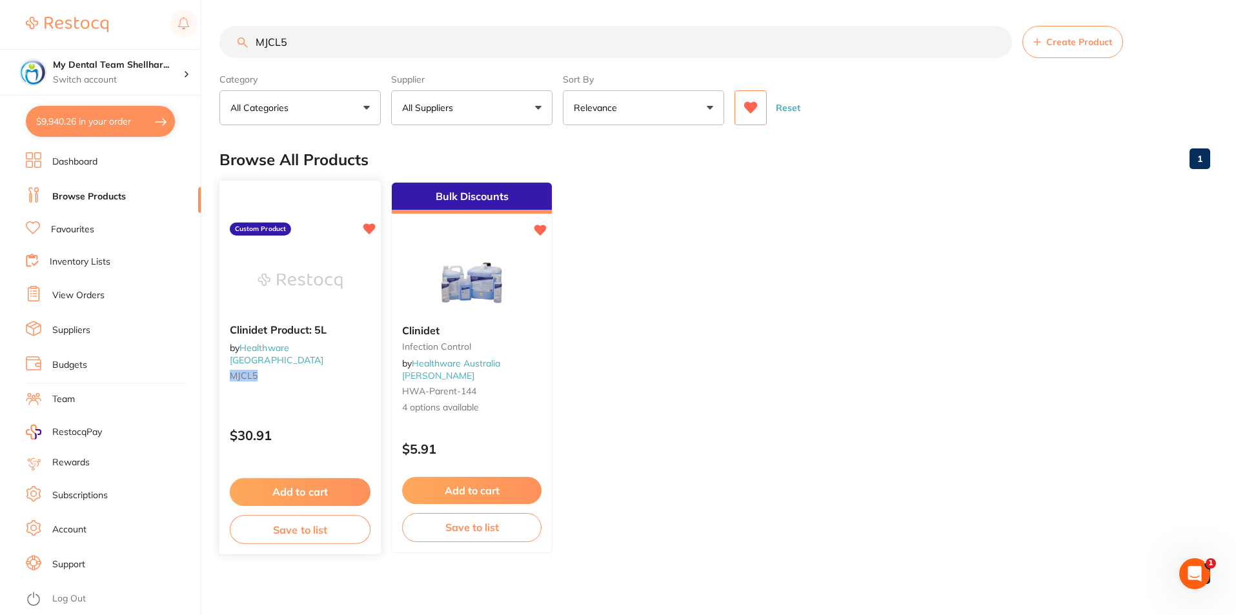
type input "MJCL5"
click at [345, 289] on div at bounding box center [299, 280] width 161 height 65
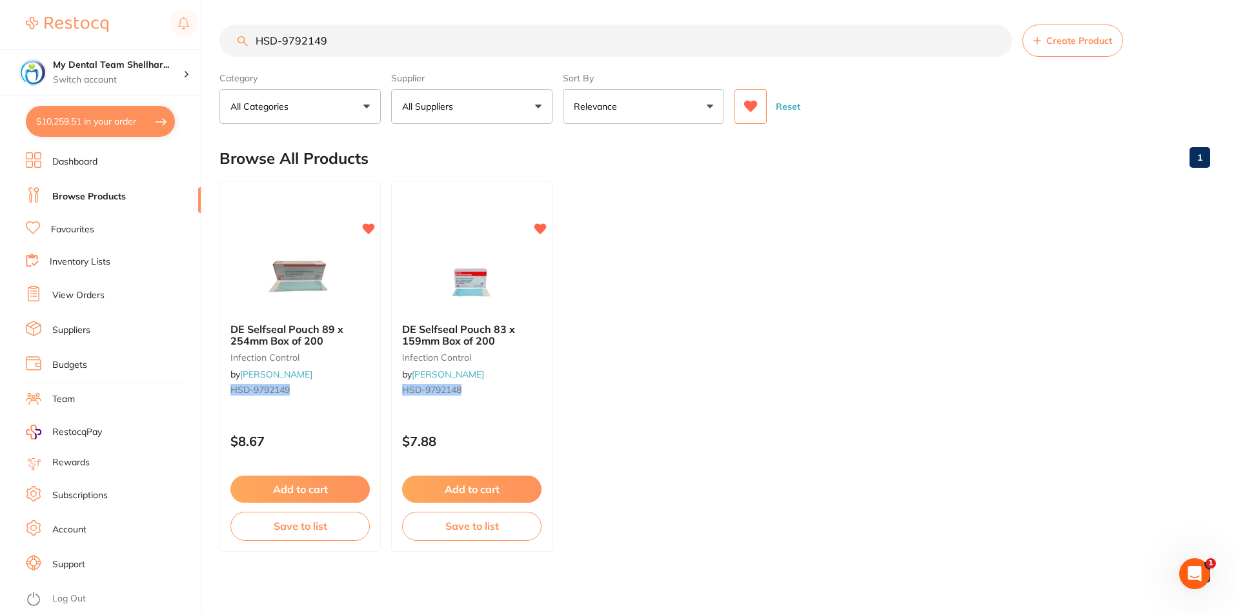
scroll to position [6978, 0]
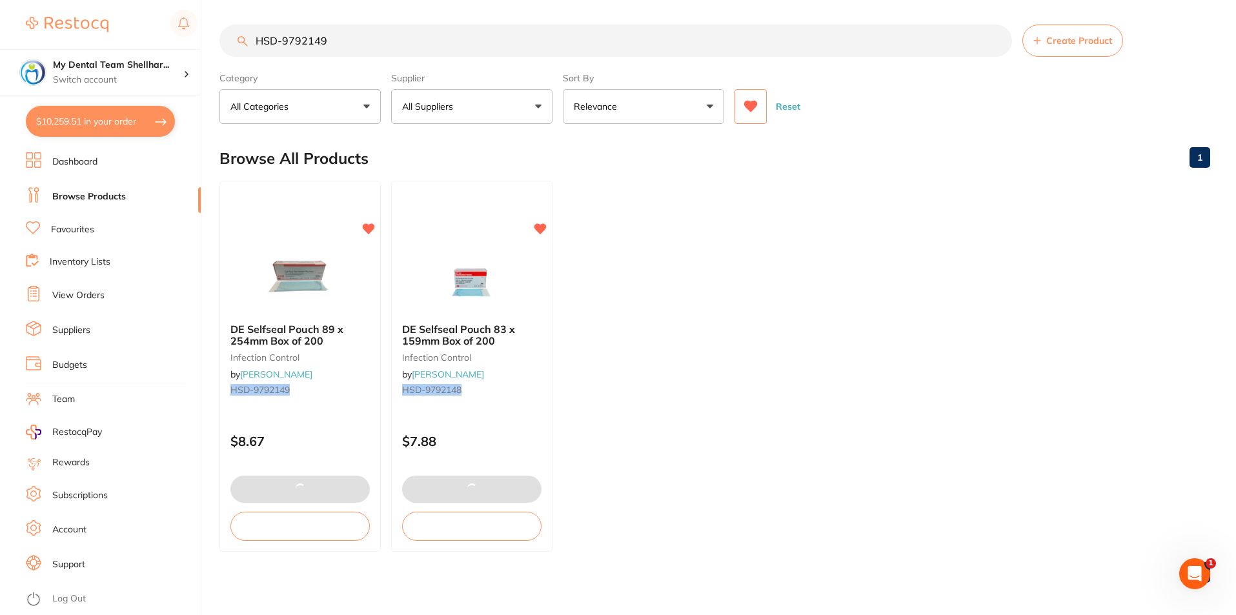
click at [367, 28] on input "HSD-9792149" at bounding box center [615, 41] width 793 height 32
click at [367, 42] on input "HSD-9792149" at bounding box center [615, 41] width 793 height 32
paste input "227"
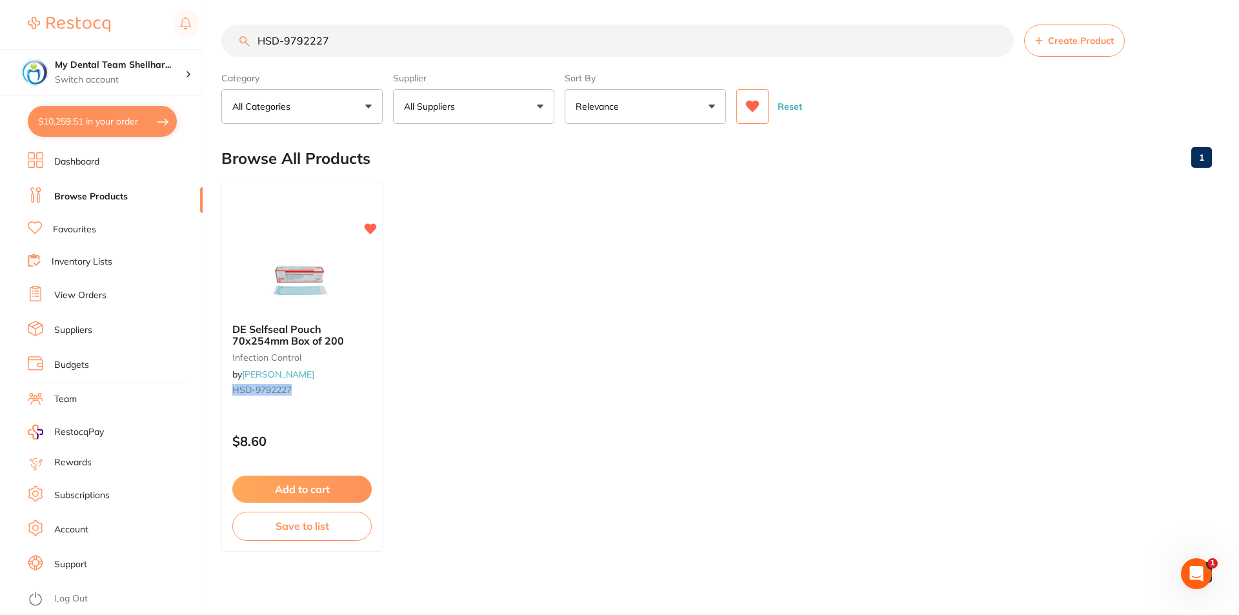
scroll to position [0, 0]
type input "HSD-9792227"
click at [326, 277] on img at bounding box center [300, 280] width 85 height 65
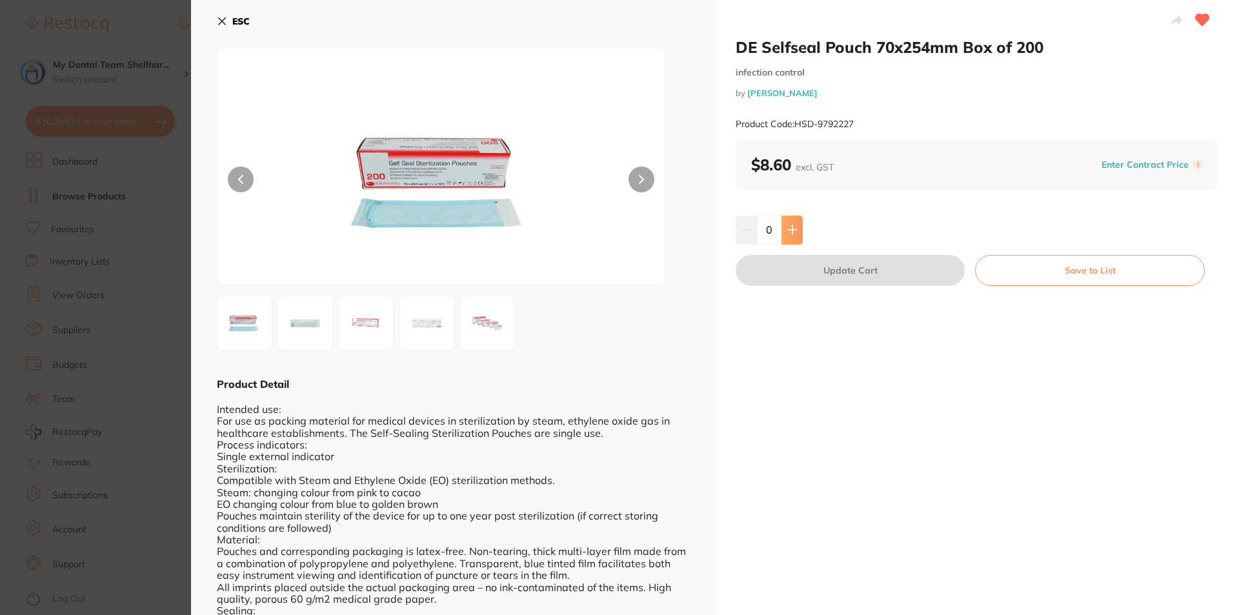
click at [794, 230] on icon at bounding box center [792, 230] width 8 height 8
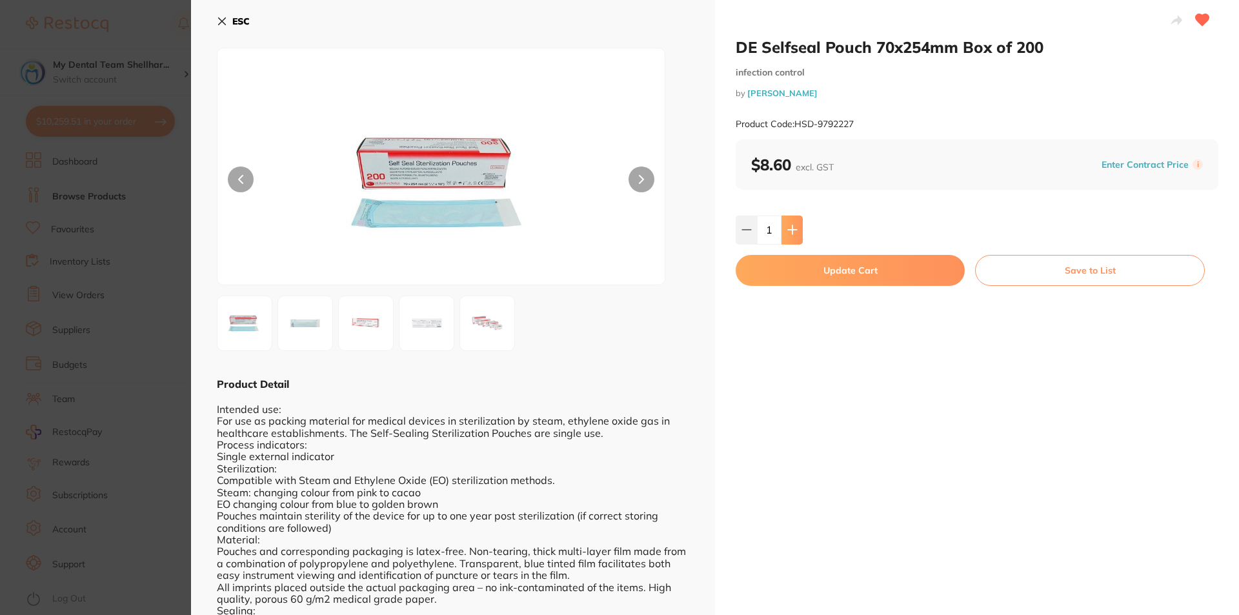
click at [794, 230] on icon at bounding box center [792, 230] width 8 height 8
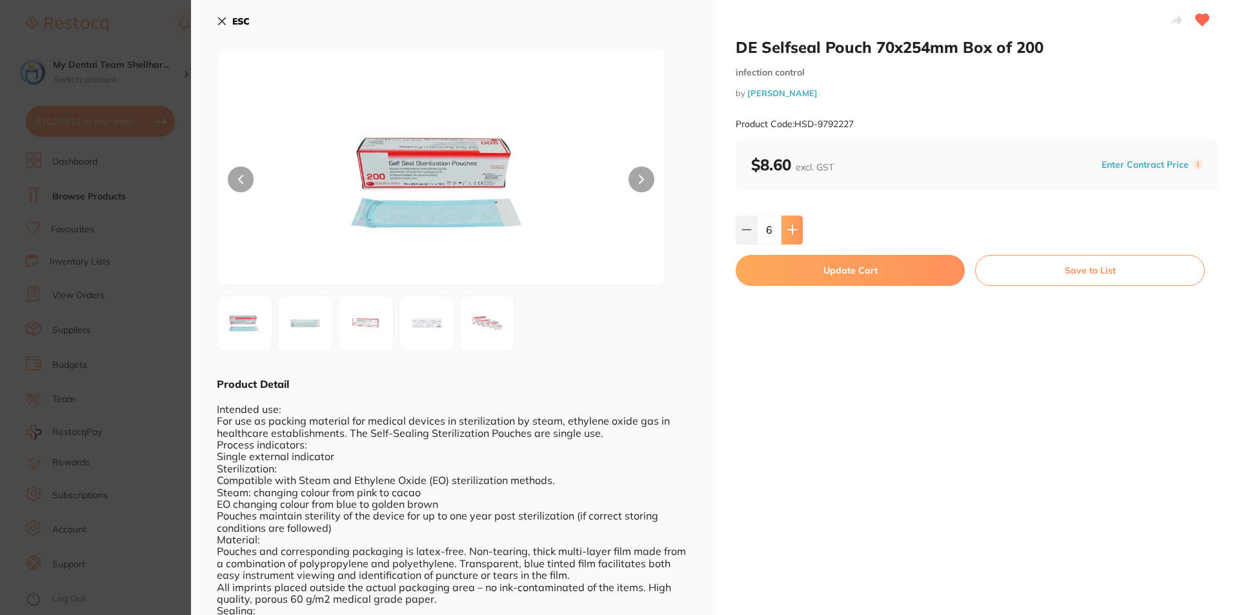
click at [794, 230] on icon at bounding box center [792, 230] width 8 height 8
type input "8"
click at [813, 277] on button "Update Cart" at bounding box center [850, 270] width 229 height 31
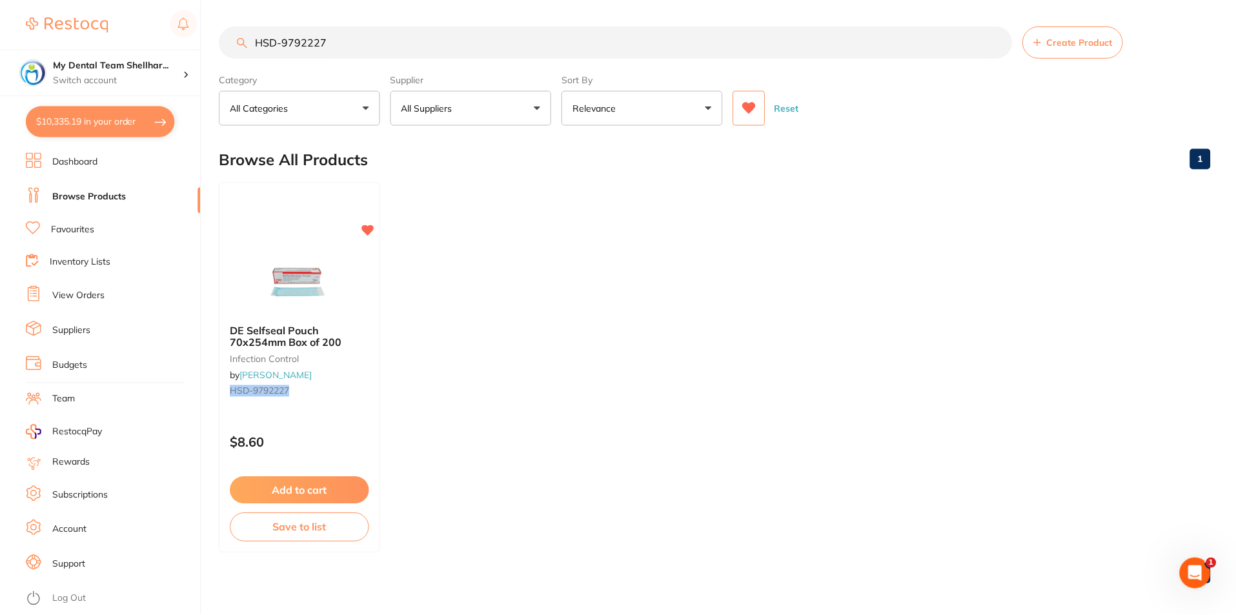
scroll to position [1, 0]
click at [326, 46] on input "HSD-9792227" at bounding box center [615, 41] width 793 height 32
paste input "150"
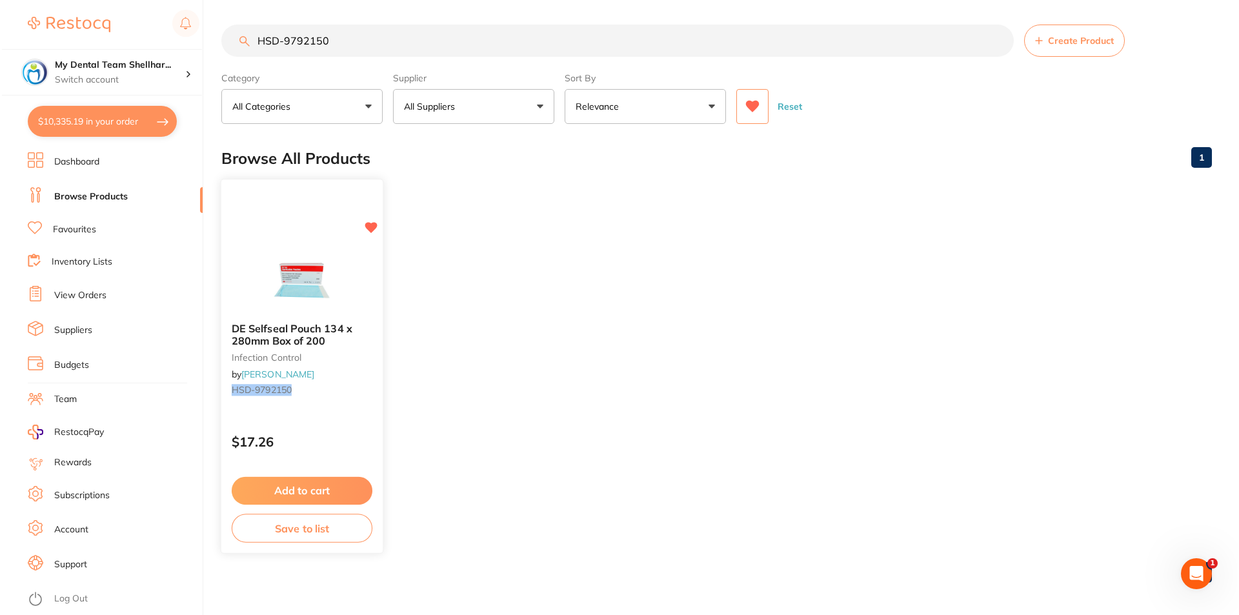
scroll to position [0, 0]
type input "HSD-9792150"
click at [307, 273] on img at bounding box center [300, 280] width 85 height 65
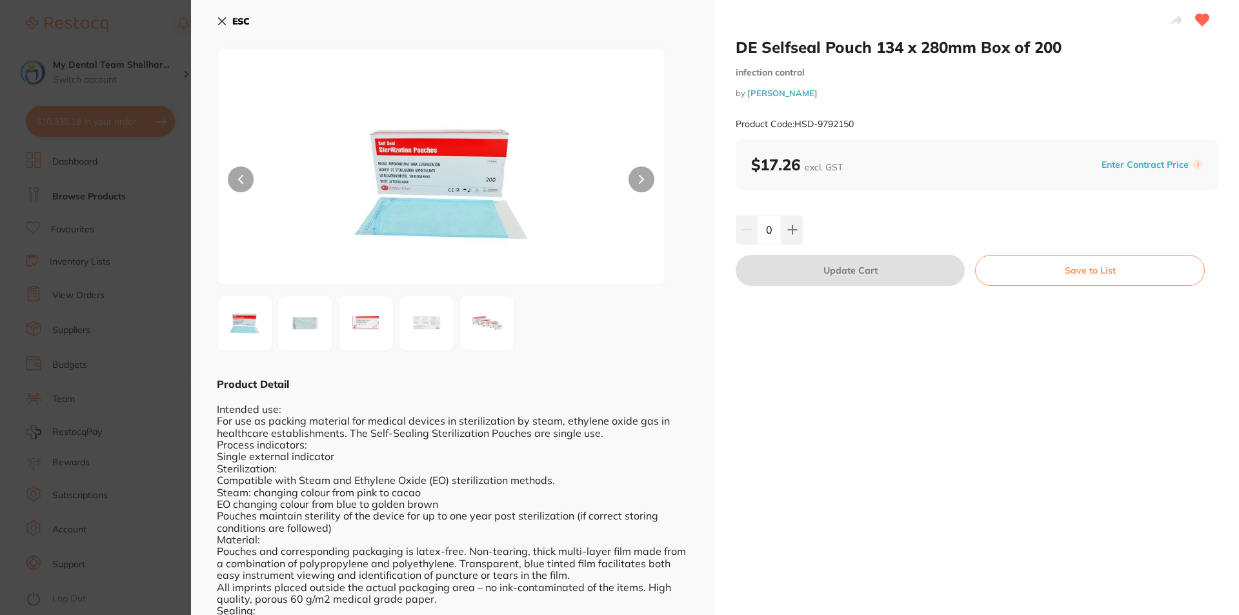
click at [804, 225] on div "0" at bounding box center [977, 230] width 483 height 28
click at [801, 225] on button at bounding box center [792, 230] width 21 height 28
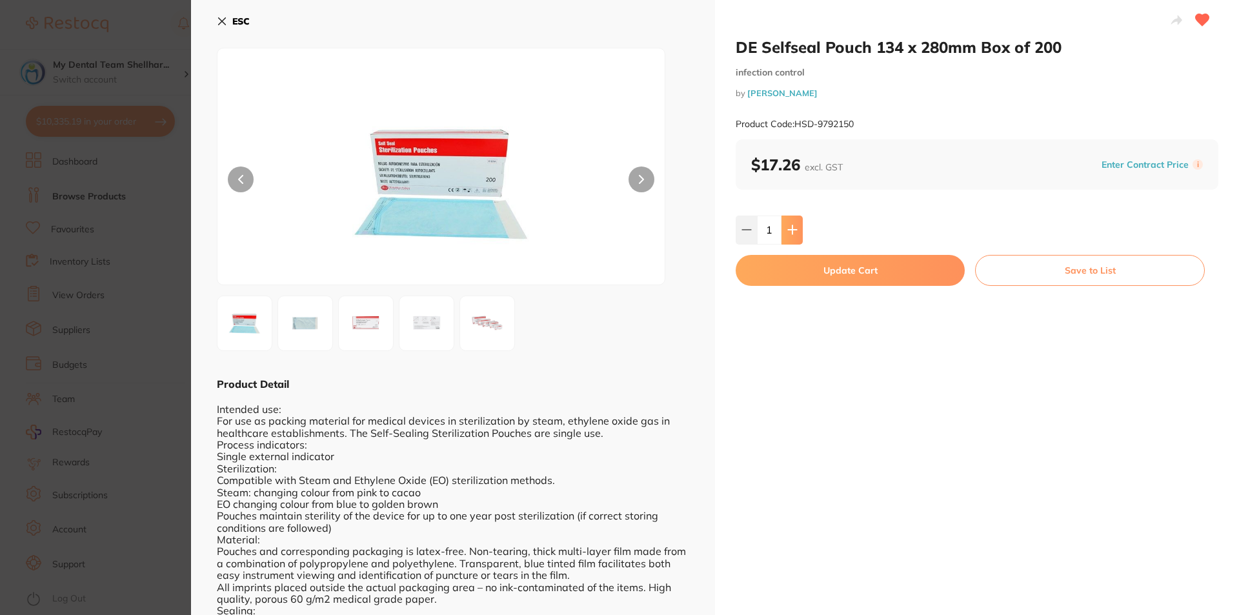
click at [801, 225] on button at bounding box center [792, 230] width 21 height 28
type input "2"
click at [810, 267] on button "Update Cart" at bounding box center [850, 270] width 229 height 31
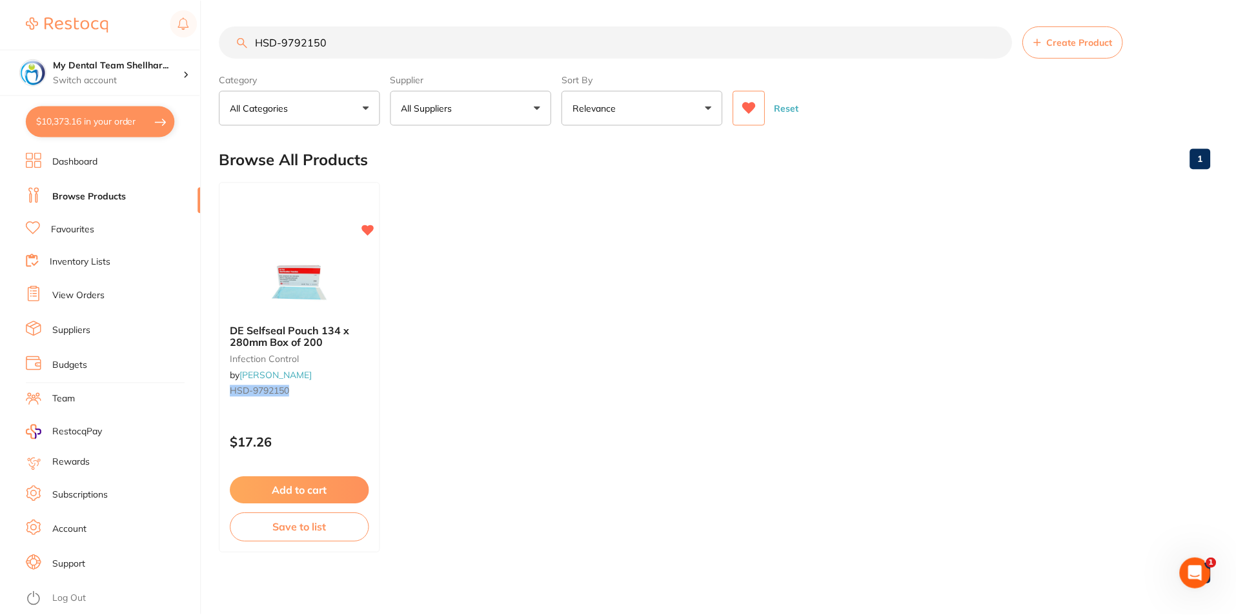
scroll to position [1, 0]
click at [550, 43] on input "HSD-9792150" at bounding box center [615, 41] width 793 height 32
paste input "CT-9002733"
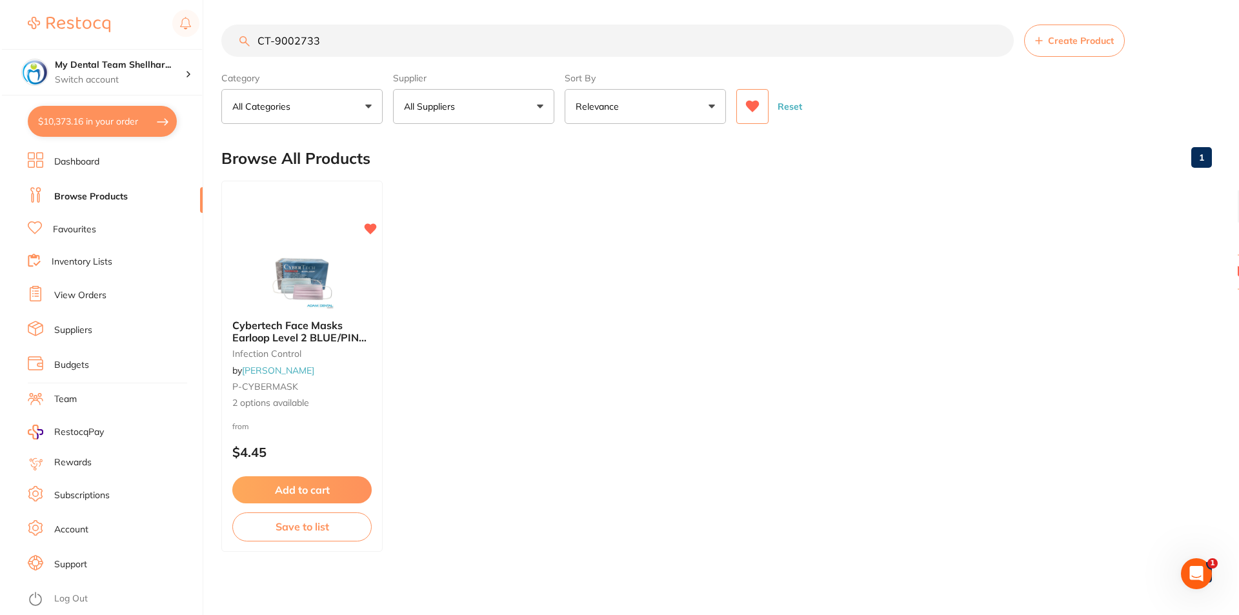
scroll to position [0, 0]
type input "CT-9002733"
click at [310, 290] on img at bounding box center [300, 277] width 85 height 65
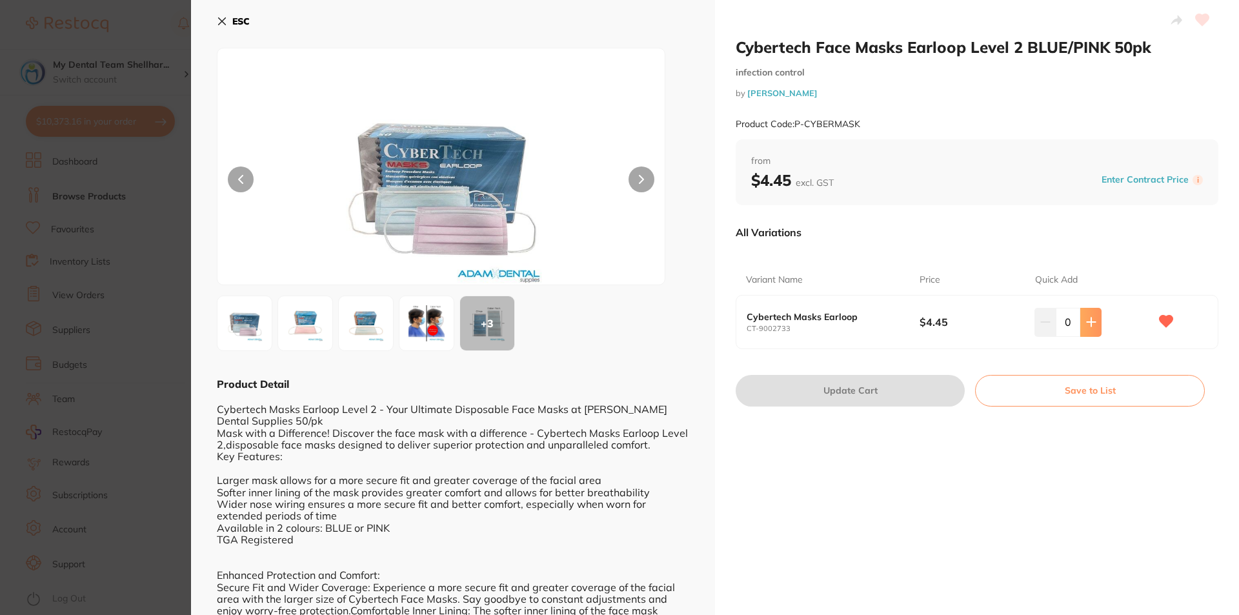
click at [1091, 320] on icon at bounding box center [1091, 322] width 10 height 10
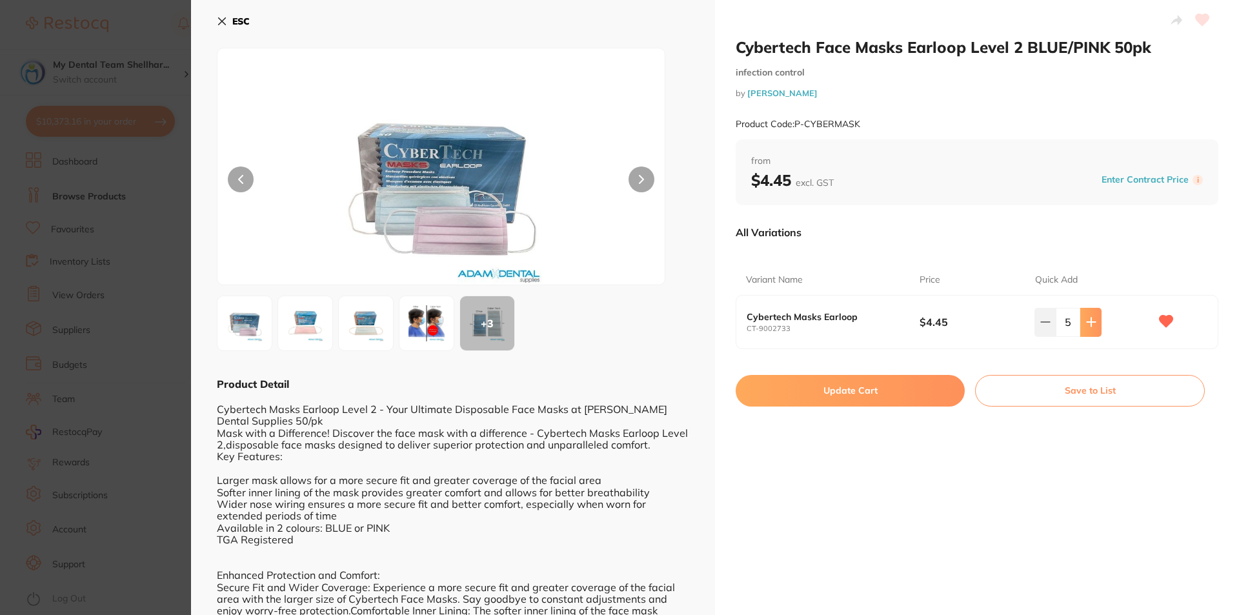
click at [1091, 320] on icon at bounding box center [1091, 322] width 10 height 10
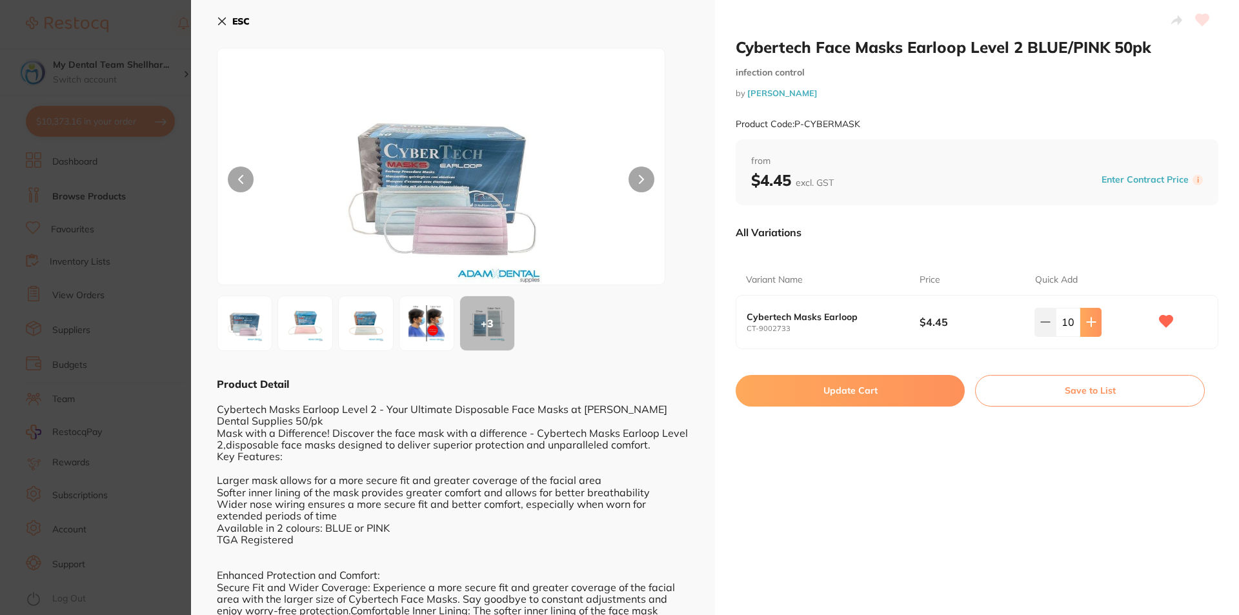
click at [1091, 320] on icon at bounding box center [1091, 322] width 10 height 10
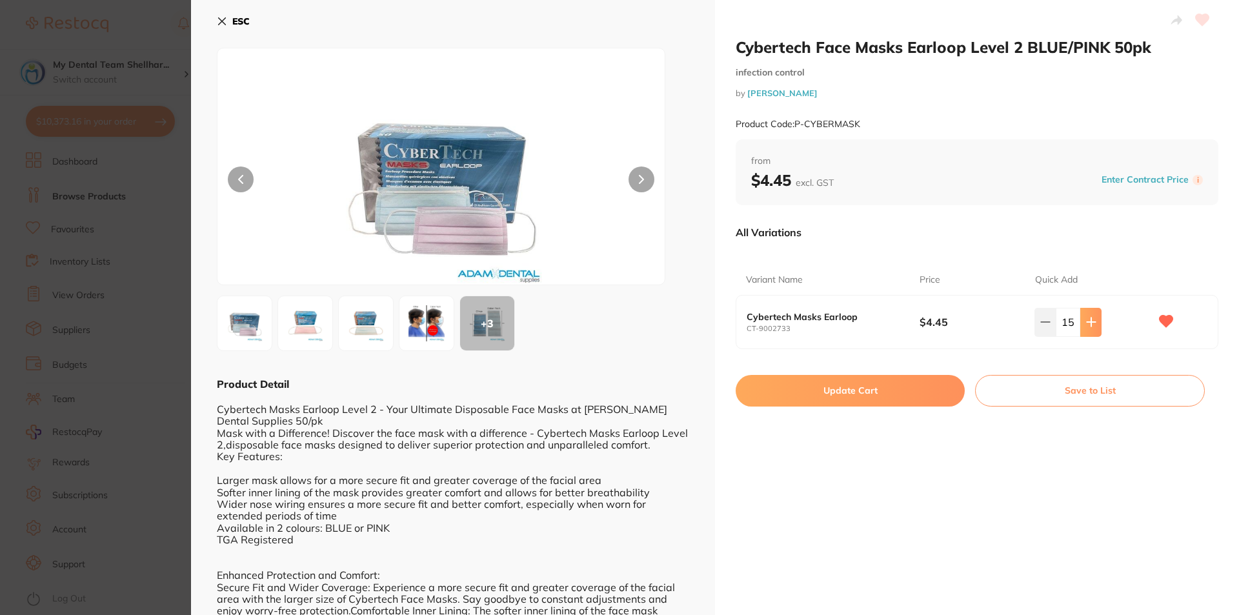
click at [1091, 320] on icon at bounding box center [1091, 322] width 10 height 10
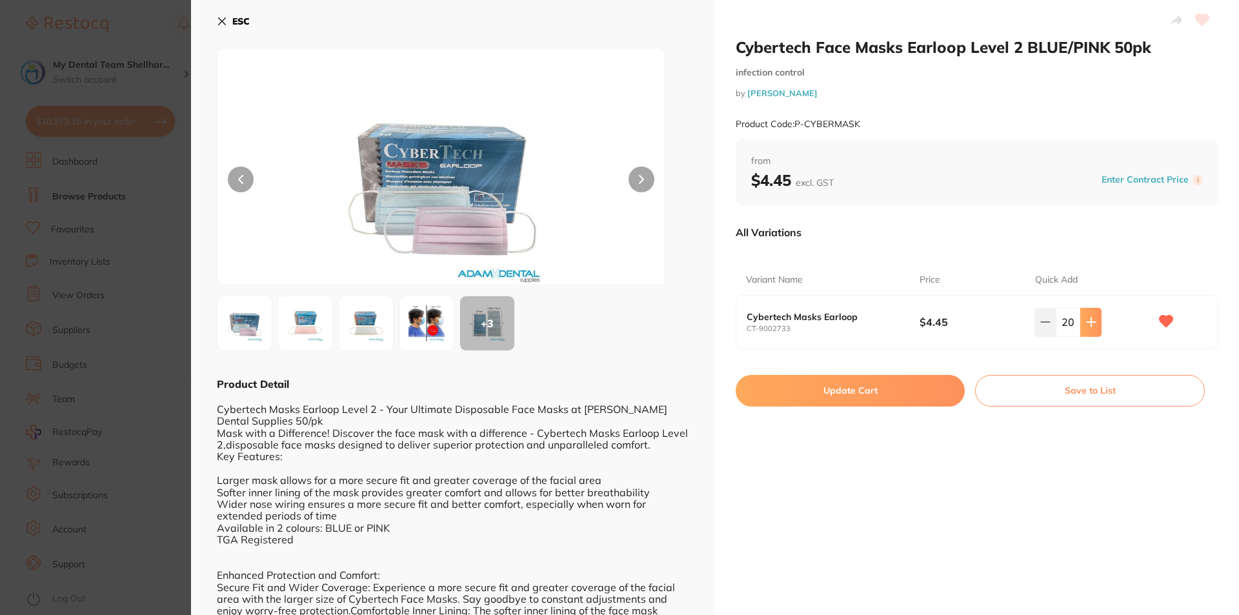
click at [1091, 320] on icon at bounding box center [1091, 322] width 10 height 10
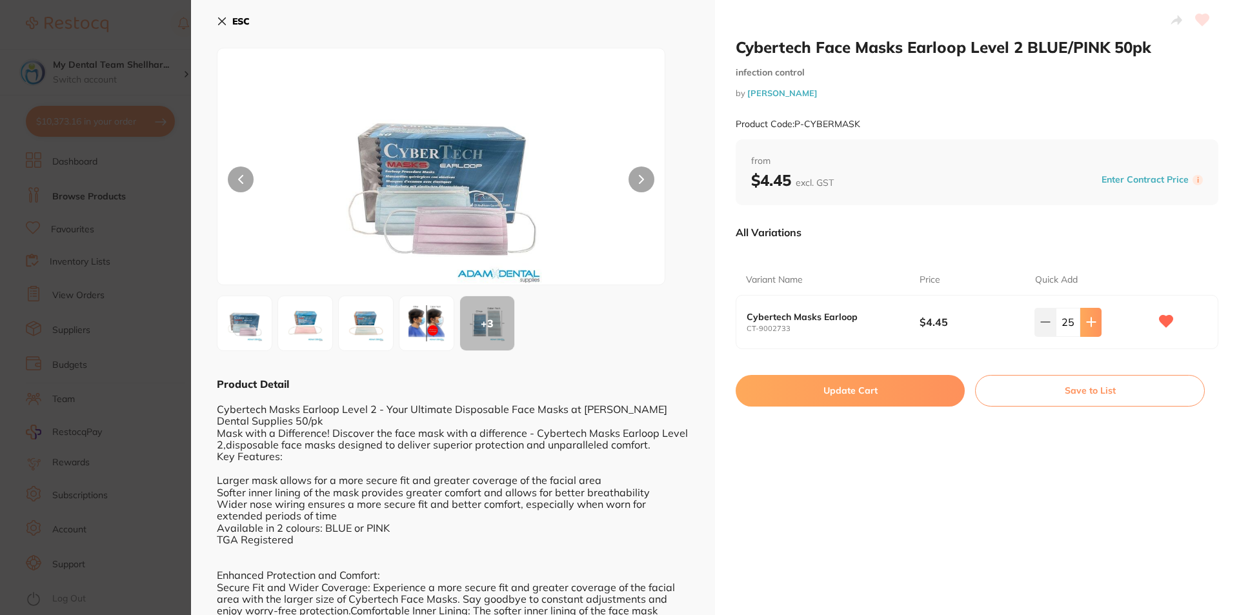
click at [1091, 320] on icon at bounding box center [1091, 322] width 10 height 10
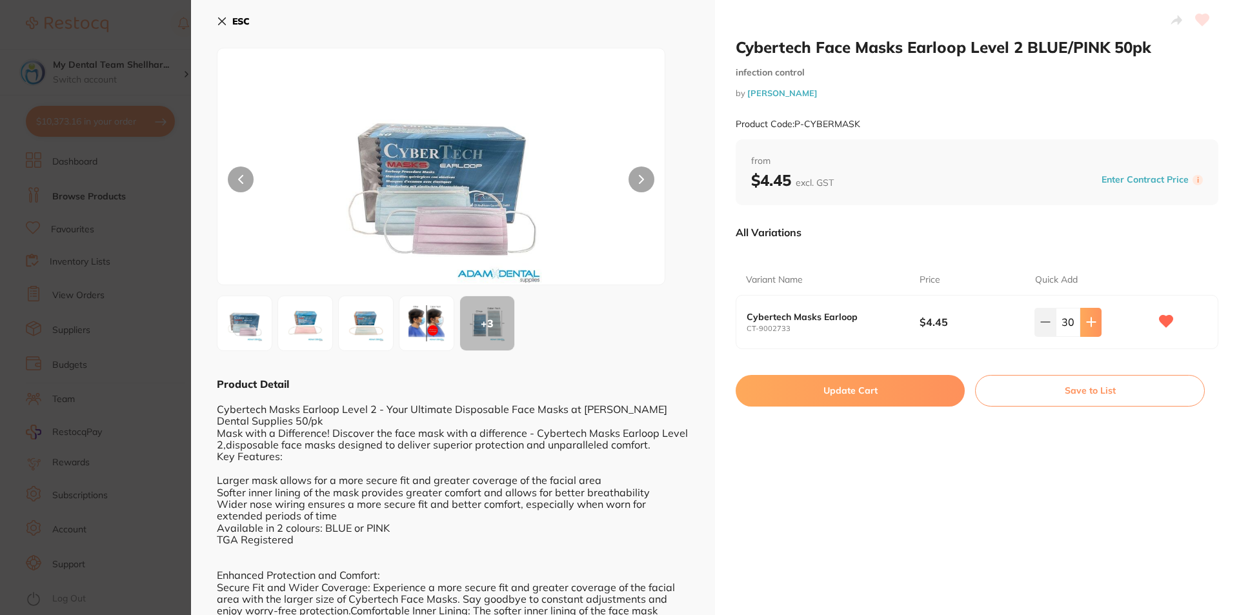
click at [1091, 320] on icon at bounding box center [1091, 322] width 10 height 10
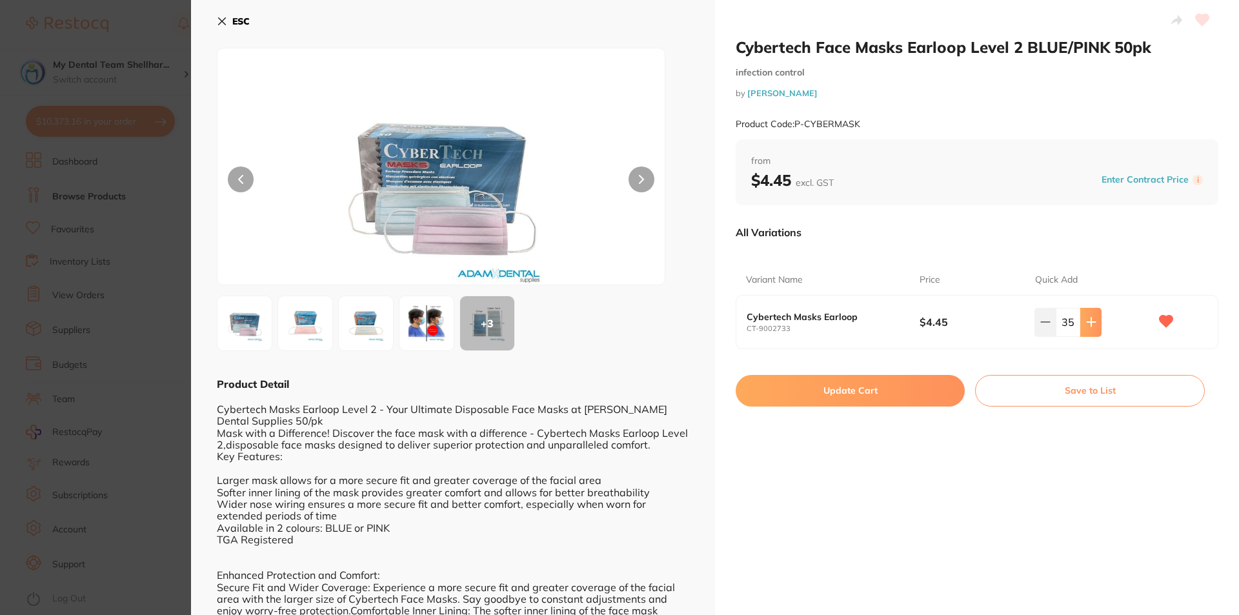
click at [1091, 320] on icon at bounding box center [1091, 322] width 10 height 10
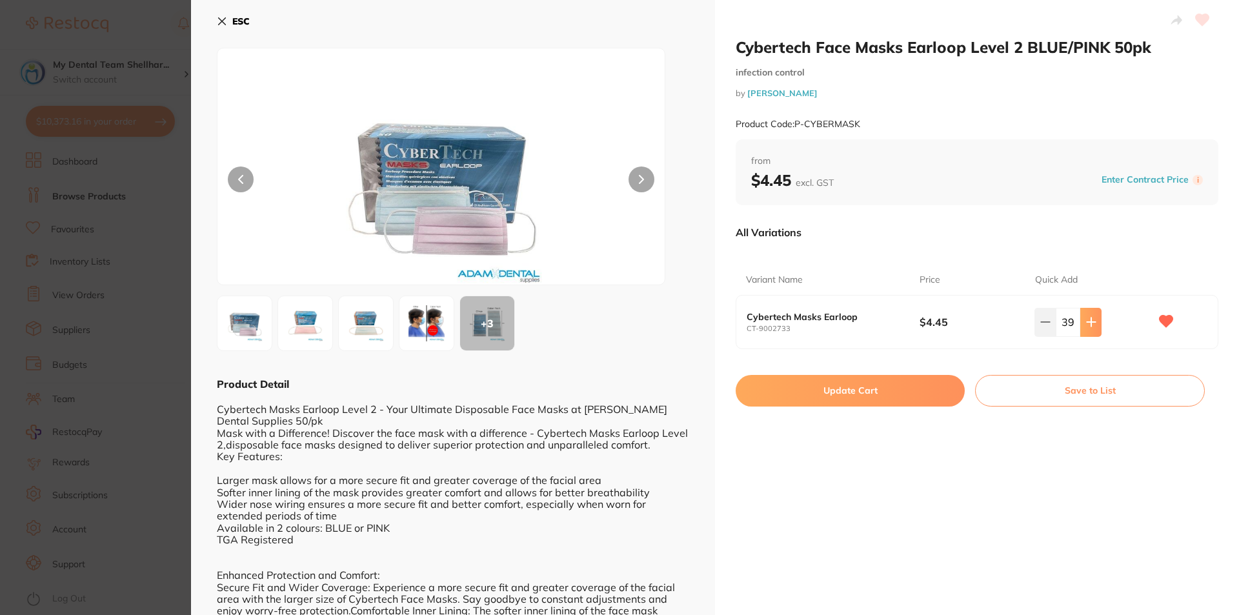
type input "40"
click at [896, 380] on button "Update Cart" at bounding box center [850, 390] width 229 height 31
checkbox input "false"
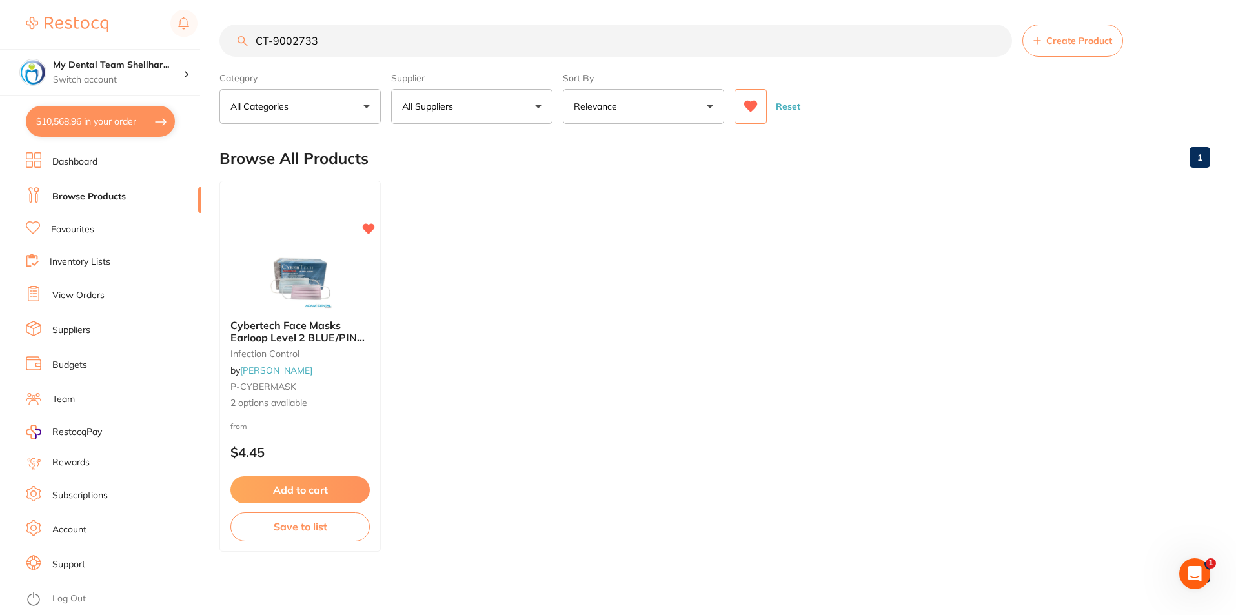
scroll to position [7041, 0]
click at [316, 43] on input "CT-9002733" at bounding box center [615, 41] width 793 height 32
paste input "HS-9009068"
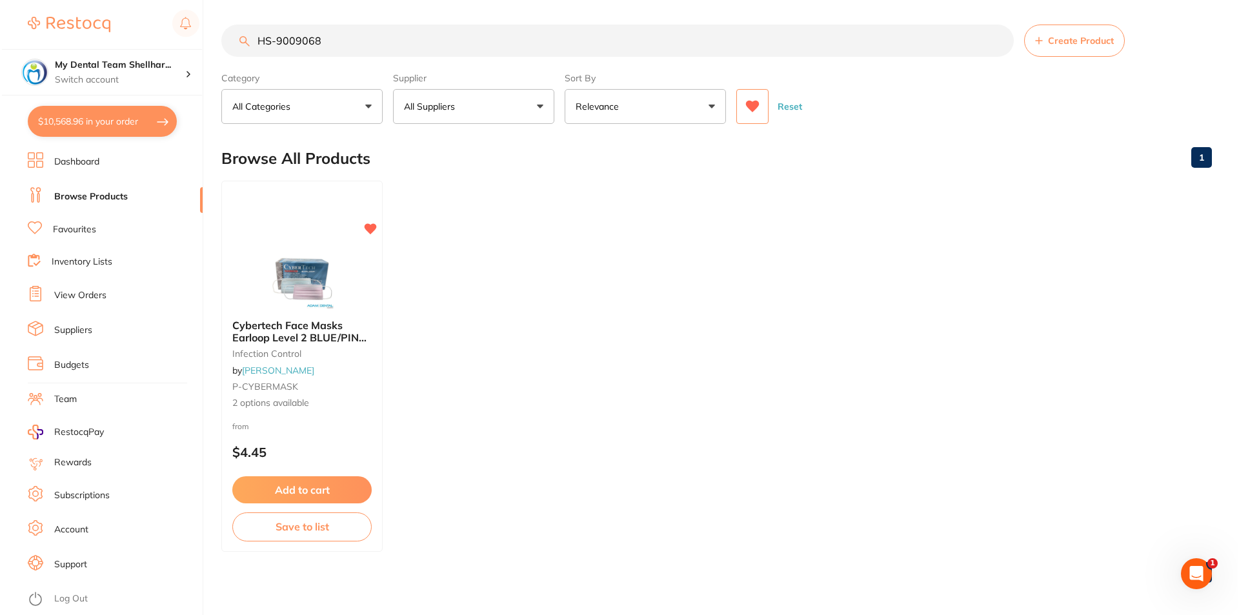
scroll to position [0, 0]
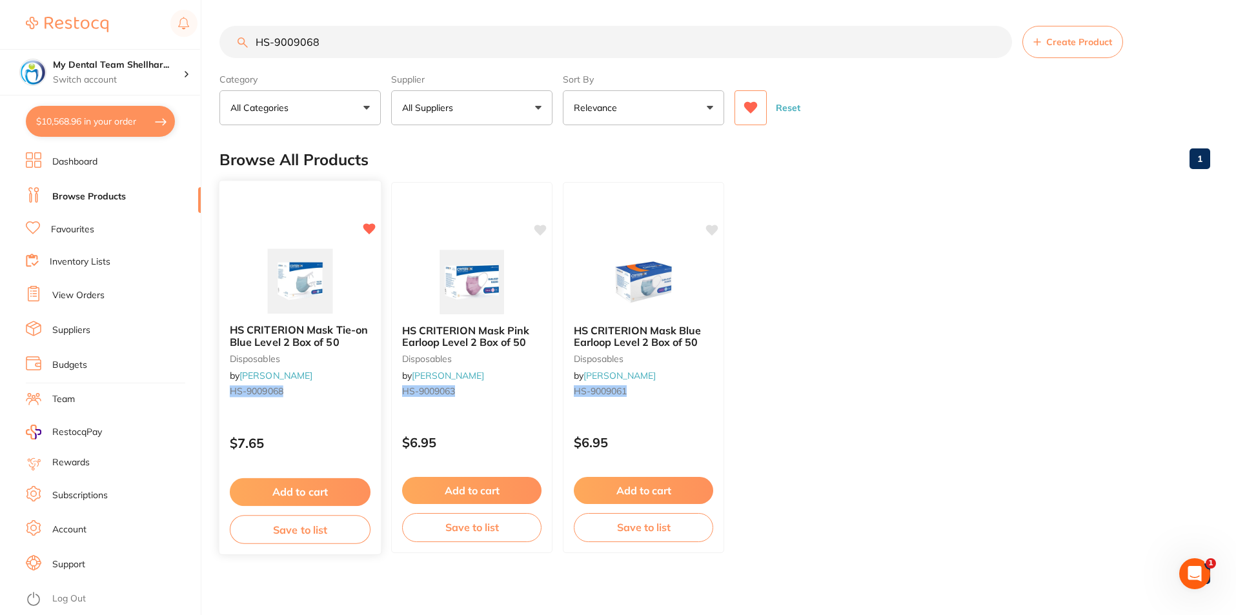
type input "HS-9009068"
click at [307, 287] on img at bounding box center [300, 280] width 85 height 65
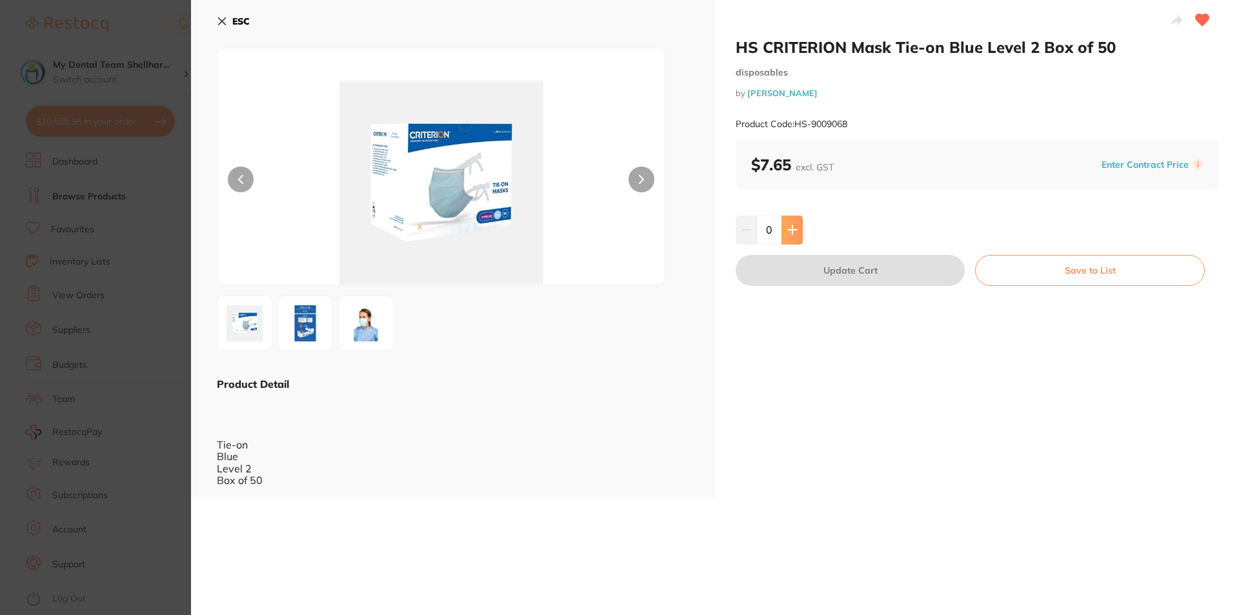
click at [791, 228] on icon at bounding box center [792, 230] width 8 height 8
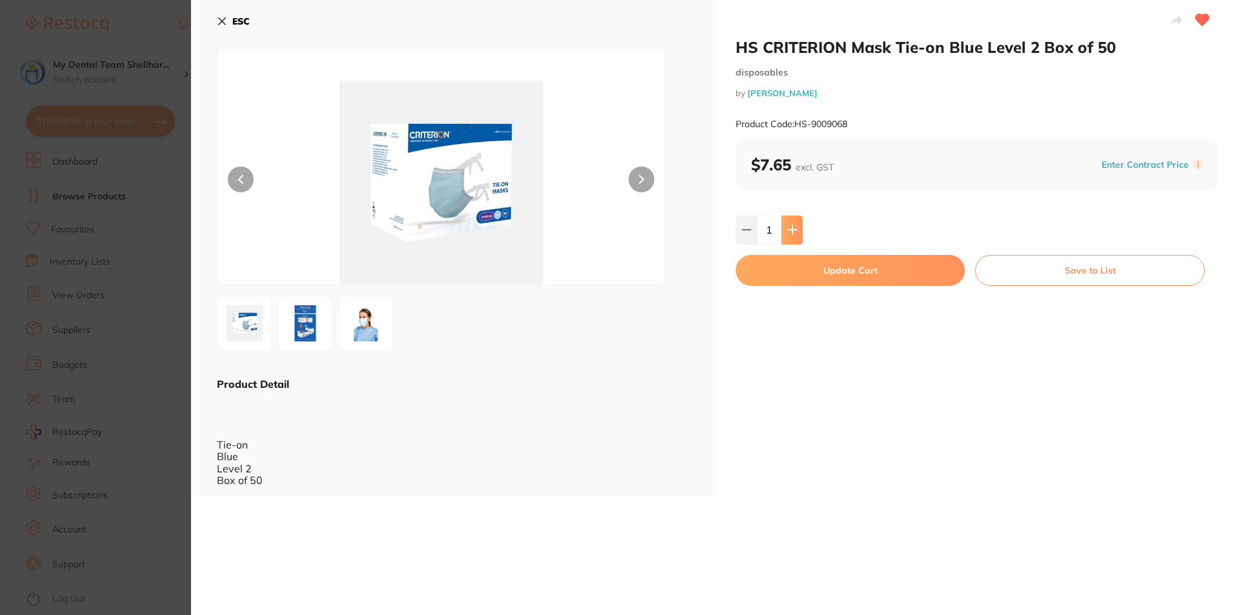
click at [791, 228] on icon at bounding box center [792, 230] width 8 height 8
type input "5"
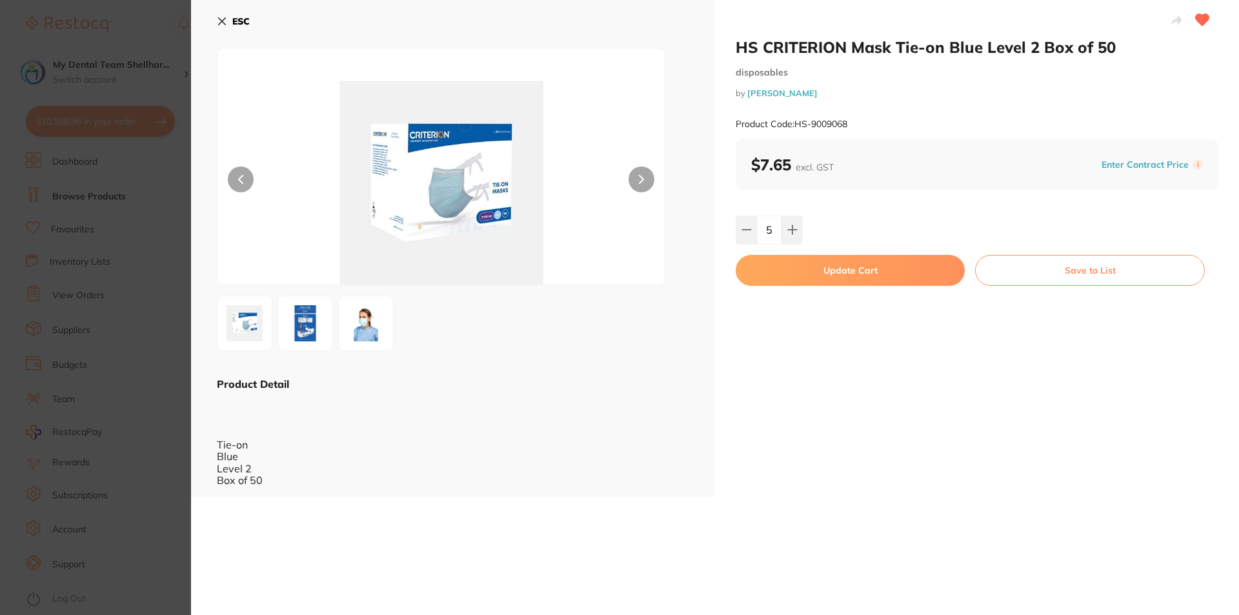
click at [822, 273] on button "Update Cart" at bounding box center [850, 270] width 229 height 31
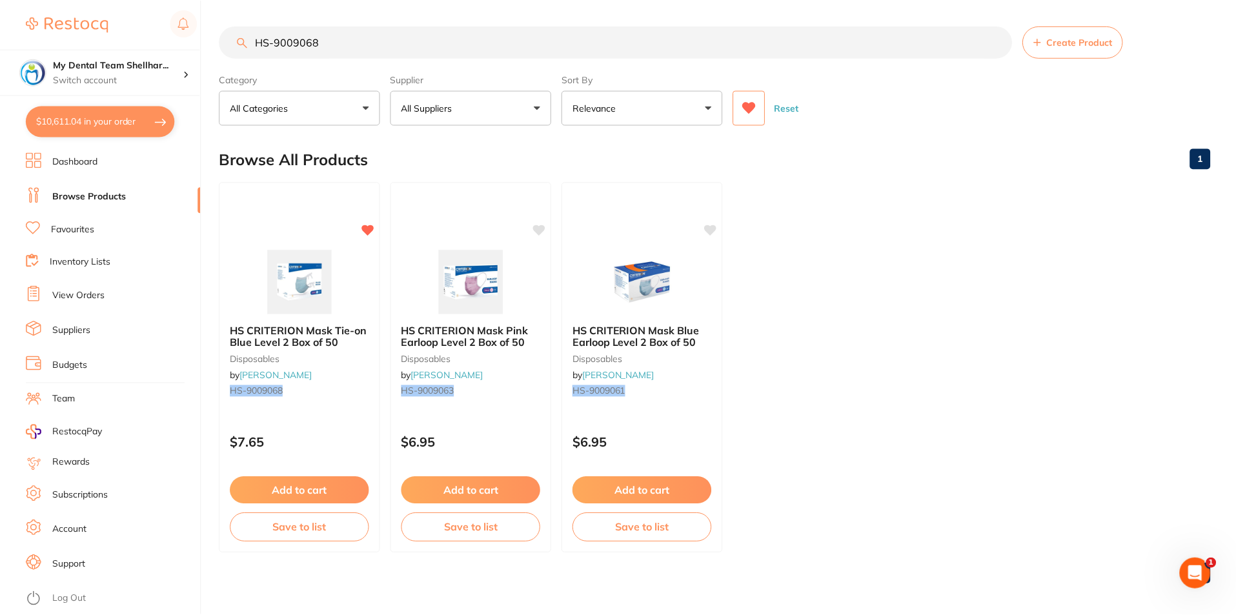
scroll to position [1, 0]
click at [265, 42] on input "HS-9009068" at bounding box center [615, 41] width 793 height 32
click at [265, 41] on input "HS-9009068" at bounding box center [615, 41] width 793 height 32
click at [265, 40] on input "HS-9009068" at bounding box center [615, 41] width 793 height 32
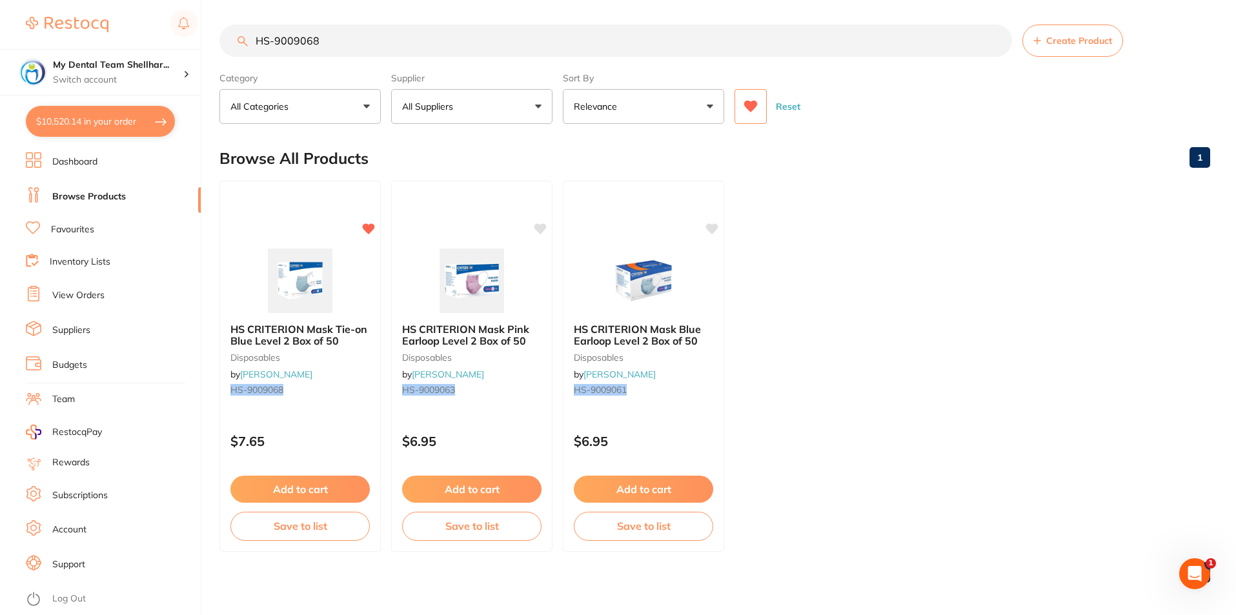
click at [265, 40] on input "HS-9009068" at bounding box center [615, 41] width 793 height 32
paste input "DMXE2"
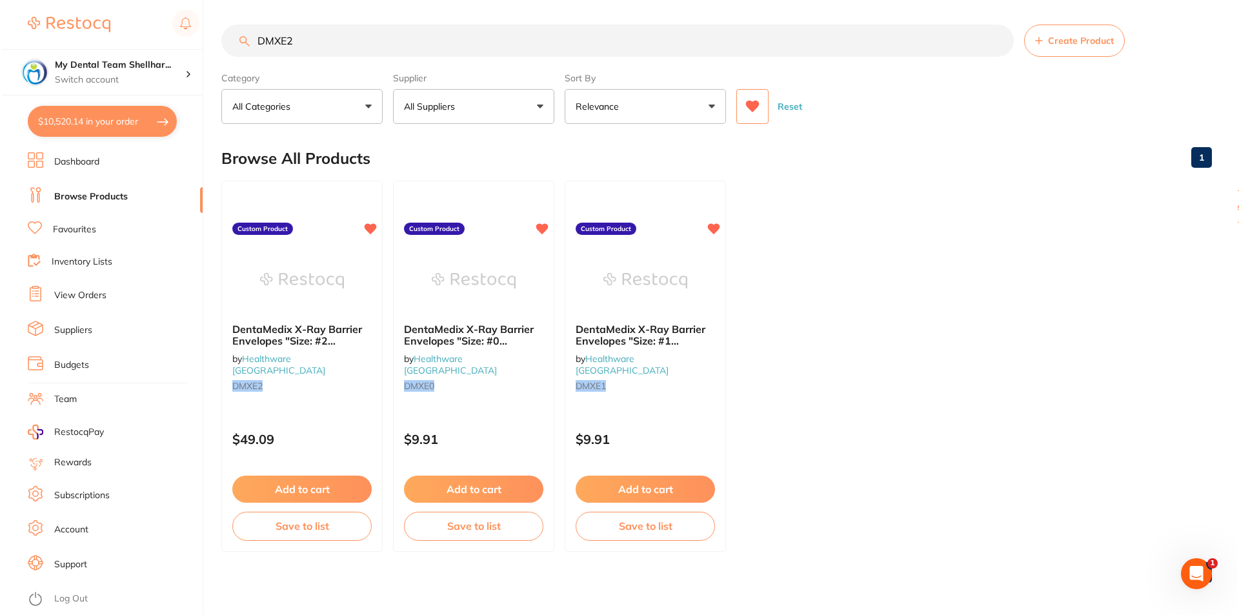
scroll to position [0, 0]
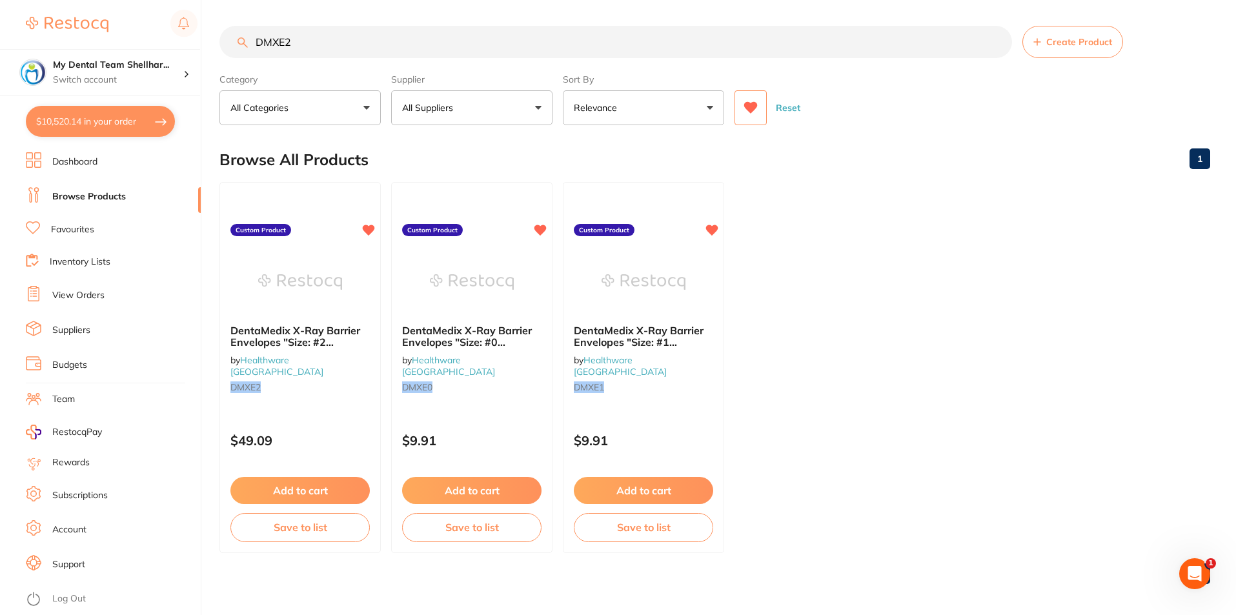
type input "DMXE2"
click at [320, 257] on img at bounding box center [300, 282] width 84 height 65
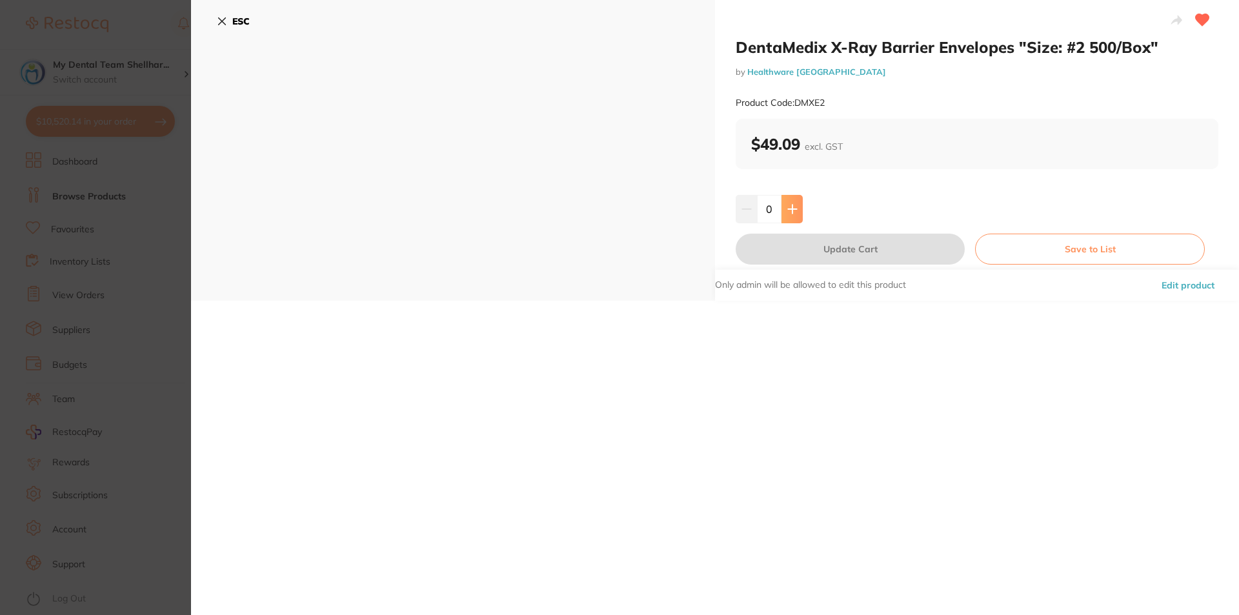
click at [787, 206] on icon at bounding box center [792, 209] width 10 height 10
type input "1"
click at [838, 258] on button "Update Cart" at bounding box center [850, 249] width 229 height 31
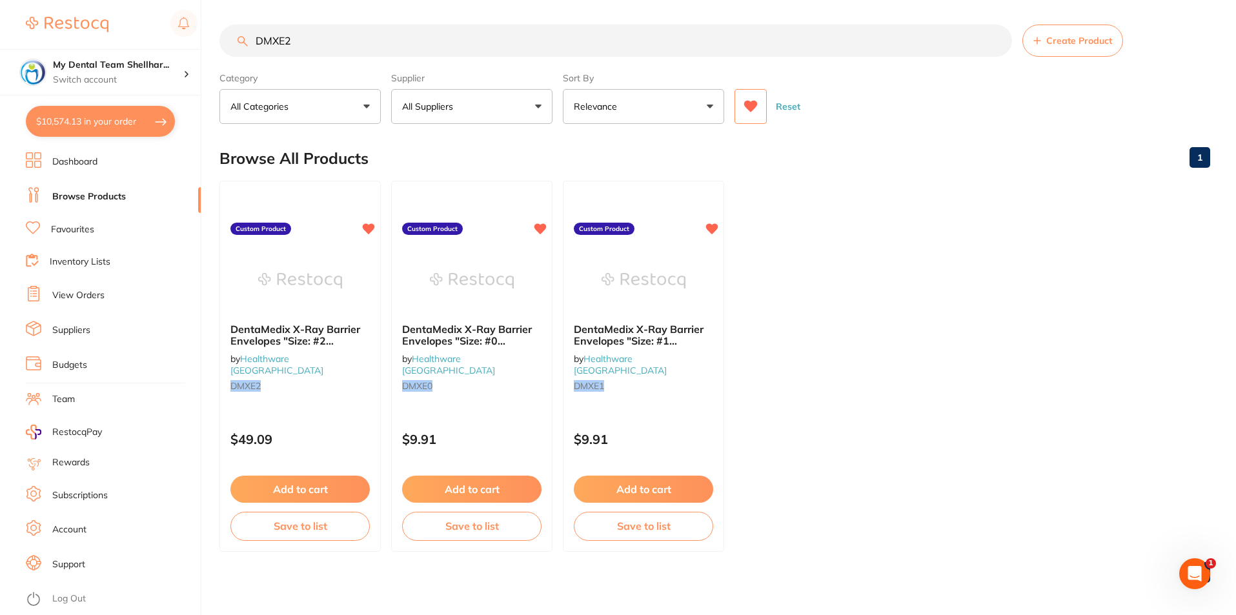
scroll to position [7104, 0]
click at [292, 30] on input "DMXE2" at bounding box center [615, 41] width 793 height 32
paste input "1"
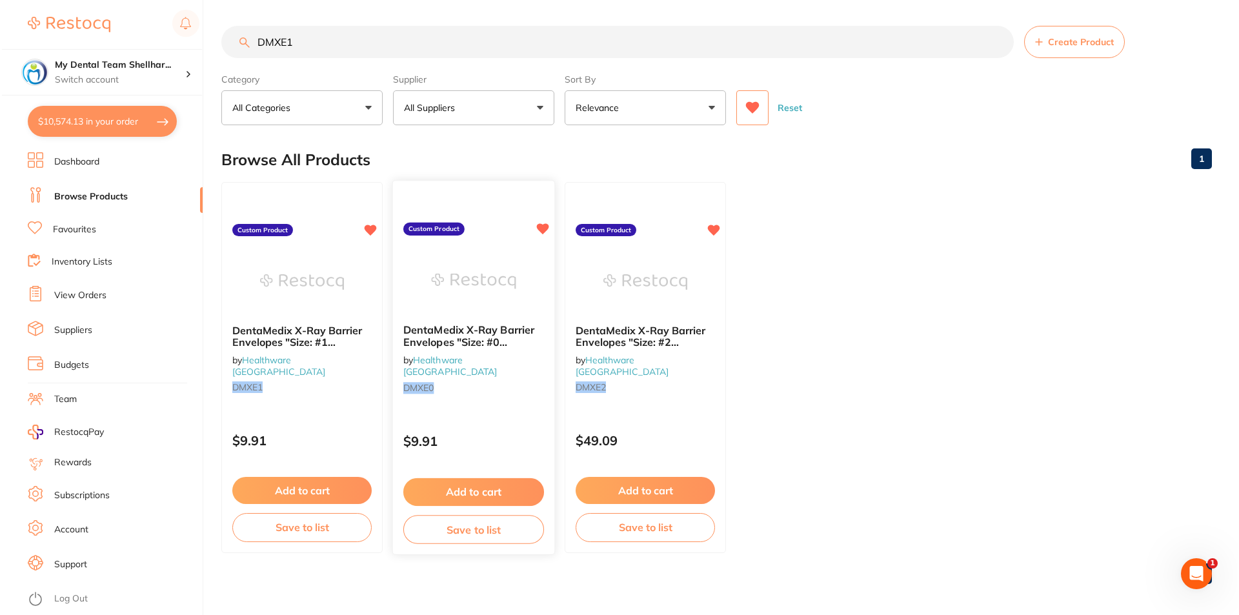
scroll to position [0, 0]
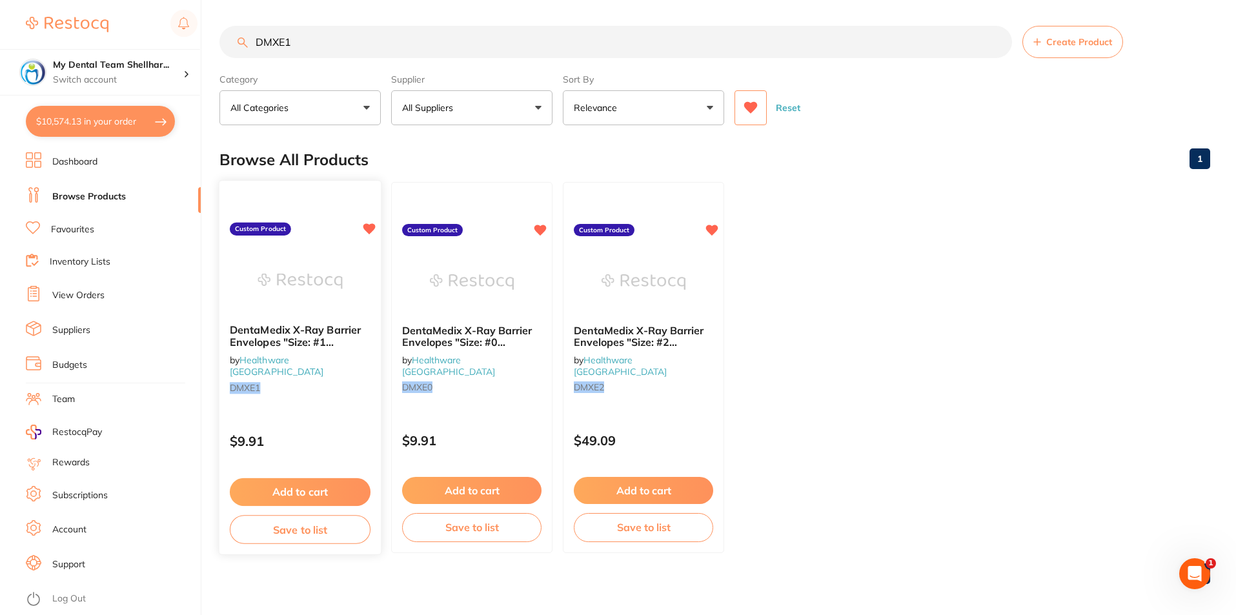
type input "DMXE1"
click at [325, 282] on img at bounding box center [300, 280] width 85 height 65
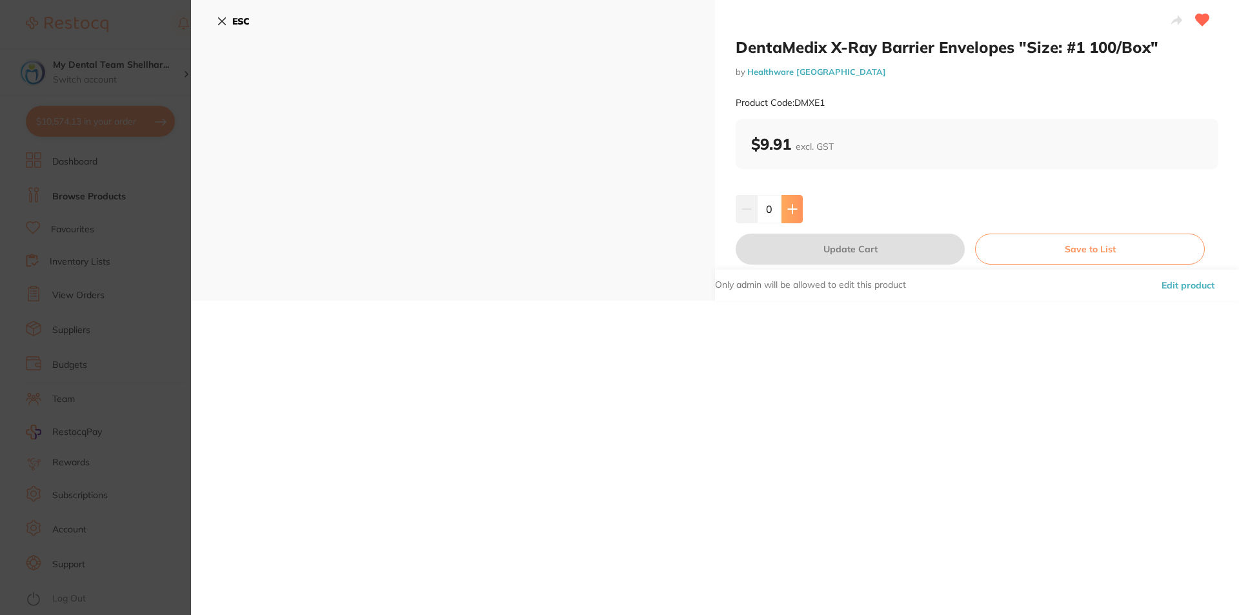
click at [789, 212] on icon at bounding box center [792, 209] width 10 height 10
type input "2"
click at [787, 247] on button "Update Cart" at bounding box center [850, 249] width 229 height 31
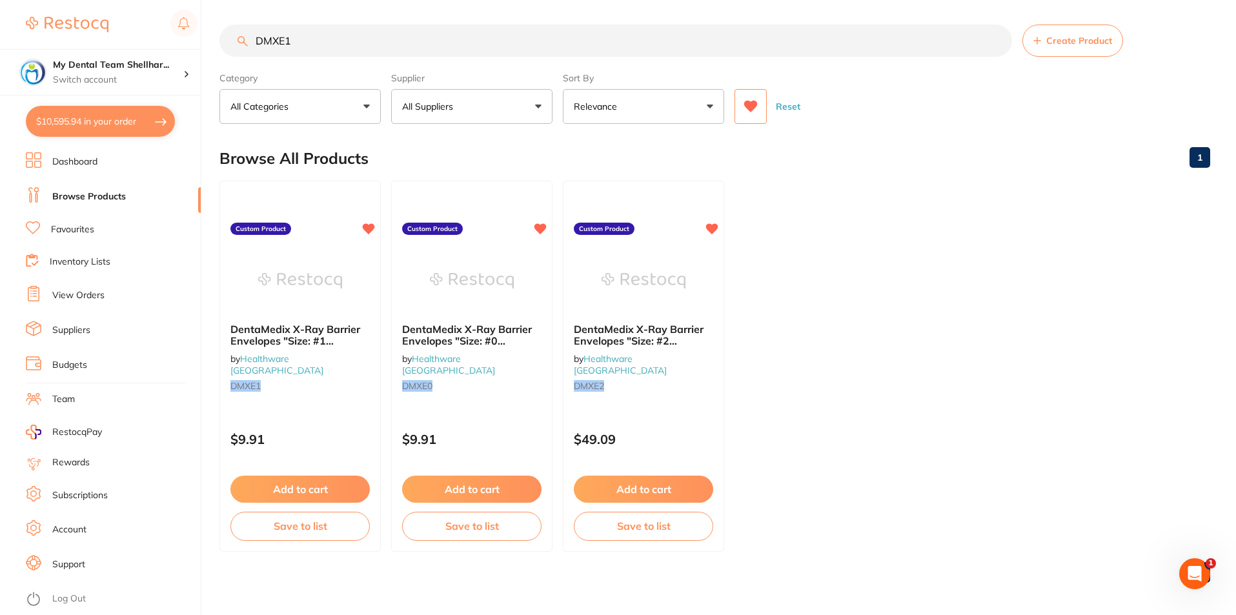
scroll to position [7166, 0]
click at [340, 26] on input "DMXE1" at bounding box center [615, 41] width 793 height 32
click at [340, 27] on input "DMXE1" at bounding box center [615, 41] width 793 height 32
paste input "WN-313600"
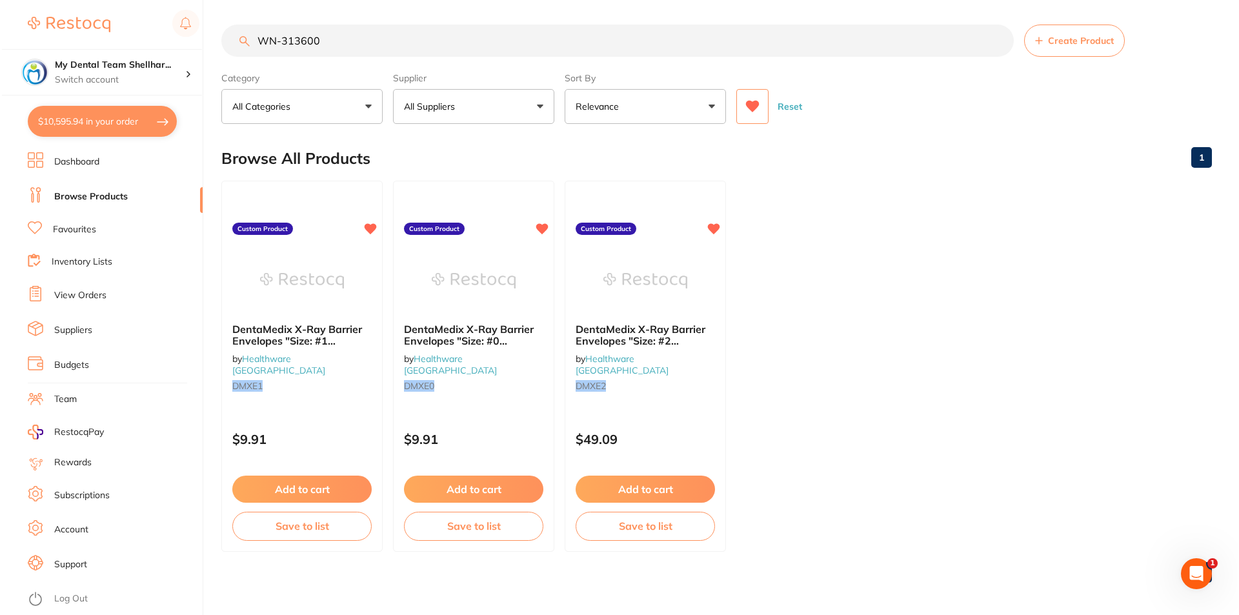
scroll to position [0, 0]
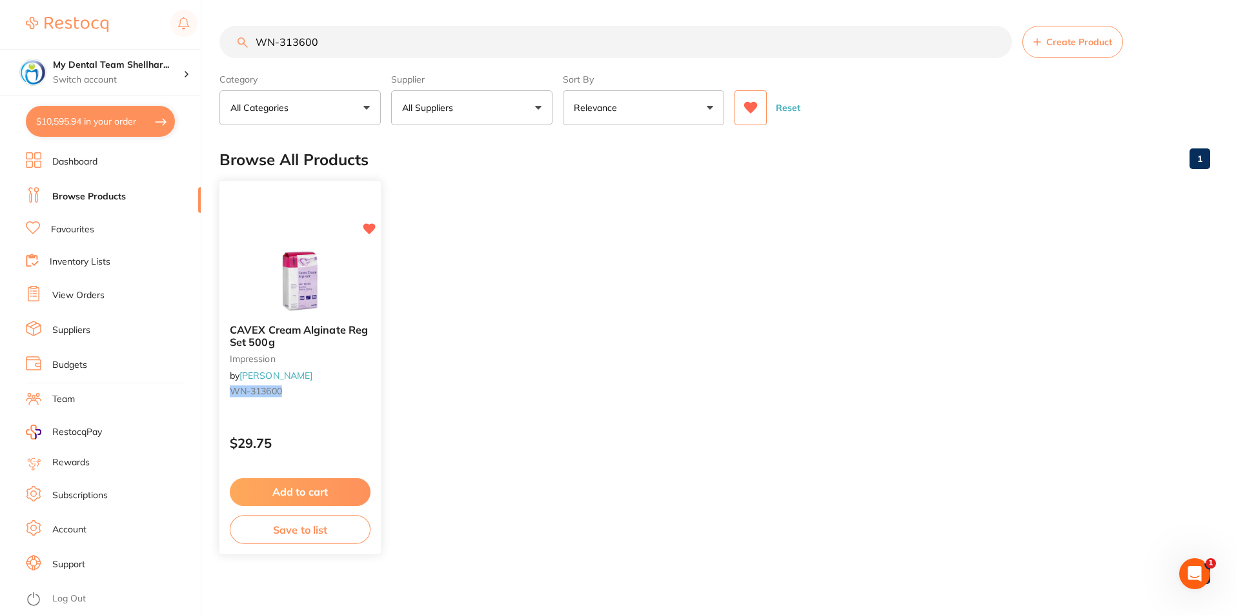
type input "WN-313600"
click at [329, 302] on img at bounding box center [300, 280] width 85 height 65
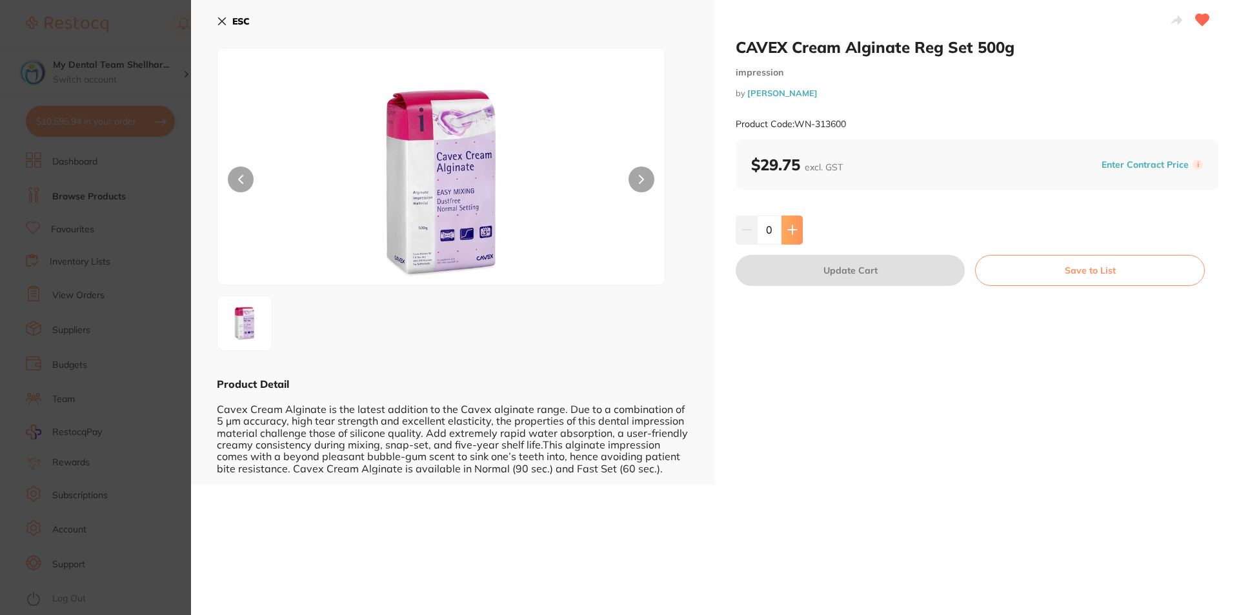
click at [787, 228] on icon at bounding box center [792, 230] width 10 height 10
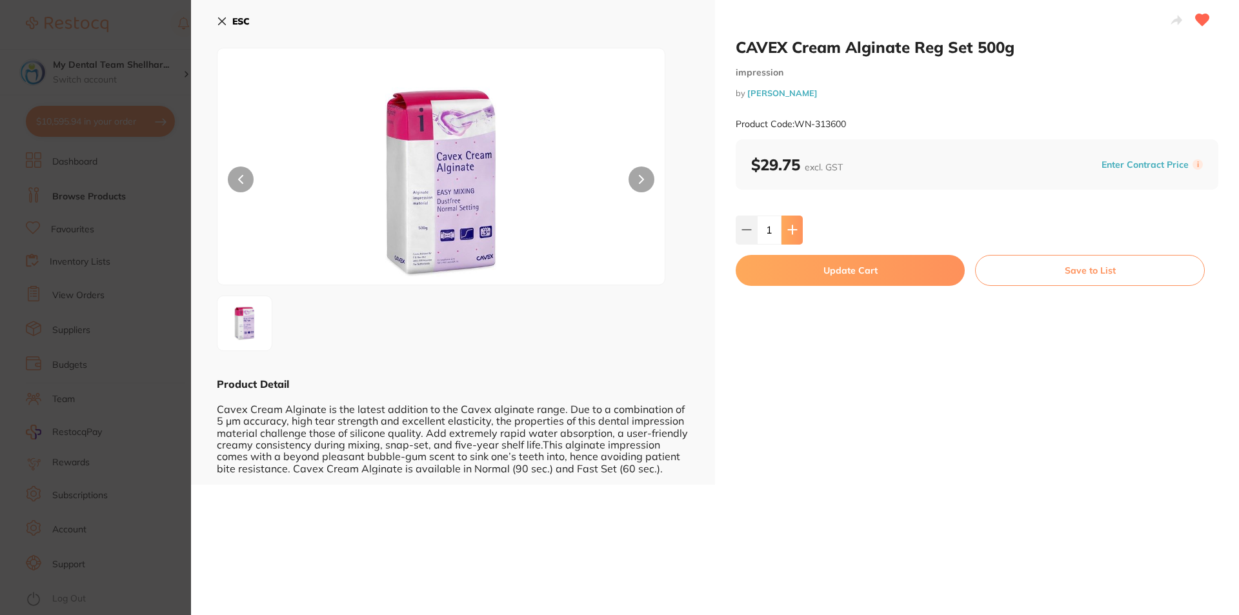
click at [787, 228] on icon at bounding box center [792, 230] width 10 height 10
type input "2"
click at [799, 283] on button "Update Cart" at bounding box center [850, 270] width 229 height 31
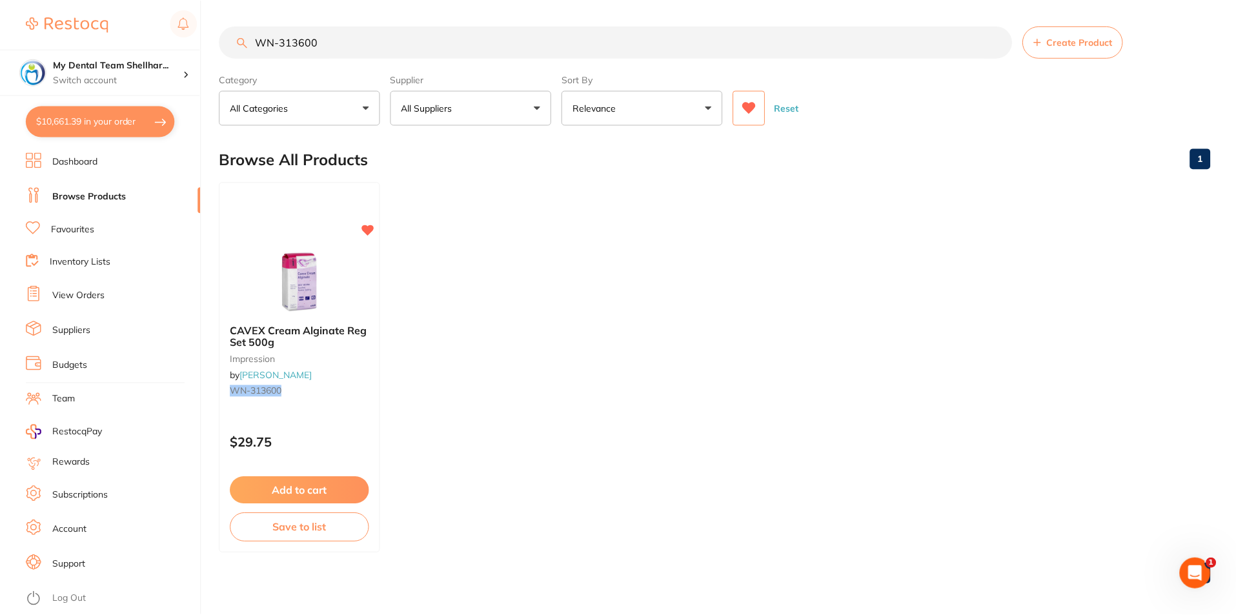
scroll to position [1, 0]
click at [567, 32] on input "WN-313600" at bounding box center [615, 41] width 793 height 32
paste input "DMTSU"
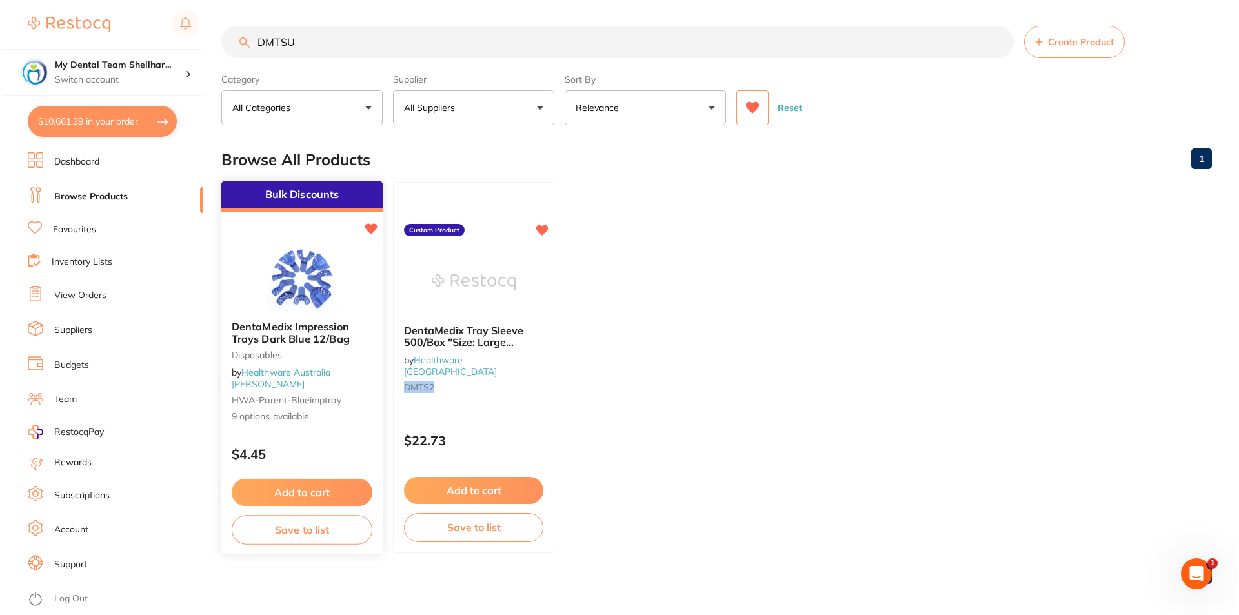
scroll to position [0, 0]
type input "DMTSU"
click at [280, 283] on img at bounding box center [300, 277] width 85 height 65
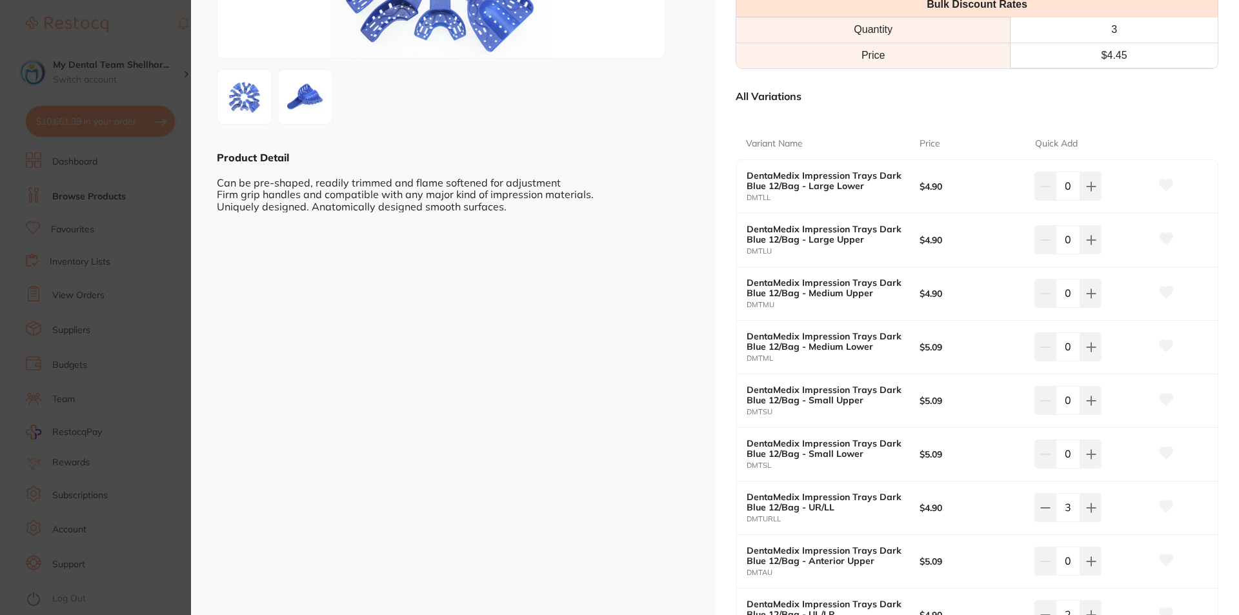
scroll to position [258, 0]
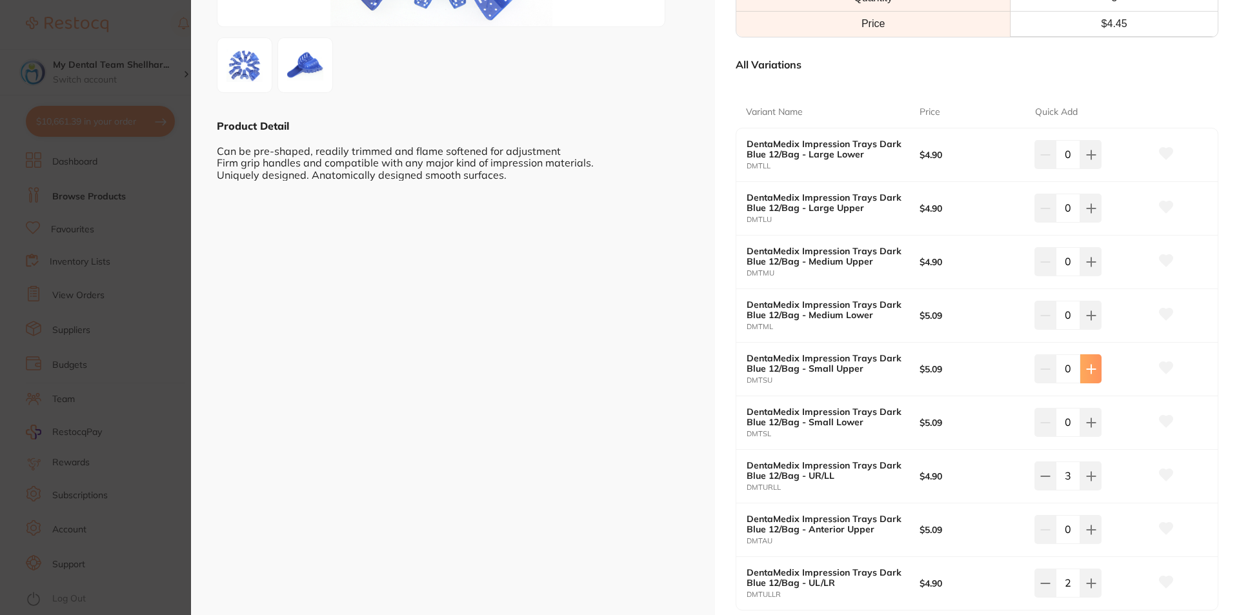
click at [1094, 375] on button at bounding box center [1090, 368] width 21 height 28
type input "2"
click at [1082, 258] on button at bounding box center [1090, 261] width 21 height 28
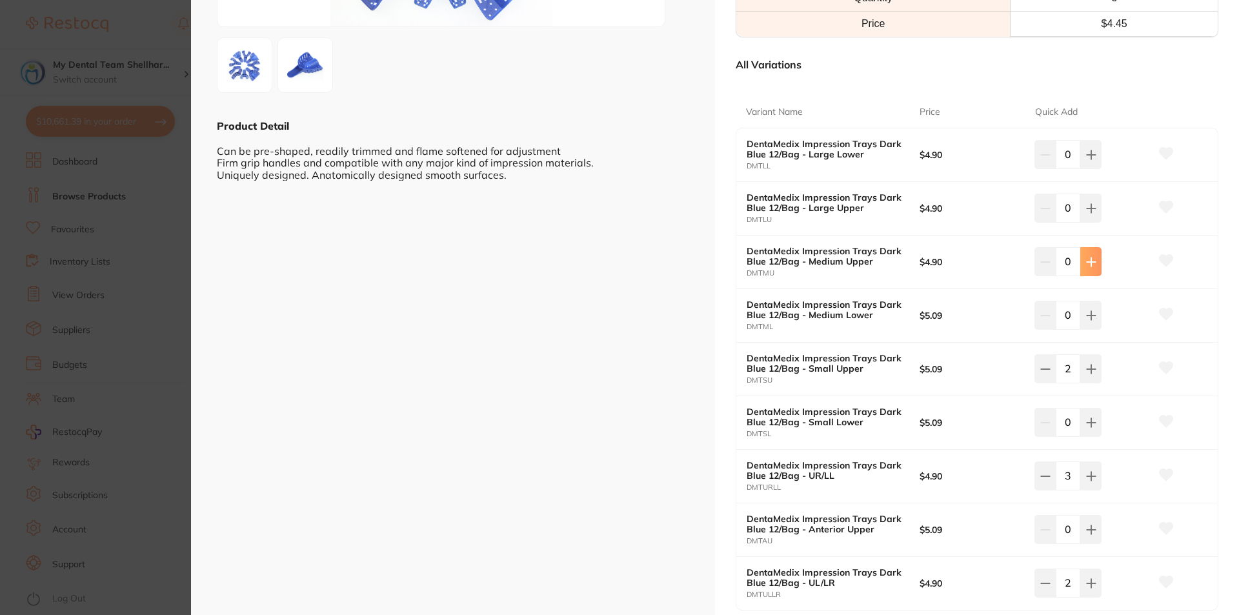
type input "1"
click at [1083, 216] on button at bounding box center [1090, 208] width 21 height 28
type input "2"
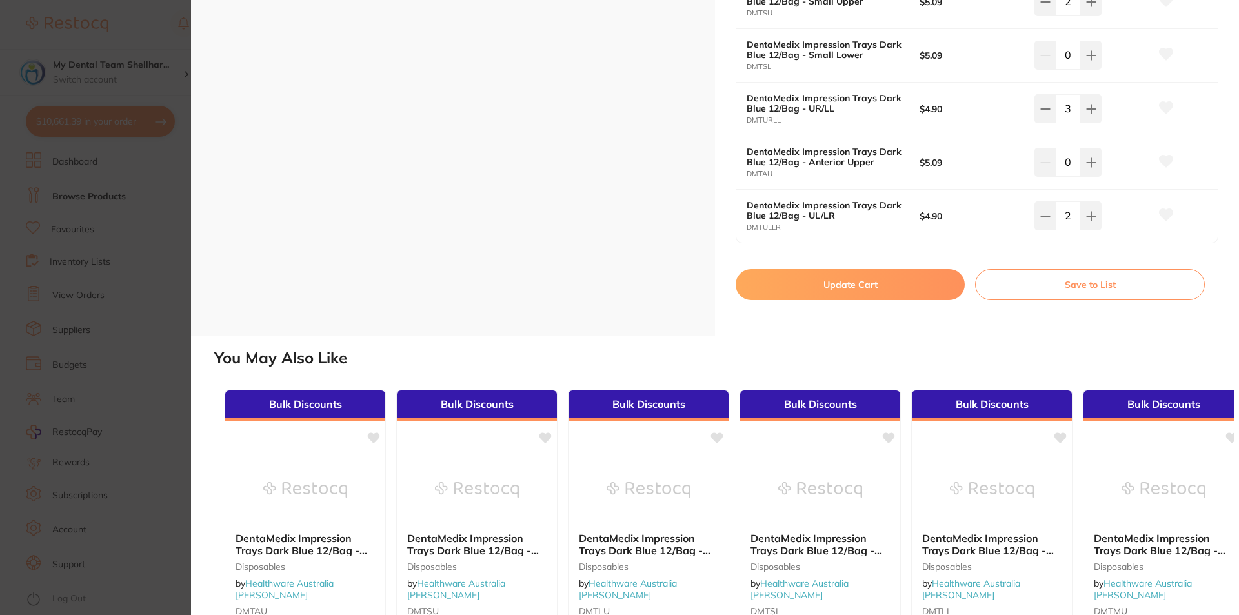
scroll to position [645, 0]
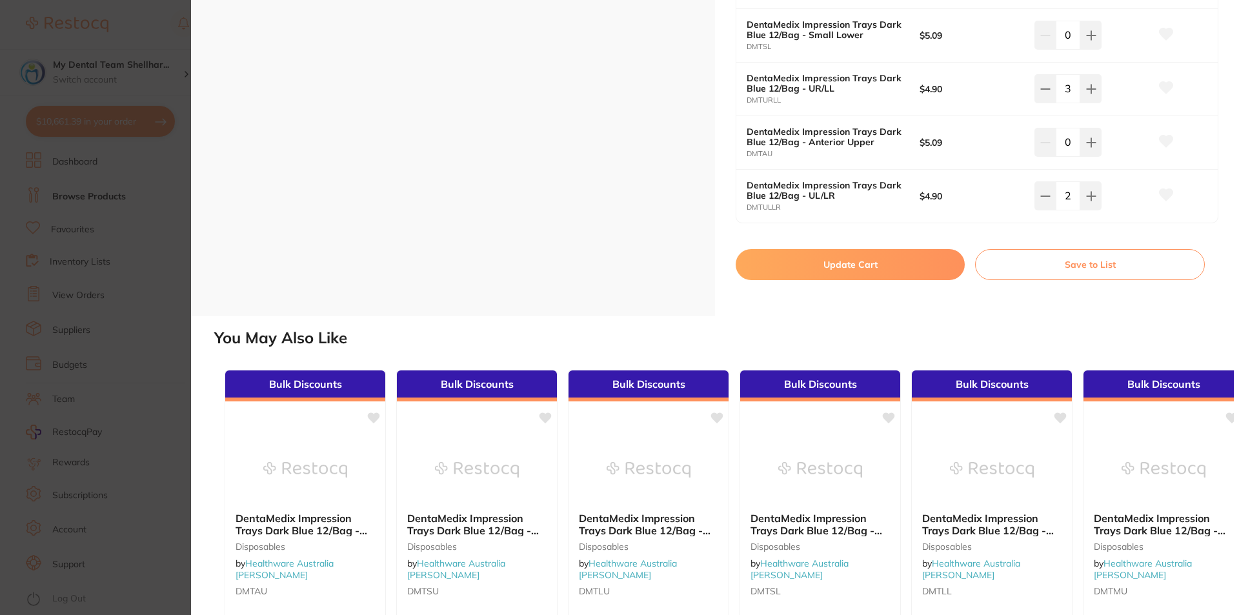
click at [833, 278] on button "Update Cart" at bounding box center [850, 264] width 229 height 31
checkbox input "false"
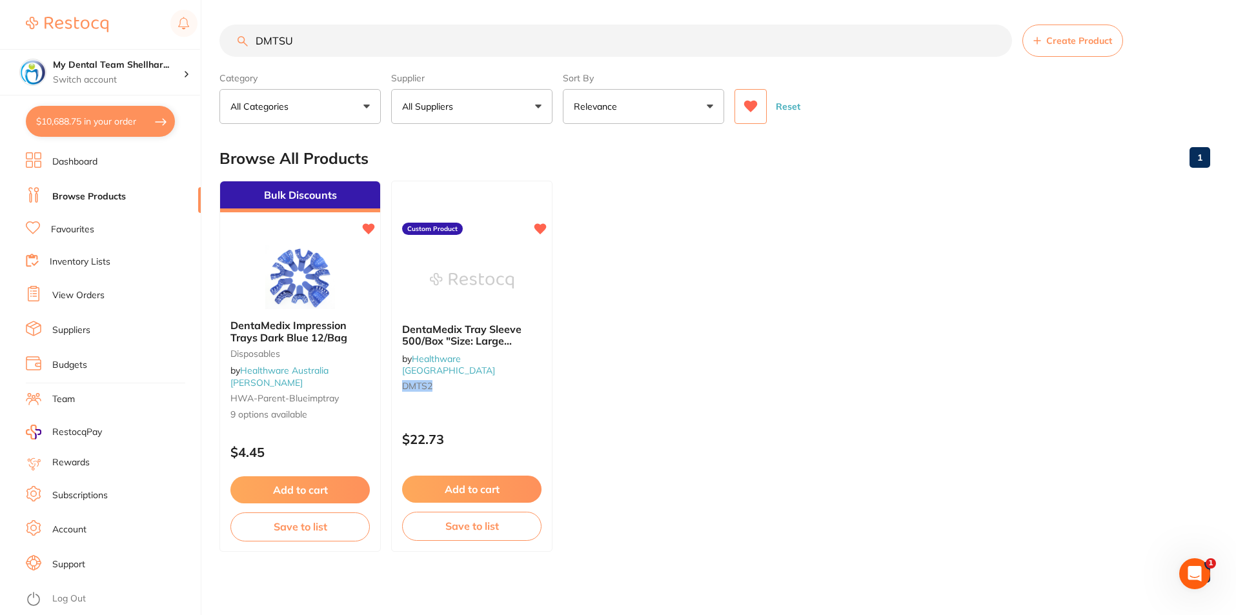
scroll to position [7370, 0]
click at [659, 43] on input "DMTSU" at bounding box center [615, 41] width 793 height 32
paste input "AIW075"
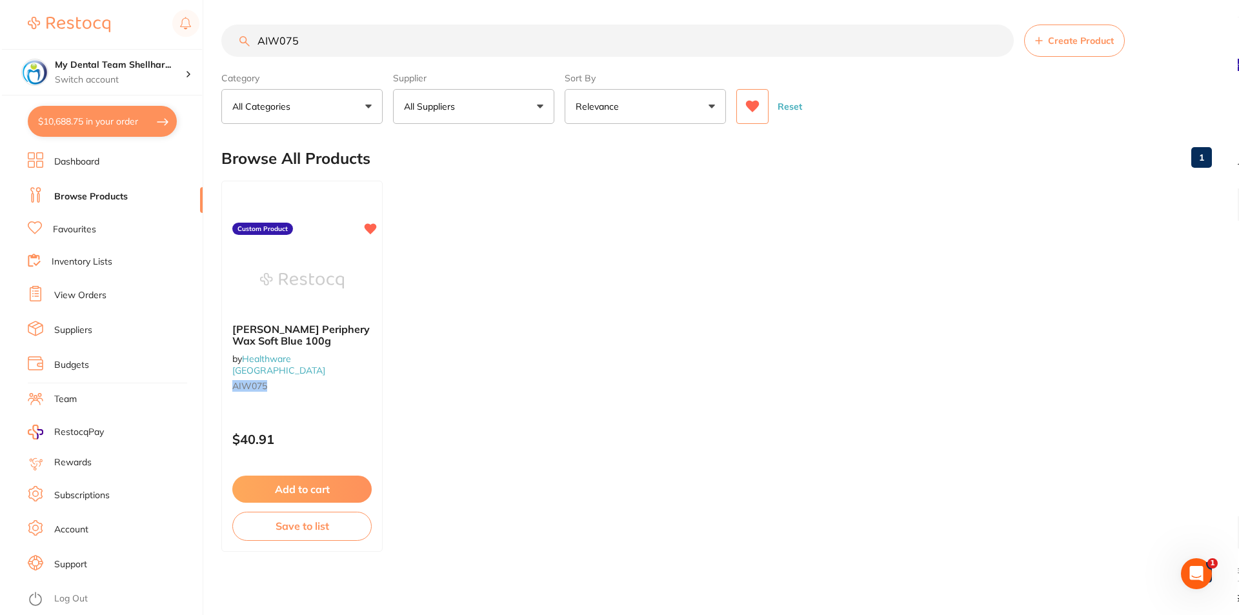
scroll to position [0, 0]
type input "AIW075"
click at [303, 278] on img at bounding box center [300, 280] width 85 height 65
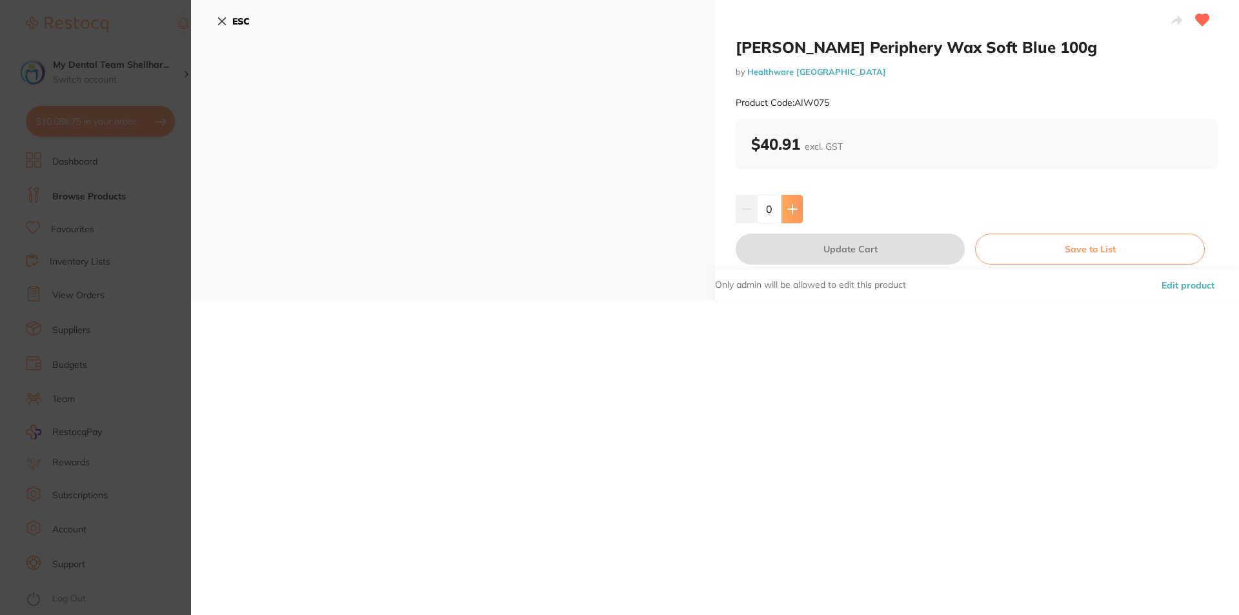
click at [792, 210] on icon at bounding box center [792, 209] width 10 height 10
type input "2"
click at [828, 243] on button "Update Cart" at bounding box center [850, 249] width 229 height 31
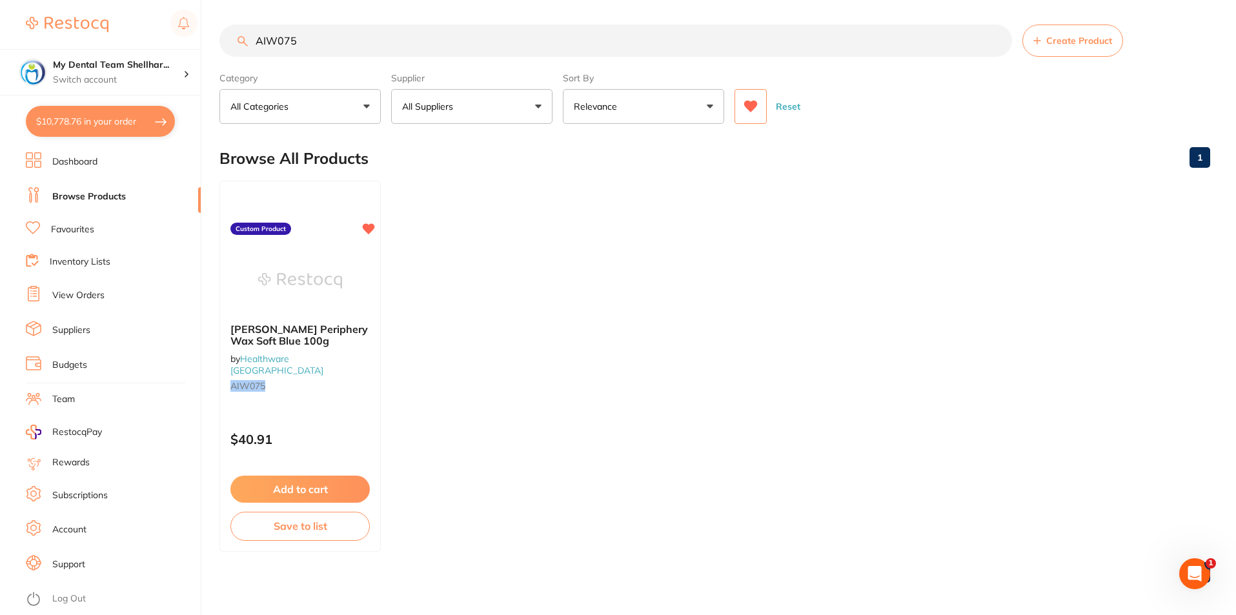
scroll to position [7433, 0]
click at [615, 43] on input "AIW075" at bounding box center [615, 41] width 793 height 32
click at [615, 40] on input "AIW075" at bounding box center [615, 41] width 793 height 32
paste input "KSCP-15 -V"
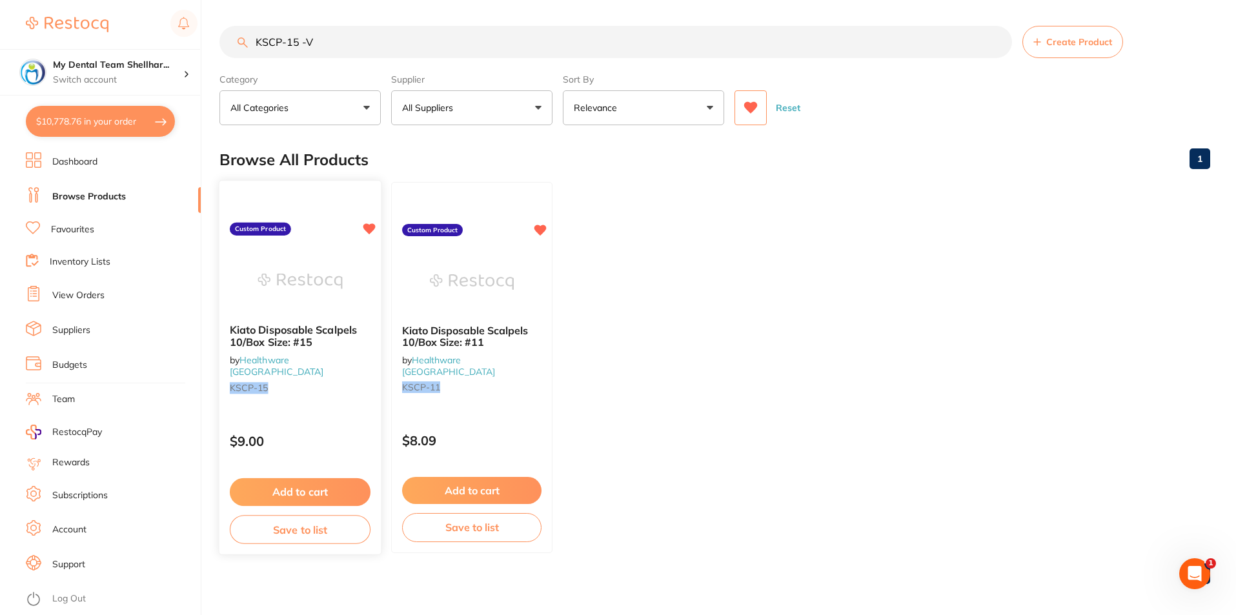
scroll to position [0, 0]
type input "KSCP-15 -V"
click at [323, 258] on img at bounding box center [300, 280] width 85 height 65
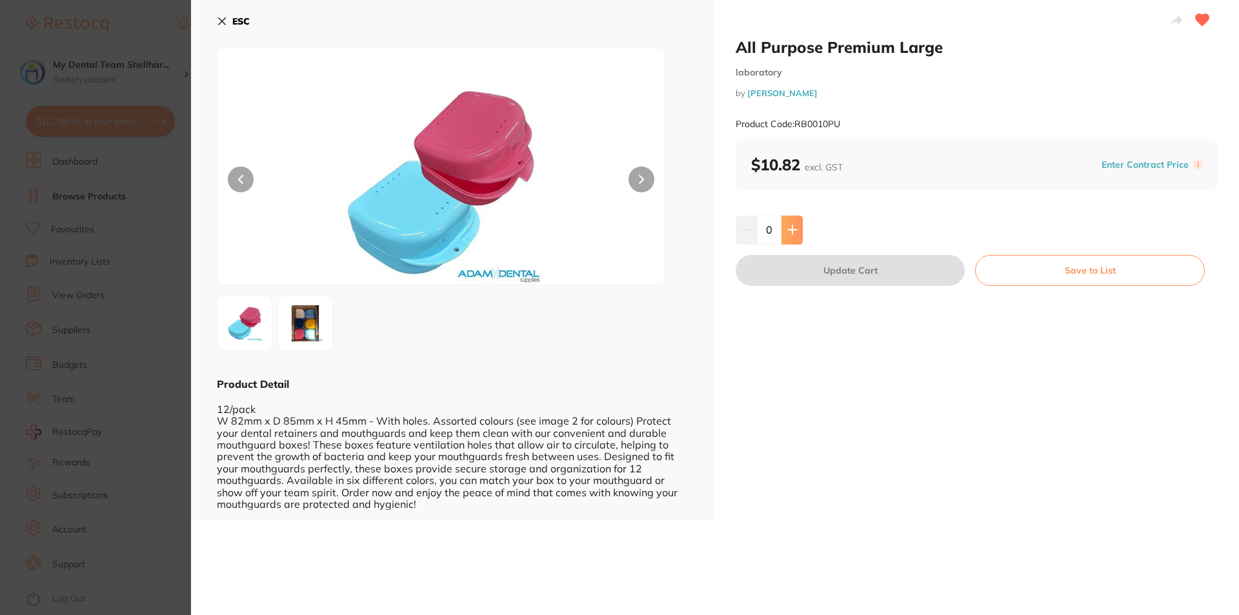
click at [795, 233] on icon at bounding box center [792, 230] width 10 height 10
type input "1"
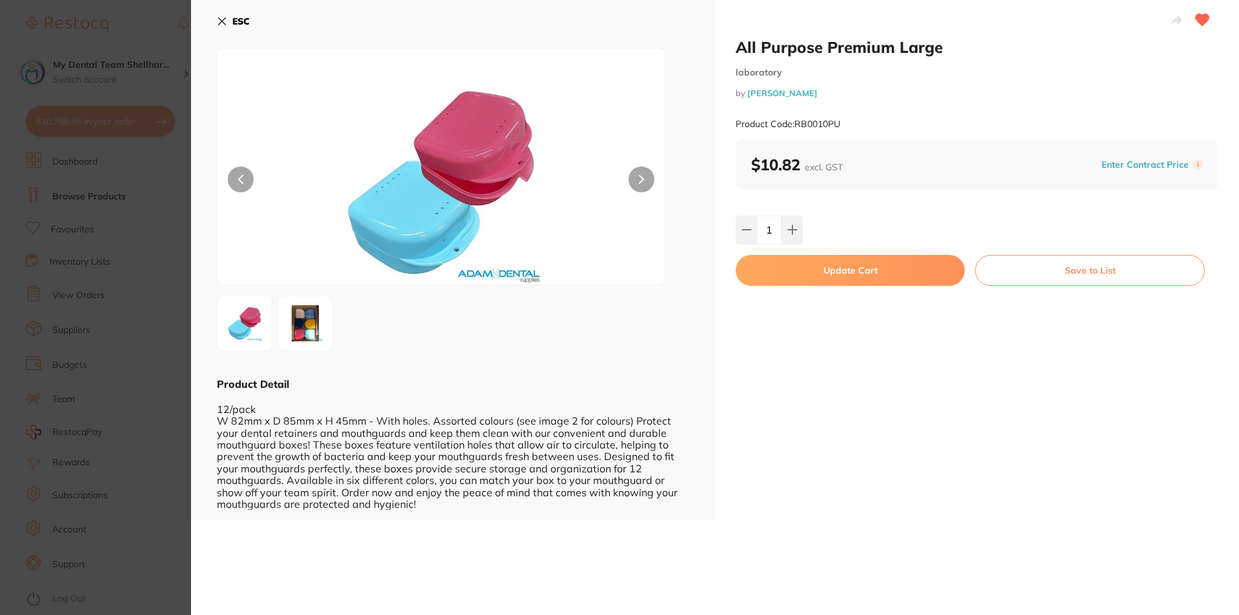
click at [819, 268] on button "Update Cart" at bounding box center [850, 270] width 229 height 31
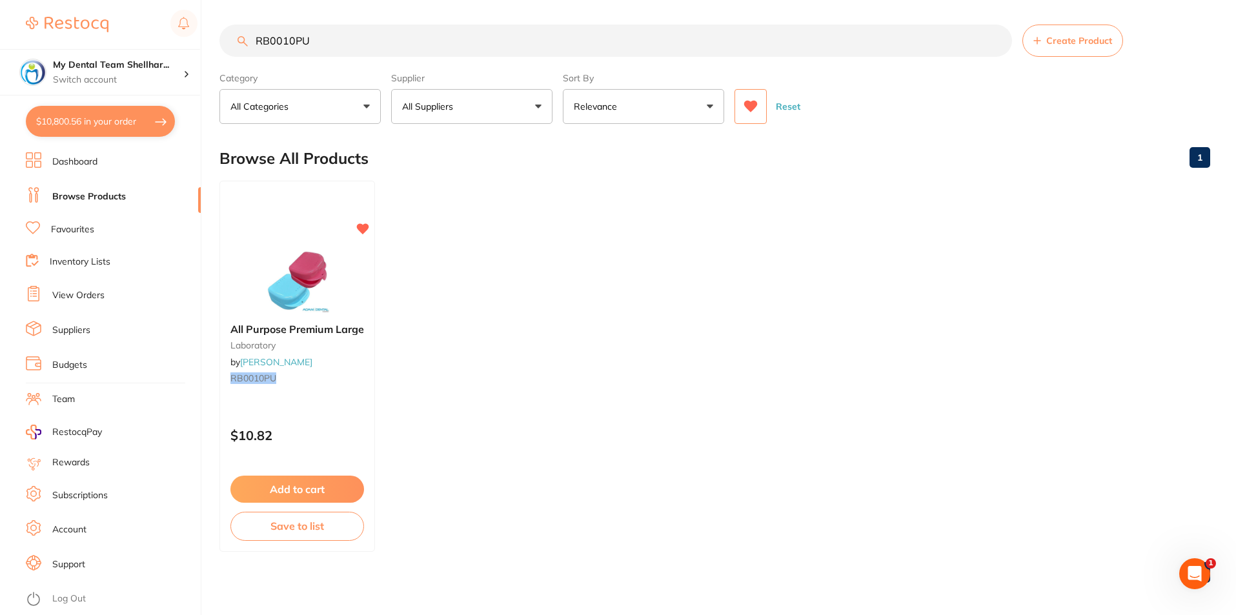
scroll to position [7558, 0]
click at [425, 46] on input "RB0010PU" at bounding box center [615, 41] width 793 height 32
click at [424, 45] on input "RB0010PU" at bounding box center [615, 41] width 793 height 32
paste input "IV-626221"
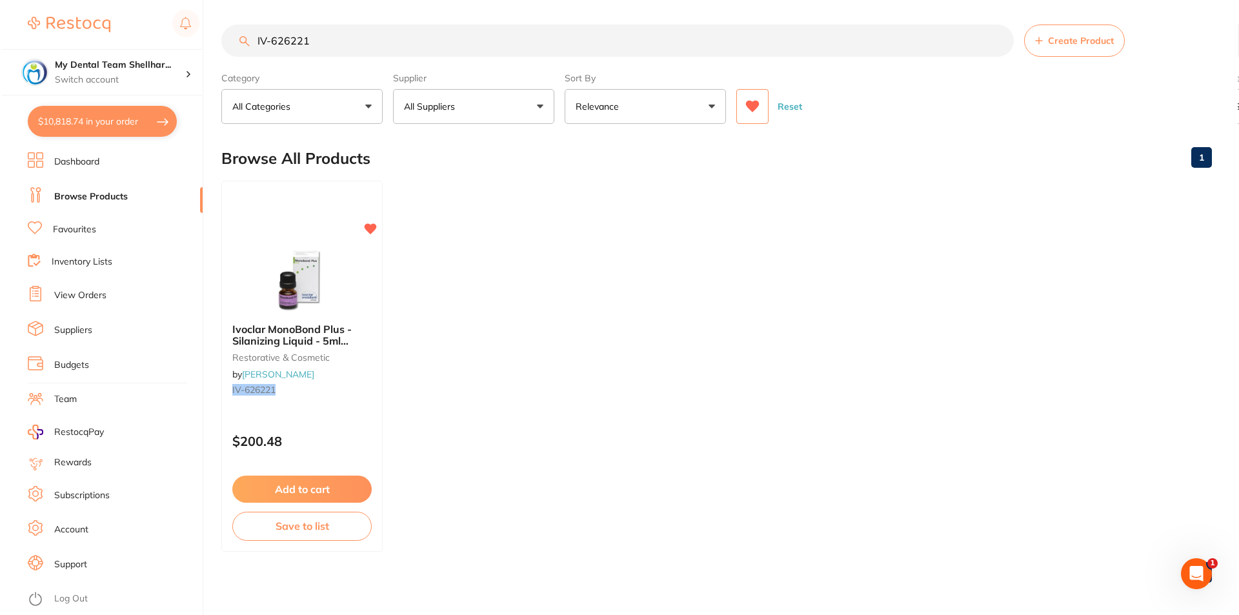
scroll to position [0, 0]
type input "IV-626221"
click at [287, 289] on img at bounding box center [300, 280] width 85 height 65
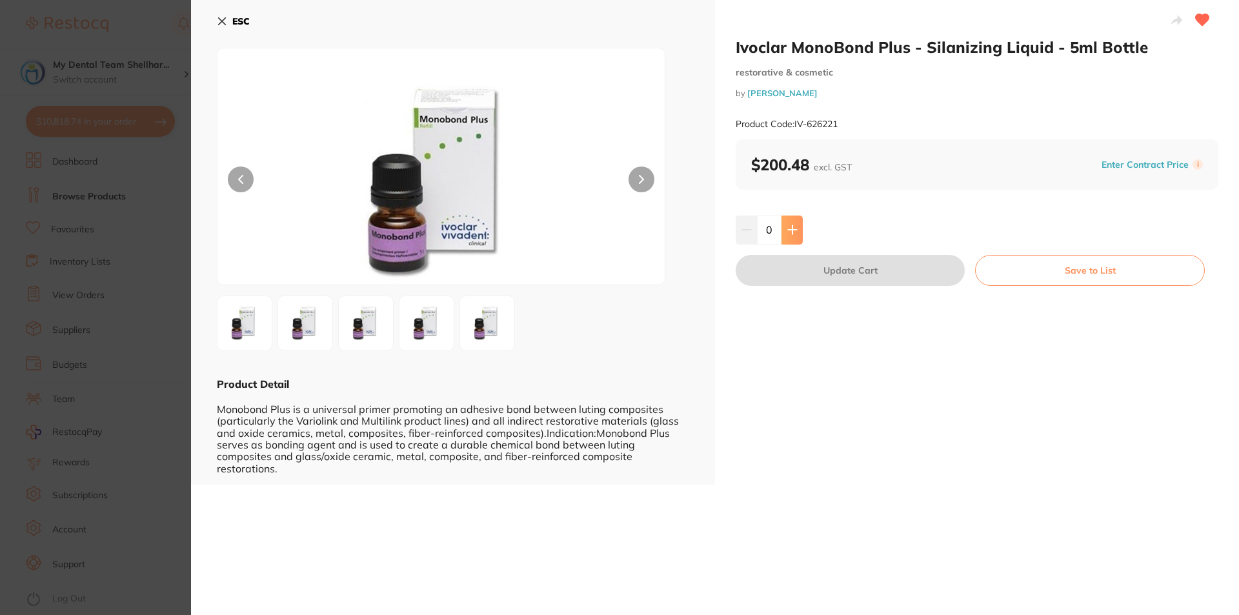
click at [796, 232] on button at bounding box center [792, 230] width 21 height 28
type input "1"
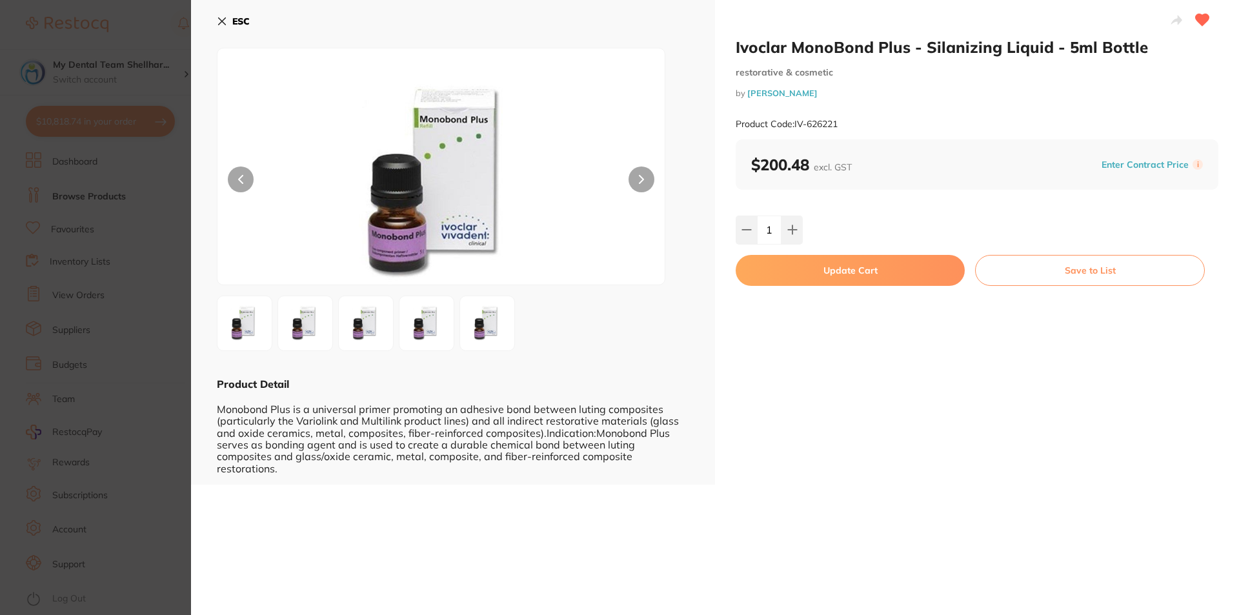
click at [827, 278] on button "Update Cart" at bounding box center [850, 270] width 229 height 31
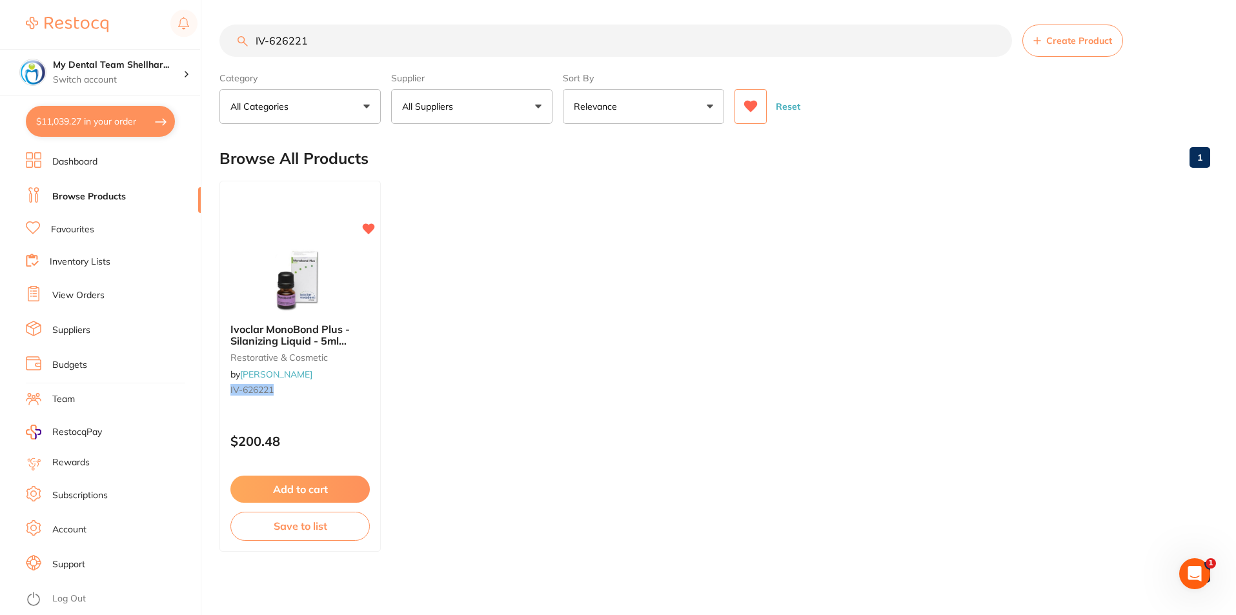
scroll to position [7552, 0]
click at [326, 35] on input "IV-626221" at bounding box center [615, 41] width 793 height 32
paste input "536545000"
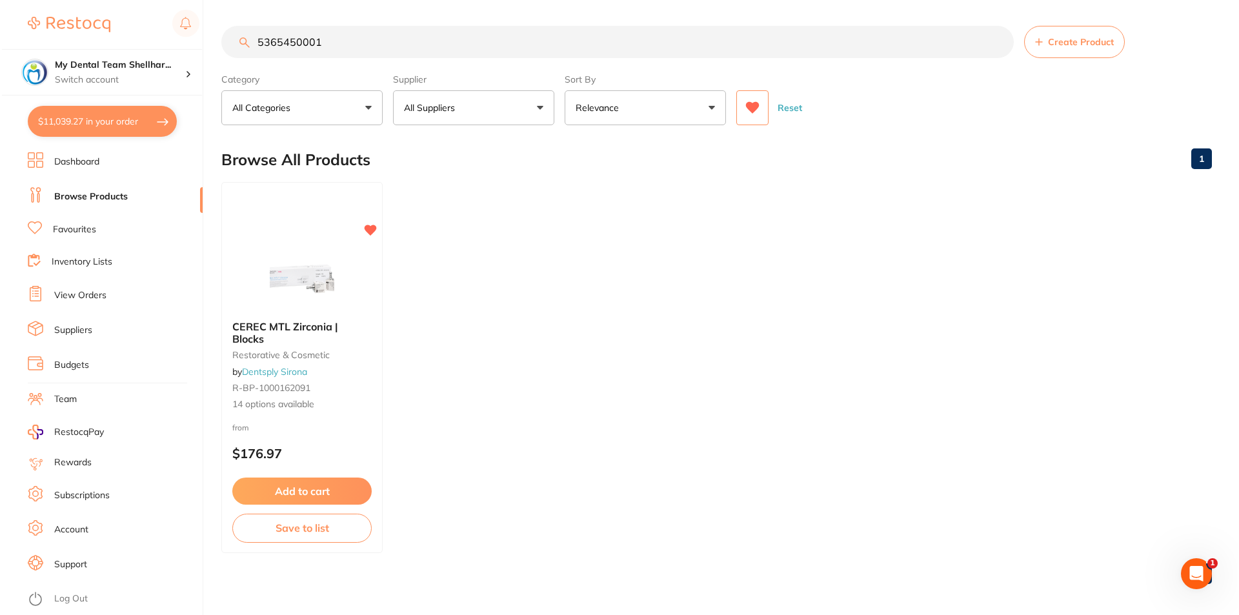
scroll to position [0, 0]
type input "5365450001"
click at [358, 299] on div at bounding box center [299, 277] width 161 height 65
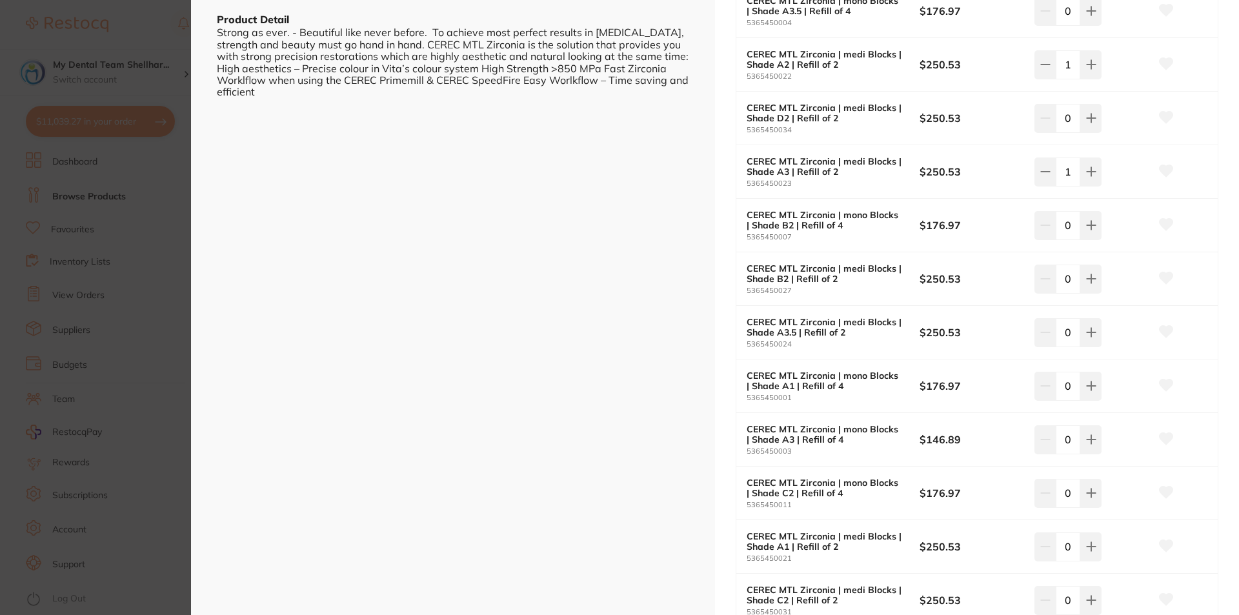
scroll to position [387, 0]
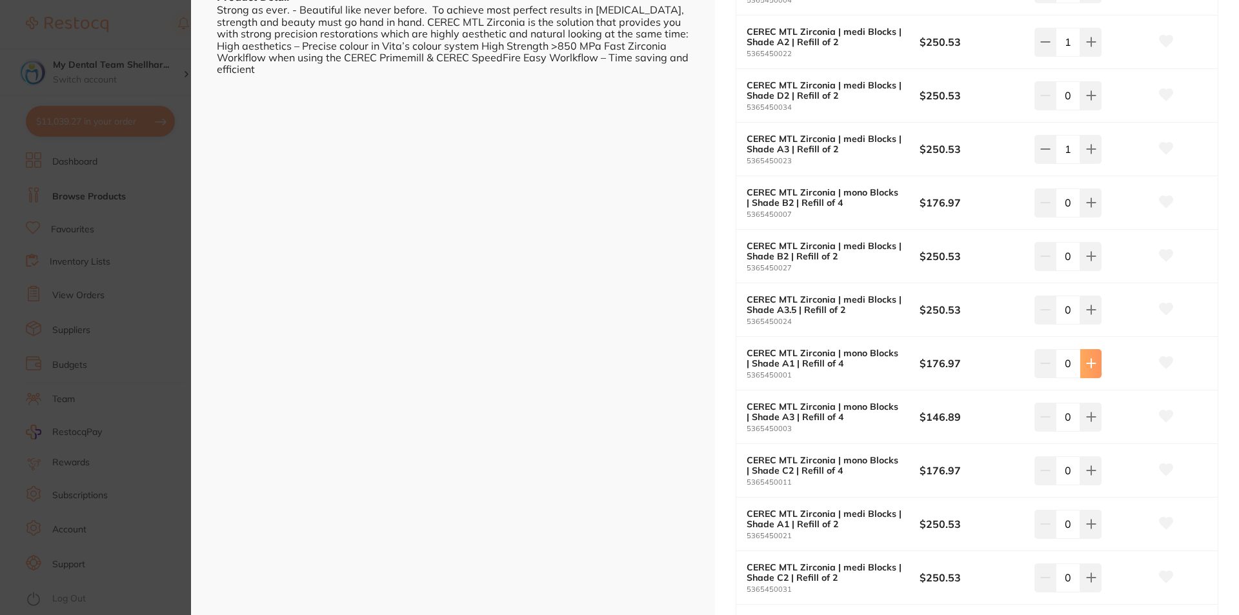
click at [1095, 367] on button at bounding box center [1090, 363] width 21 height 28
type input "1"
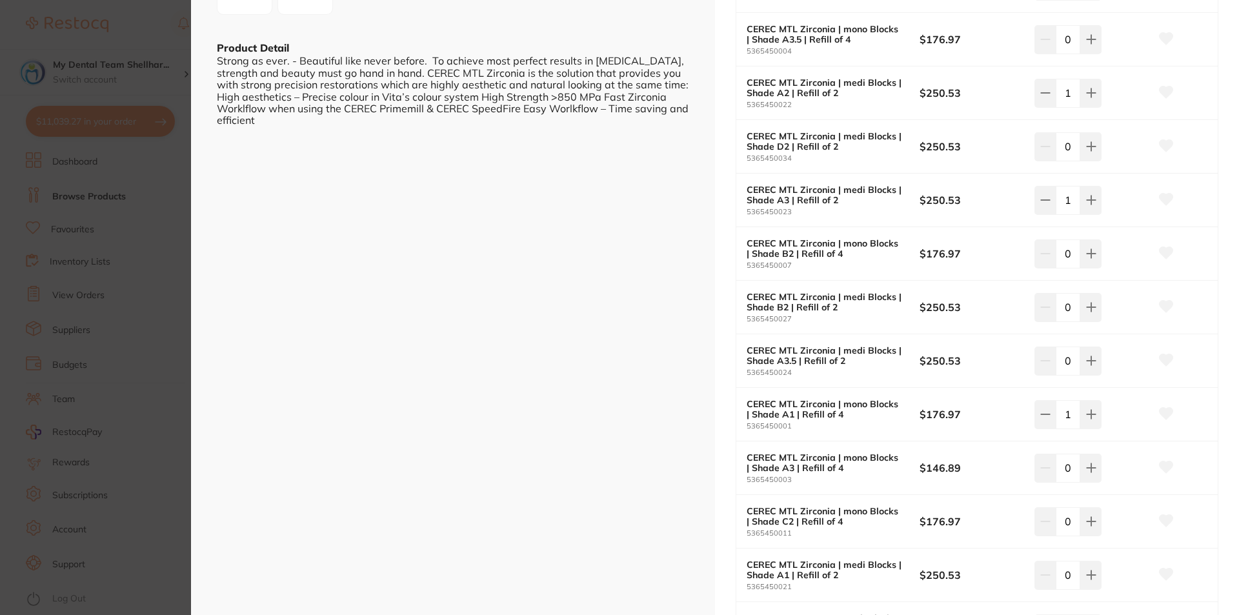
scroll to position [452, 0]
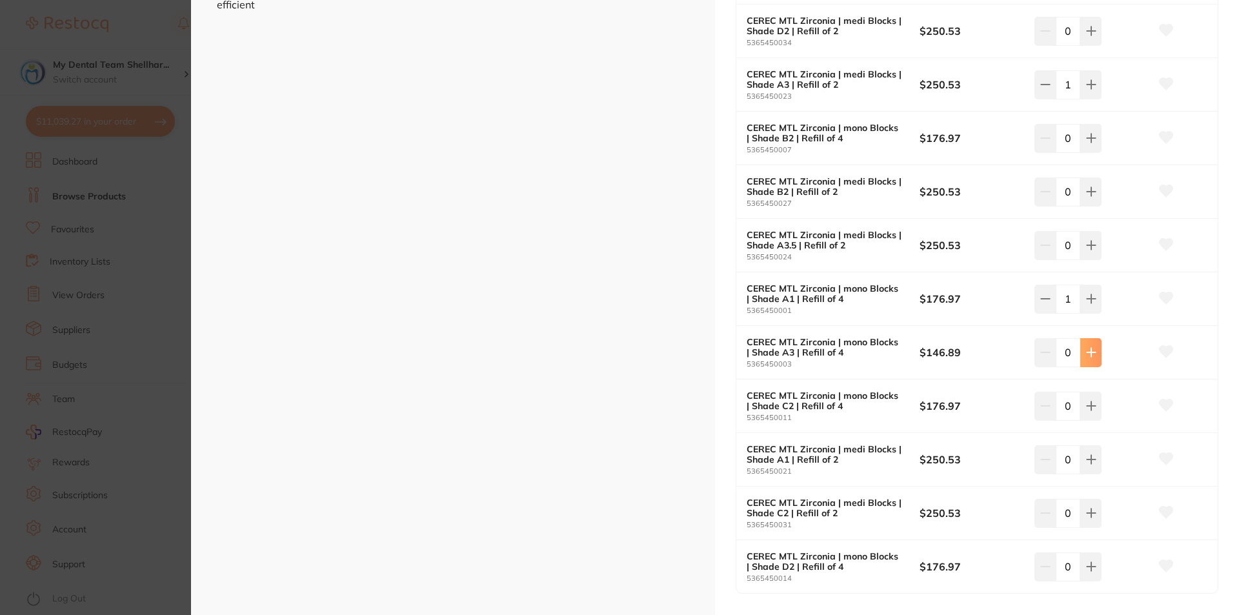
click at [1095, 349] on button at bounding box center [1090, 352] width 21 height 28
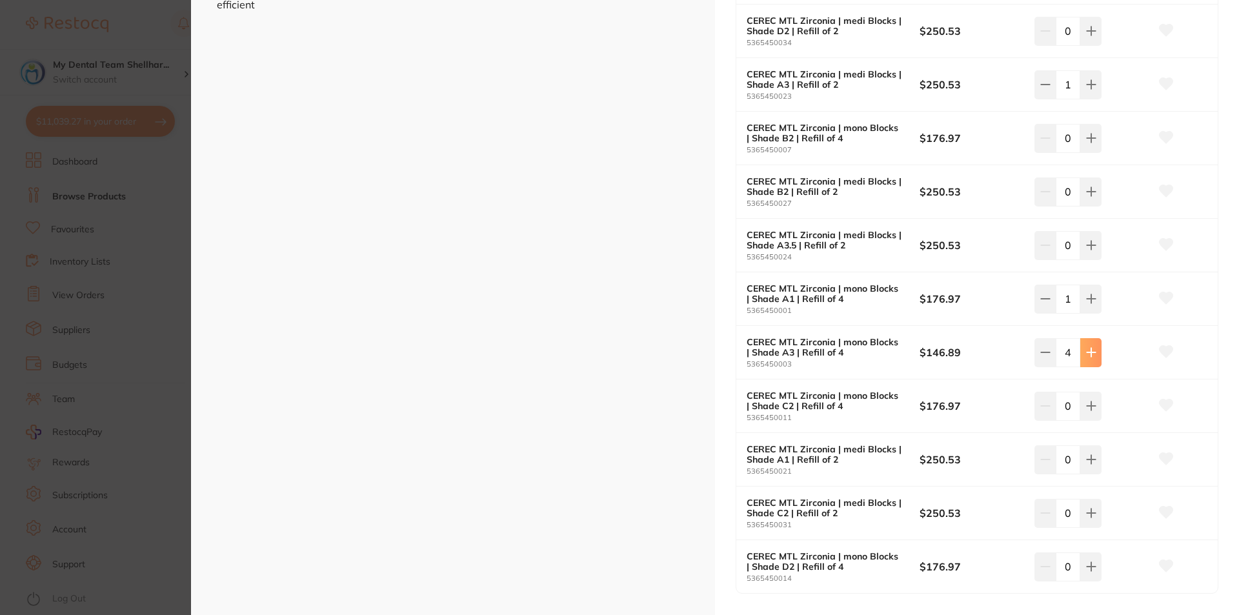
type input "5"
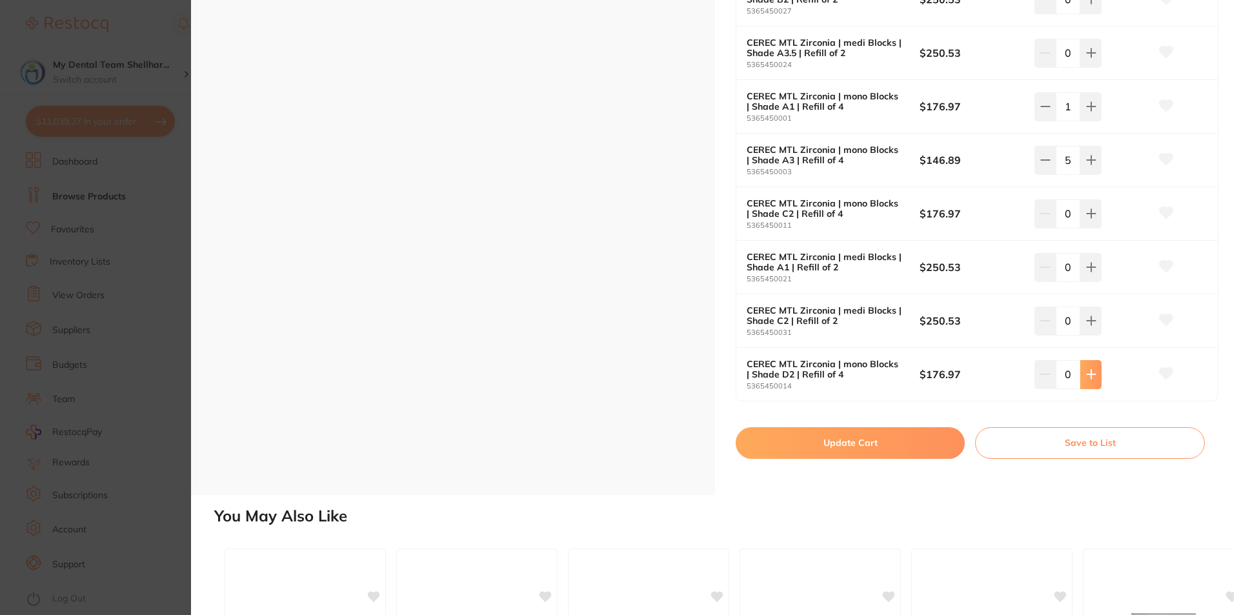
scroll to position [645, 0]
click at [932, 445] on button "Update Cart" at bounding box center [850, 441] width 229 height 31
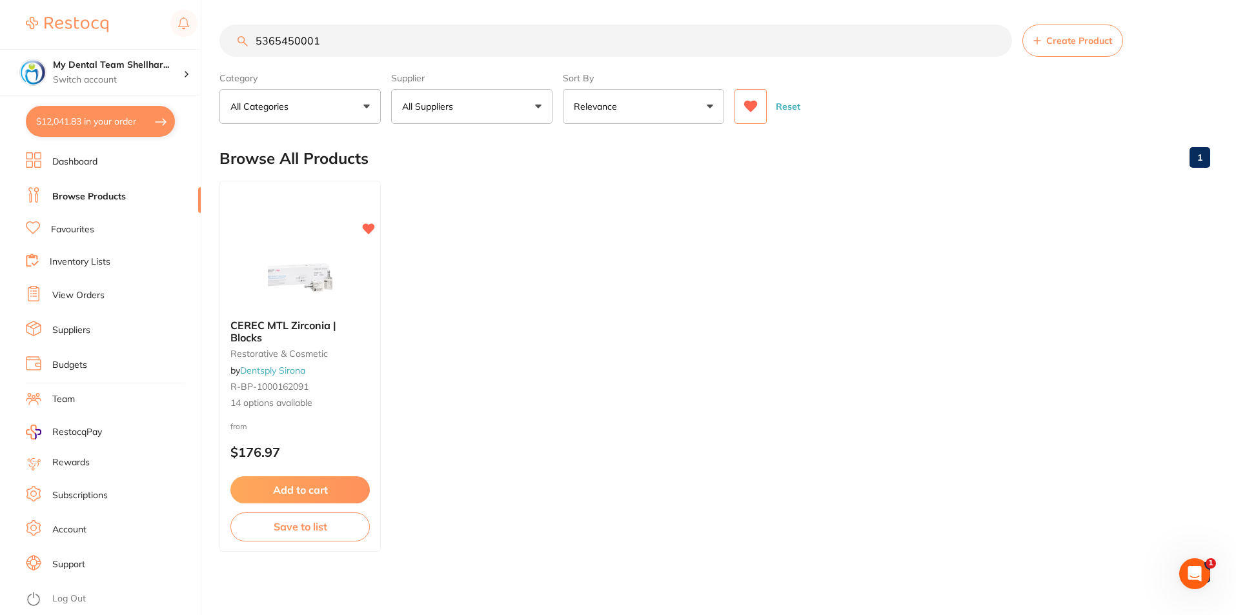
scroll to position [7677, 0]
click at [85, 118] on button "$12,041.83 in your order" at bounding box center [100, 121] width 149 height 31
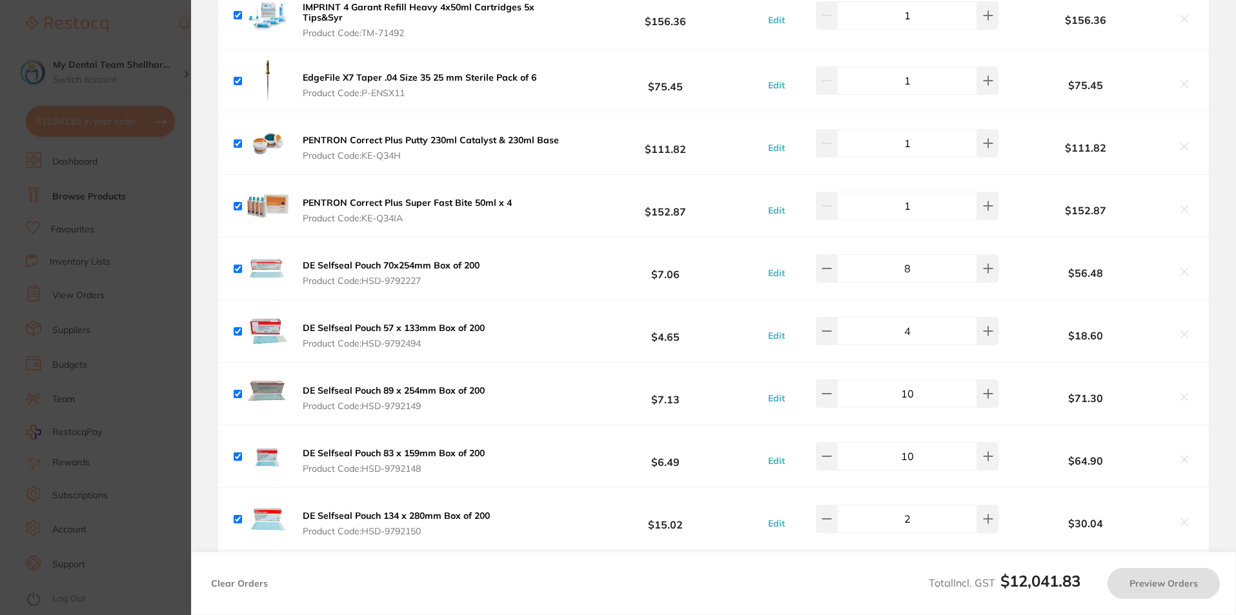
checkbox input "true"
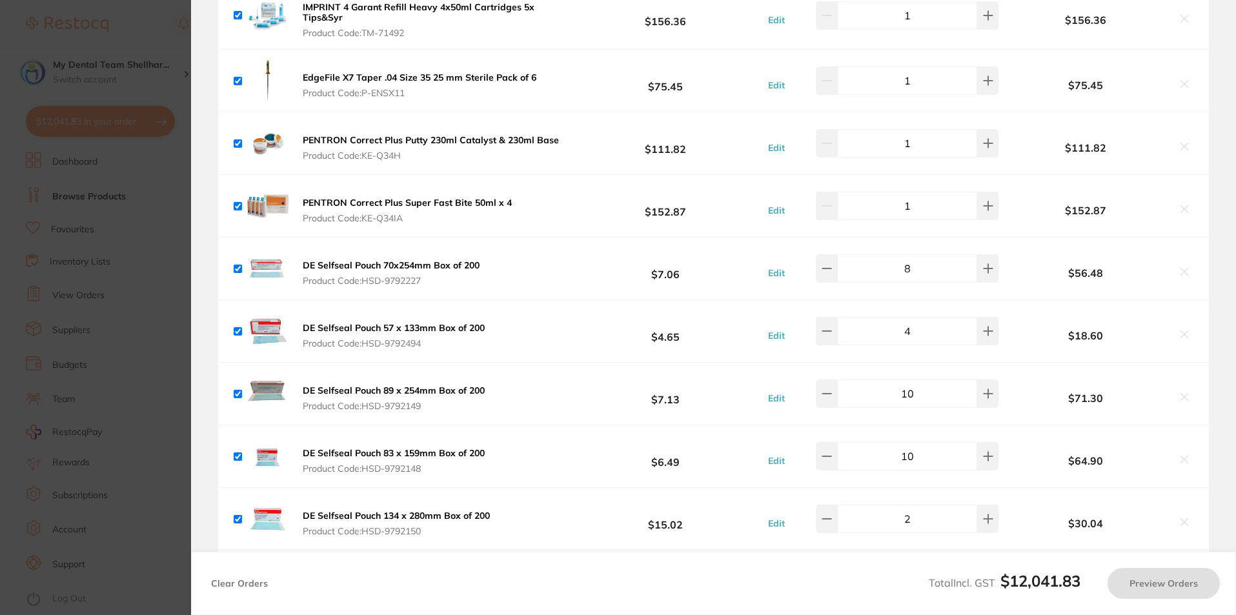
checkbox input "true"
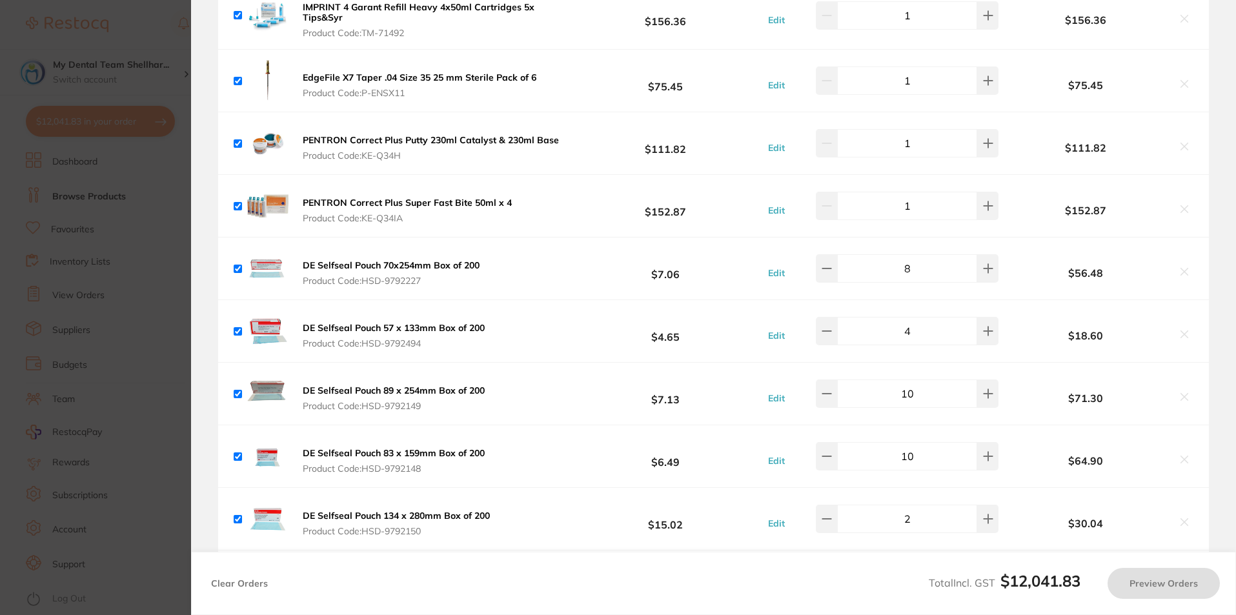
checkbox input "true"
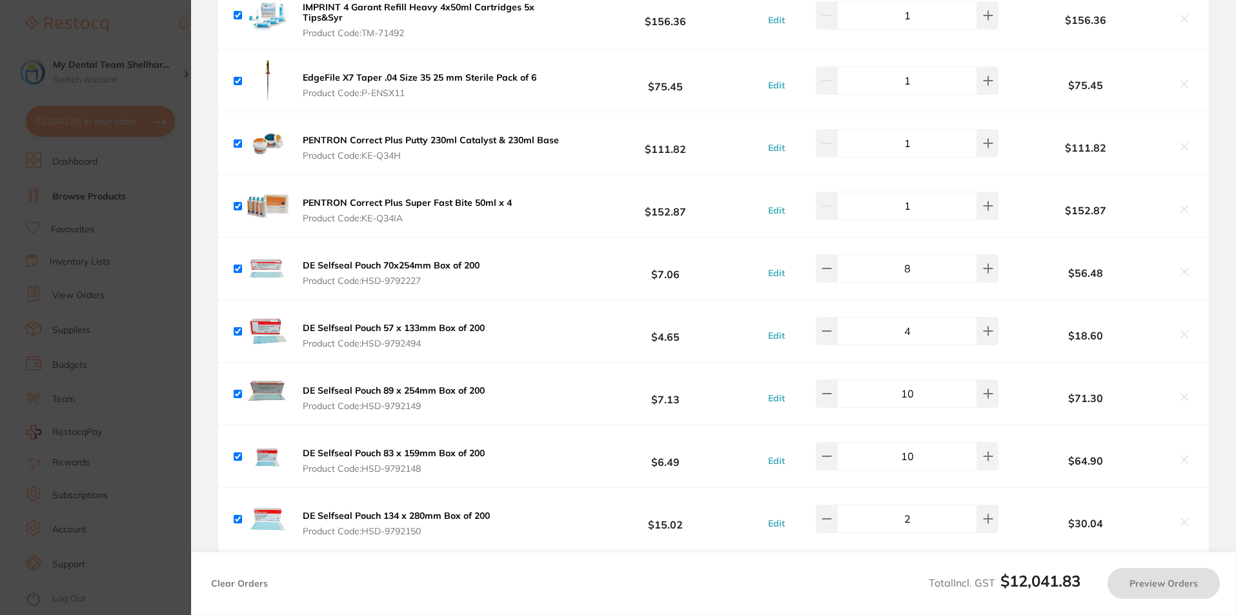
checkbox input "true"
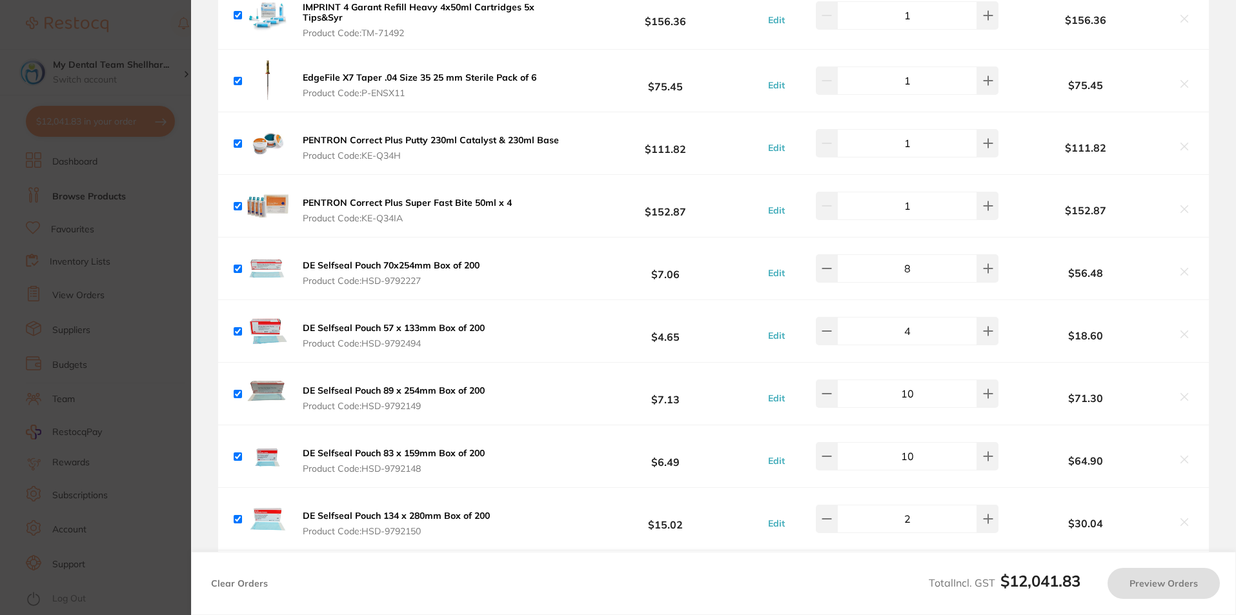
checkbox input "true"
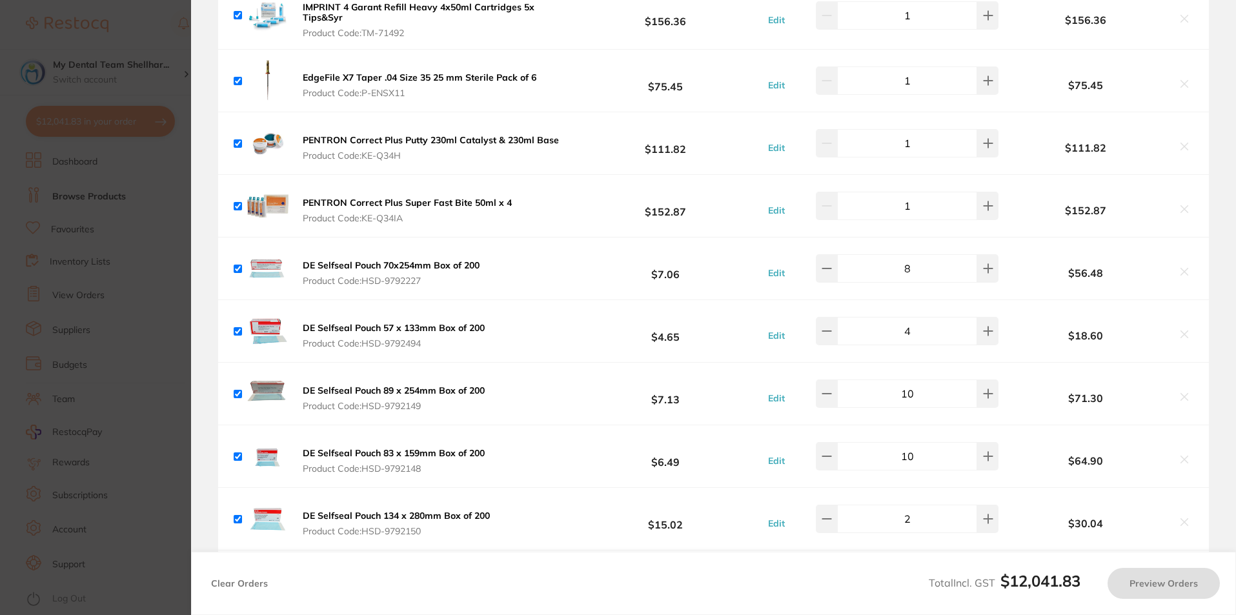
checkbox input "true"
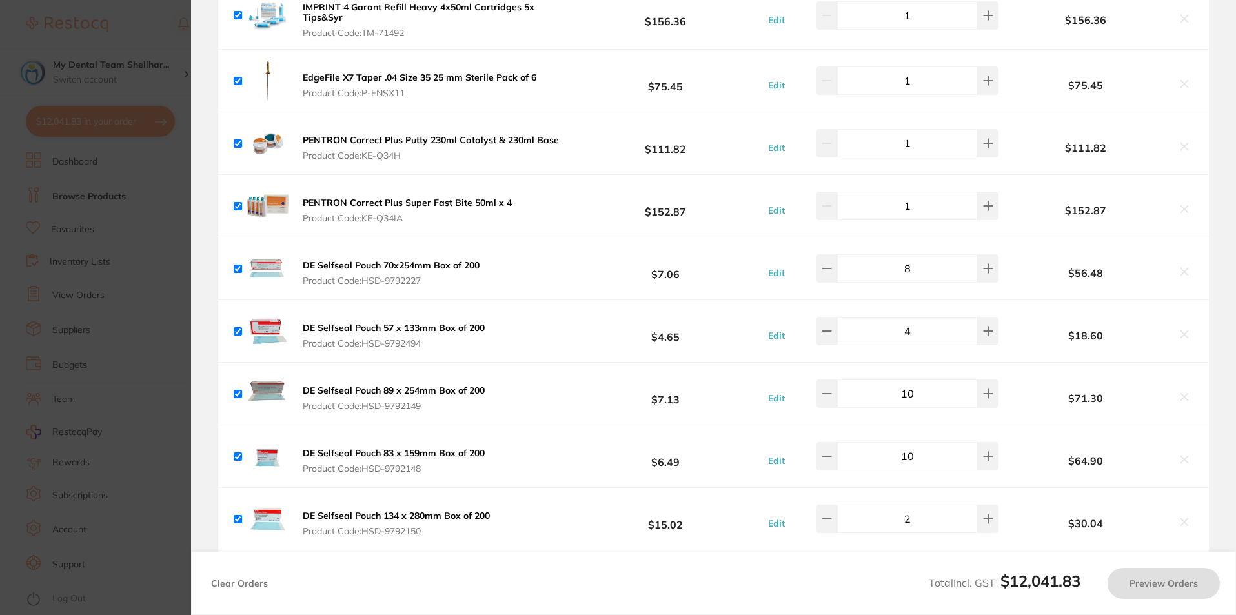
checkbox input "true"
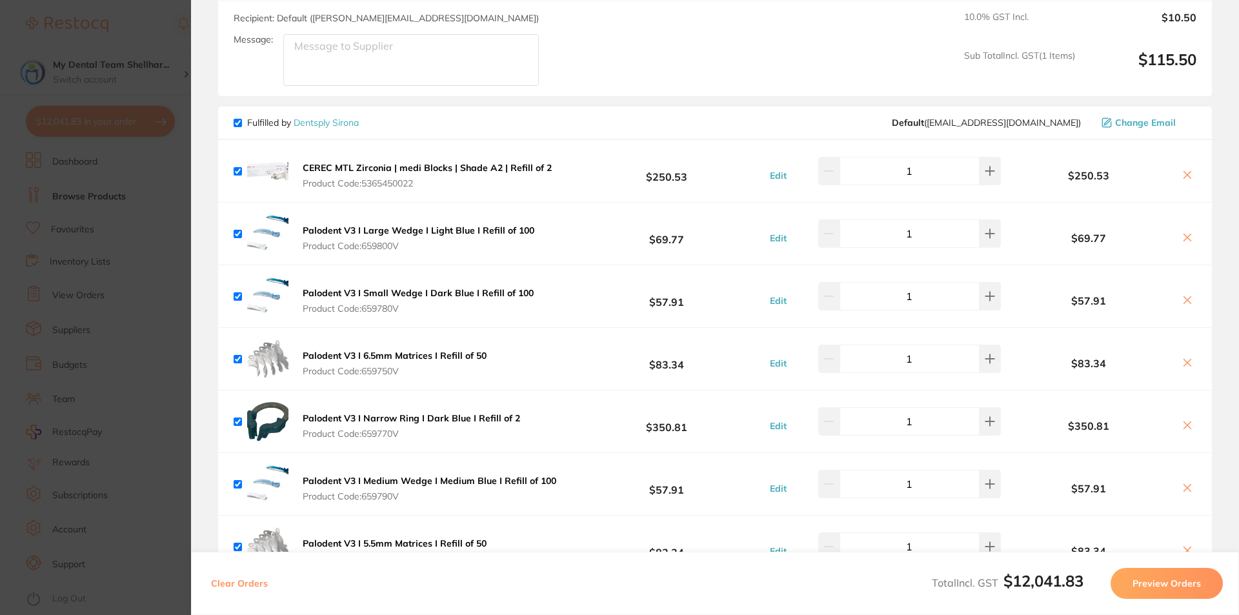
scroll to position [1869, 0]
drag, startPoint x: 159, startPoint y: 157, endPoint x: 296, endPoint y: 64, distance: 166.3
click at [159, 157] on section "Update RRP Set your pre negotiated price for this item. Item Agreed RRP (excl. …" at bounding box center [619, 307] width 1239 height 615
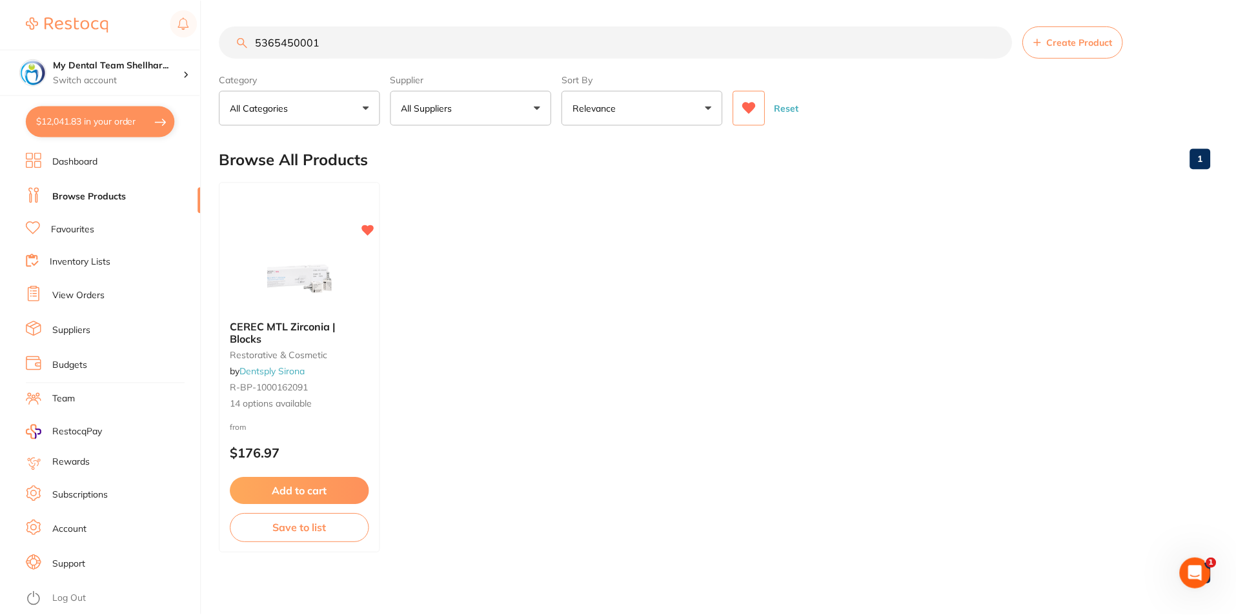
scroll to position [1, 0]
click at [333, 39] on input "5365450001" at bounding box center [615, 41] width 793 height 32
paste input "EV-7284X"
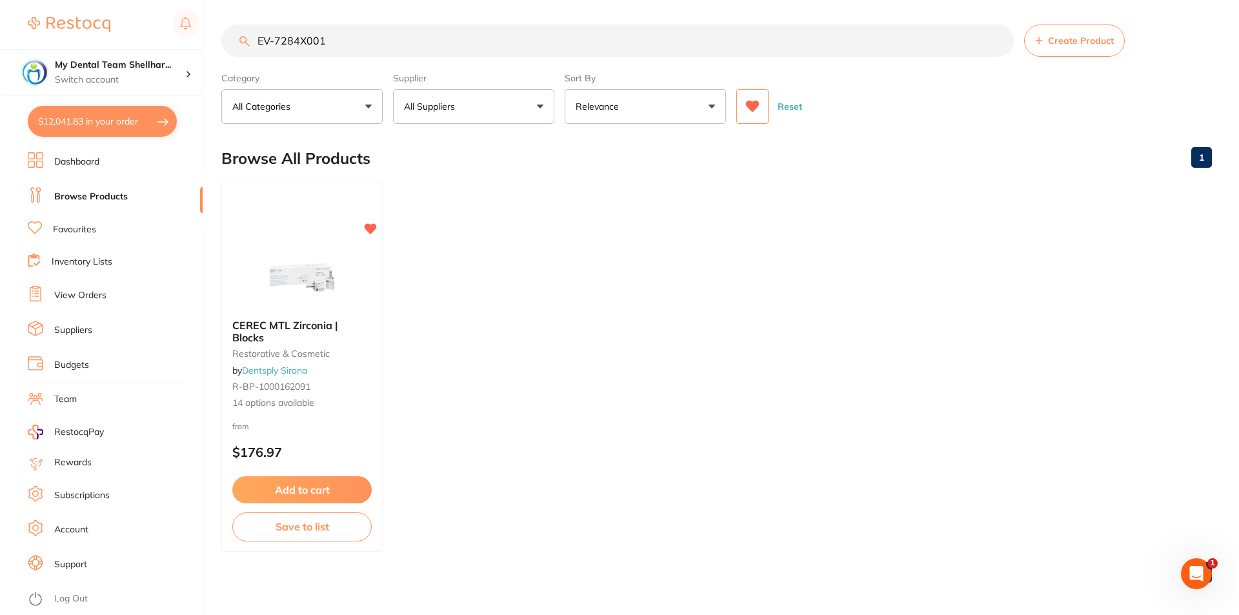
scroll to position [0, 0]
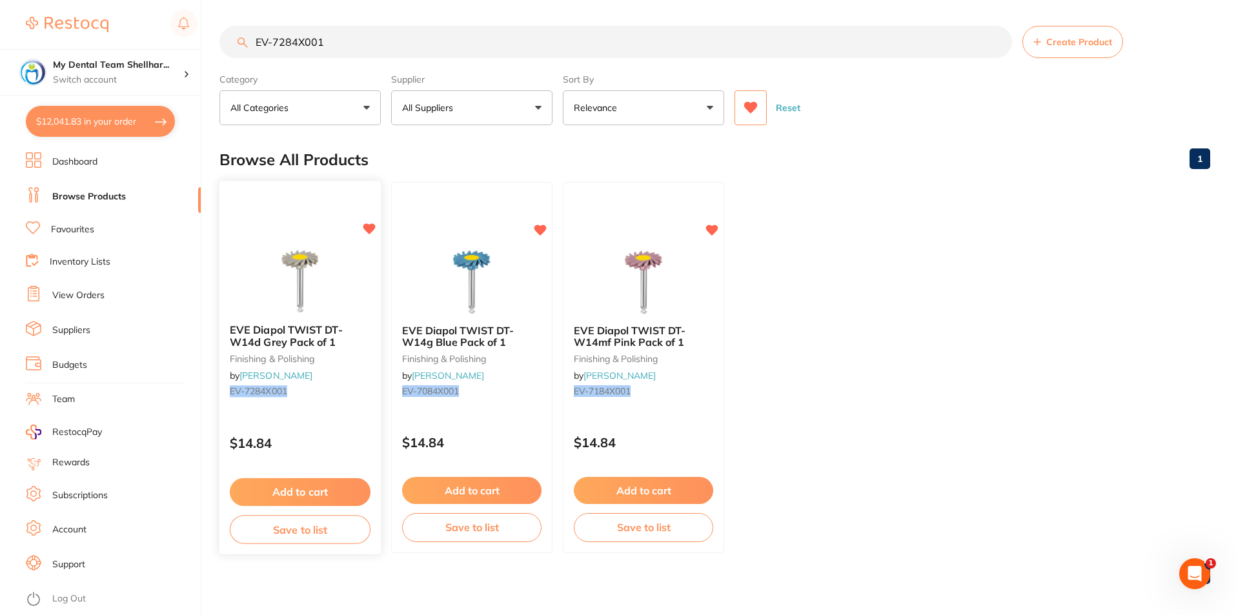
type input "EV-7284X001"
click at [314, 271] on img at bounding box center [300, 280] width 85 height 65
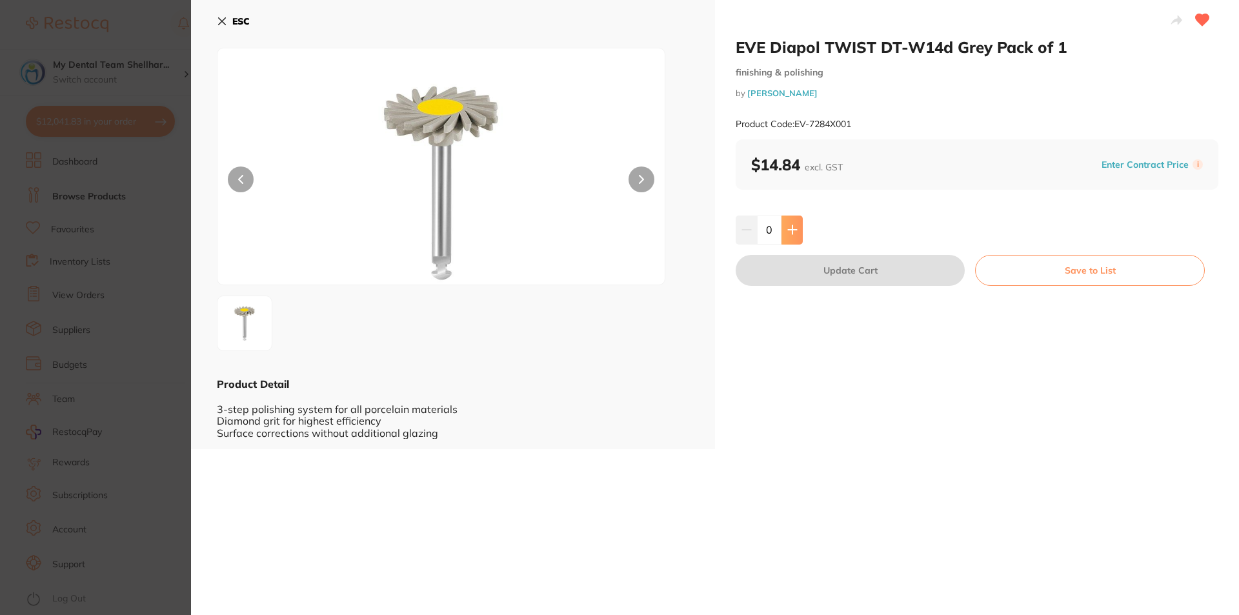
click at [792, 229] on icon at bounding box center [792, 230] width 10 height 10
type input "2"
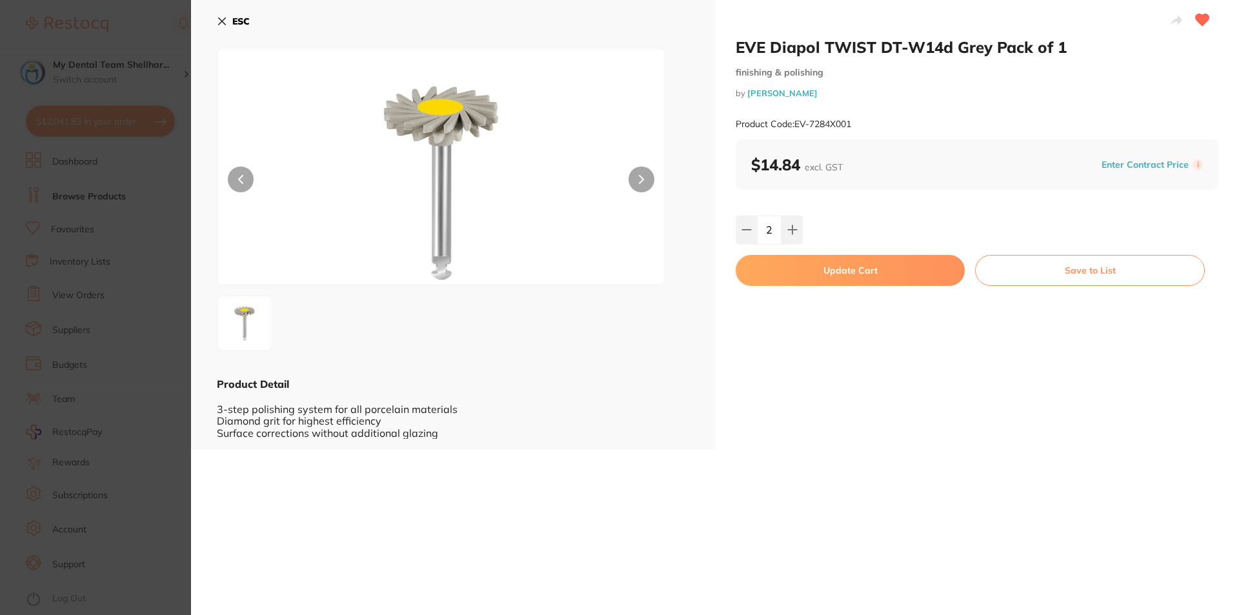
click at [809, 270] on button "Update Cart" at bounding box center [850, 270] width 229 height 31
checkbox input "false"
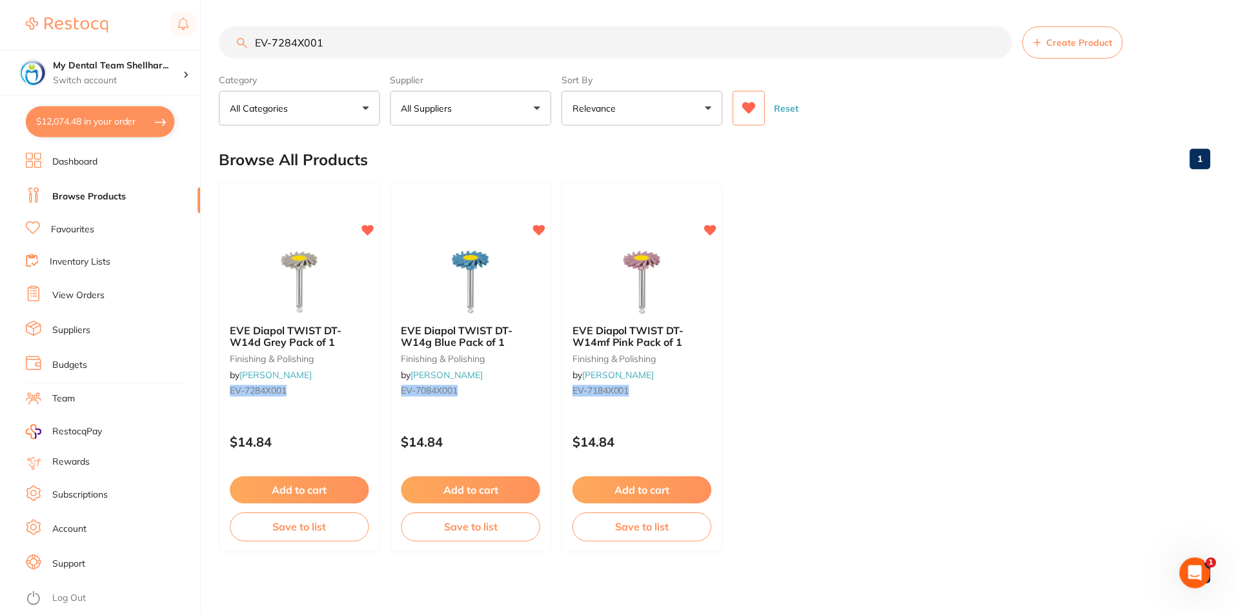
scroll to position [1, 0]
click at [629, 282] on img at bounding box center [643, 279] width 85 height 65
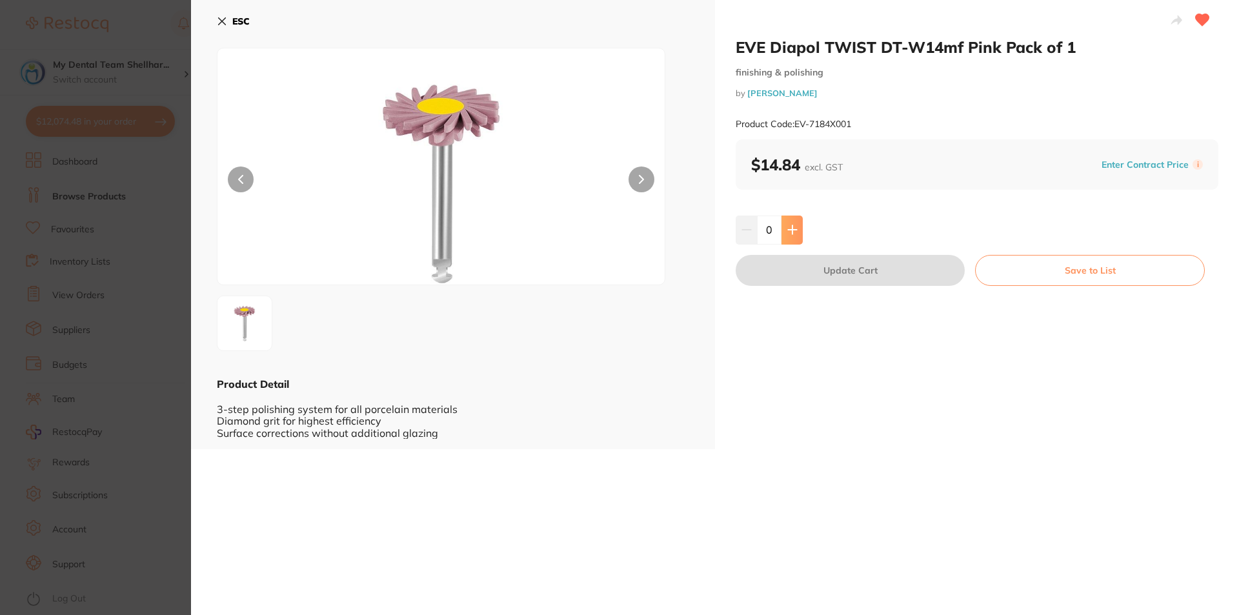
click at [782, 236] on button at bounding box center [792, 230] width 21 height 28
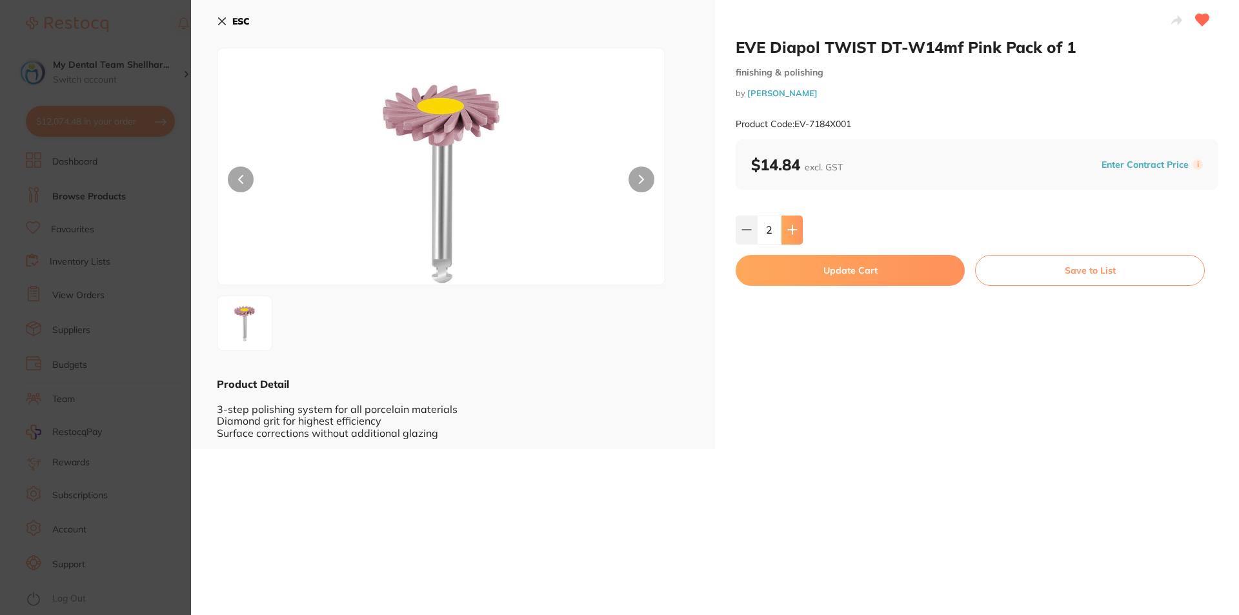
click at [782, 236] on button at bounding box center [792, 230] width 21 height 28
type input "3"
click at [791, 264] on button "Update Cart" at bounding box center [850, 270] width 229 height 31
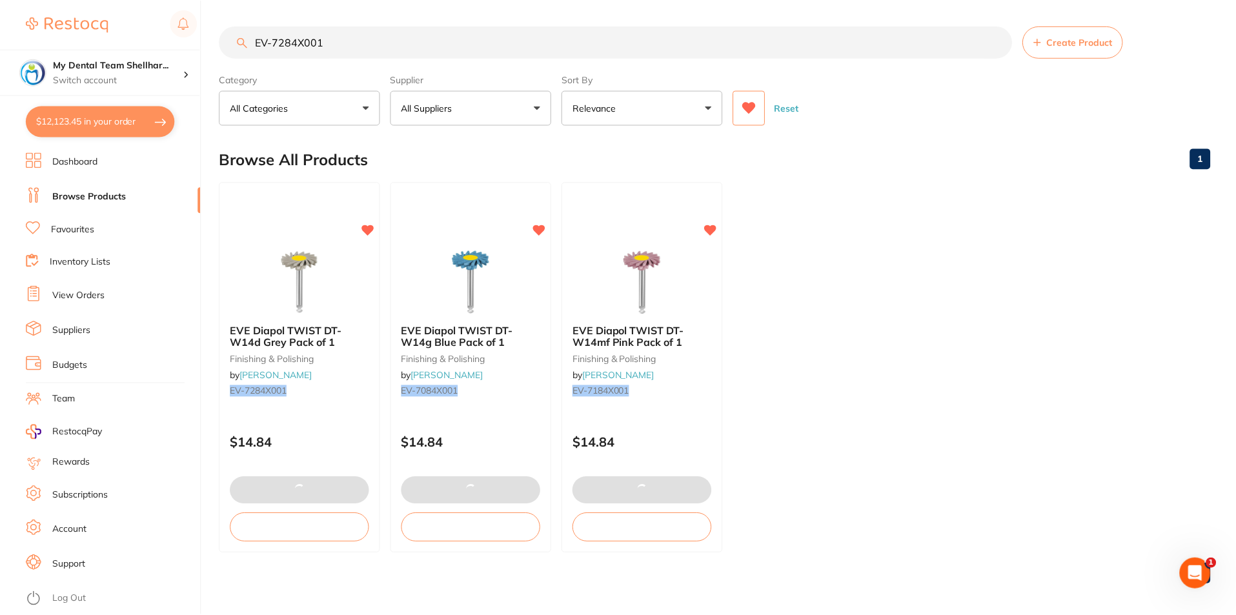
scroll to position [1, 0]
click at [491, 272] on img at bounding box center [471, 279] width 85 height 65
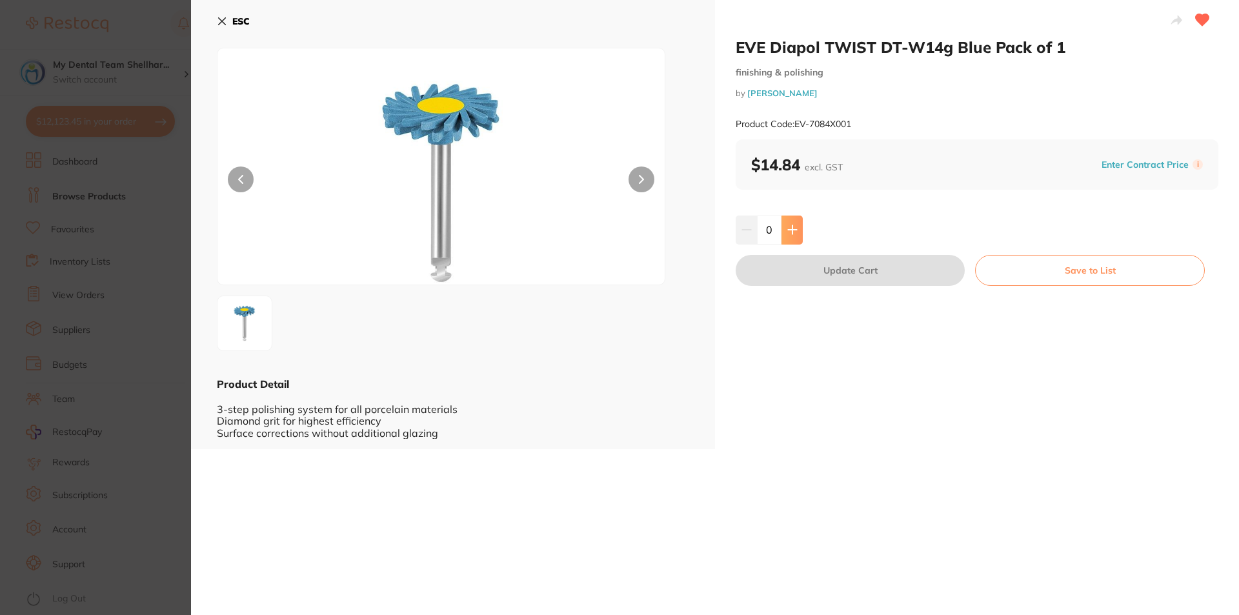
click at [791, 239] on button at bounding box center [792, 230] width 21 height 28
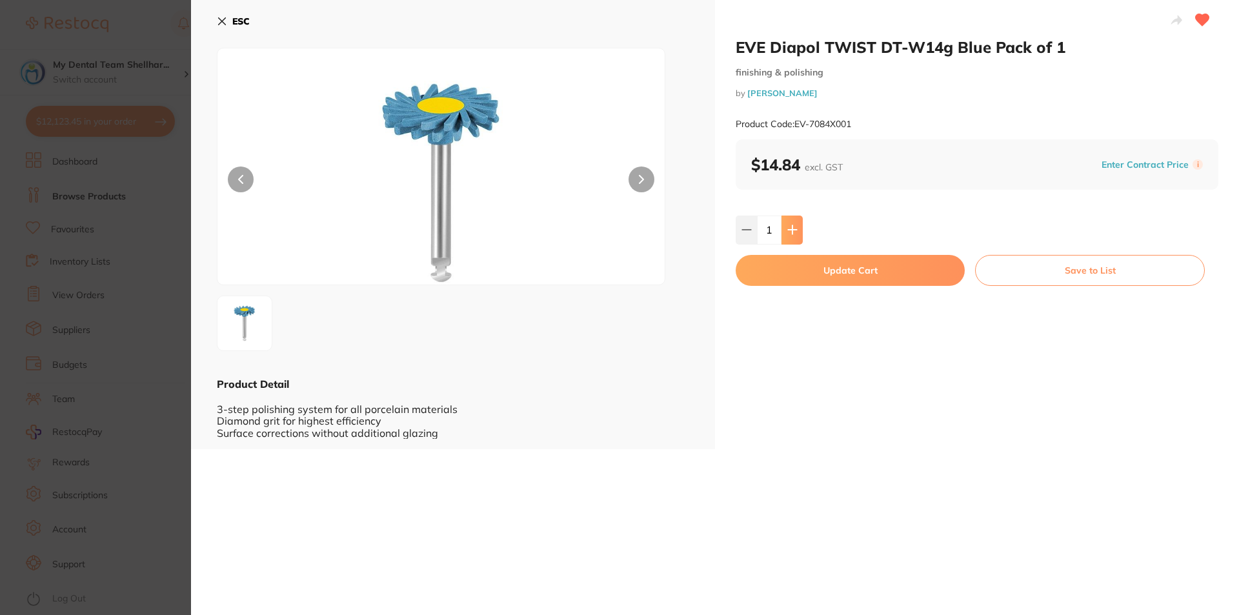
click at [791, 239] on button at bounding box center [792, 230] width 21 height 28
click at [791, 239] on button at bounding box center [790, 230] width 21 height 28
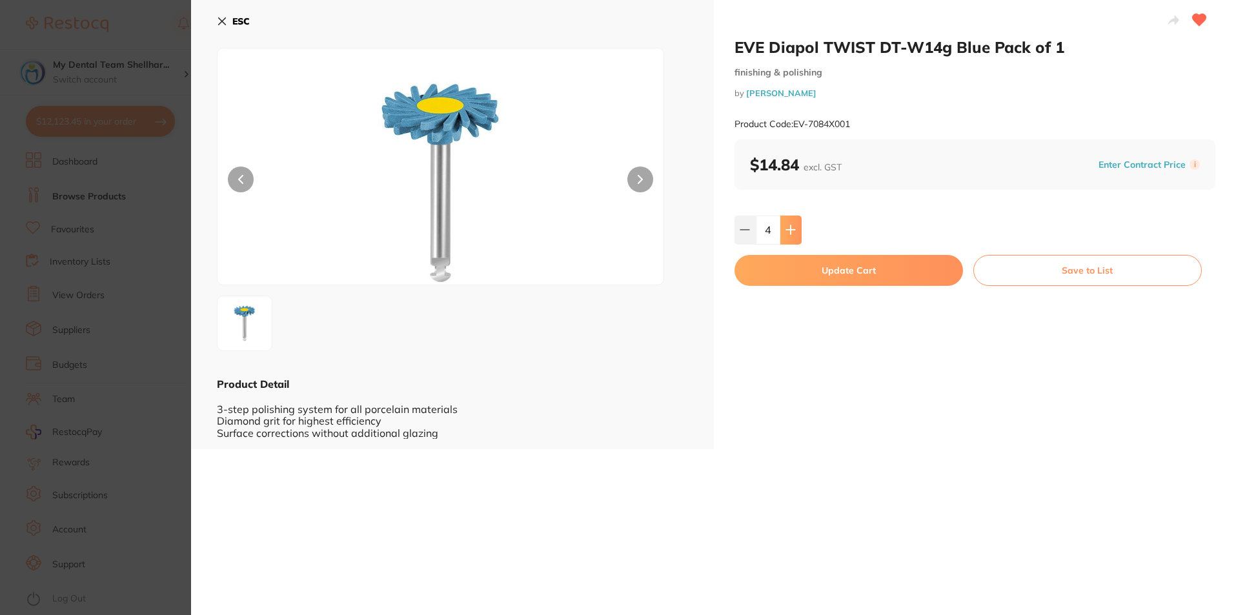
type input "5"
click at [797, 278] on button "Update Cart" at bounding box center [849, 270] width 228 height 31
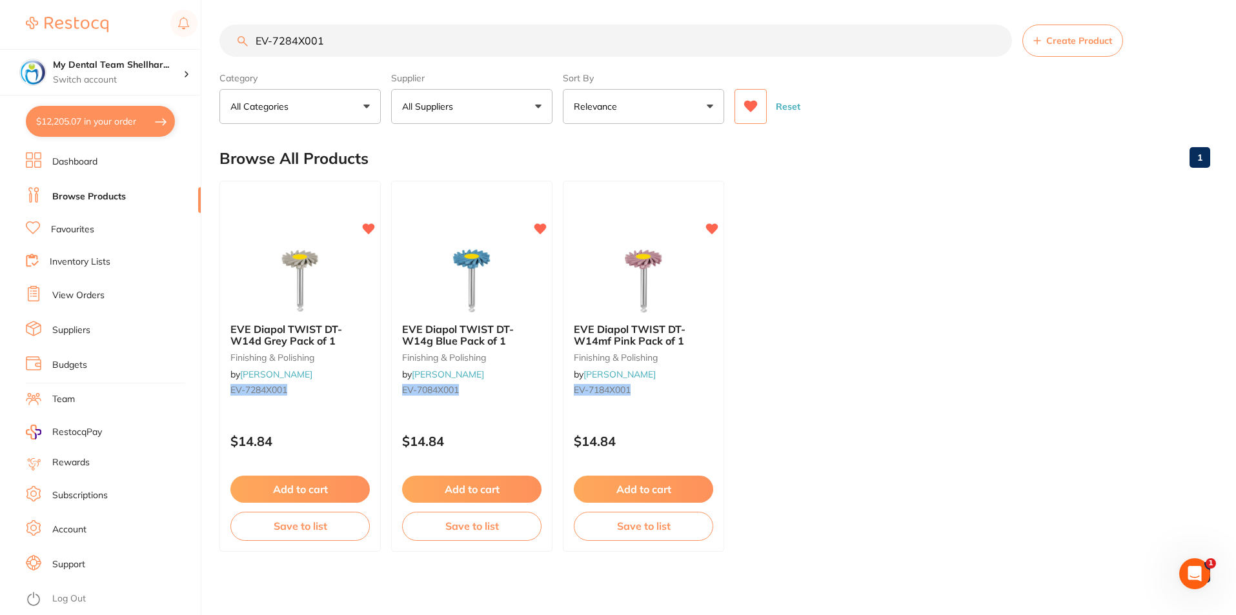
click at [307, 38] on input "EV-7284X001" at bounding box center [615, 41] width 793 height 32
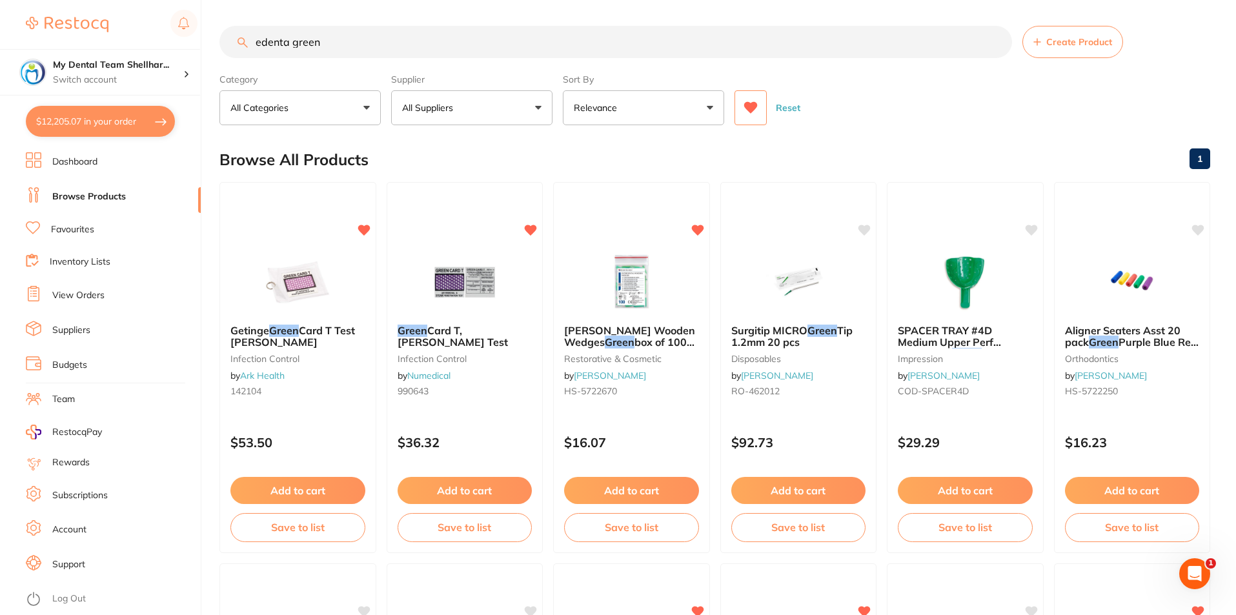
click at [736, 114] on button at bounding box center [751, 107] width 32 height 35
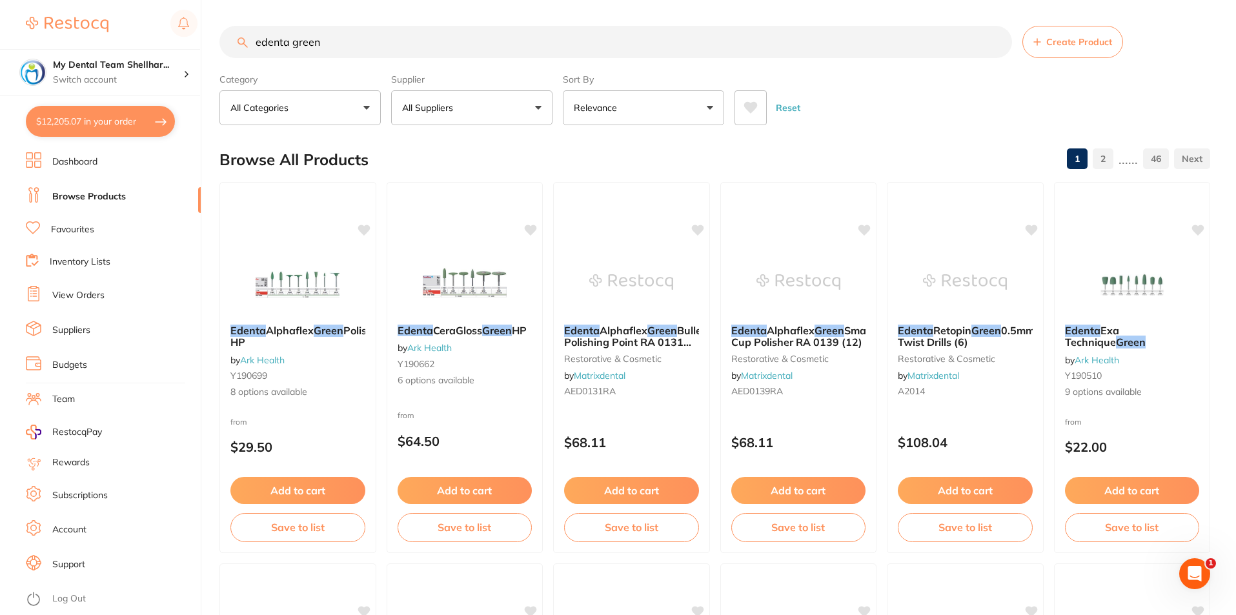
click at [536, 34] on input "edenta green" at bounding box center [615, 42] width 793 height 32
paste input "BP-1000212079"
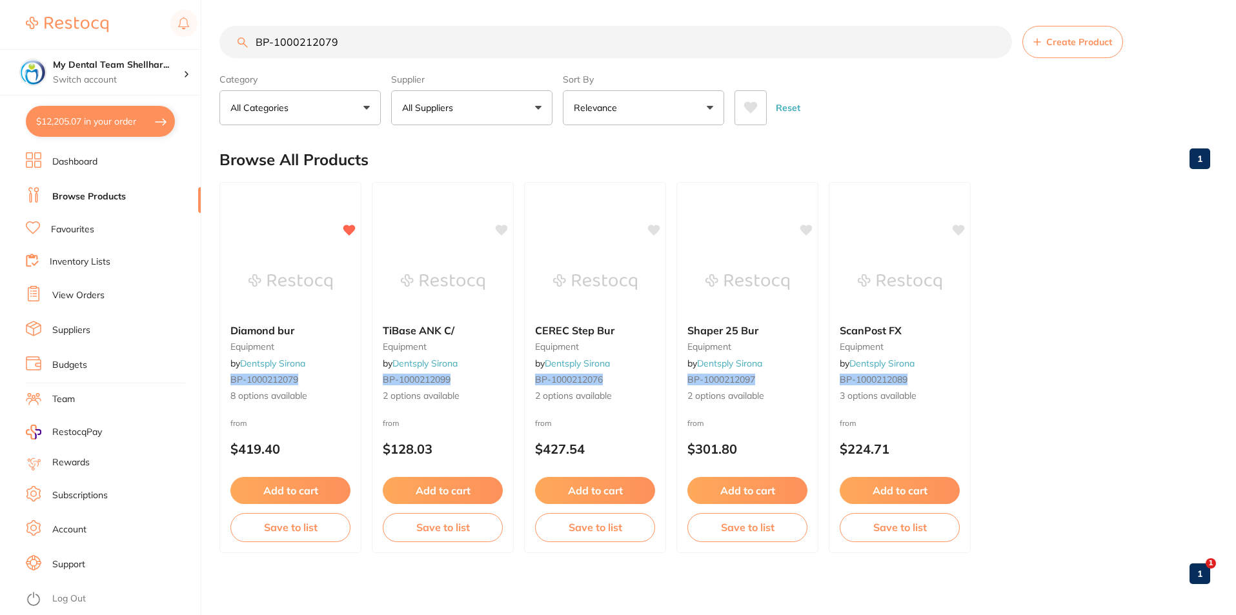
type input "BP-1000212079"
click at [283, 253] on img at bounding box center [290, 282] width 84 height 65
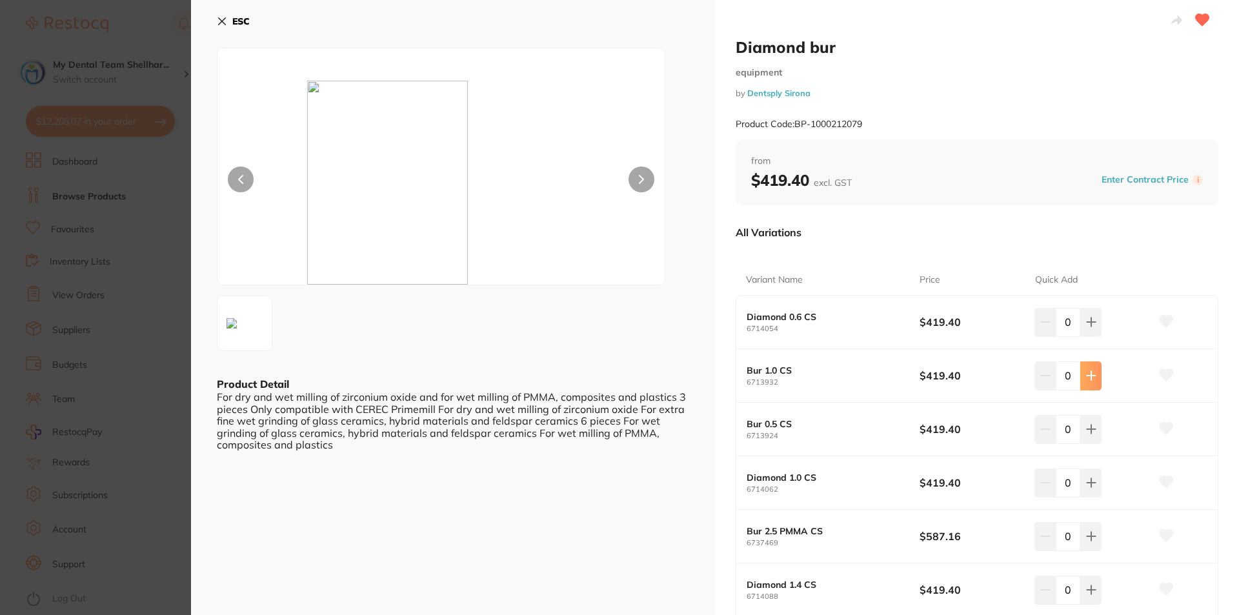
click at [1082, 381] on button at bounding box center [1090, 375] width 21 height 28
type input "1"
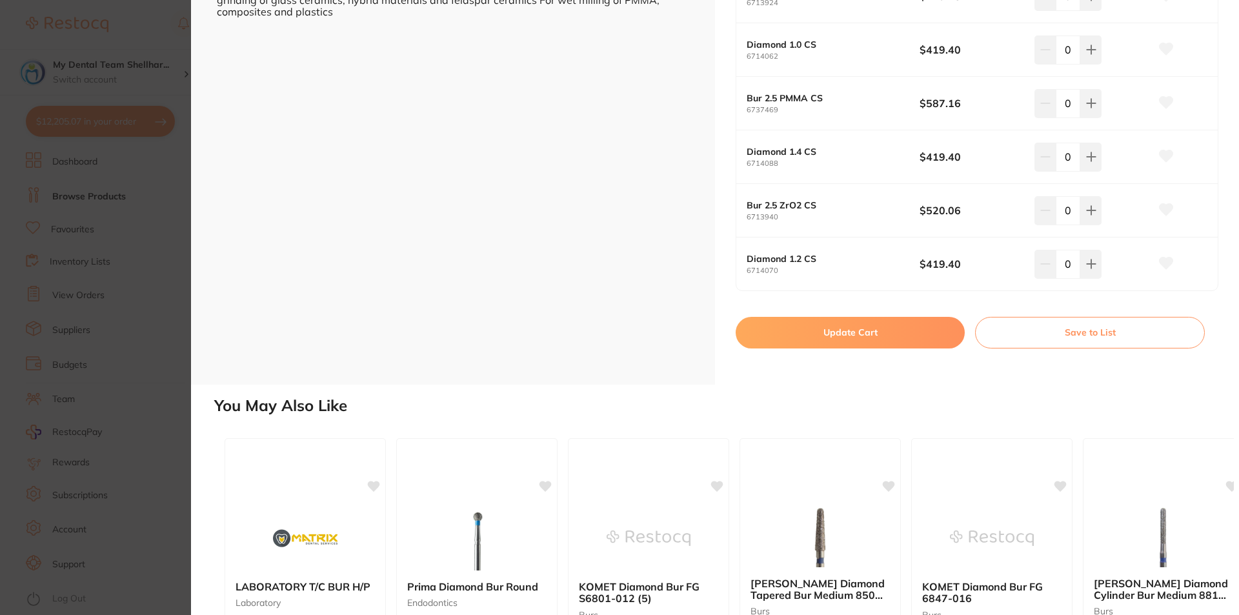
scroll to position [452, 0]
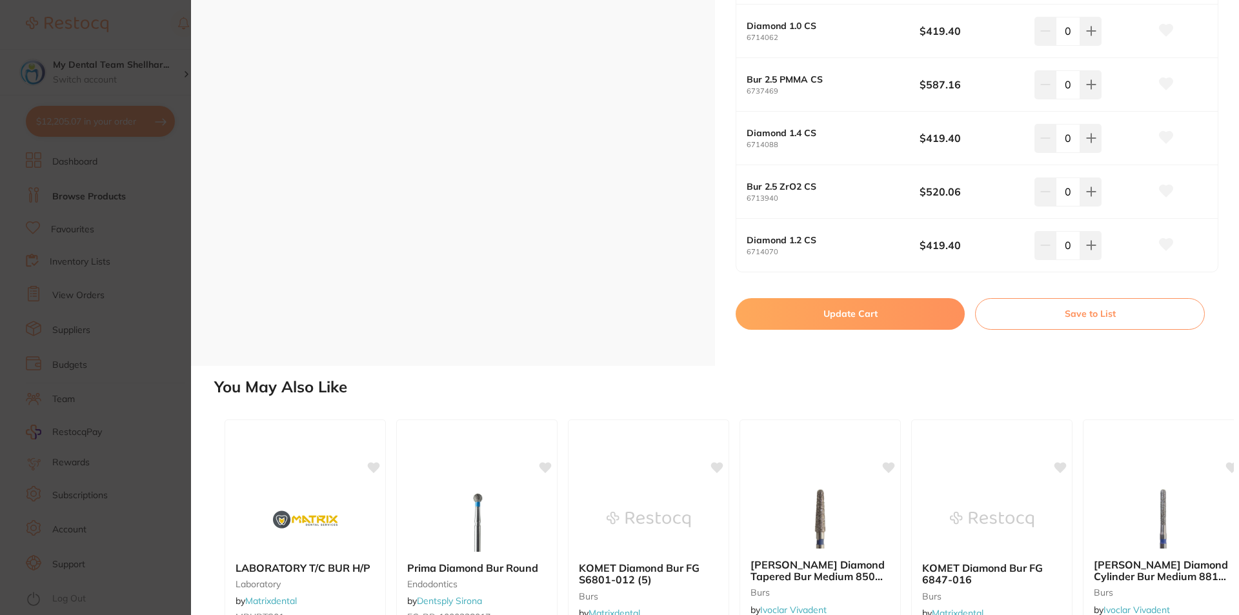
click at [899, 310] on button "Update Cart" at bounding box center [850, 313] width 229 height 31
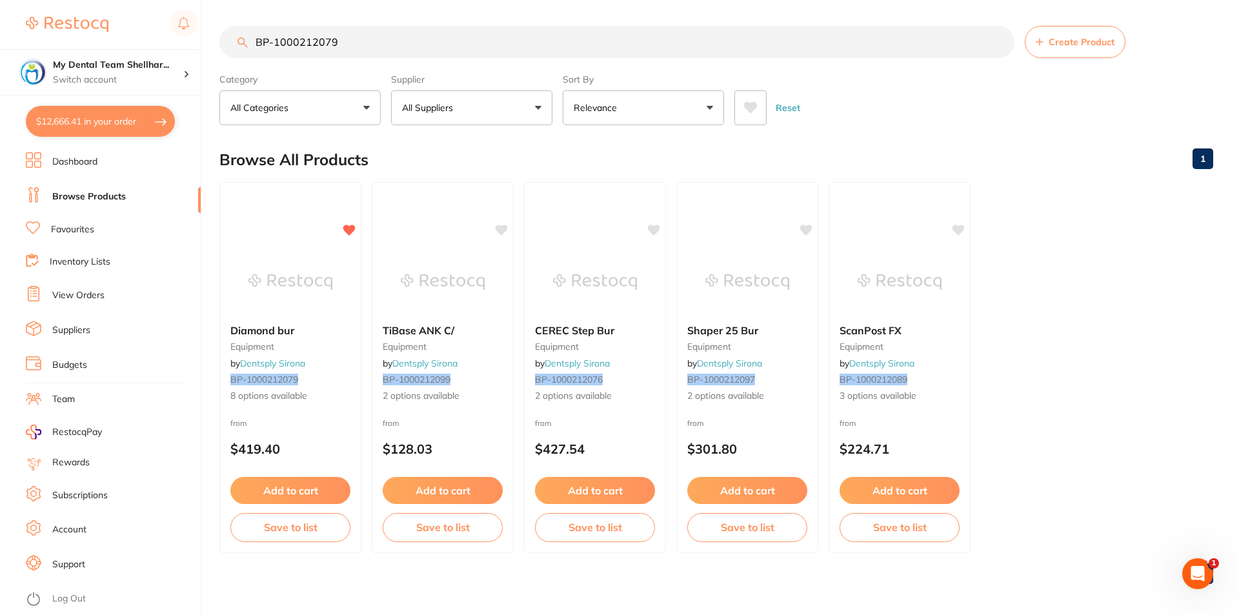
checkbox input "false"
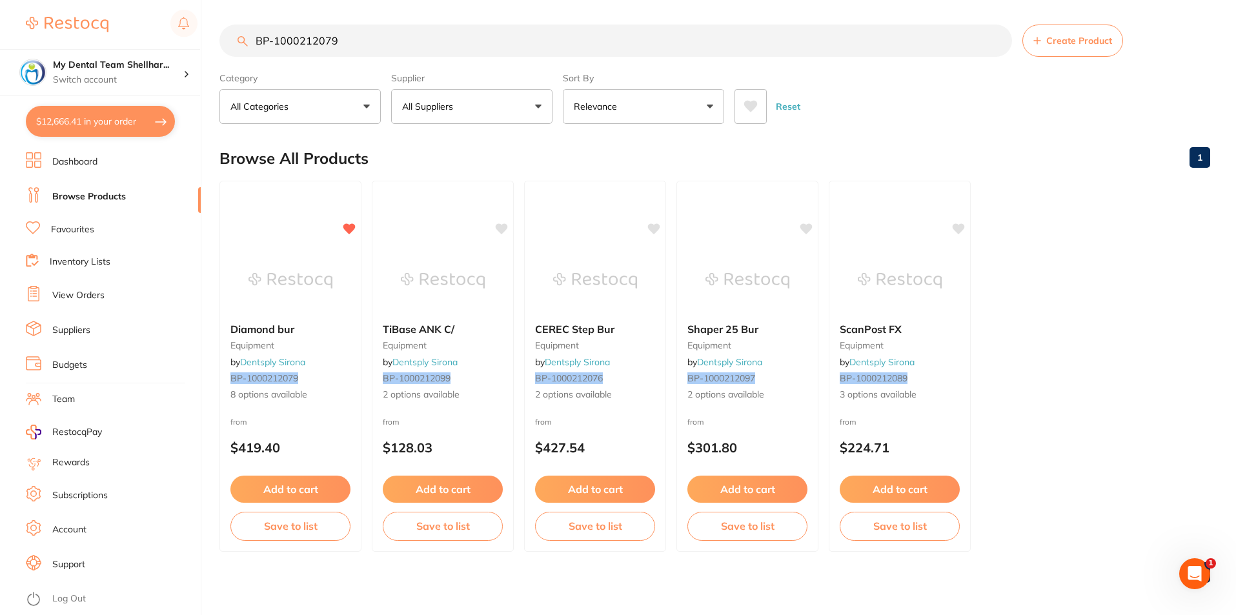
click at [105, 124] on button "$12,666.41 in your order" at bounding box center [100, 121] width 149 height 31
checkbox input "true"
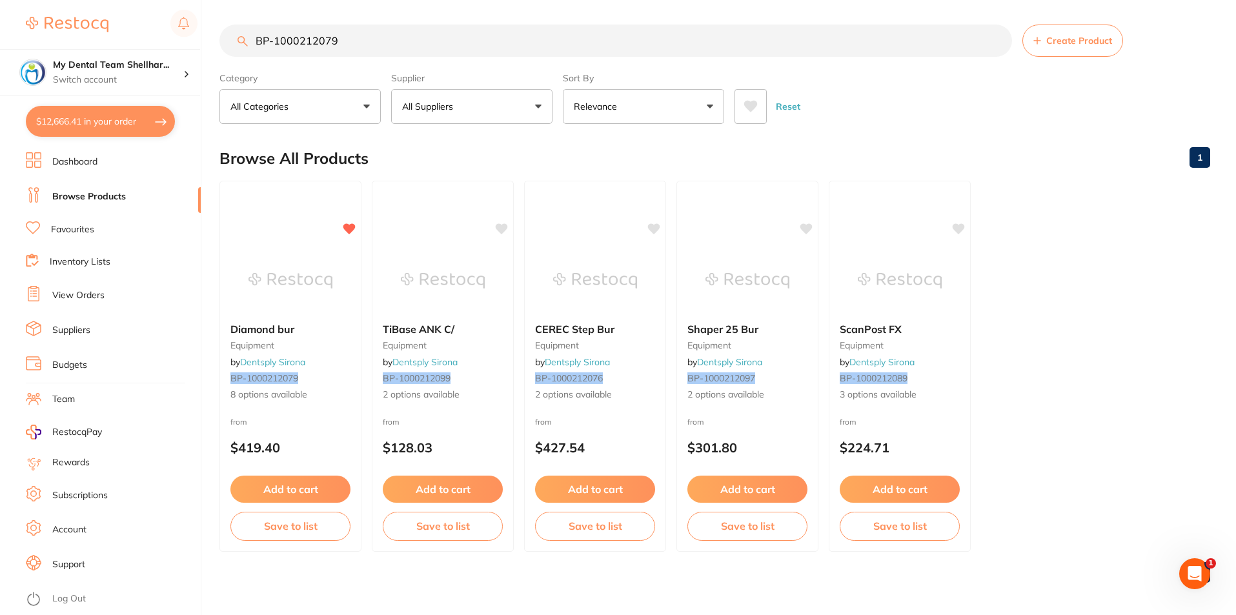
checkbox input "true"
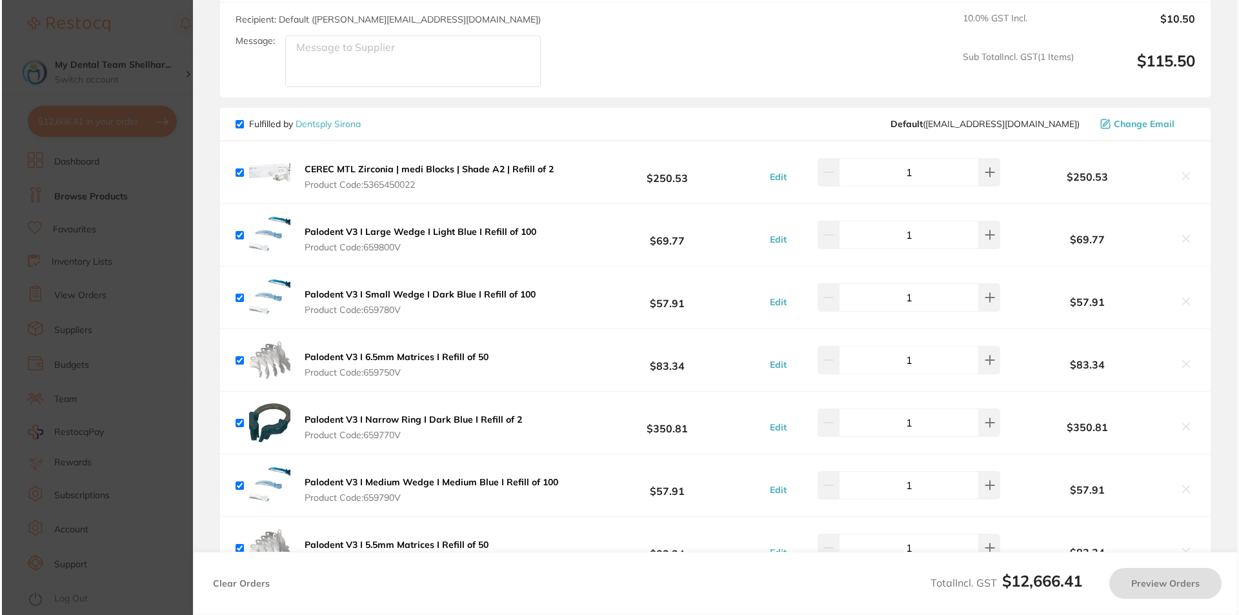
scroll to position [0, 0]
